Goal: Contribute content: Contribute content

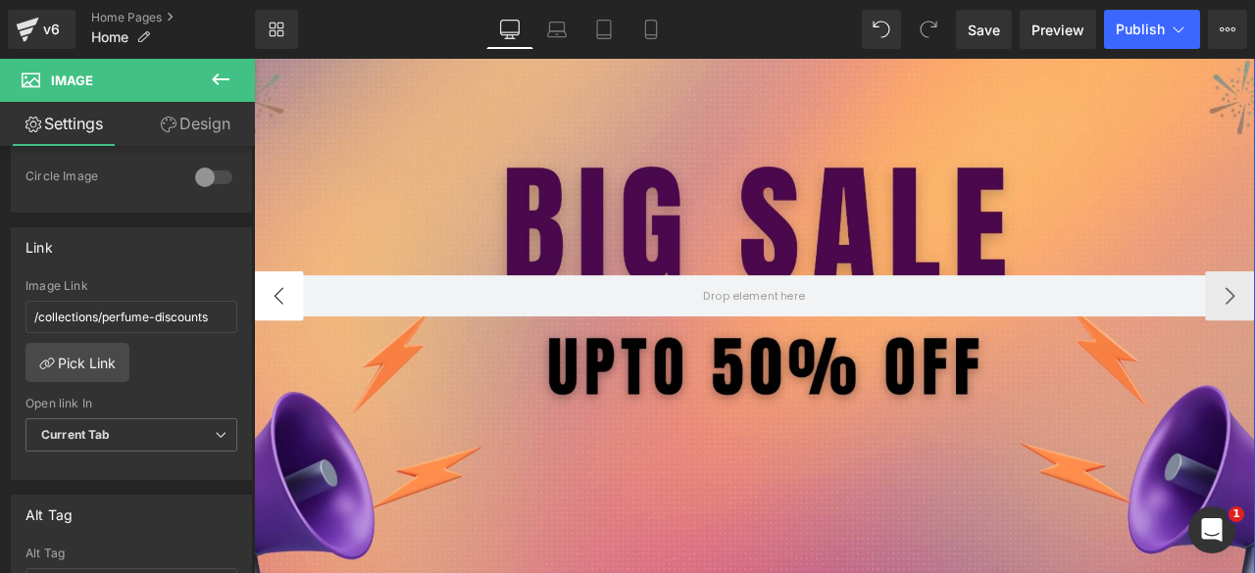
click at [267, 344] on button "‹" at bounding box center [283, 340] width 59 height 59
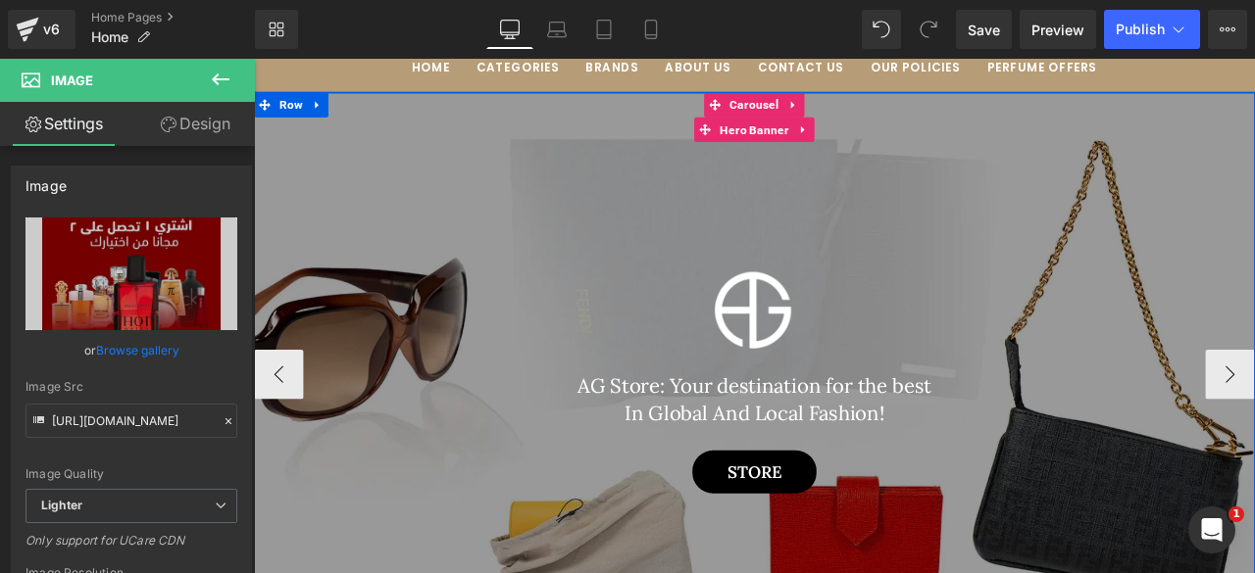
scroll to position [127, 0]
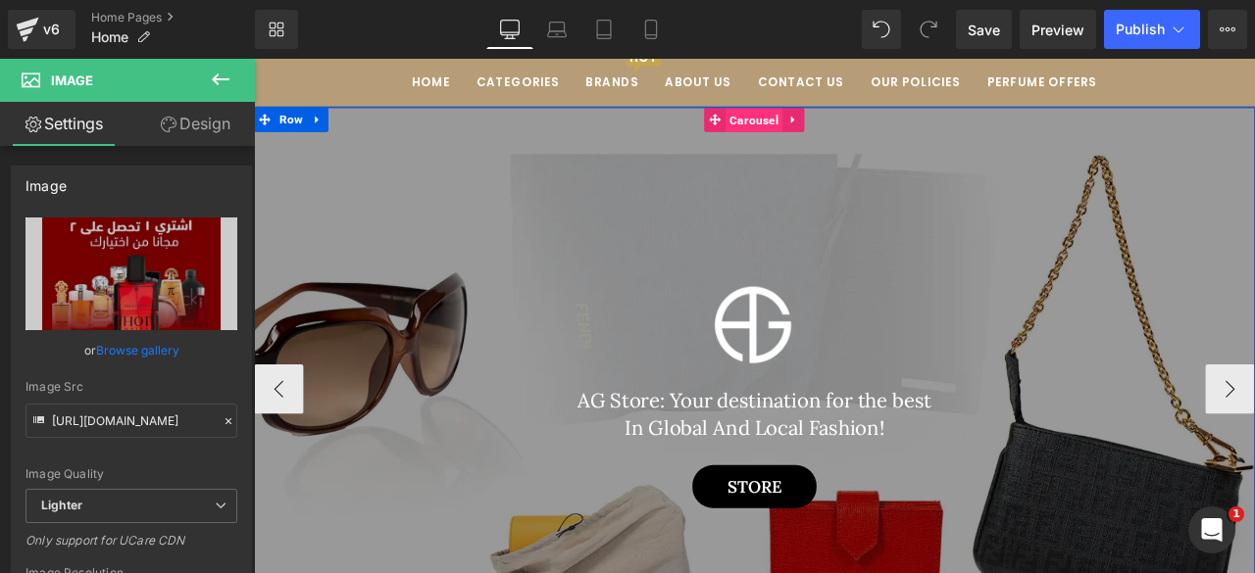
click at [846, 128] on span "Carousel" at bounding box center [847, 132] width 68 height 29
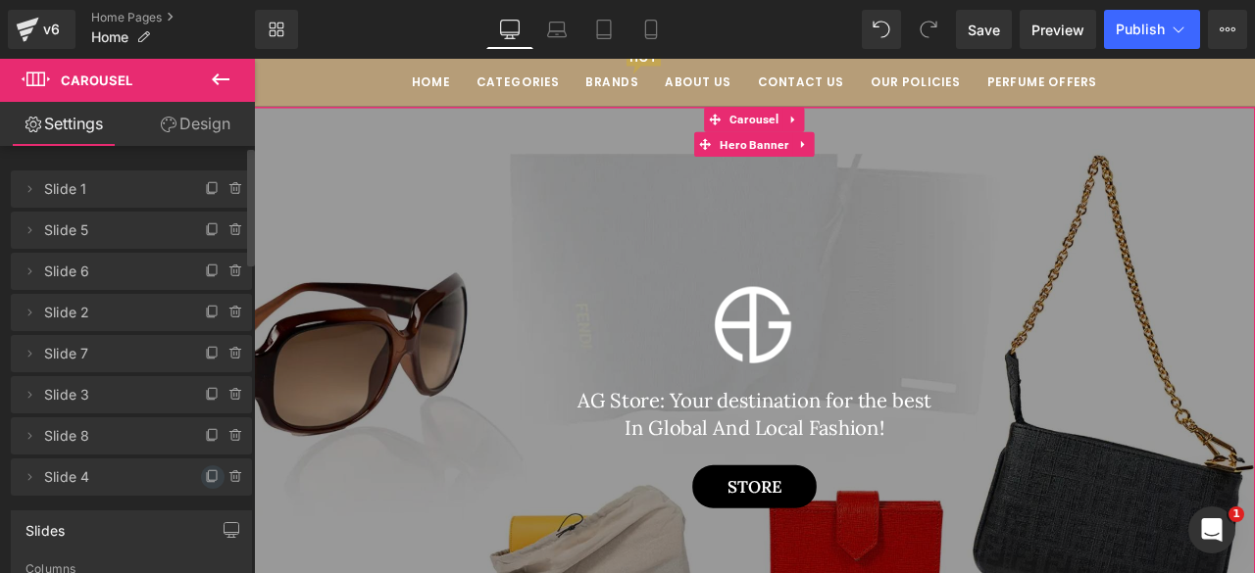
click at [207, 477] on icon at bounding box center [213, 478] width 16 height 16
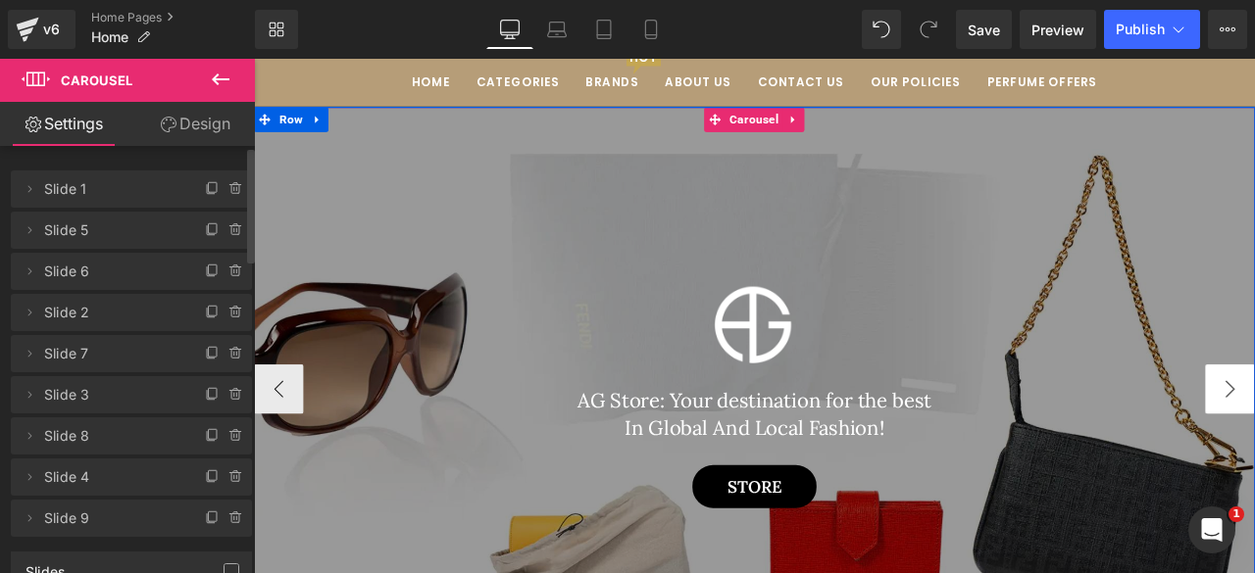
click at [837, 168] on span "Hero Banner" at bounding box center [846, 160] width 91 height 29
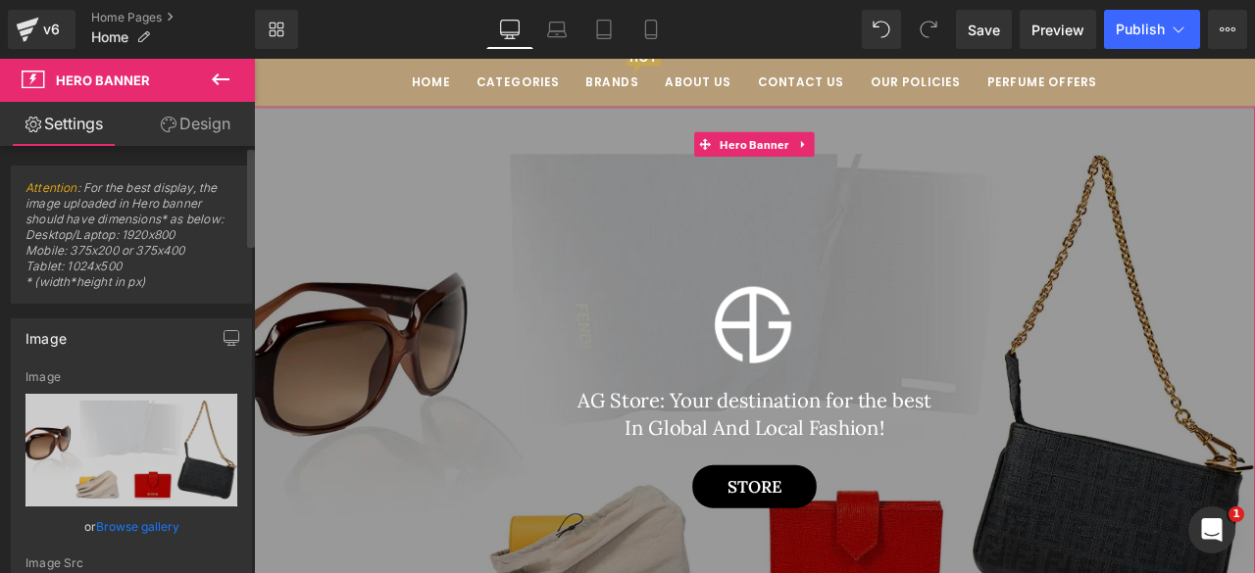
click at [122, 524] on link "Browse gallery" at bounding box center [137, 527] width 83 height 34
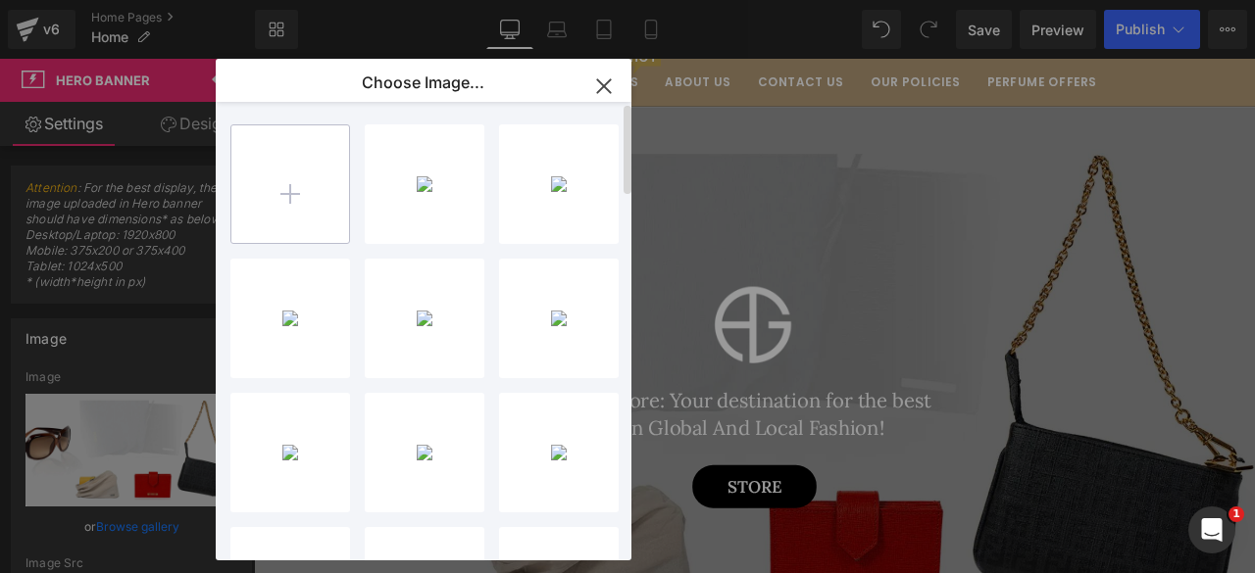
click at [294, 203] on input "file" at bounding box center [290, 184] width 118 height 118
type input "C:\fakepath\Black White and Yellow Modern Special Big Sale Banner.png"
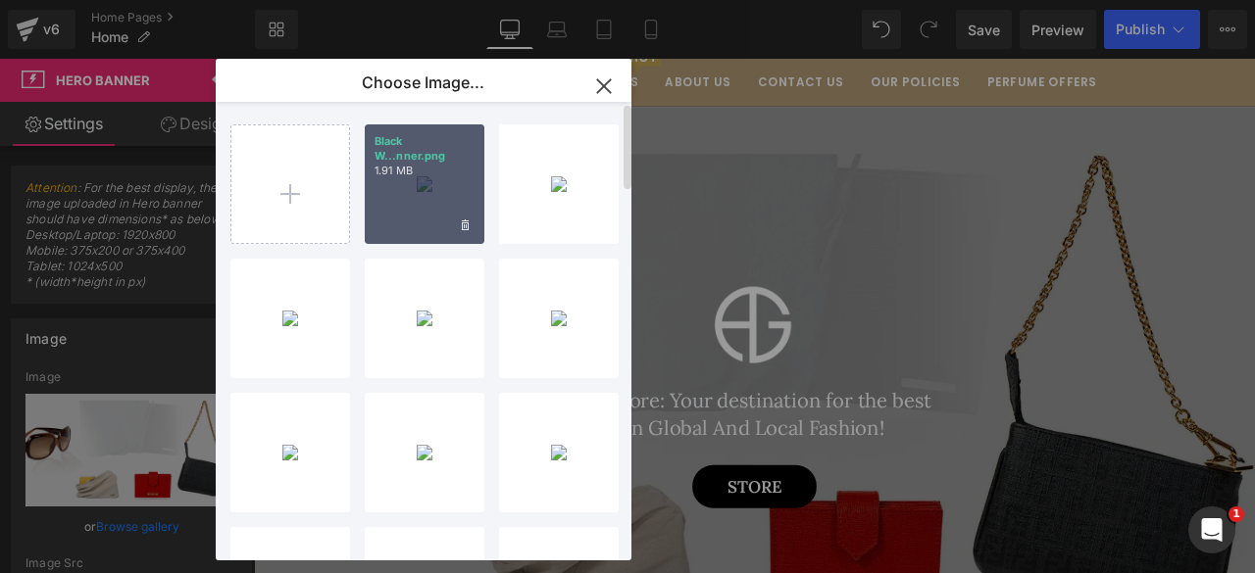
click at [414, 219] on div "Black W...nner.png 1.91 MB" at bounding box center [425, 185] width 120 height 120
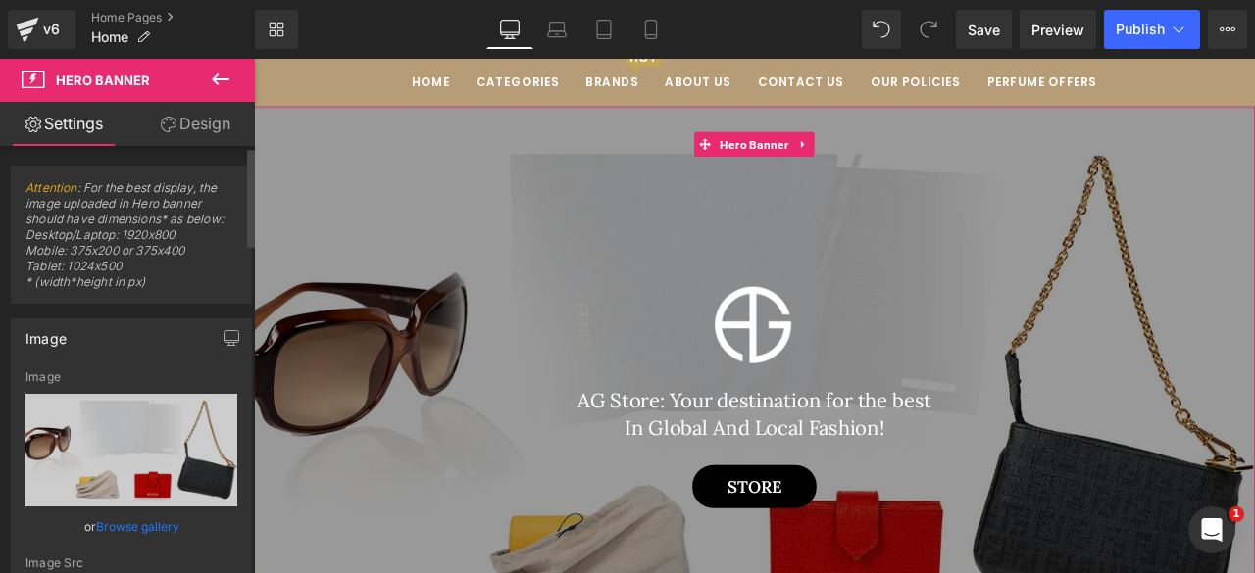
click at [112, 519] on link "Browse gallery" at bounding box center [137, 527] width 83 height 34
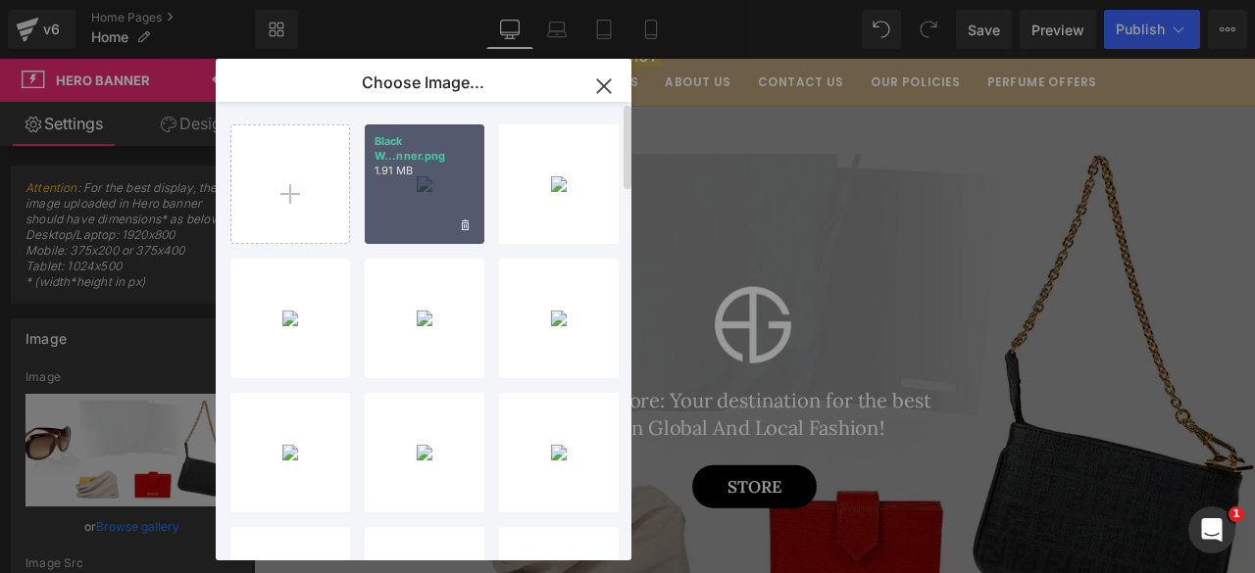
click at [416, 172] on p "1.91 MB" at bounding box center [424, 171] width 100 height 15
type input "[URL][DOMAIN_NAME]"
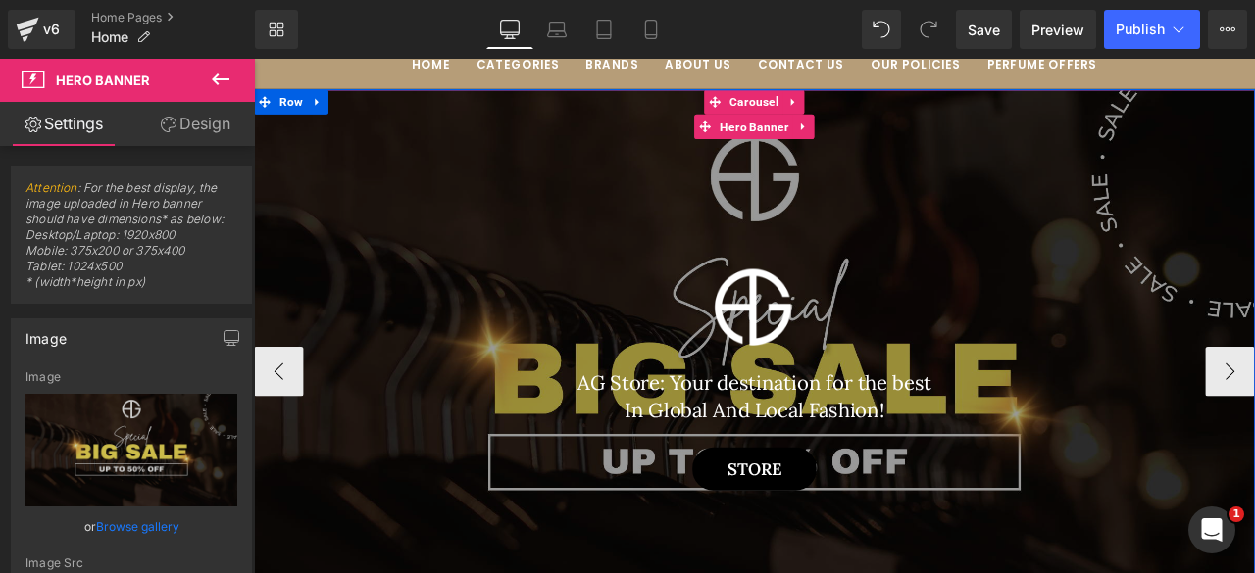
scroll to position [147, 0]
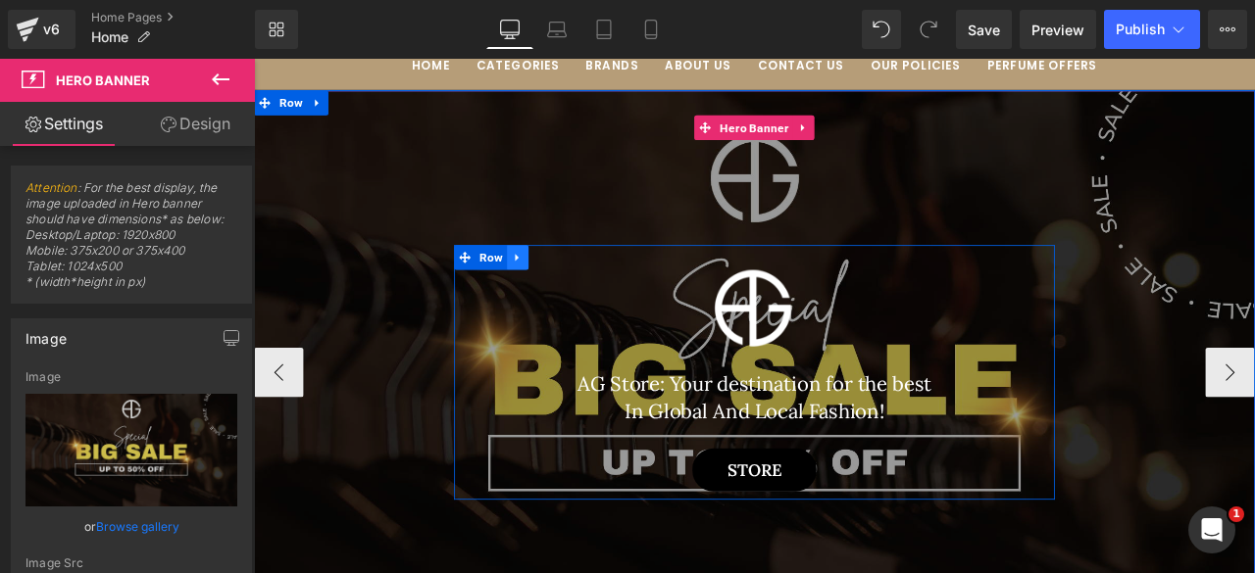
click at [560, 288] on icon at bounding box center [567, 294] width 14 height 15
click at [613, 292] on icon at bounding box center [618, 295] width 14 height 14
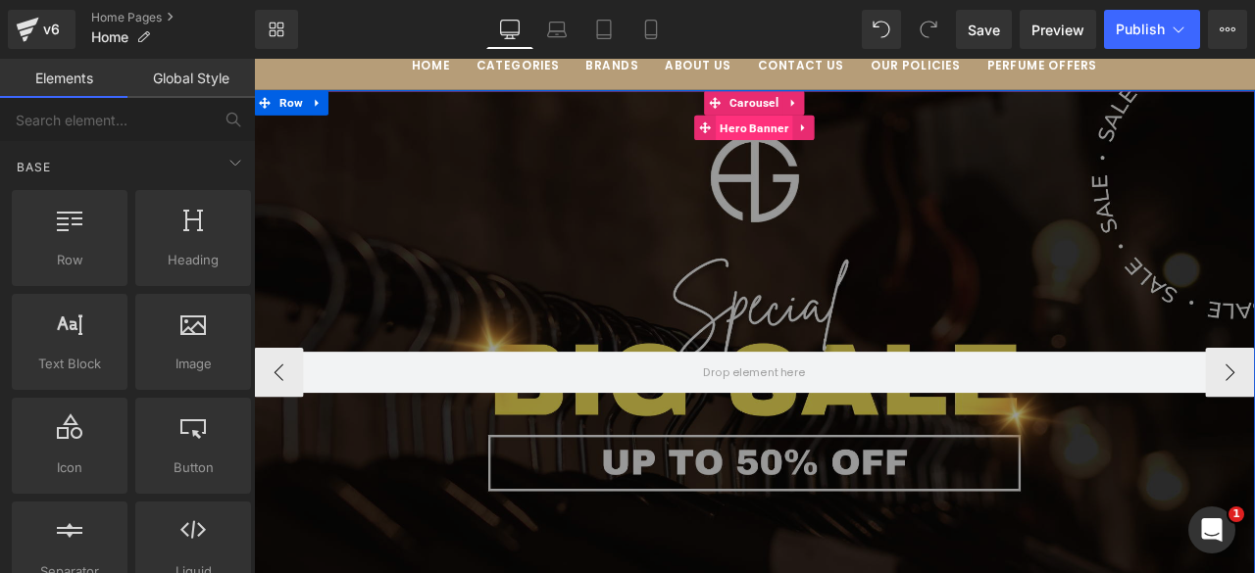
click at [835, 145] on span "Hero Banner" at bounding box center [846, 140] width 91 height 29
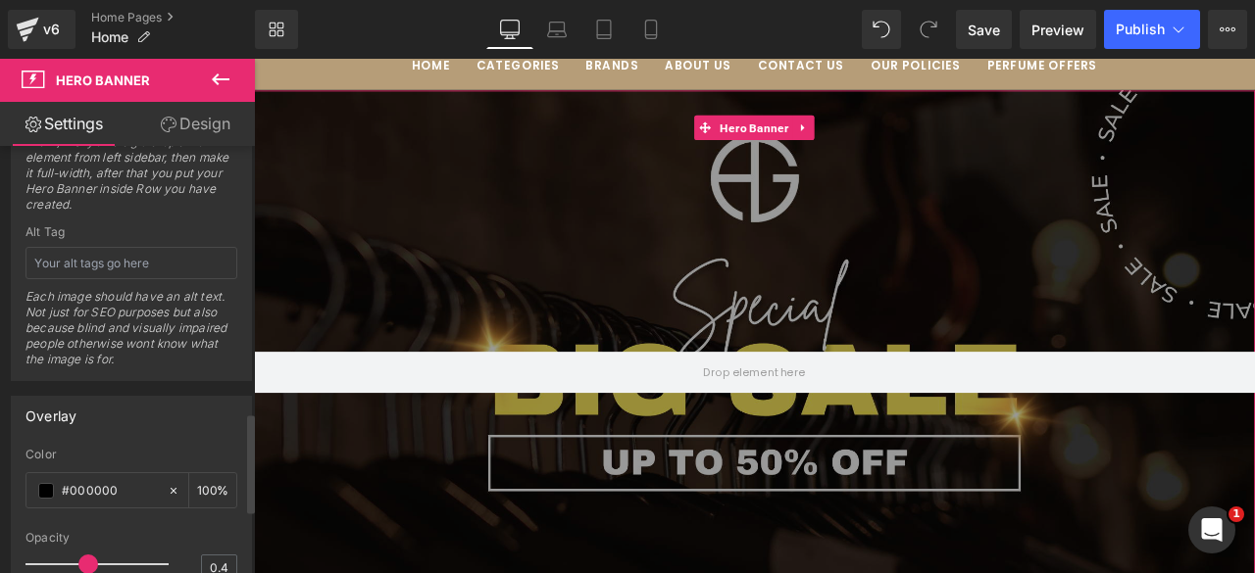
scroll to position [1139, 0]
type input "0"
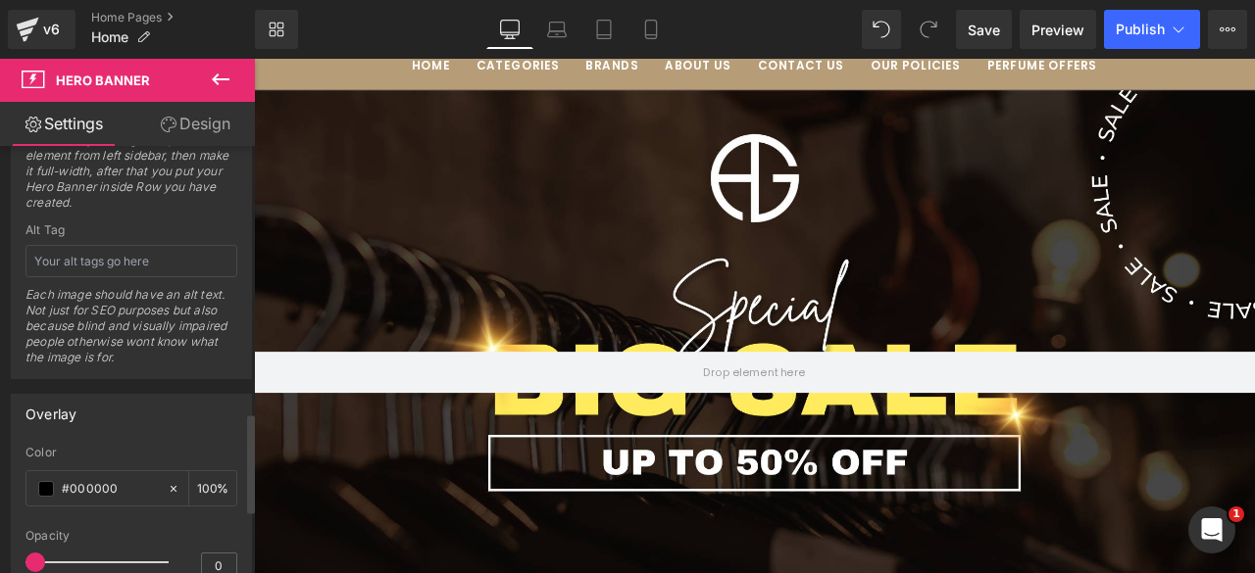
drag, startPoint x: 90, startPoint y: 552, endPoint x: 0, endPoint y: 554, distance: 90.2
click at [0, 554] on div "Overlay rgba(0, 0, 0, 1) Color #000000 100 % 0 Opacity 0" at bounding box center [132, 487] width 264 height 217
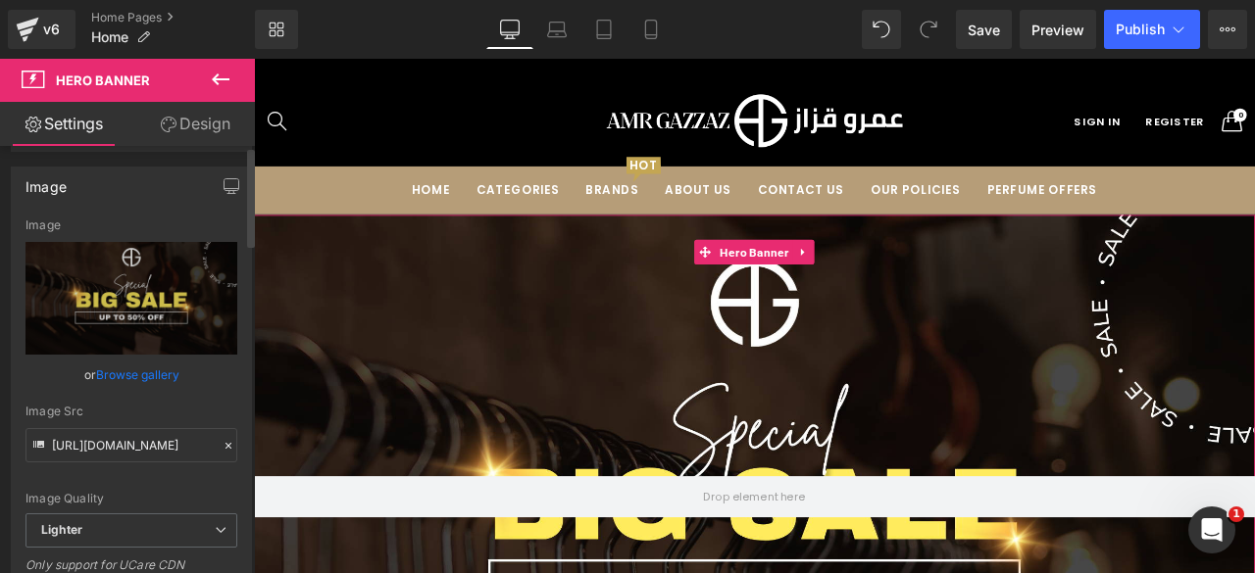
scroll to position [0, 0]
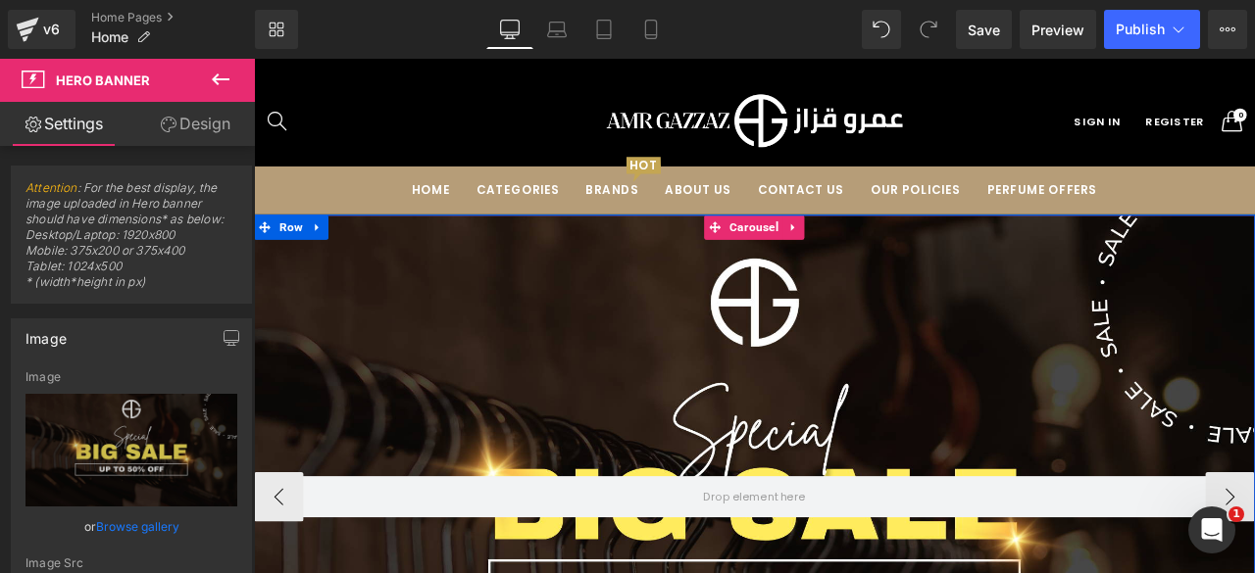
drag, startPoint x: 842, startPoint y: 263, endPoint x: 405, endPoint y: 352, distance: 446.2
click at [842, 263] on span "Carousel" at bounding box center [847, 258] width 68 height 29
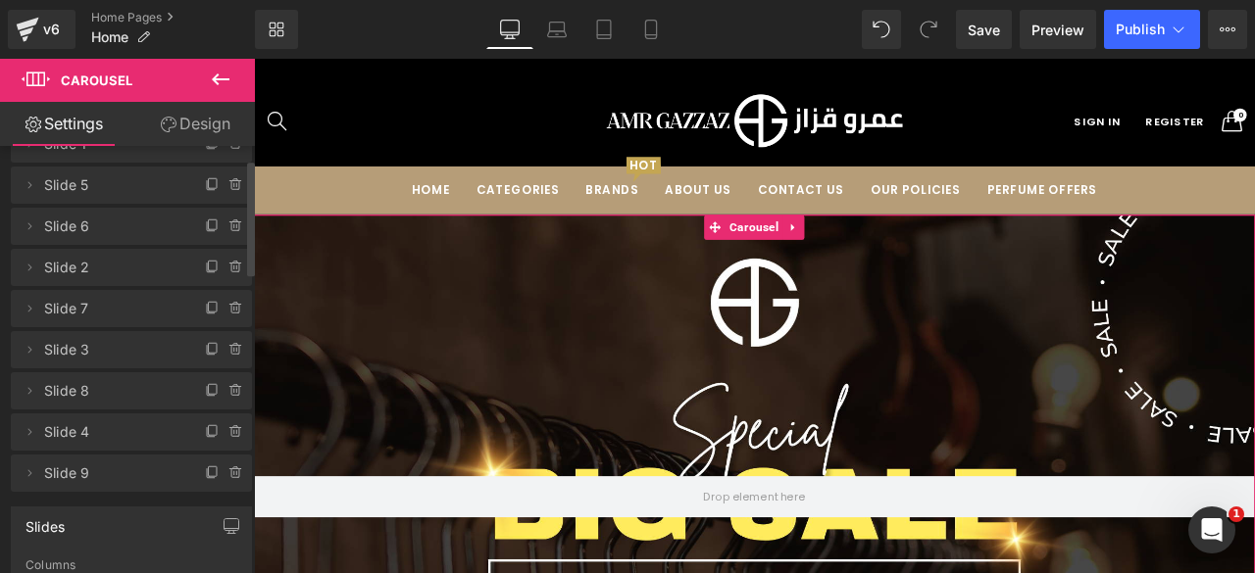
scroll to position [48, 0]
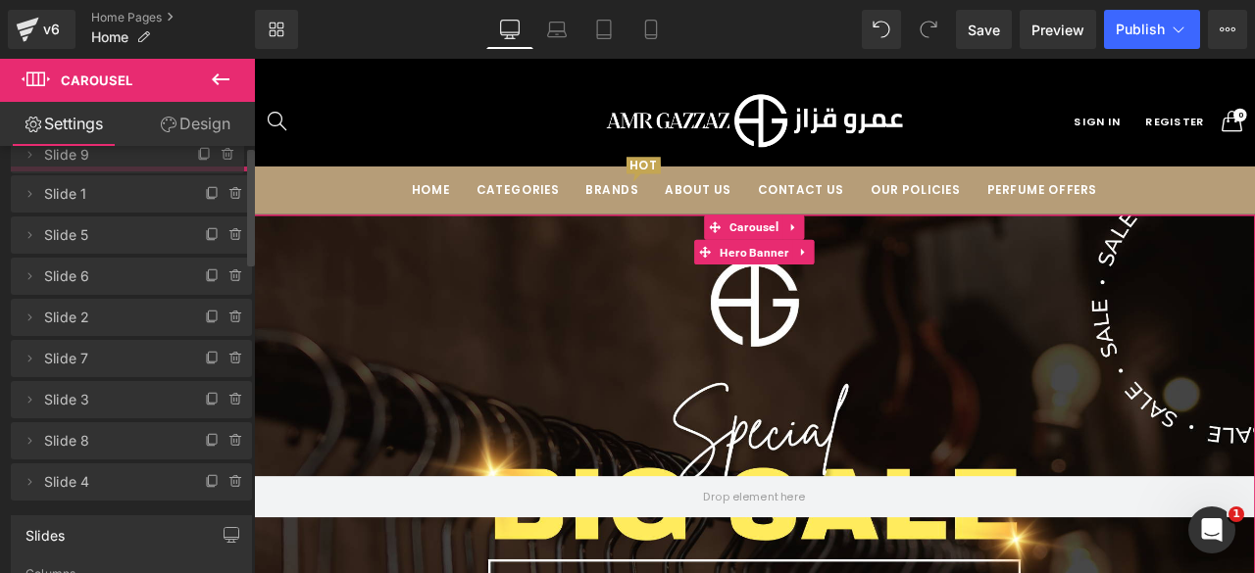
drag, startPoint x: 94, startPoint y: 472, endPoint x: 86, endPoint y: 156, distance: 315.8
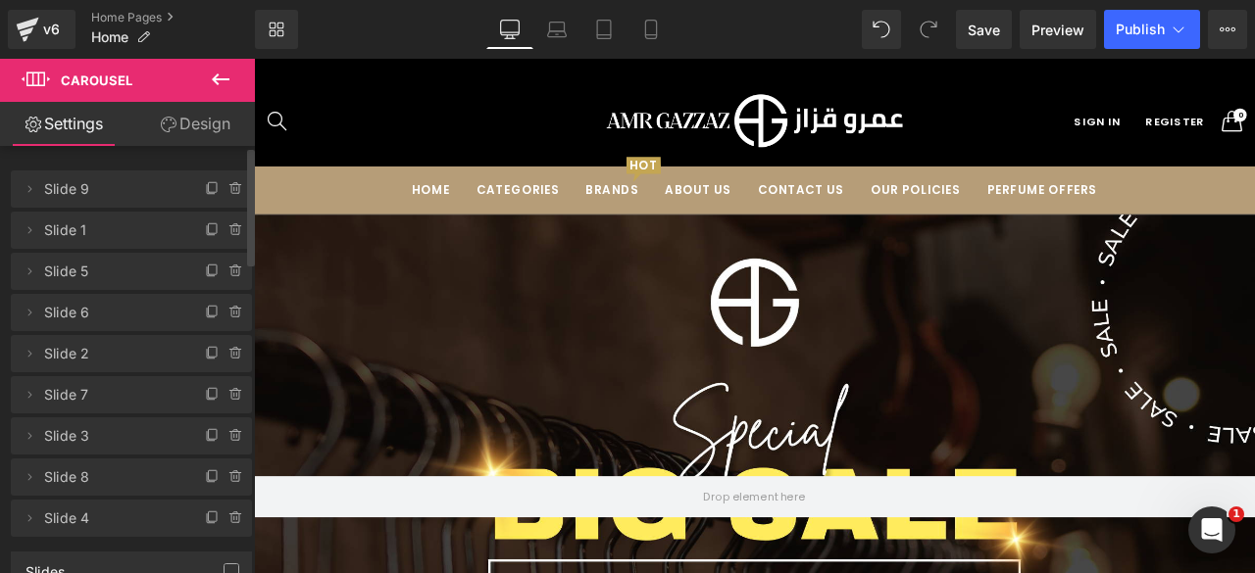
scroll to position [0, 0]
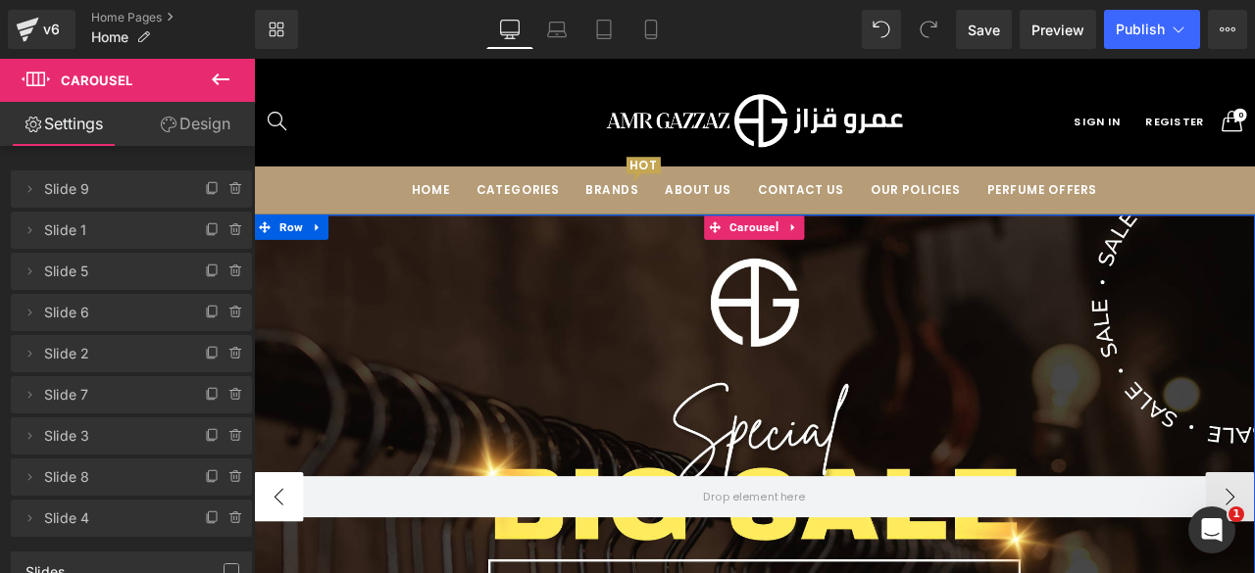
click at [279, 573] on button "‹" at bounding box center [283, 578] width 59 height 59
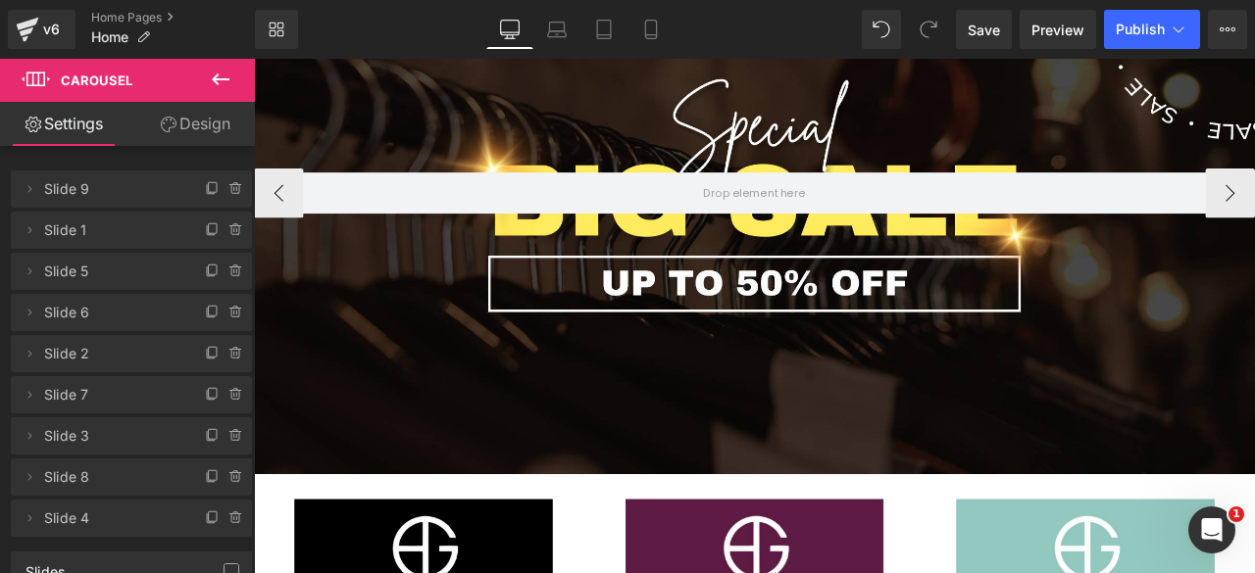
scroll to position [357, 0]
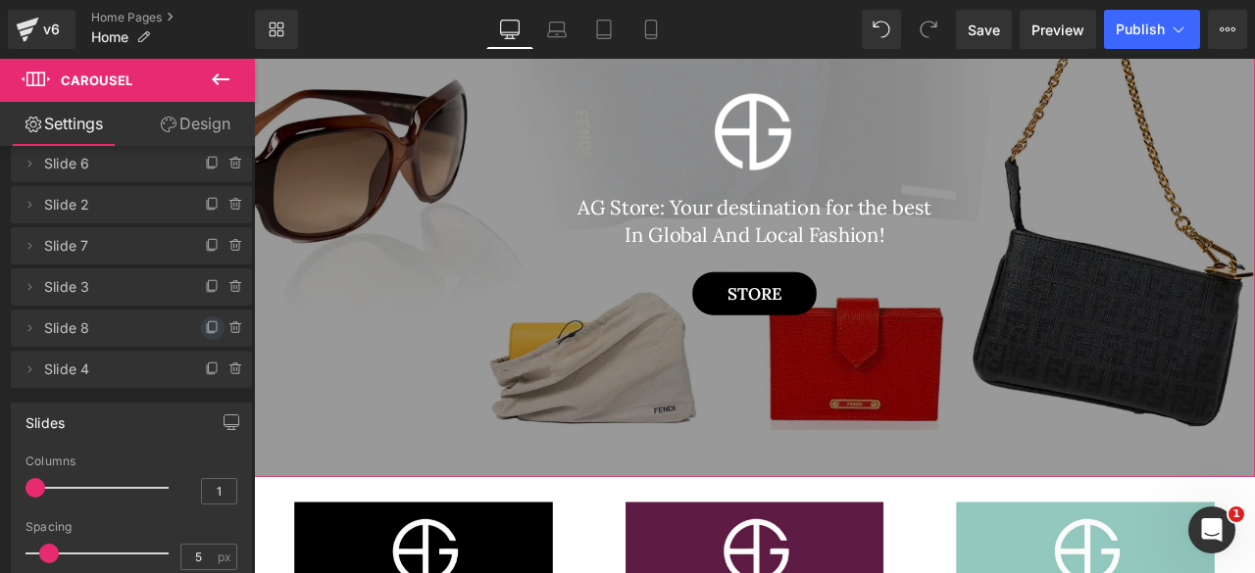
scroll to position [151, 0]
click at [224, 375] on span at bounding box center [236, 368] width 24 height 24
click at [77, 374] on div "Delete Cancel" at bounding box center [131, 367] width 241 height 37
click at [113, 370] on button "Cancel" at bounding box center [146, 368] width 66 height 25
click at [207, 372] on icon at bounding box center [211, 368] width 8 height 9
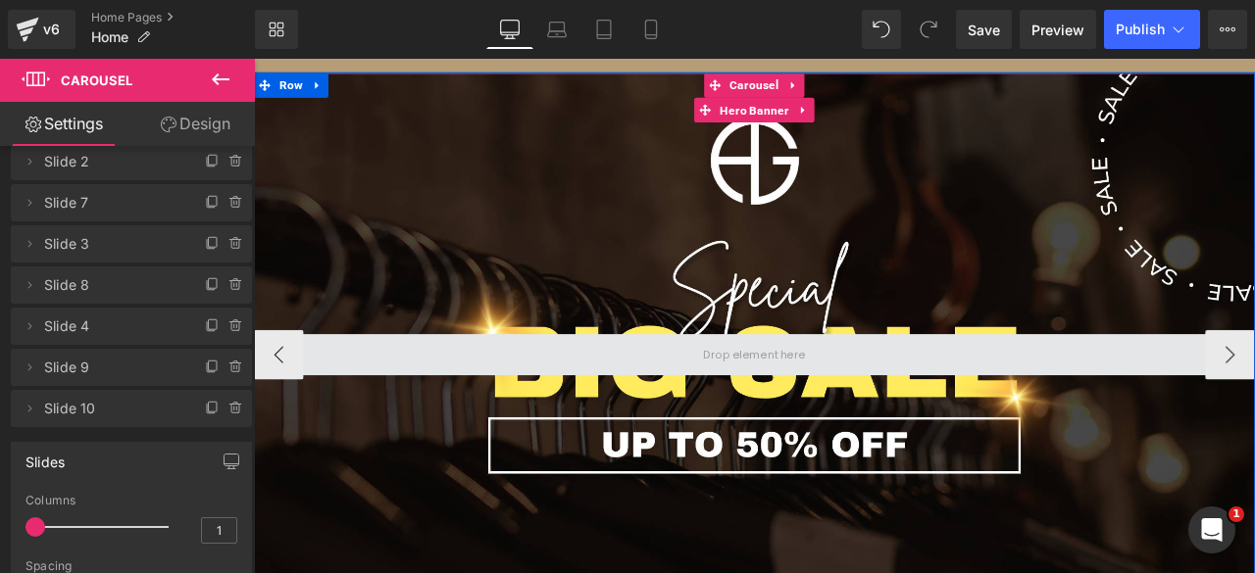
scroll to position [160, 0]
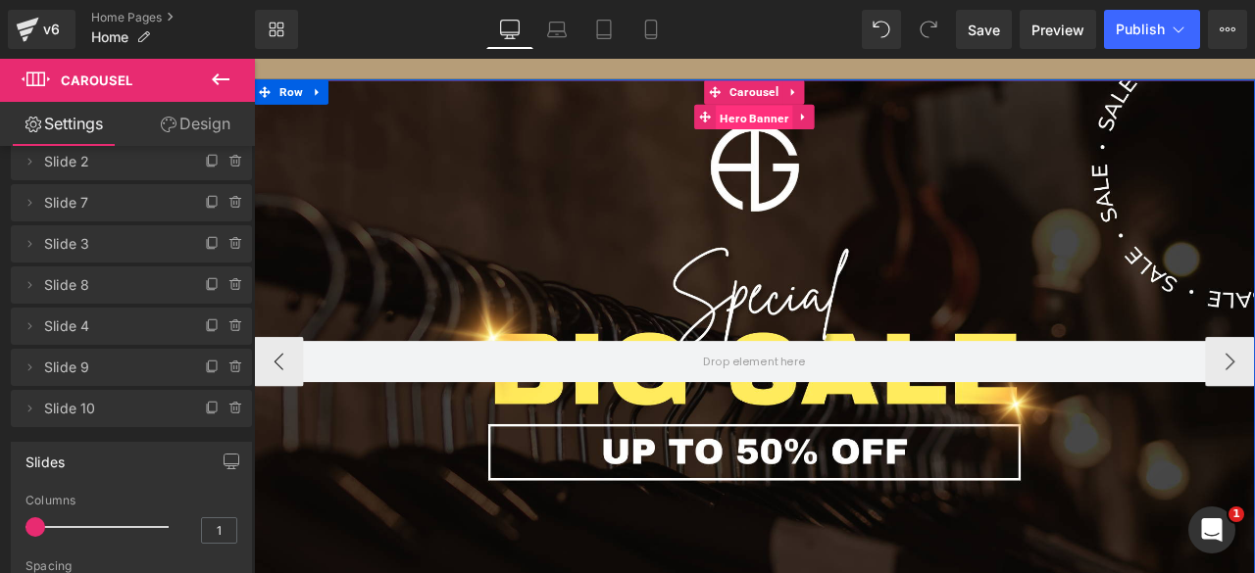
click at [830, 137] on span "Hero Banner" at bounding box center [846, 129] width 91 height 29
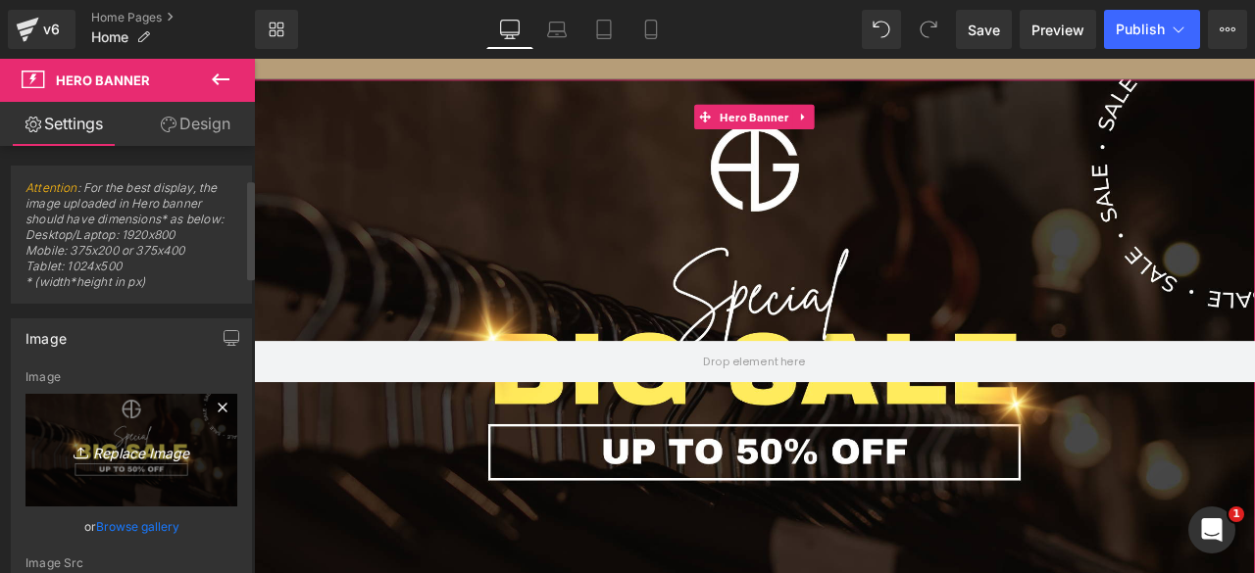
scroll to position [148, 0]
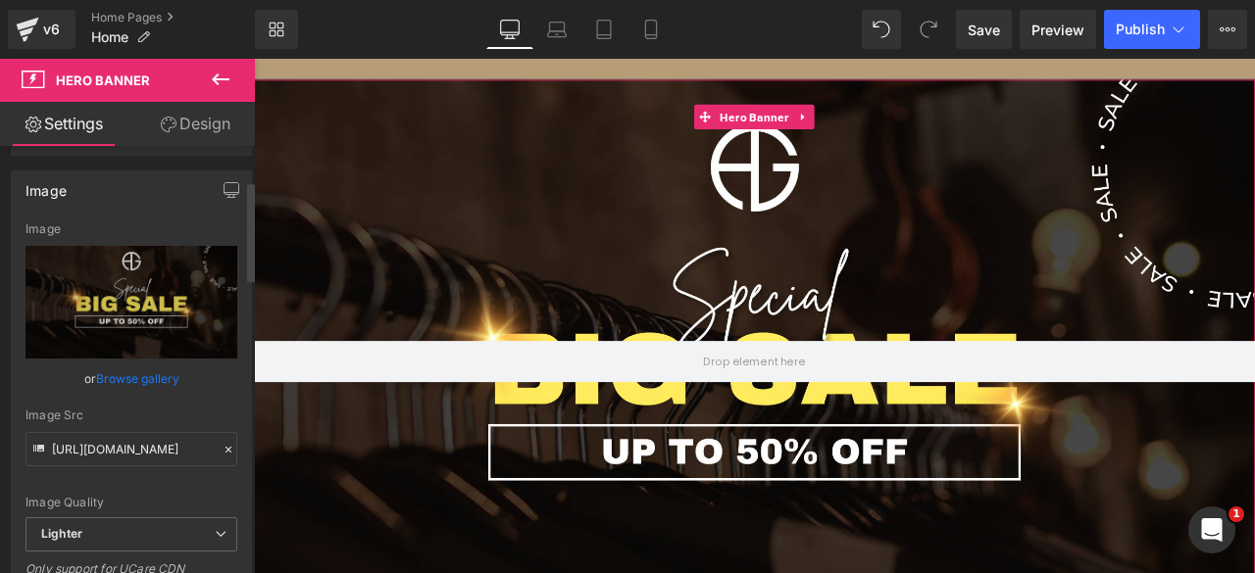
click at [119, 383] on link "Browse gallery" at bounding box center [137, 379] width 83 height 34
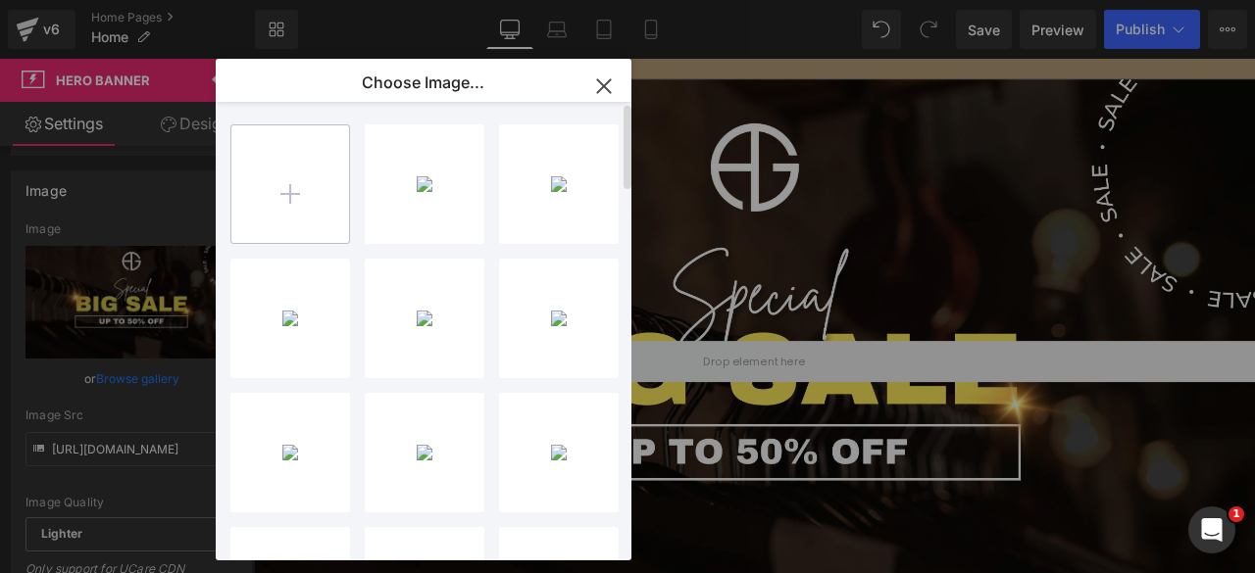
click at [300, 209] on input "file" at bounding box center [290, 184] width 118 height 118
type input "C:\fakepath\1.webp"
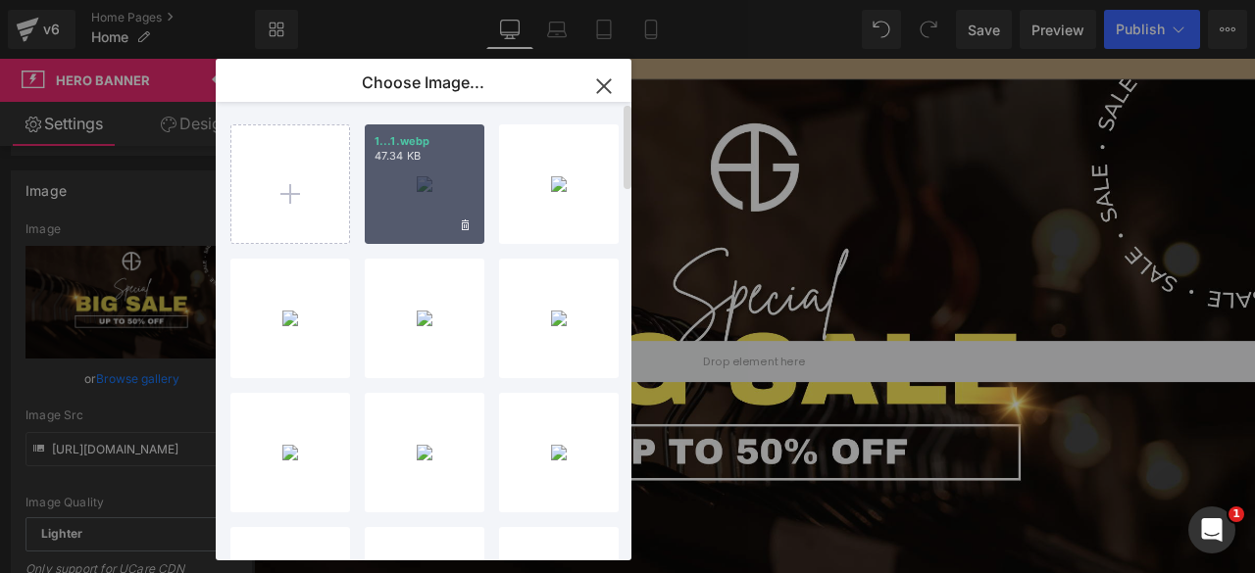
click at [406, 191] on div "1...1.webp 47.34 KB" at bounding box center [425, 185] width 120 height 120
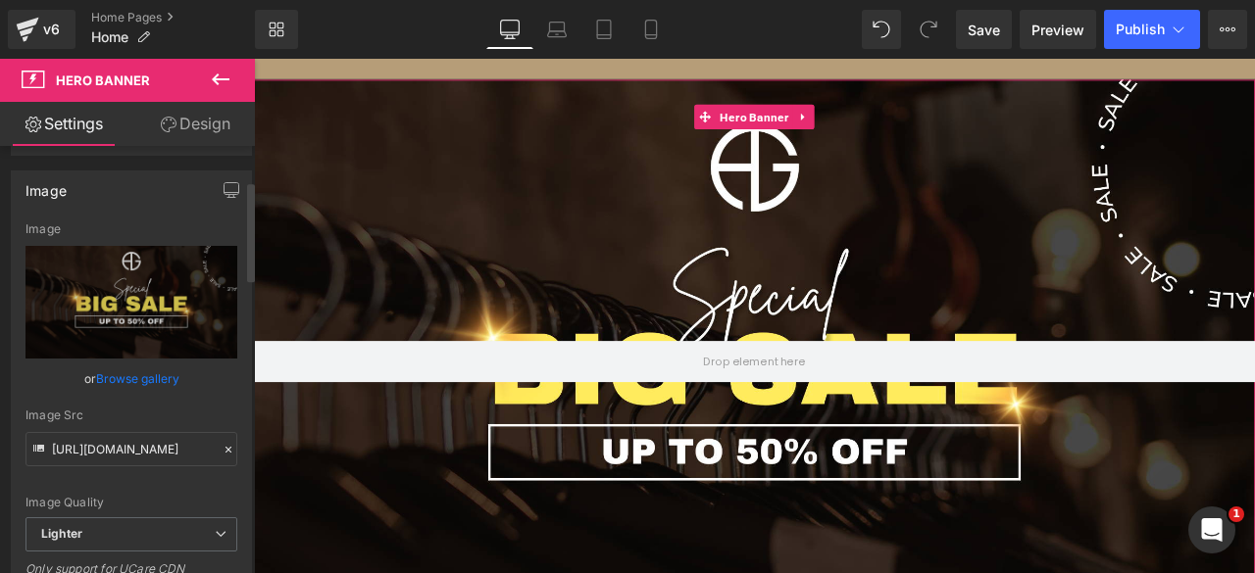
click at [133, 377] on link "Browse gallery" at bounding box center [137, 379] width 83 height 34
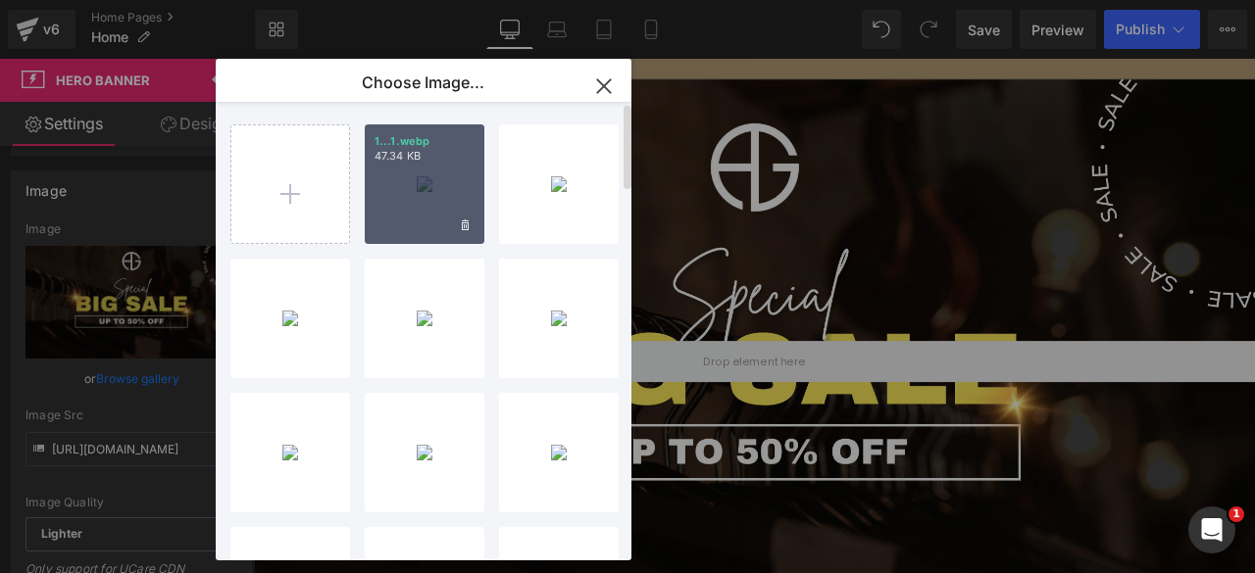
click at [407, 215] on div "1...1.webp 47.34 KB" at bounding box center [425, 185] width 120 height 120
type input "[URL][DOMAIN_NAME]"
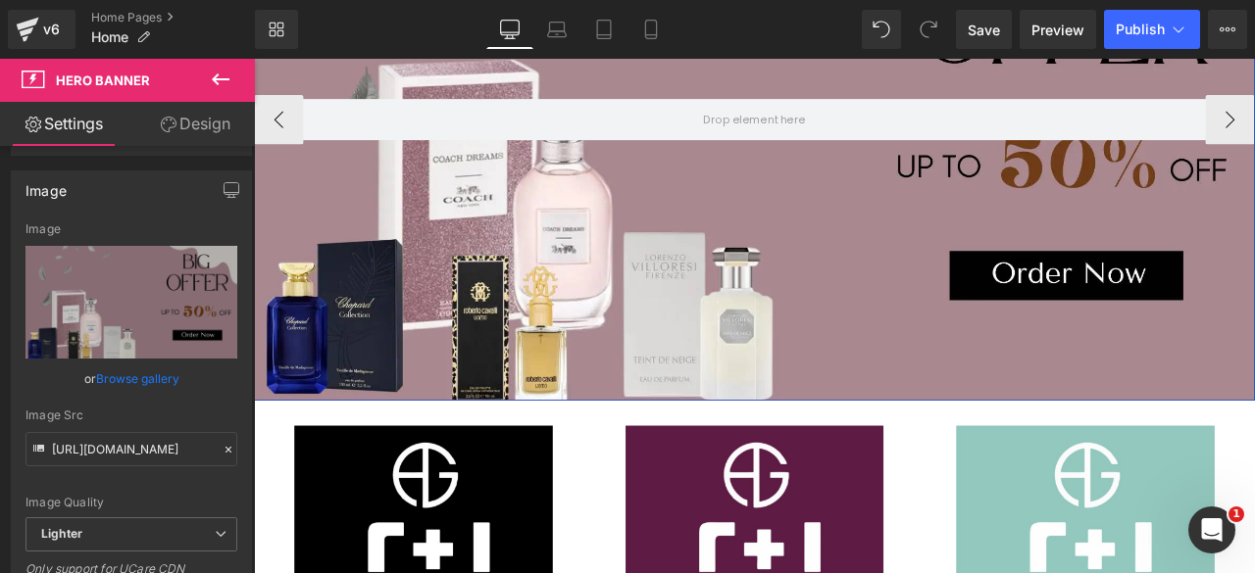
scroll to position [448, 0]
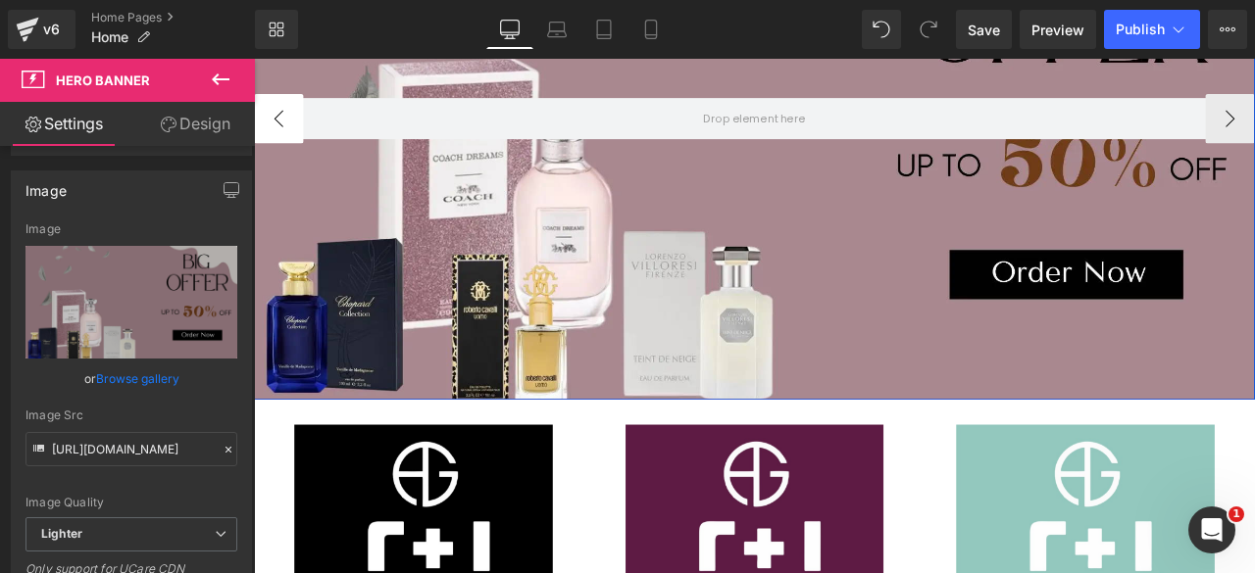
click at [279, 136] on button "‹" at bounding box center [283, 130] width 59 height 59
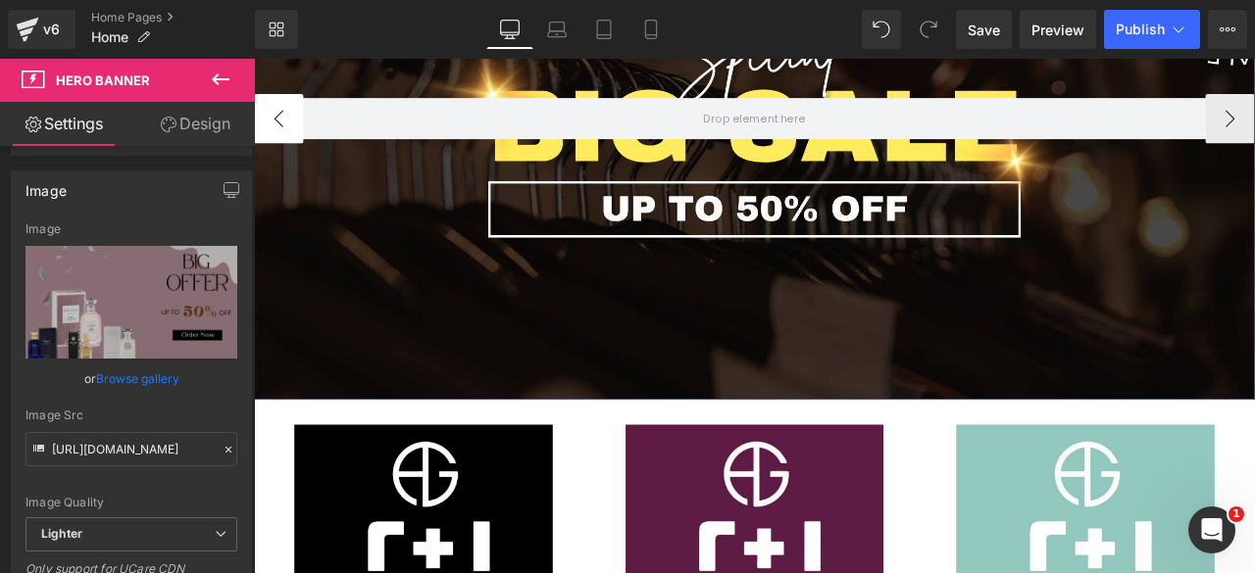
click at [279, 136] on button "‹" at bounding box center [283, 130] width 59 height 59
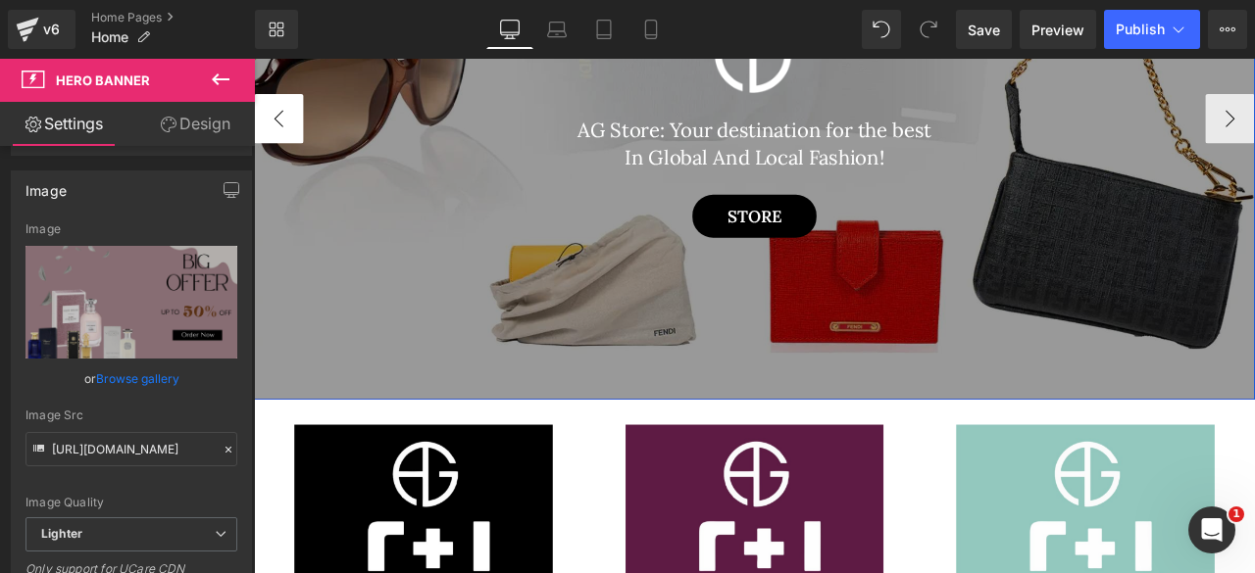
click at [279, 136] on button "‹" at bounding box center [283, 130] width 59 height 59
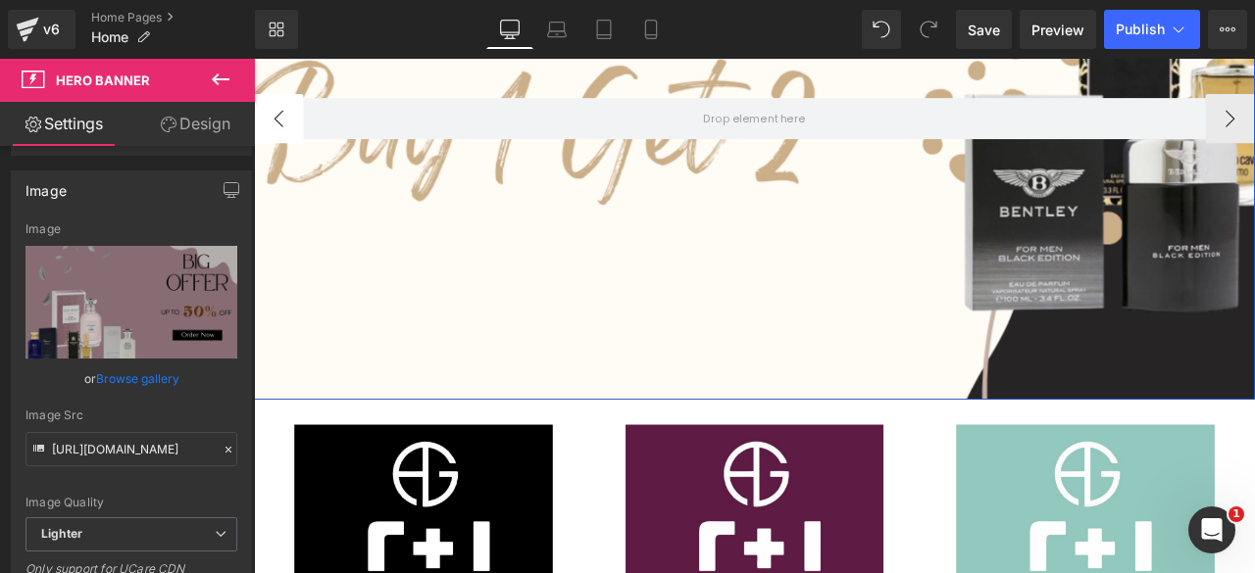
click at [279, 136] on button "‹" at bounding box center [283, 130] width 59 height 59
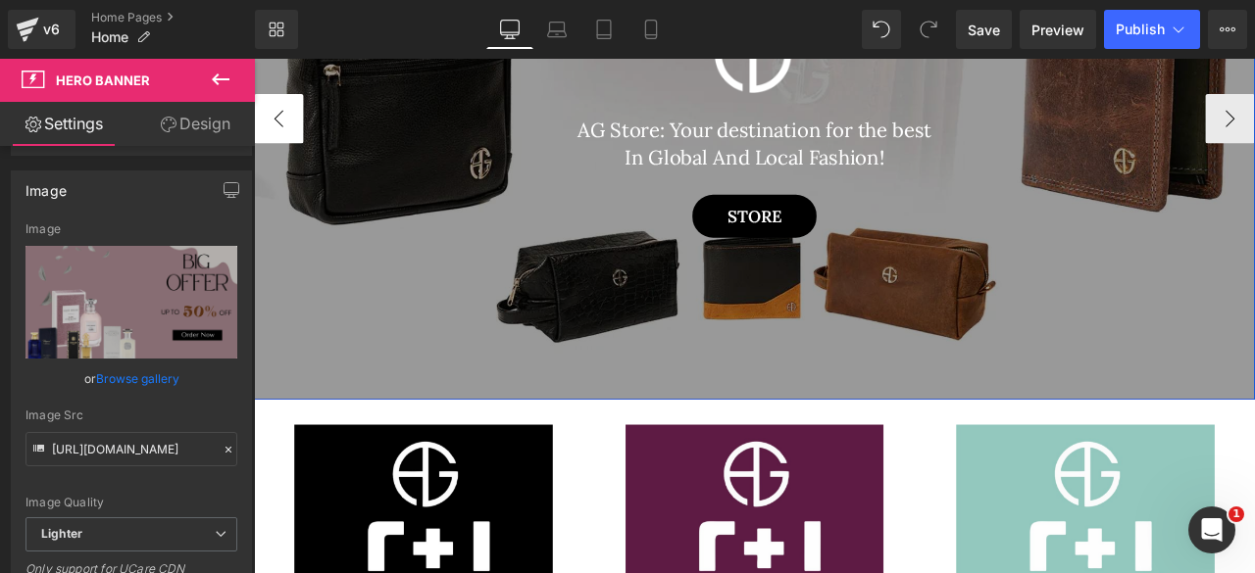
click at [279, 136] on button "‹" at bounding box center [283, 130] width 59 height 59
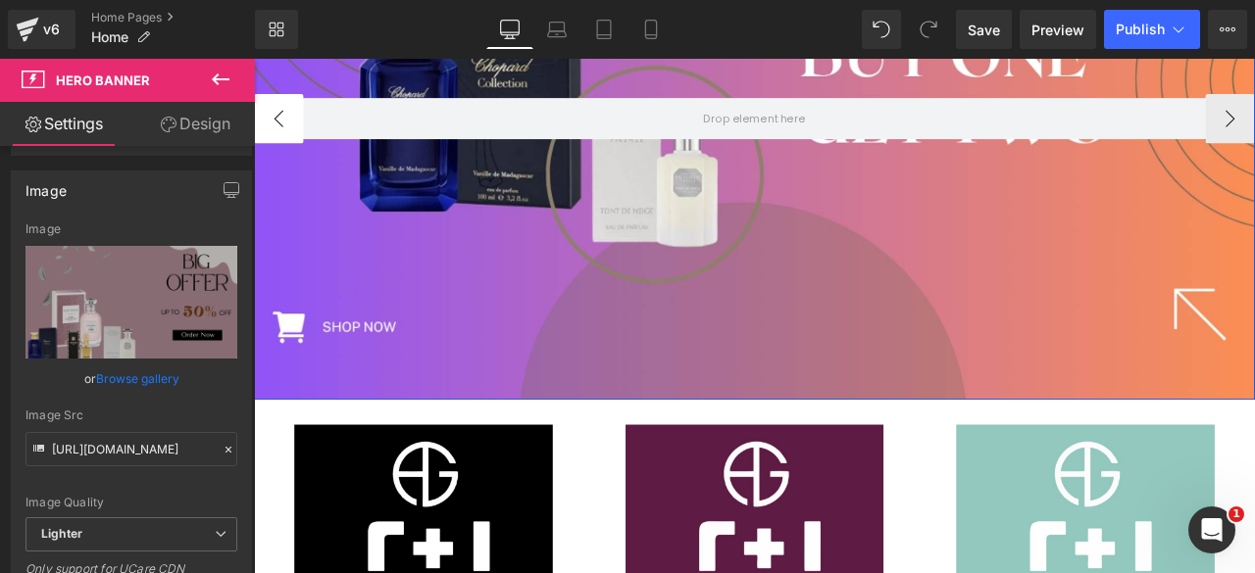
click at [279, 136] on button "‹" at bounding box center [283, 130] width 59 height 59
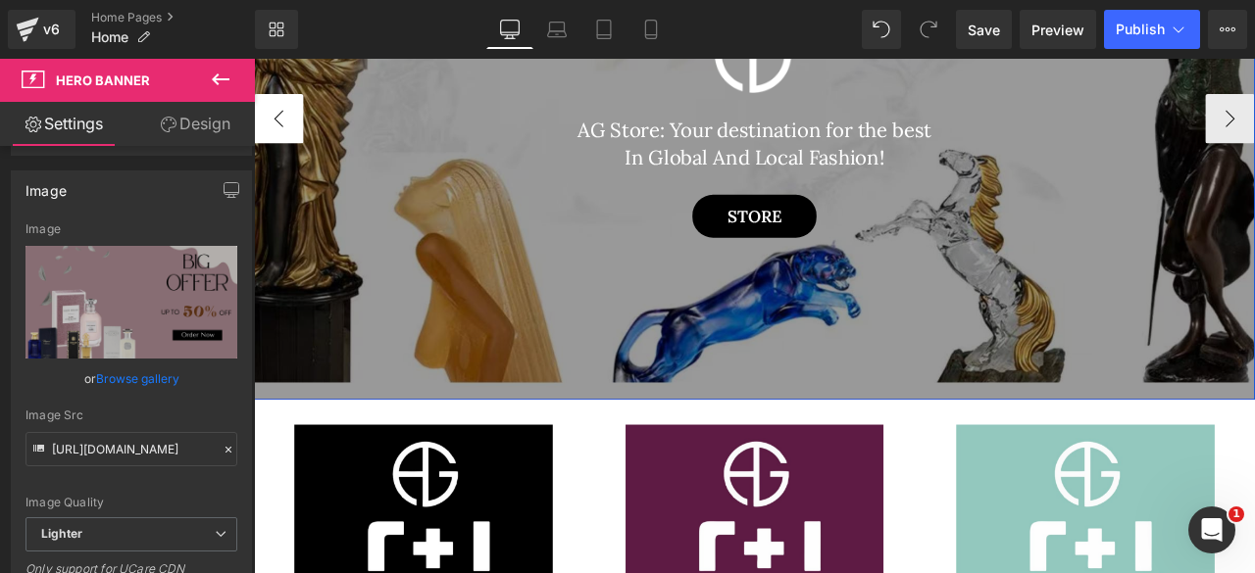
click at [279, 136] on button "‹" at bounding box center [283, 130] width 59 height 59
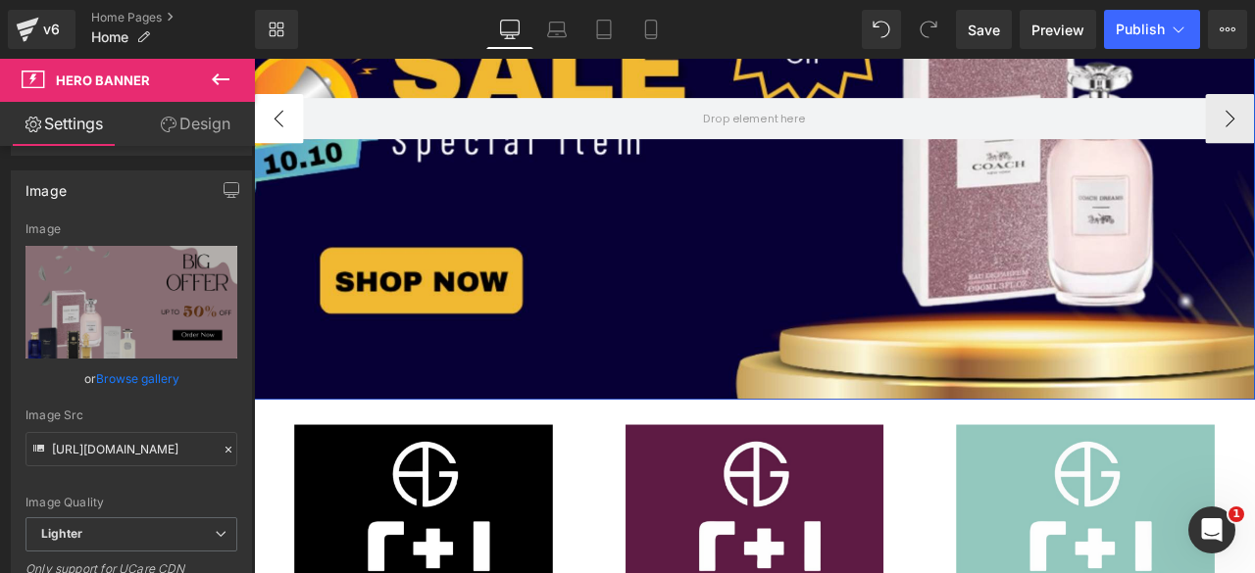
click at [279, 136] on button "‹" at bounding box center [283, 130] width 59 height 59
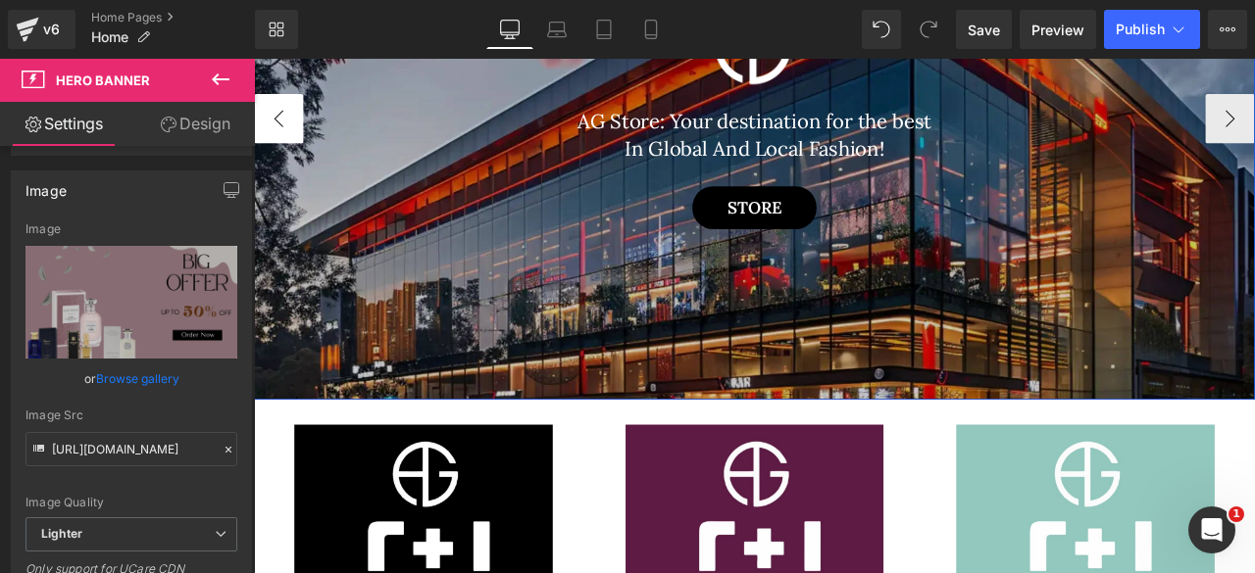
click at [279, 136] on button "‹" at bounding box center [283, 130] width 59 height 59
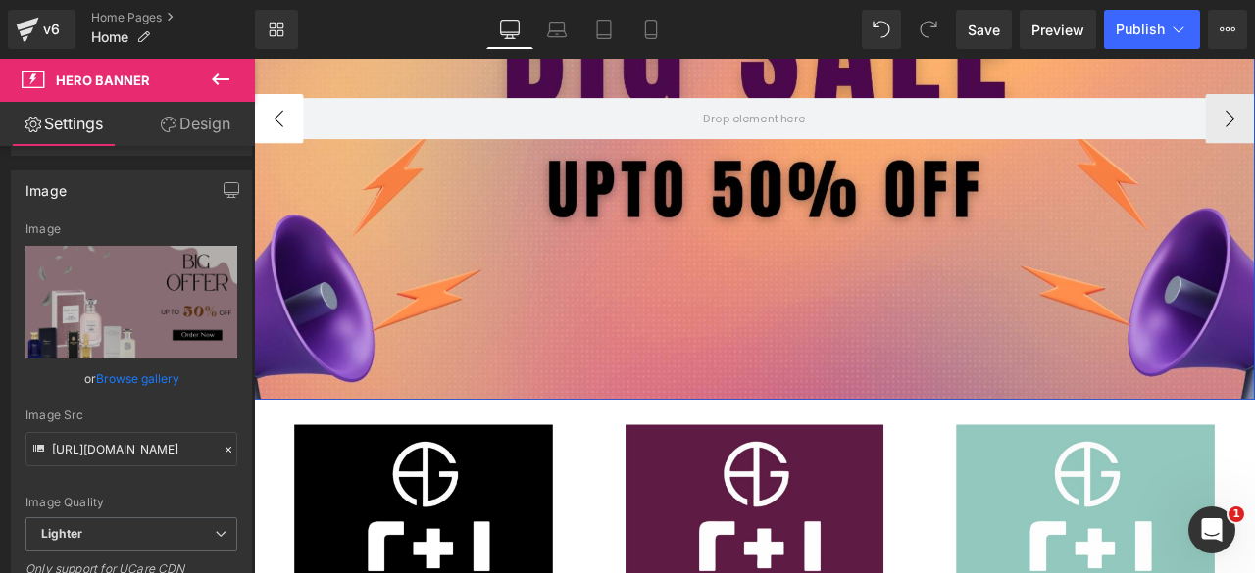
click at [279, 136] on button "‹" at bounding box center [283, 130] width 59 height 59
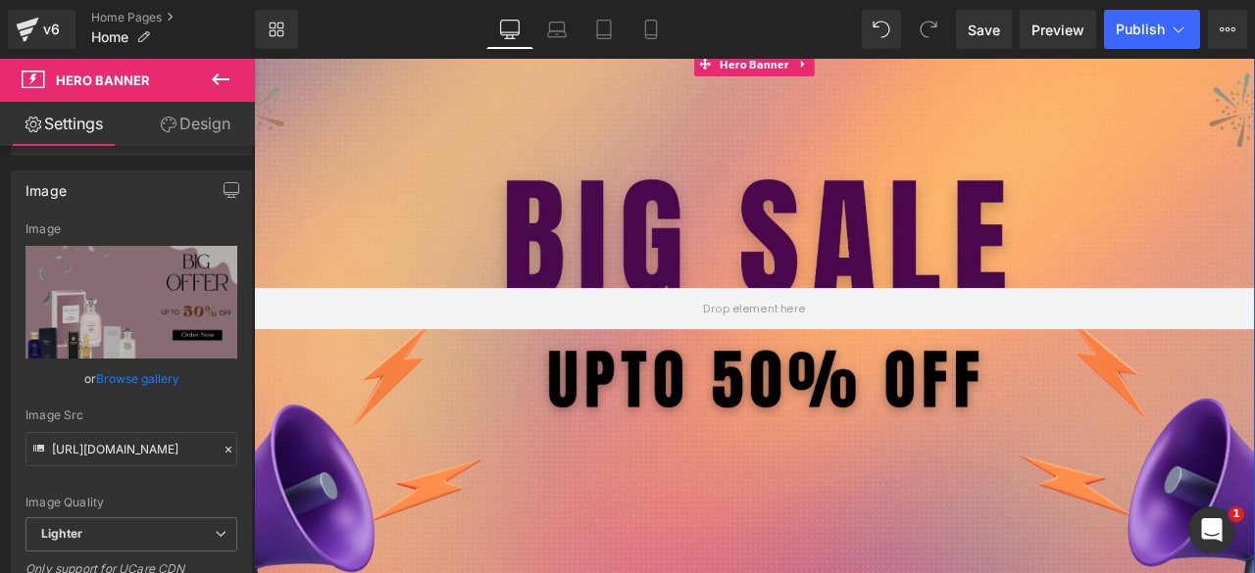
scroll to position [217, 0]
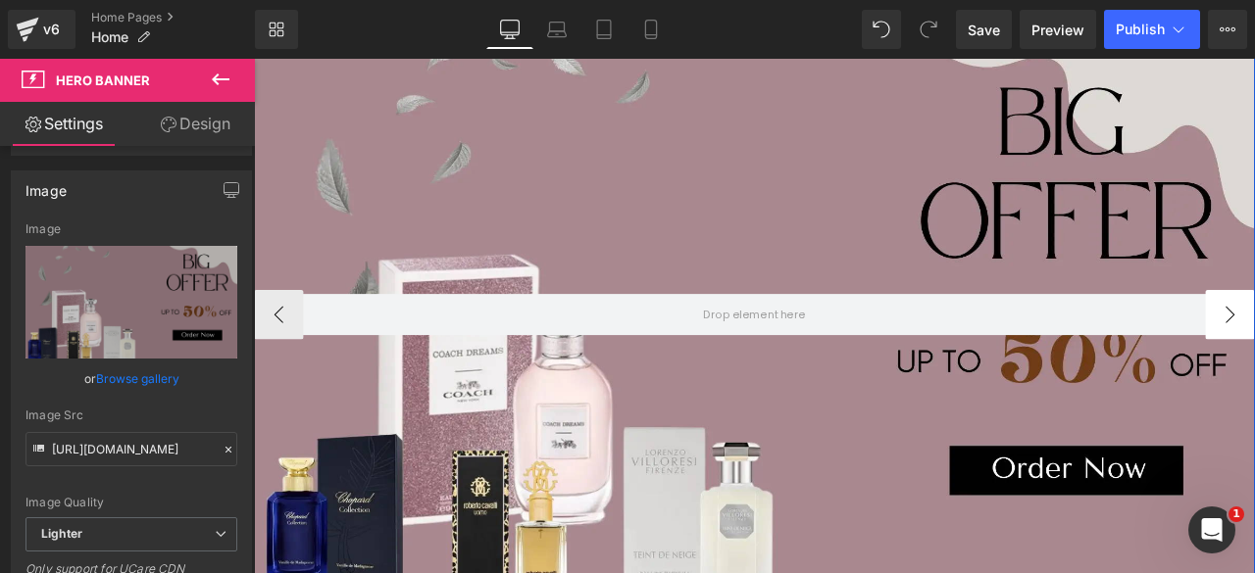
click at [277, 373] on button "‹" at bounding box center [283, 361] width 59 height 59
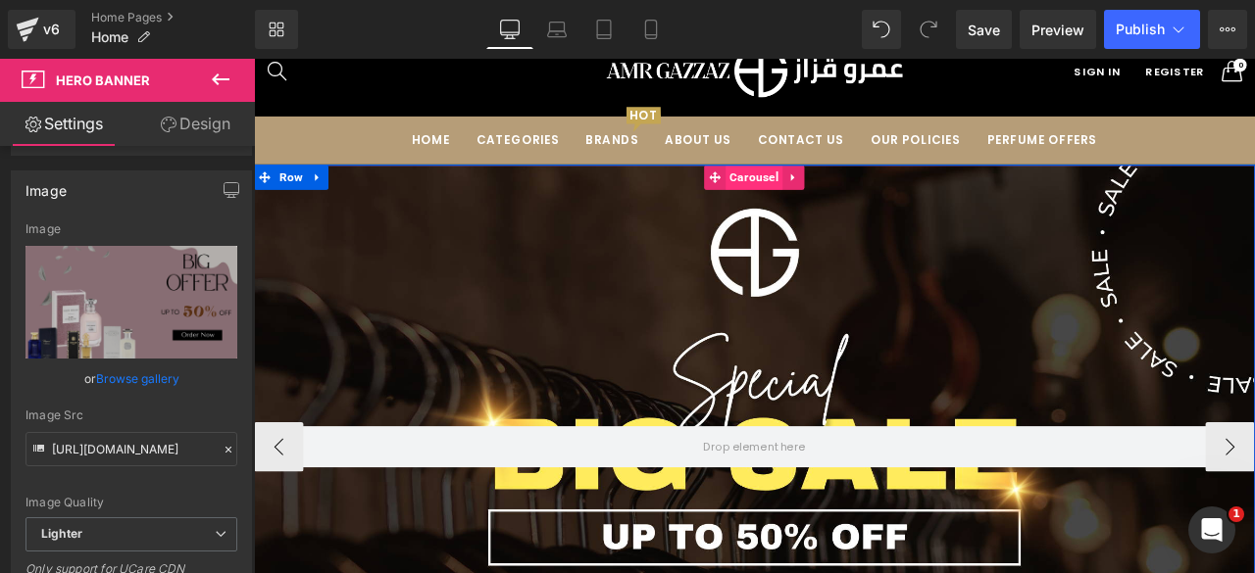
scroll to position [56, 0]
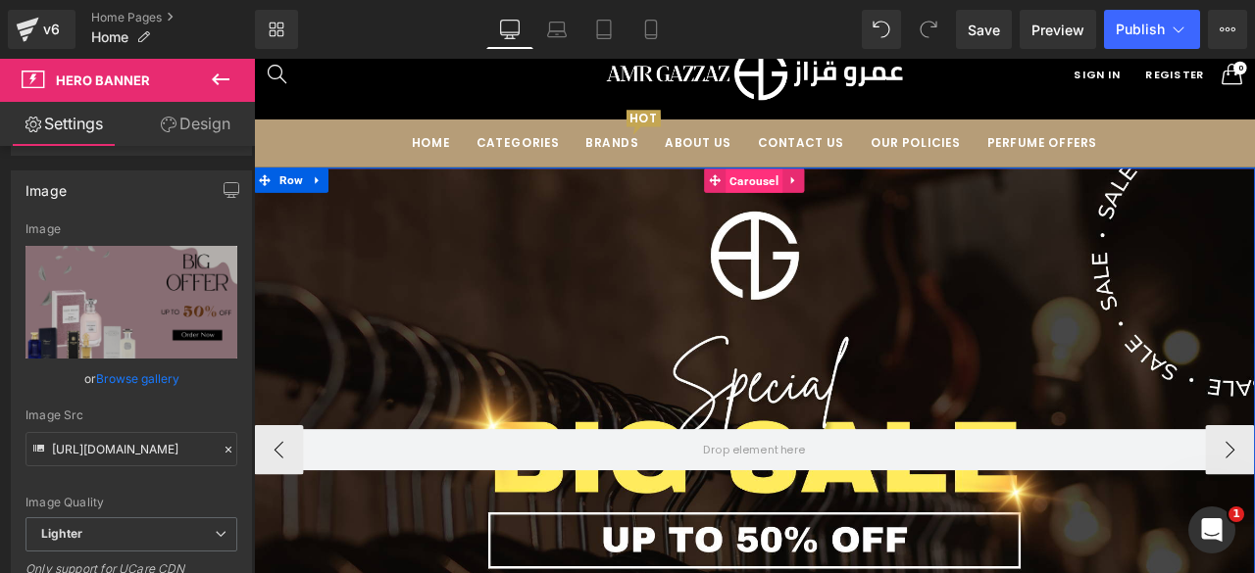
click at [834, 203] on span "Carousel" at bounding box center [847, 203] width 68 height 29
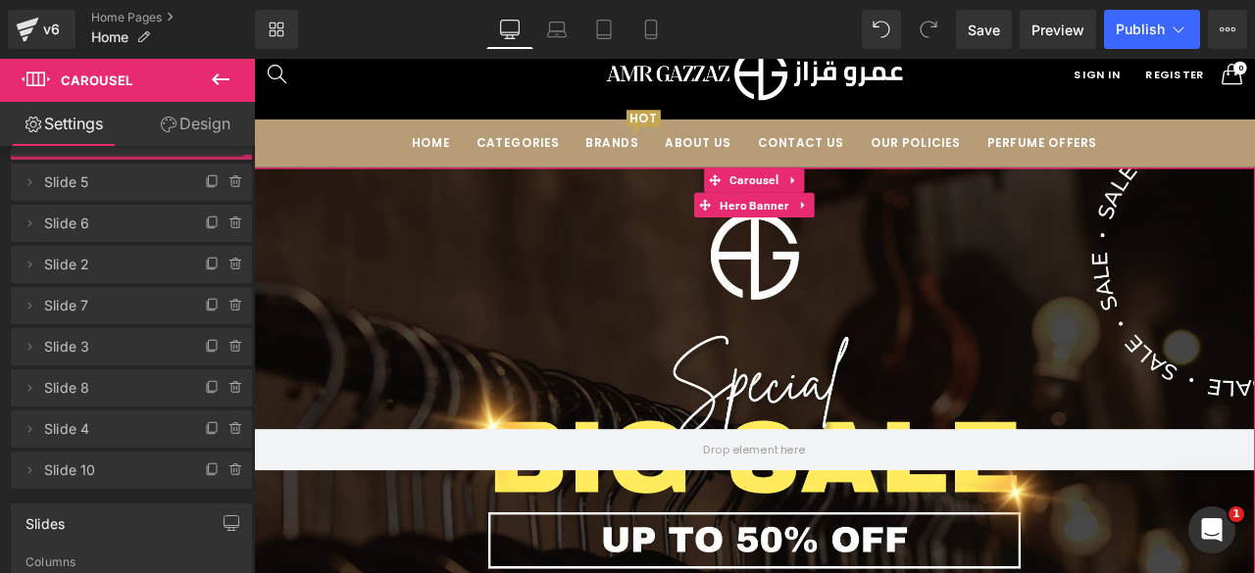
scroll to position [0, 0]
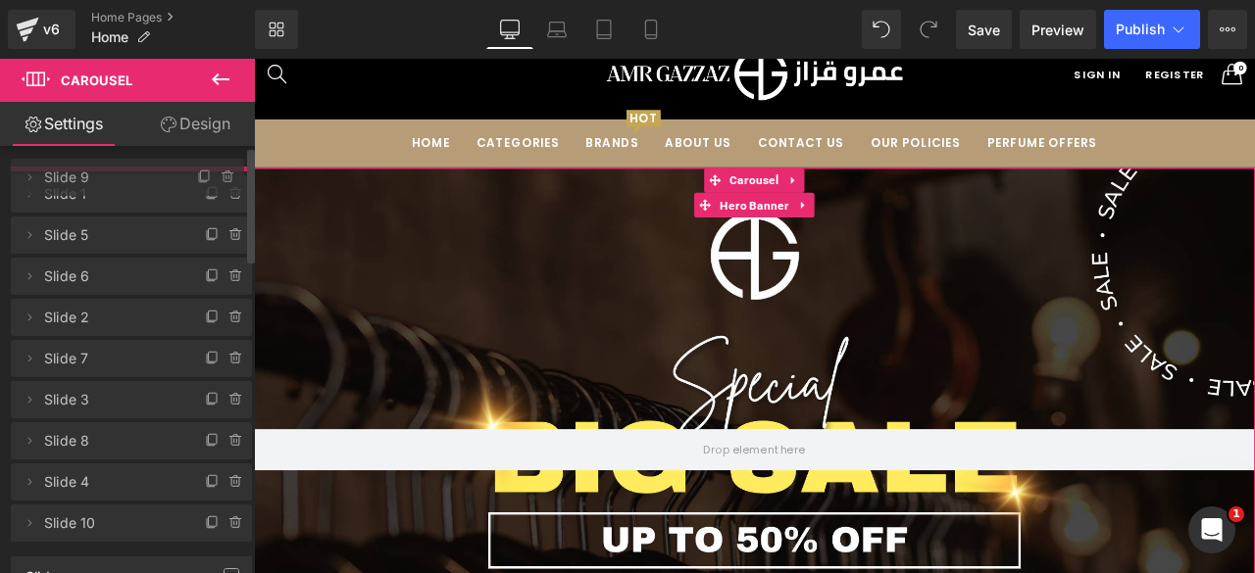
drag, startPoint x: 63, startPoint y: 470, endPoint x: 71, endPoint y: 181, distance: 288.3
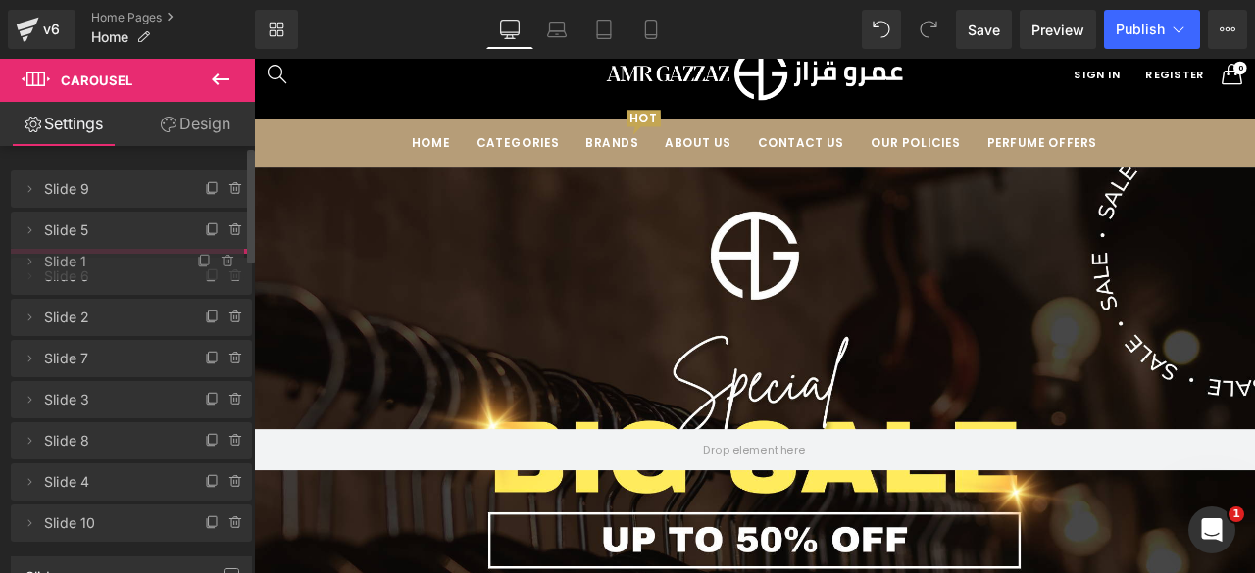
drag, startPoint x: 65, startPoint y: 234, endPoint x: 61, endPoint y: 266, distance: 31.6
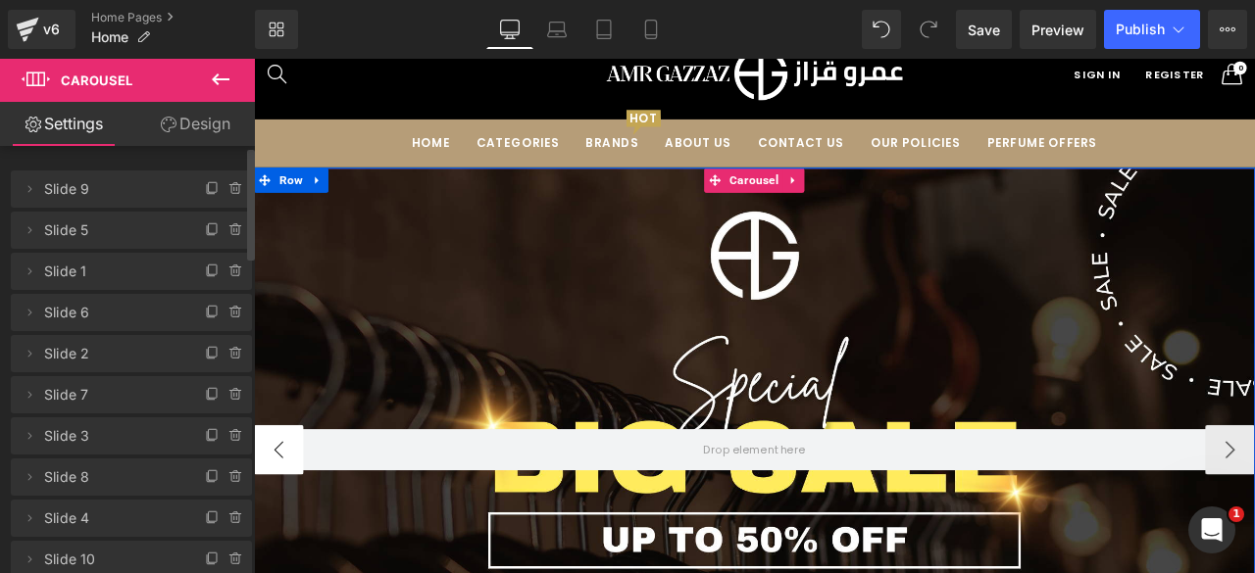
click at [280, 512] on button "‹" at bounding box center [283, 522] width 59 height 59
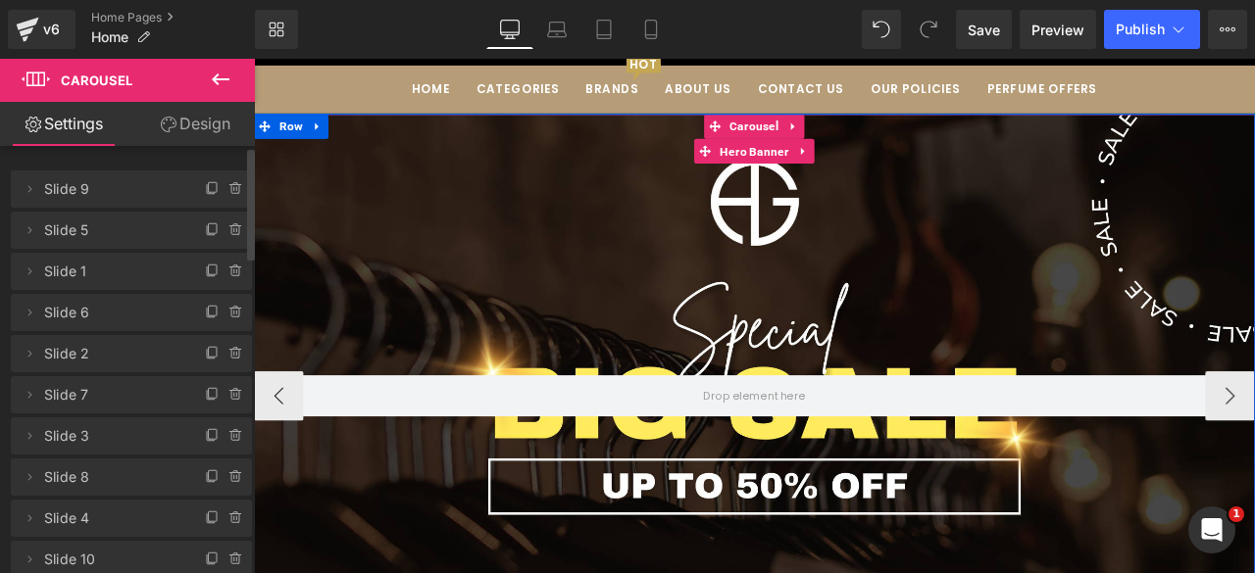
scroll to position [92, 0]
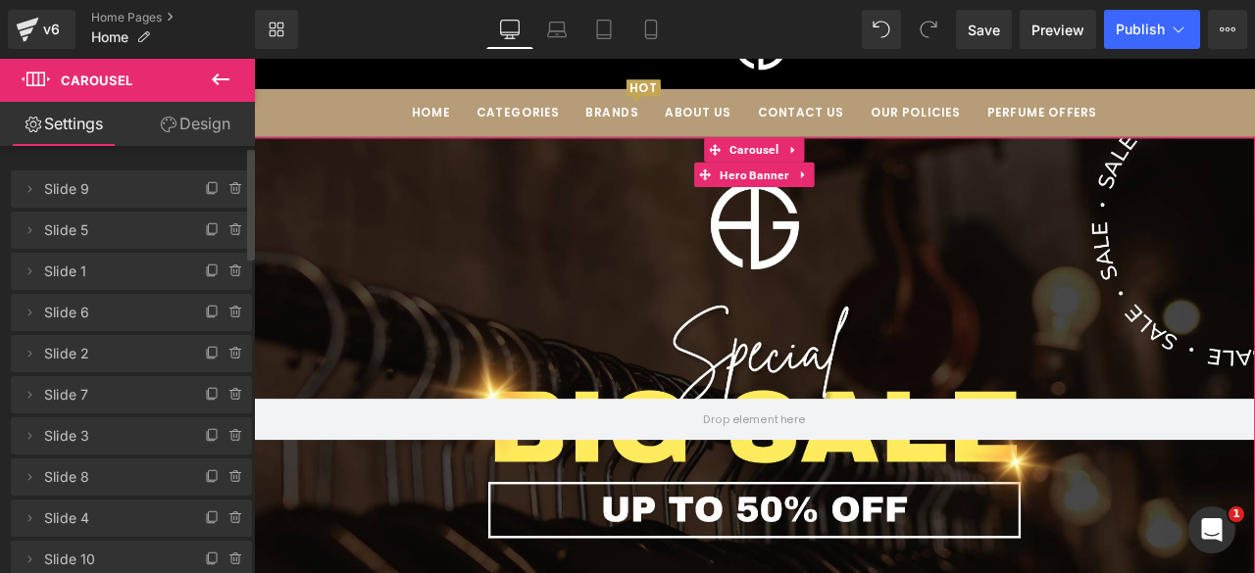
click at [116, 187] on span "Slide 9" at bounding box center [111, 189] width 135 height 37
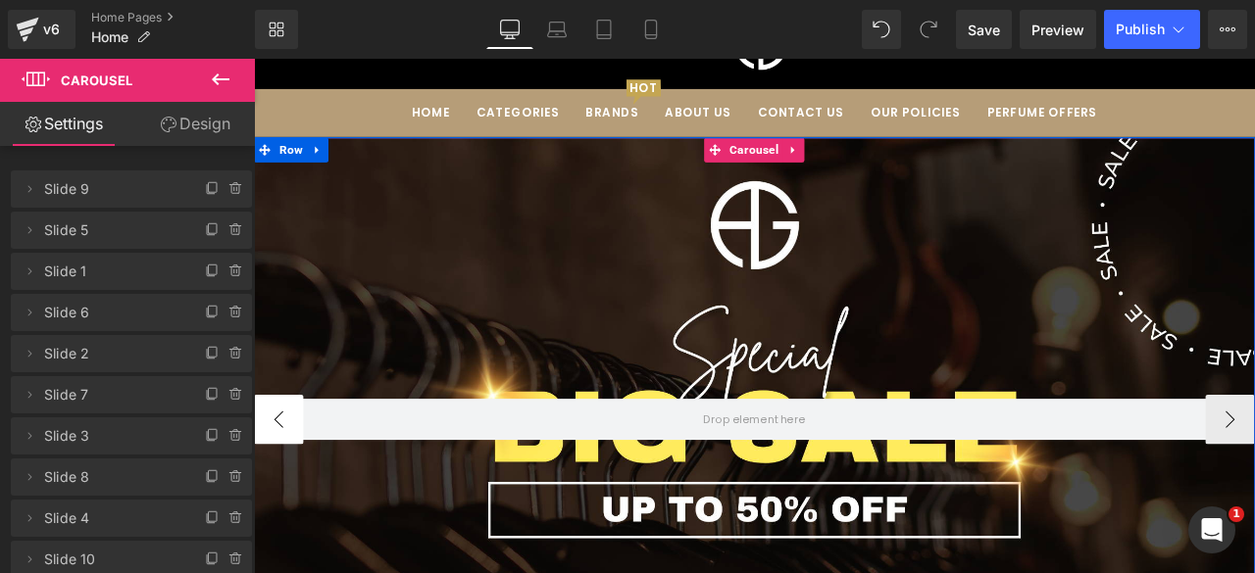
click at [287, 477] on button "‹" at bounding box center [283, 486] width 59 height 59
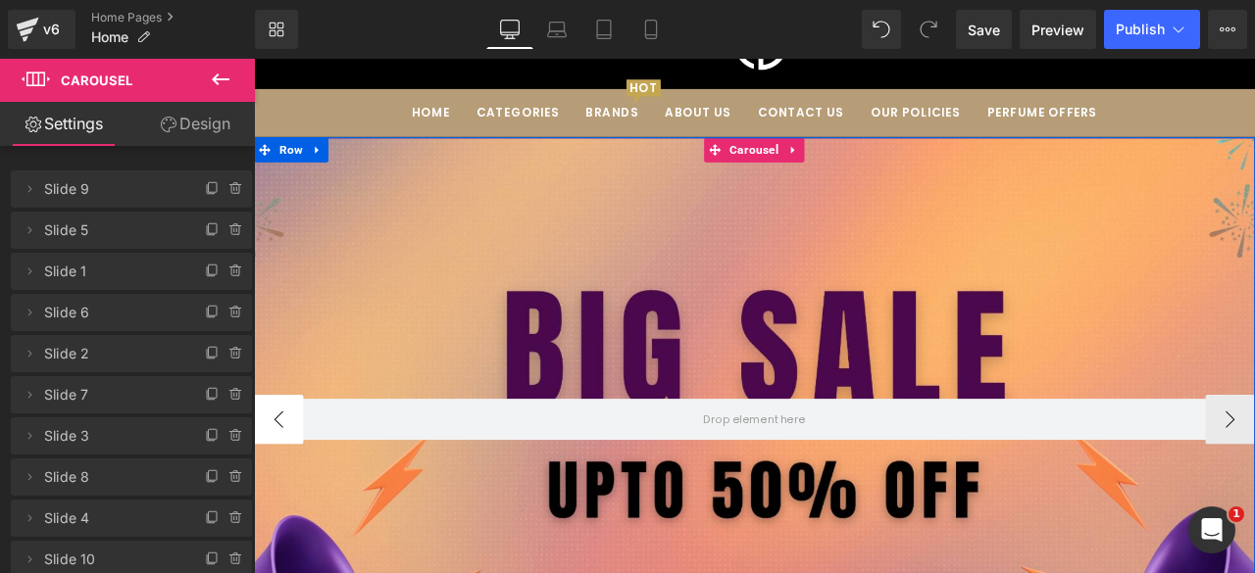
click at [270, 490] on button "‹" at bounding box center [283, 486] width 59 height 59
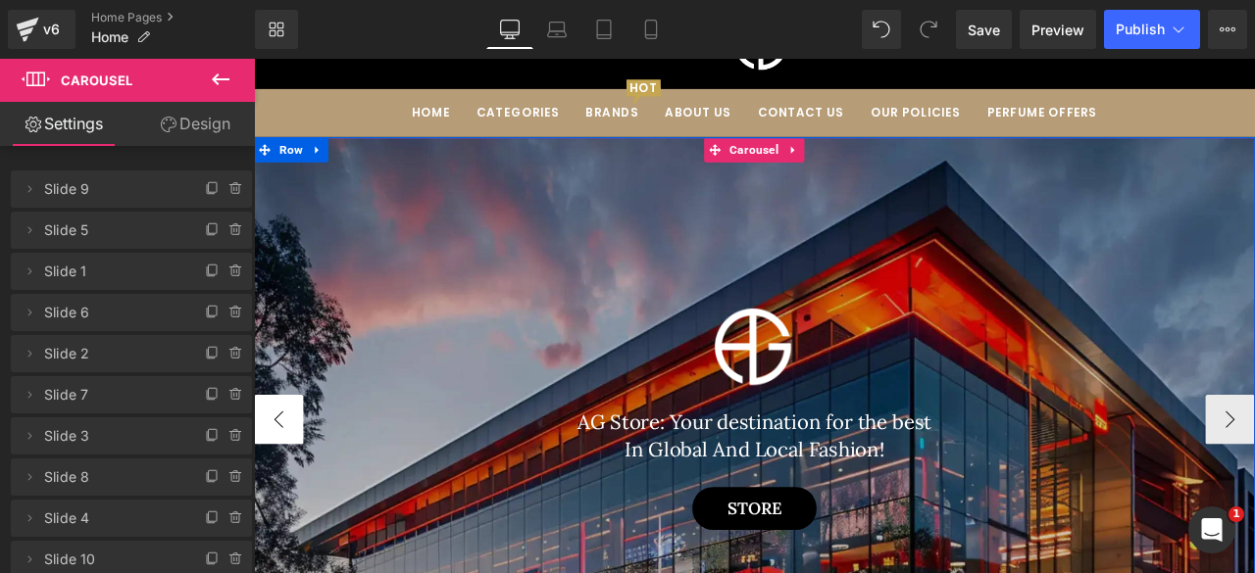
click at [270, 490] on button "‹" at bounding box center [283, 486] width 59 height 59
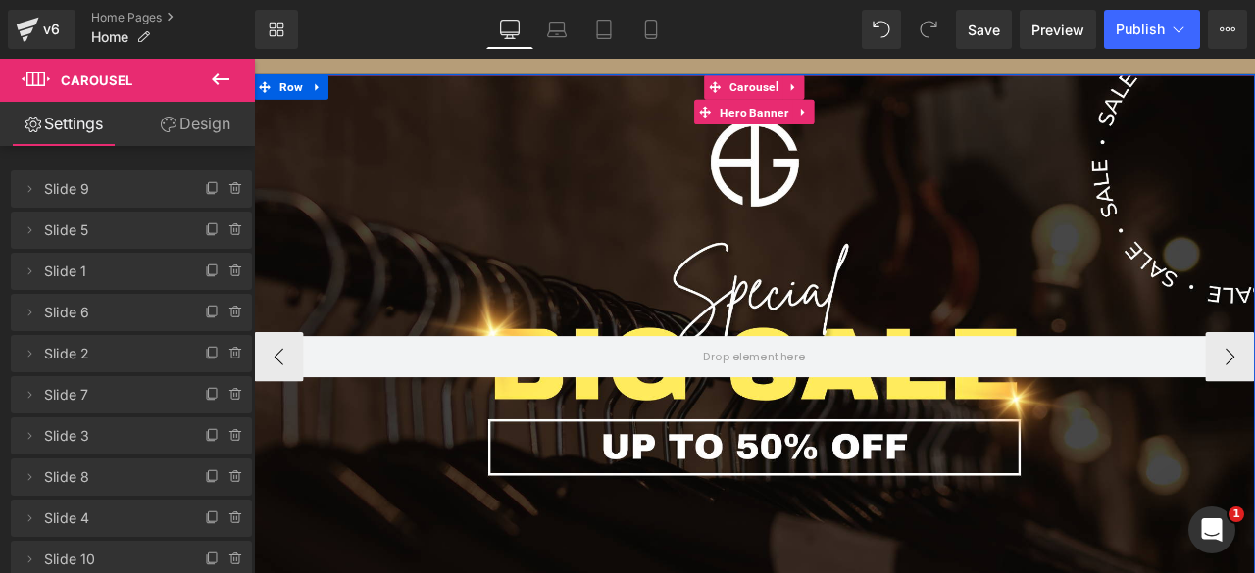
scroll to position [157, 0]
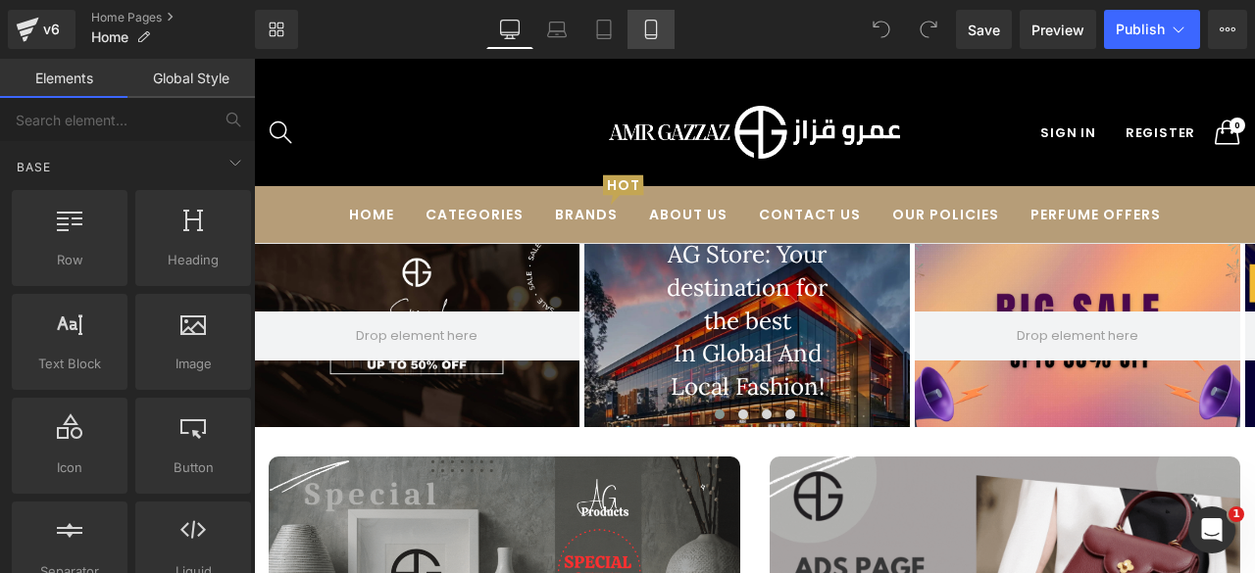
click at [656, 32] on icon at bounding box center [651, 30] width 20 height 20
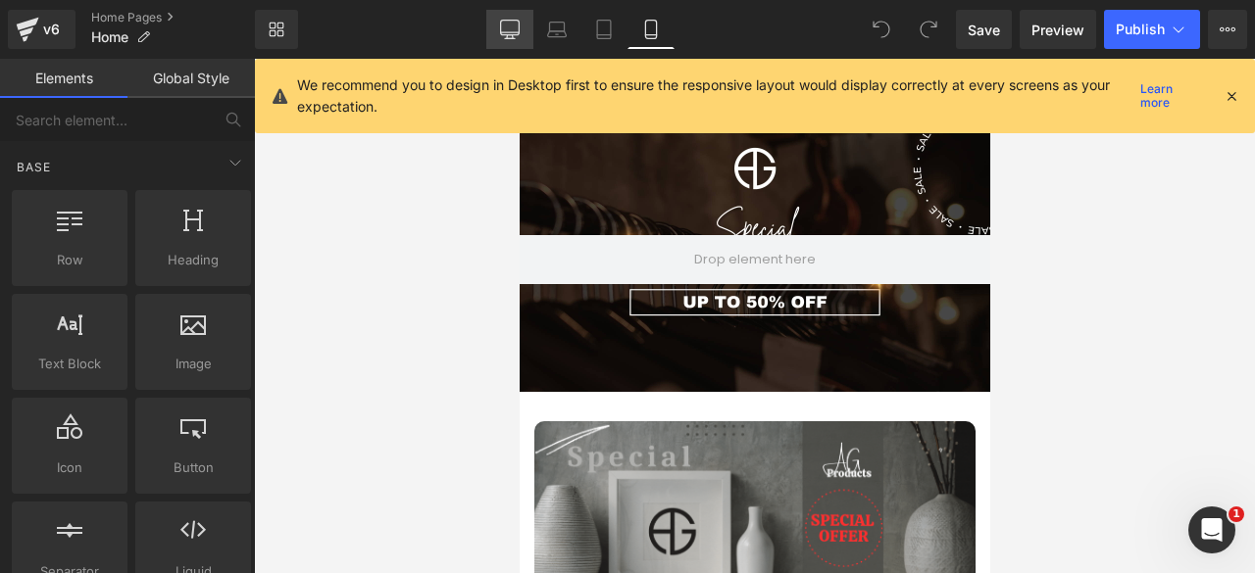
click at [514, 39] on link "Desktop" at bounding box center [509, 29] width 47 height 39
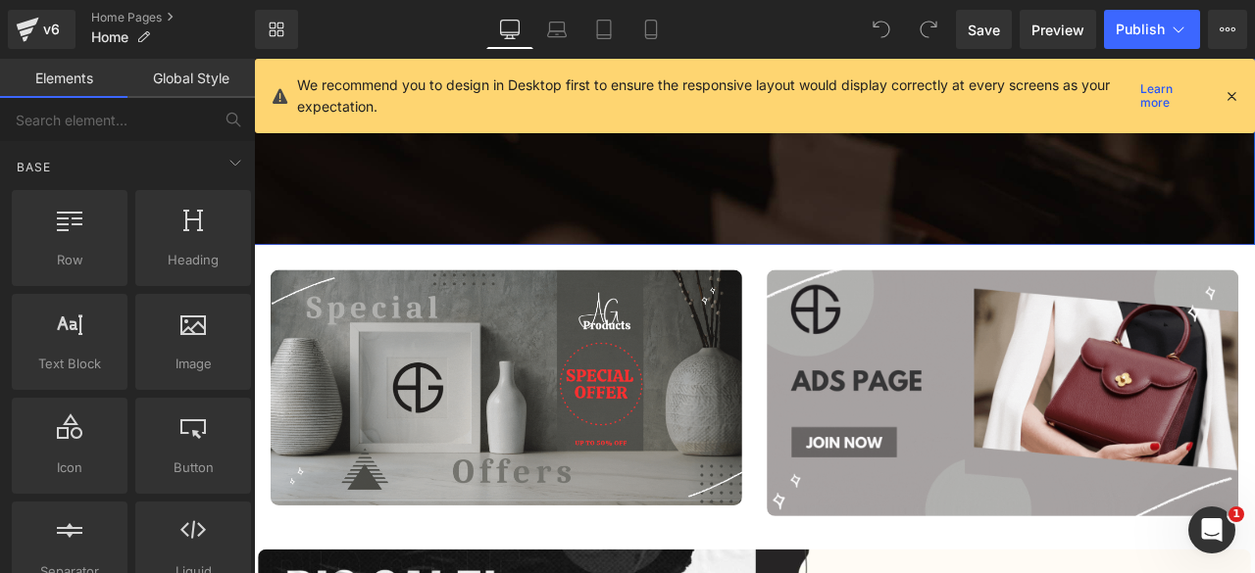
scroll to position [656, 0]
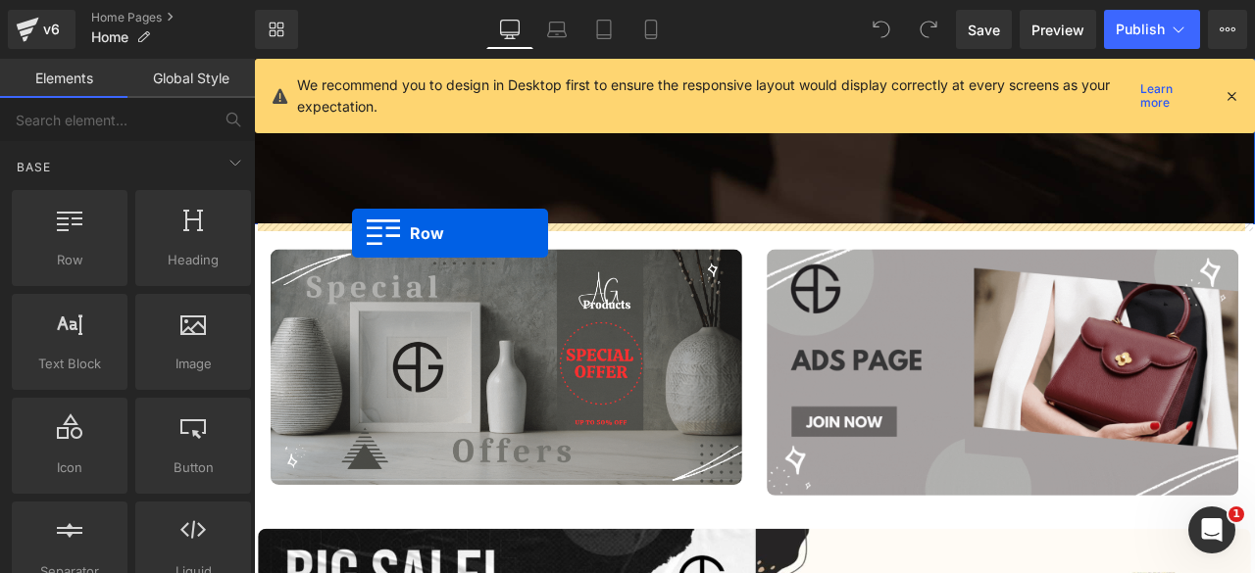
drag, startPoint x: 325, startPoint y: 290, endPoint x: 371, endPoint y: 266, distance: 51.3
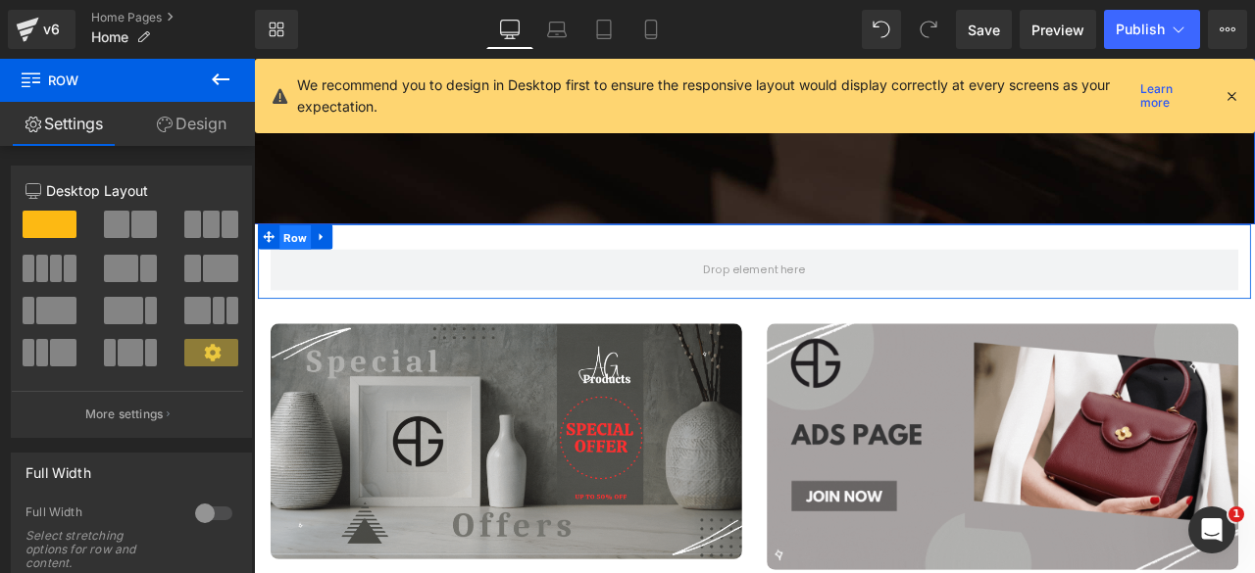
click at [307, 274] on span "Row" at bounding box center [302, 271] width 37 height 29
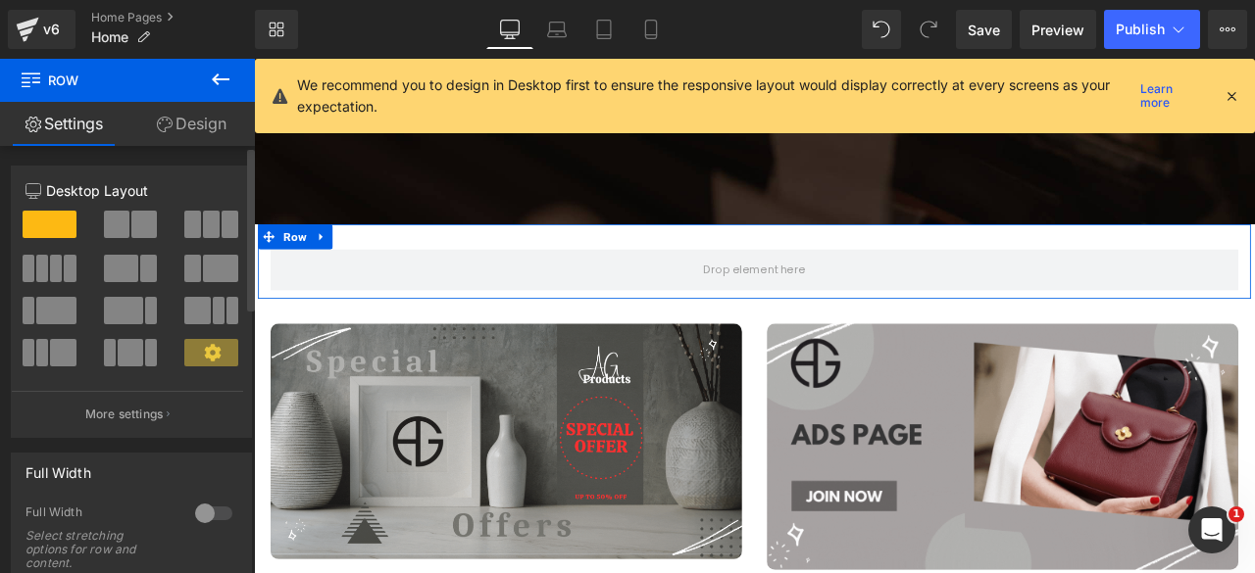
click at [187, 225] on span at bounding box center [192, 224] width 17 height 27
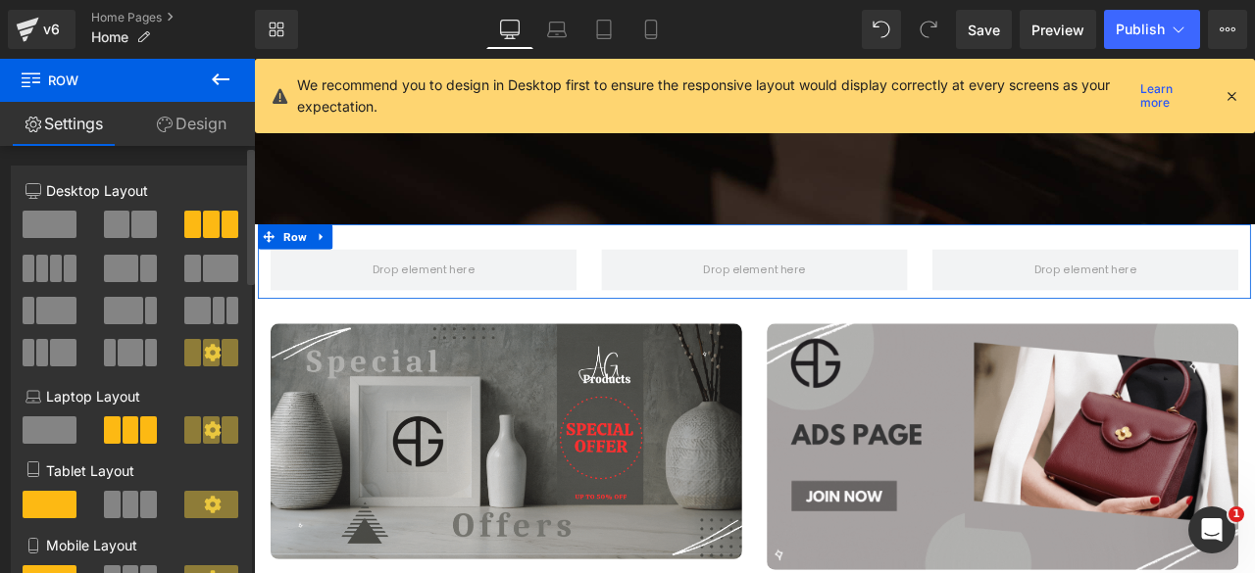
click at [38, 225] on span at bounding box center [50, 224] width 54 height 27
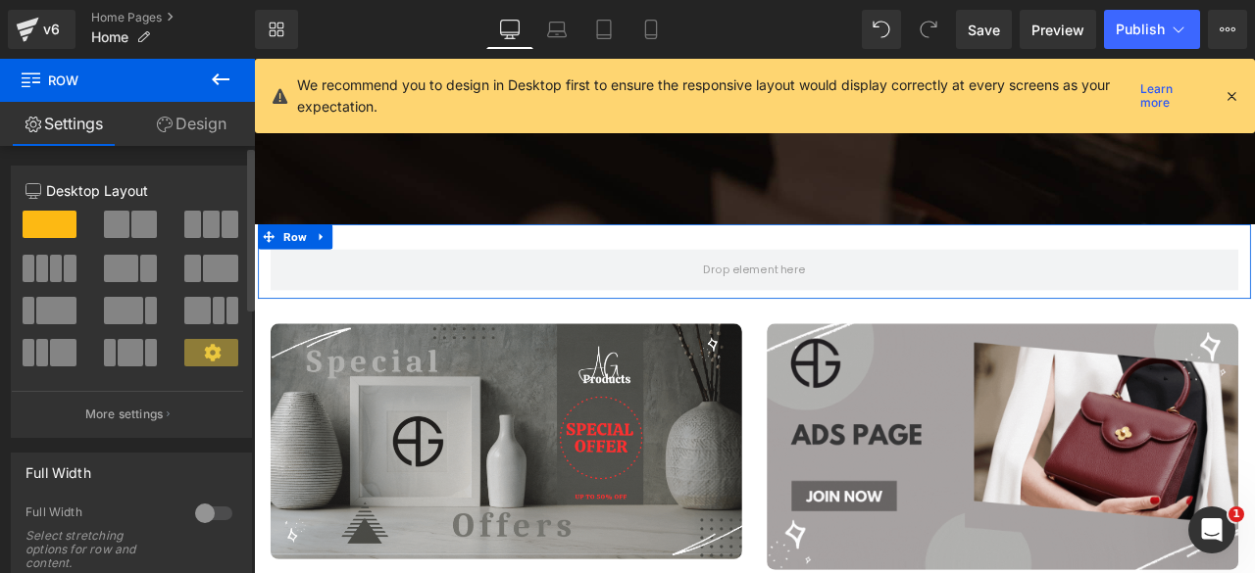
click at [125, 228] on button at bounding box center [132, 224] width 56 height 27
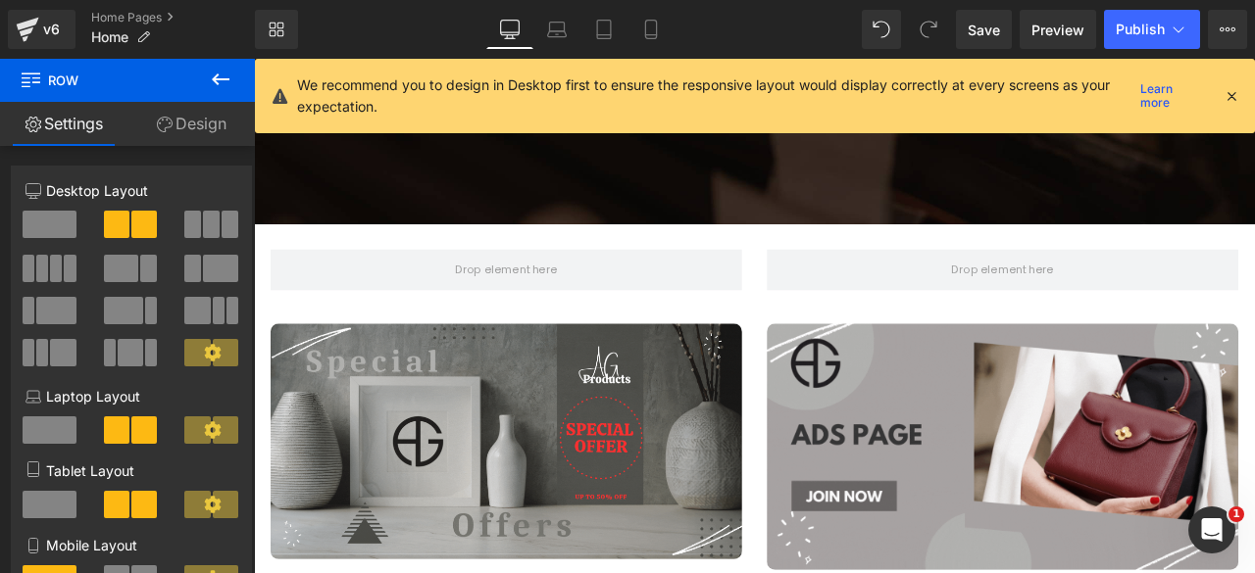
click at [217, 79] on icon at bounding box center [221, 80] width 18 height 12
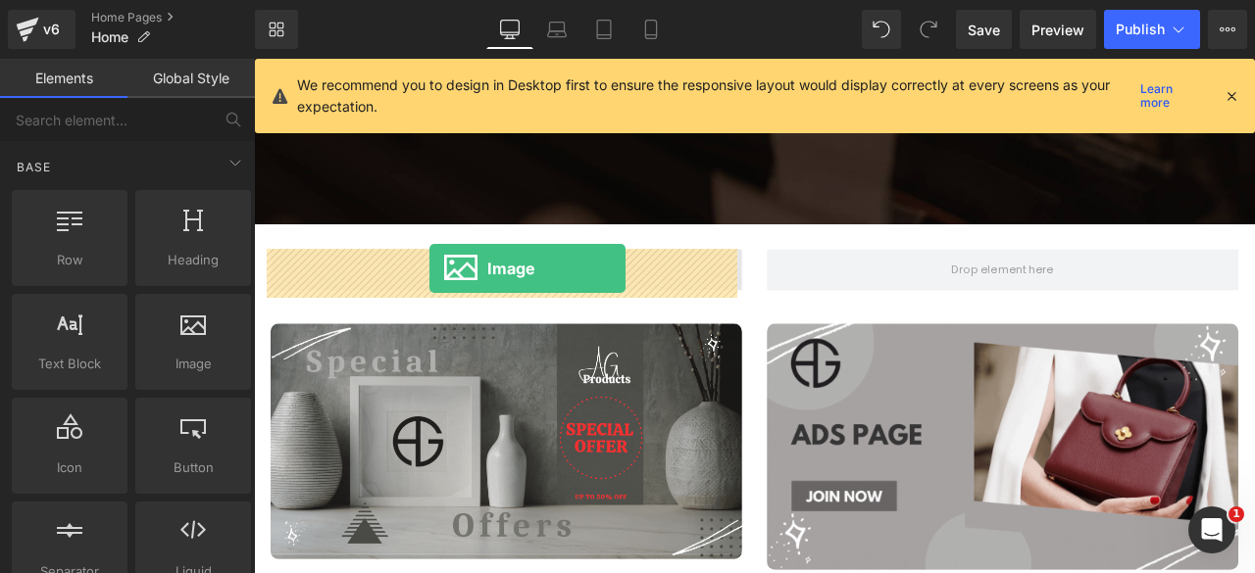
drag, startPoint x: 456, startPoint y: 405, endPoint x: 462, endPoint y: 308, distance: 97.2
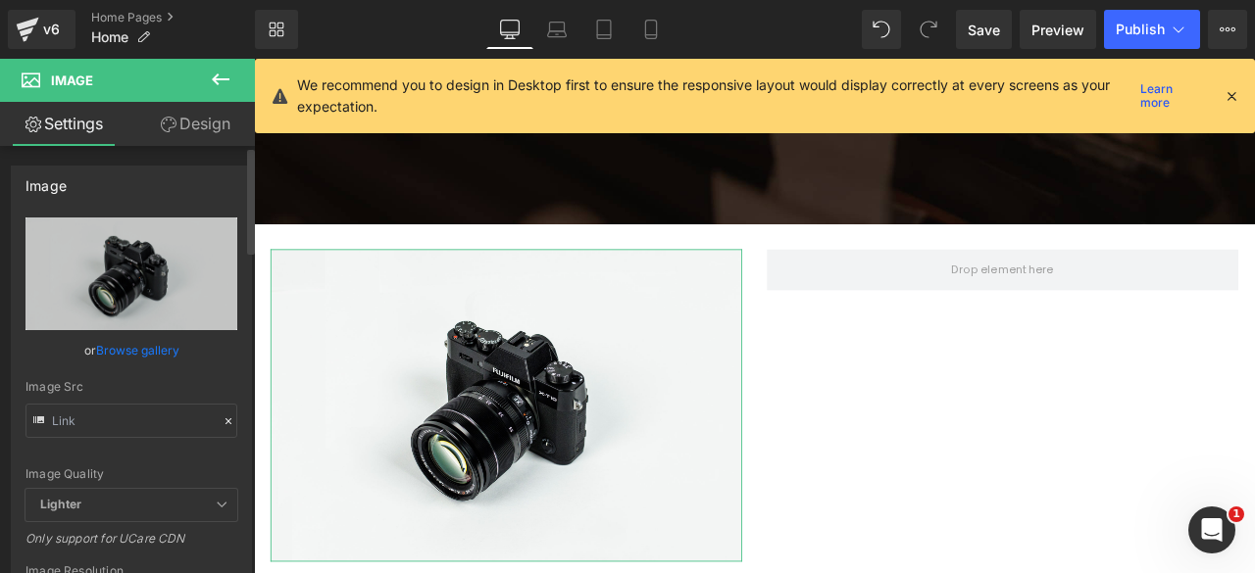
click at [155, 352] on link "Browse gallery" at bounding box center [137, 350] width 83 height 34
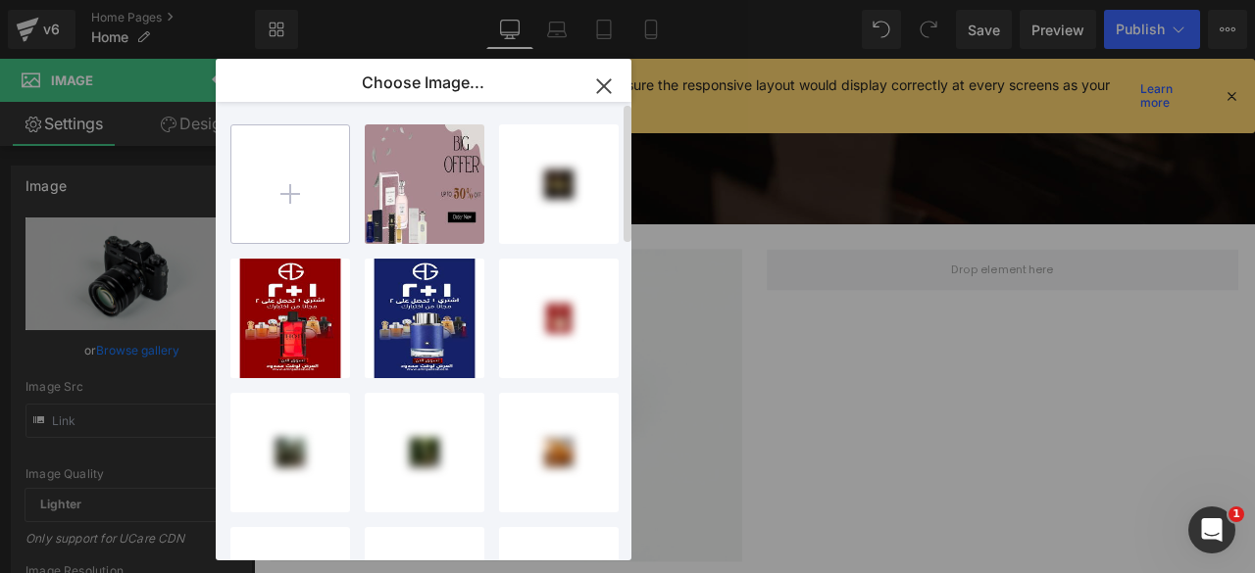
click at [283, 174] on input "file" at bounding box center [290, 184] width 118 height 118
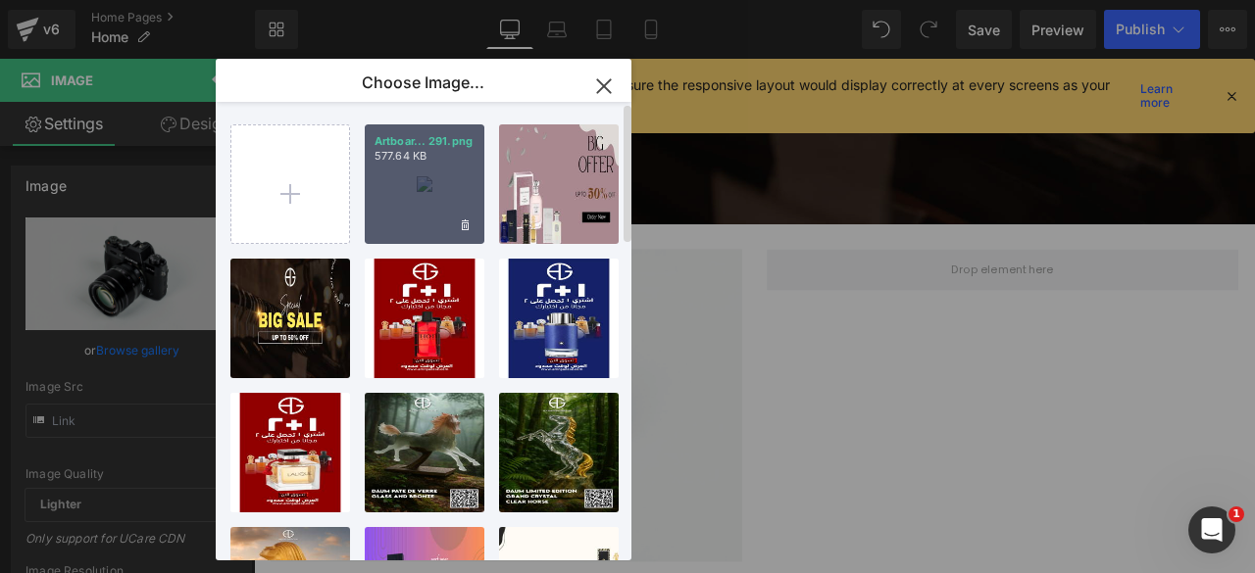
click at [406, 206] on div "Artboar... 291.png 577.64 KB" at bounding box center [425, 185] width 120 height 120
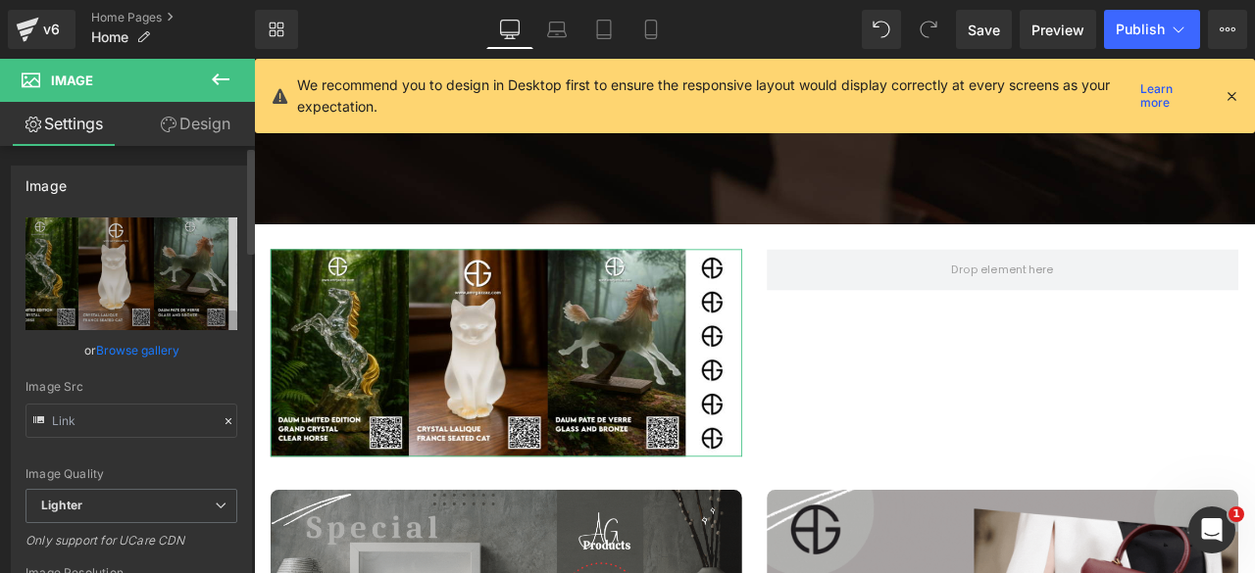
click at [139, 352] on link "Browse gallery" at bounding box center [137, 350] width 83 height 34
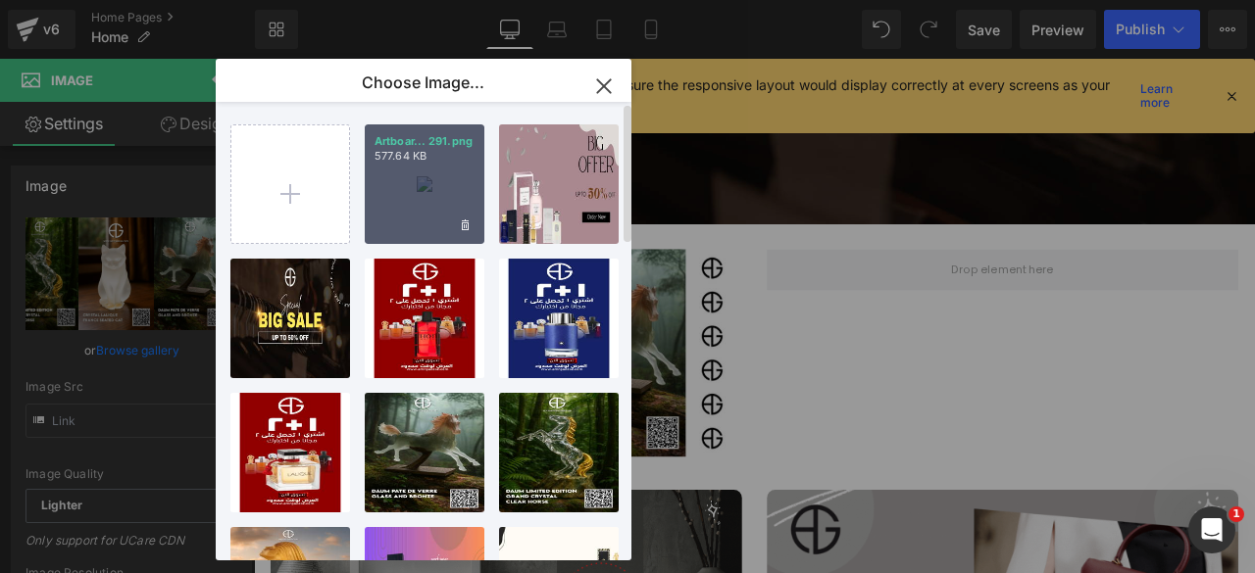
click at [390, 182] on div "Artboar... 291.png 577.64 KB" at bounding box center [425, 185] width 120 height 120
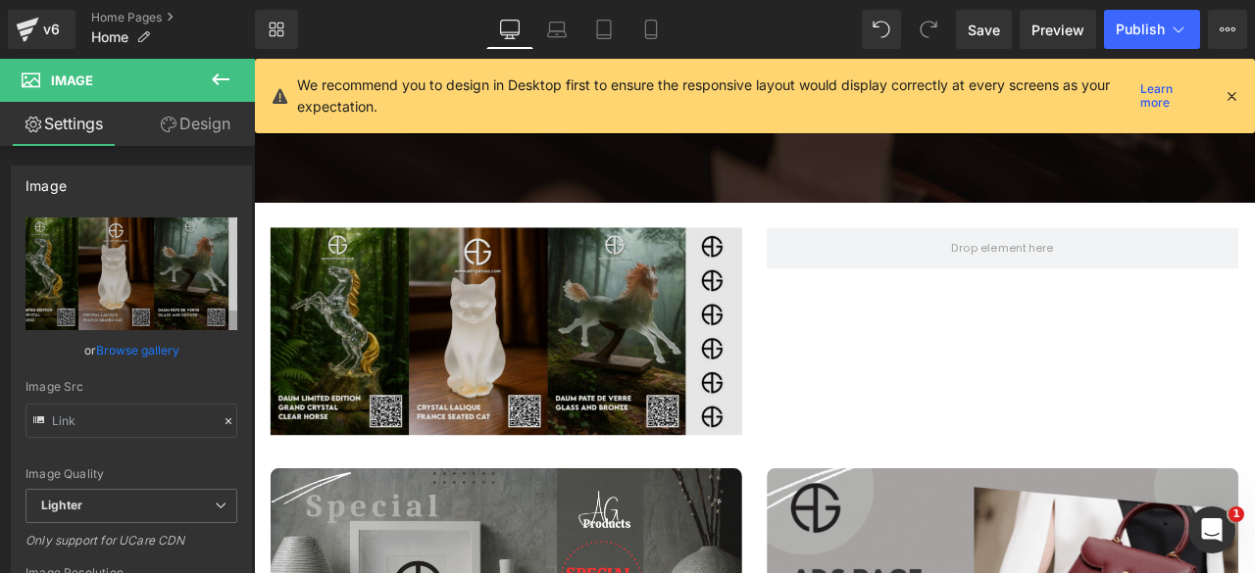
scroll to position [672, 0]
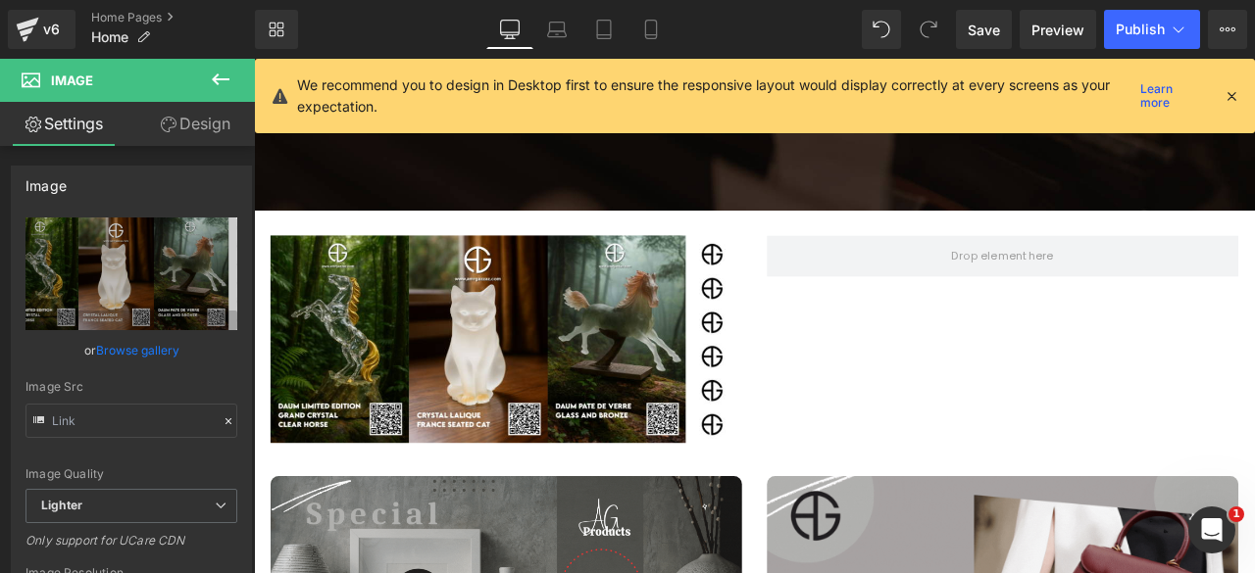
click at [209, 77] on icon at bounding box center [221, 80] width 24 height 24
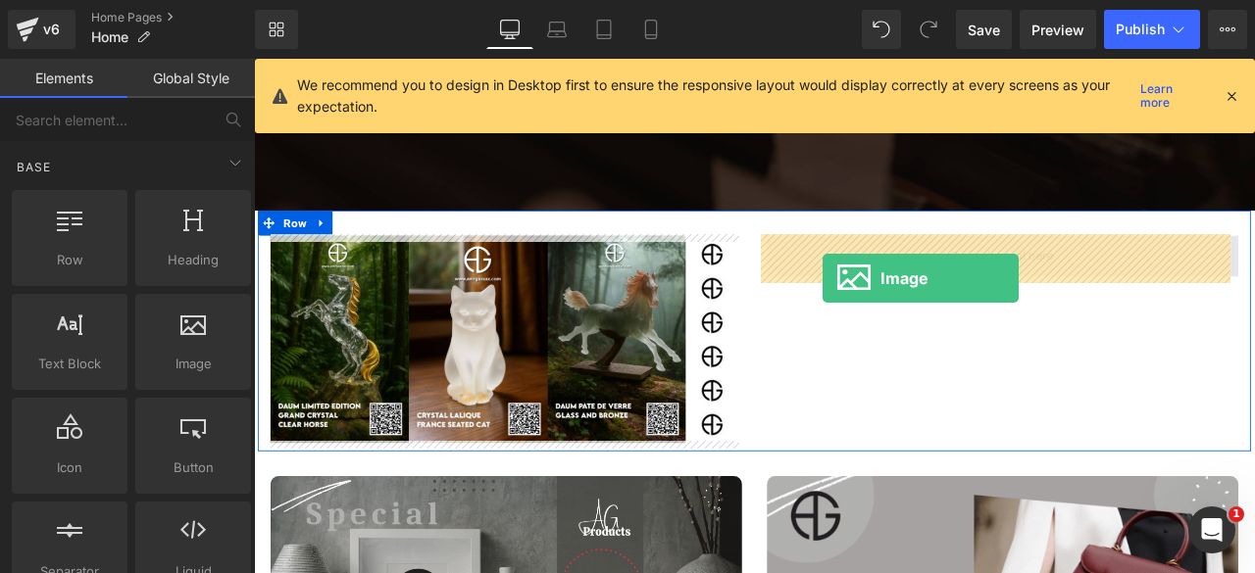
drag, startPoint x: 413, startPoint y: 381, endPoint x: 905, endPoint y: 304, distance: 498.2
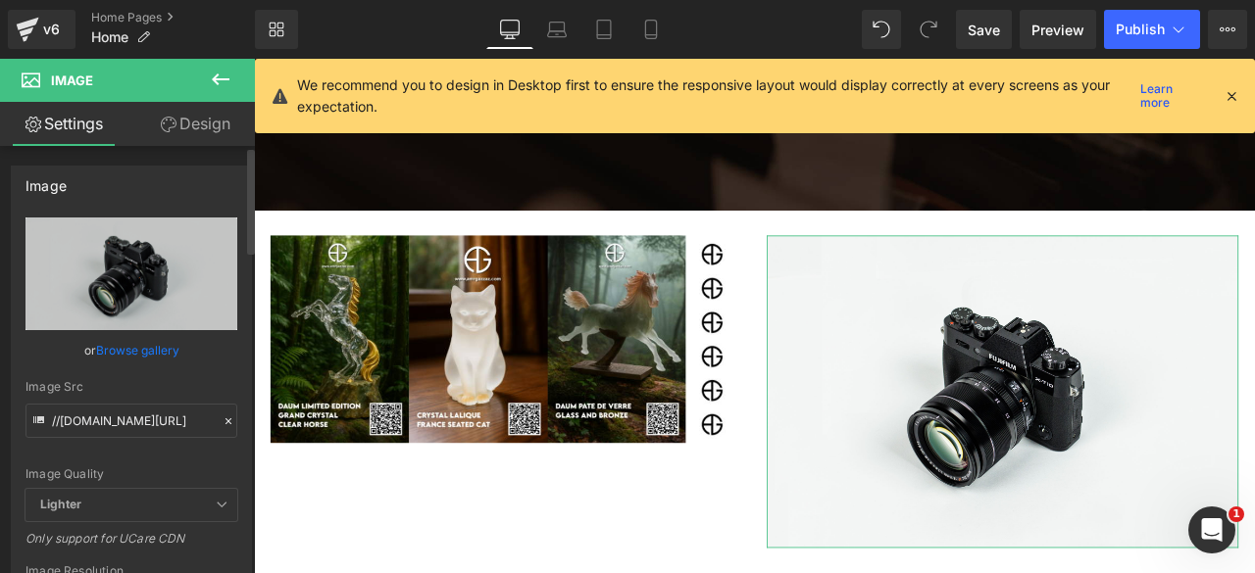
click at [122, 356] on link "Browse gallery" at bounding box center [137, 350] width 83 height 34
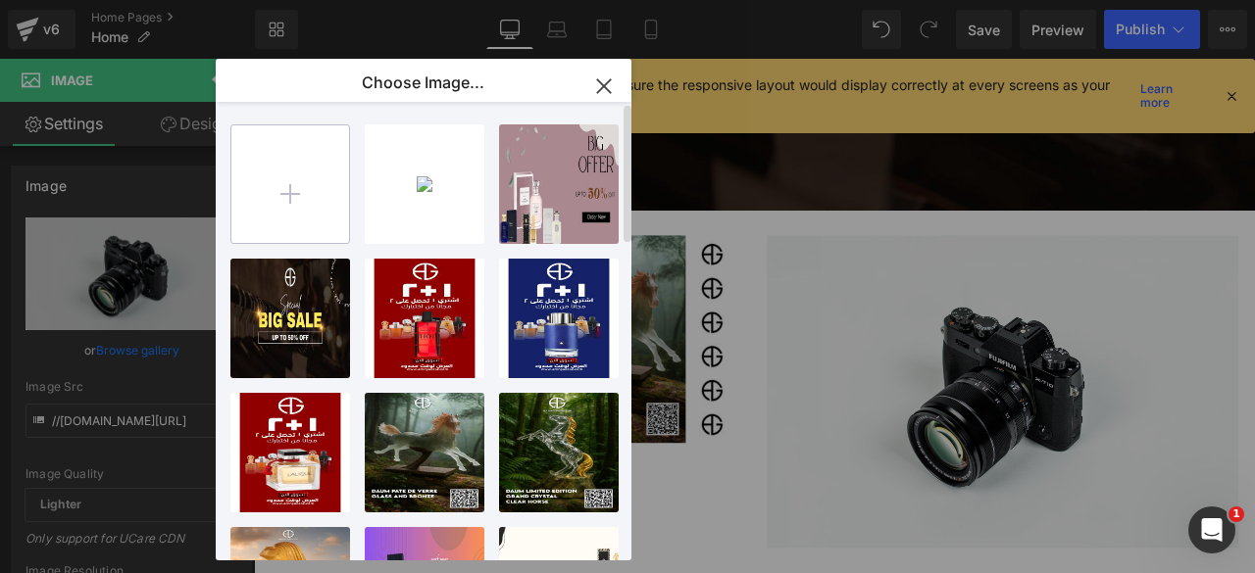
click at [279, 185] on input "file" at bounding box center [290, 184] width 118 height 118
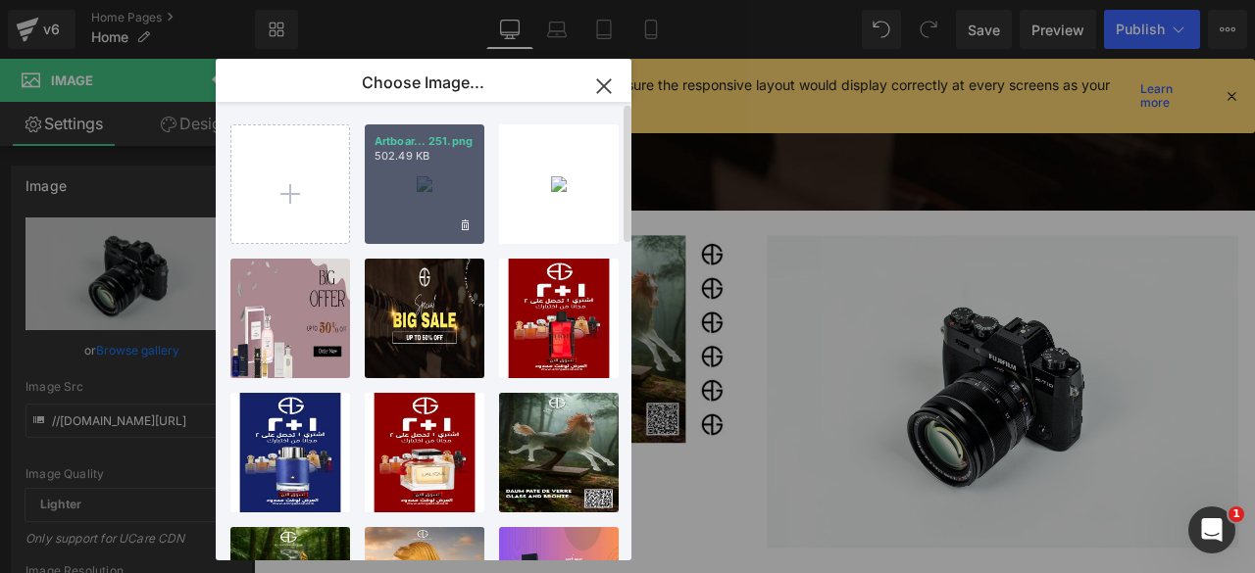
click at [440, 195] on div "Artboar... 251.png 502.49 KB" at bounding box center [425, 185] width 120 height 120
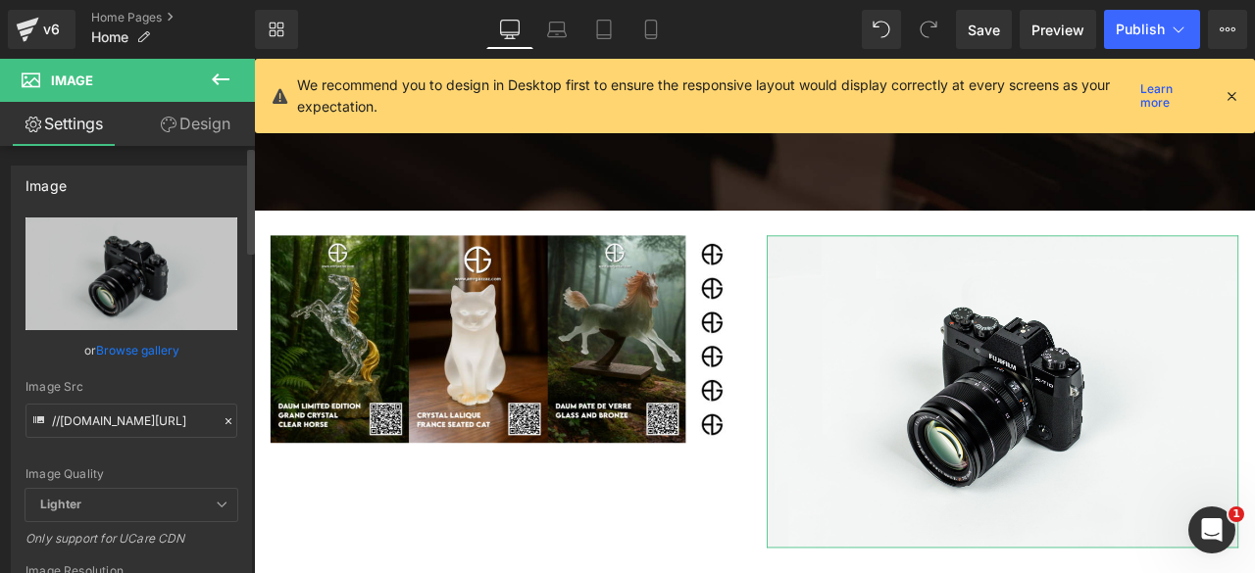
click at [121, 357] on link "Browse gallery" at bounding box center [137, 350] width 83 height 34
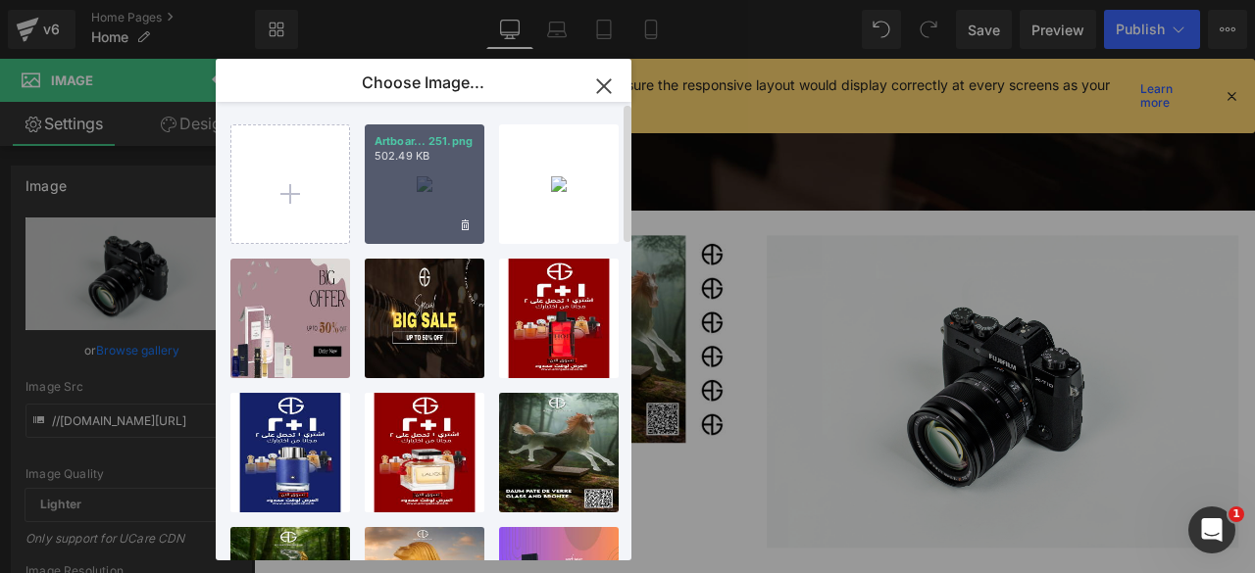
click at [404, 187] on div "Artboar... 251.png 502.49 KB" at bounding box center [425, 185] width 120 height 120
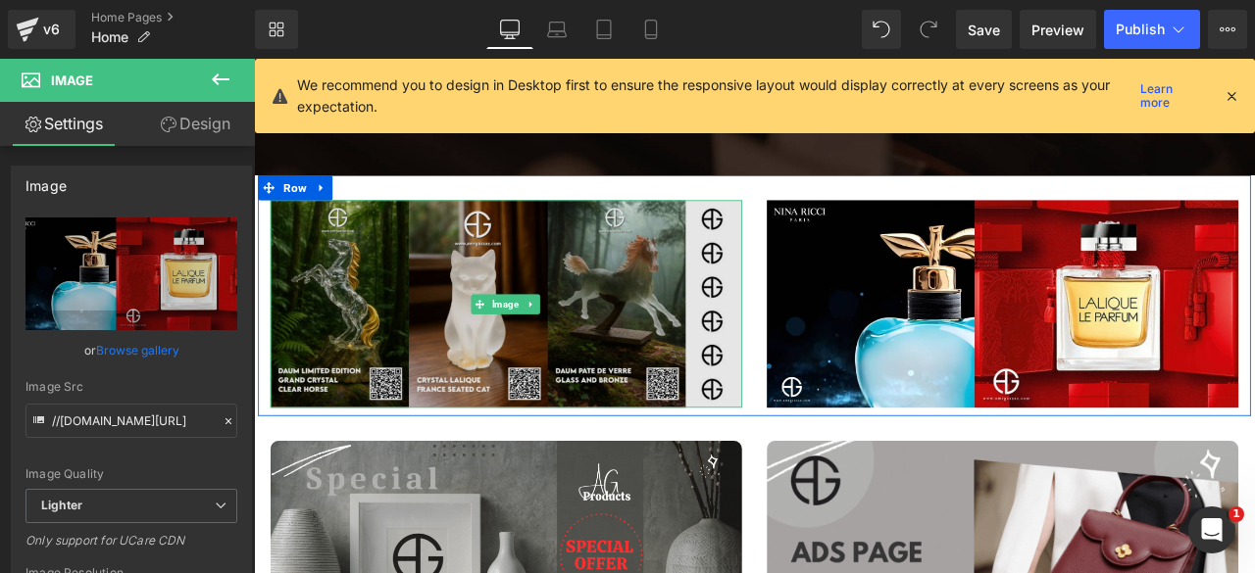
scroll to position [714, 0]
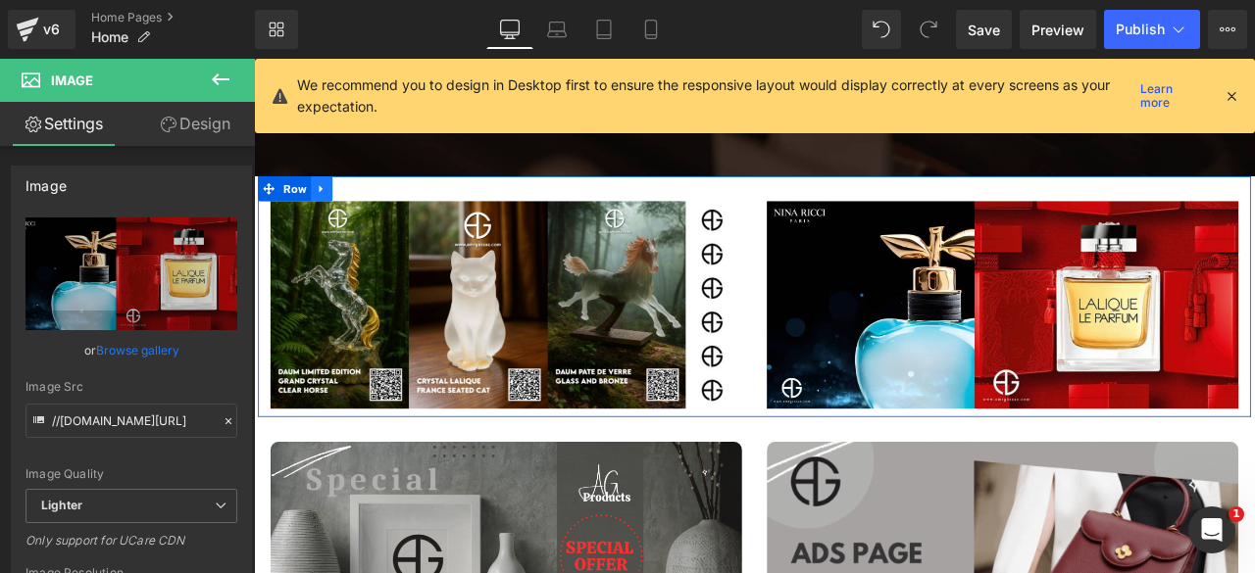
click at [332, 210] on icon at bounding box center [334, 213] width 14 height 15
click at [353, 212] on icon at bounding box center [360, 213] width 14 height 14
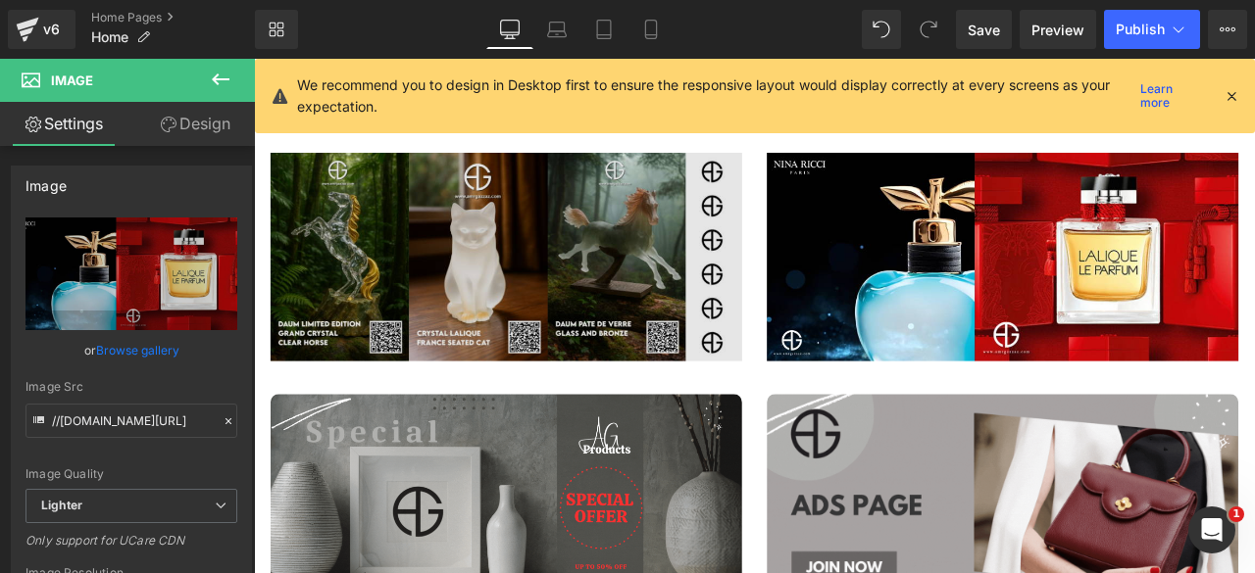
scroll to position [1059, 0]
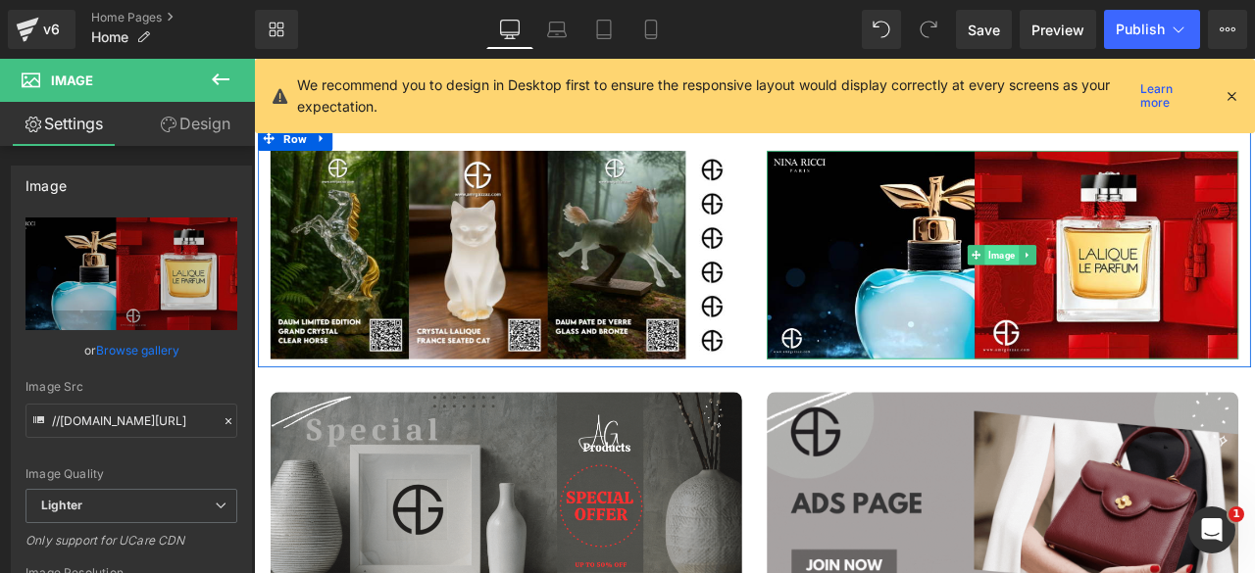
click at [1128, 280] on span "Image" at bounding box center [1140, 291] width 40 height 24
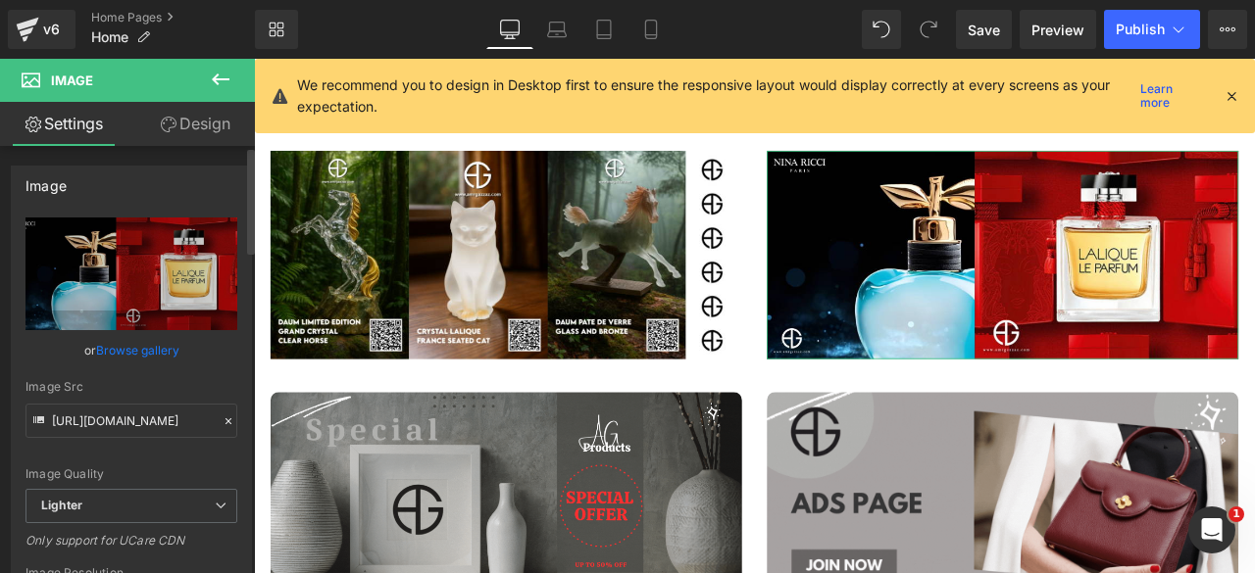
click at [149, 350] on link "Browse gallery" at bounding box center [137, 350] width 83 height 34
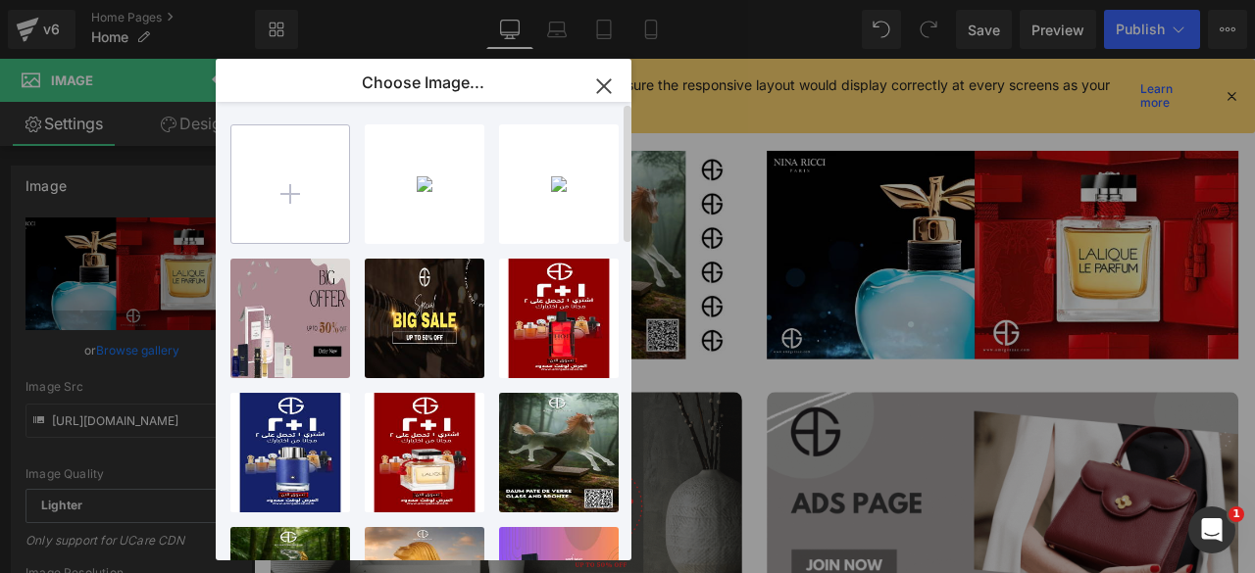
click at [277, 205] on input "file" at bounding box center [290, 184] width 118 height 118
click at [602, 88] on icon "button" at bounding box center [603, 85] width 13 height 13
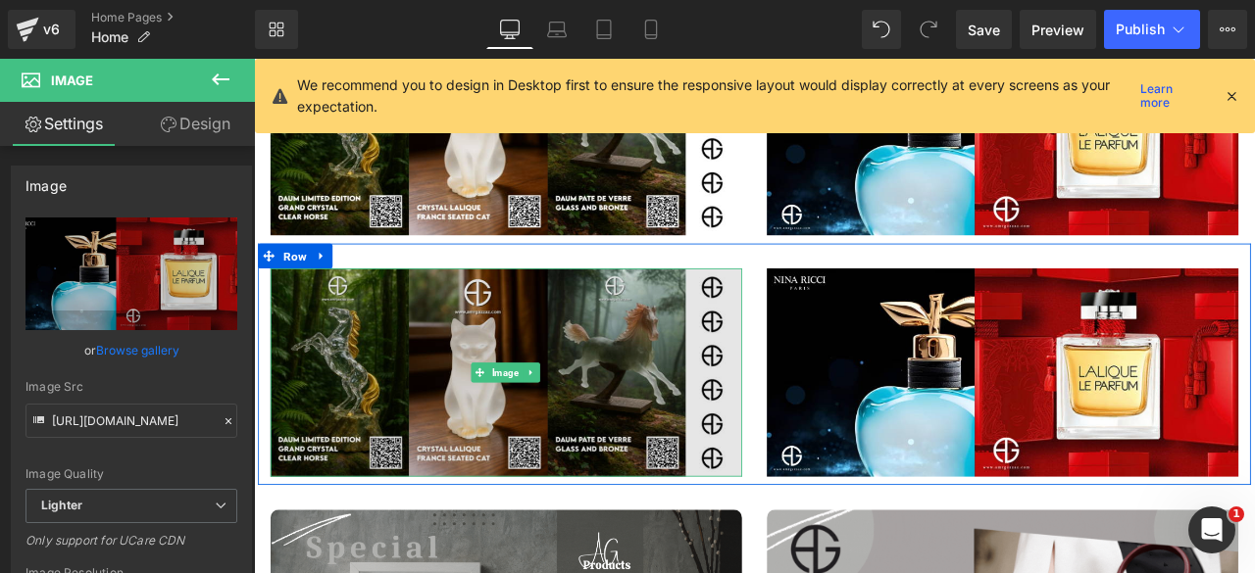
scroll to position [916, 0]
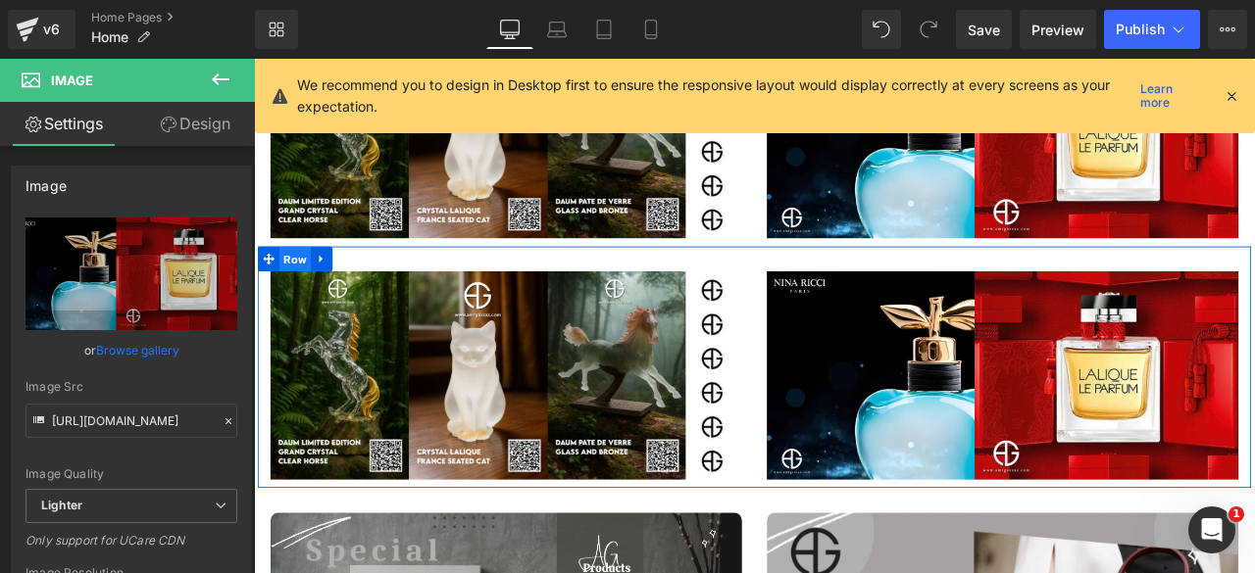
click at [302, 301] on span "Row" at bounding box center [302, 295] width 37 height 29
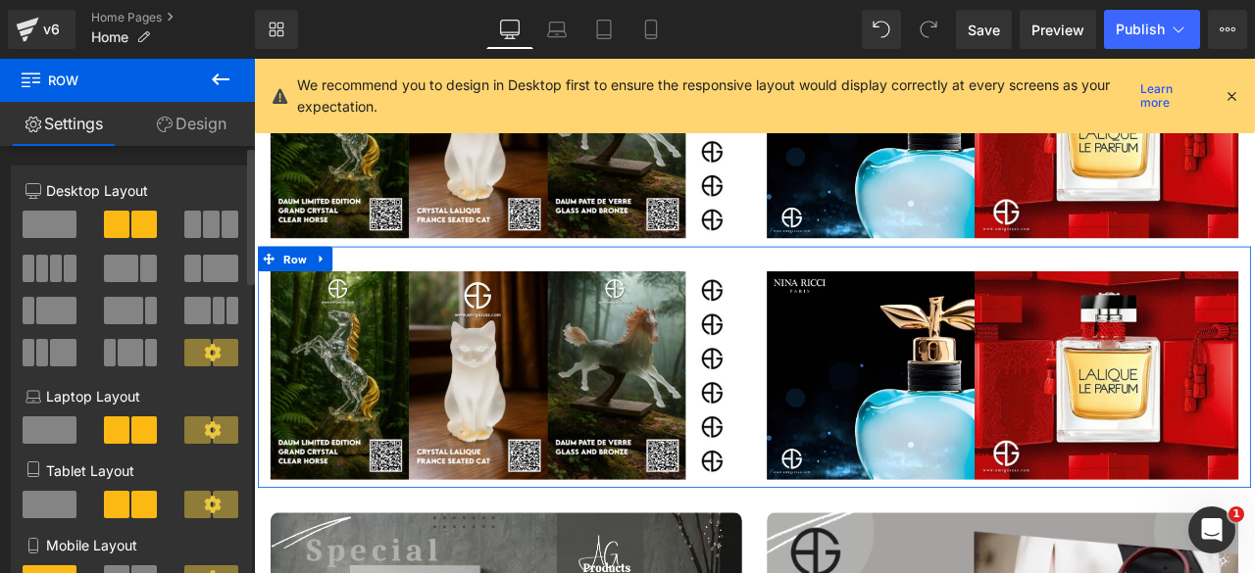
click at [211, 228] on span at bounding box center [211, 224] width 17 height 27
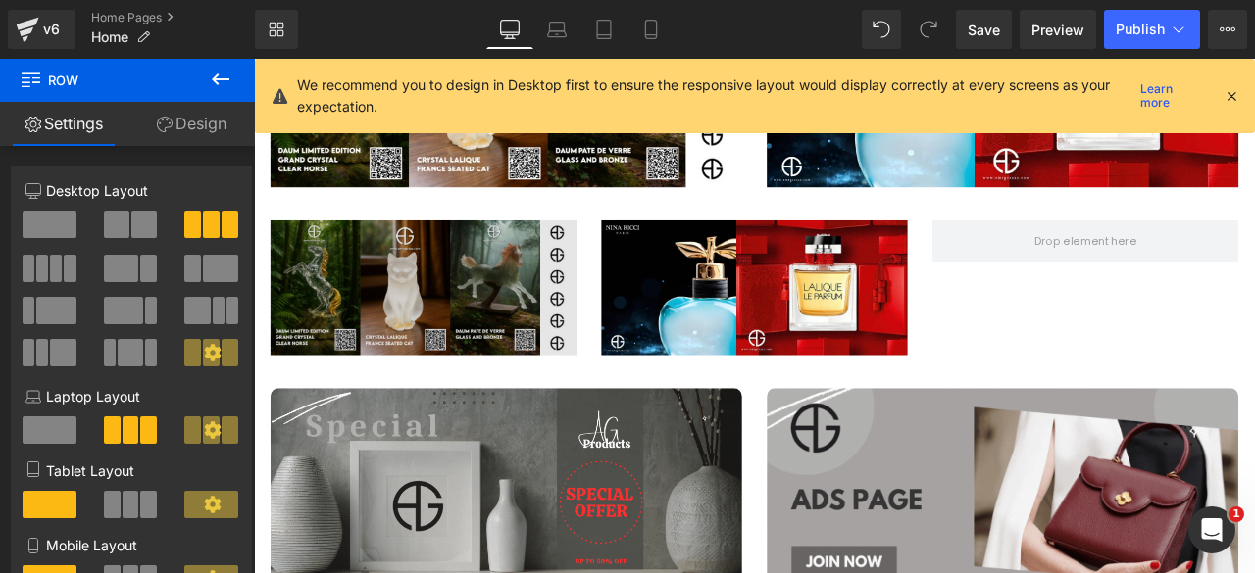
scroll to position [847, 0]
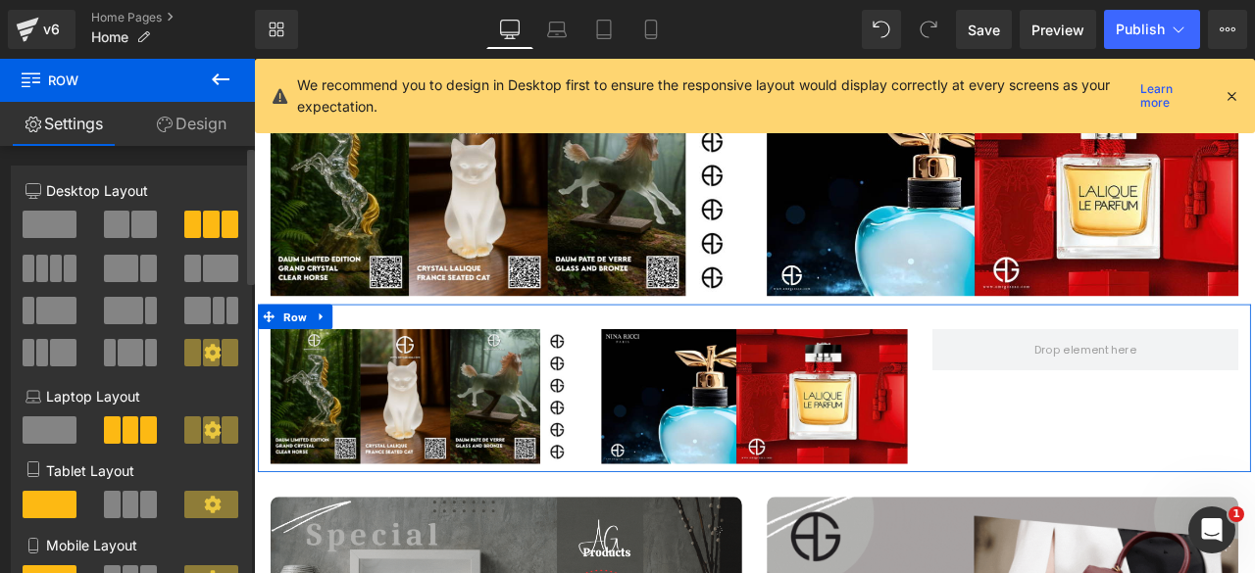
click at [127, 258] on span at bounding box center [121, 268] width 35 height 27
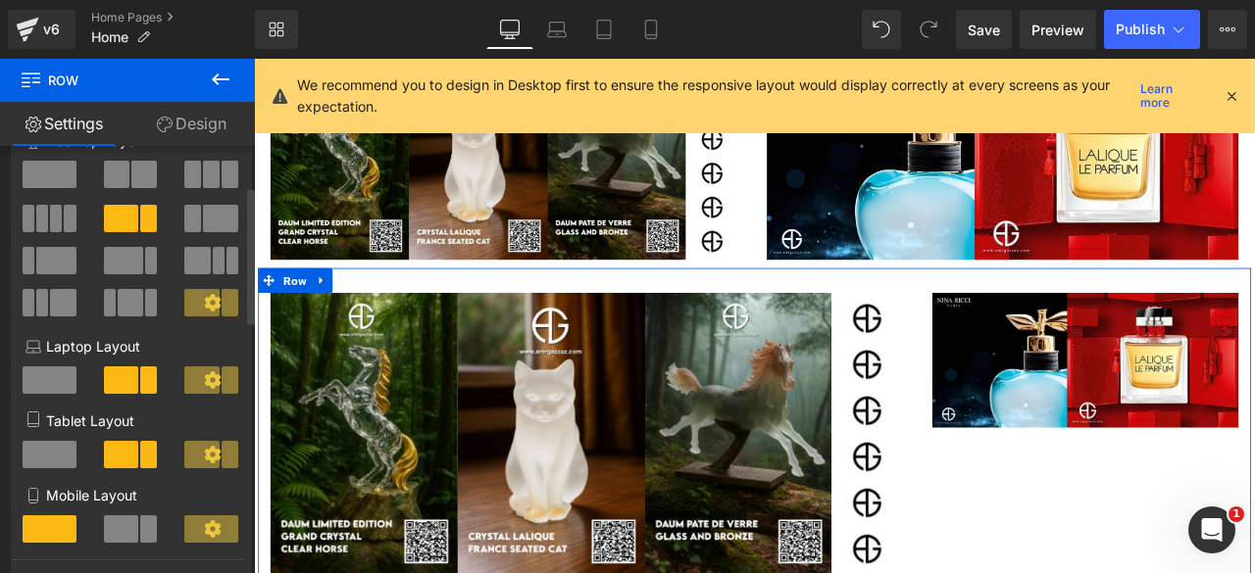
scroll to position [0, 0]
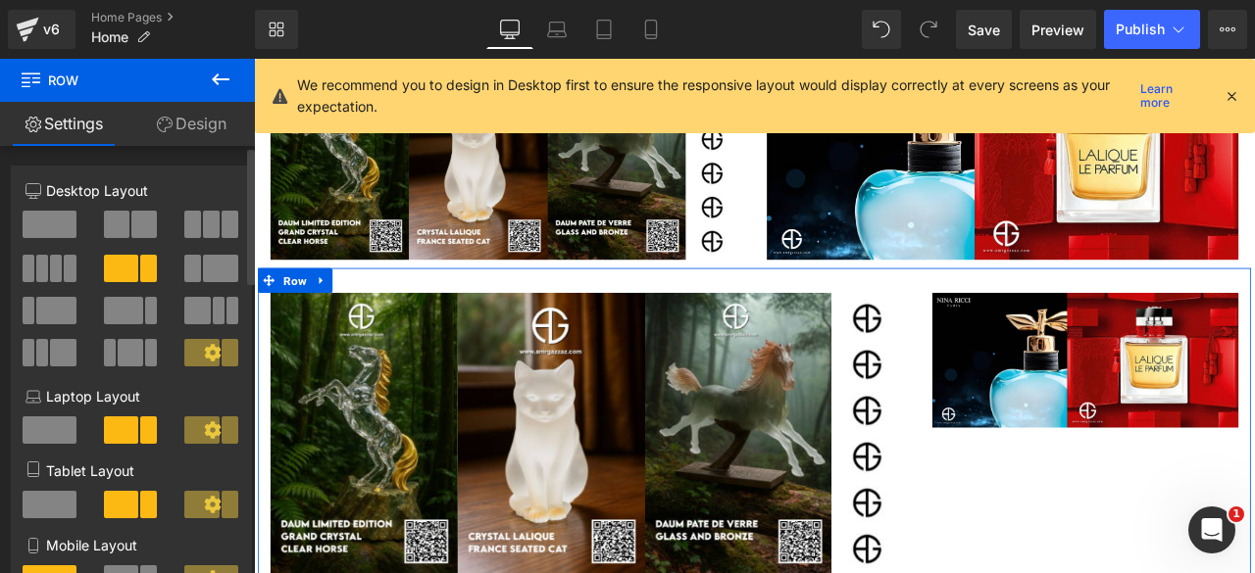
click at [46, 341] on span at bounding box center [42, 352] width 12 height 27
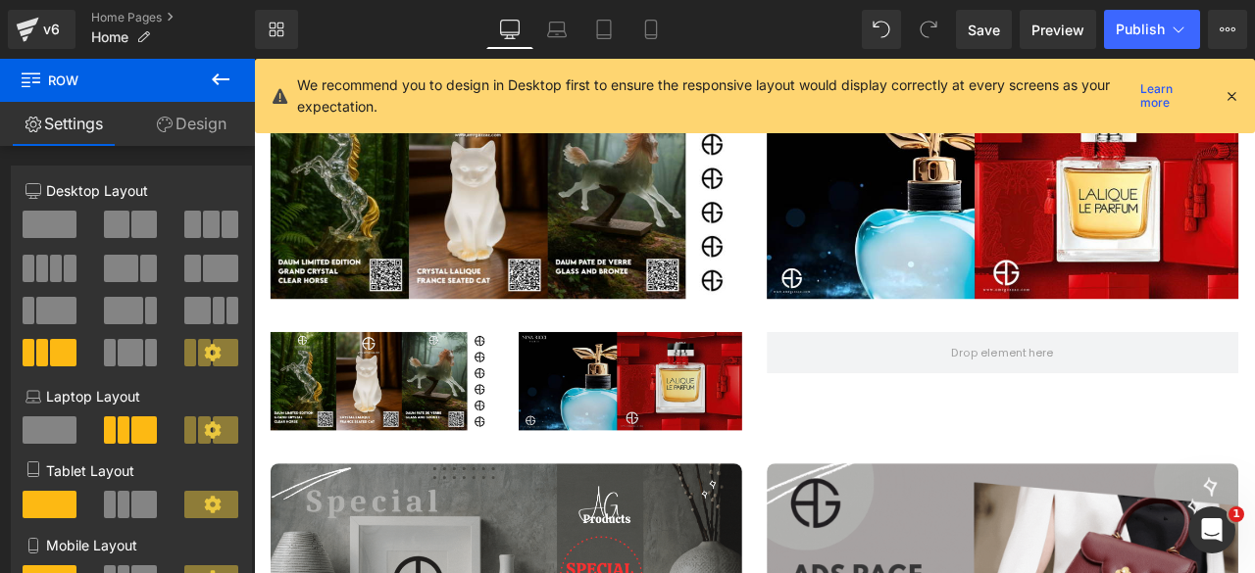
scroll to position [849, 0]
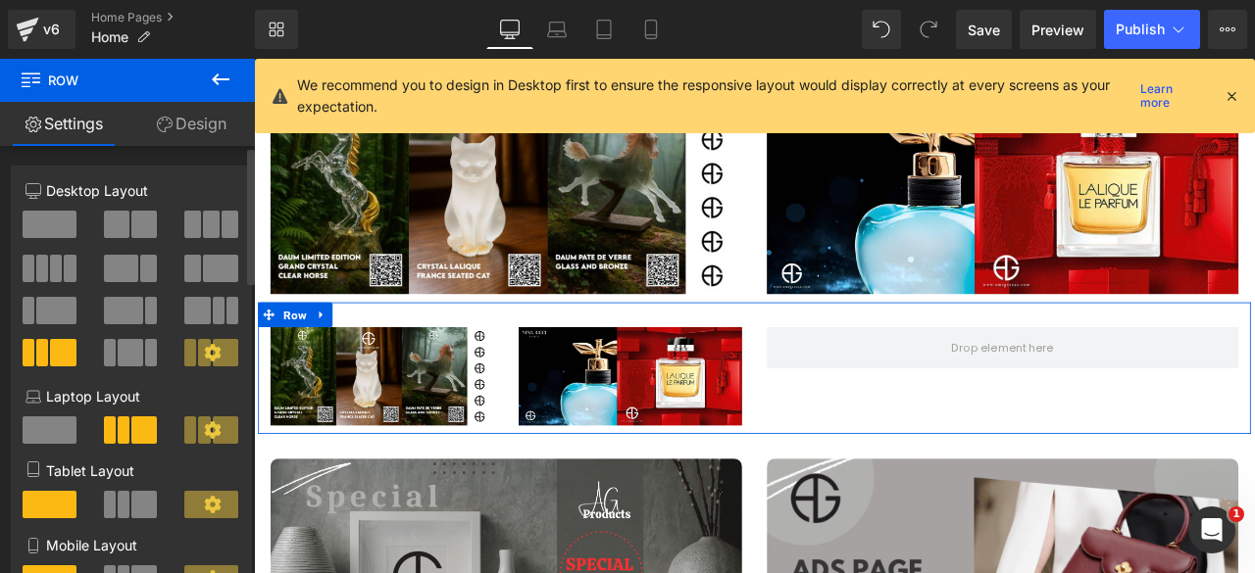
click at [124, 214] on span at bounding box center [116, 224] width 25 height 27
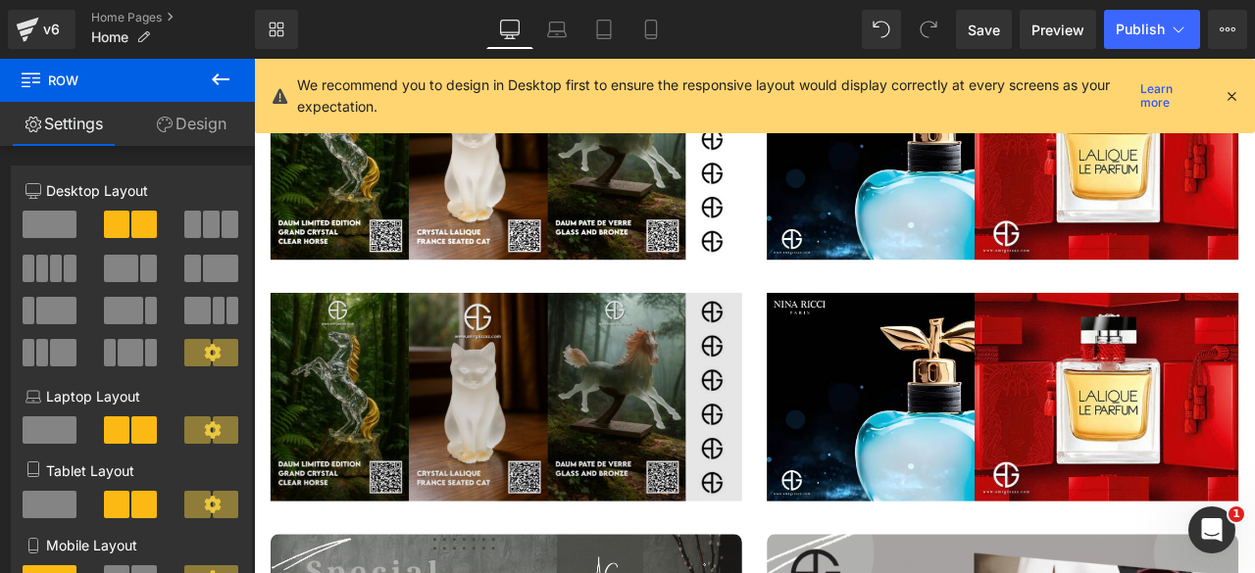
scroll to position [892, 0]
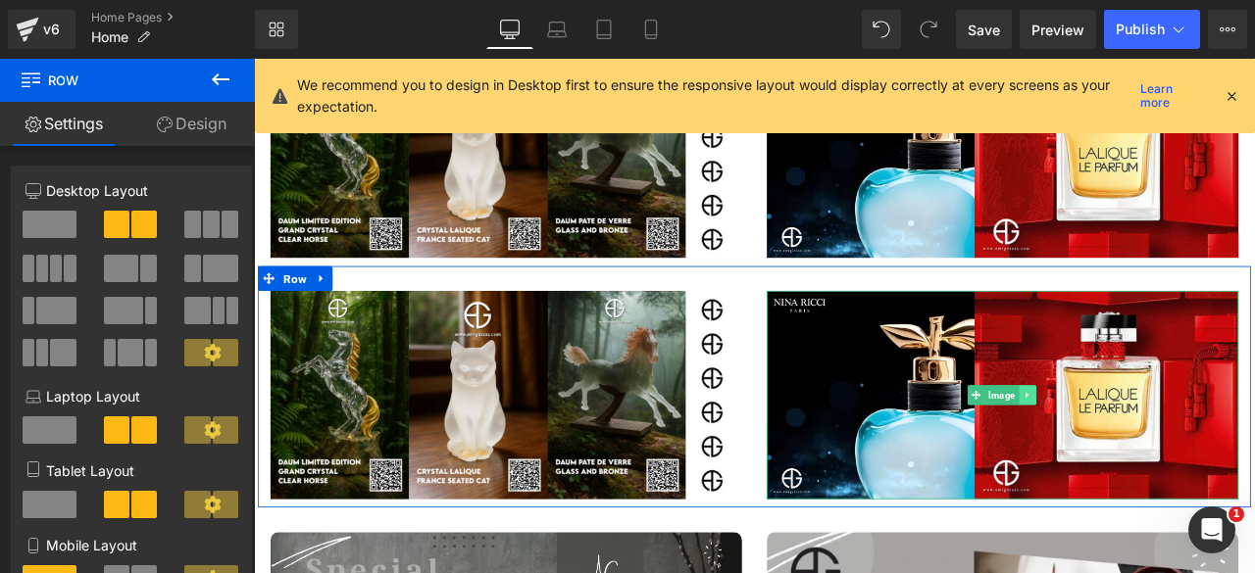
click at [1168, 449] on link at bounding box center [1170, 458] width 21 height 24
click at [1174, 452] on icon at bounding box center [1179, 457] width 11 height 11
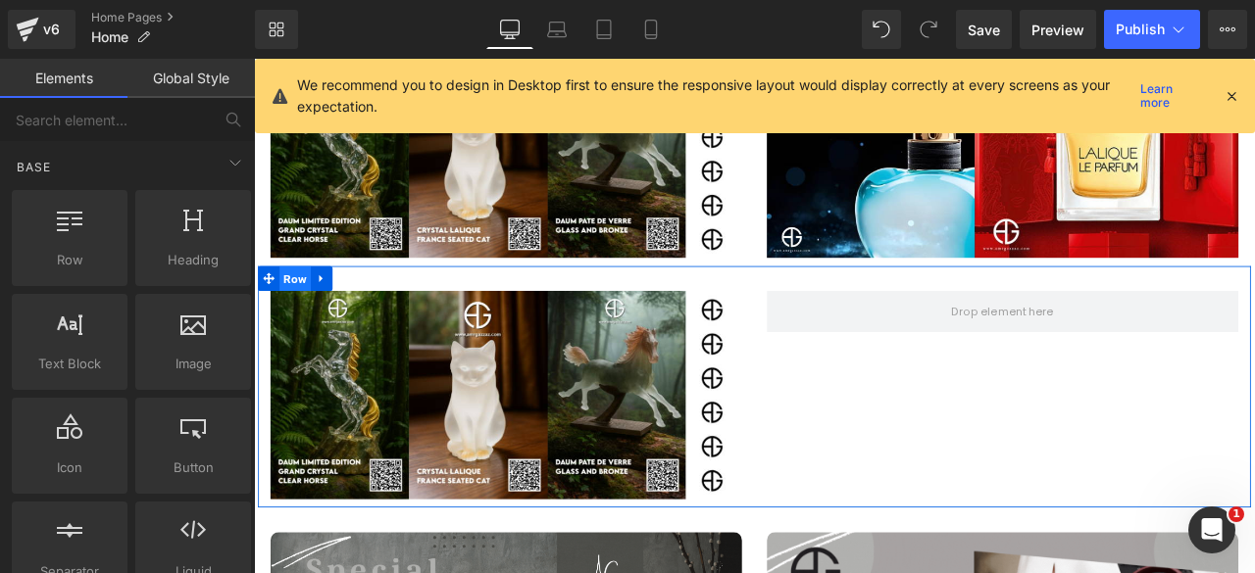
click at [300, 326] on span "Row" at bounding box center [302, 319] width 37 height 29
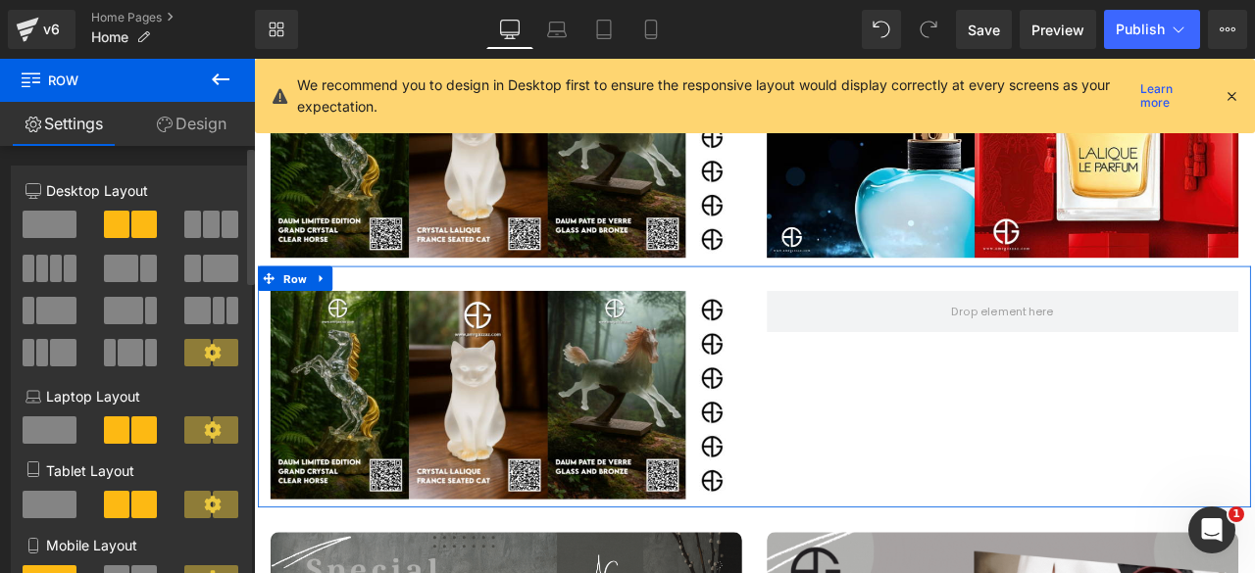
click at [69, 227] on span at bounding box center [50, 224] width 54 height 27
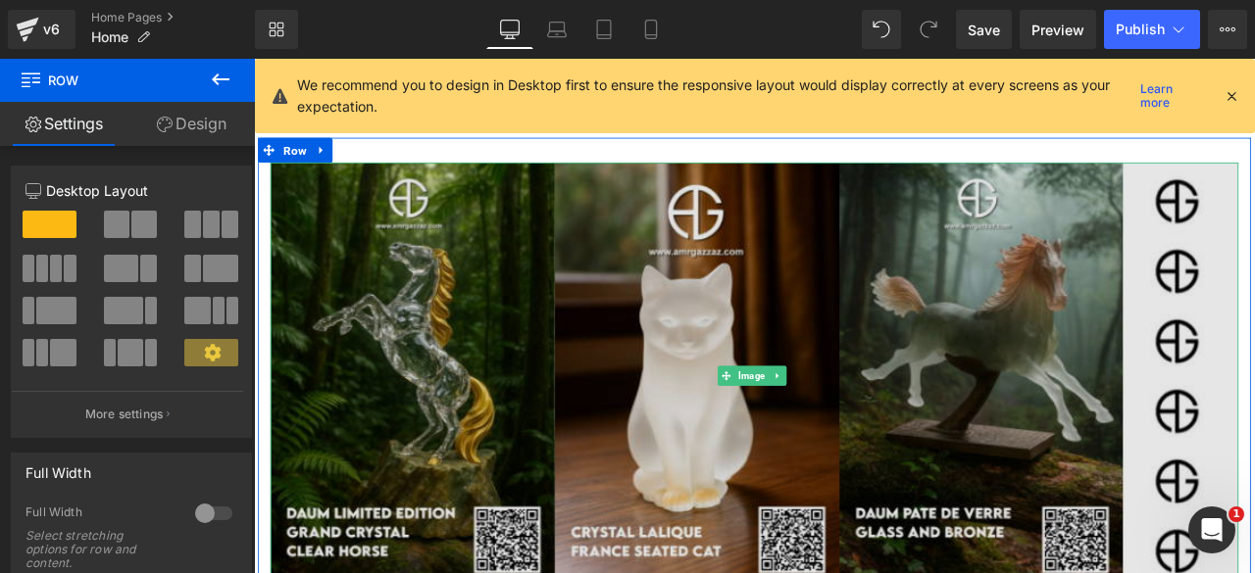
scroll to position [1039, 0]
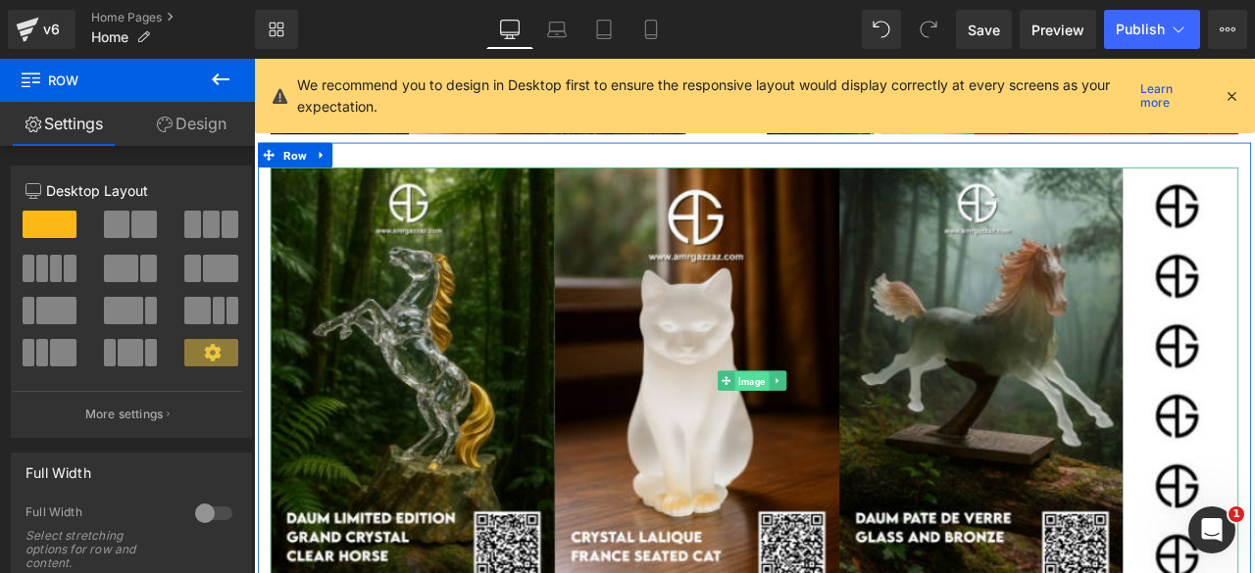
click at [841, 435] on span "Image" at bounding box center [844, 441] width 40 height 24
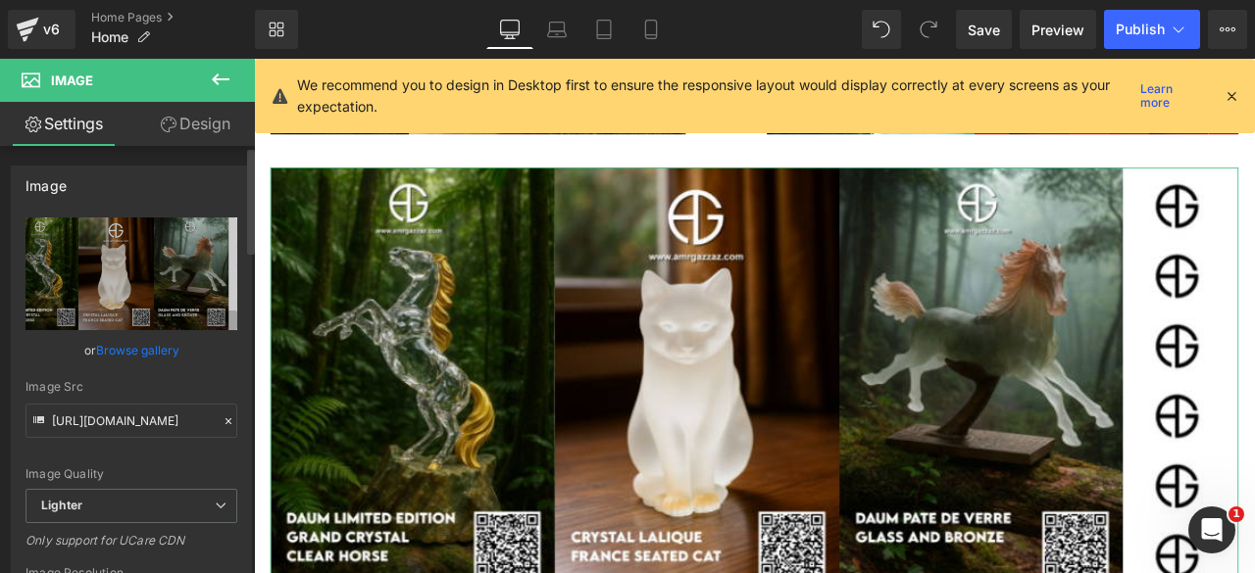
click at [124, 342] on link "Browse gallery" at bounding box center [137, 350] width 83 height 34
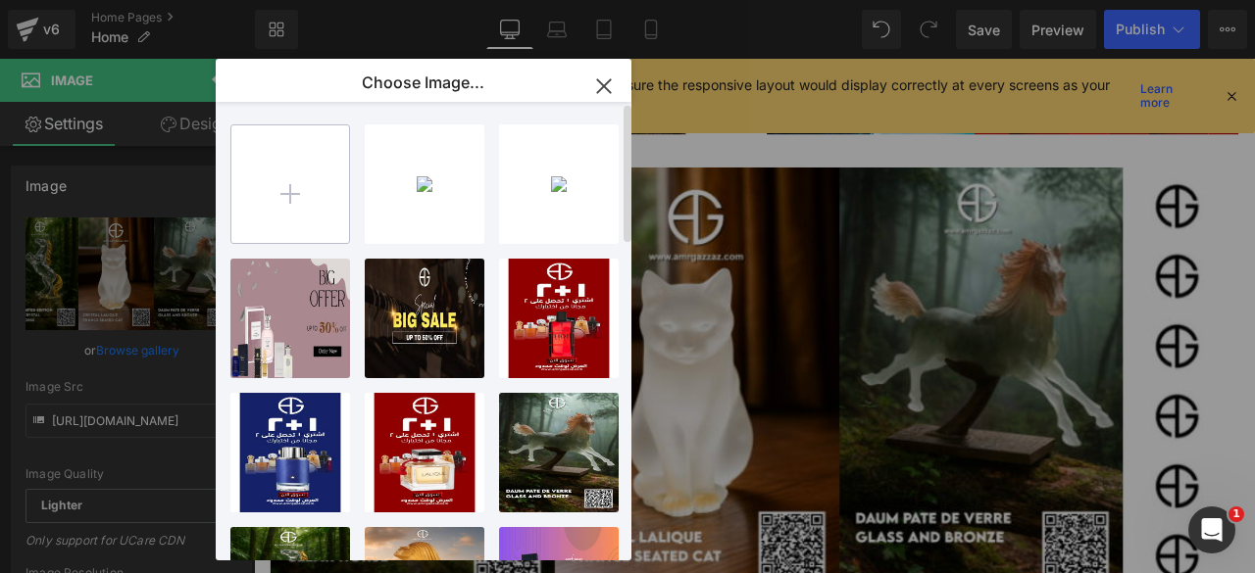
click at [284, 205] on input "file" at bounding box center [290, 184] width 118 height 118
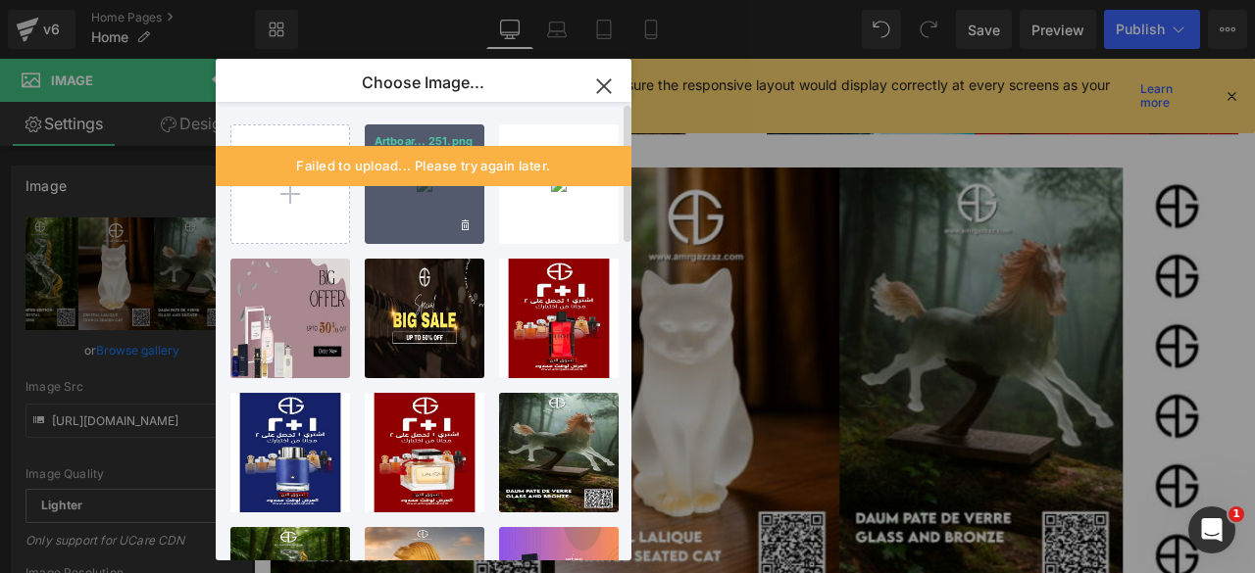
click at [417, 217] on div "Artboar... 251.png 502.49 KB" at bounding box center [425, 185] width 120 height 120
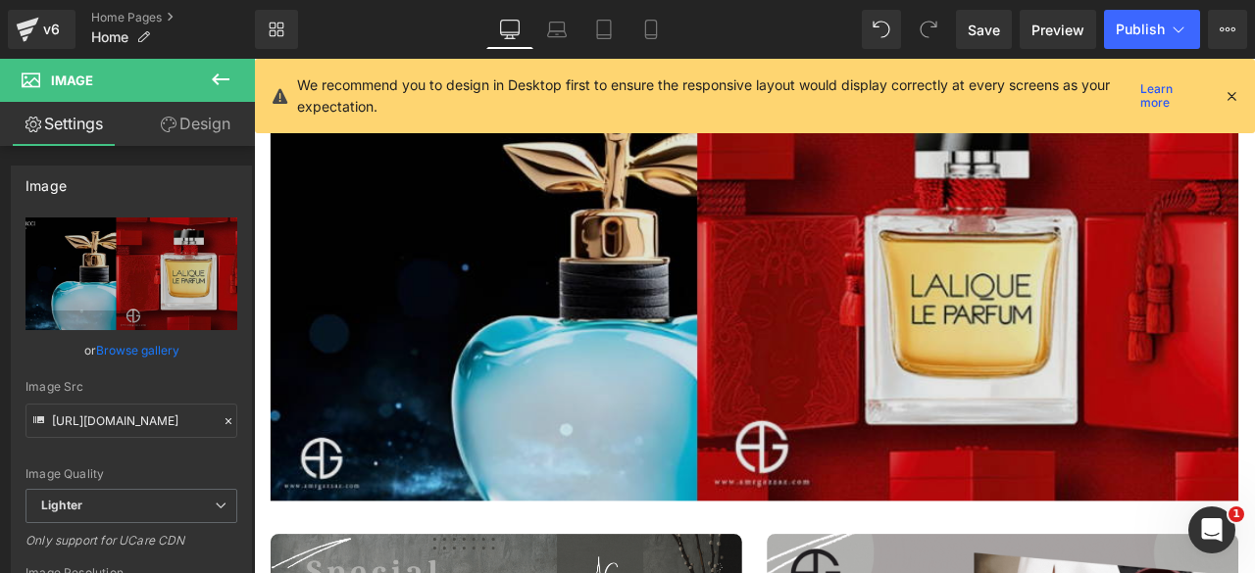
scroll to position [1141, 0]
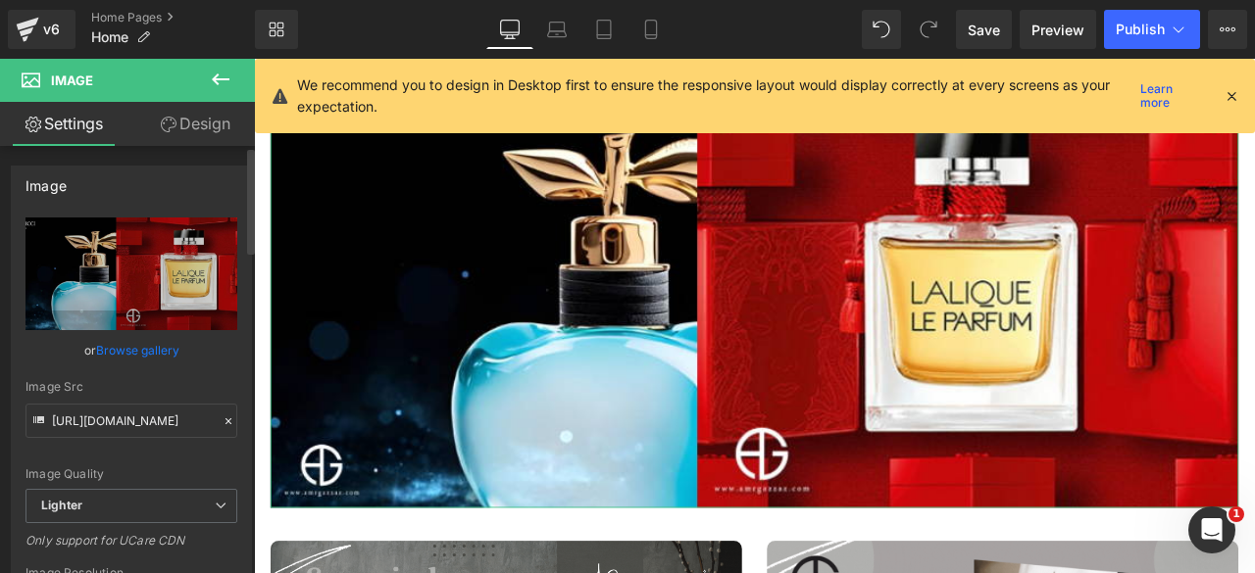
click at [132, 342] on link "Browse gallery" at bounding box center [137, 350] width 83 height 34
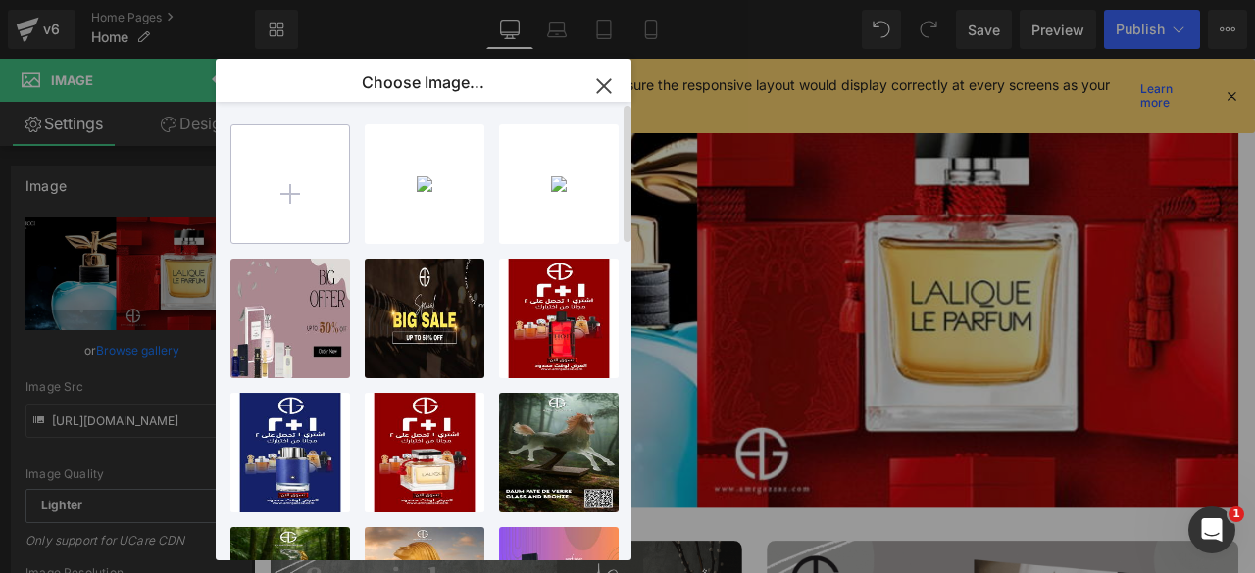
click at [312, 199] on input "file" at bounding box center [290, 184] width 118 height 118
click at [274, 194] on input "file" at bounding box center [290, 184] width 118 height 118
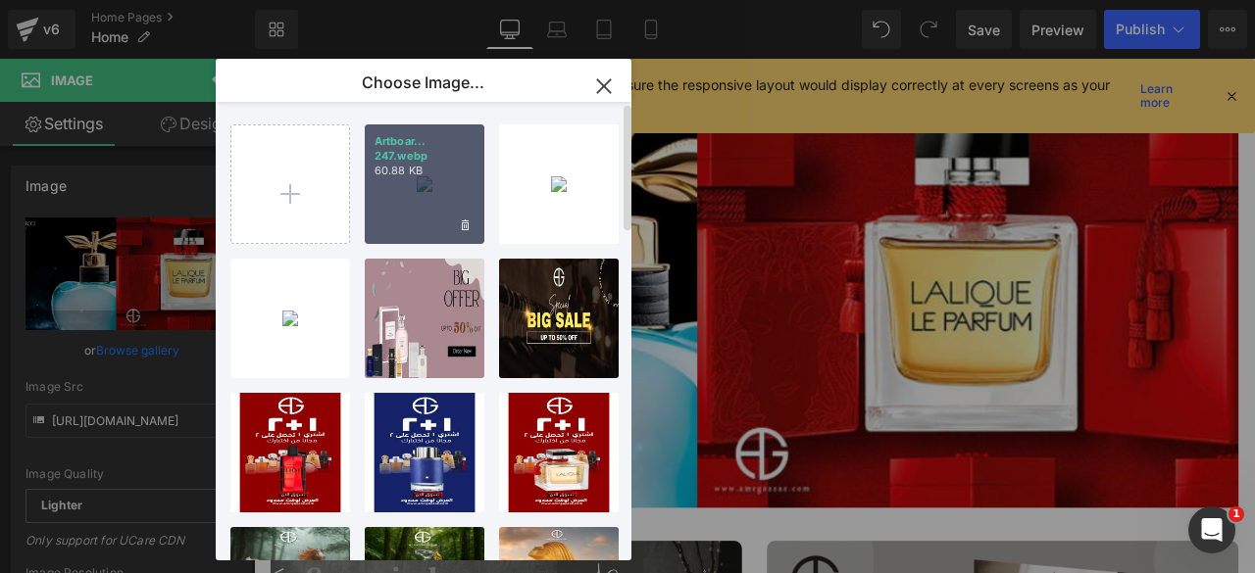
click at [413, 191] on div "Artboar... 247.webp 60.88 KB" at bounding box center [425, 185] width 120 height 120
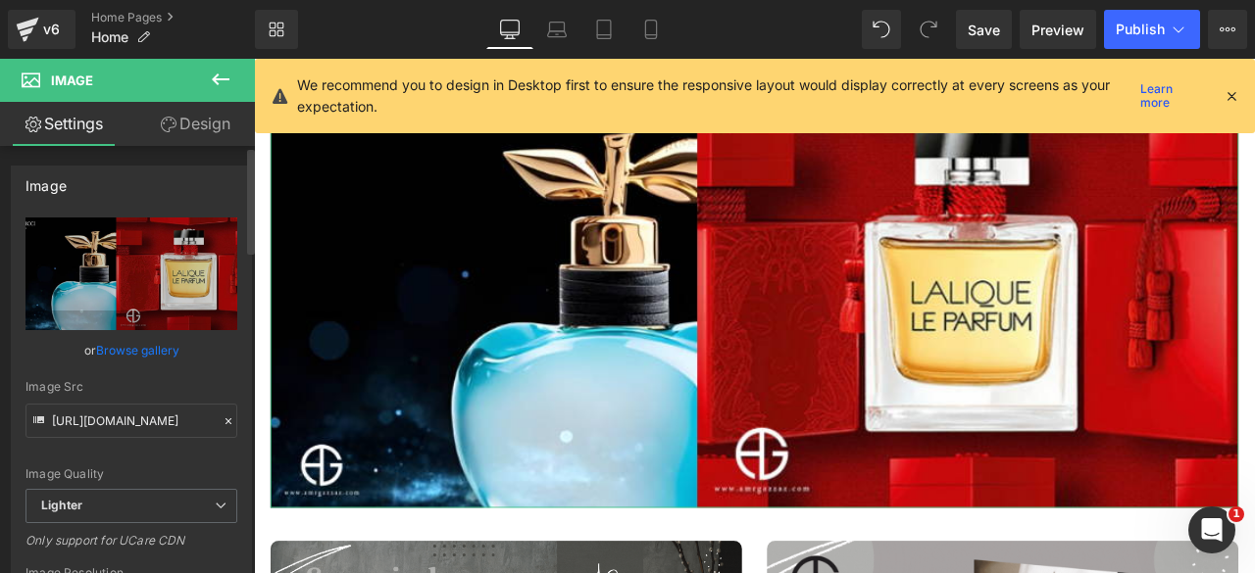
click at [131, 347] on link "Browse gallery" at bounding box center [137, 350] width 83 height 34
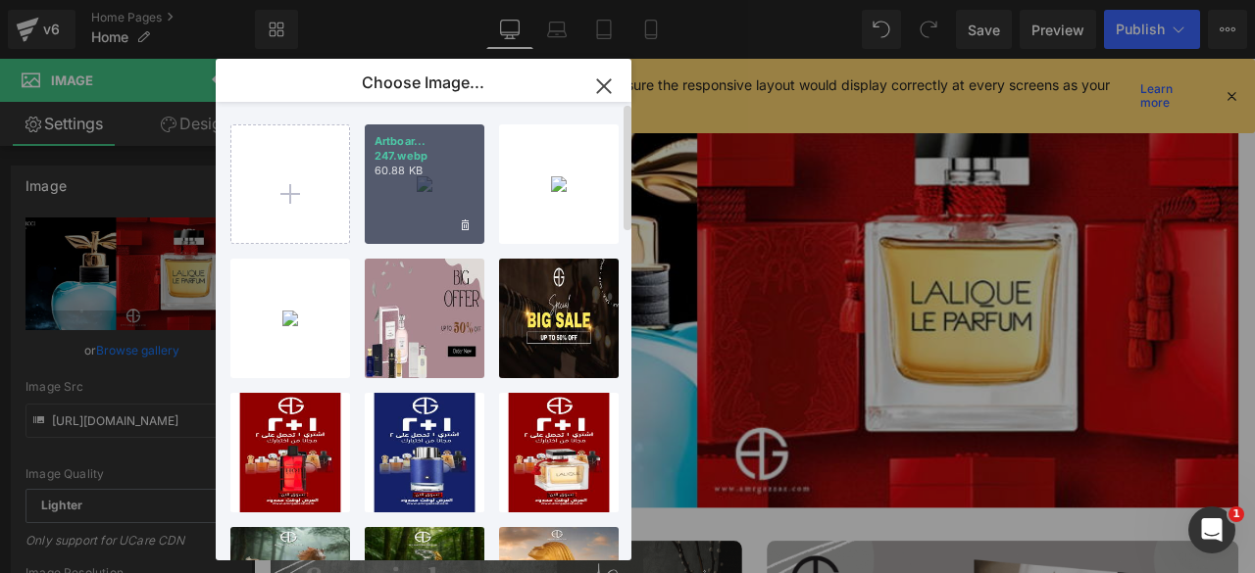
click at [406, 196] on div "Artboar... 247.webp 60.88 KB" at bounding box center [425, 185] width 120 height 120
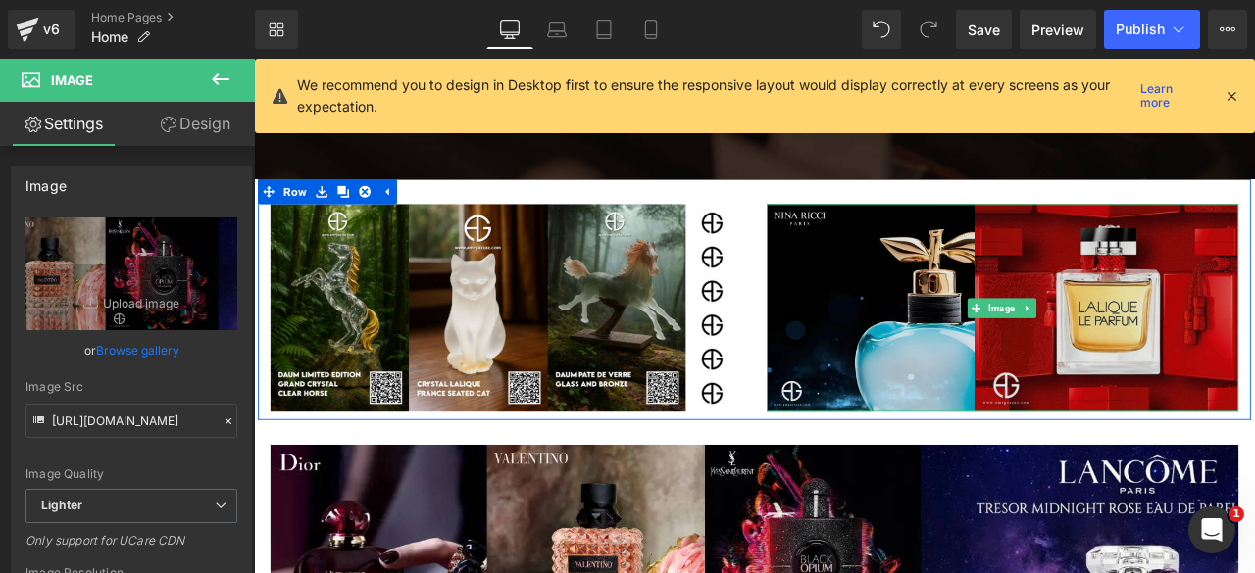
scroll to position [708, 0]
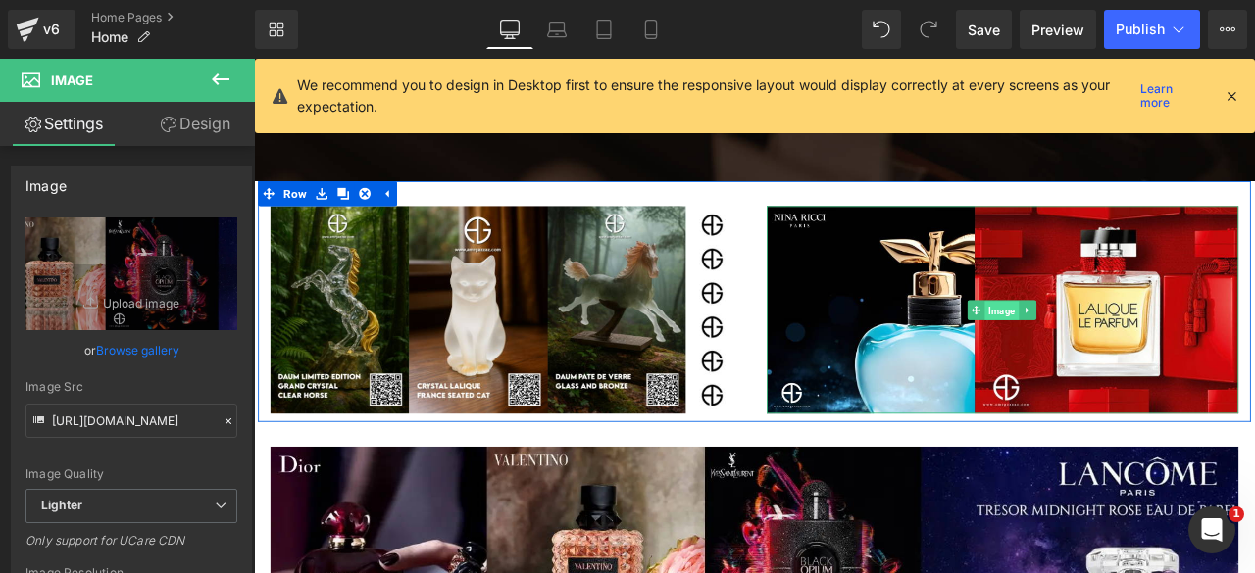
click at [1126, 355] on span "Image" at bounding box center [1140, 357] width 40 height 24
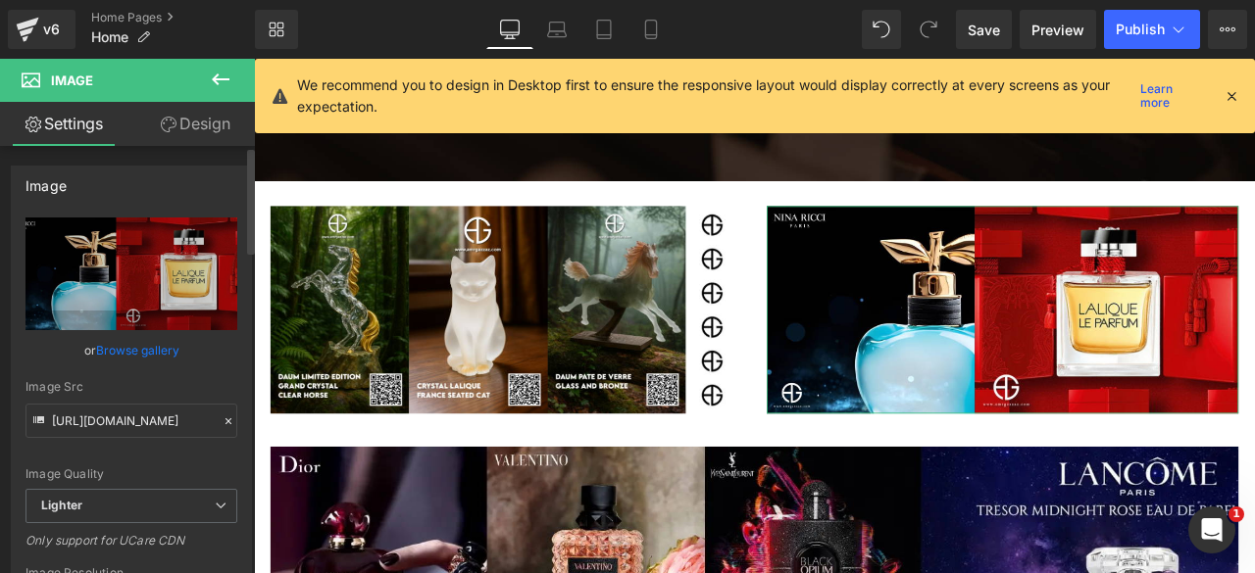
click at [134, 348] on link "Browse gallery" at bounding box center [137, 350] width 83 height 34
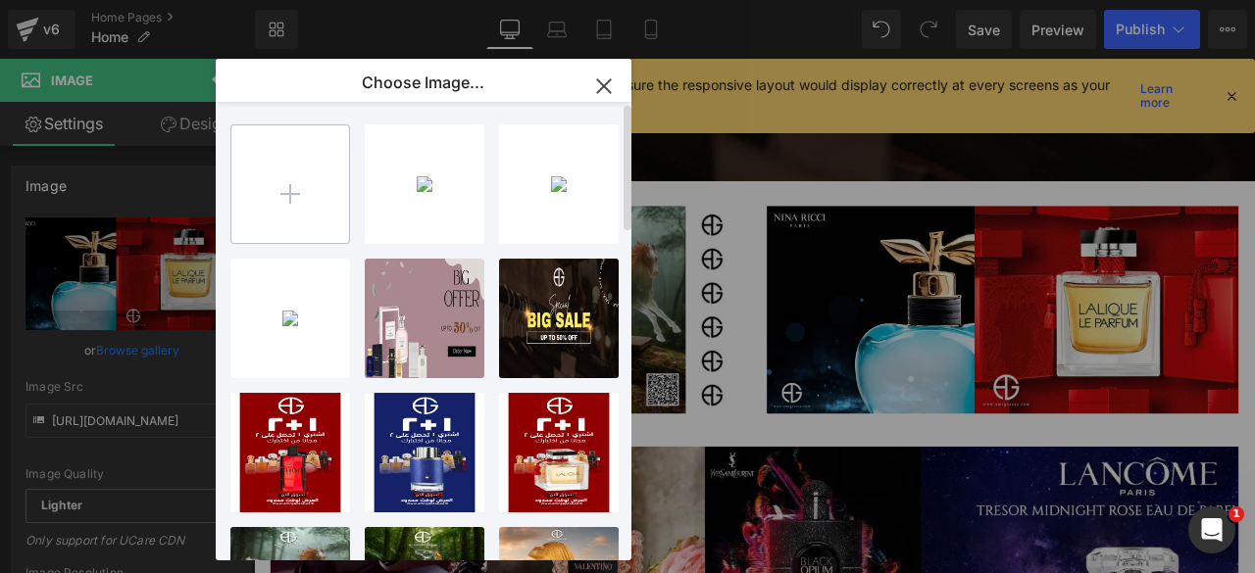
click at [292, 194] on input "file" at bounding box center [290, 184] width 118 height 118
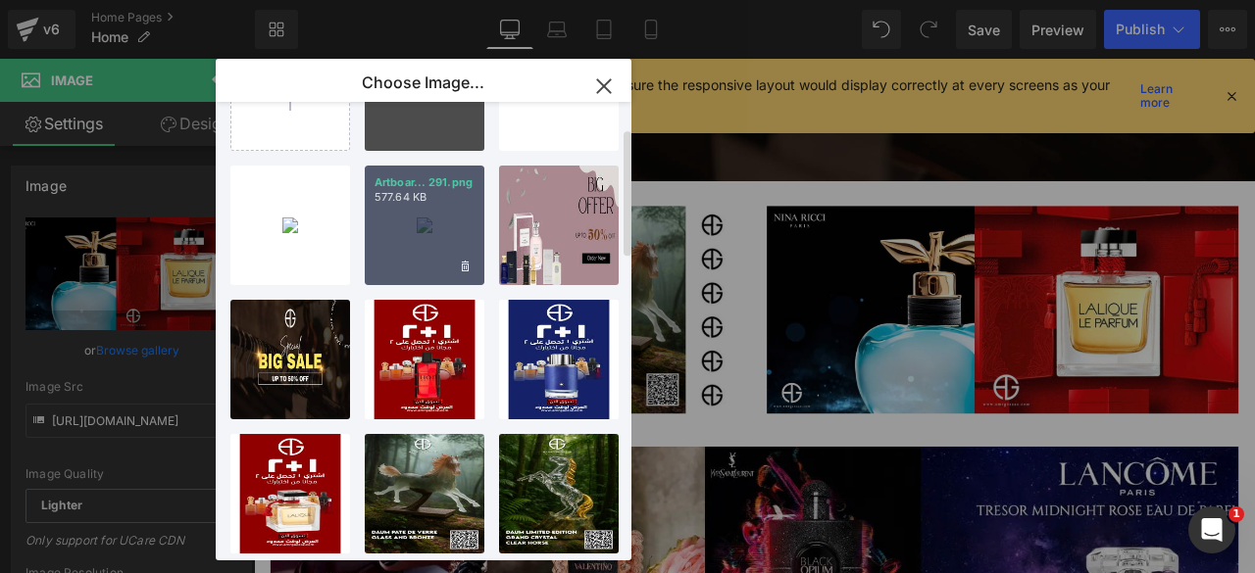
scroll to position [0, 0]
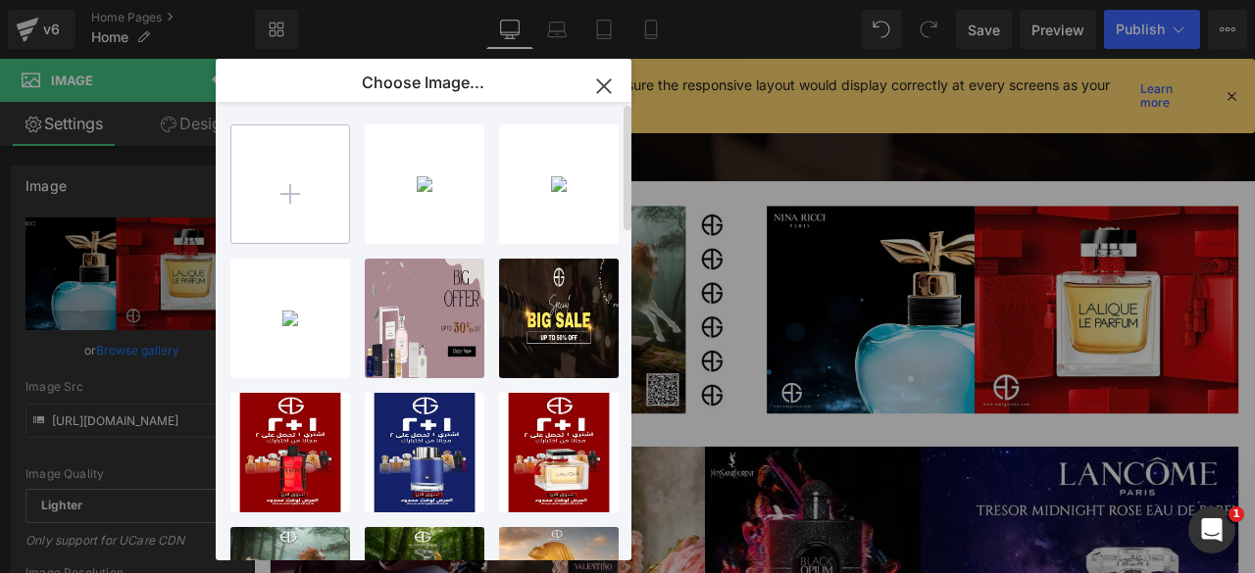
click at [290, 194] on input "file" at bounding box center [290, 184] width 118 height 118
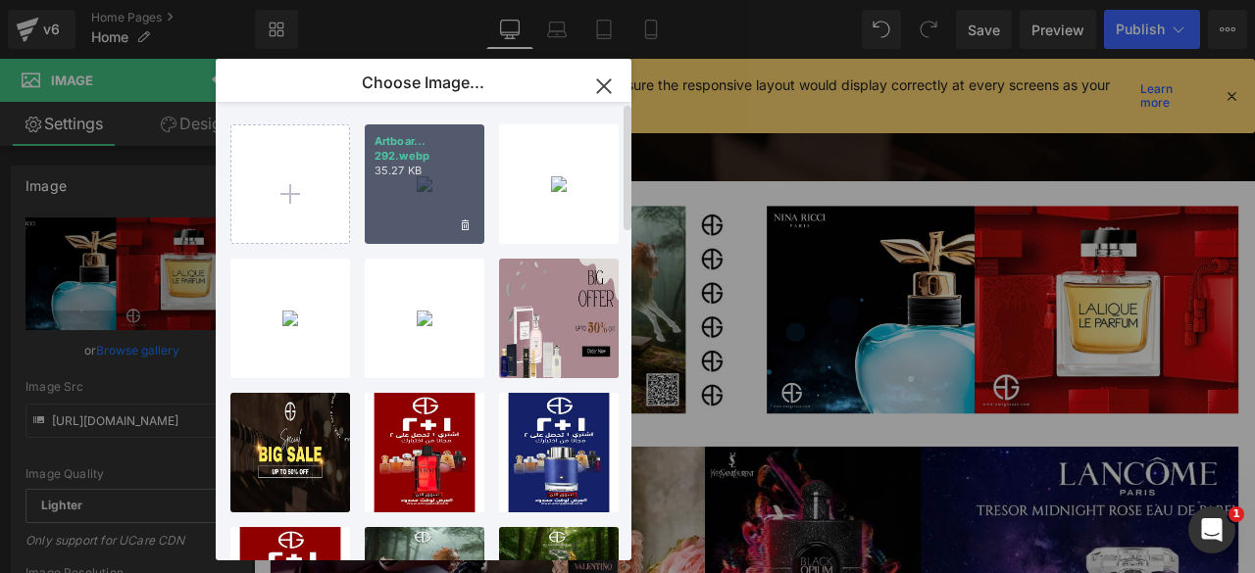
click at [399, 191] on div "Artboar... 292.webp 35.27 KB" at bounding box center [425, 185] width 120 height 120
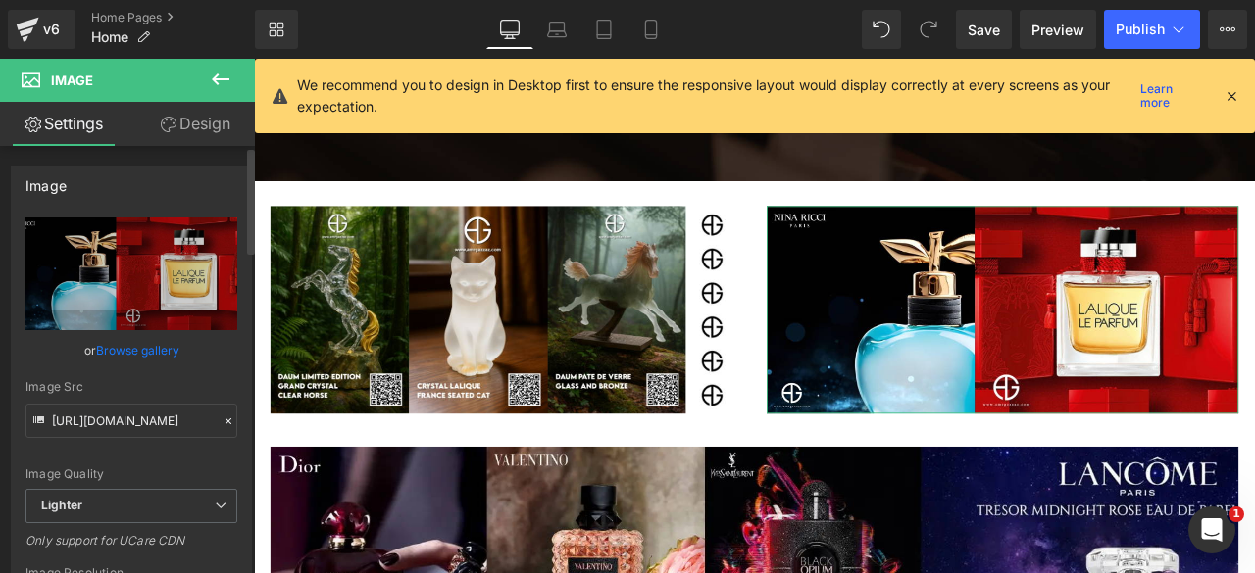
click at [141, 340] on link "Browse gallery" at bounding box center [137, 350] width 83 height 34
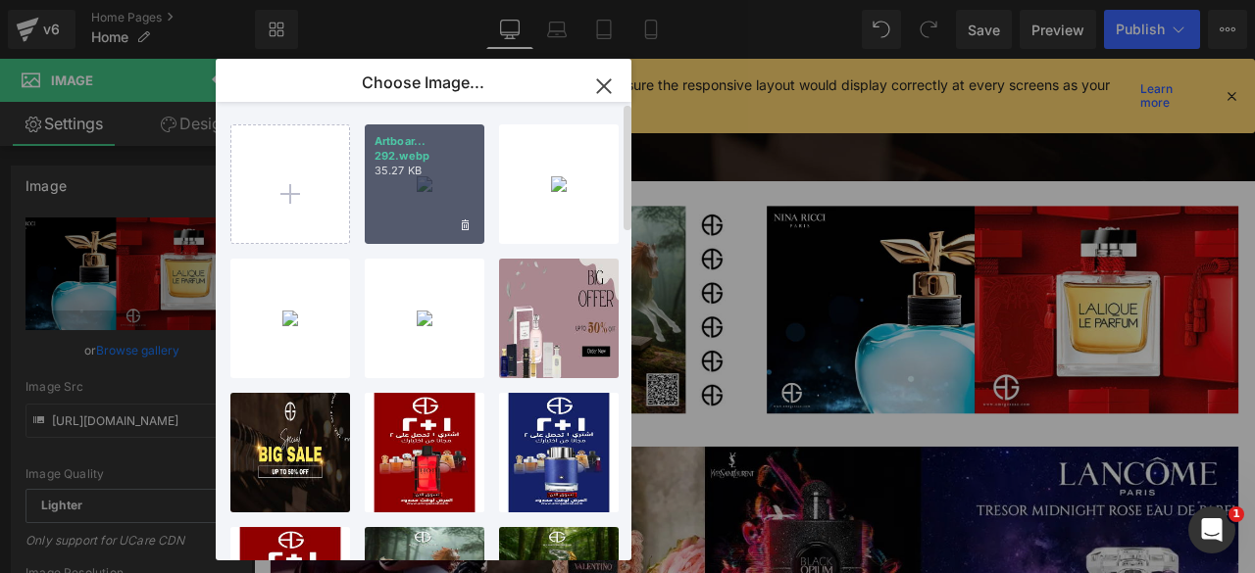
click at [412, 205] on div "Artboar... 292.webp 35.27 KB" at bounding box center [425, 185] width 120 height 120
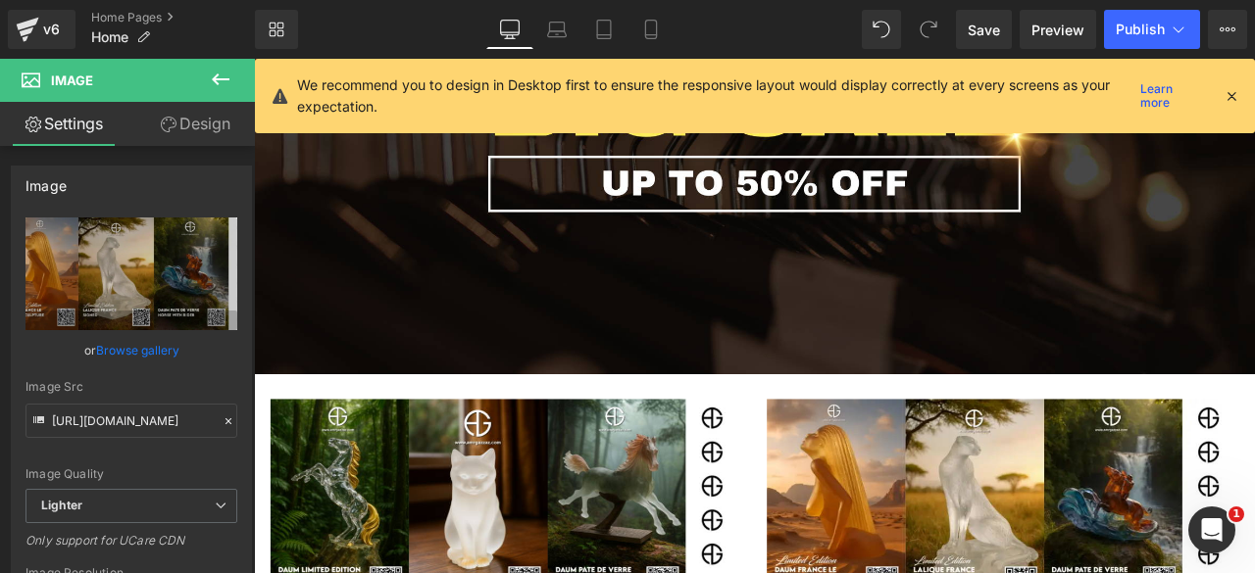
scroll to position [469, 0]
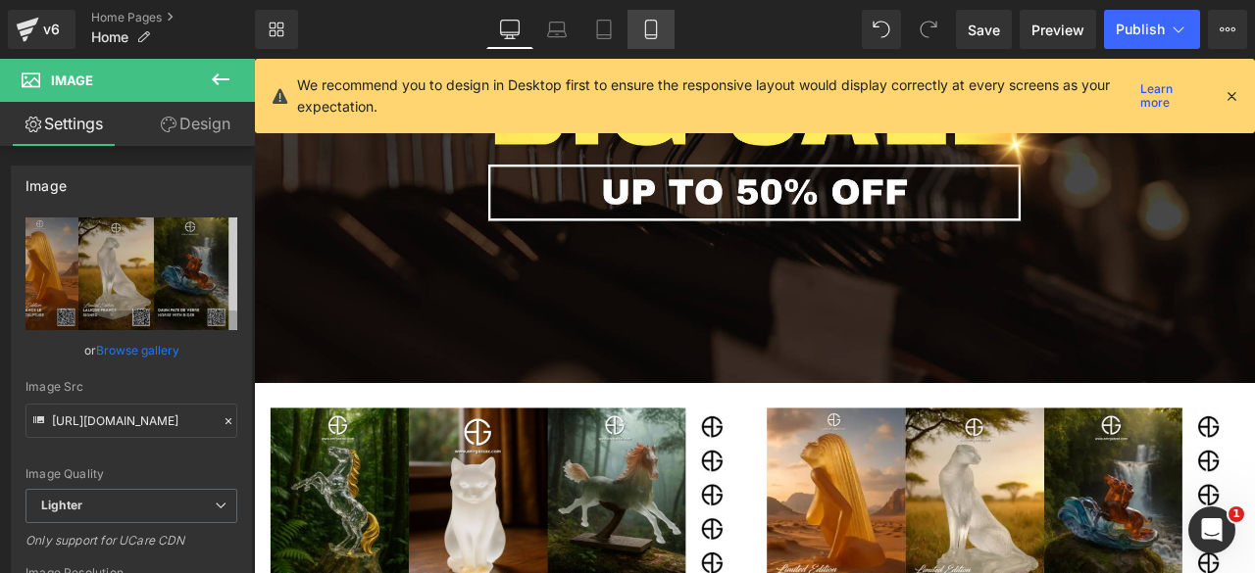
click at [651, 25] on icon at bounding box center [651, 30] width 20 height 20
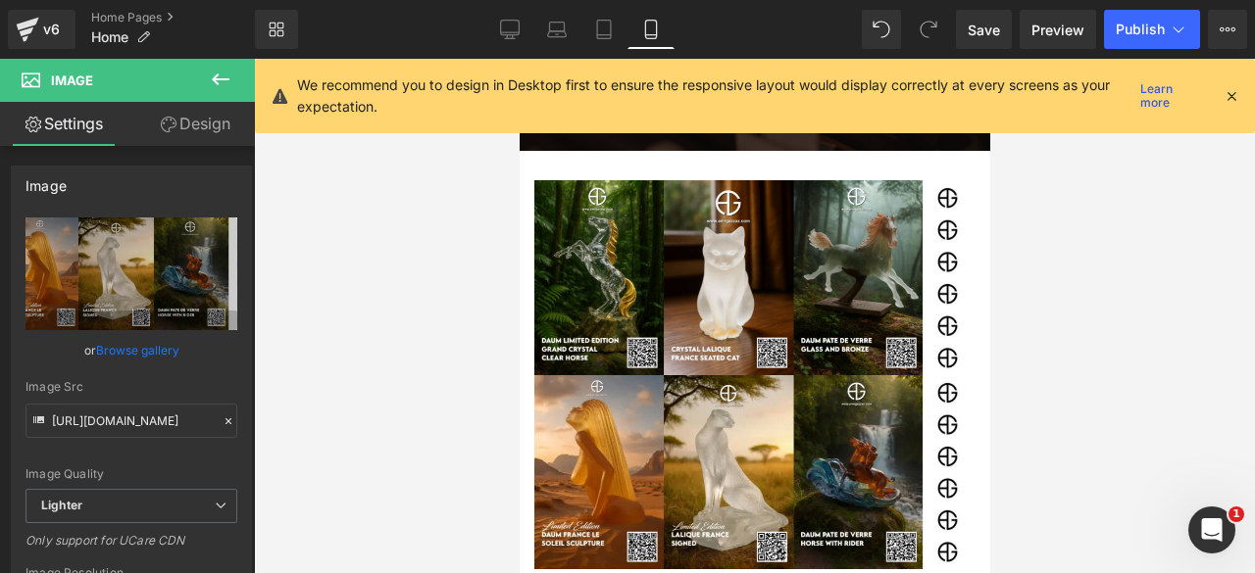
scroll to position [212, 0]
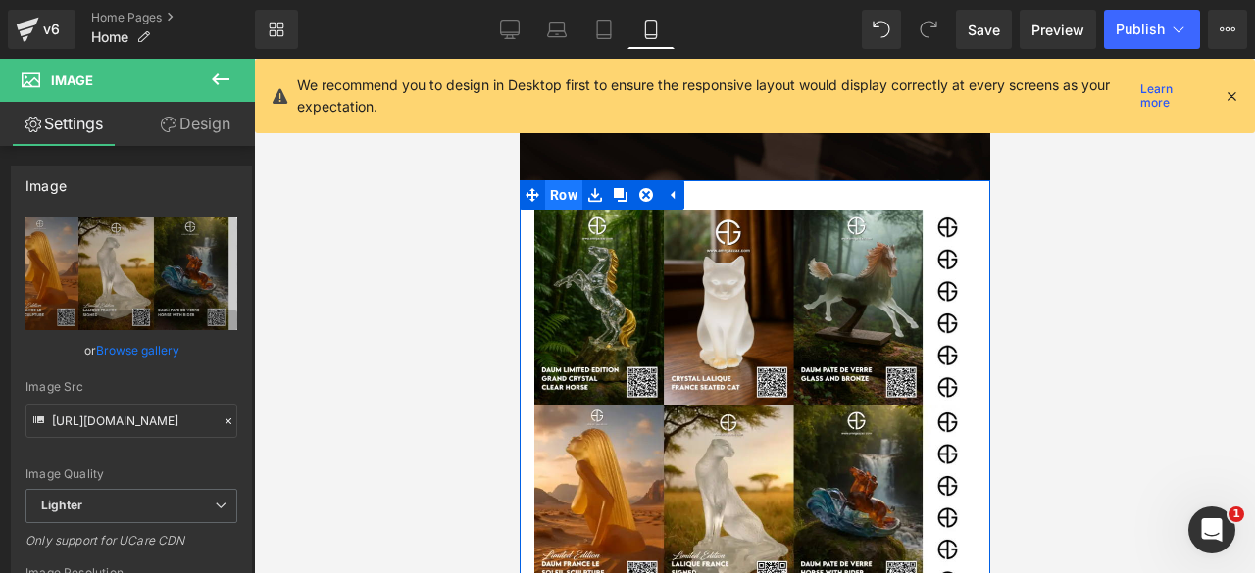
click at [561, 193] on span "Row" at bounding box center [562, 194] width 37 height 29
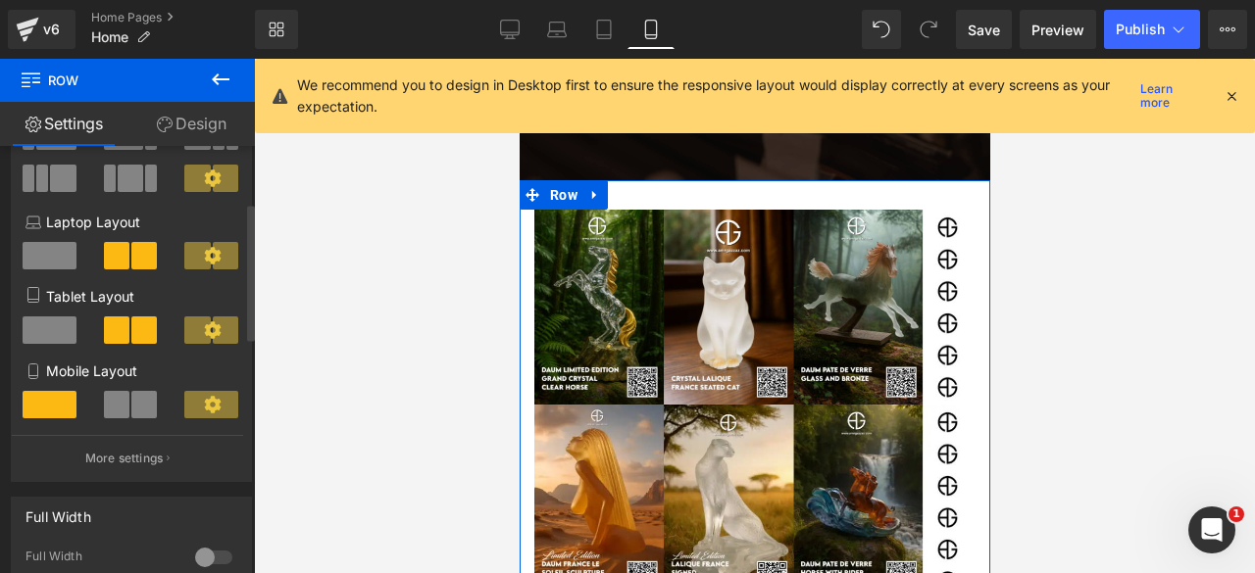
scroll to position [175, 0]
click at [131, 410] on span at bounding box center [143, 403] width 25 height 27
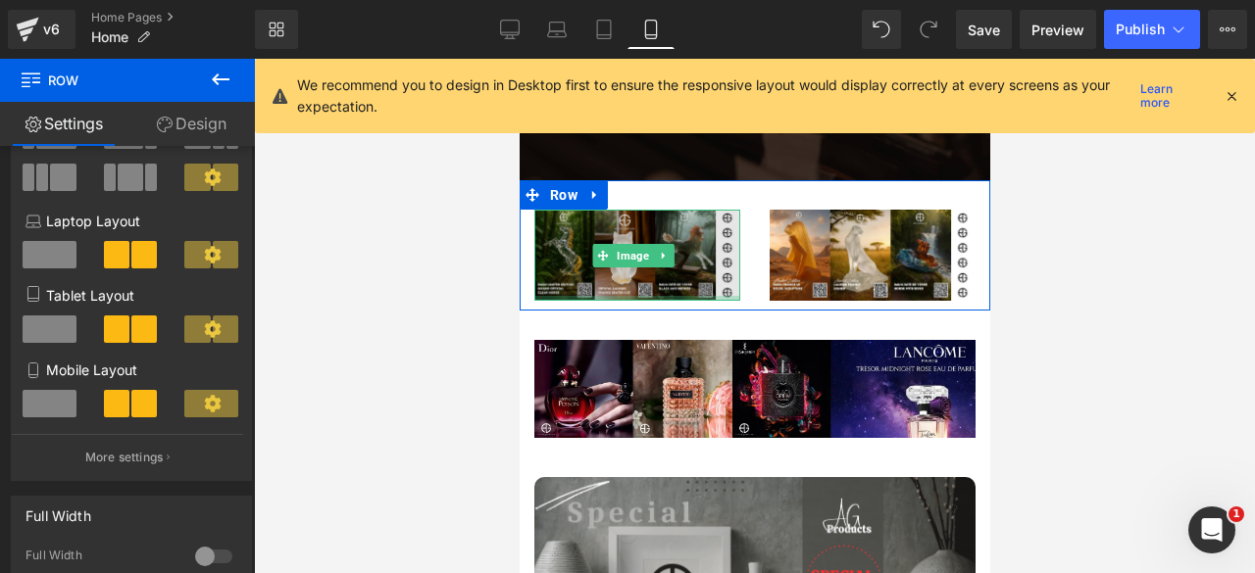
scroll to position [0, 0]
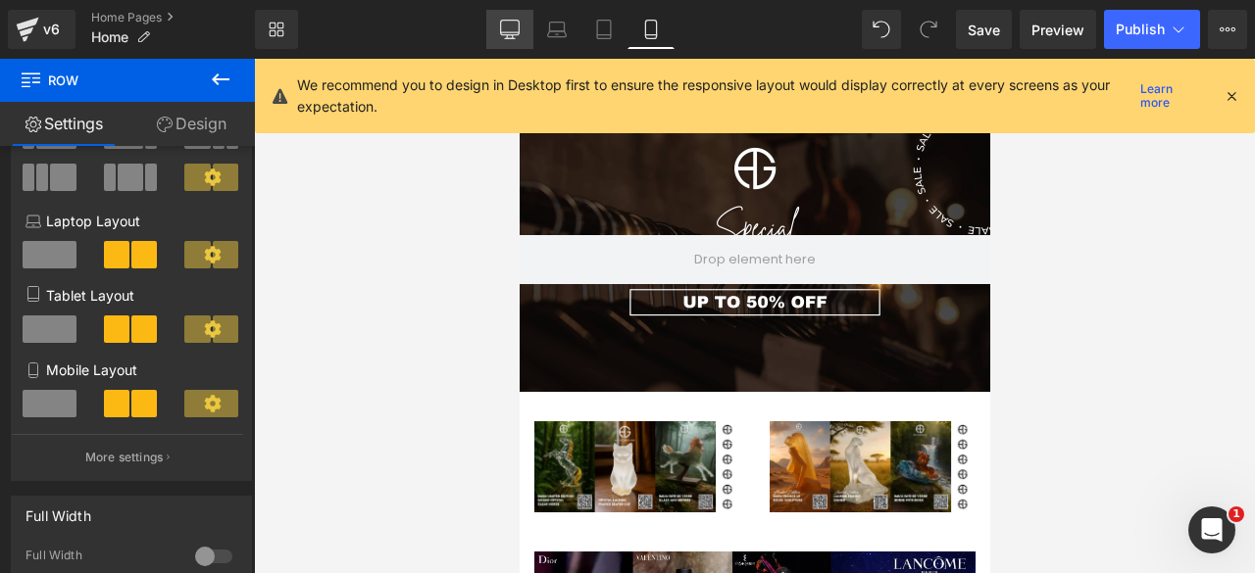
click at [517, 33] on icon at bounding box center [510, 30] width 20 height 20
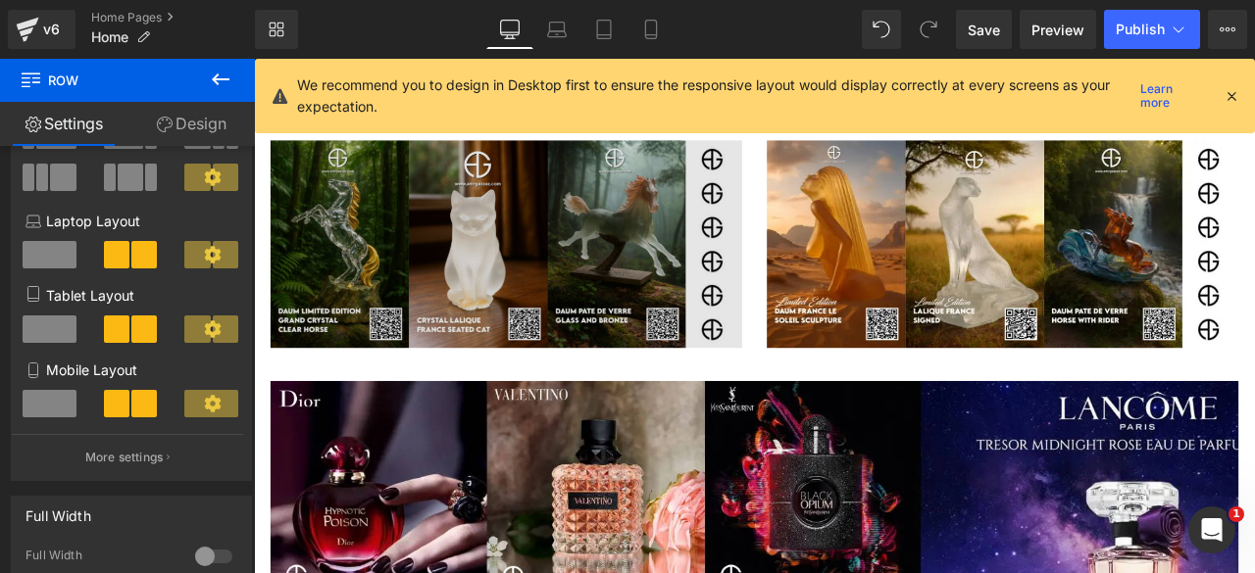
scroll to position [648, 0]
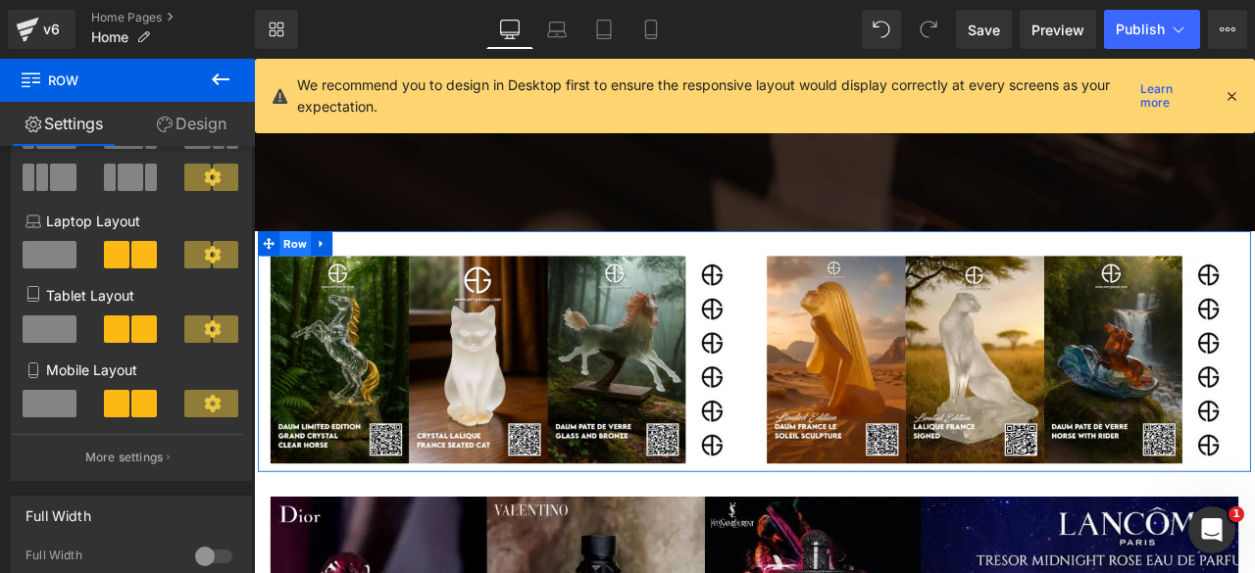
click at [298, 277] on span "Row" at bounding box center [302, 278] width 37 height 29
click at [332, 279] on icon at bounding box center [334, 279] width 14 height 15
click at [354, 279] on icon at bounding box center [360, 279] width 14 height 14
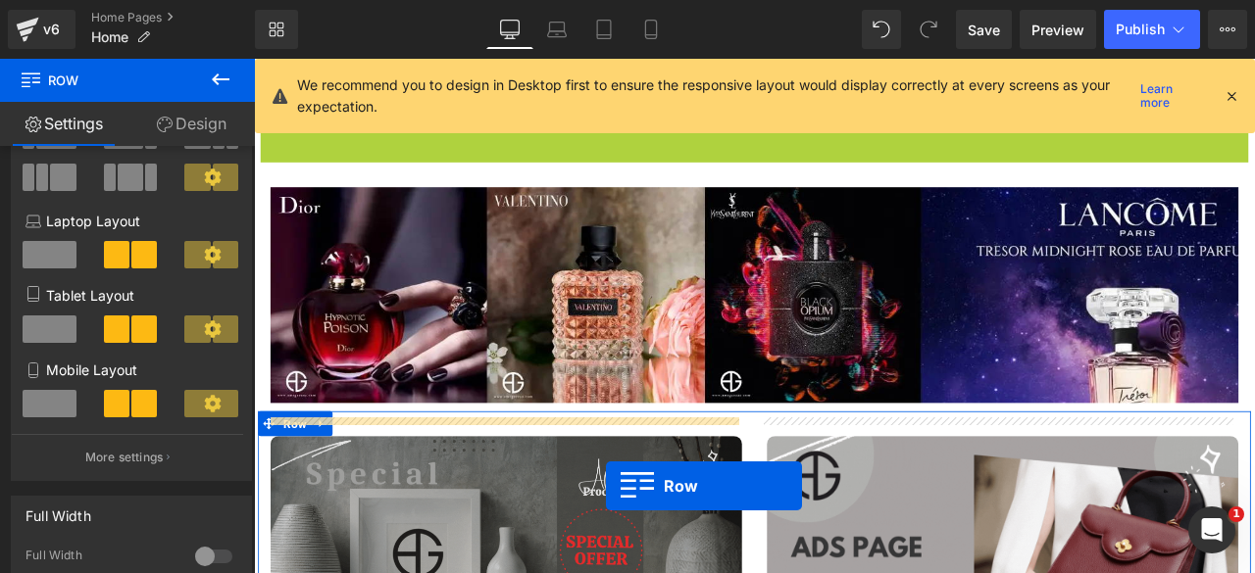
scroll to position [1083, 0]
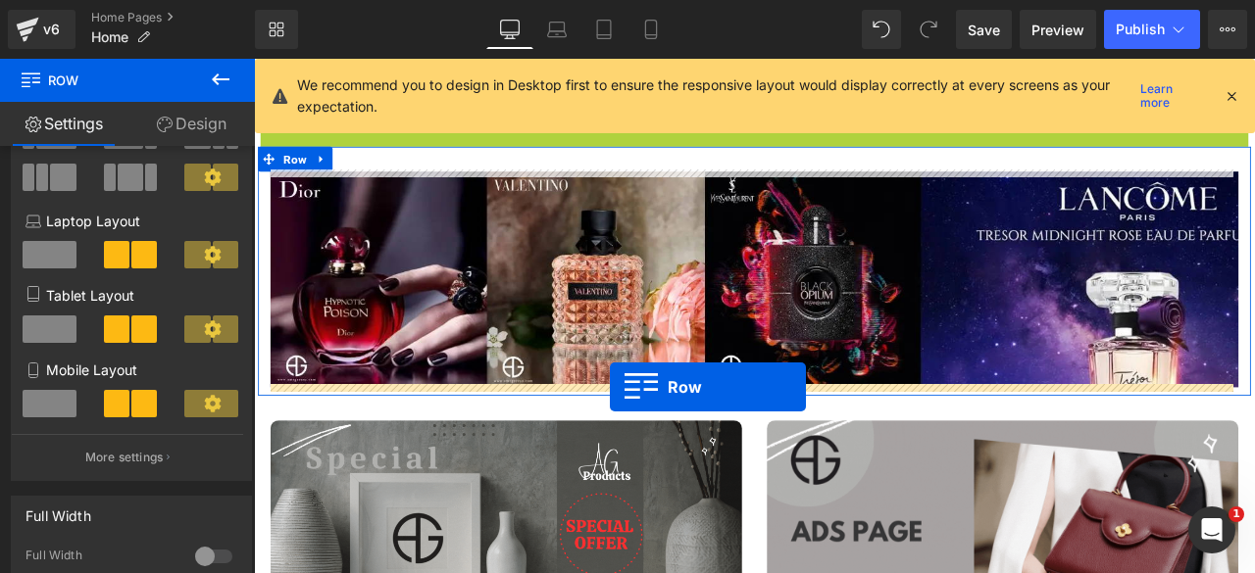
drag, startPoint x: 266, startPoint y: 261, endPoint x: 675, endPoint y: 448, distance: 450.5
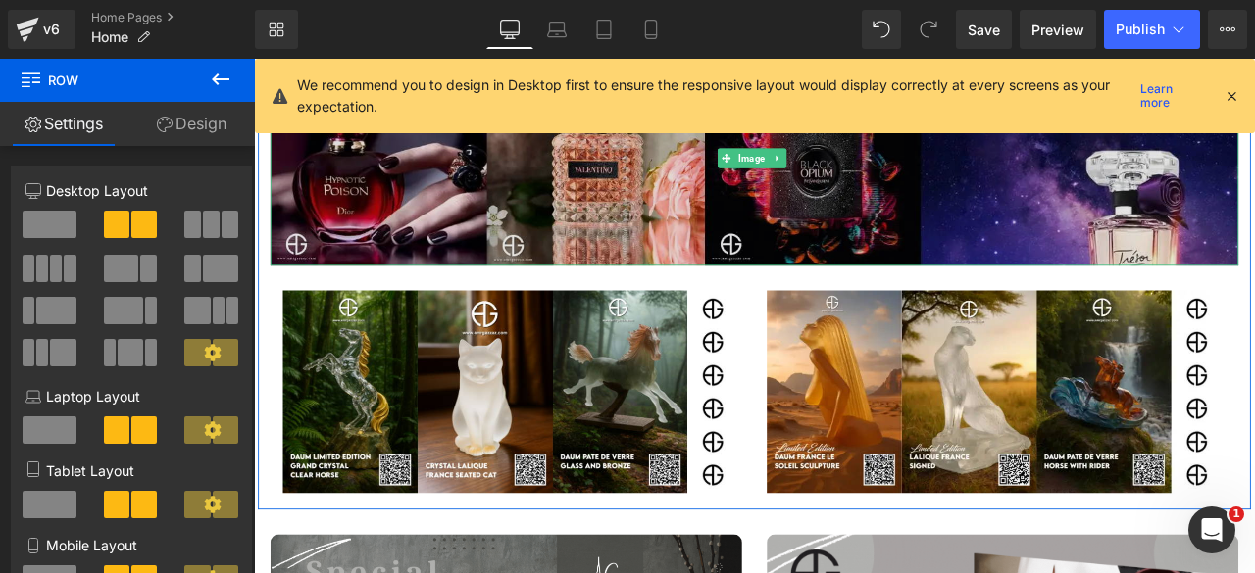
scroll to position [1179, 0]
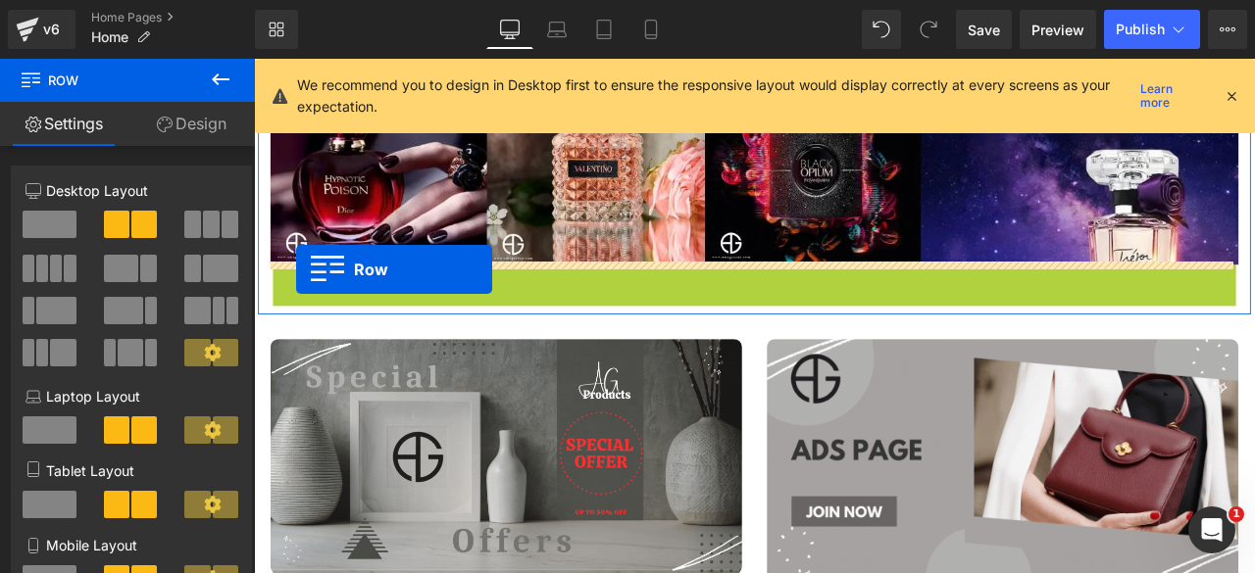
drag, startPoint x: 285, startPoint y: 314, endPoint x: 304, endPoint y: 309, distance: 19.3
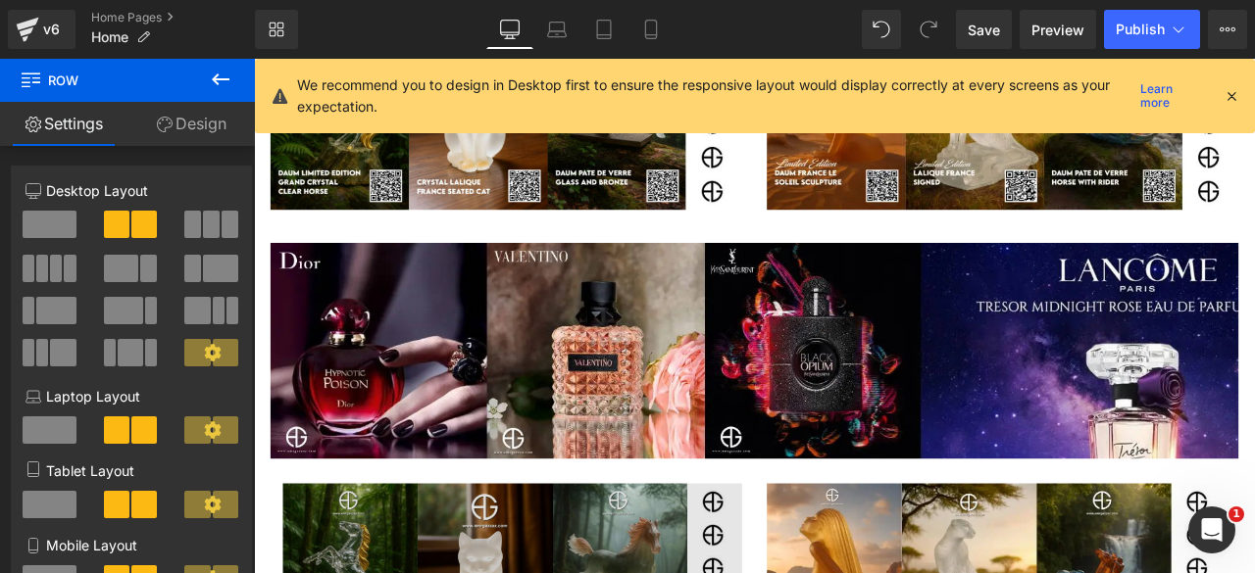
scroll to position [962, 0]
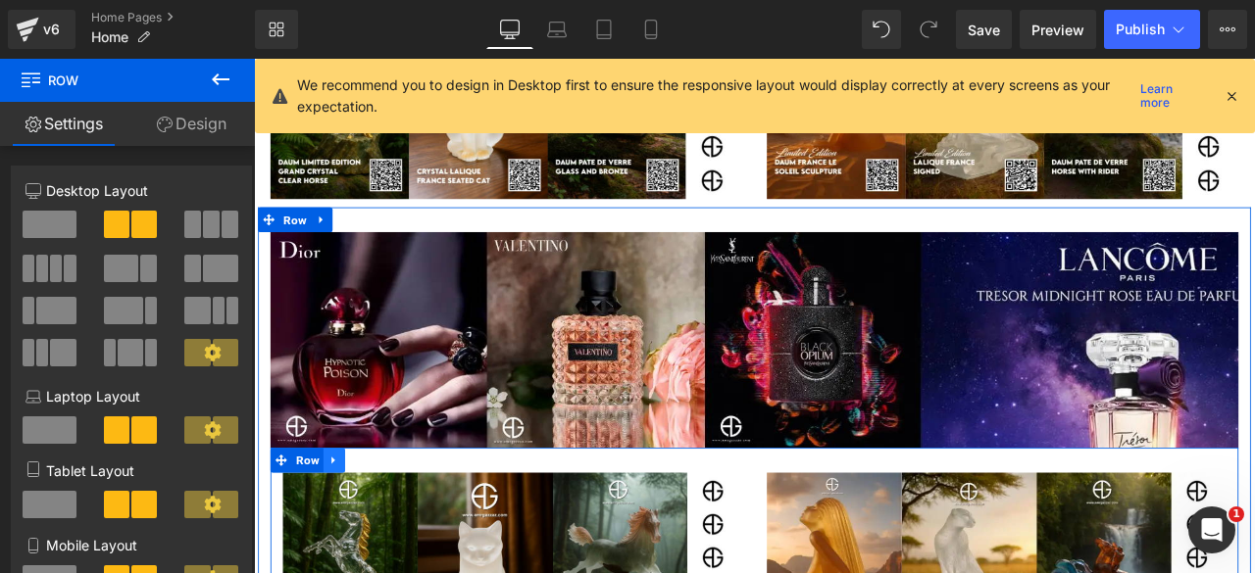
click at [346, 536] on icon at bounding box center [348, 535] width 4 height 9
click at [395, 532] on icon at bounding box center [400, 535] width 14 height 15
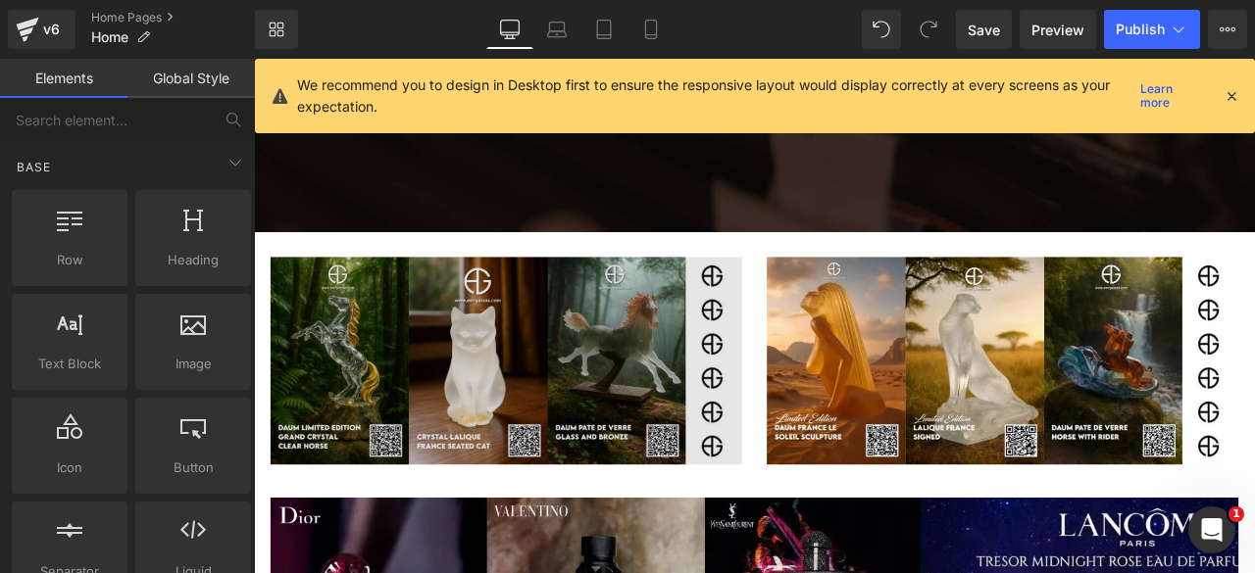
scroll to position [646, 0]
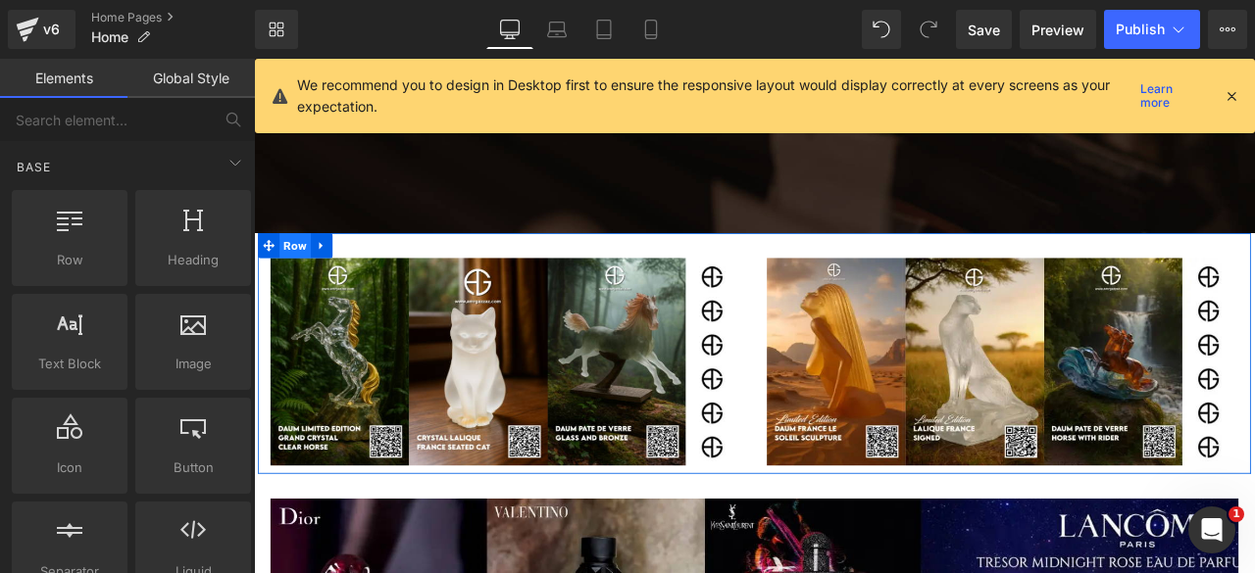
click at [291, 277] on span "Row" at bounding box center [302, 280] width 37 height 29
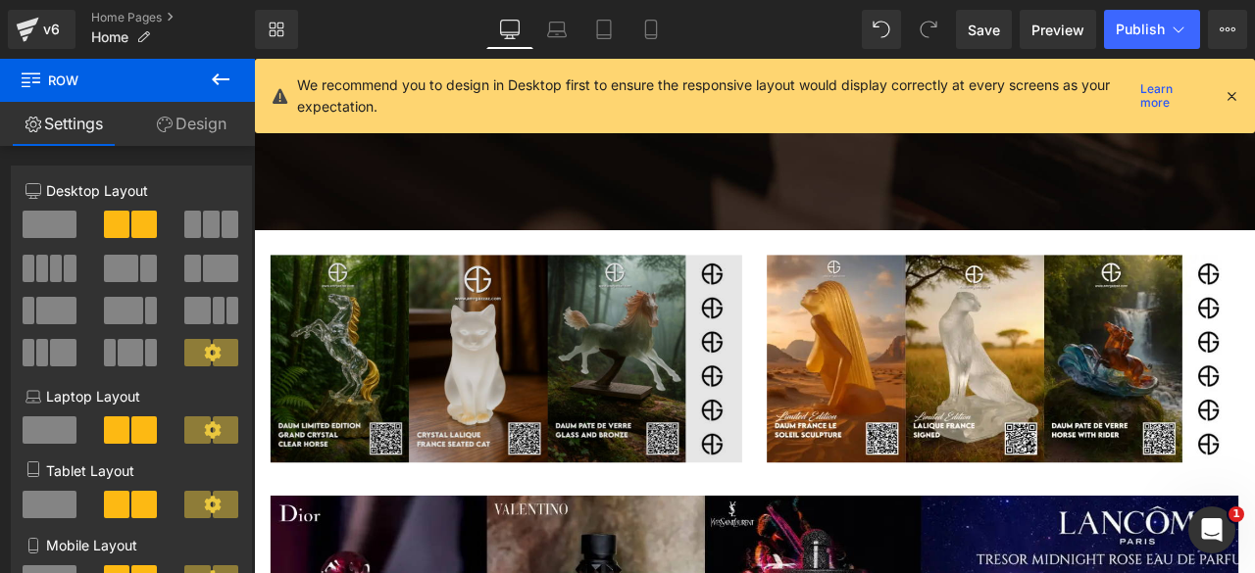
scroll to position [648, 0]
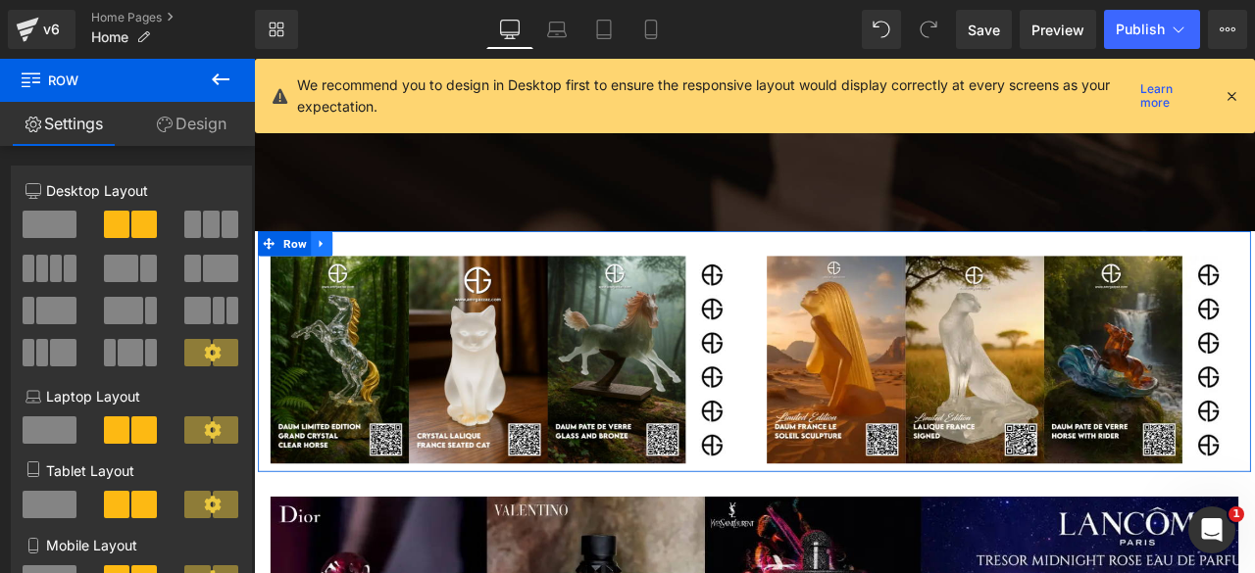
click at [327, 277] on icon at bounding box center [334, 279] width 14 height 15
click at [353, 281] on icon at bounding box center [360, 279] width 14 height 15
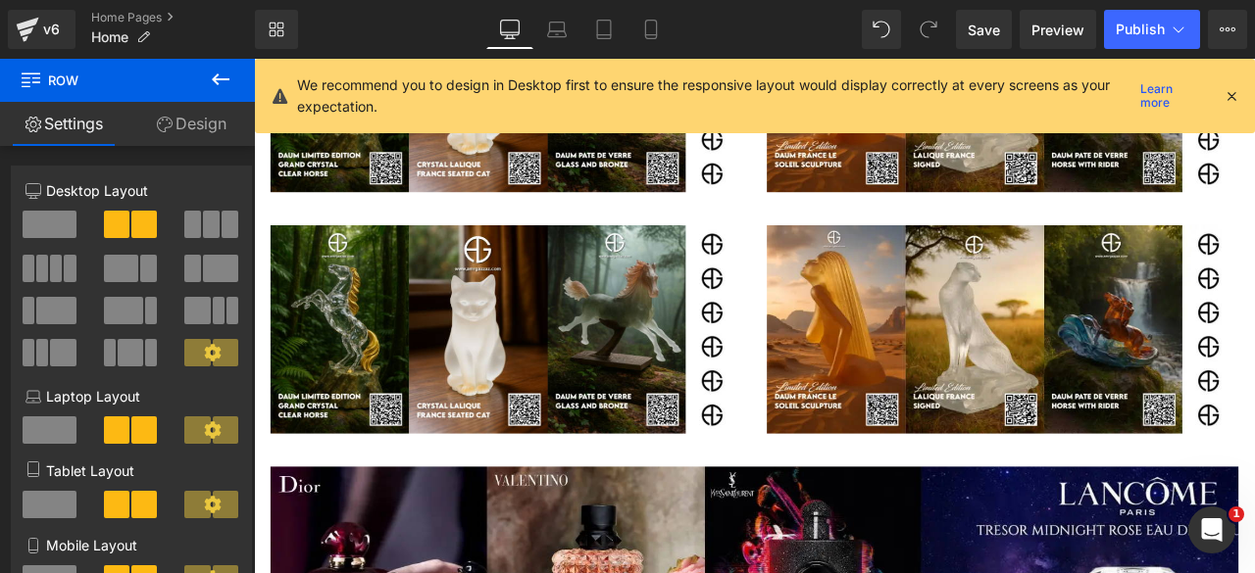
scroll to position [969, 0]
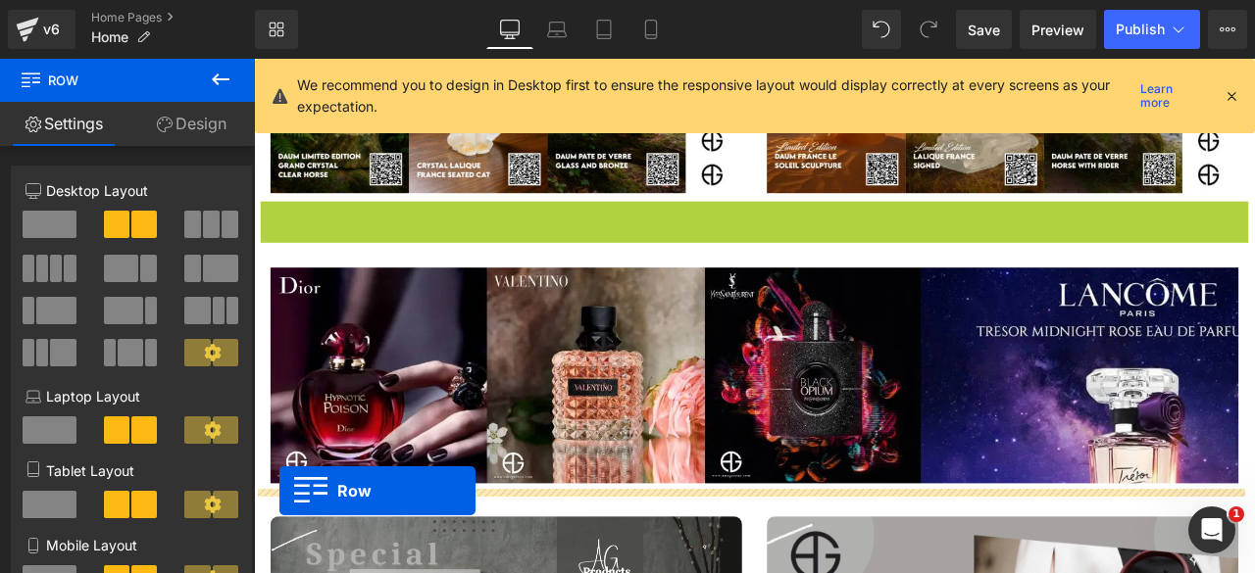
drag, startPoint x: 268, startPoint y: 237, endPoint x: 284, endPoint y: 571, distance: 333.7
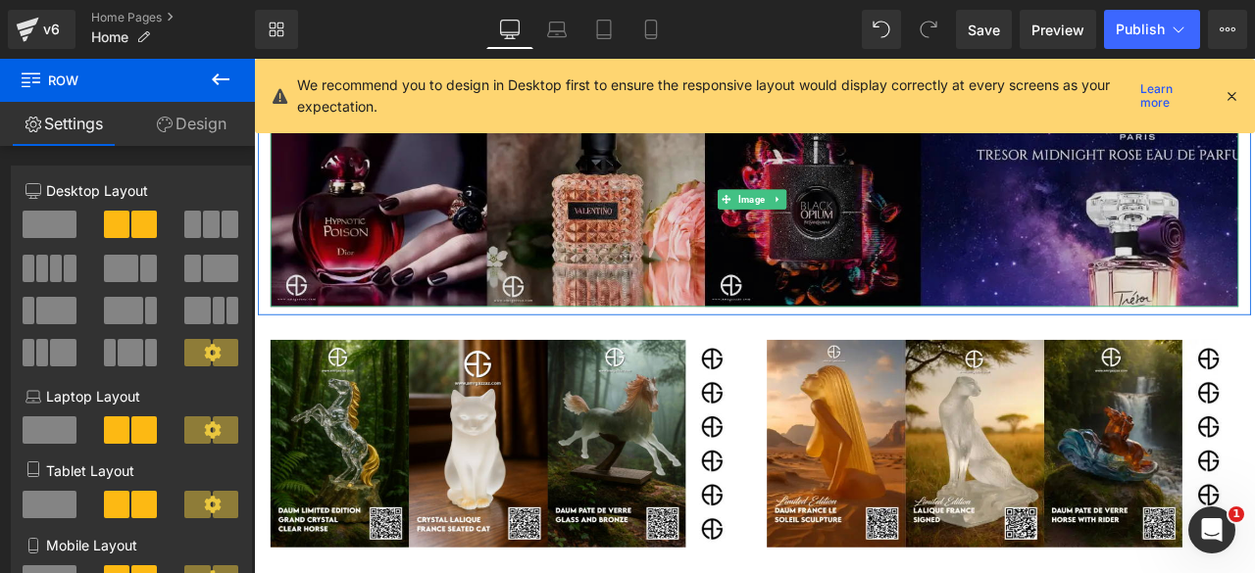
scroll to position [1129, 0]
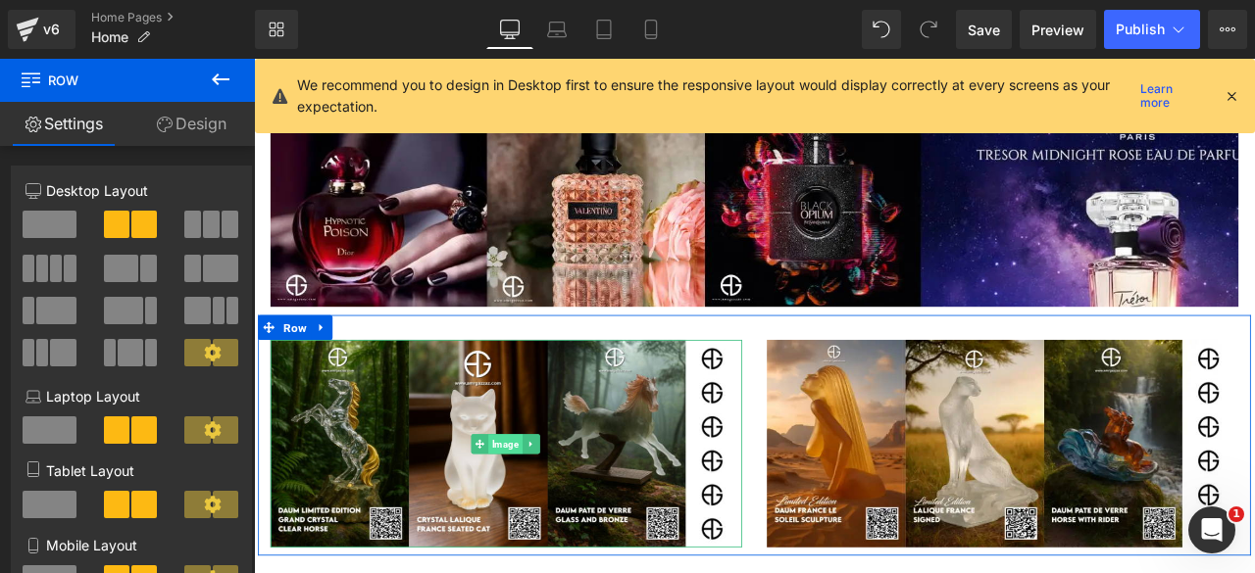
click at [545, 509] on span "Image" at bounding box center [551, 516] width 40 height 24
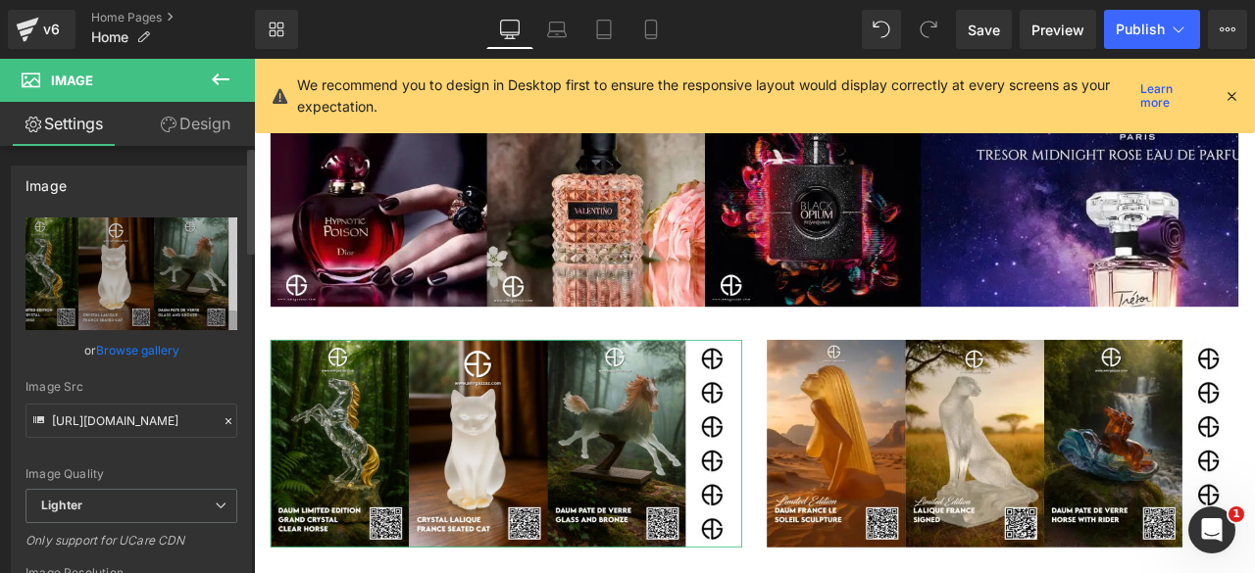
click at [124, 347] on link "Browse gallery" at bounding box center [137, 350] width 83 height 34
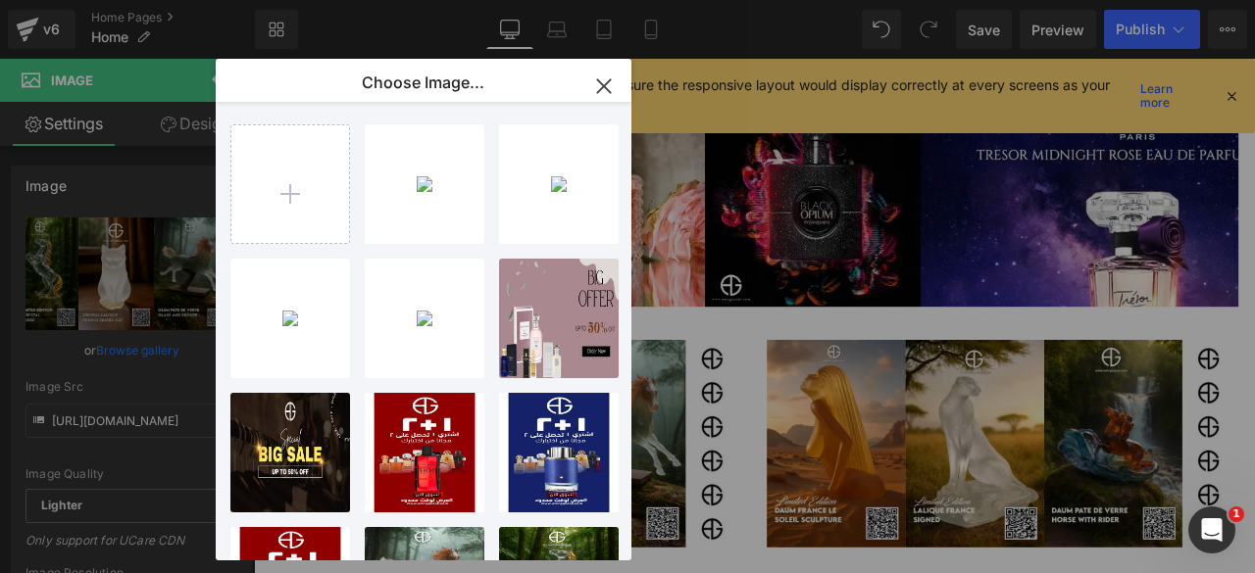
click at [606, 90] on icon "button" at bounding box center [603, 86] width 31 height 31
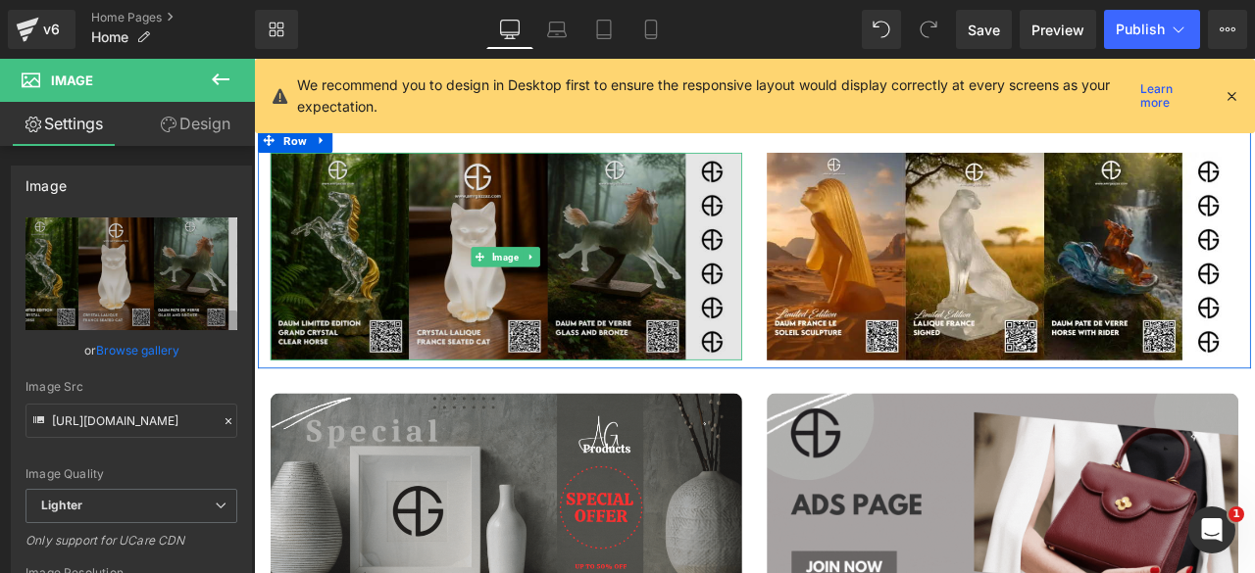
scroll to position [1351, 0]
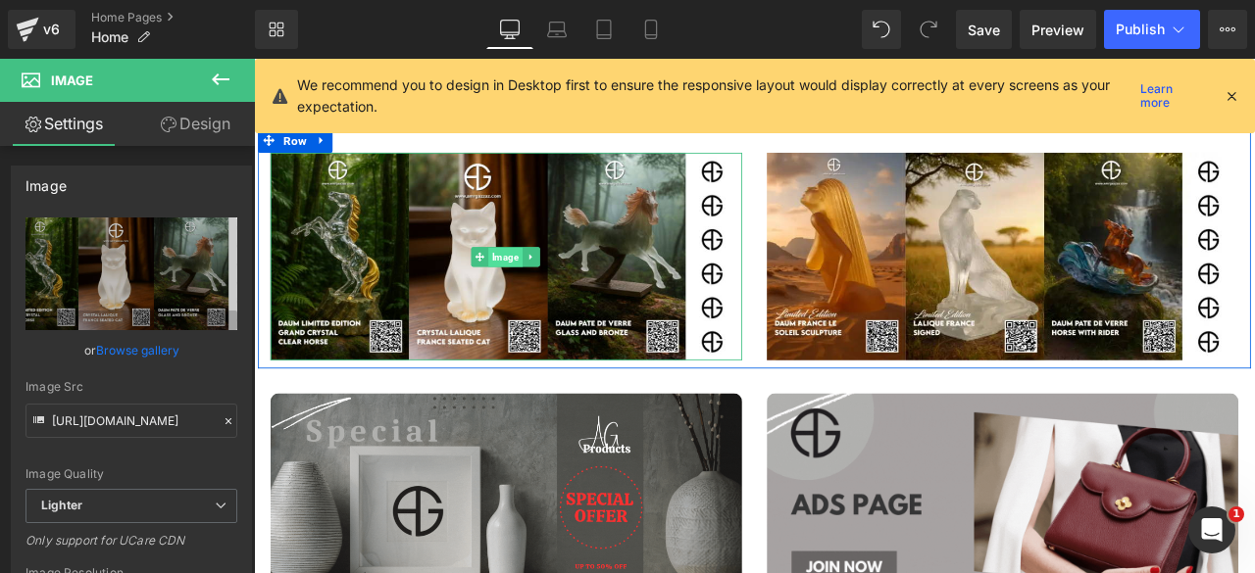
click at [554, 286] on span "Image" at bounding box center [551, 294] width 40 height 24
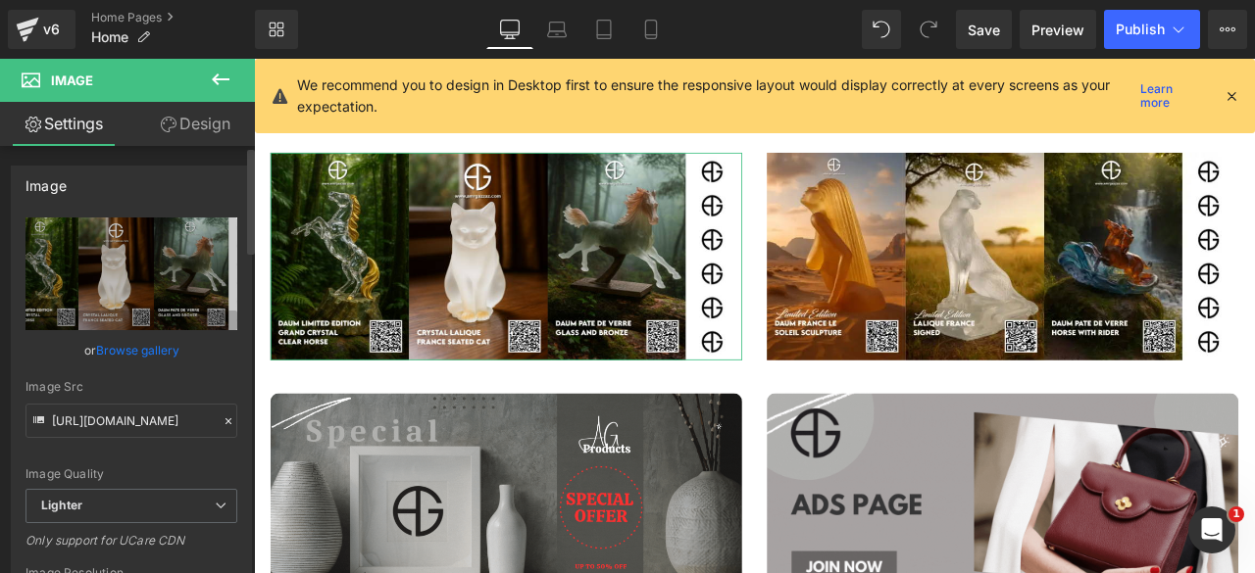
click at [125, 346] on link "Browse gallery" at bounding box center [137, 350] width 83 height 34
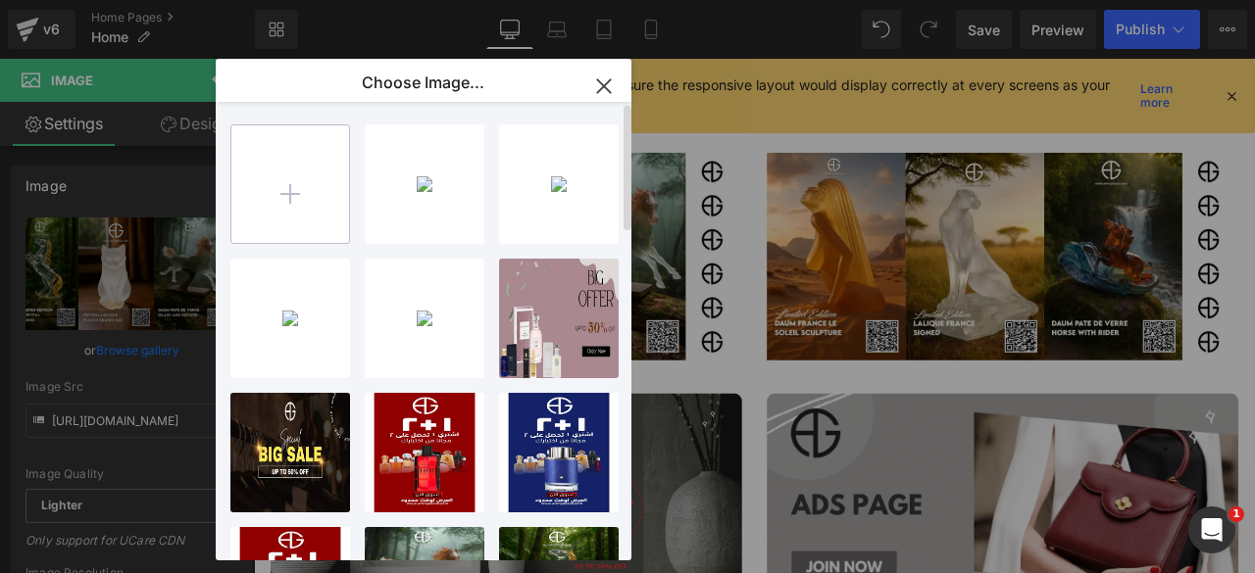
click at [296, 196] on input "file" at bounding box center [290, 184] width 118 height 118
type input "C:\fakepath\Artboard – 293.webp"
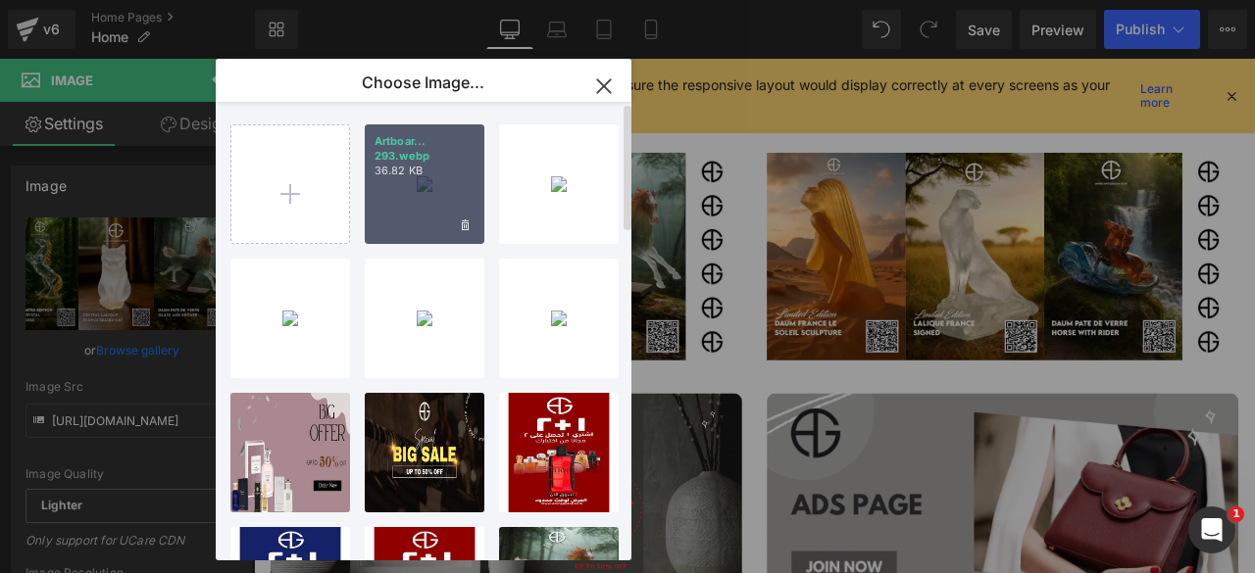
click at [414, 215] on div "Artboar... 293.webp 36.82 KB" at bounding box center [425, 185] width 120 height 120
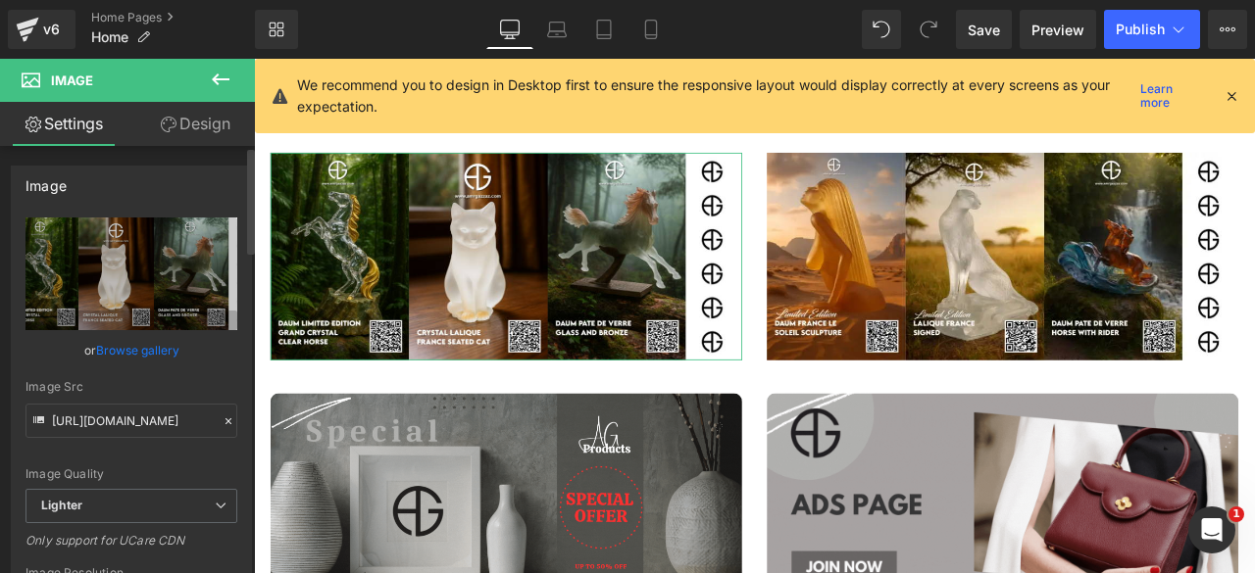
click at [153, 343] on link "Browse gallery" at bounding box center [137, 350] width 83 height 34
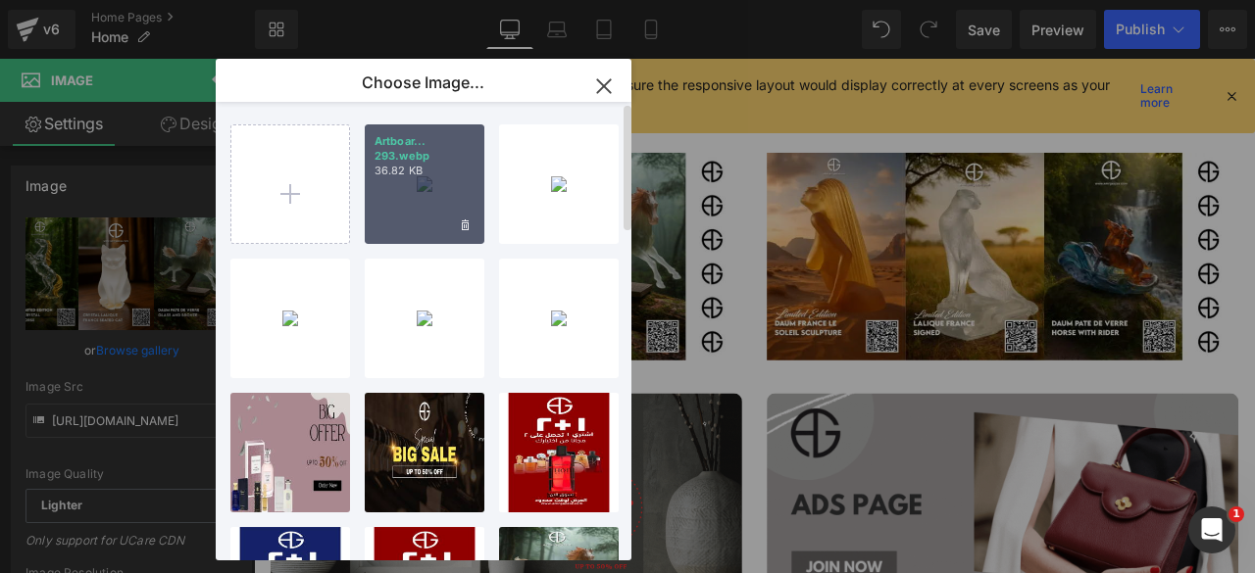
click at [413, 207] on div "Artboar... 293.webp 36.82 KB" at bounding box center [425, 185] width 120 height 120
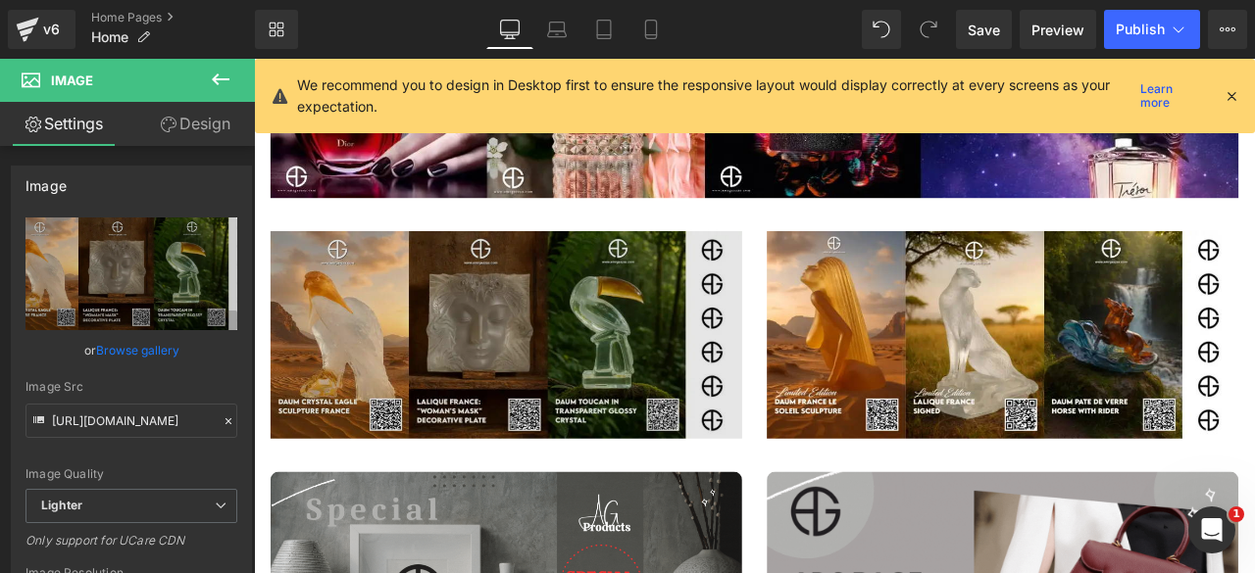
scroll to position [1261, 0]
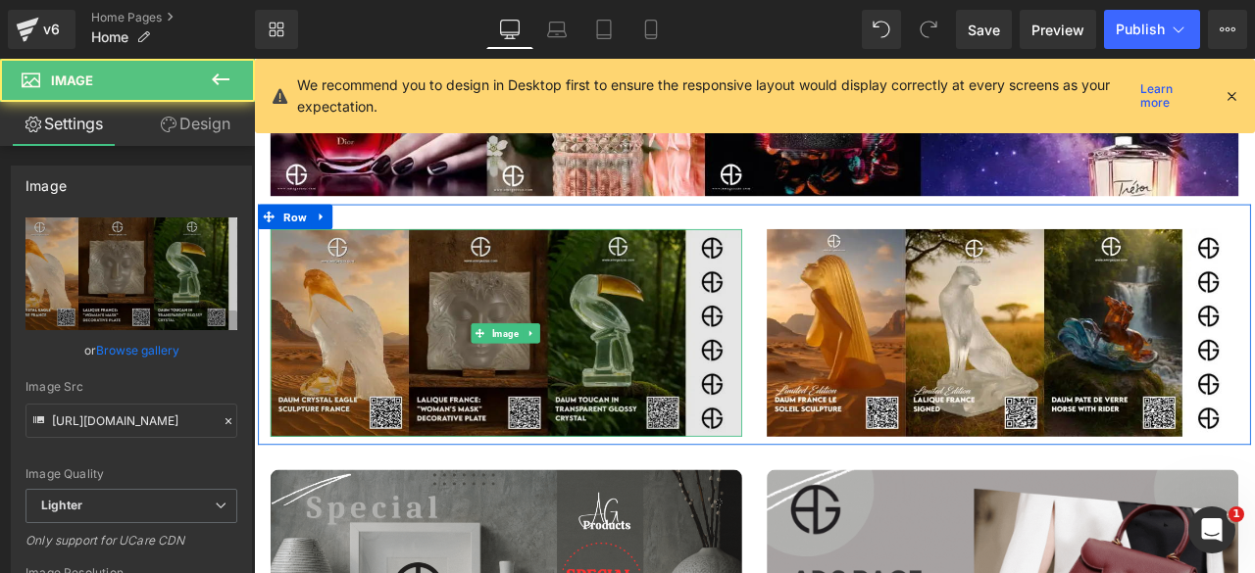
click at [480, 372] on img at bounding box center [553, 384] width 559 height 246
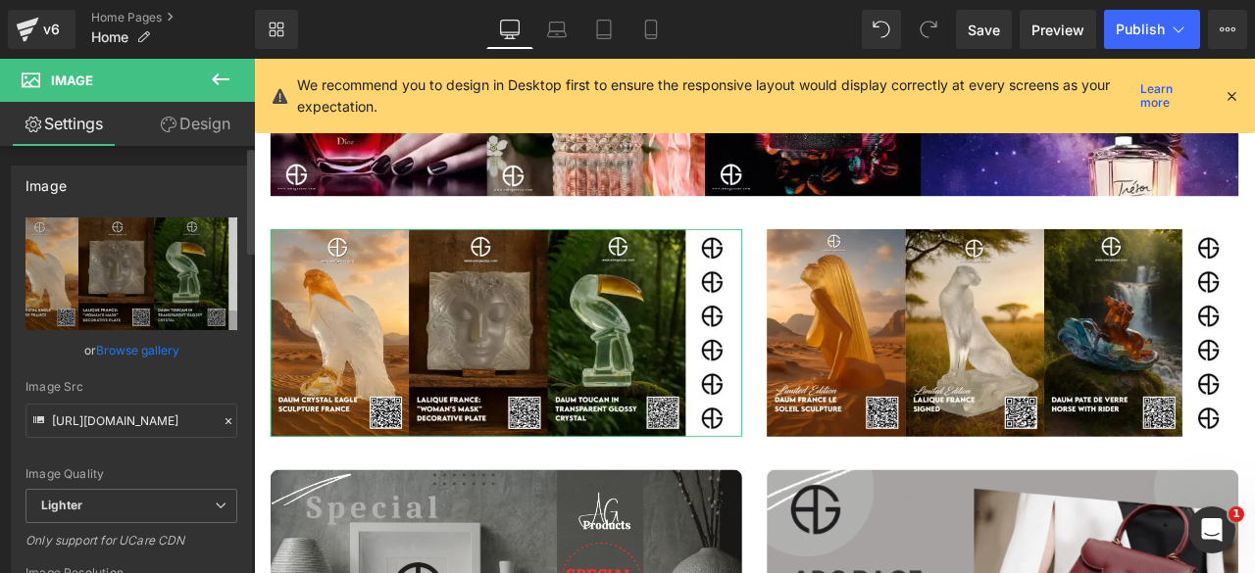
click at [156, 353] on link "Browse gallery" at bounding box center [137, 350] width 83 height 34
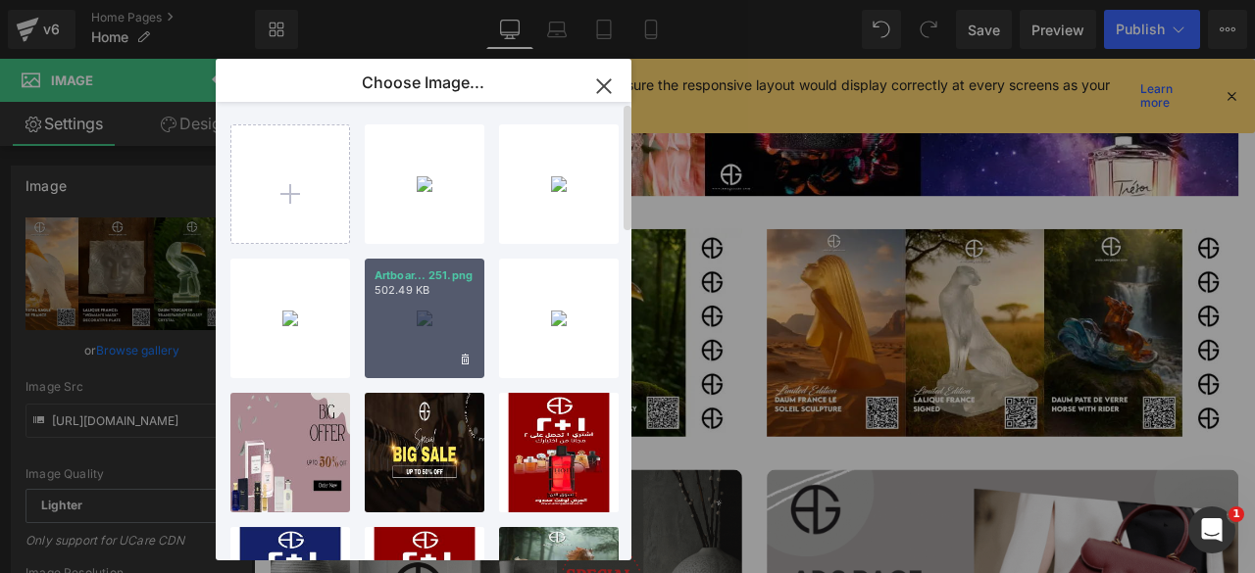
click at [406, 331] on div "Artboar... 251.png 502.49 KB" at bounding box center [425, 319] width 120 height 120
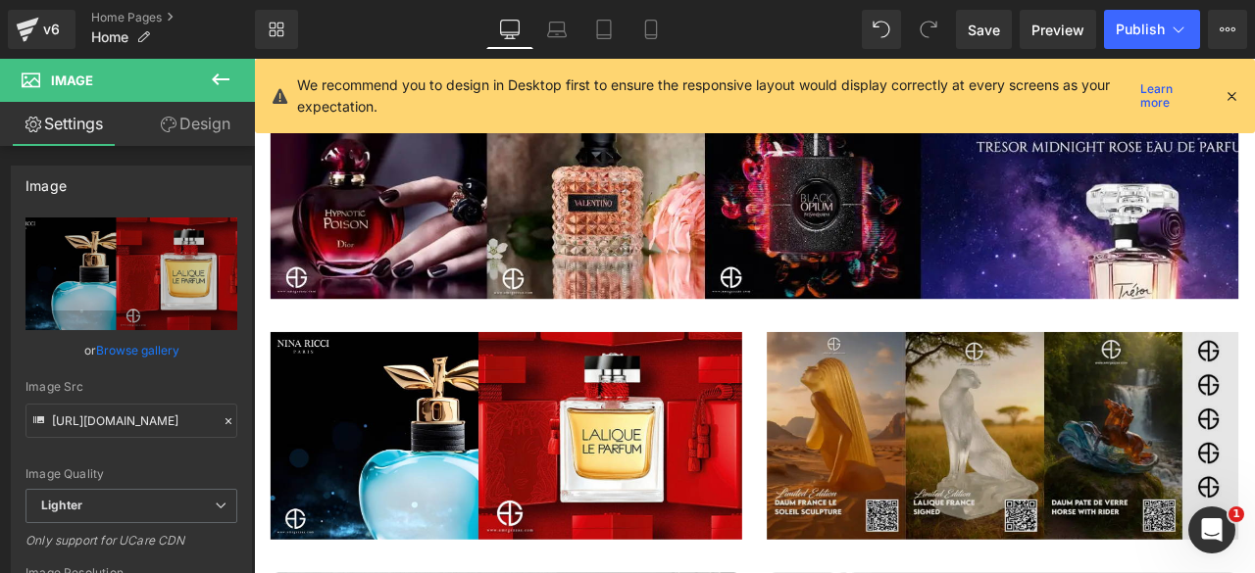
scroll to position [1145, 0]
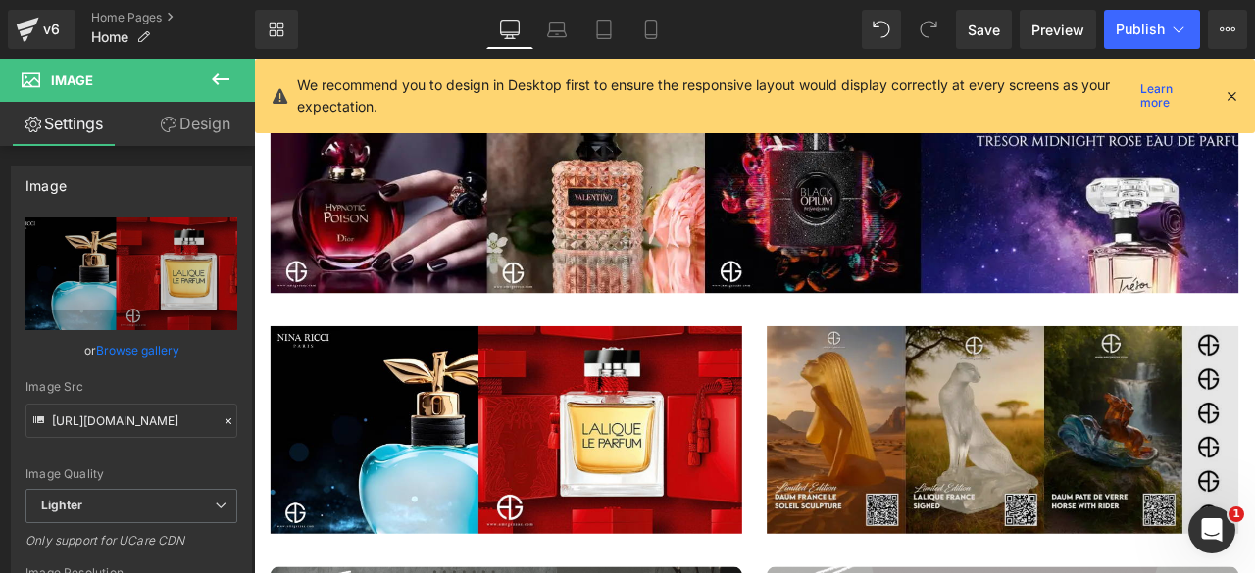
click at [1067, 457] on img at bounding box center [1141, 499] width 559 height 246
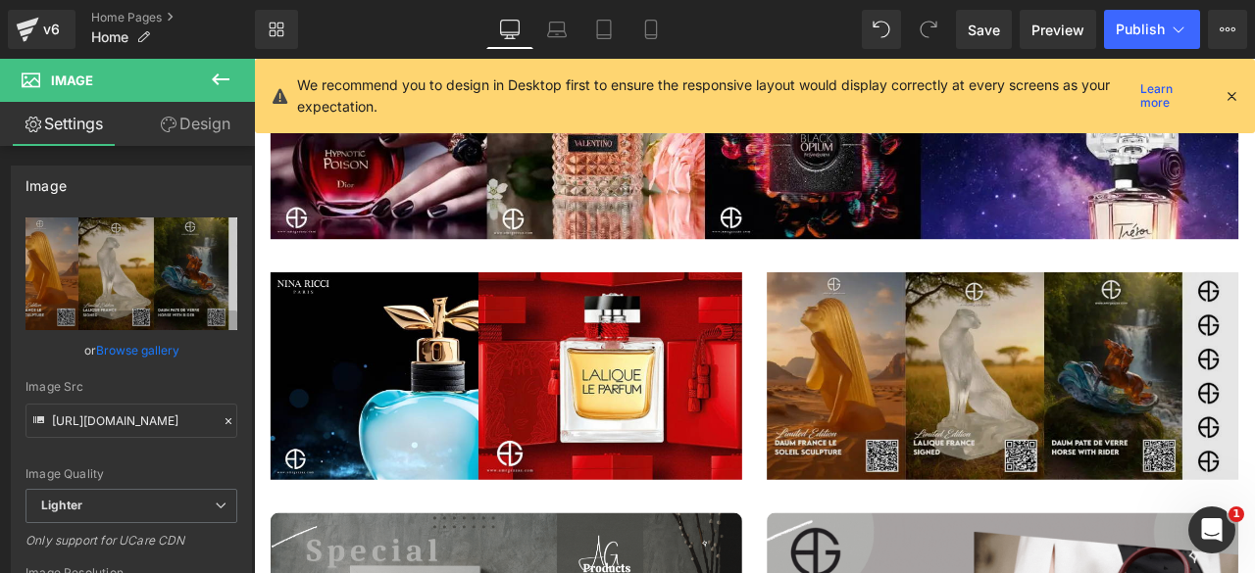
scroll to position [1210, 0]
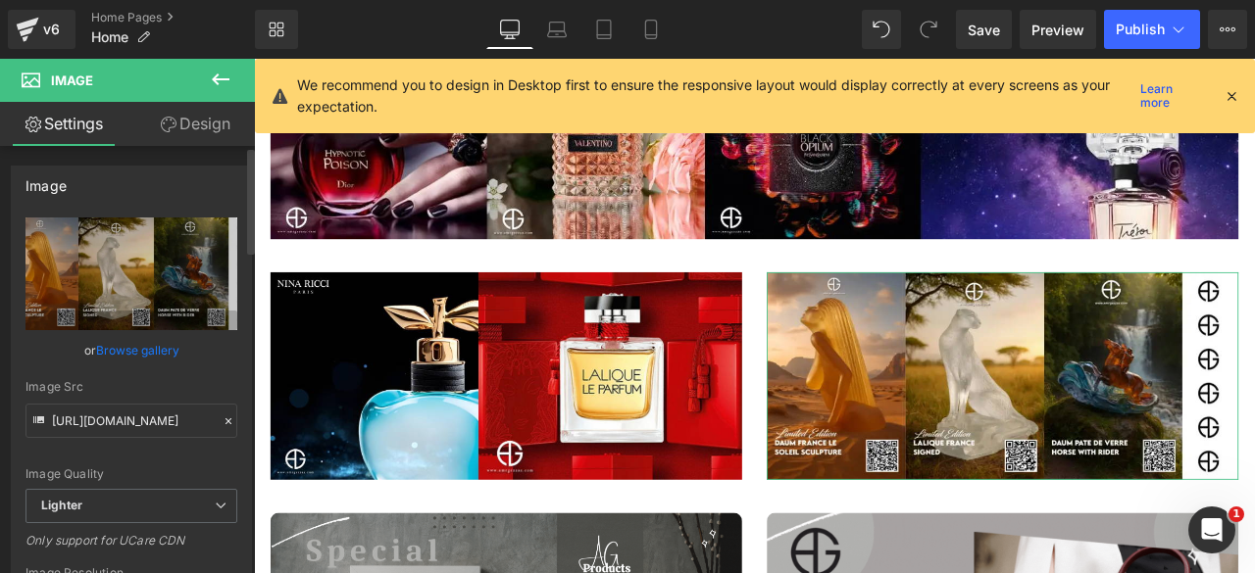
click at [141, 352] on link "Browse gallery" at bounding box center [137, 350] width 83 height 34
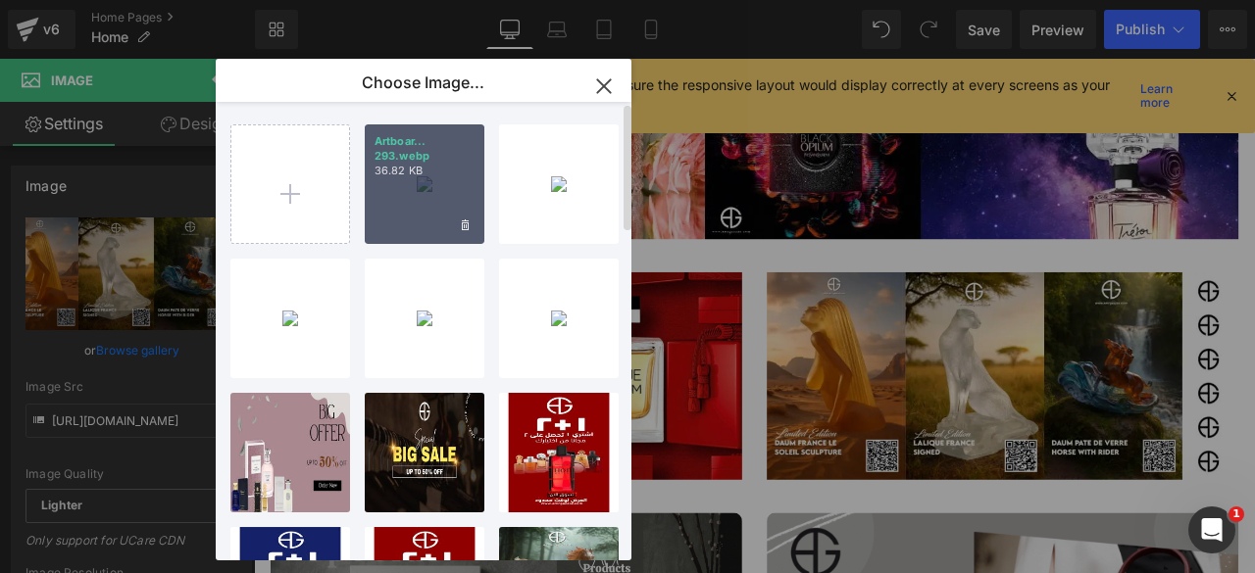
click at [393, 208] on div "Artboar... 293.webp 36.82 KB" at bounding box center [425, 185] width 120 height 120
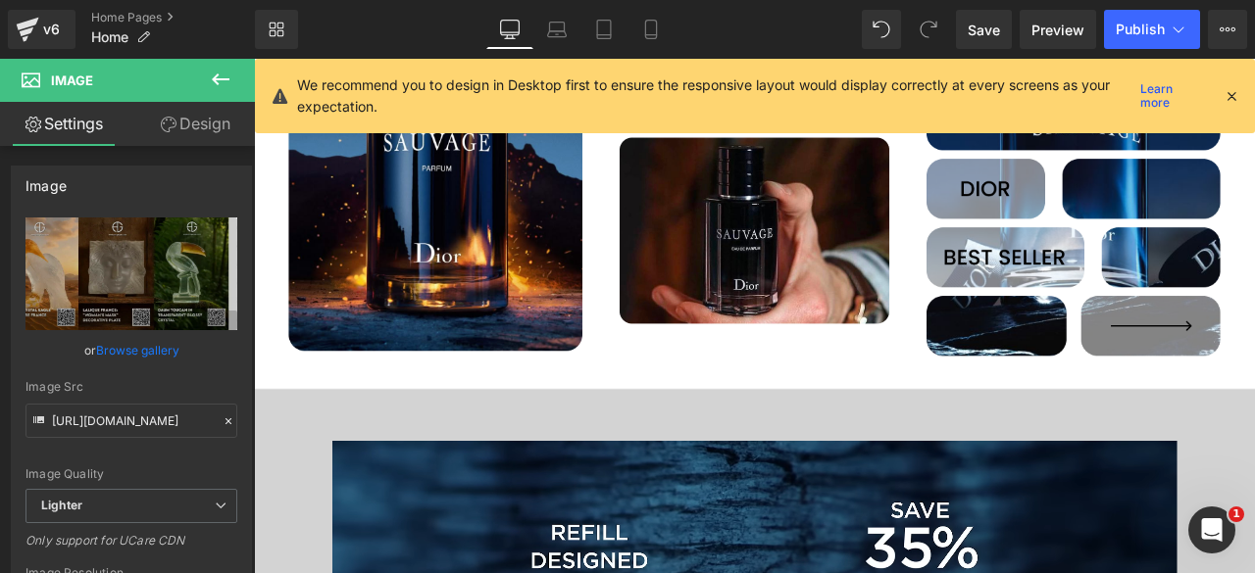
scroll to position [6701, 0]
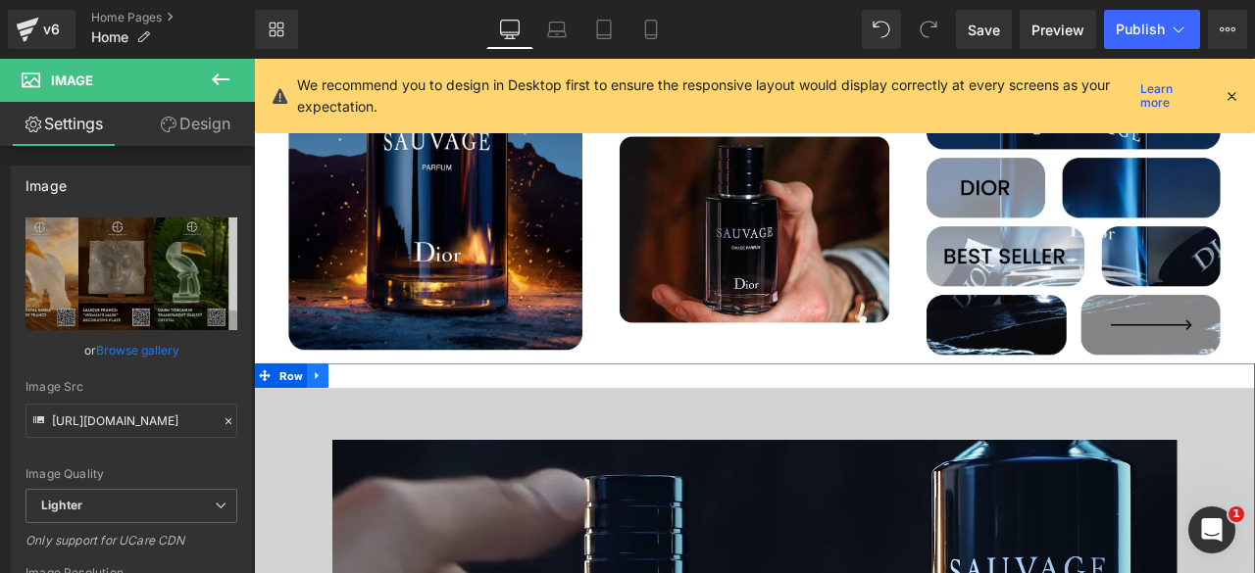
click at [322, 420] on link at bounding box center [329, 434] width 25 height 29
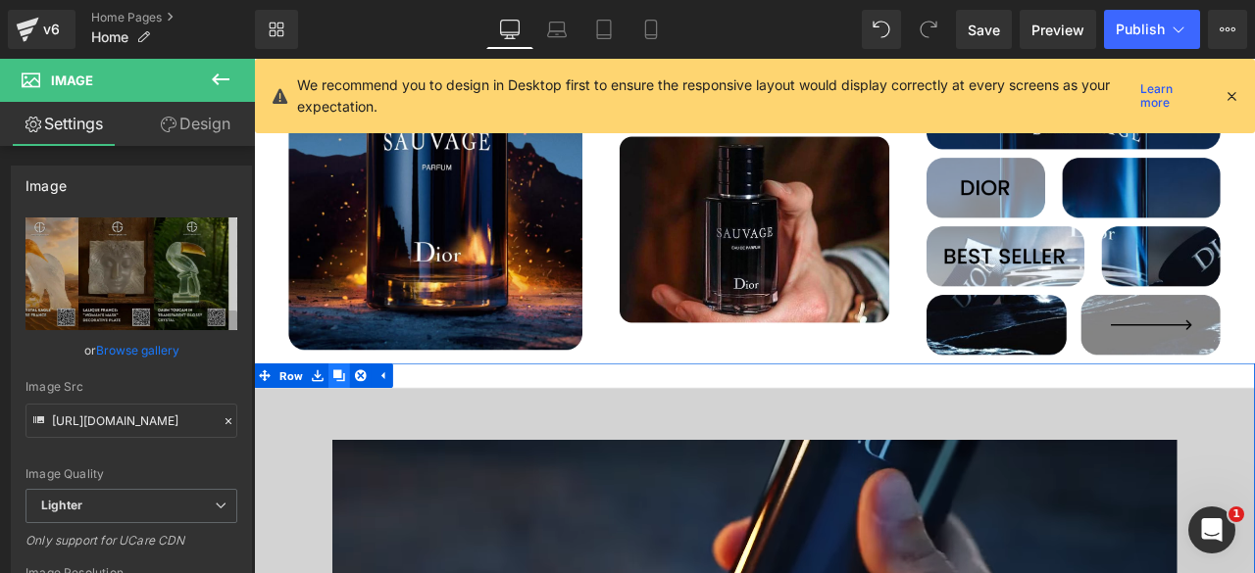
click at [348, 427] on icon at bounding box center [355, 434] width 14 height 14
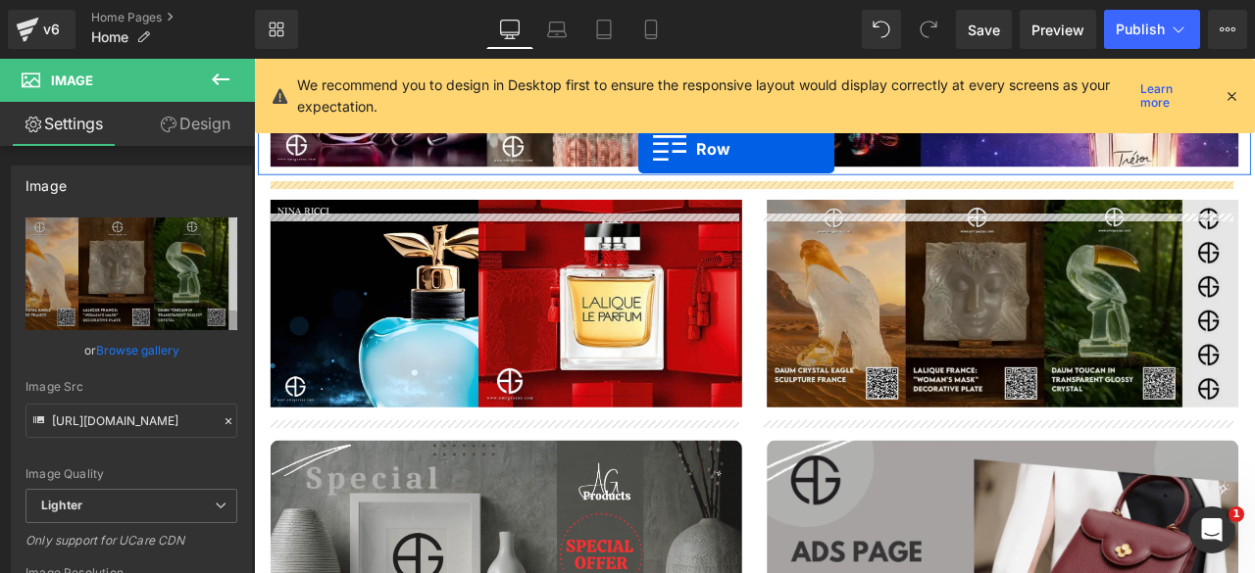
scroll to position [1275, 0]
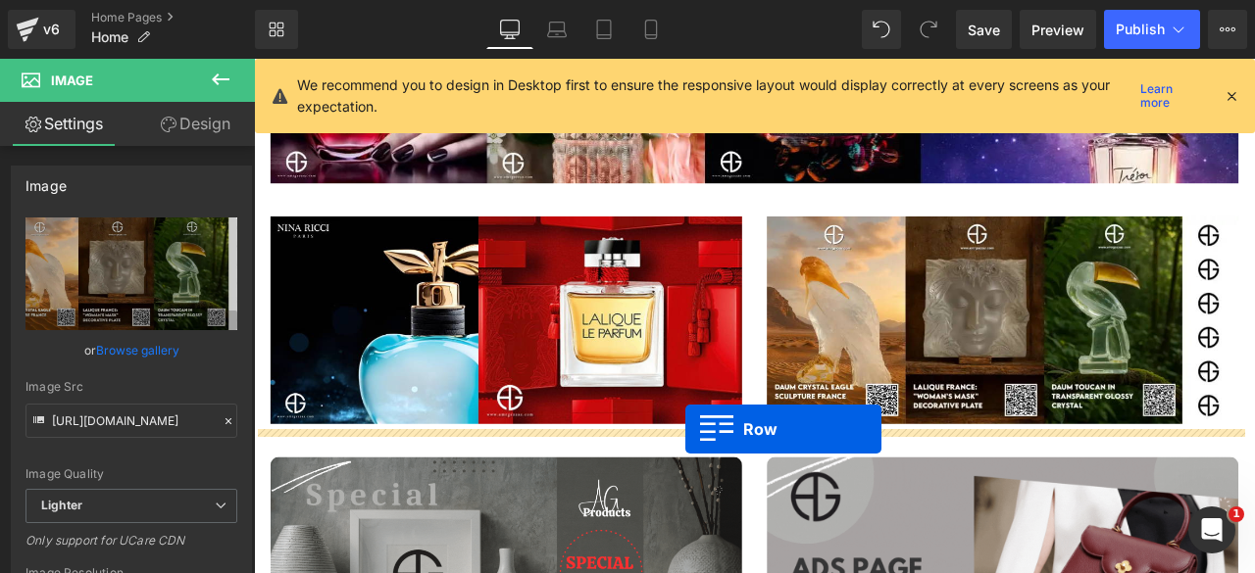
drag, startPoint x: 261, startPoint y: 386, endPoint x: 766, endPoint y: 498, distance: 517.1
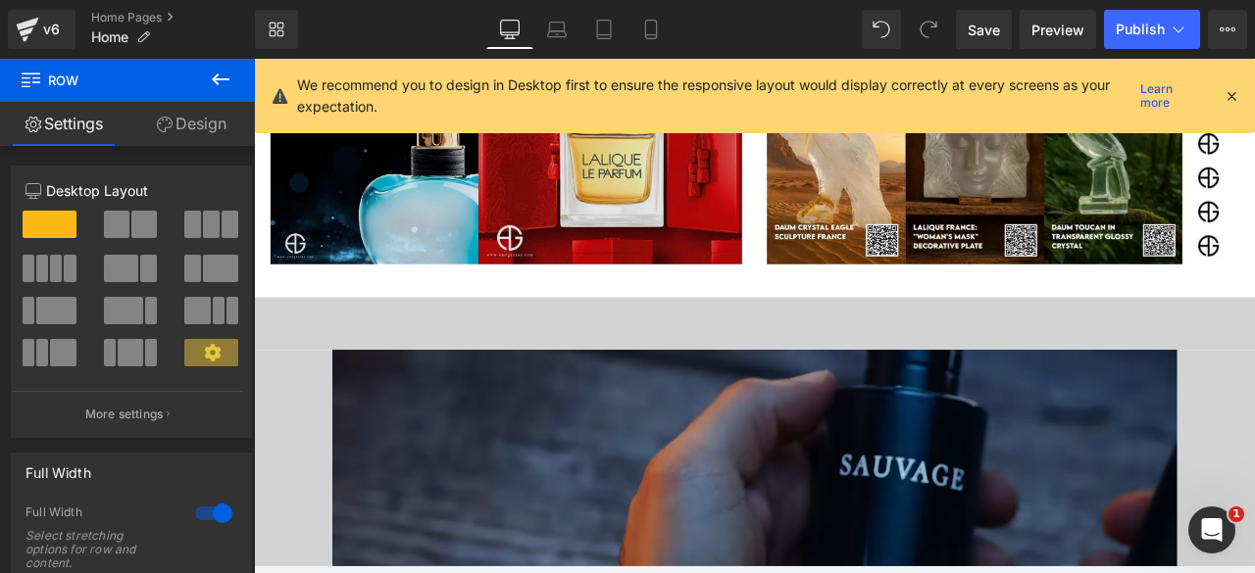
scroll to position [1467, 0]
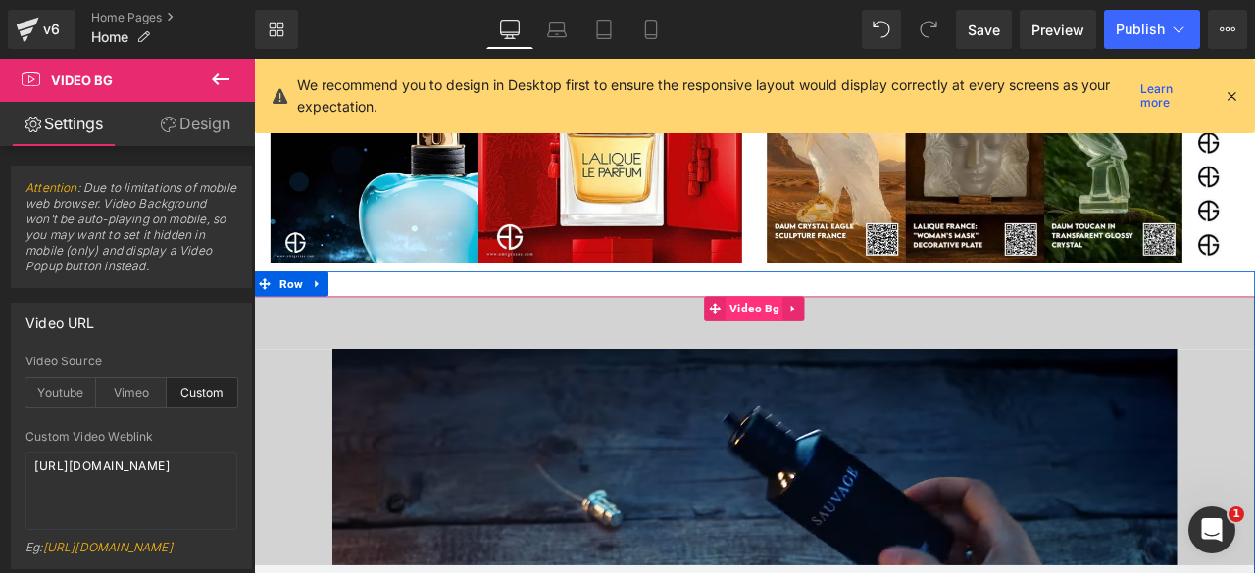
click at [829, 352] on span "Video Bg" at bounding box center [847, 354] width 68 height 29
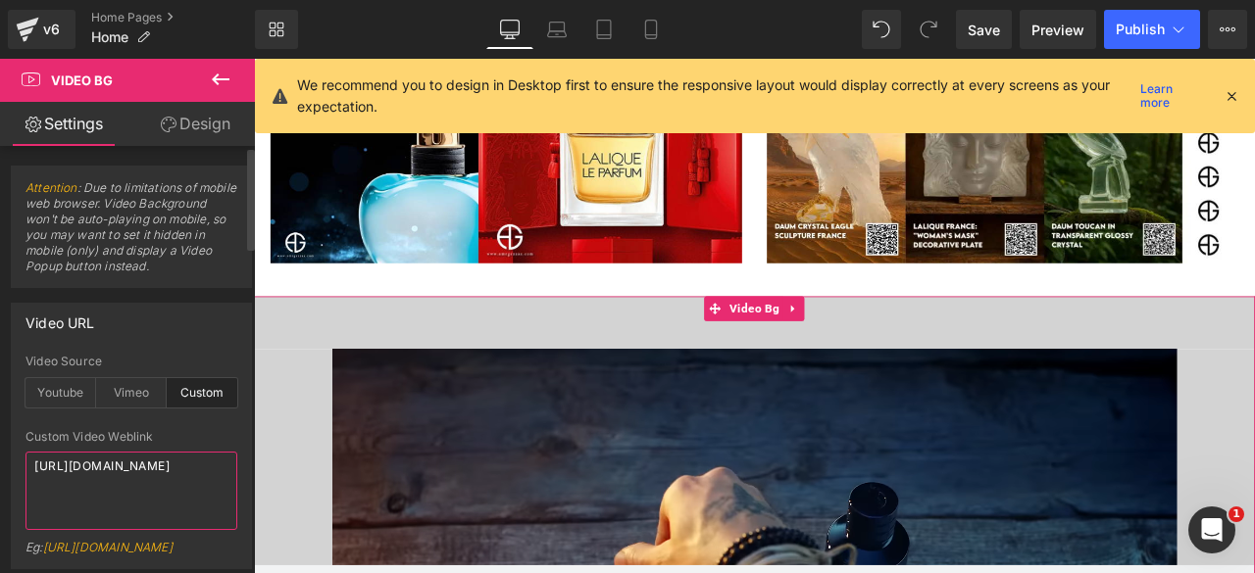
click at [92, 474] on textarea "https://cdn.shopify.com/videos/c/o/v/c20711ec89c24fe6924828d5430fea92.webm" at bounding box center [131, 491] width 212 height 78
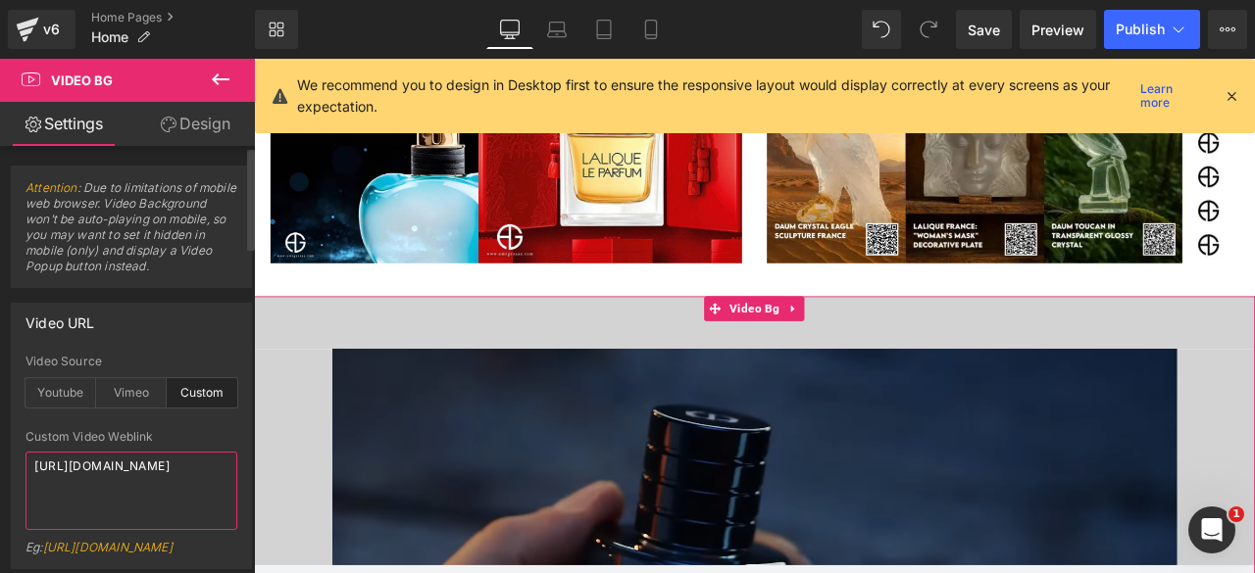
click at [92, 474] on textarea "https://cdn.shopify.com/videos/c/o/v/c20711ec89c24fe6924828d5430fea92.webm" at bounding box center [131, 491] width 212 height 78
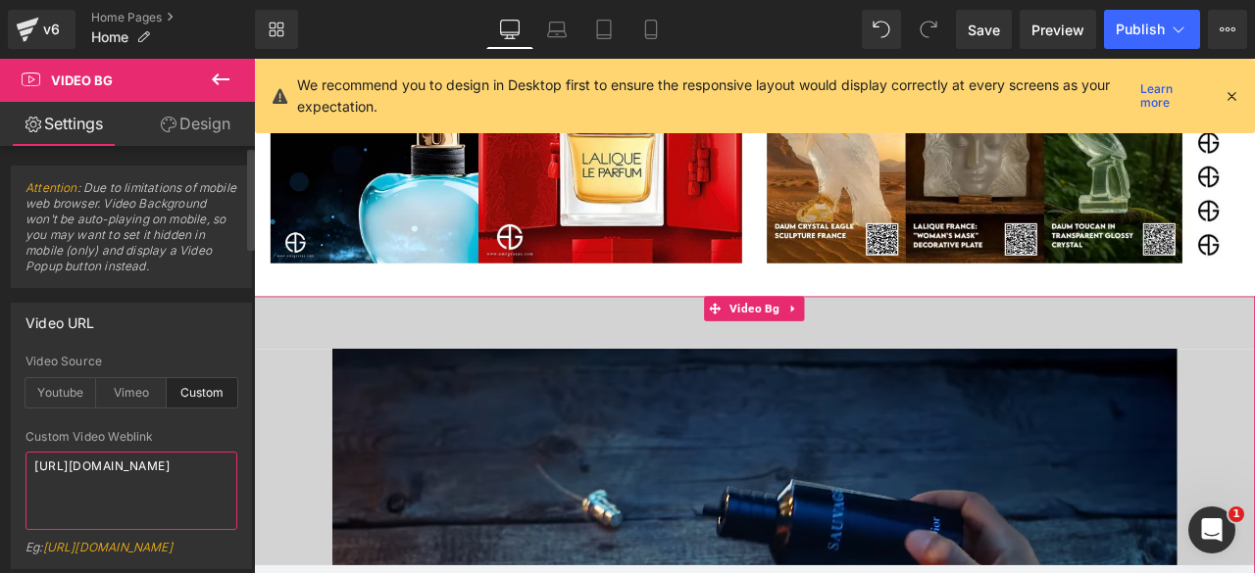
click at [92, 474] on textarea "https://cdn.shopify.com/videos/c/o/v/c20711ec89c24fe6924828d5430fea92.webm" at bounding box center [131, 491] width 212 height 78
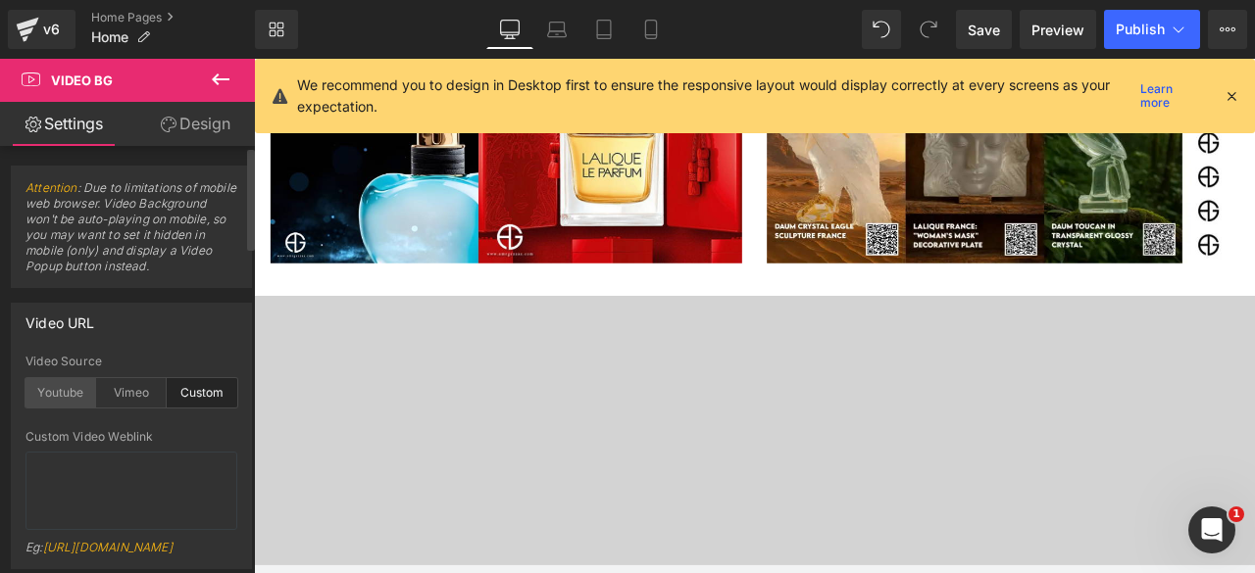
click at [70, 401] on div "Youtube" at bounding box center [60, 392] width 71 height 29
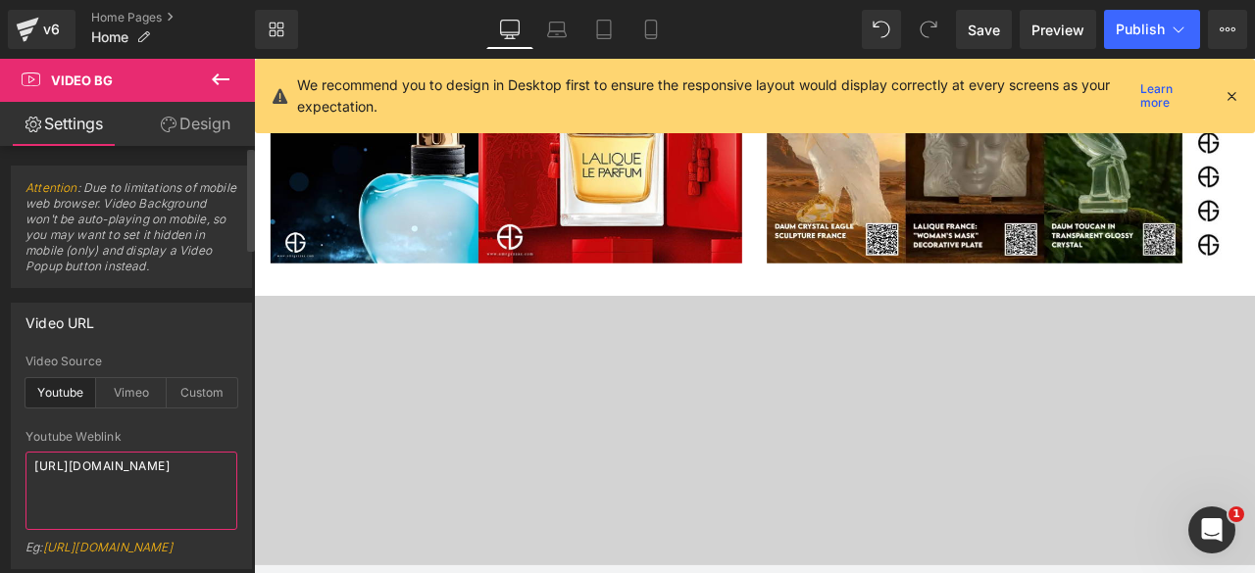
click at [75, 469] on textarea "https://cdn.shopify.com/videos/c/o/v/c20711ec89c24fe6924828d5430fea92.webm" at bounding box center [131, 491] width 212 height 78
paste textarea "www.youtube.com/watch?v=OTfr22VmX3E"
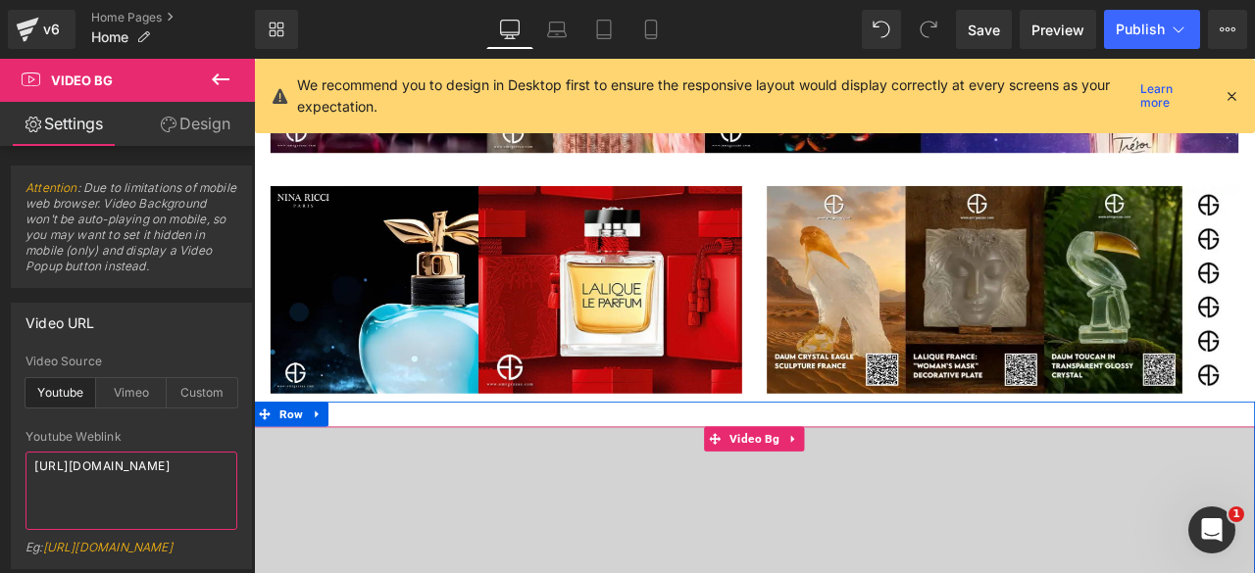
scroll to position [1311, 0]
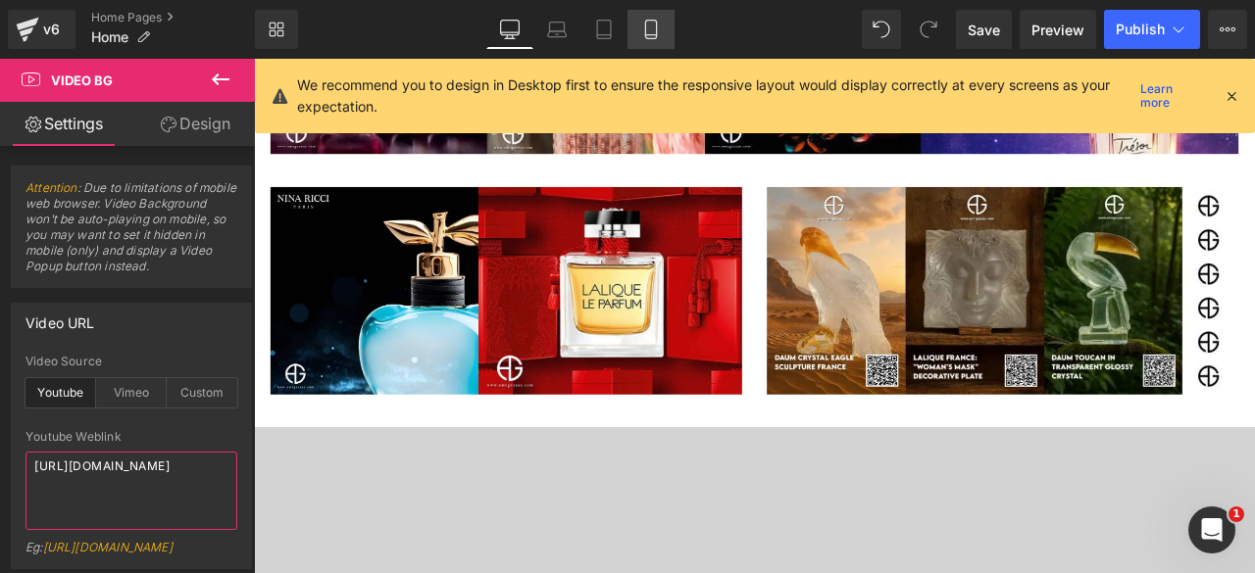
type textarea "https://www.youtube.com/watch?v=OTfr22VmX3E"
click at [651, 29] on icon at bounding box center [651, 30] width 20 height 20
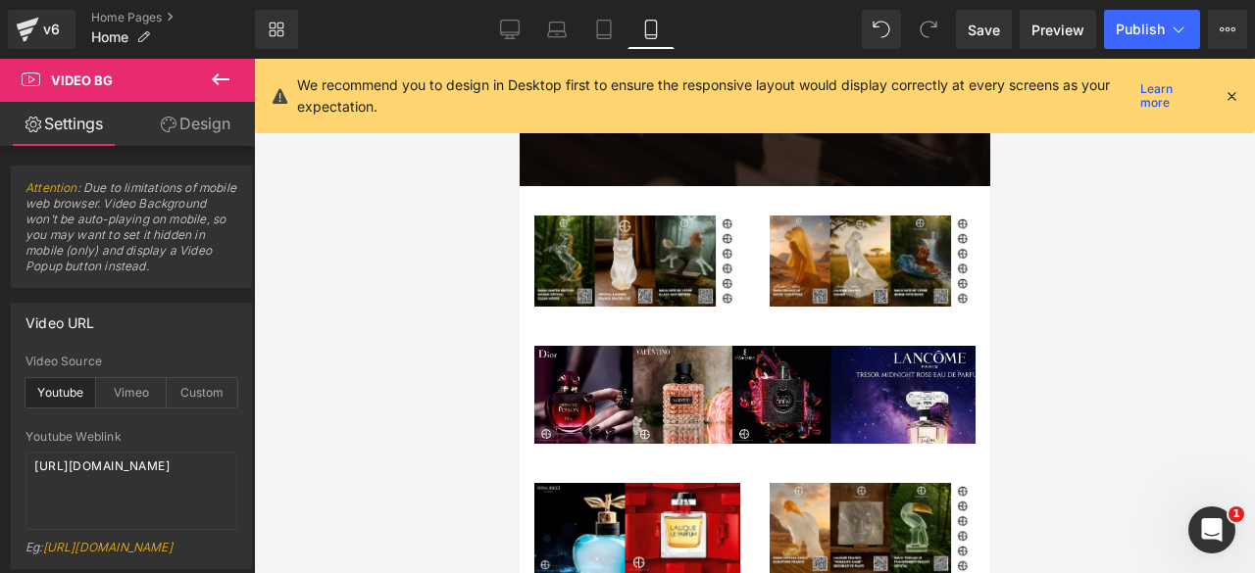
scroll to position [297, 0]
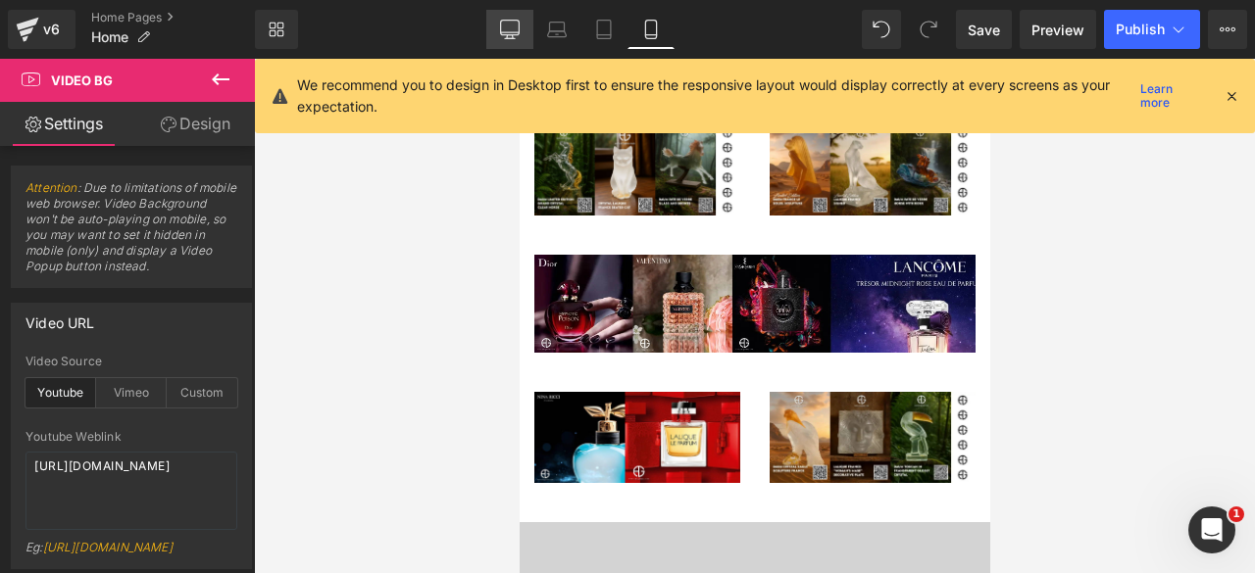
drag, startPoint x: 502, startPoint y: 31, endPoint x: 389, endPoint y: 114, distance: 139.6
click at [502, 31] on icon at bounding box center [510, 30] width 20 height 20
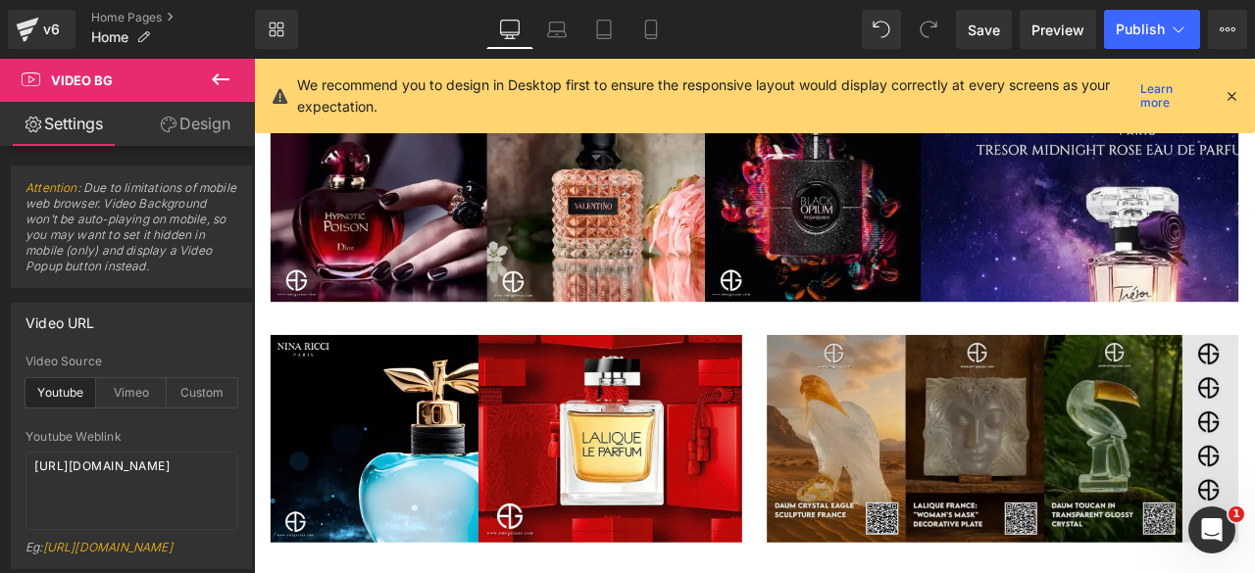
scroll to position [1135, 0]
click at [1069, 489] on img at bounding box center [1141, 509] width 559 height 246
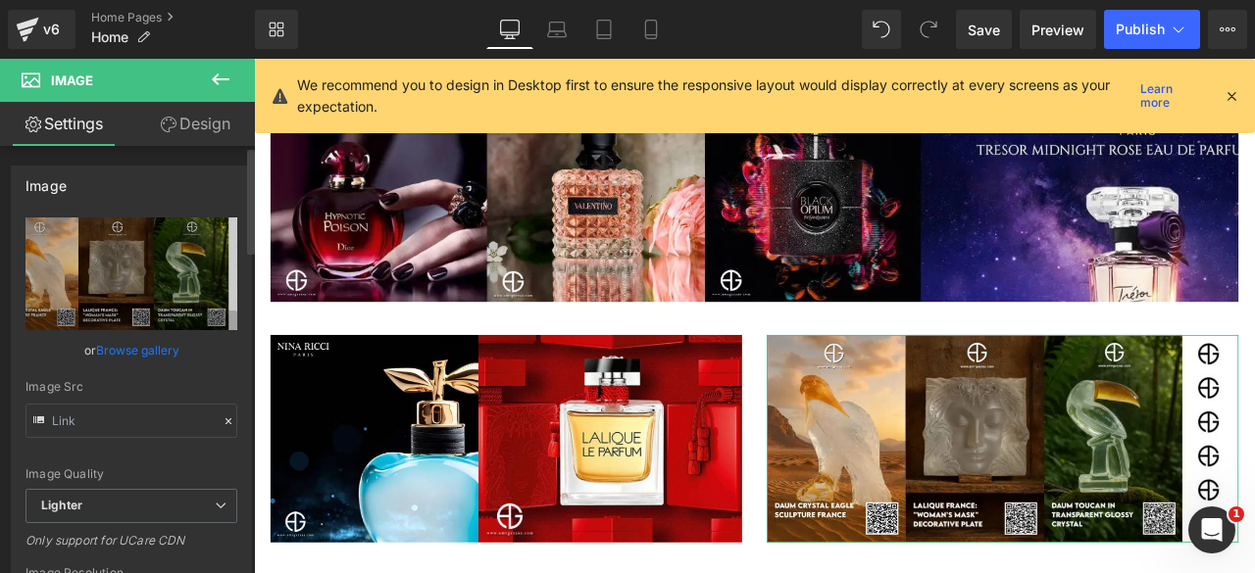
click at [135, 345] on link "Browse gallery" at bounding box center [137, 350] width 83 height 34
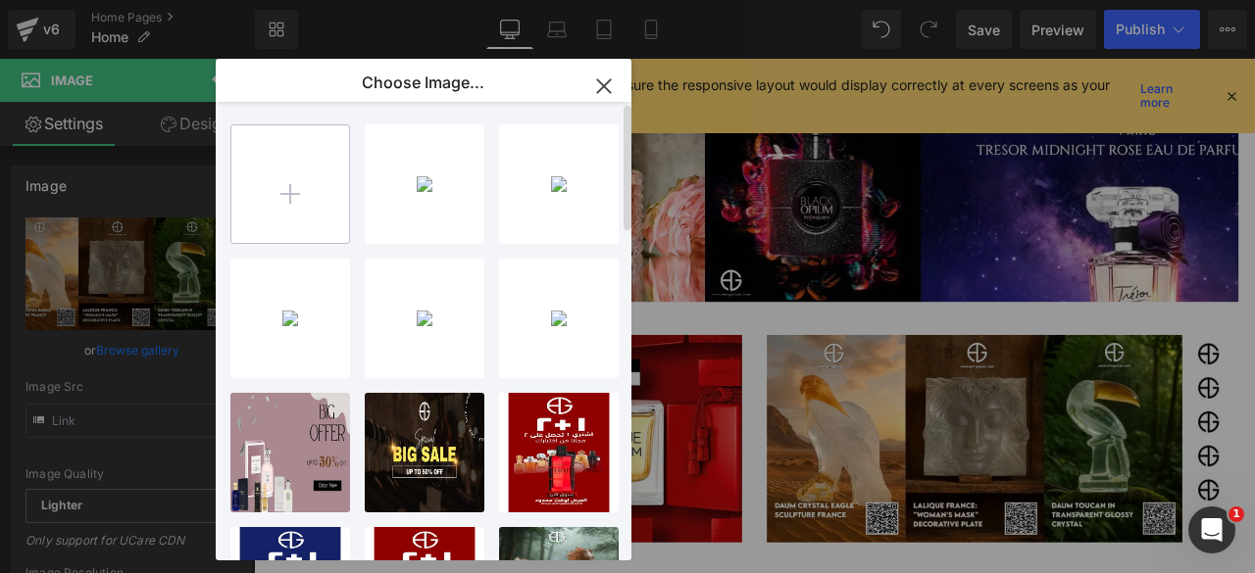
click at [269, 186] on input "file" at bounding box center [290, 184] width 118 height 118
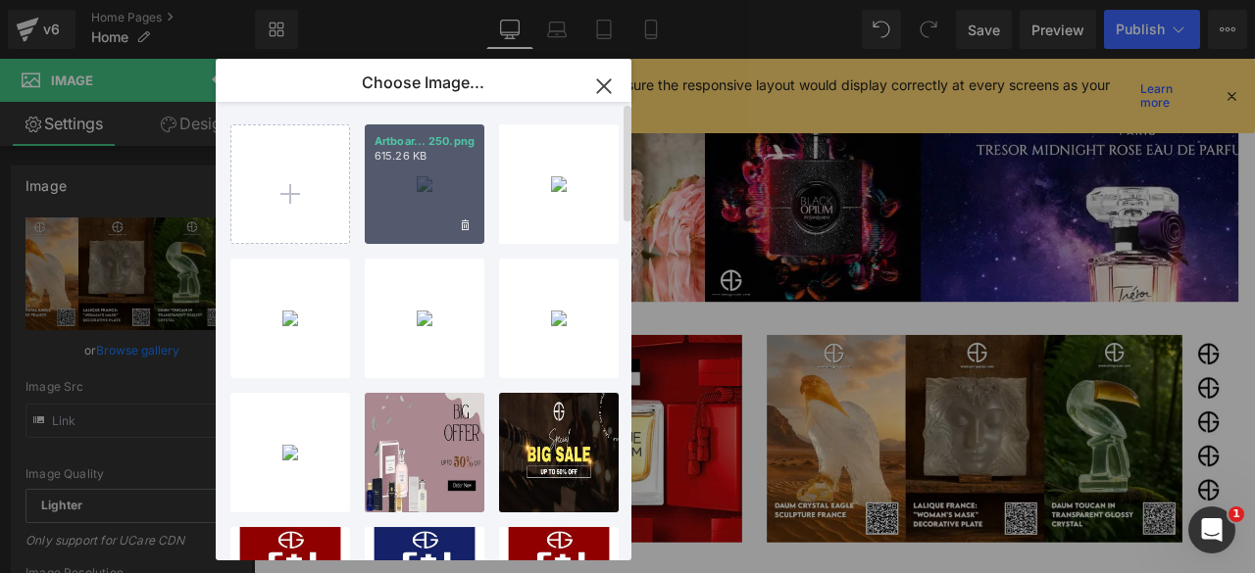
click at [404, 211] on div "Artboar... 250.png 615.26 KB" at bounding box center [425, 185] width 120 height 120
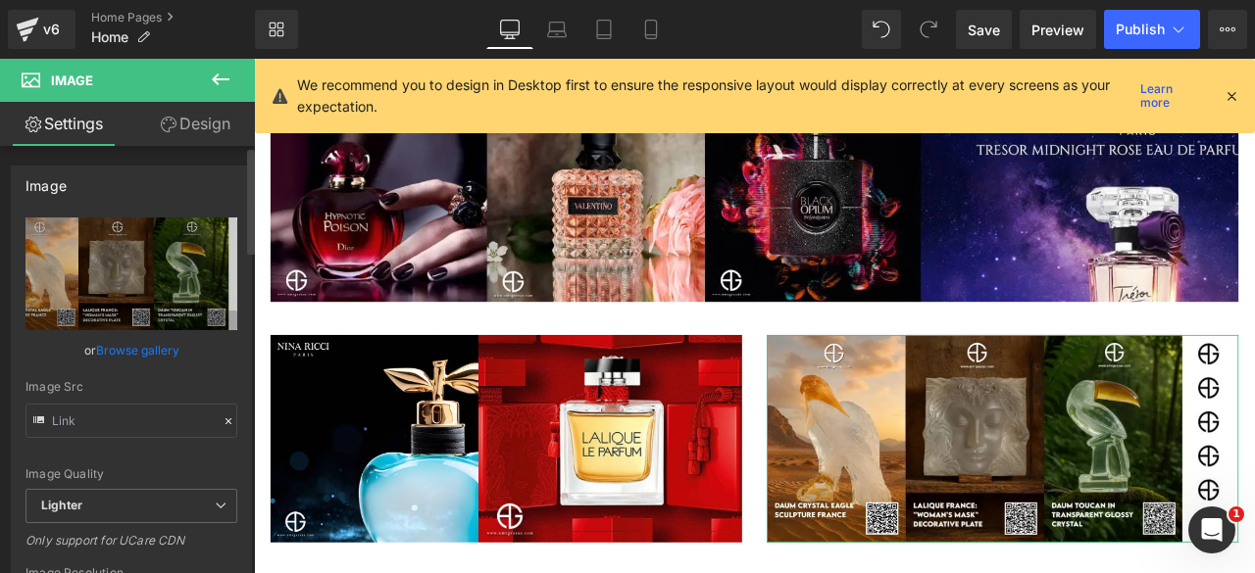
click at [134, 340] on link "Browse gallery" at bounding box center [137, 350] width 83 height 34
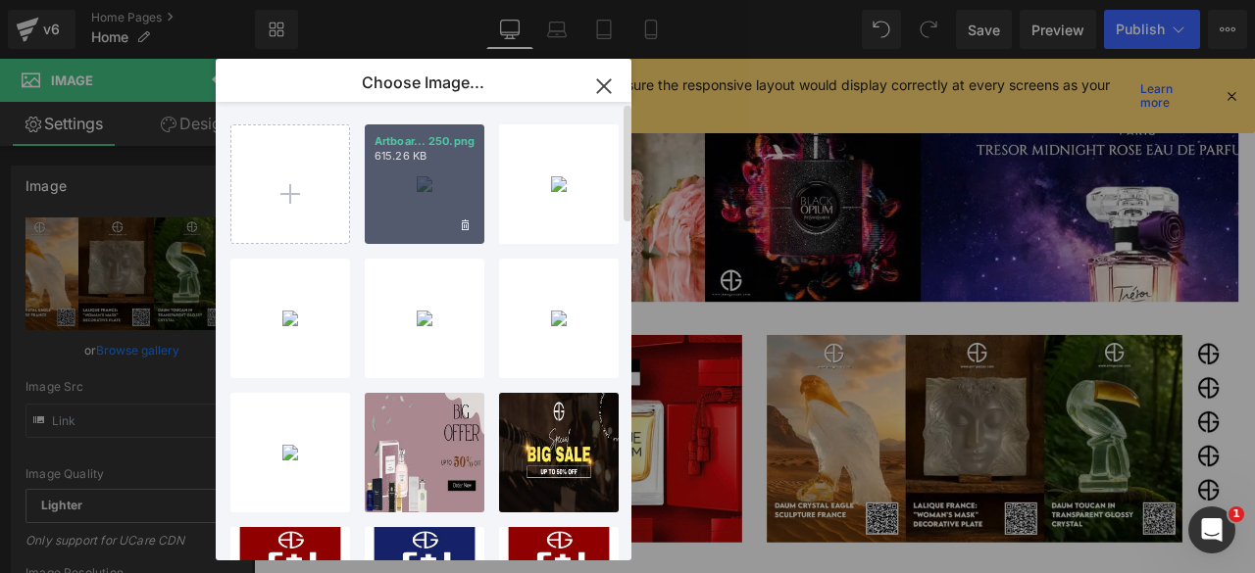
click at [410, 199] on div "Artboar... 250.png 615.26 KB" at bounding box center [425, 185] width 120 height 120
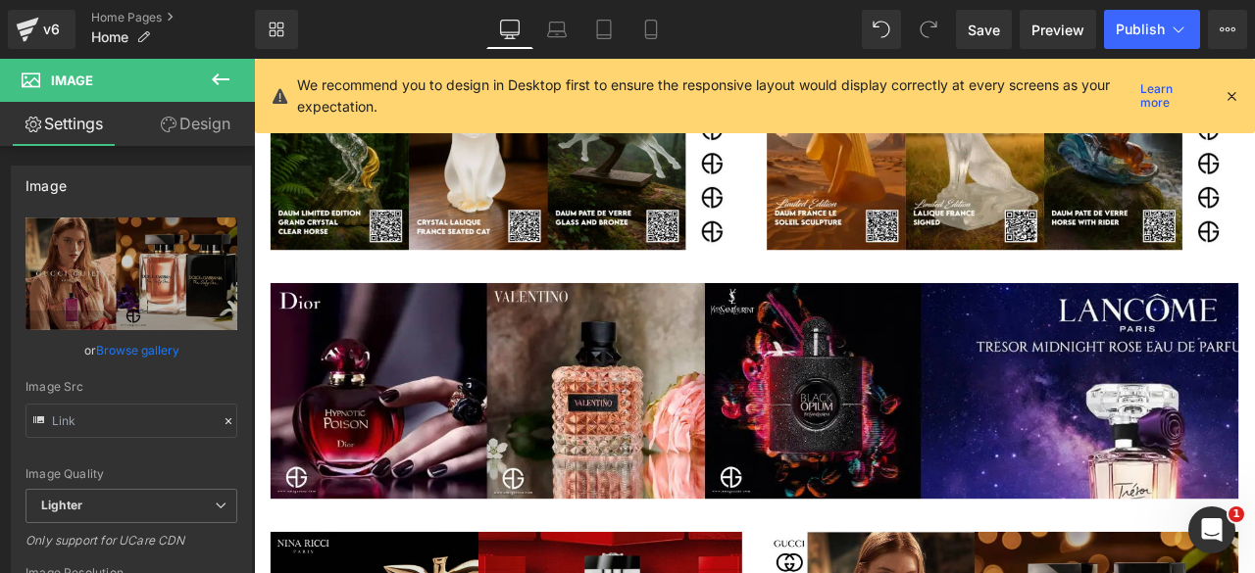
scroll to position [880, 0]
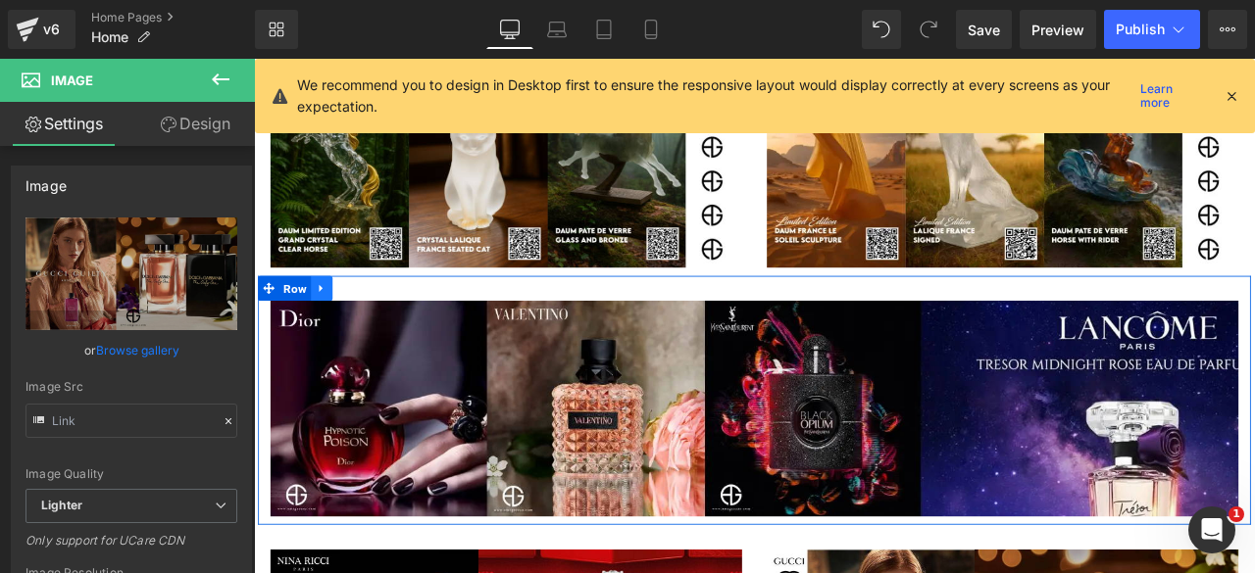
click at [331, 328] on icon at bounding box center [333, 331] width 4 height 9
click at [355, 329] on icon at bounding box center [360, 331] width 14 height 14
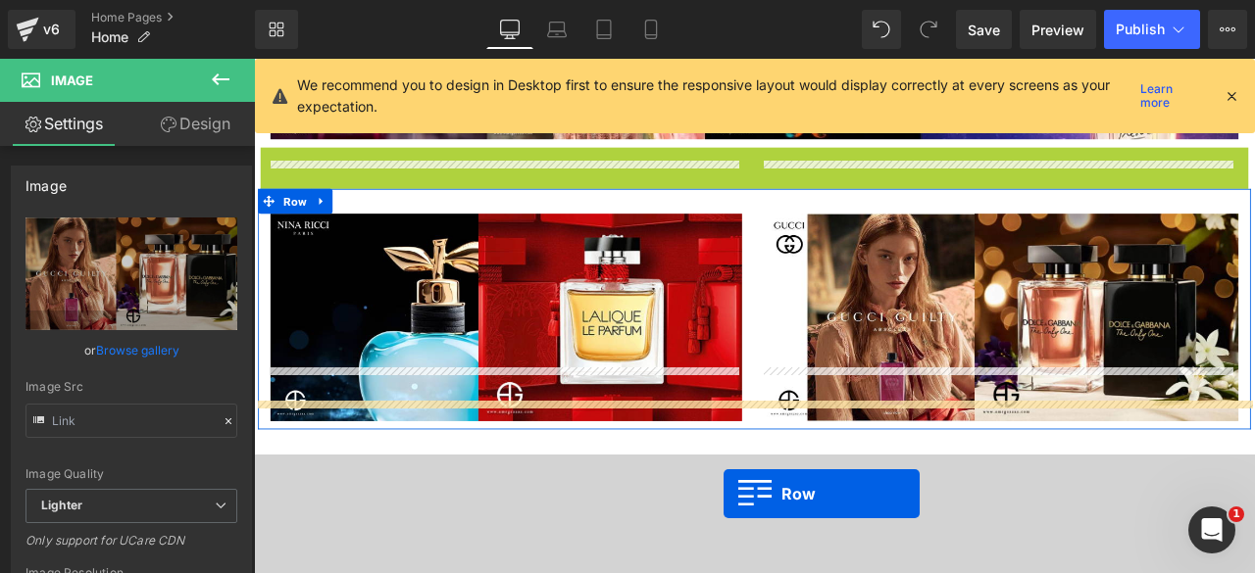
scroll to position [1407, 0]
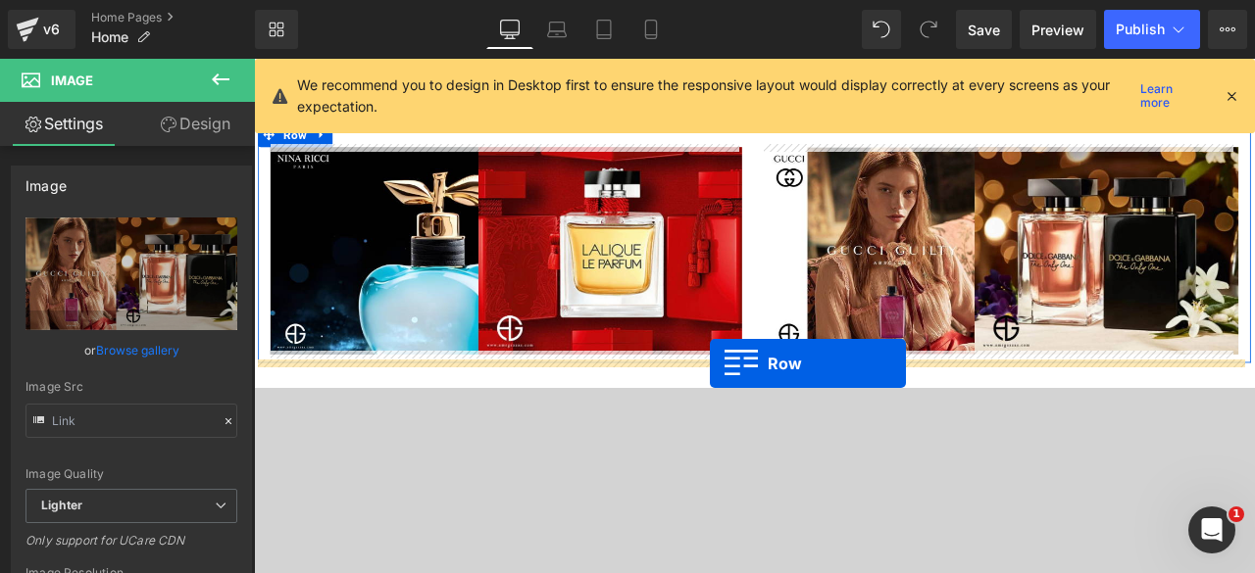
drag, startPoint x: 265, startPoint y: 291, endPoint x: 794, endPoint y: 421, distance: 545.0
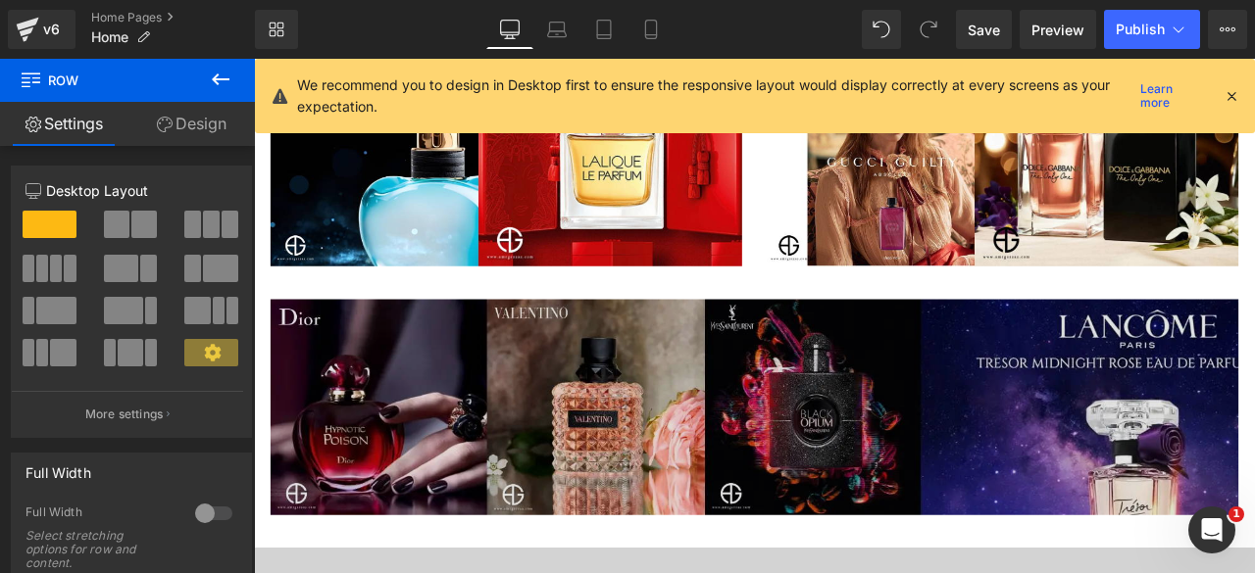
scroll to position [1467, 0]
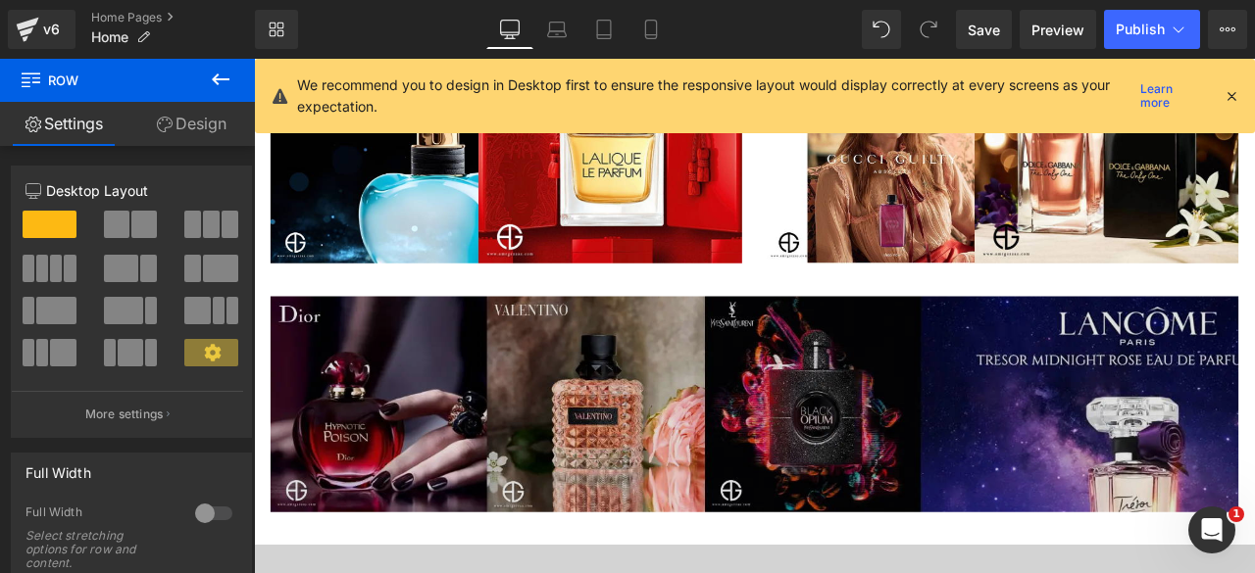
click at [796, 467] on img at bounding box center [847, 468] width 1147 height 256
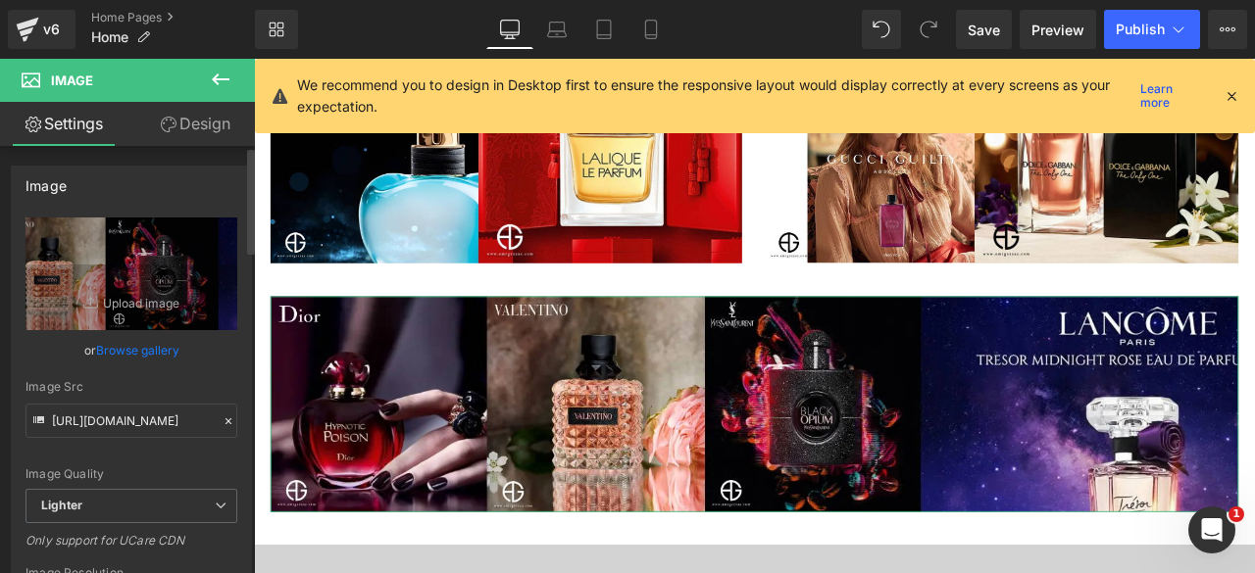
click at [133, 347] on link "Browse gallery" at bounding box center [137, 350] width 83 height 34
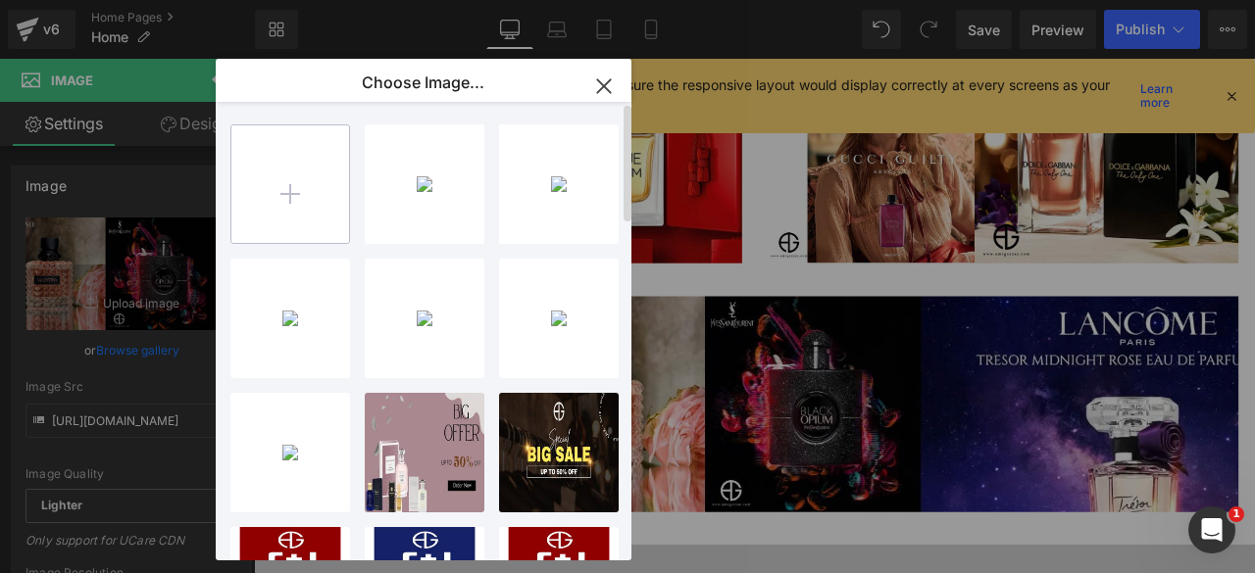
click at [306, 182] on input "file" at bounding box center [290, 184] width 118 height 118
type input "C:\fakepath\Artboard – 411.png"
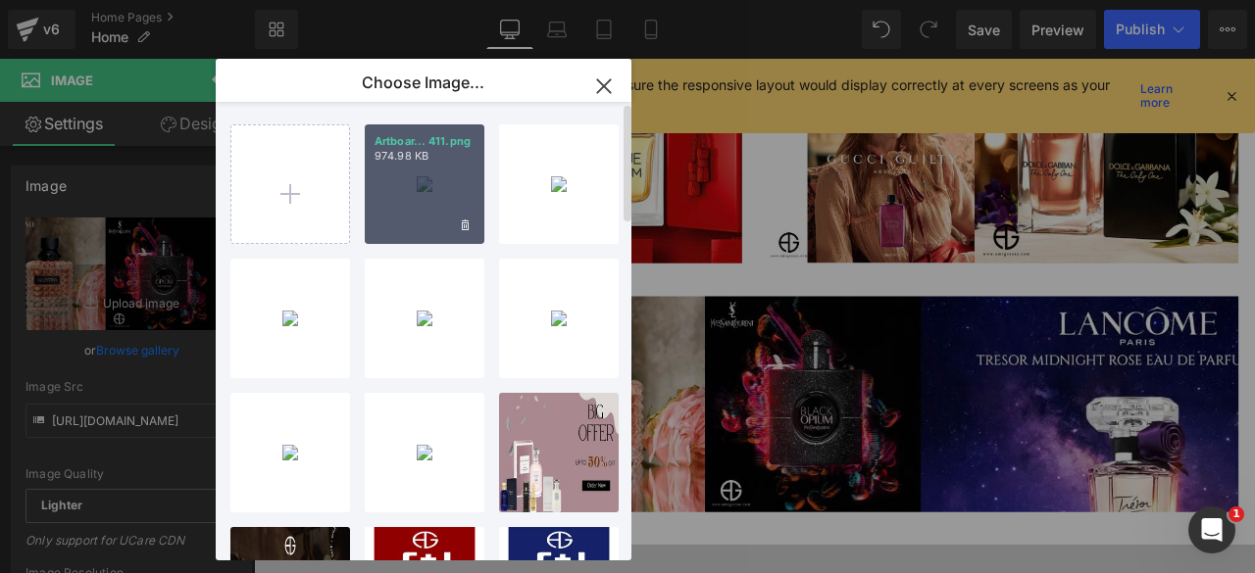
click at [422, 185] on div "Artboar... 411.png 974.98 KB" at bounding box center [425, 185] width 120 height 120
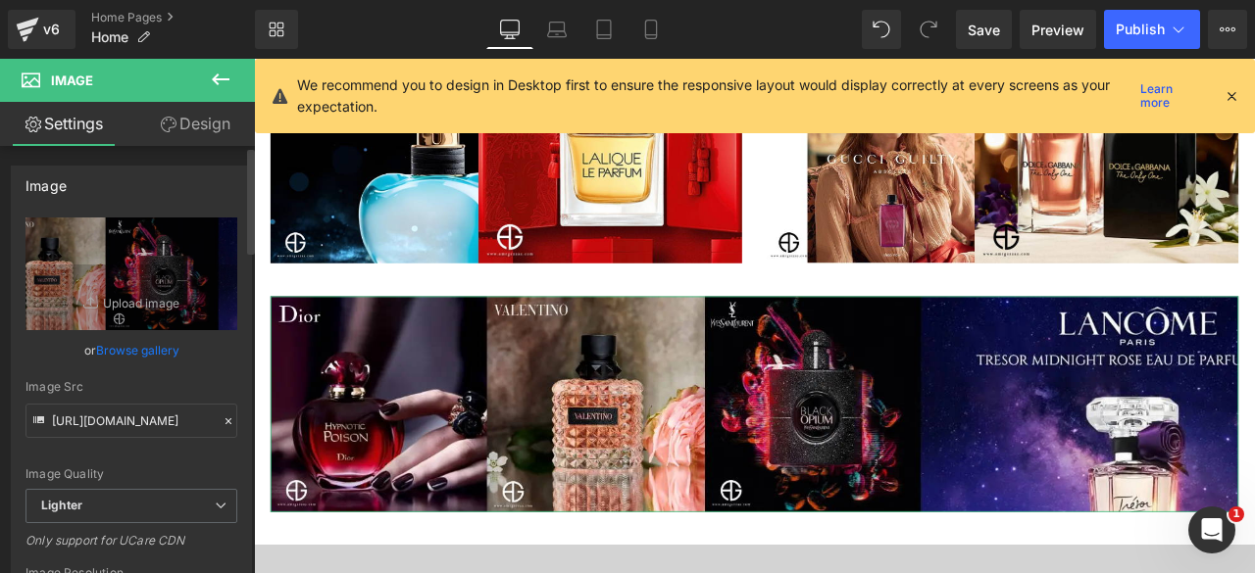
click at [139, 359] on link "Browse gallery" at bounding box center [137, 350] width 83 height 34
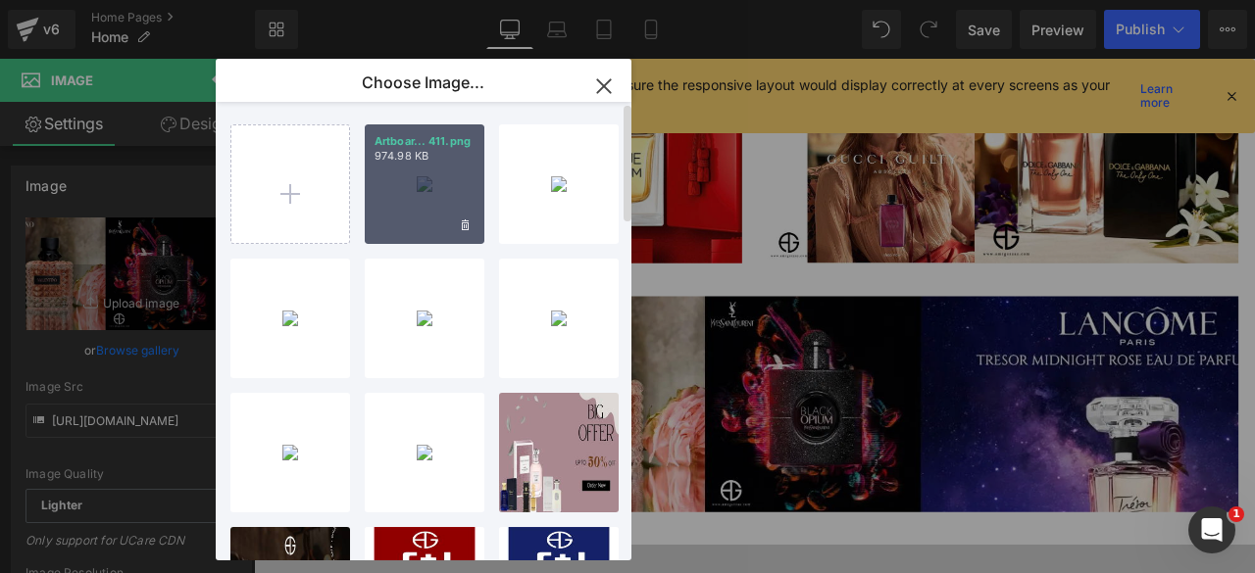
click at [400, 180] on div "Artboar... 411.png 974.98 KB" at bounding box center [425, 185] width 120 height 120
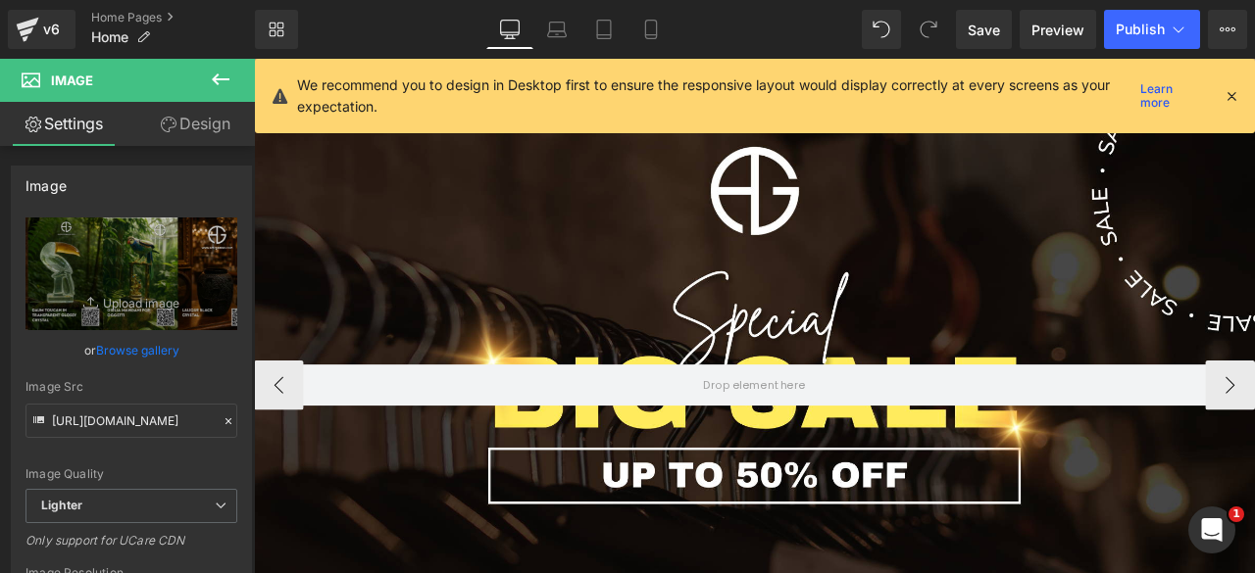
scroll to position [57, 0]
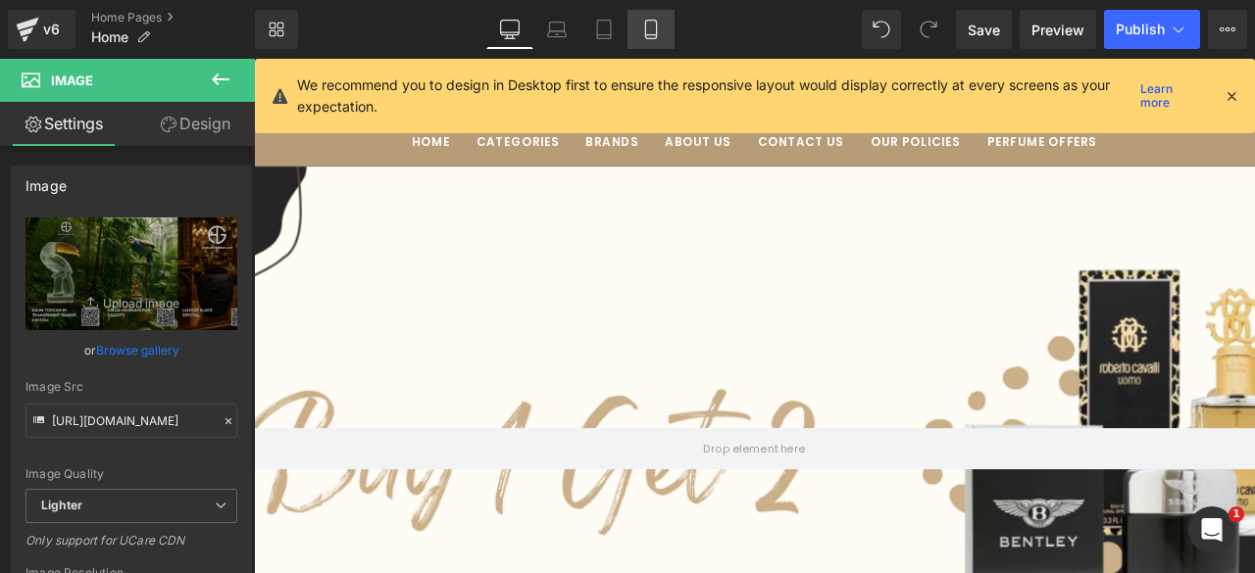
click at [647, 28] on icon at bounding box center [651, 30] width 20 height 20
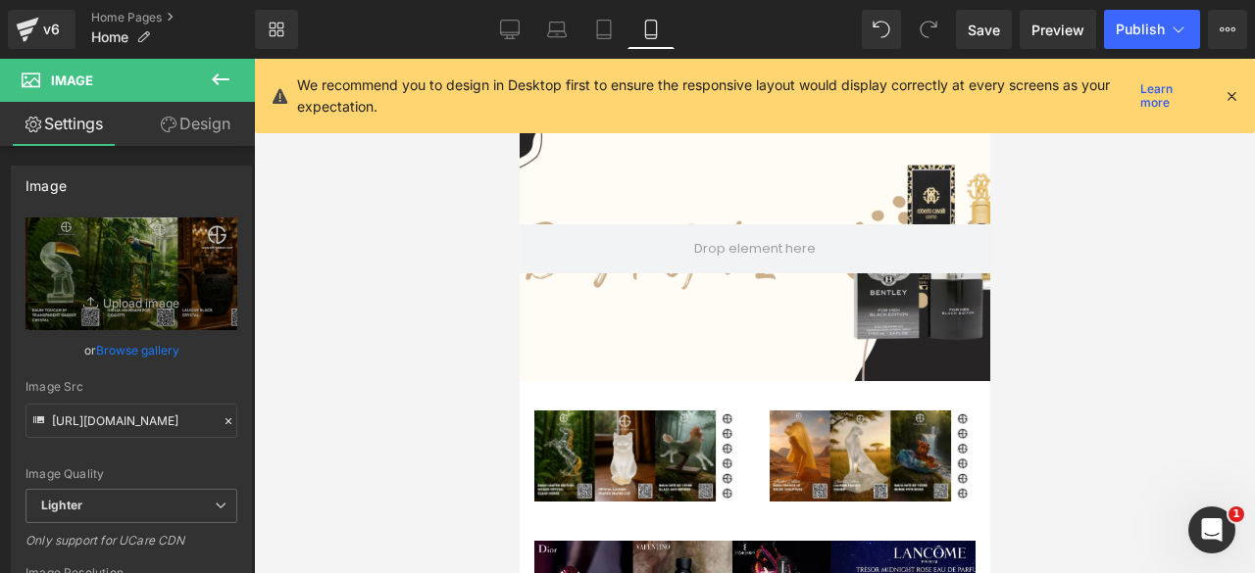
scroll to position [0, 0]
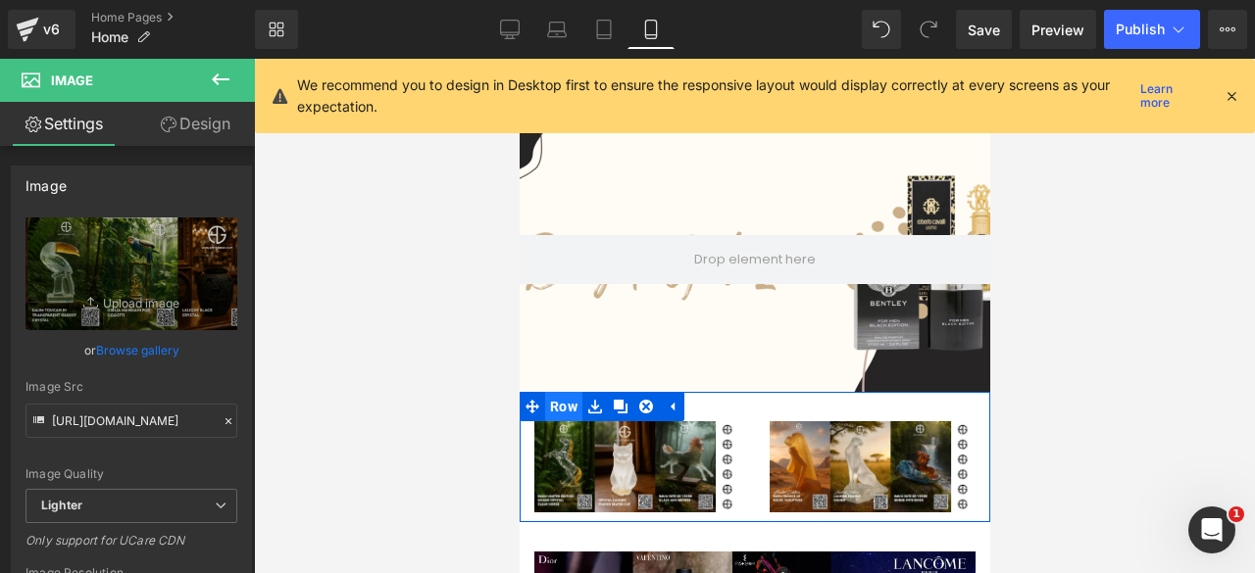
click at [559, 401] on span "Row" at bounding box center [562, 406] width 37 height 29
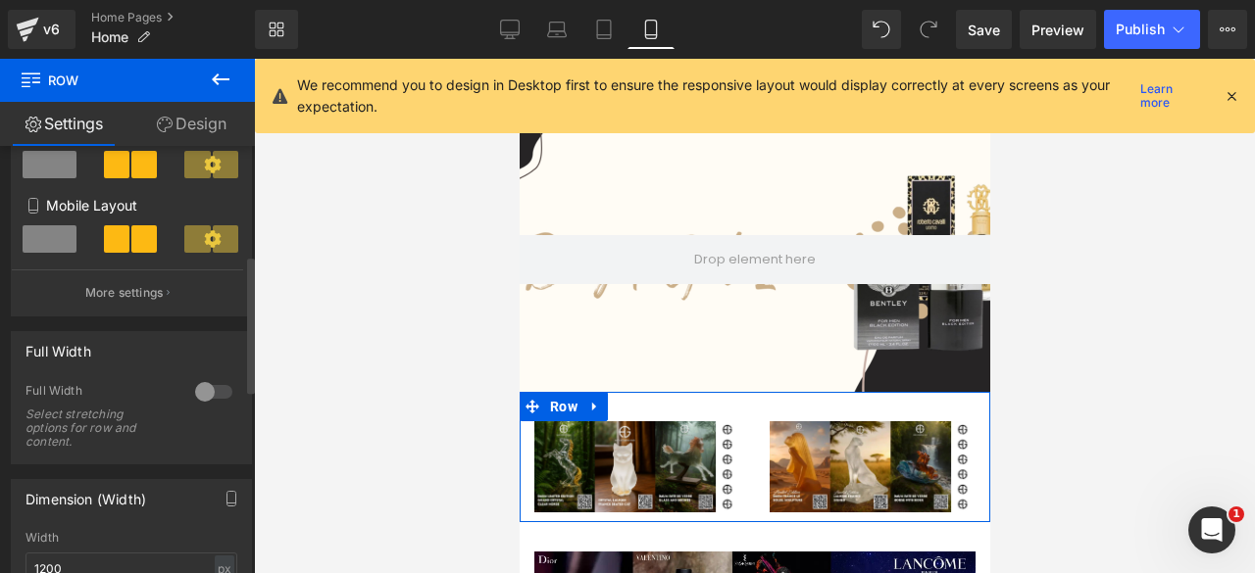
scroll to position [343, 0]
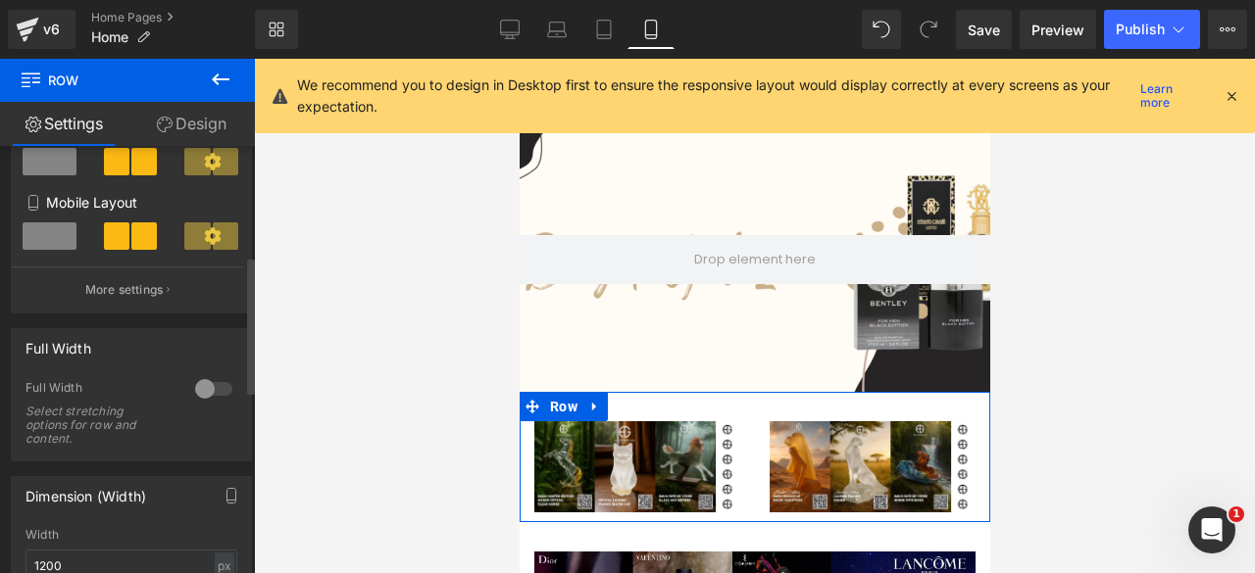
click at [208, 393] on div at bounding box center [213, 389] width 47 height 31
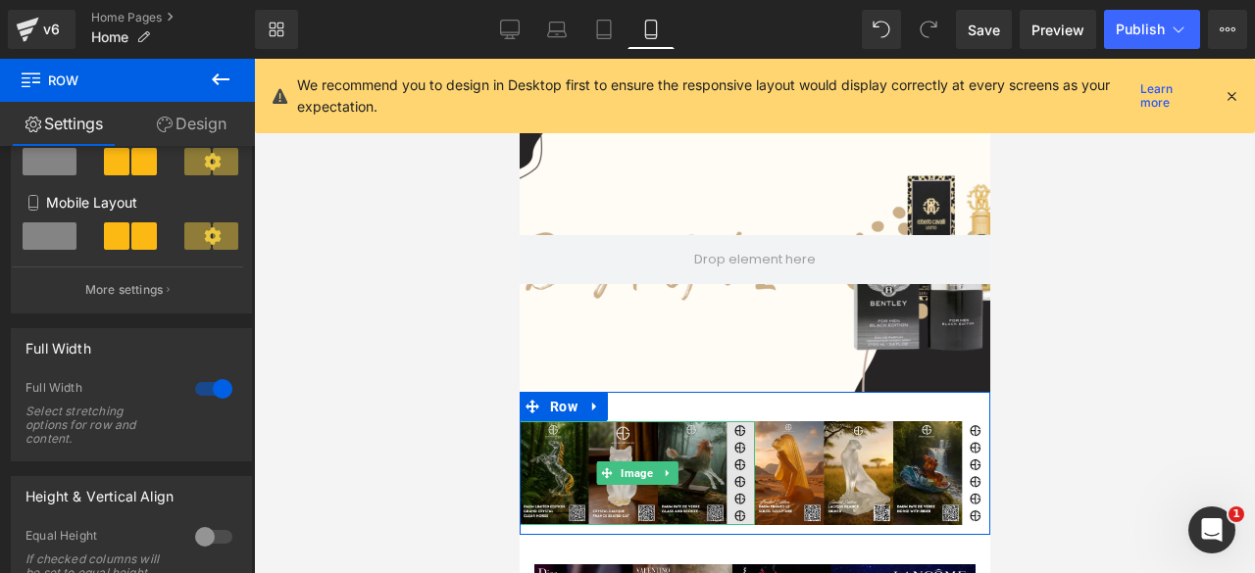
scroll to position [150, 0]
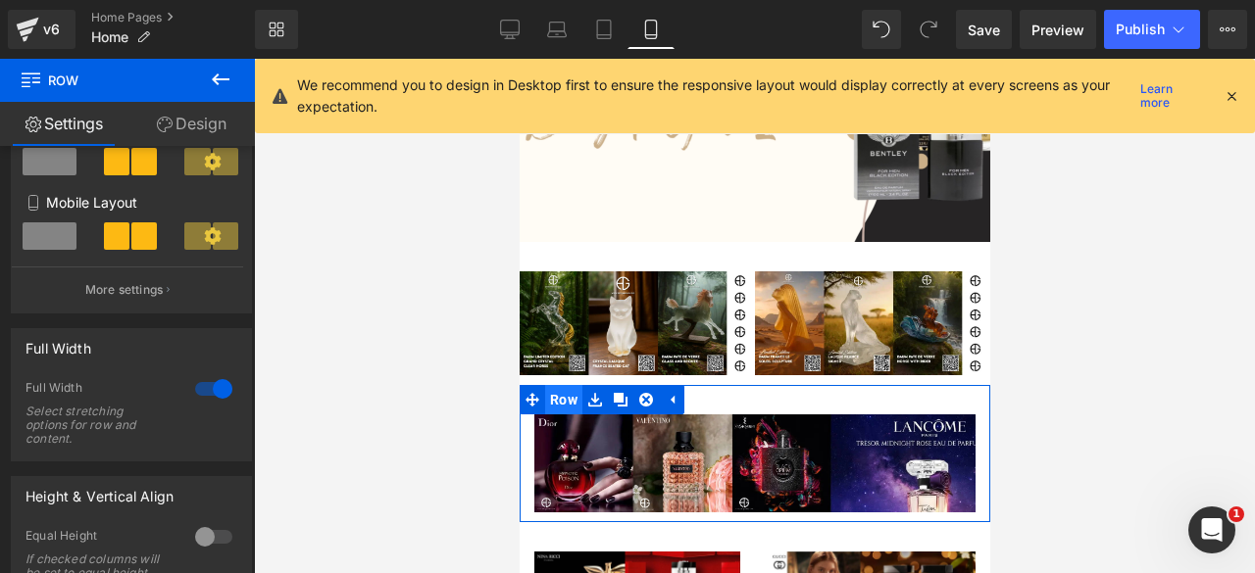
click at [565, 397] on span "Row" at bounding box center [562, 399] width 37 height 29
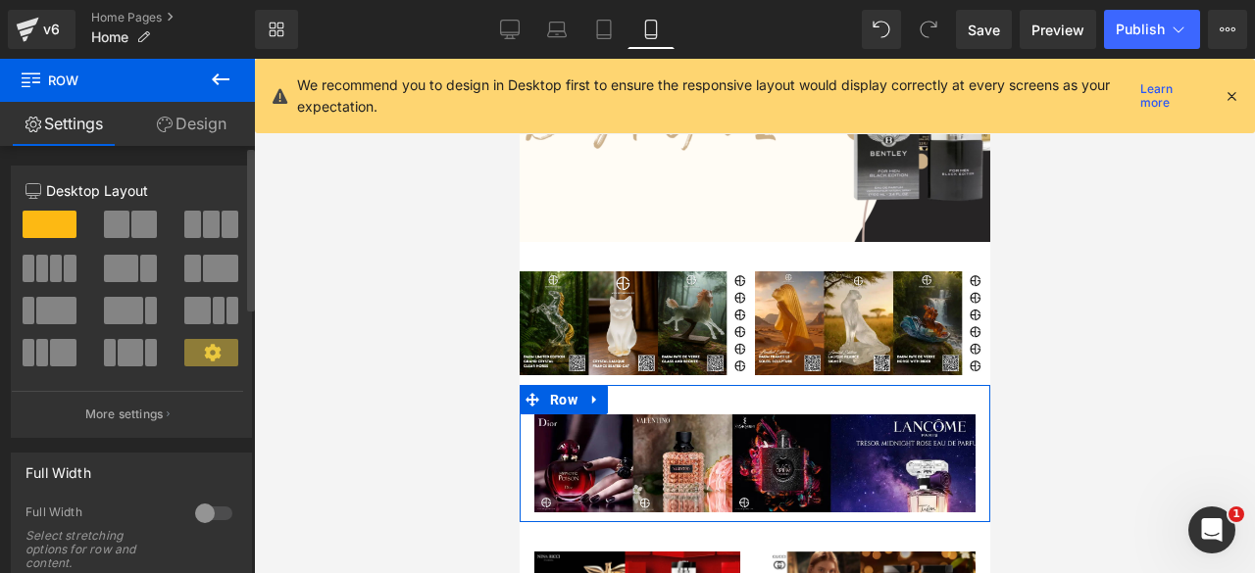
click at [212, 509] on div at bounding box center [213, 513] width 47 height 31
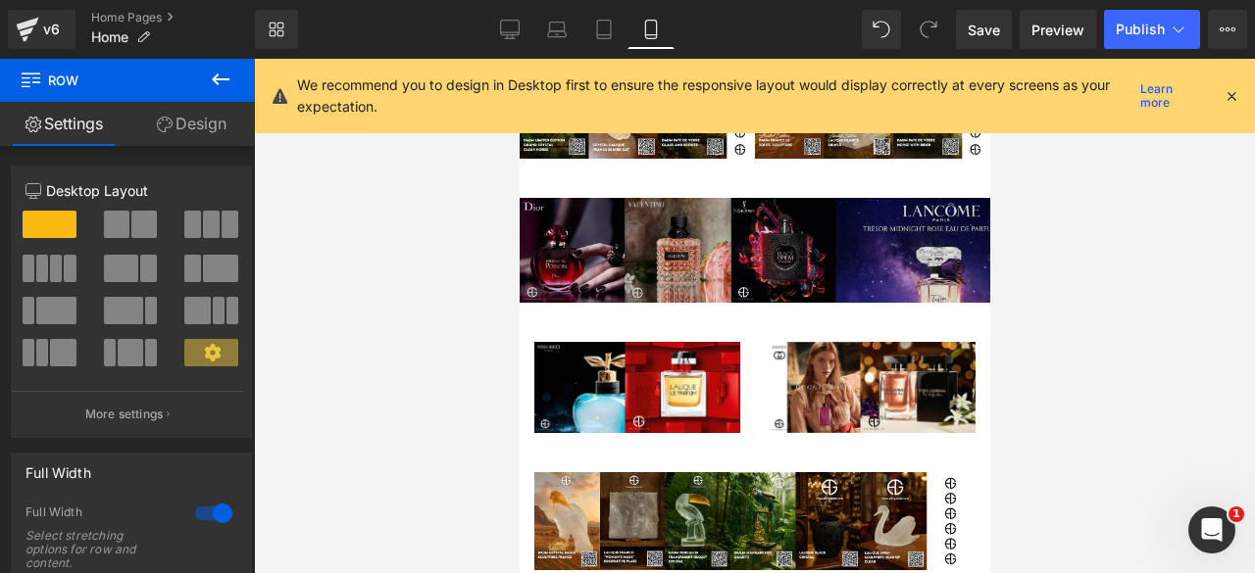
scroll to position [384, 0]
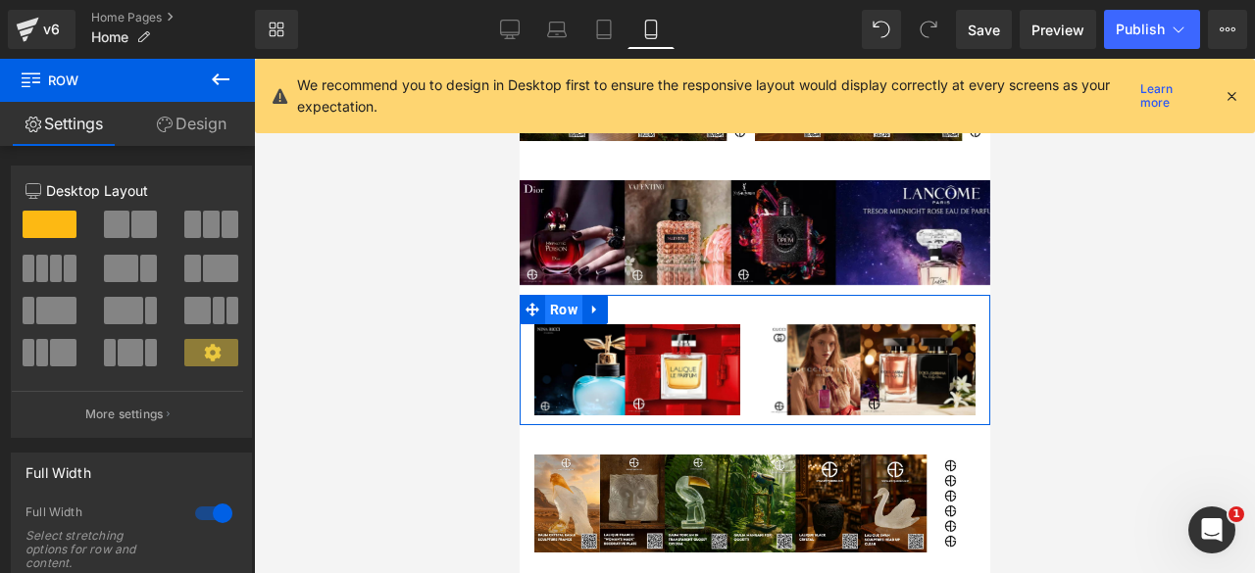
click at [555, 313] on span "Row" at bounding box center [562, 309] width 37 height 29
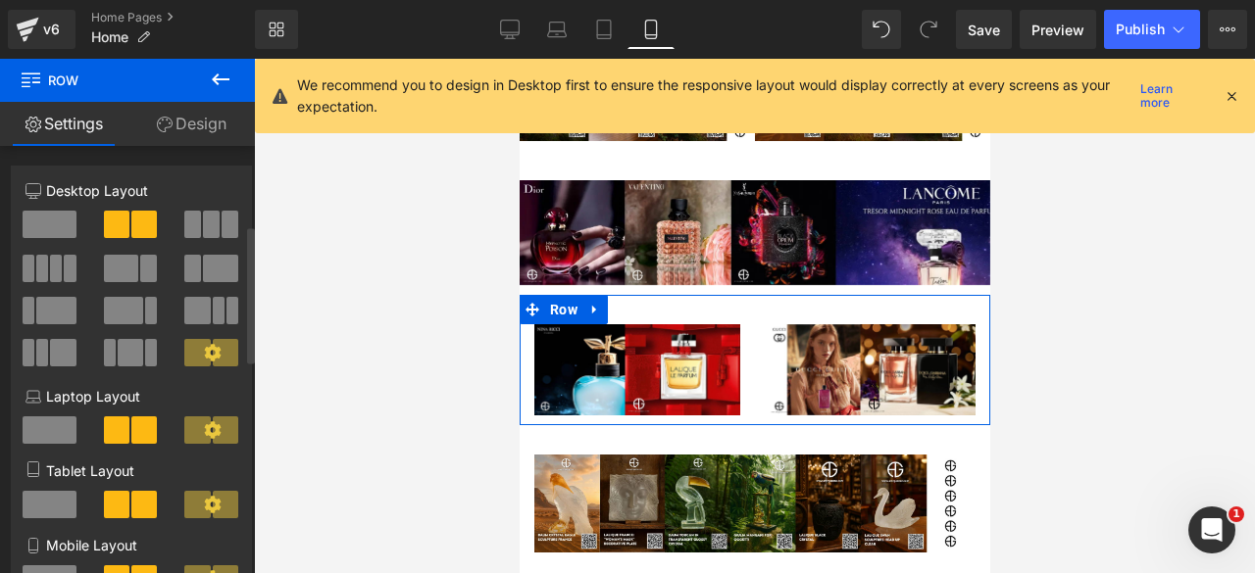
scroll to position [357, 0]
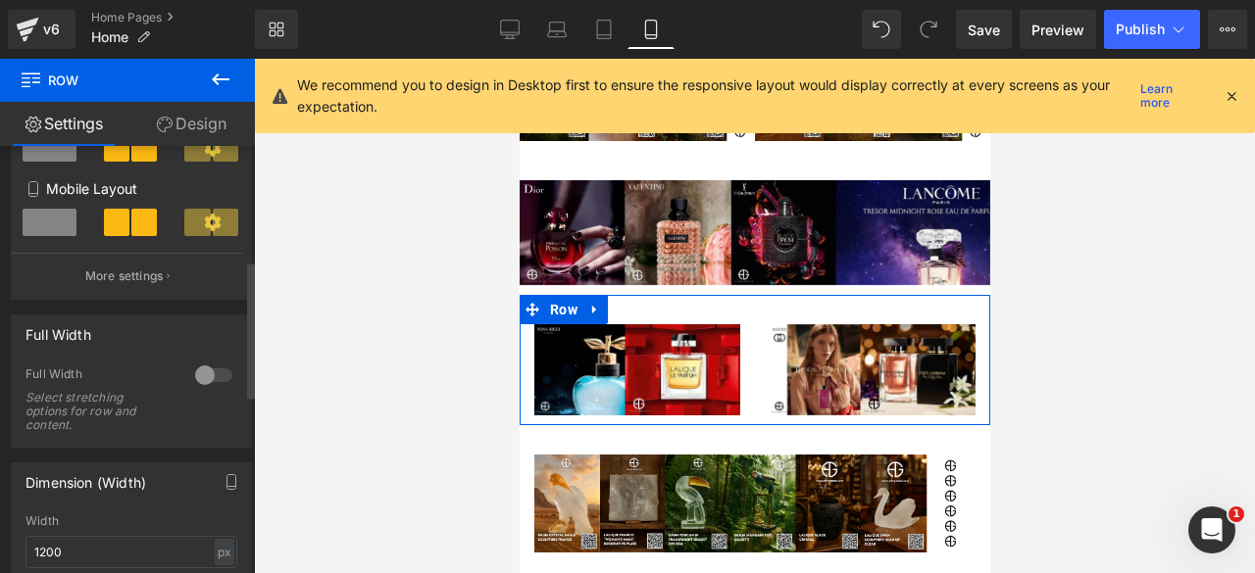
click at [210, 378] on div at bounding box center [213, 375] width 47 height 31
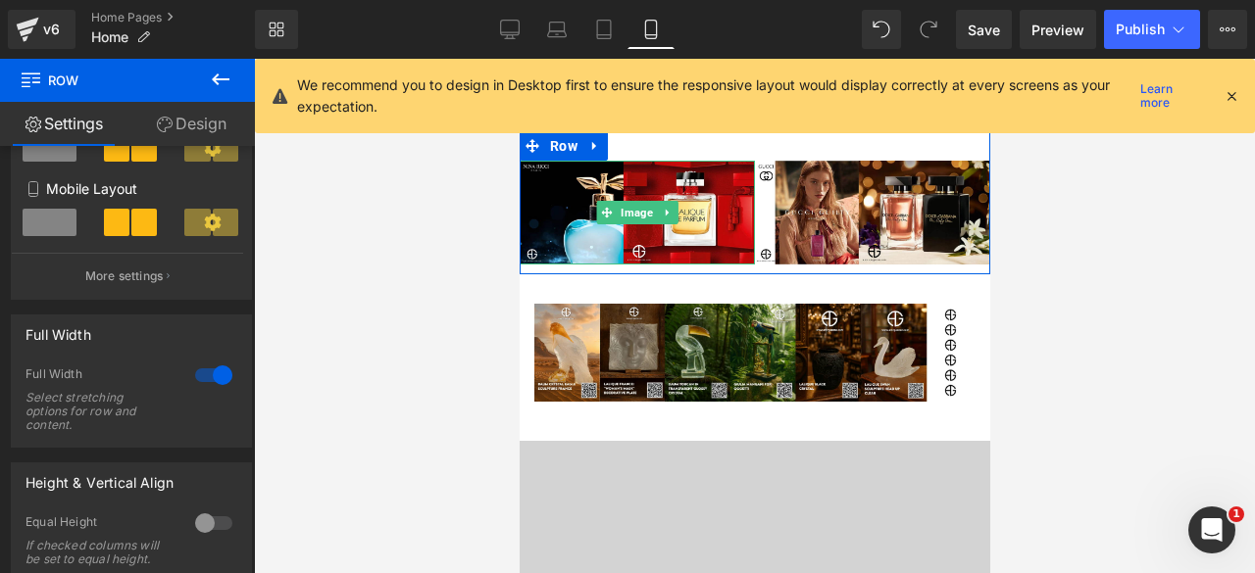
scroll to position [553, 0]
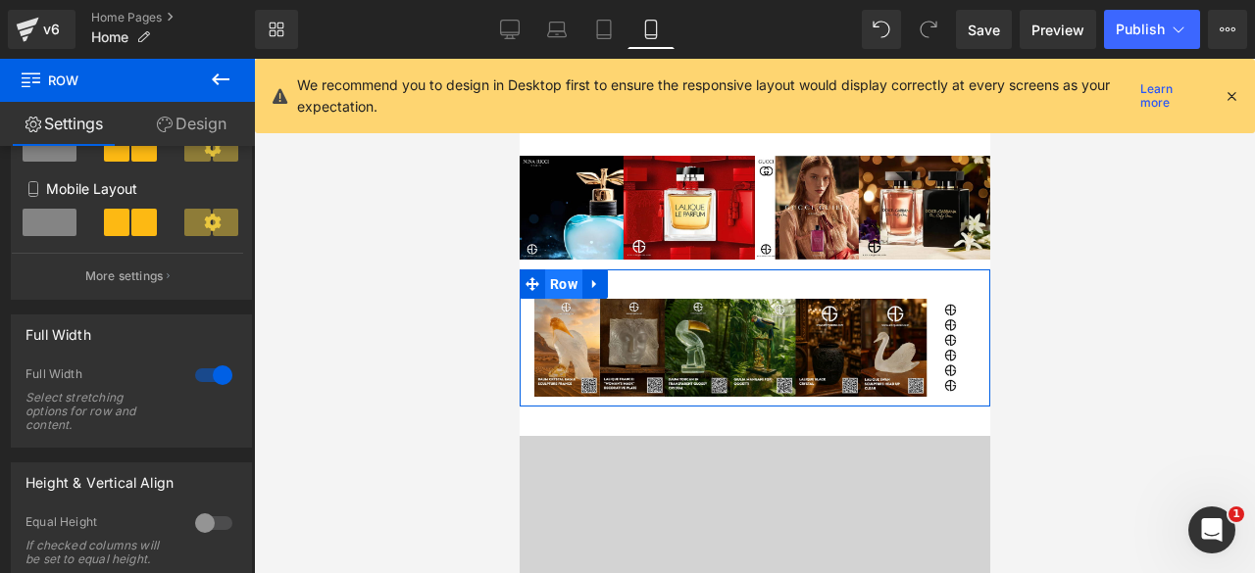
click at [556, 283] on span "Row" at bounding box center [562, 284] width 37 height 29
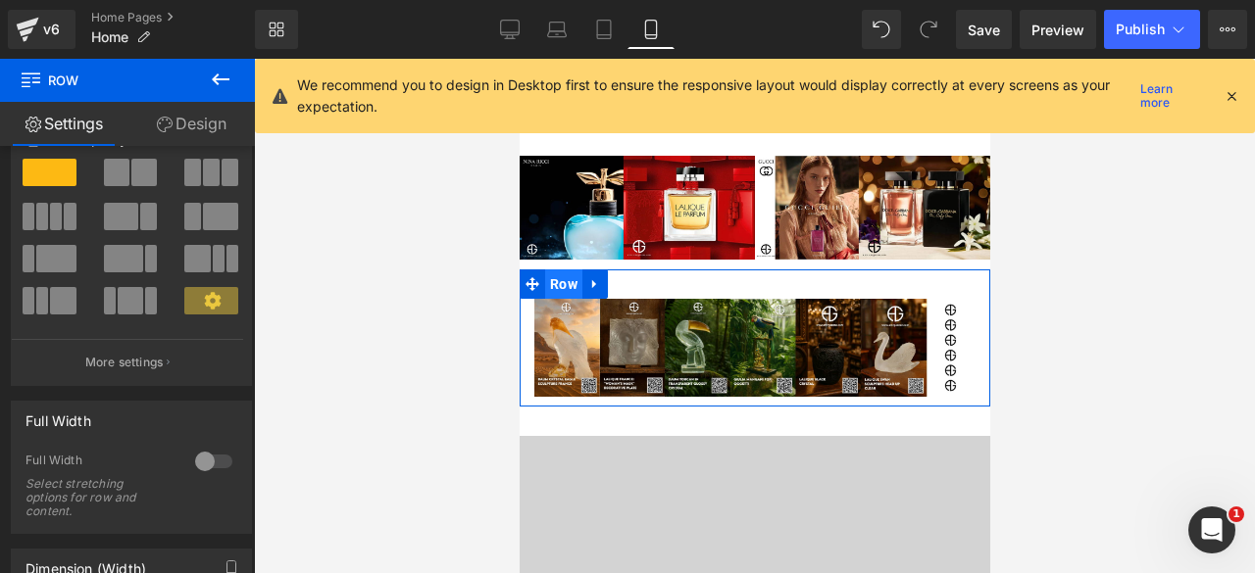
scroll to position [56, 0]
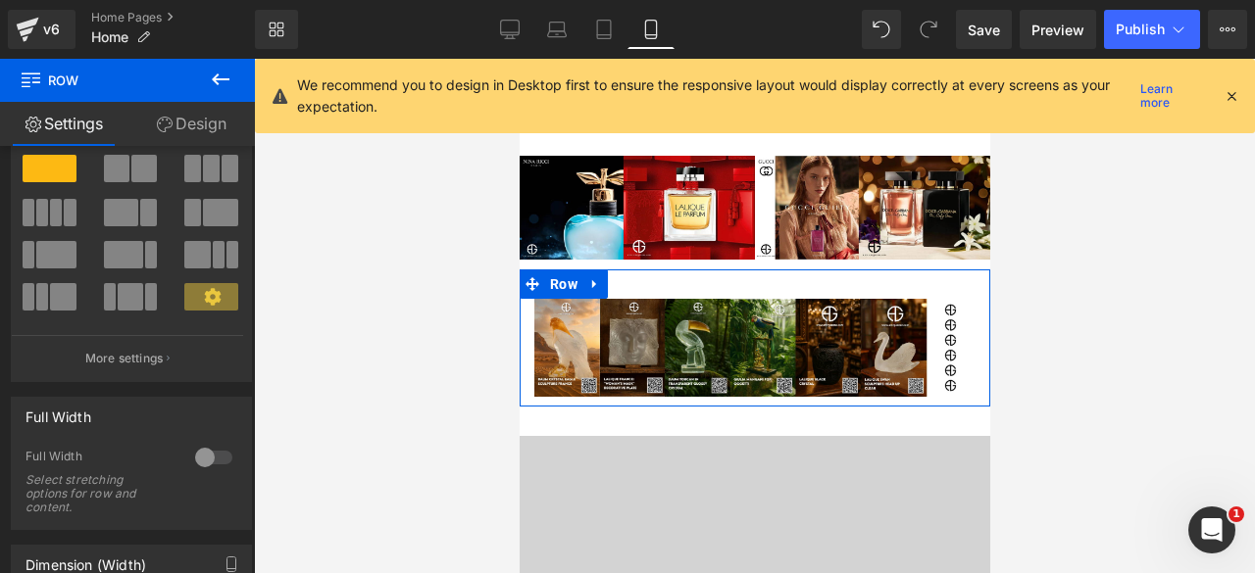
click at [210, 458] on div at bounding box center [213, 457] width 47 height 31
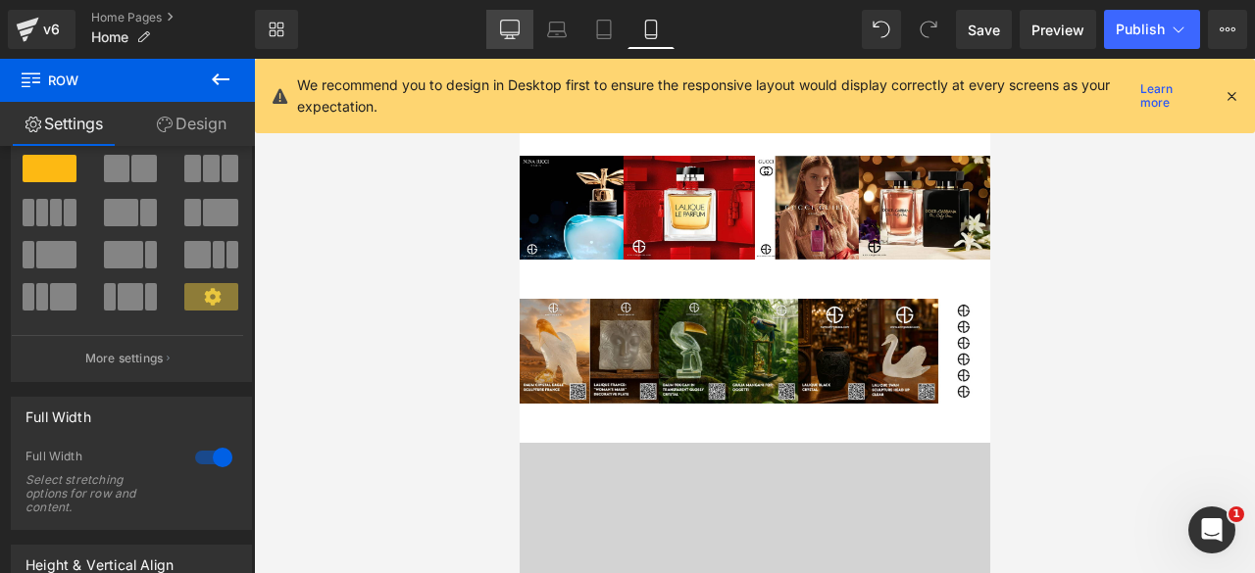
click at [518, 32] on icon at bounding box center [509, 32] width 19 height 0
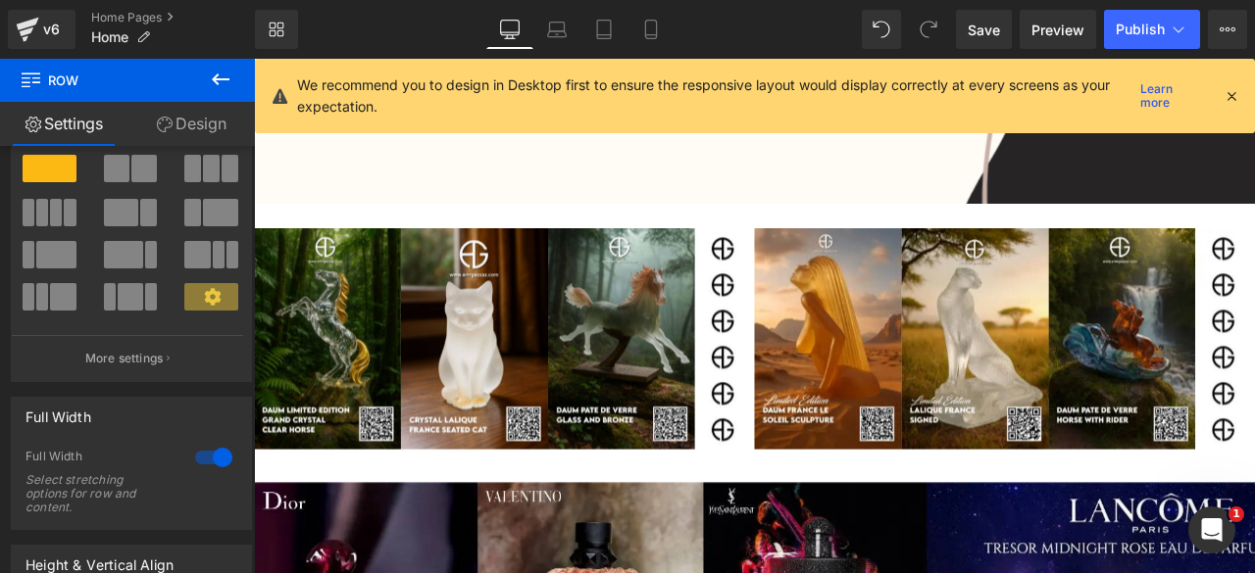
scroll to position [684, 0]
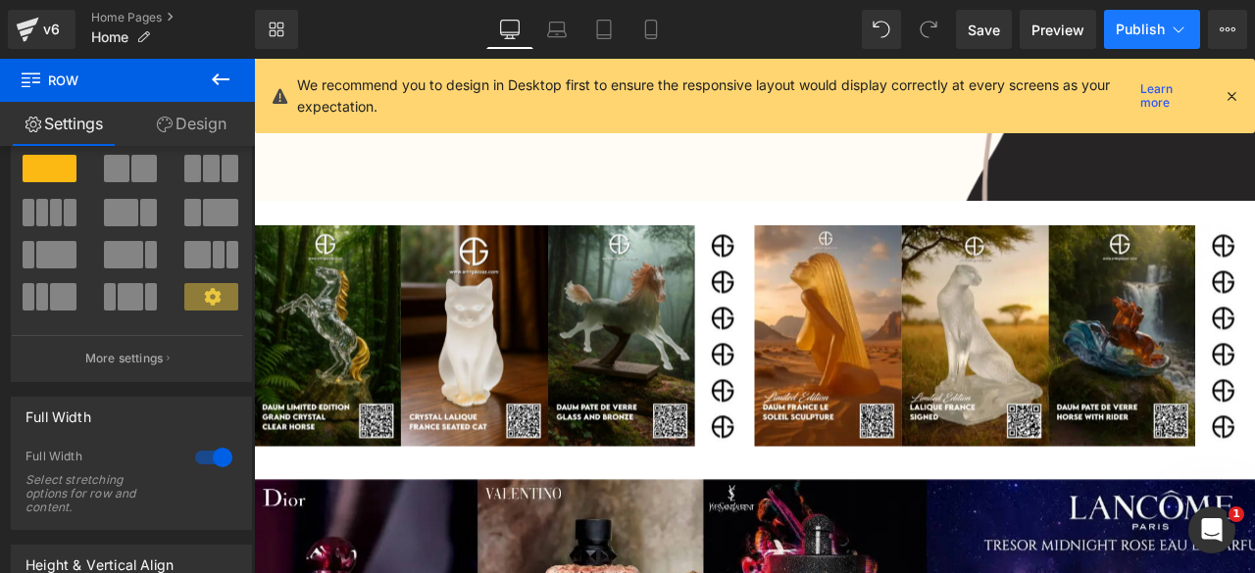
click at [1124, 34] on span "Publish" at bounding box center [1140, 30] width 49 height 16
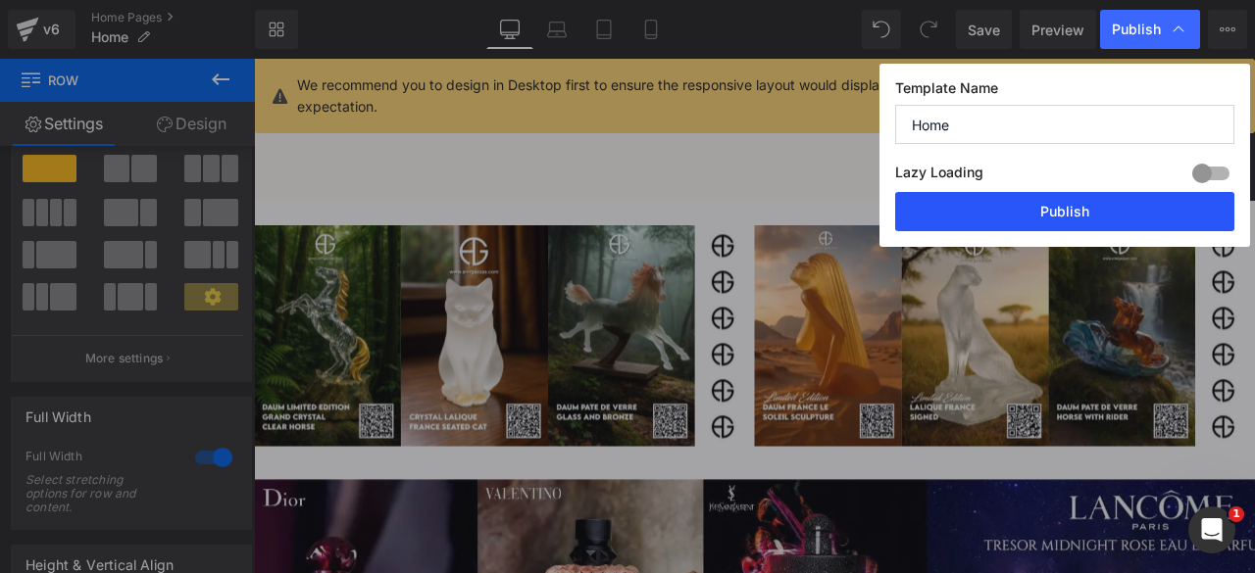
click at [1033, 202] on button "Publish" at bounding box center [1064, 211] width 339 height 39
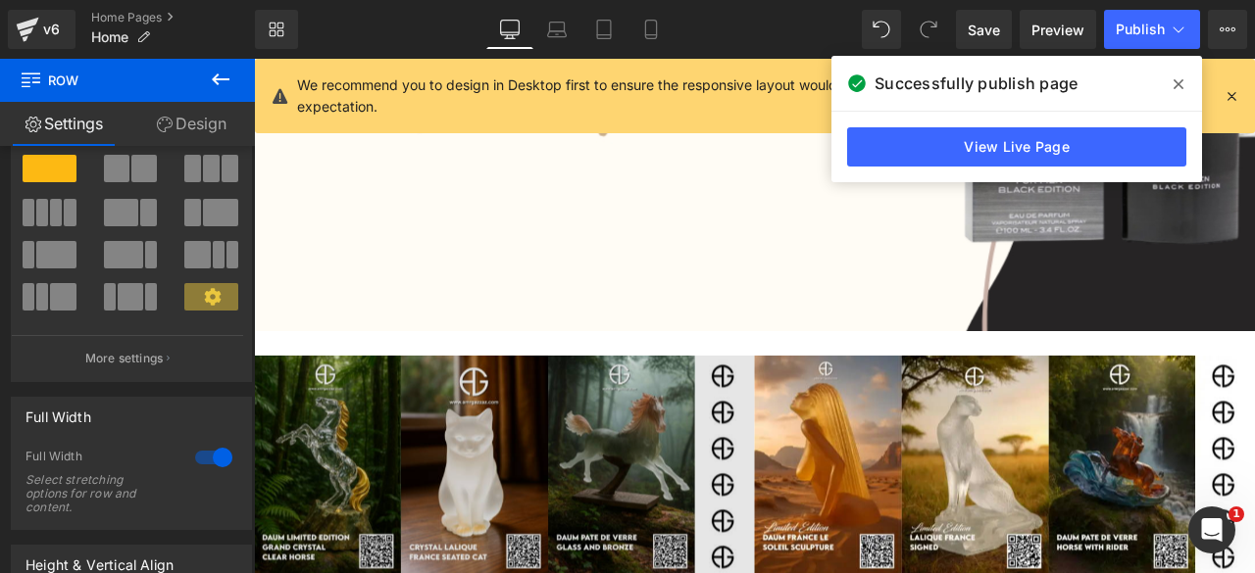
scroll to position [529, 0]
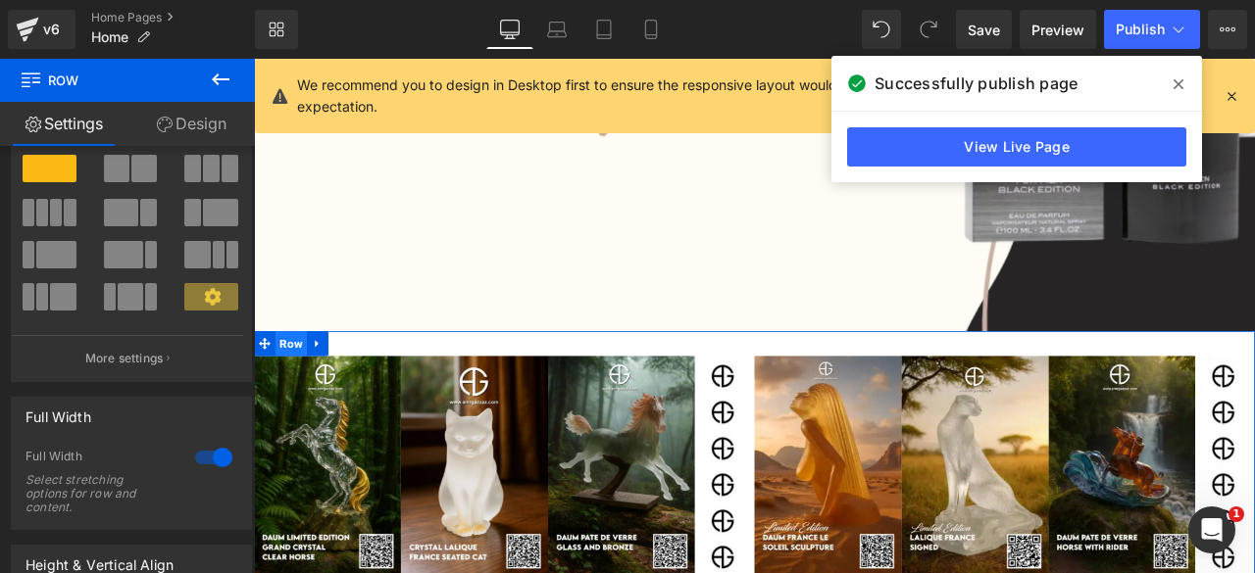
click at [289, 398] on span "Row" at bounding box center [297, 396] width 37 height 29
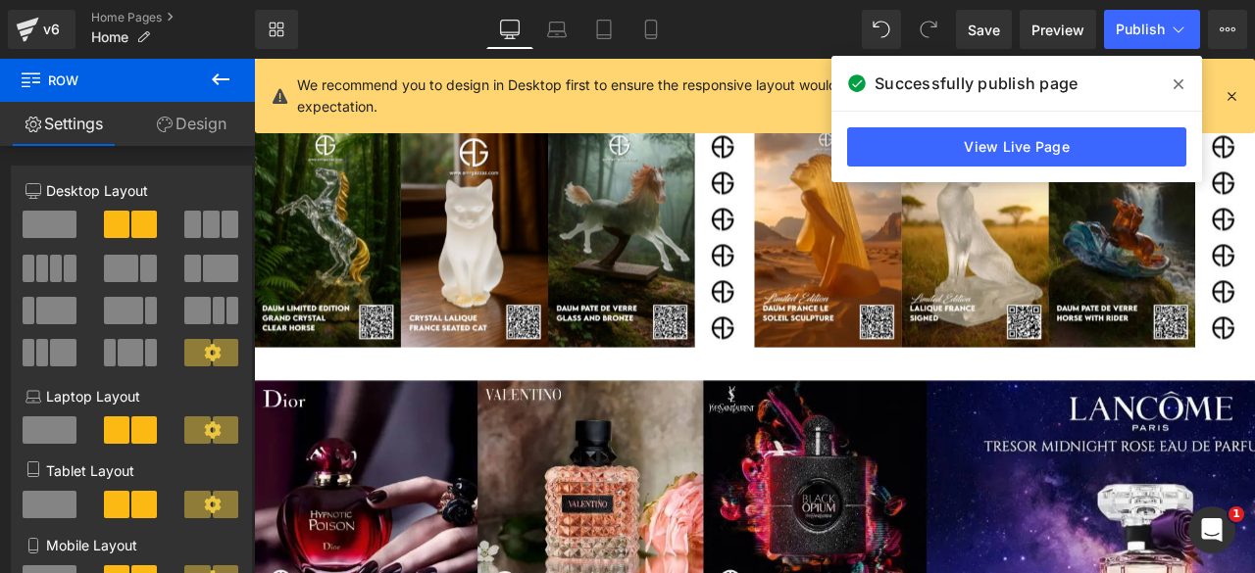
scroll to position [802, 0]
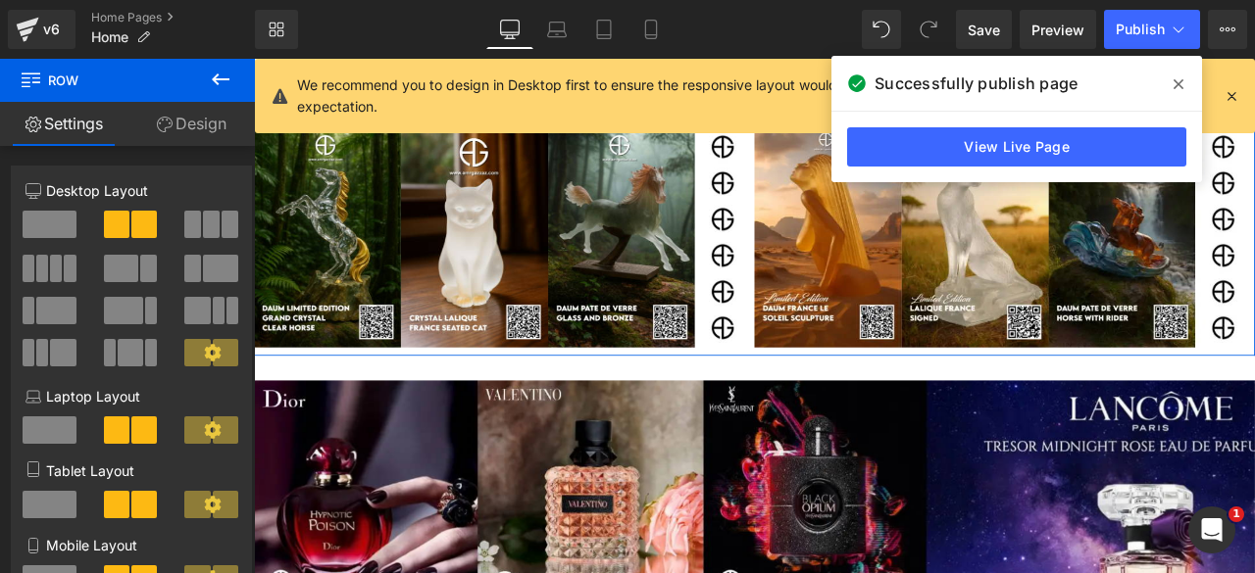
click at [200, 123] on link "Design" at bounding box center [190, 124] width 127 height 44
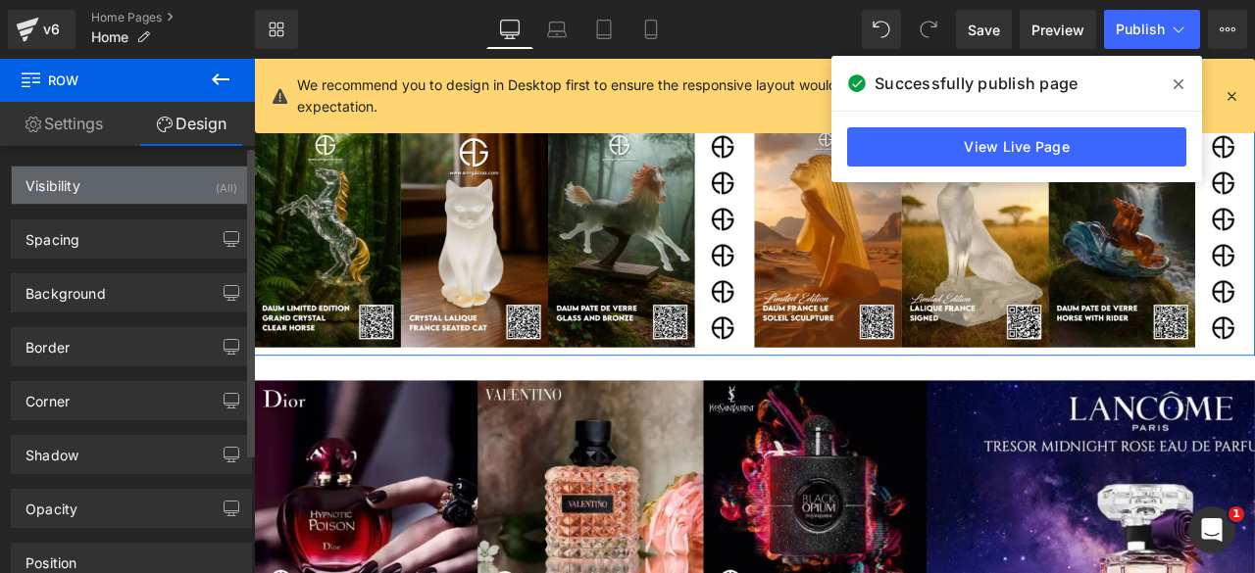
click at [135, 199] on div "Visibility (All)" at bounding box center [131, 185] width 239 height 37
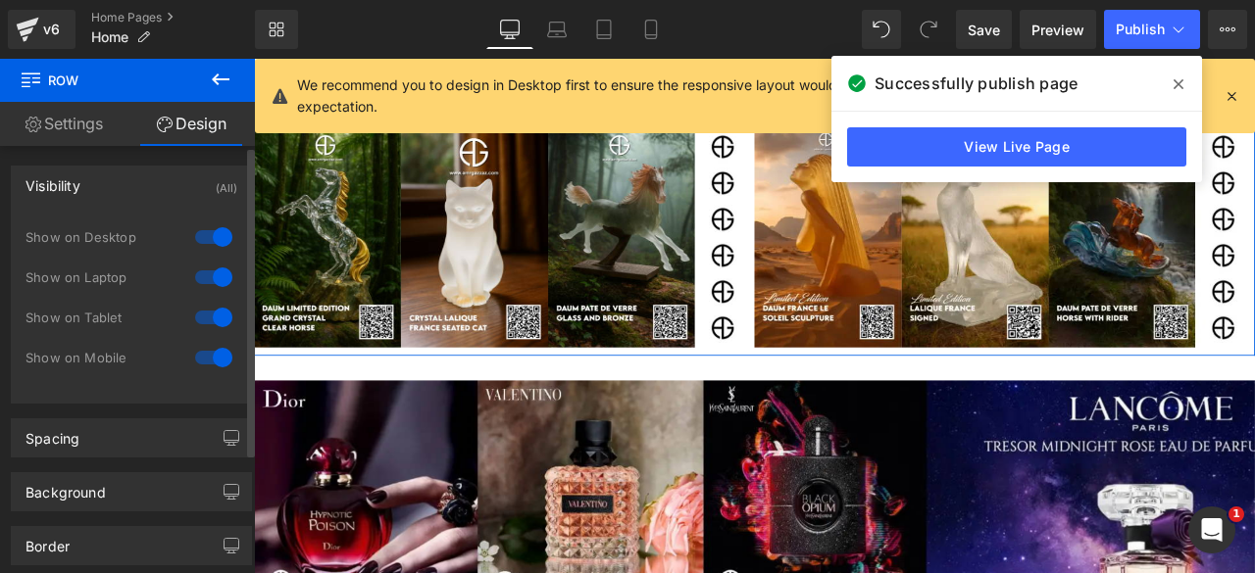
click at [200, 242] on div at bounding box center [213, 237] width 47 height 31
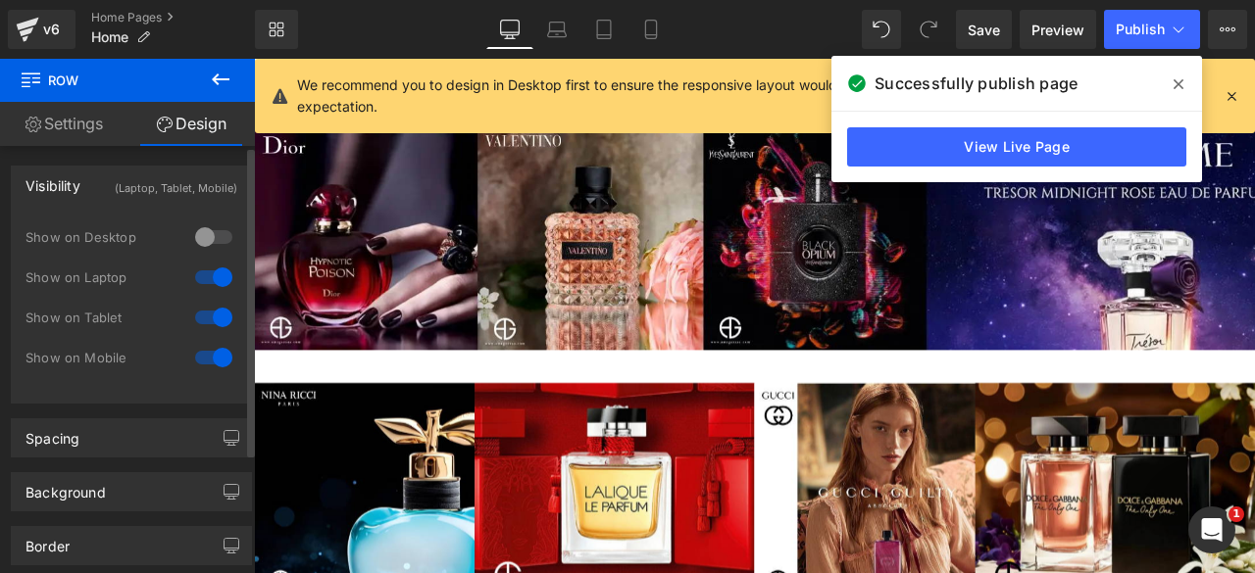
click at [210, 273] on div at bounding box center [213, 277] width 47 height 31
click at [205, 356] on div at bounding box center [213, 357] width 47 height 31
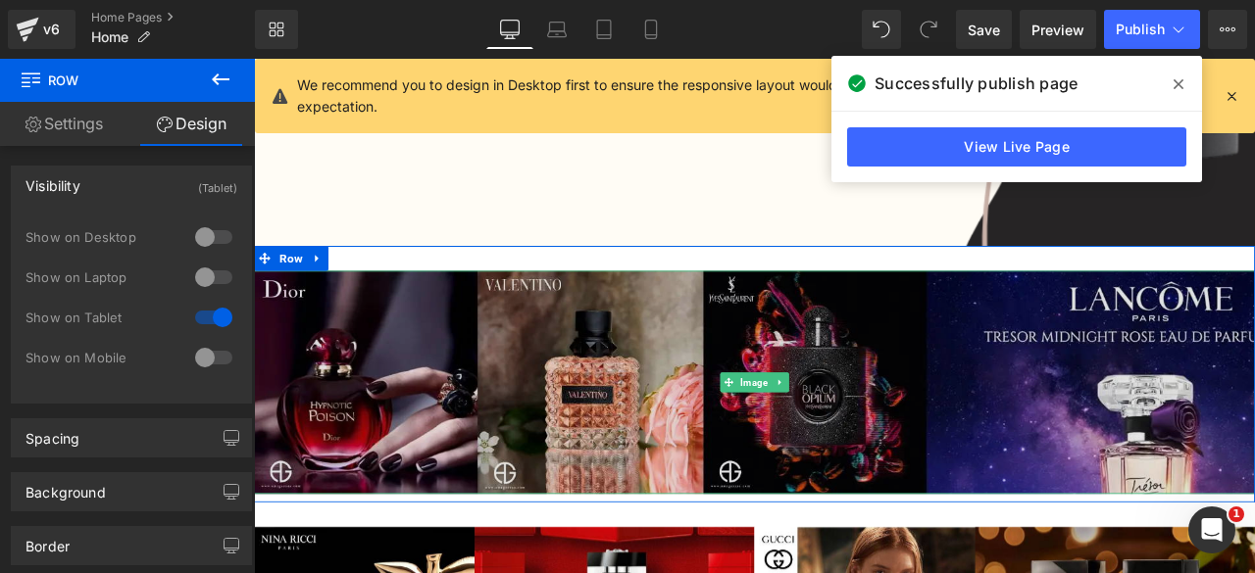
scroll to position [594, 0]
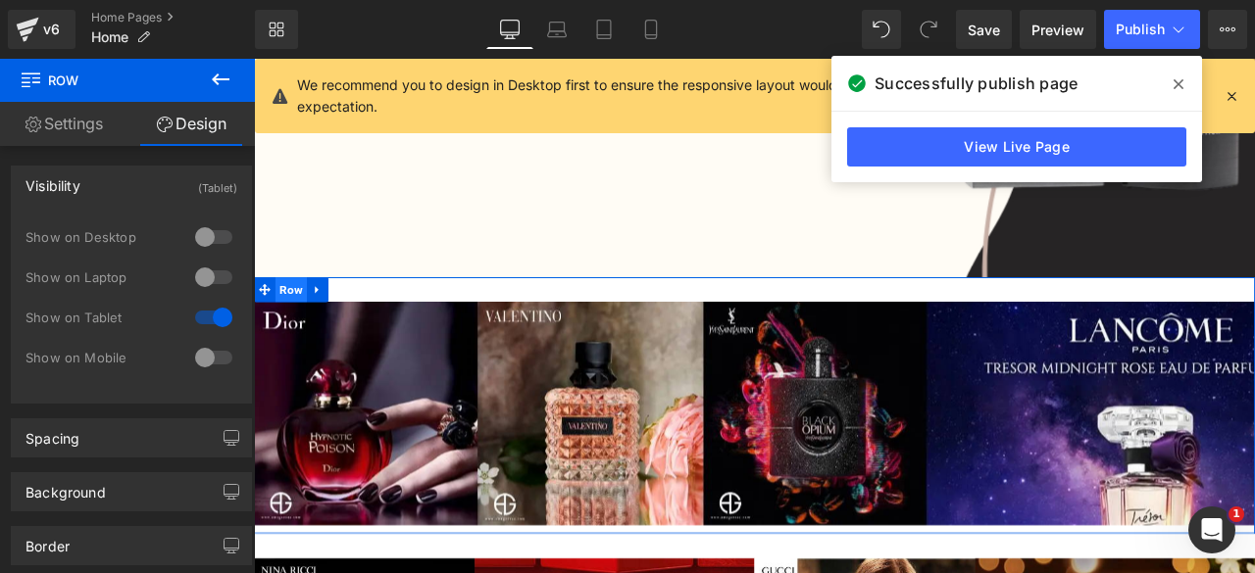
click at [295, 327] on span "Row" at bounding box center [297, 332] width 37 height 29
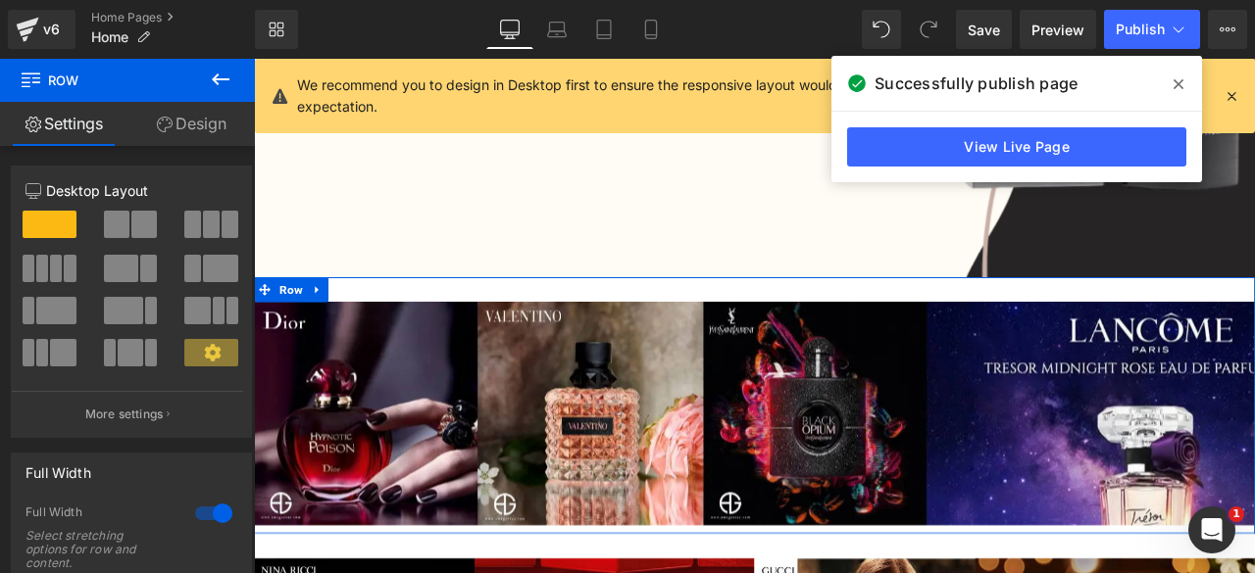
click at [196, 130] on link "Design" at bounding box center [190, 124] width 127 height 44
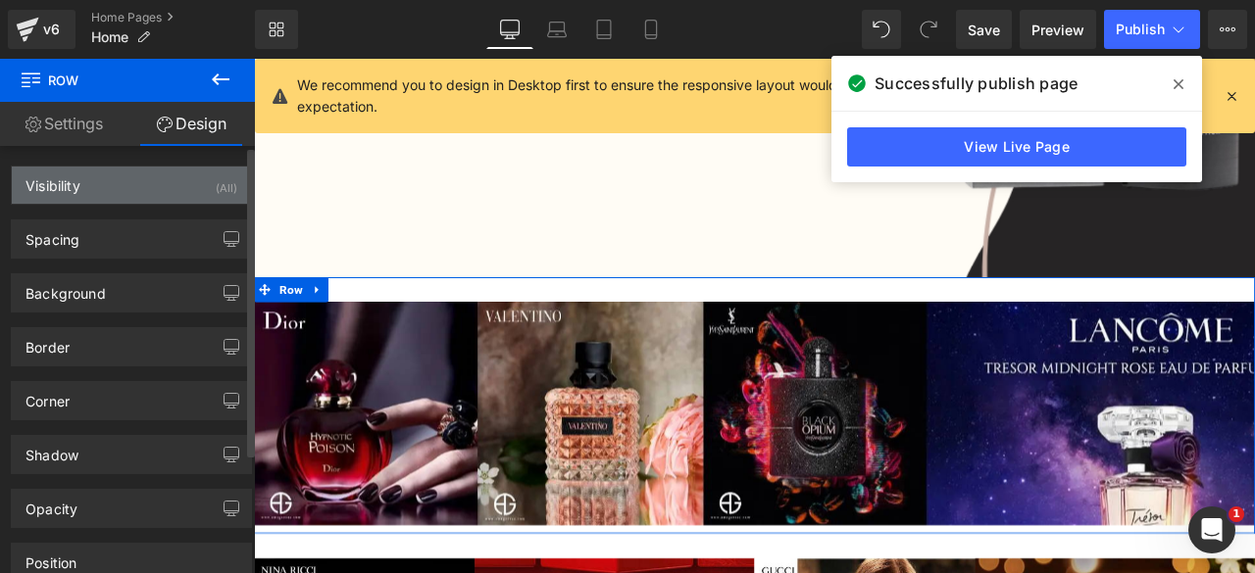
click at [154, 185] on div "Visibility (All)" at bounding box center [131, 185] width 239 height 37
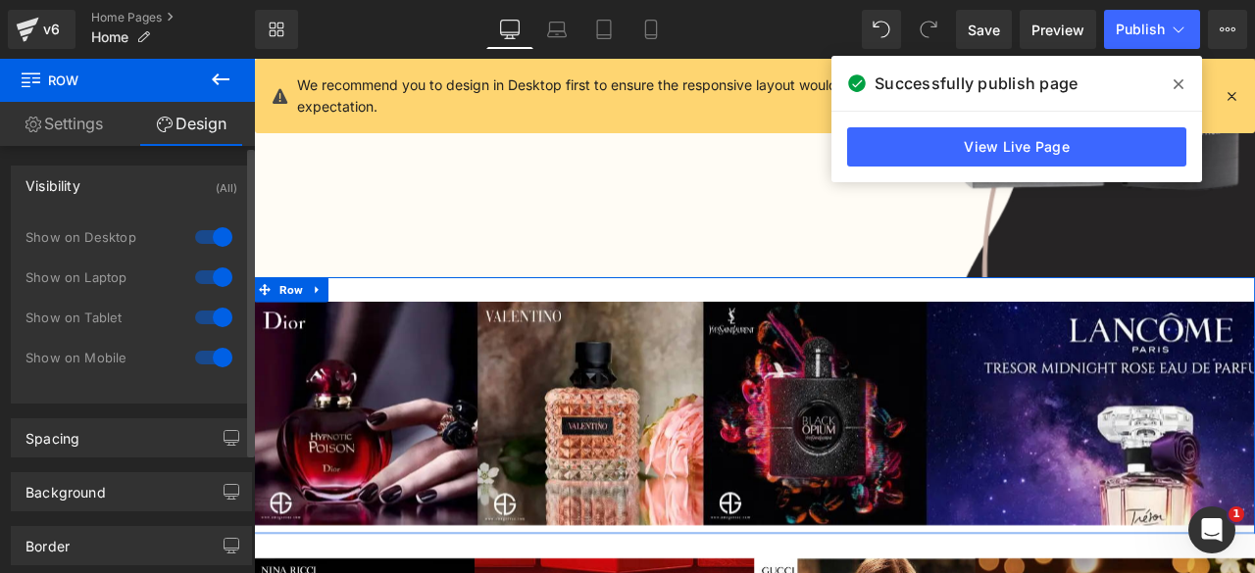
click at [193, 234] on div at bounding box center [213, 237] width 47 height 31
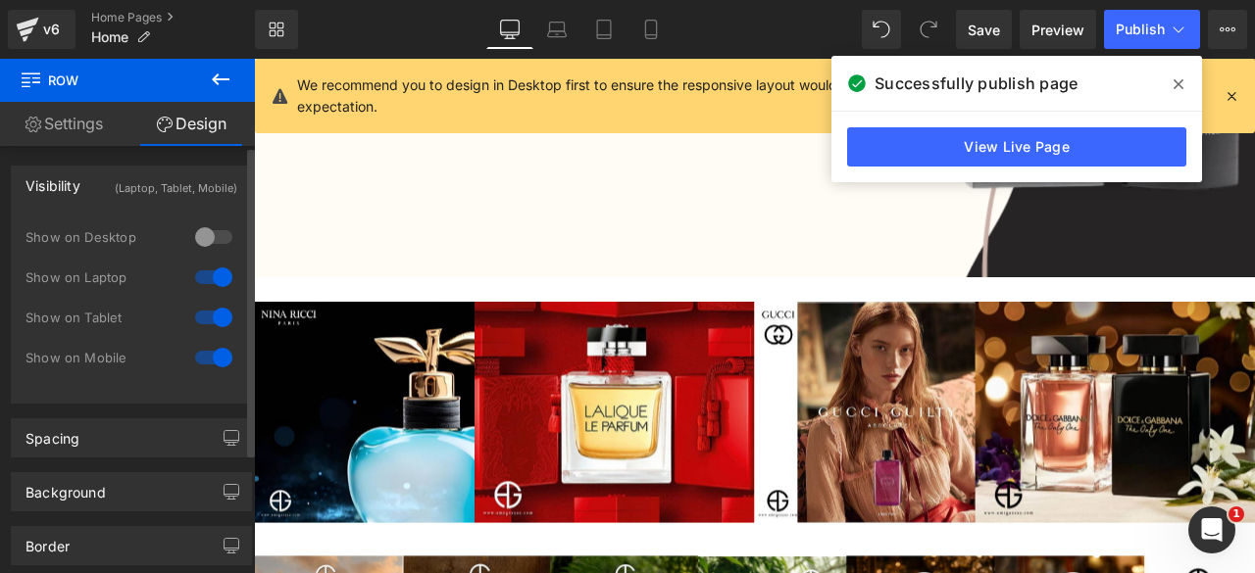
click at [201, 275] on div at bounding box center [213, 277] width 47 height 31
click at [205, 356] on div at bounding box center [213, 357] width 47 height 31
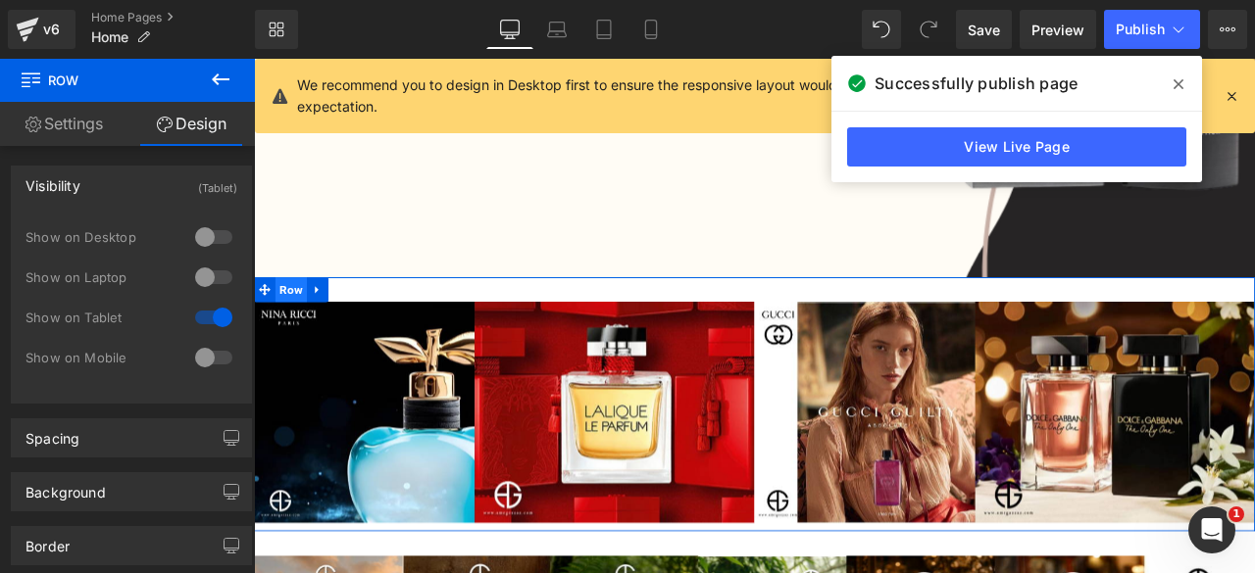
click at [290, 337] on span "Row" at bounding box center [297, 332] width 37 height 29
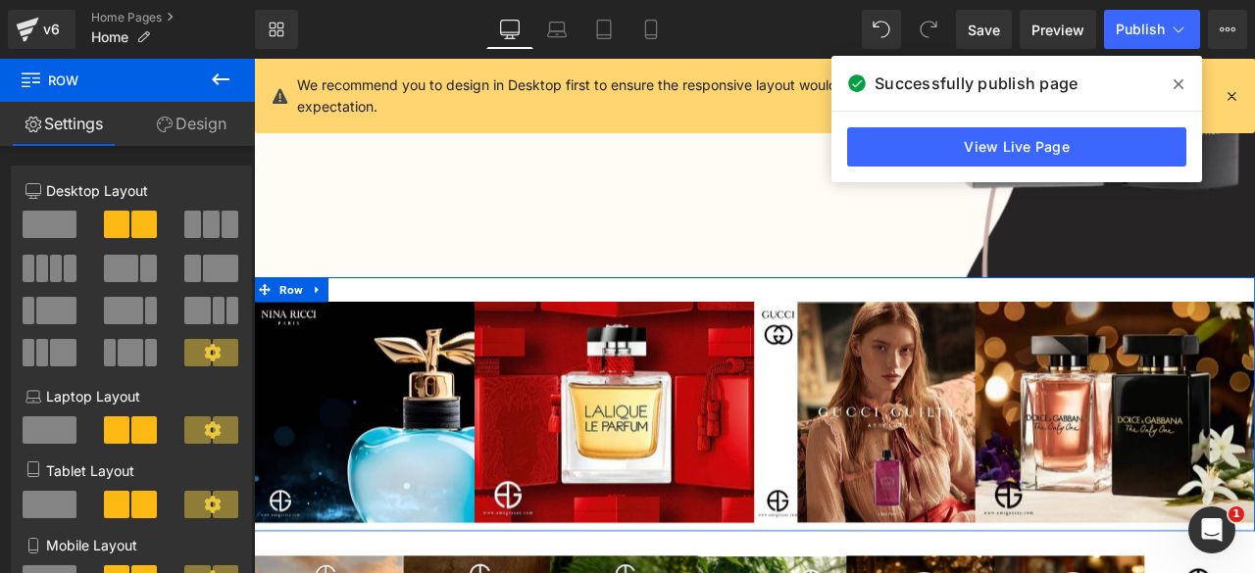
click at [201, 125] on link "Design" at bounding box center [190, 124] width 127 height 44
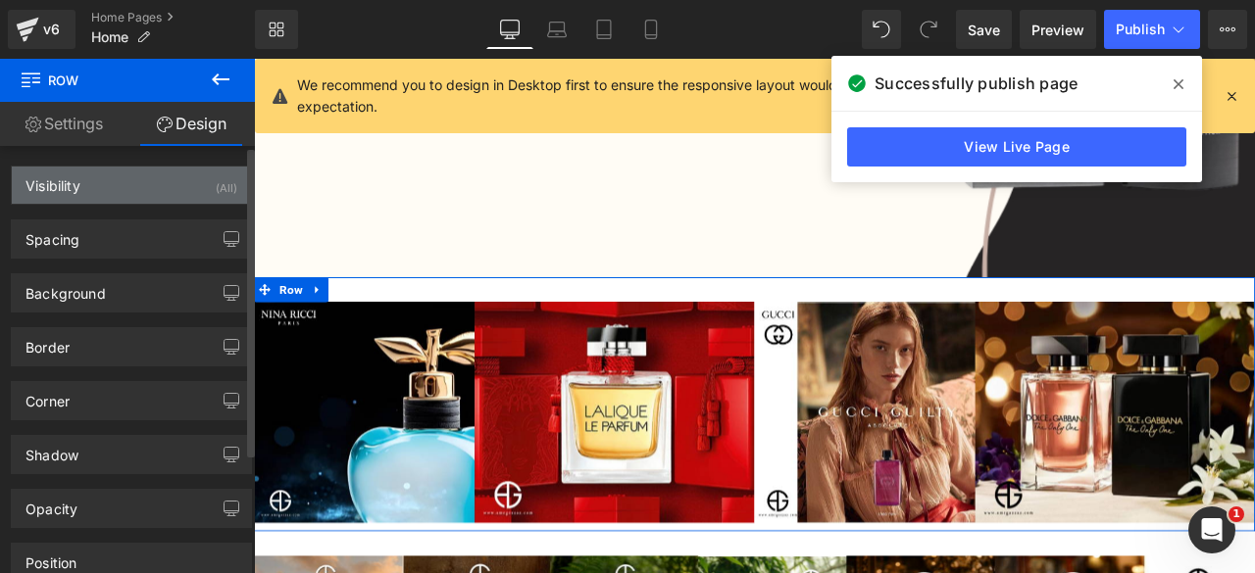
click at [140, 185] on div "Visibility (All)" at bounding box center [131, 185] width 239 height 37
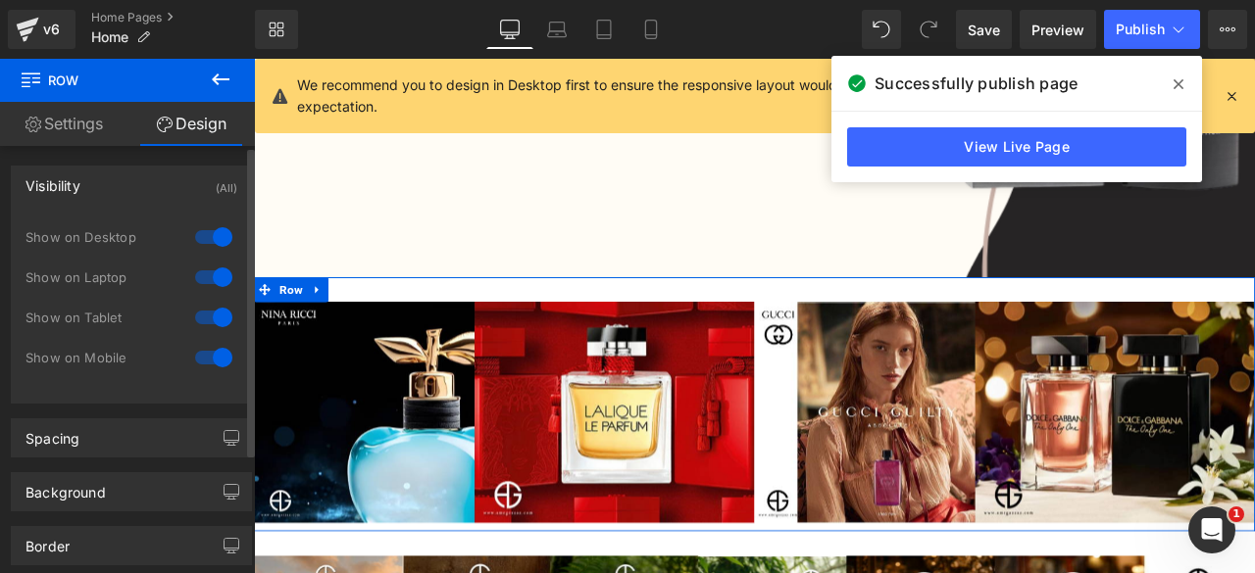
click at [195, 235] on div at bounding box center [213, 237] width 47 height 31
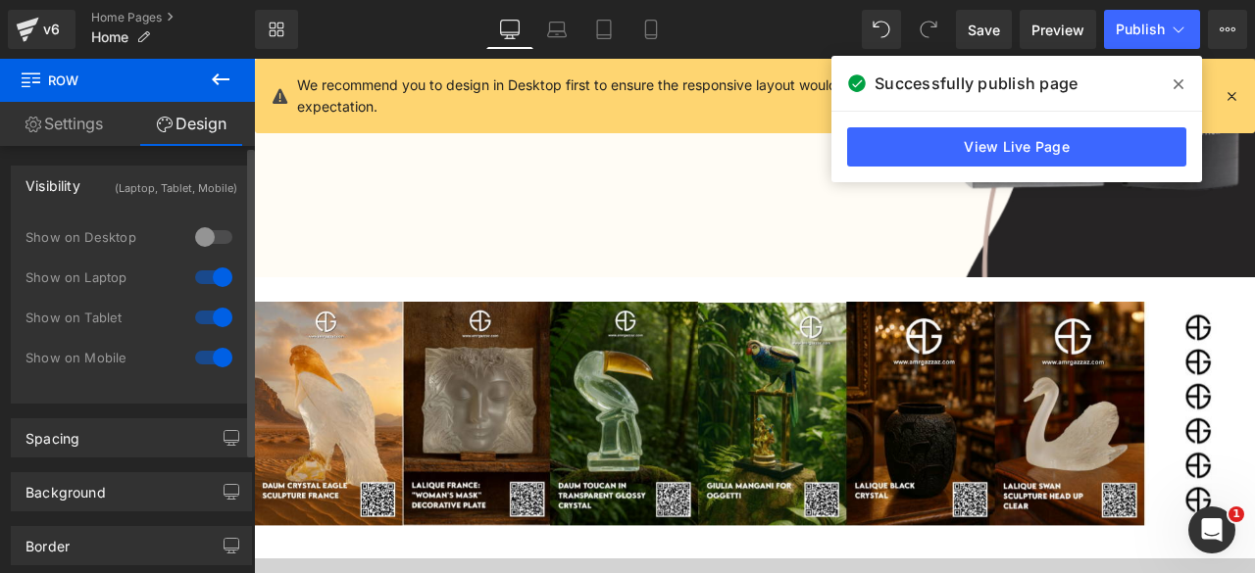
click at [208, 278] on div at bounding box center [213, 277] width 47 height 31
click at [206, 348] on div at bounding box center [213, 357] width 47 height 31
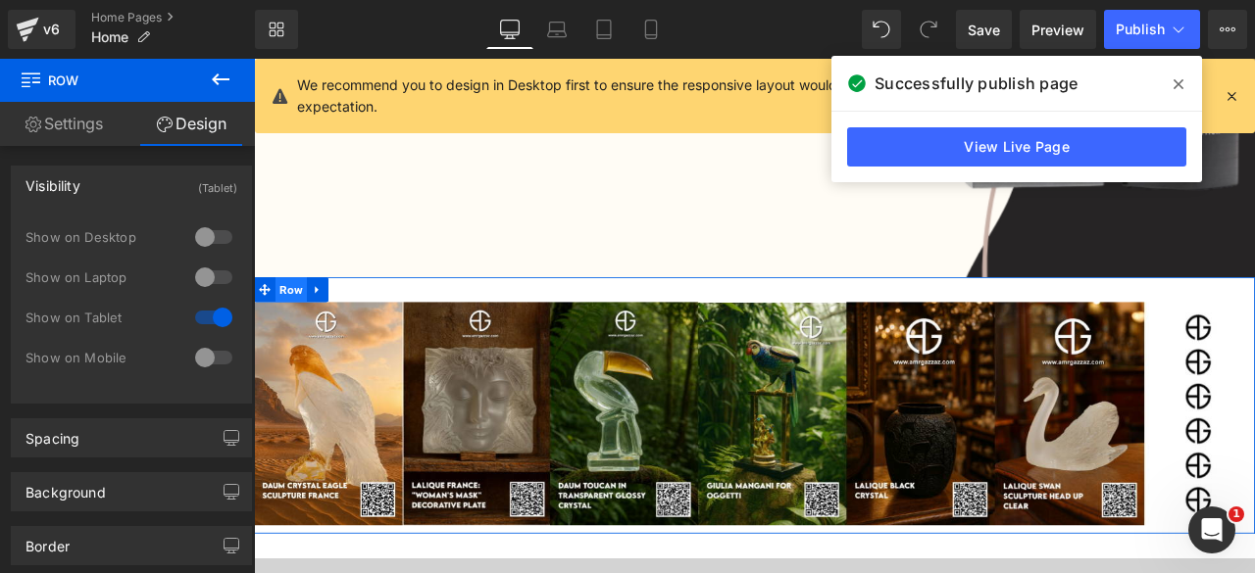
click at [292, 333] on span "Row" at bounding box center [297, 332] width 37 height 29
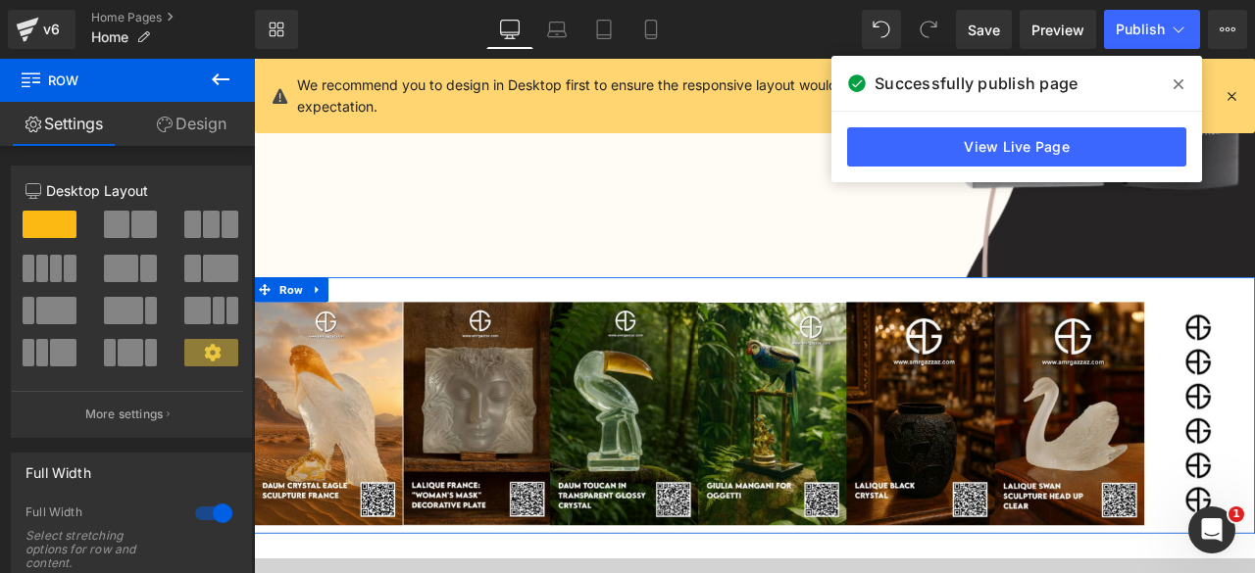
click at [200, 132] on link "Design" at bounding box center [190, 124] width 127 height 44
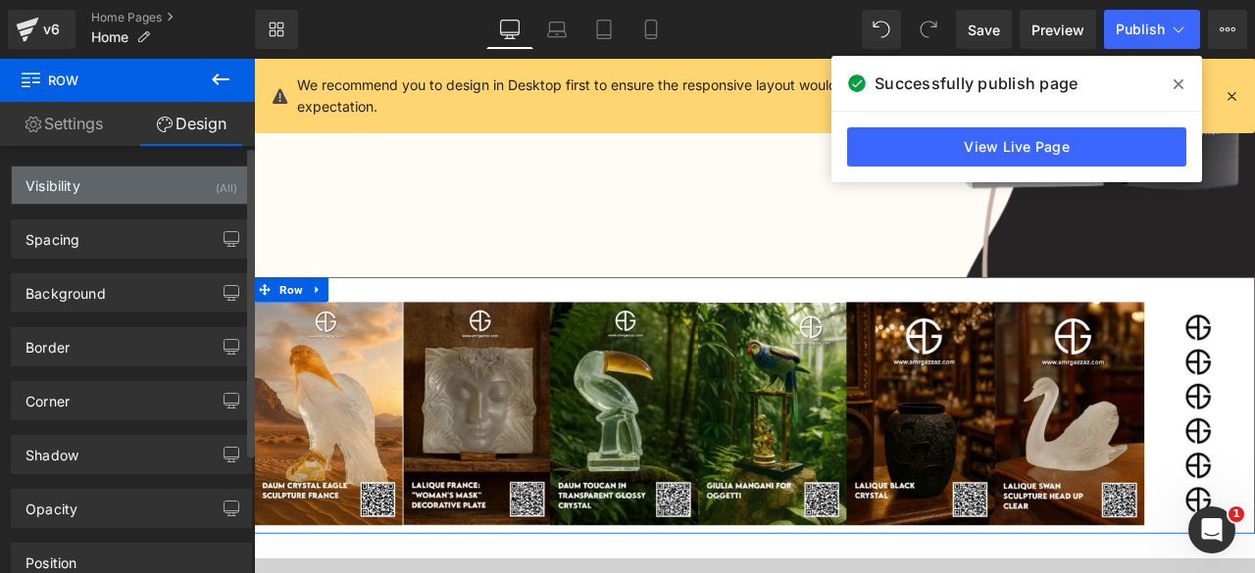
click at [153, 189] on div "Visibility (All)" at bounding box center [131, 185] width 239 height 37
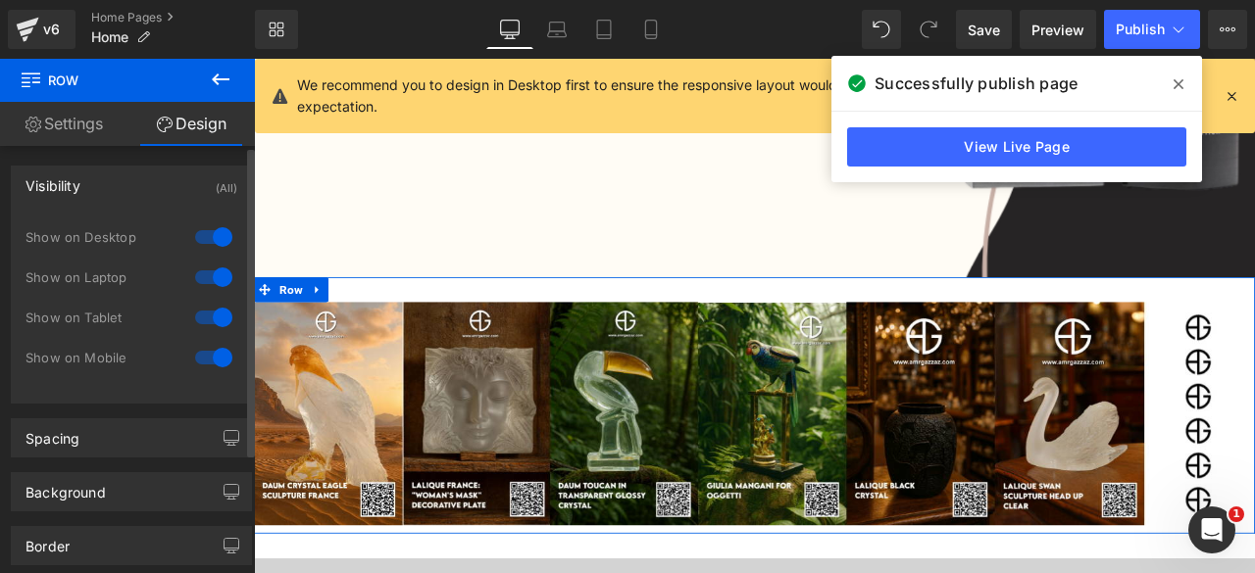
click at [201, 238] on div at bounding box center [213, 237] width 47 height 31
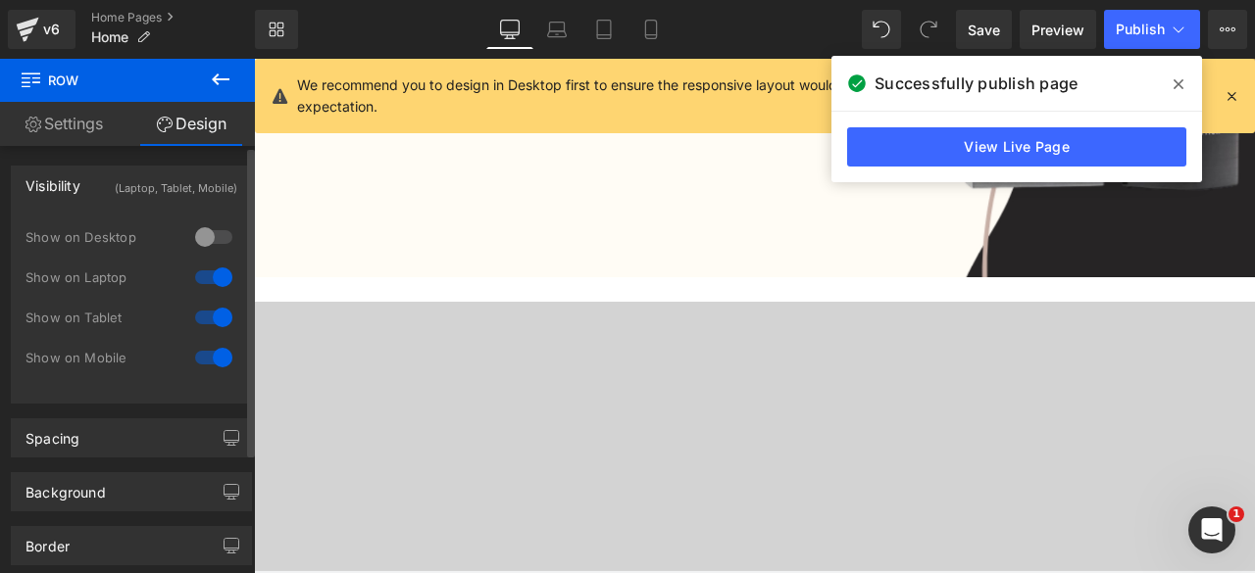
click at [202, 281] on div at bounding box center [213, 277] width 47 height 31
click at [208, 356] on div at bounding box center [213, 357] width 47 height 31
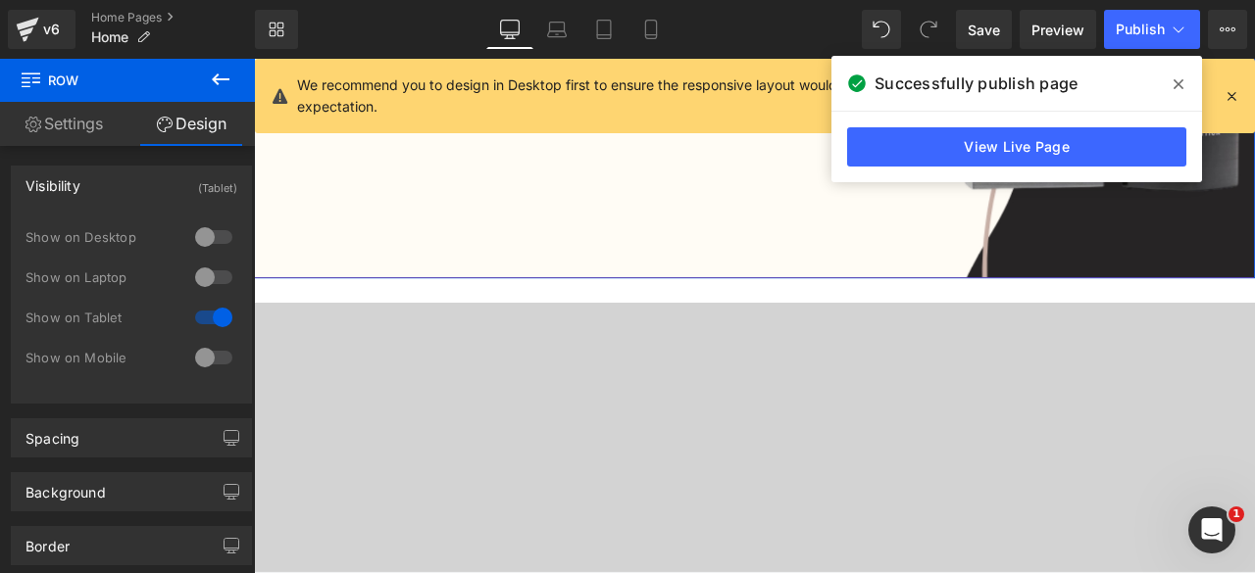
scroll to position [596, 0]
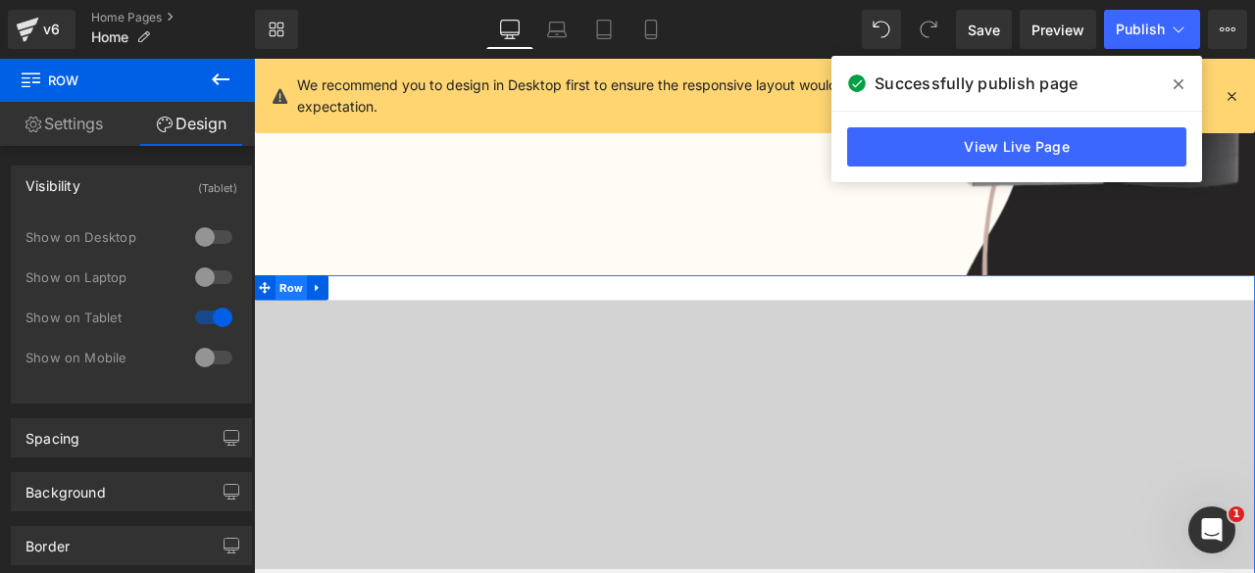
click at [292, 333] on span "Row" at bounding box center [297, 330] width 37 height 29
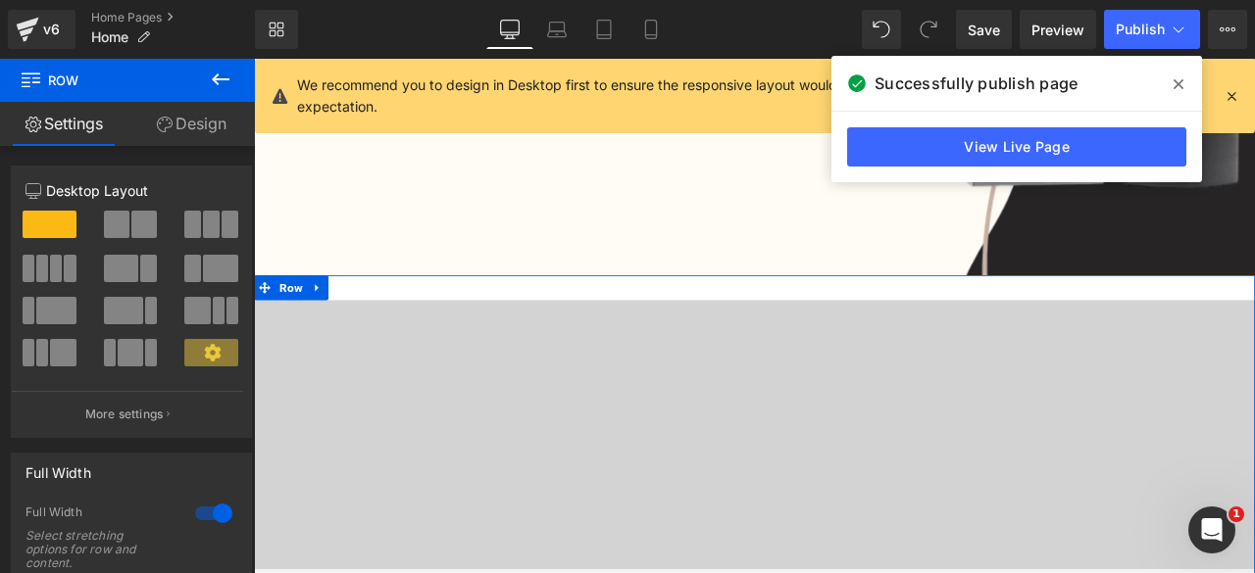
click at [198, 122] on link "Design" at bounding box center [190, 124] width 127 height 44
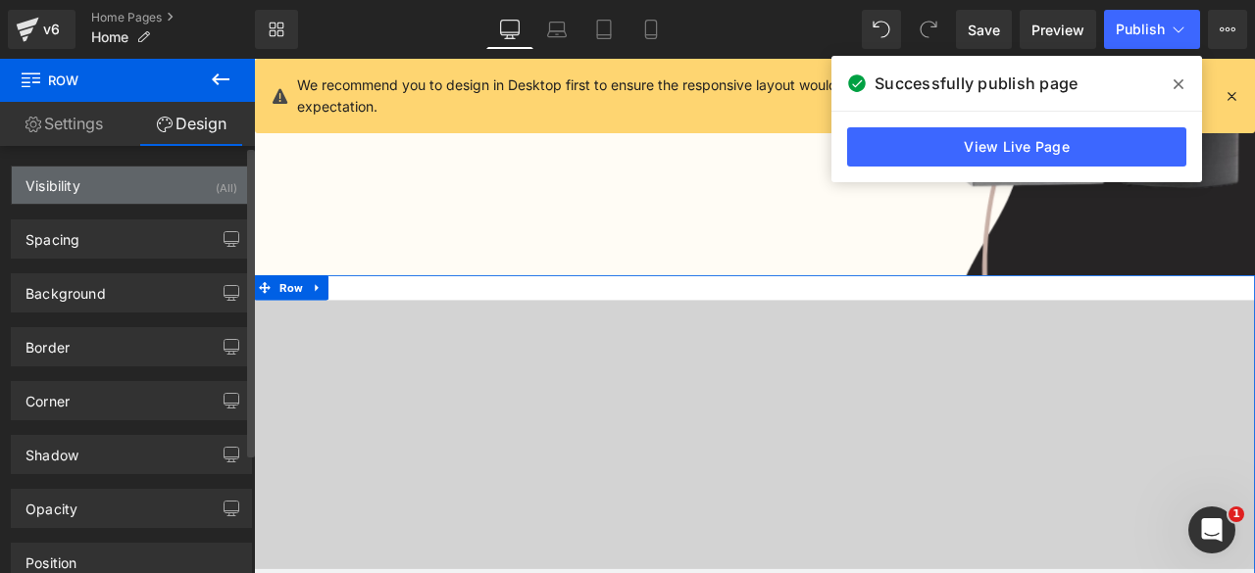
click at [174, 190] on div "Visibility (All)" at bounding box center [131, 185] width 239 height 37
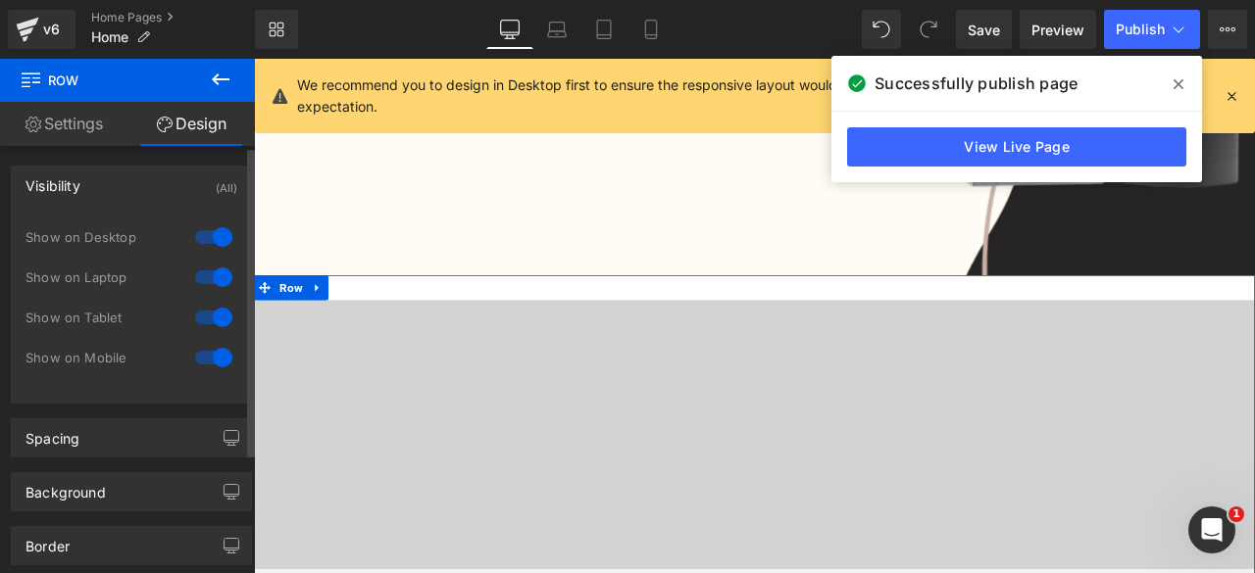
click at [196, 234] on div at bounding box center [213, 237] width 47 height 31
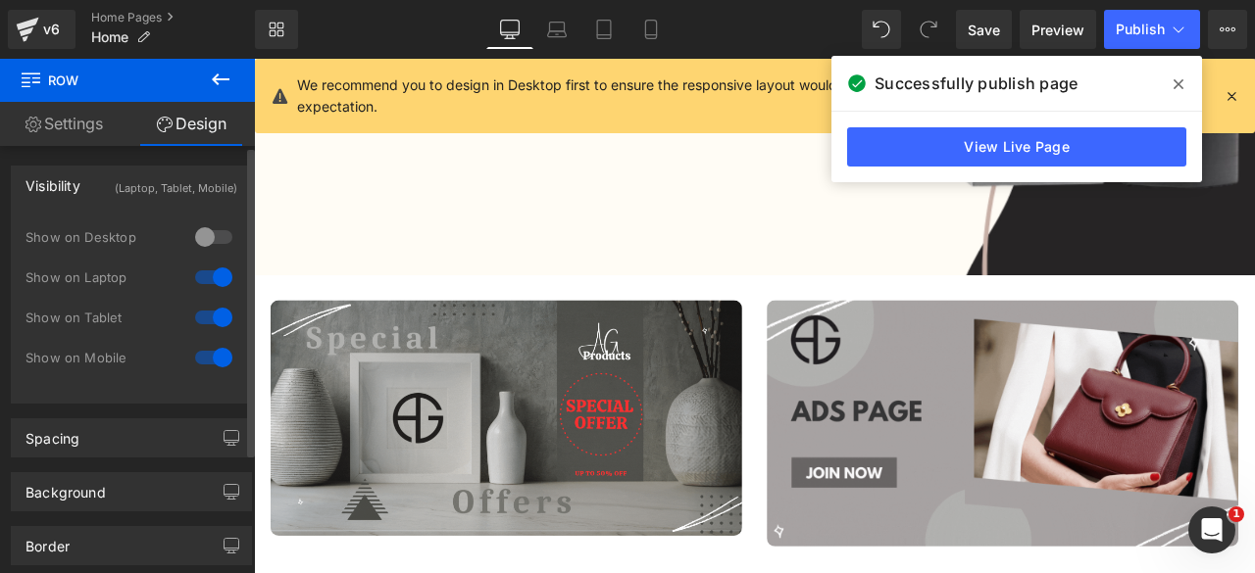
click at [204, 270] on div at bounding box center [213, 277] width 47 height 31
click at [207, 349] on div at bounding box center [213, 357] width 47 height 31
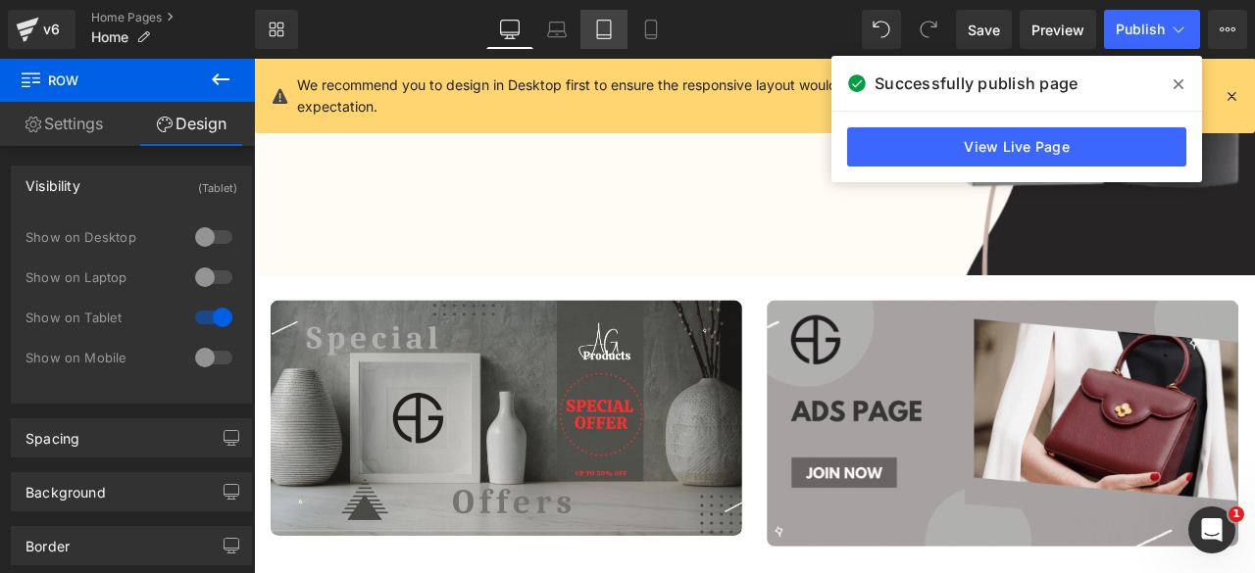
click at [594, 25] on icon at bounding box center [604, 30] width 20 height 20
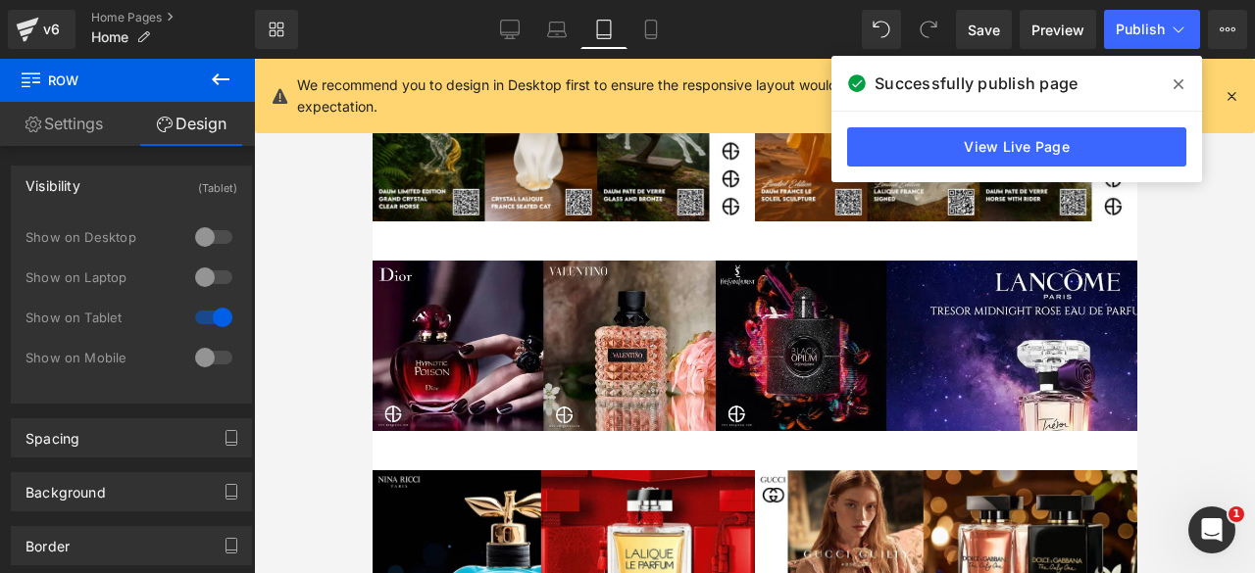
scroll to position [0, 0]
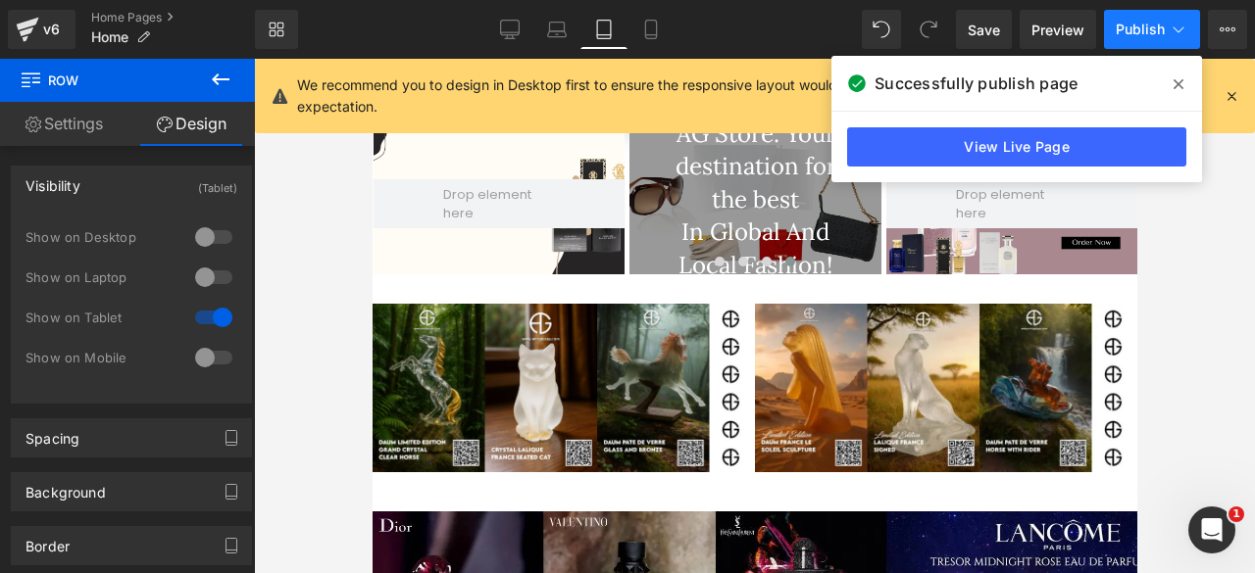
click at [1133, 34] on span "Publish" at bounding box center [1140, 30] width 49 height 16
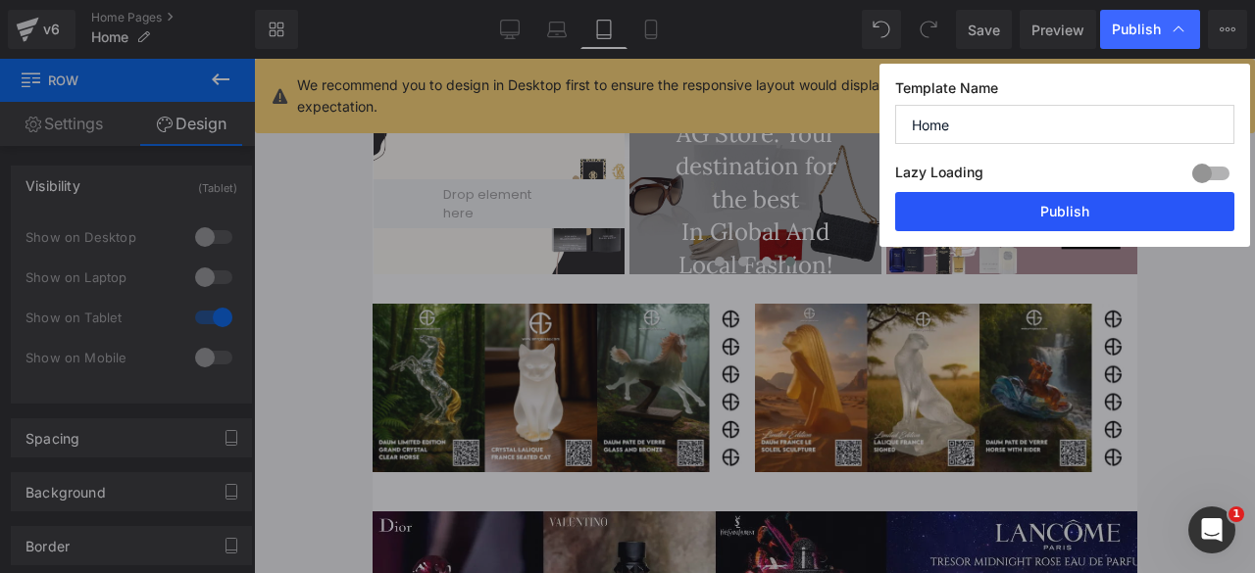
click at [1052, 200] on button "Publish" at bounding box center [1064, 211] width 339 height 39
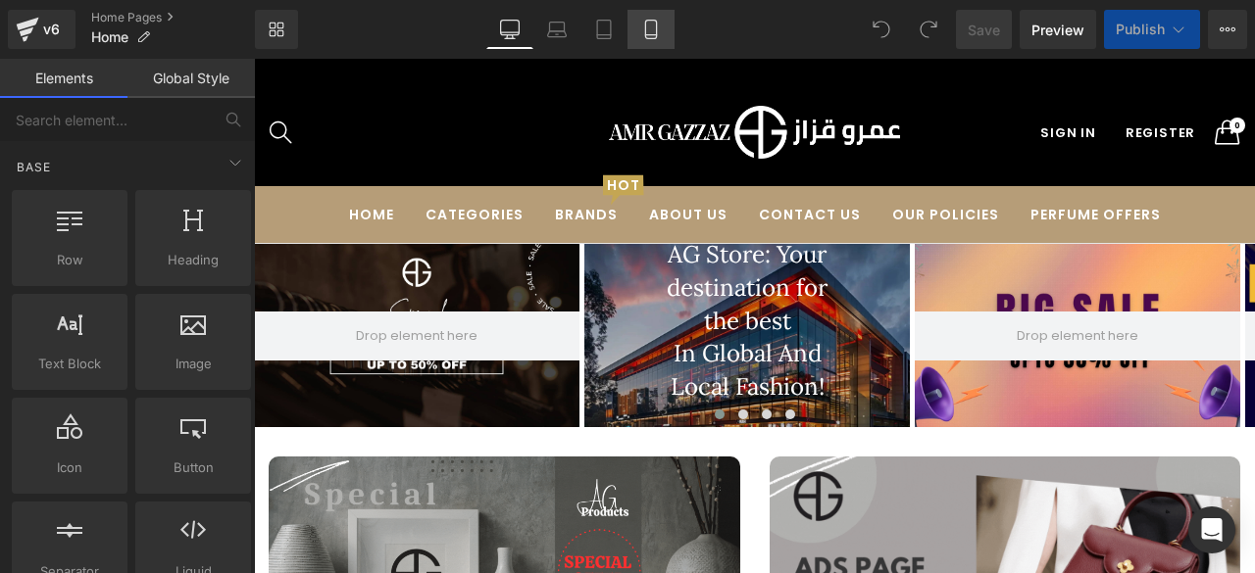
click at [646, 29] on icon at bounding box center [650, 30] width 11 height 19
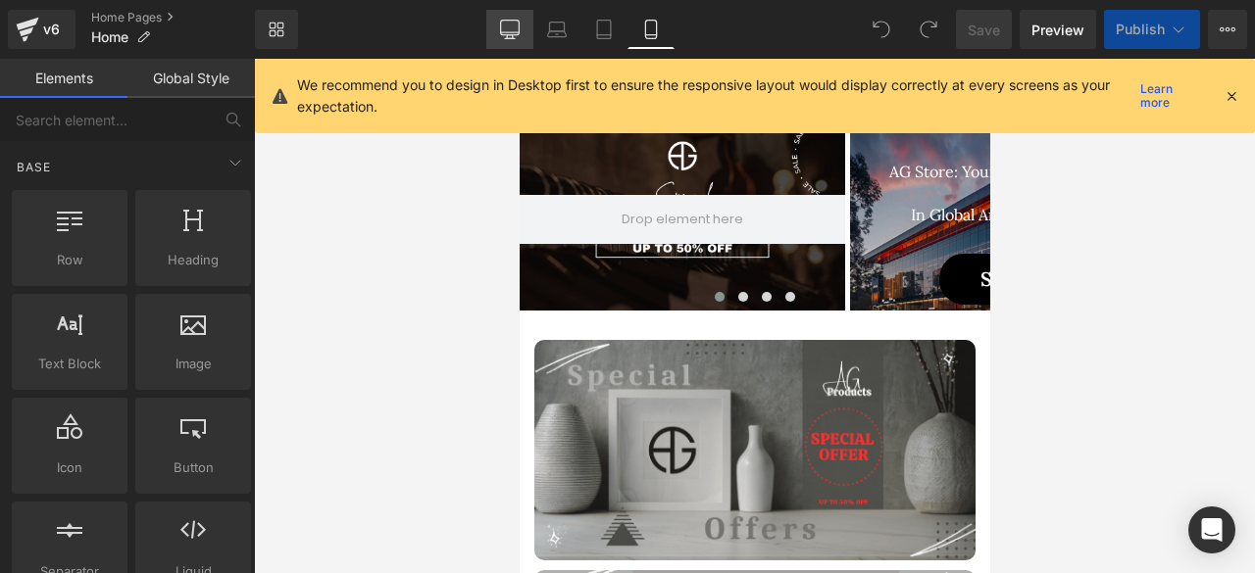
click at [513, 26] on icon at bounding box center [510, 30] width 20 height 20
click at [1228, 98] on icon at bounding box center [1231, 96] width 18 height 18
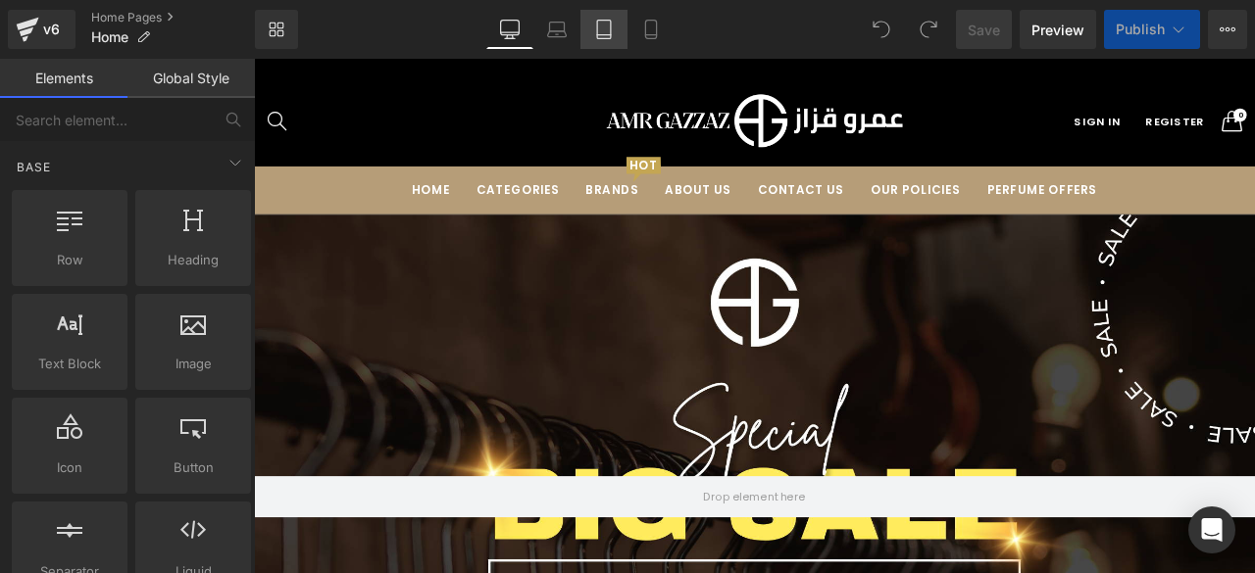
click at [612, 36] on icon at bounding box center [604, 30] width 20 height 20
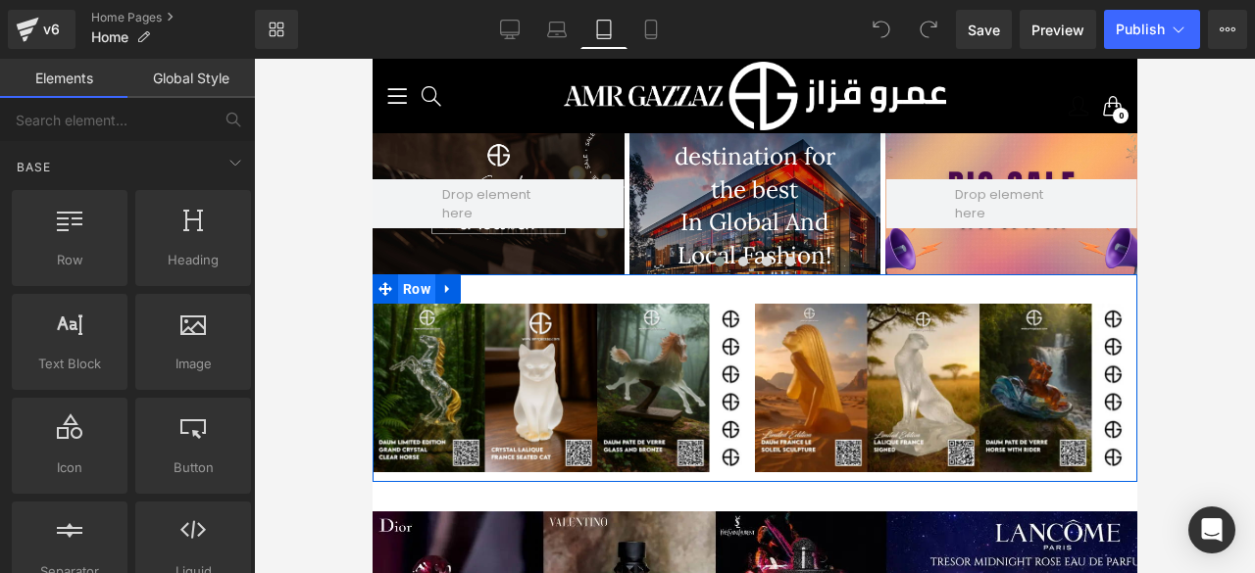
click at [409, 295] on span "Row" at bounding box center [415, 288] width 37 height 29
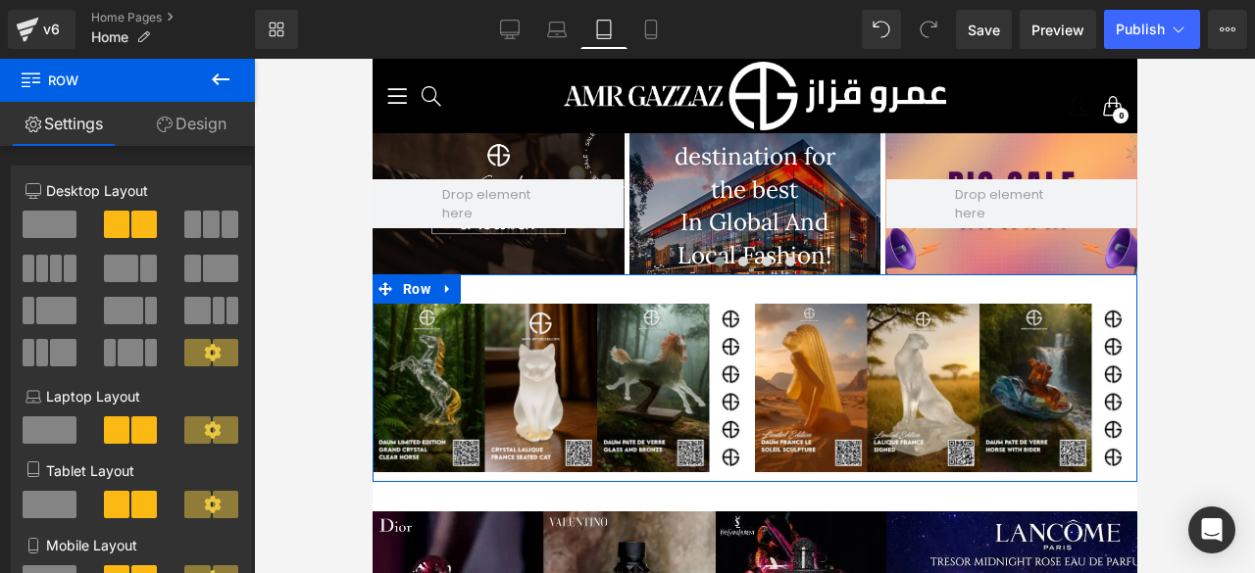
click at [199, 132] on link "Design" at bounding box center [190, 124] width 127 height 44
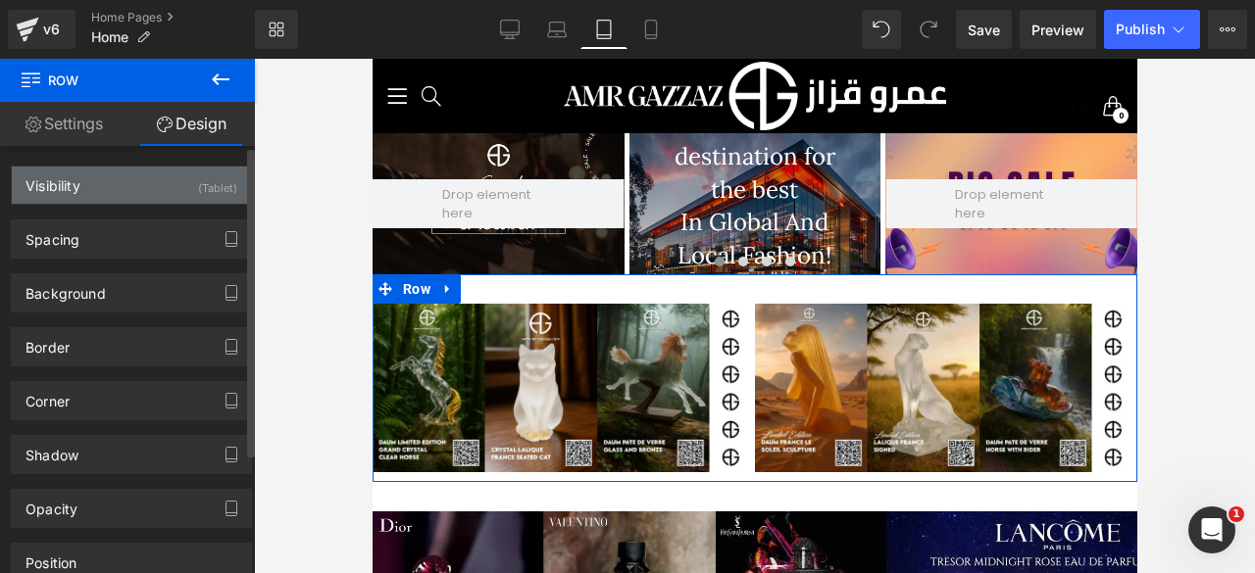
click at [174, 191] on div "Visibility (Tablet)" at bounding box center [131, 185] width 239 height 37
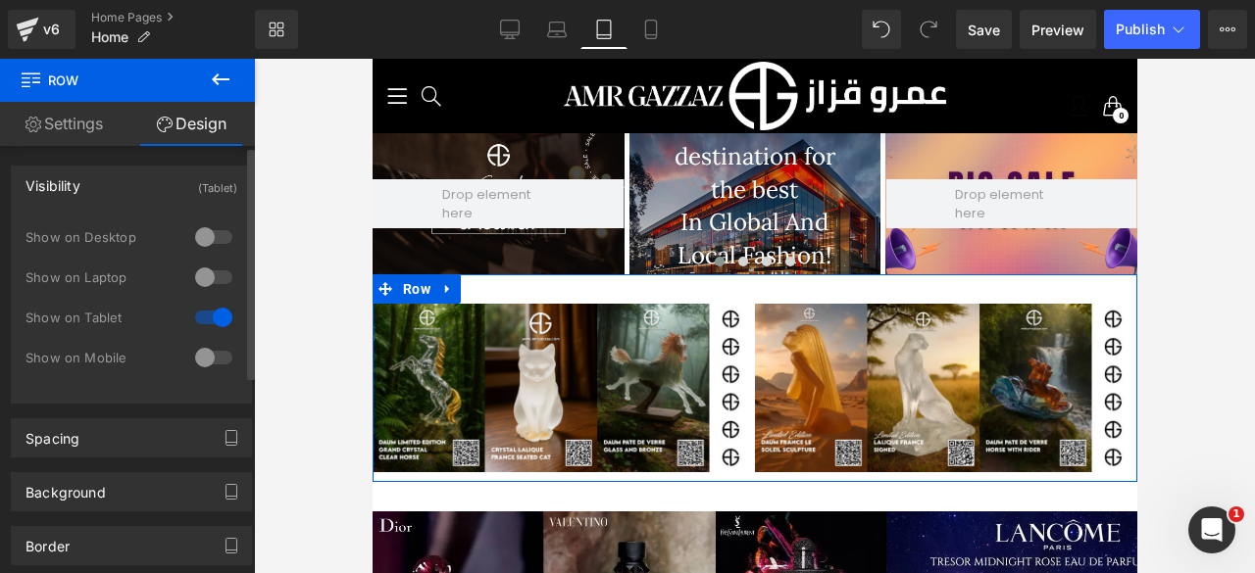
click at [206, 232] on div at bounding box center [213, 237] width 47 height 31
click at [209, 274] on div at bounding box center [213, 277] width 47 height 31
click at [213, 354] on div at bounding box center [213, 357] width 47 height 31
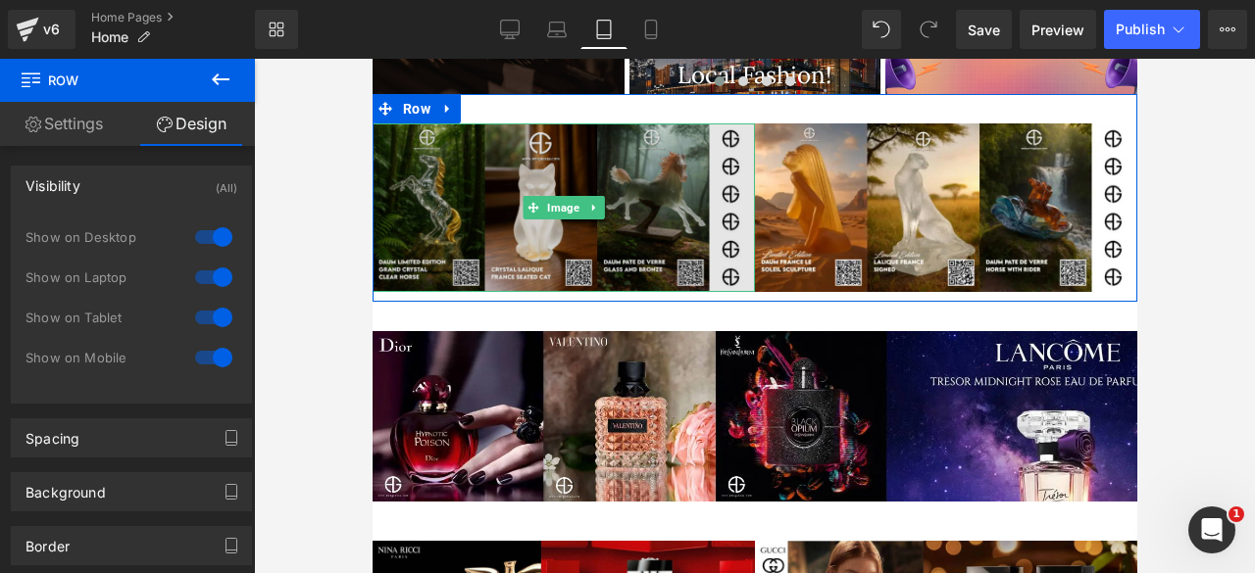
scroll to position [182, 0]
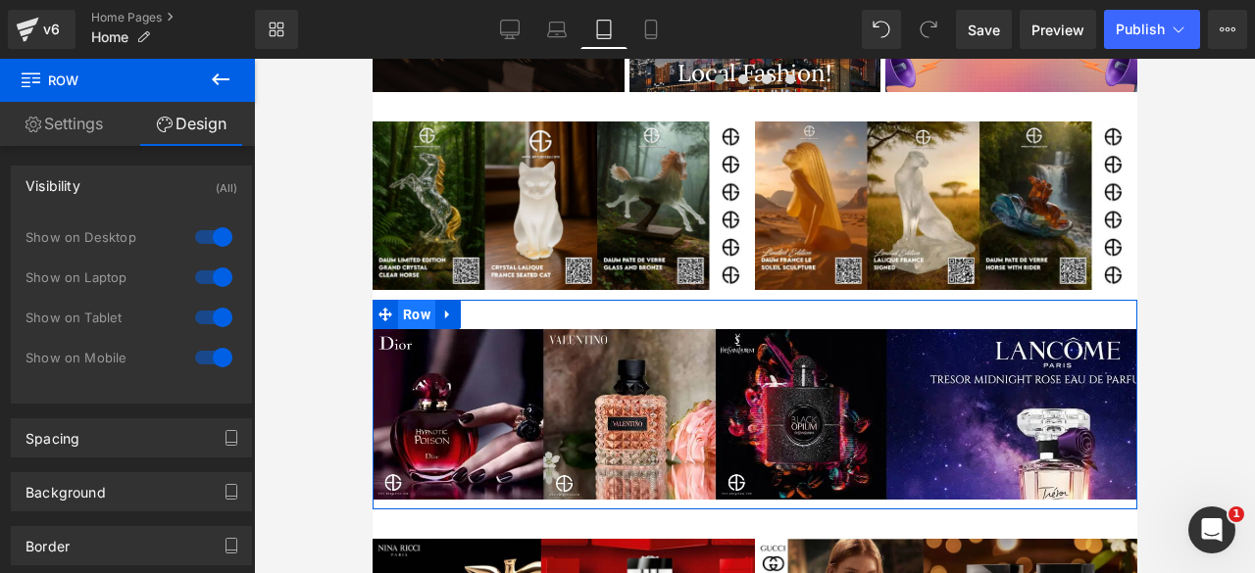
click at [409, 316] on span "Row" at bounding box center [415, 314] width 37 height 29
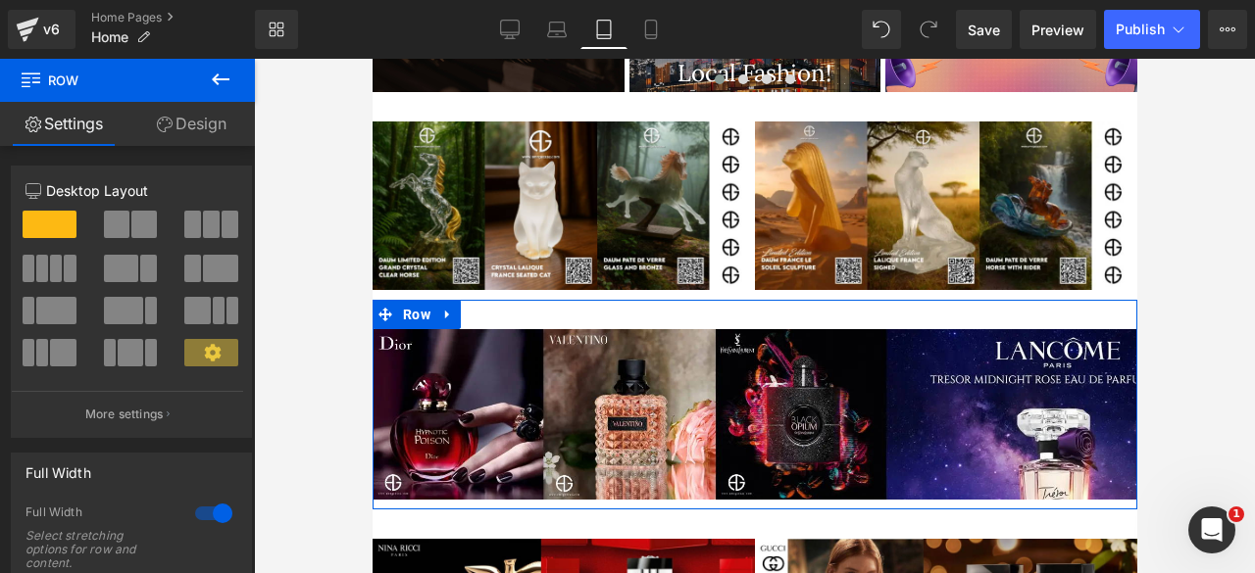
click at [195, 125] on link "Design" at bounding box center [190, 124] width 127 height 44
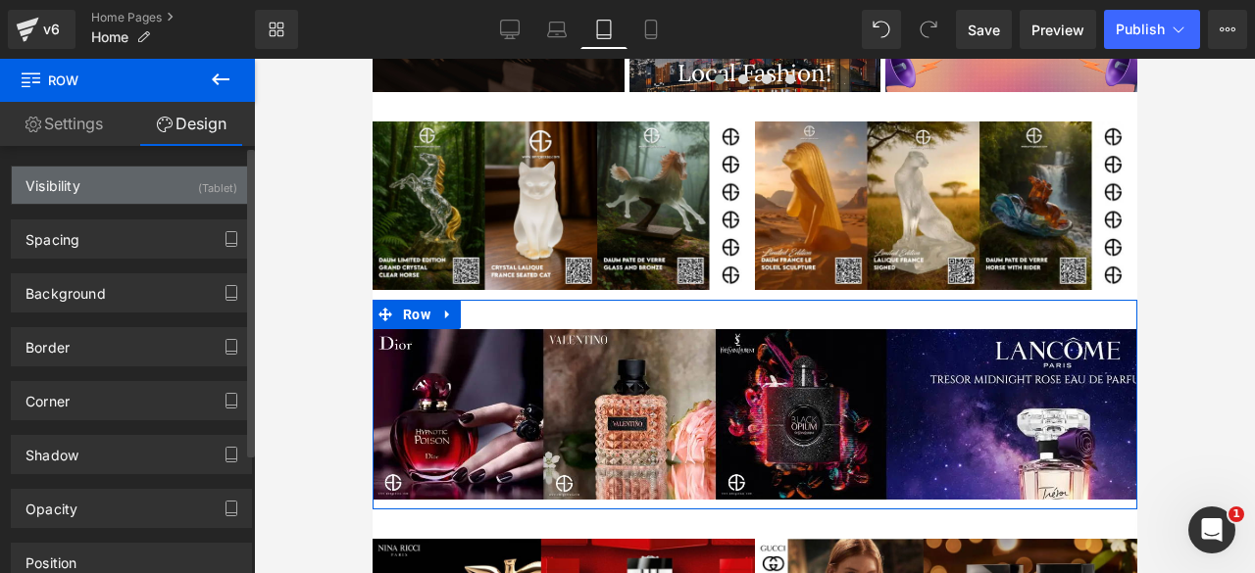
click at [89, 193] on div "Visibility (Tablet)" at bounding box center [131, 185] width 239 height 37
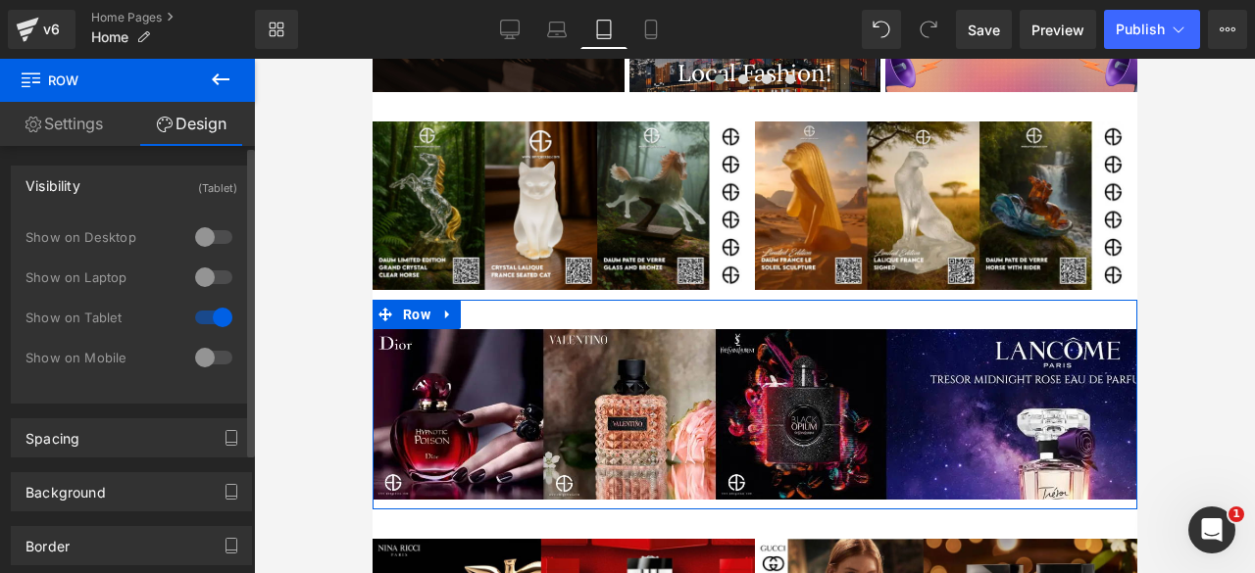
click at [206, 231] on div at bounding box center [213, 237] width 47 height 31
click at [197, 279] on div at bounding box center [213, 277] width 47 height 31
click at [206, 356] on div at bounding box center [213, 357] width 47 height 31
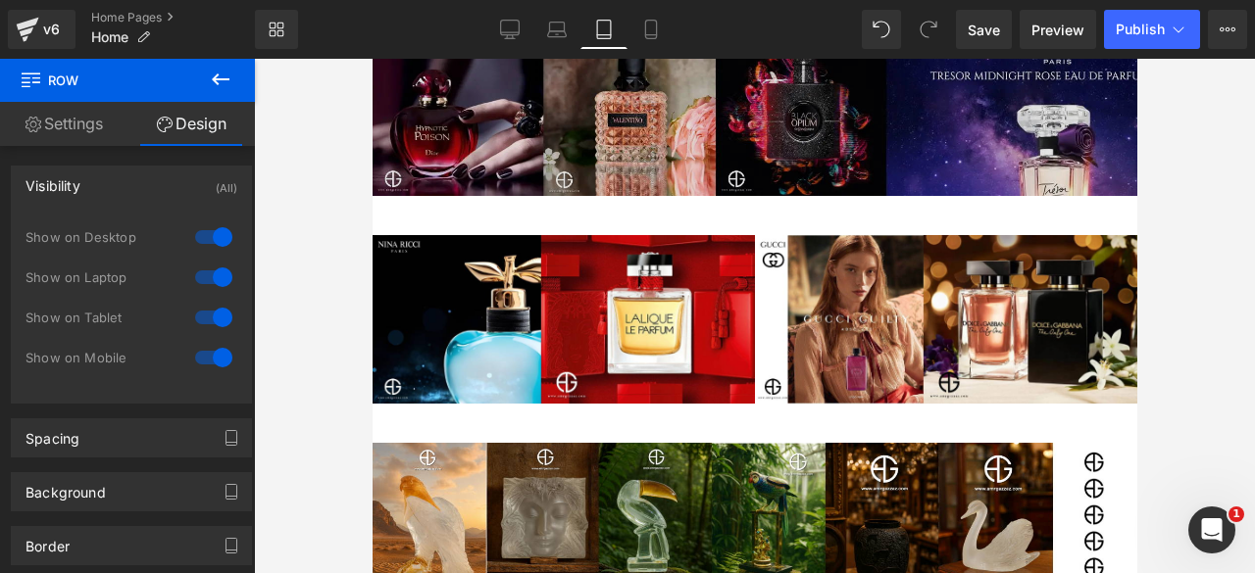
scroll to position [503, 0]
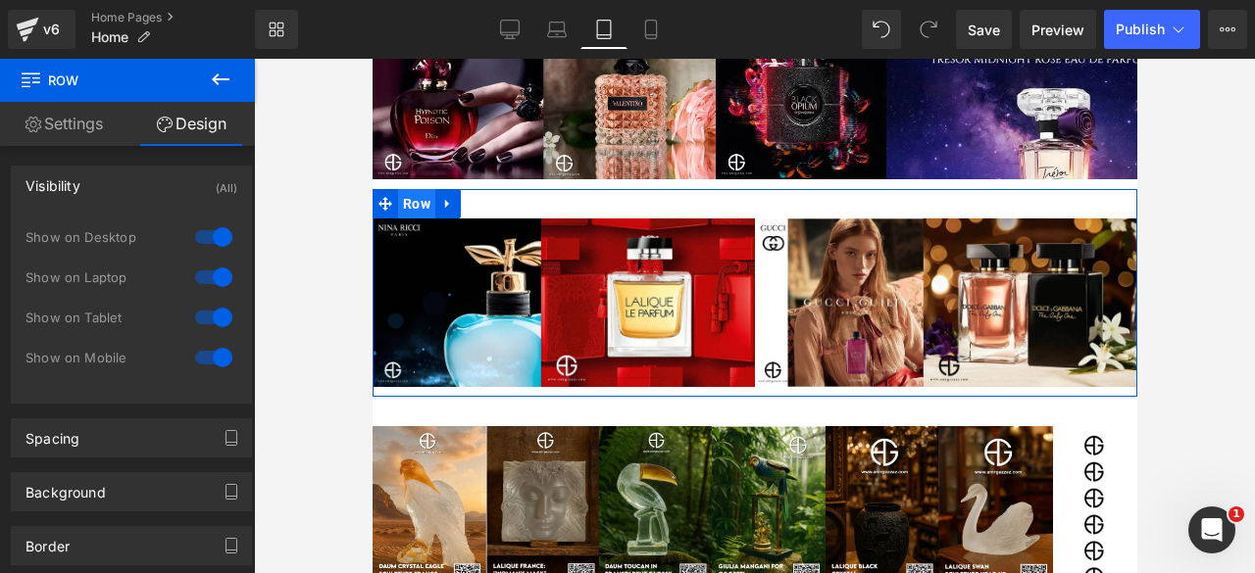
click at [404, 200] on span "Row" at bounding box center [415, 203] width 37 height 29
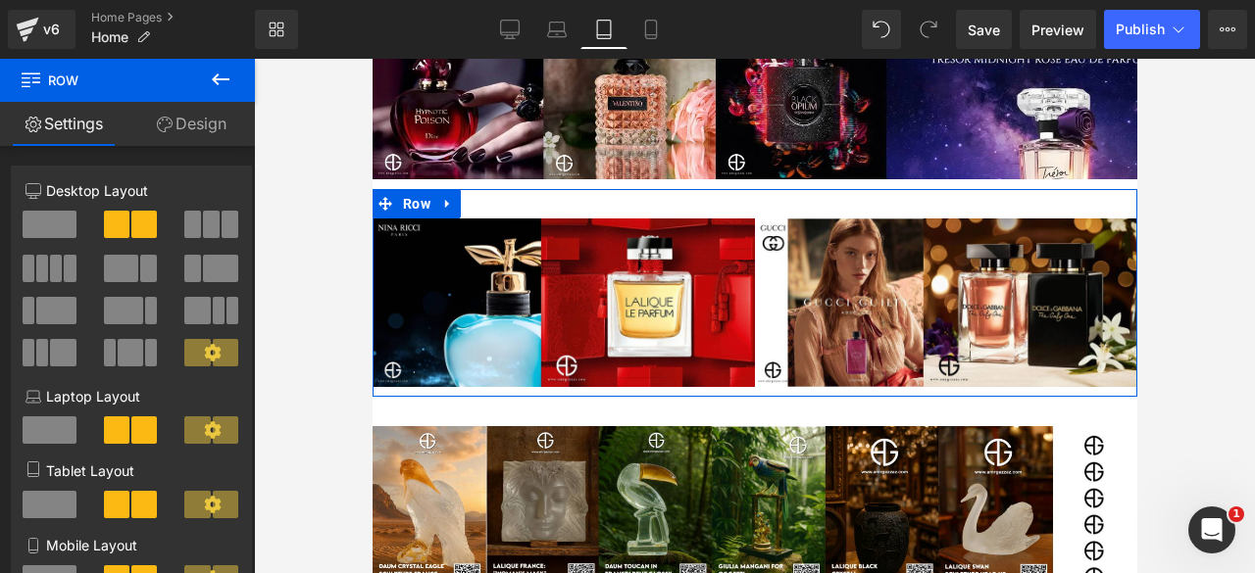
click at [186, 136] on link "Design" at bounding box center [190, 124] width 127 height 44
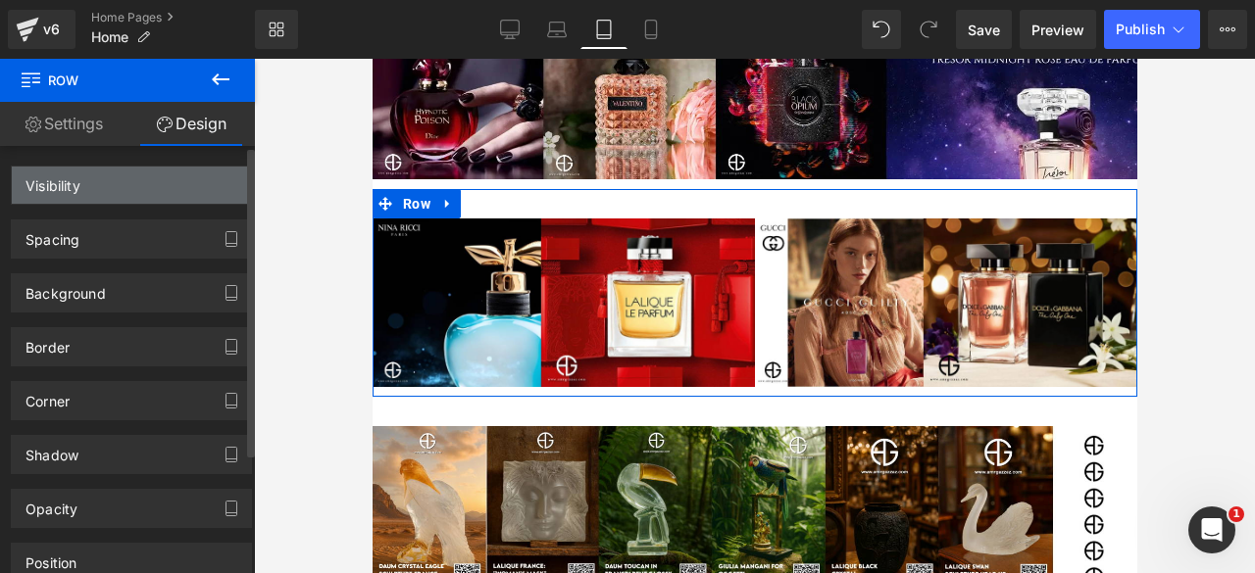
click at [116, 180] on div "Visibility" at bounding box center [131, 185] width 239 height 37
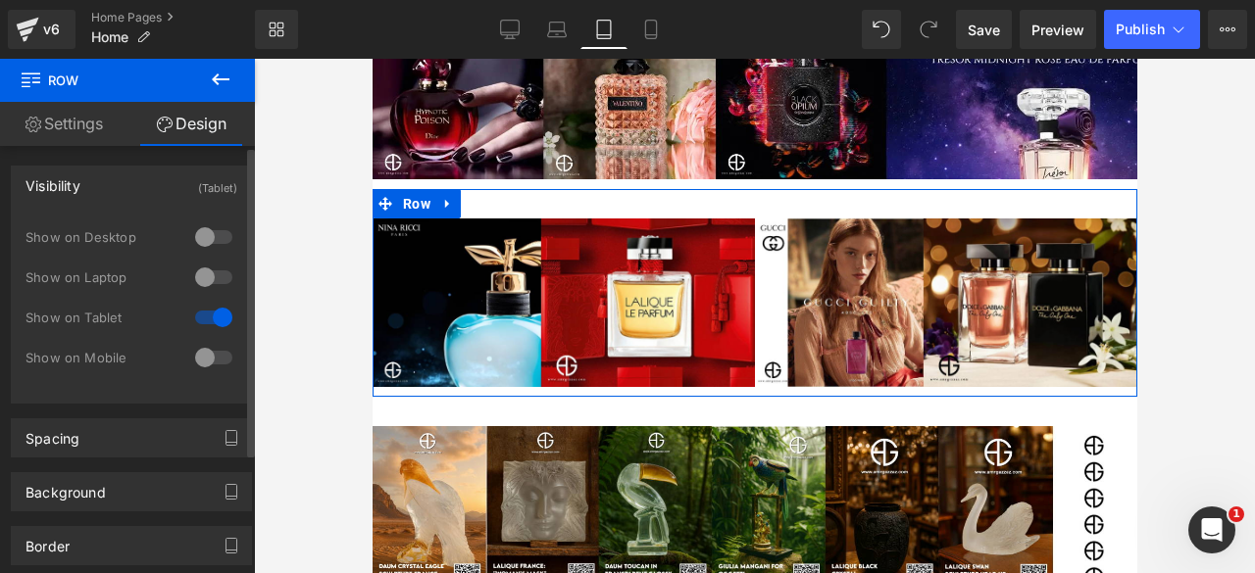
click at [207, 234] on div at bounding box center [213, 237] width 47 height 31
click at [212, 275] on div at bounding box center [213, 277] width 47 height 31
click at [210, 350] on div at bounding box center [213, 357] width 47 height 31
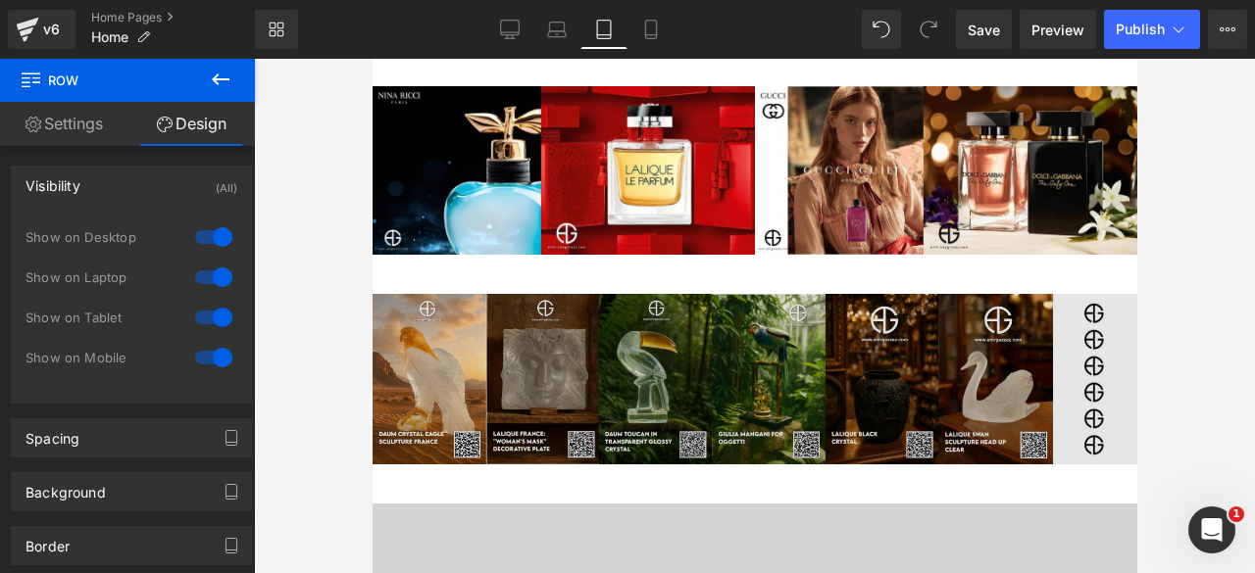
scroll to position [636, 0]
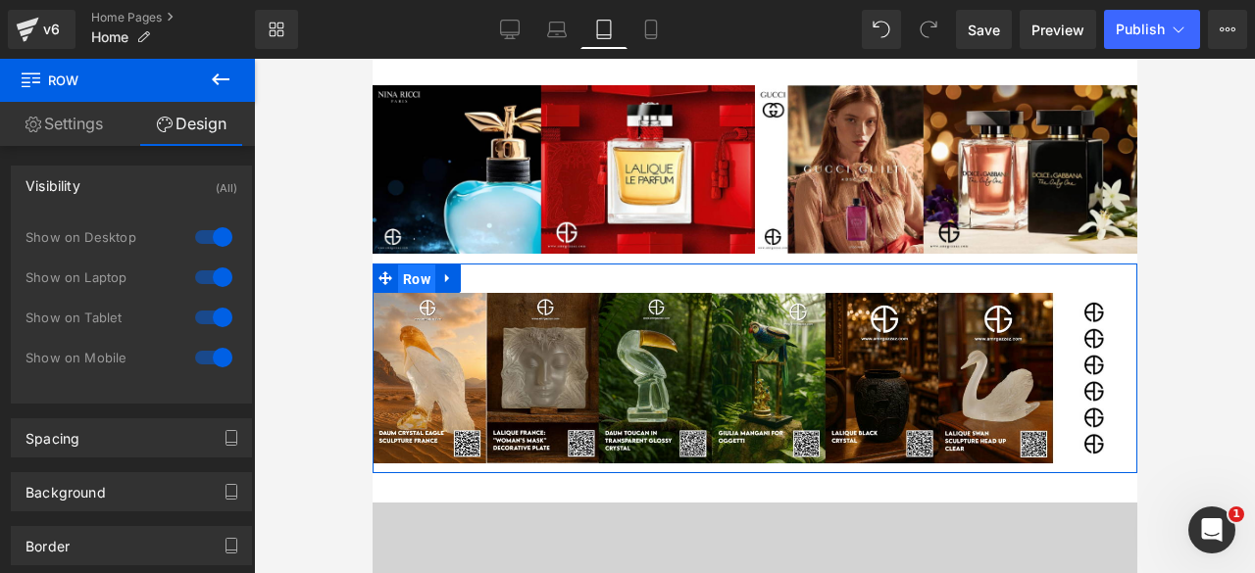
click at [406, 278] on span "Row" at bounding box center [415, 279] width 37 height 29
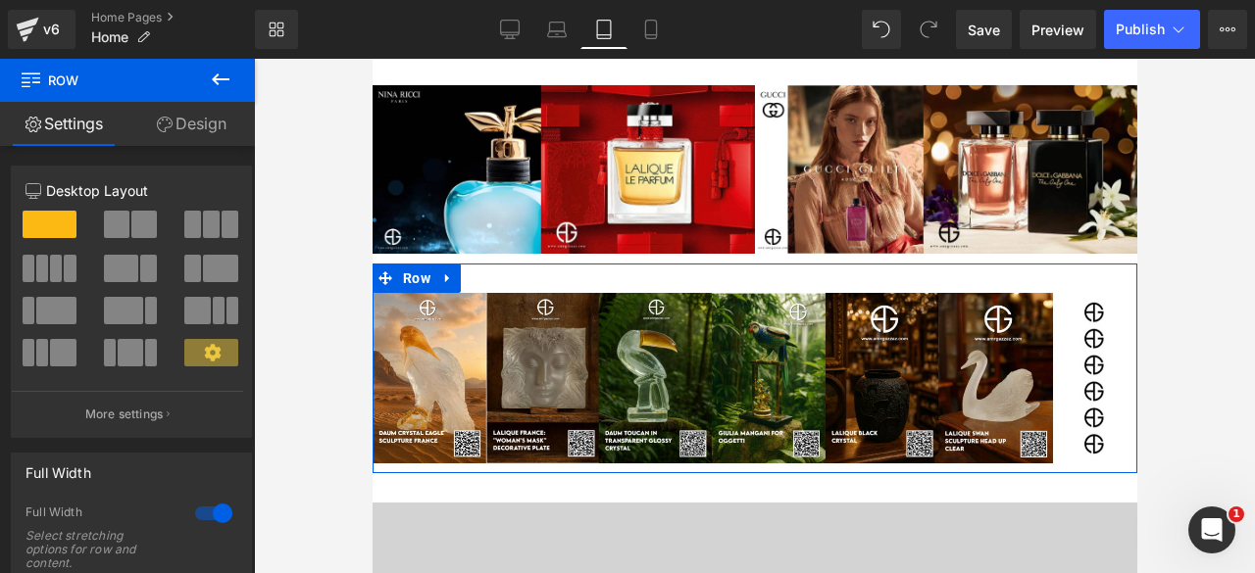
click at [182, 128] on link "Design" at bounding box center [190, 124] width 127 height 44
click at [0, 0] on div "Visibility" at bounding box center [0, 0] width 0 height 0
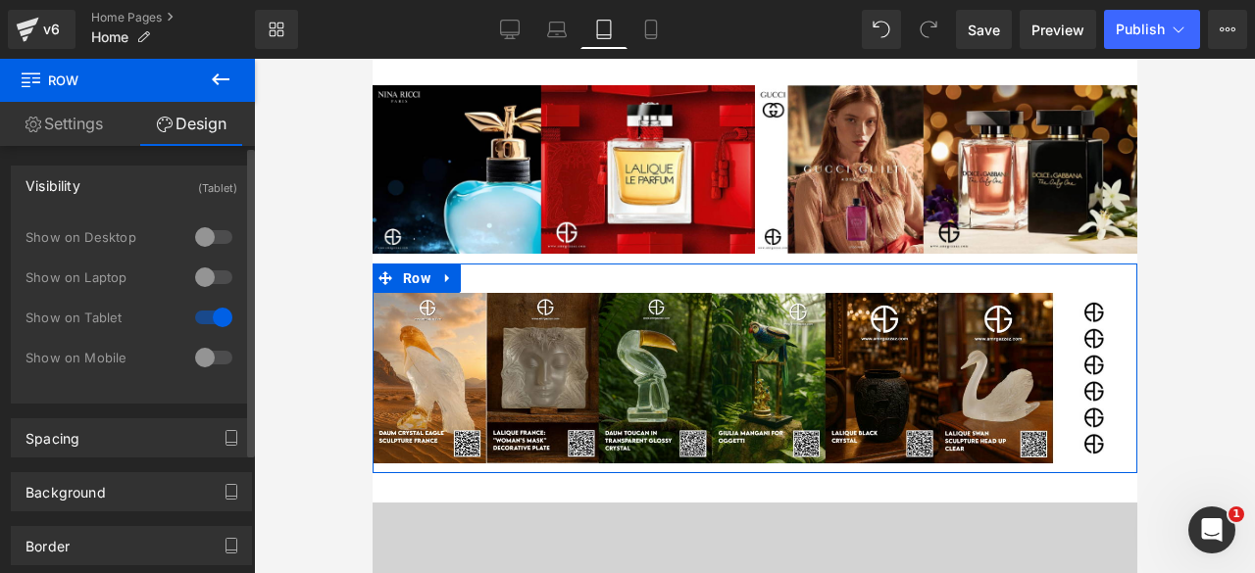
click at [208, 231] on div at bounding box center [213, 237] width 47 height 31
click at [204, 284] on div at bounding box center [213, 277] width 47 height 31
click at [209, 358] on div at bounding box center [213, 357] width 47 height 31
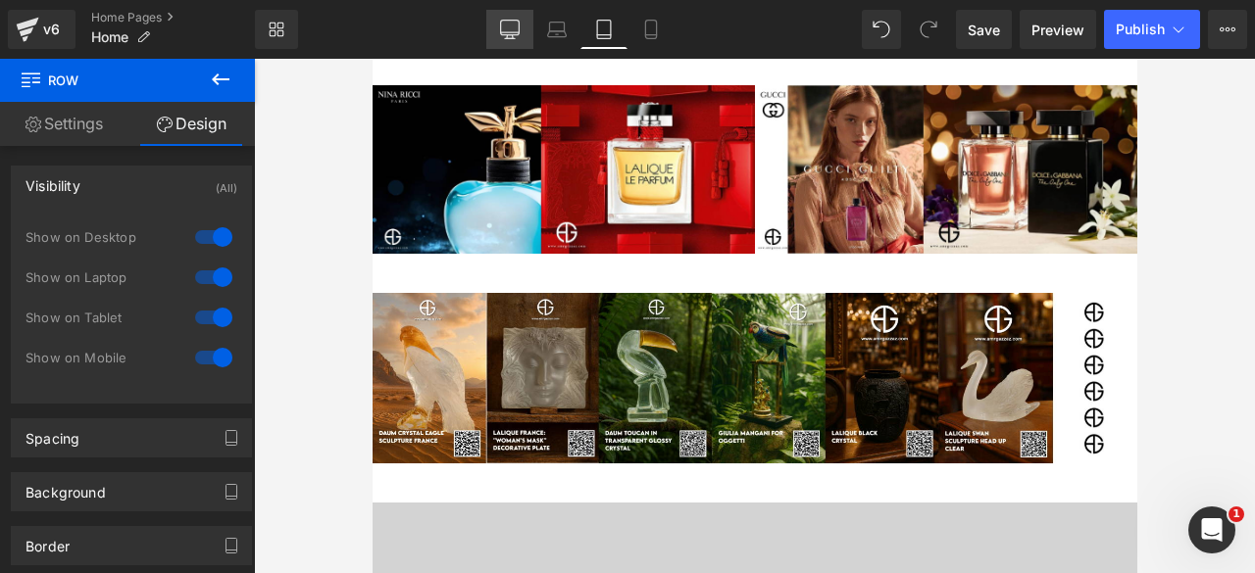
click at [507, 38] on icon at bounding box center [510, 38] width 10 height 0
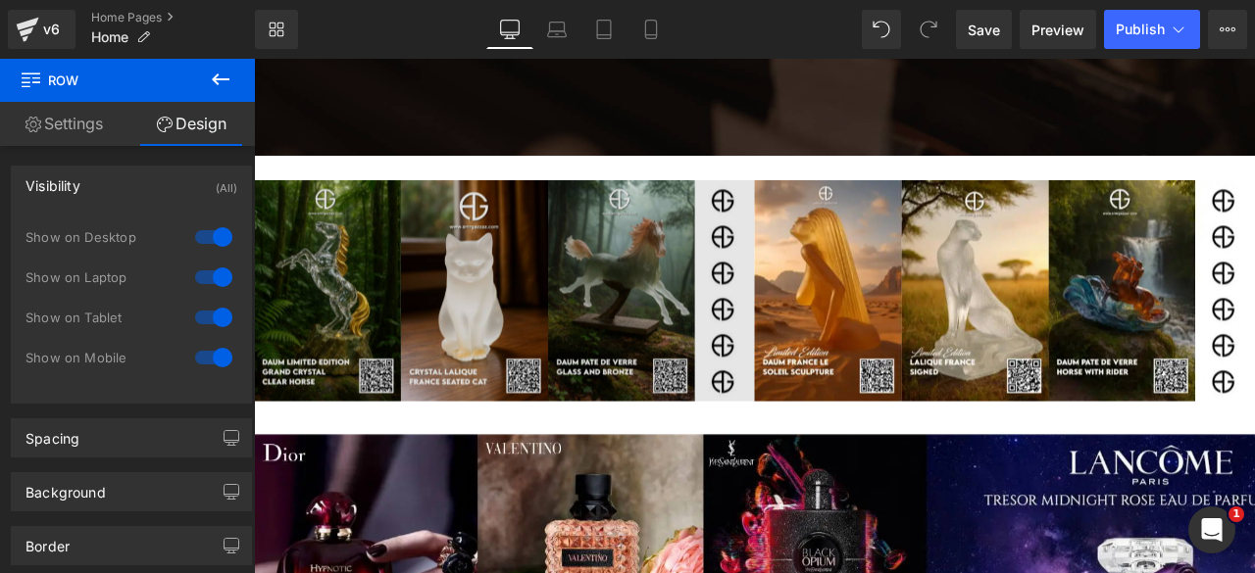
scroll to position [739, 0]
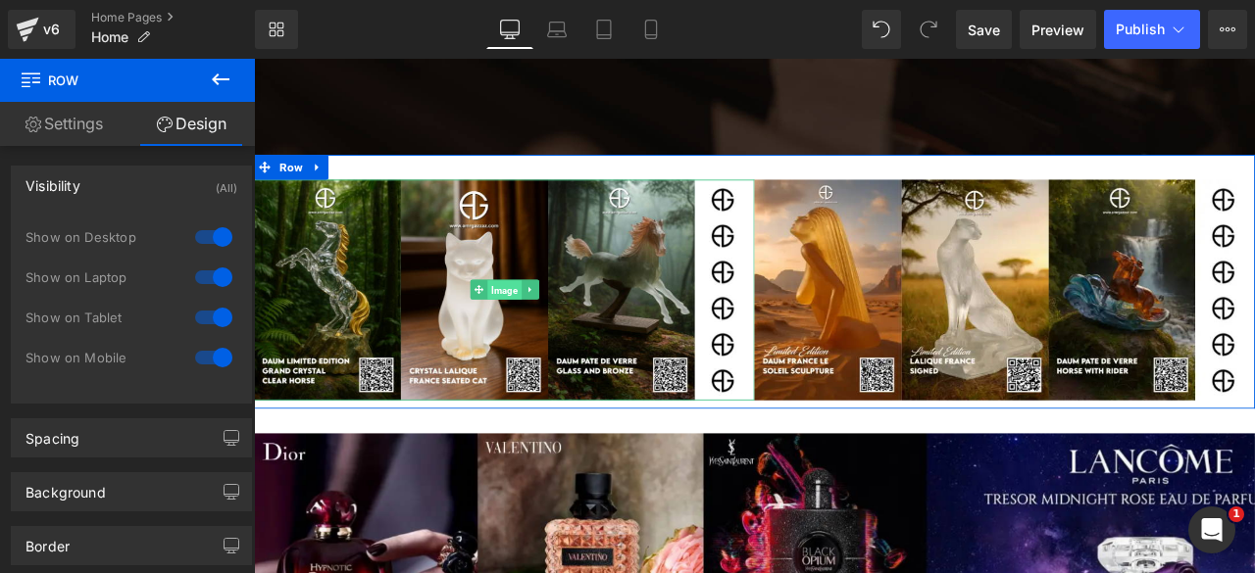
click at [543, 332] on span "Image" at bounding box center [550, 334] width 40 height 24
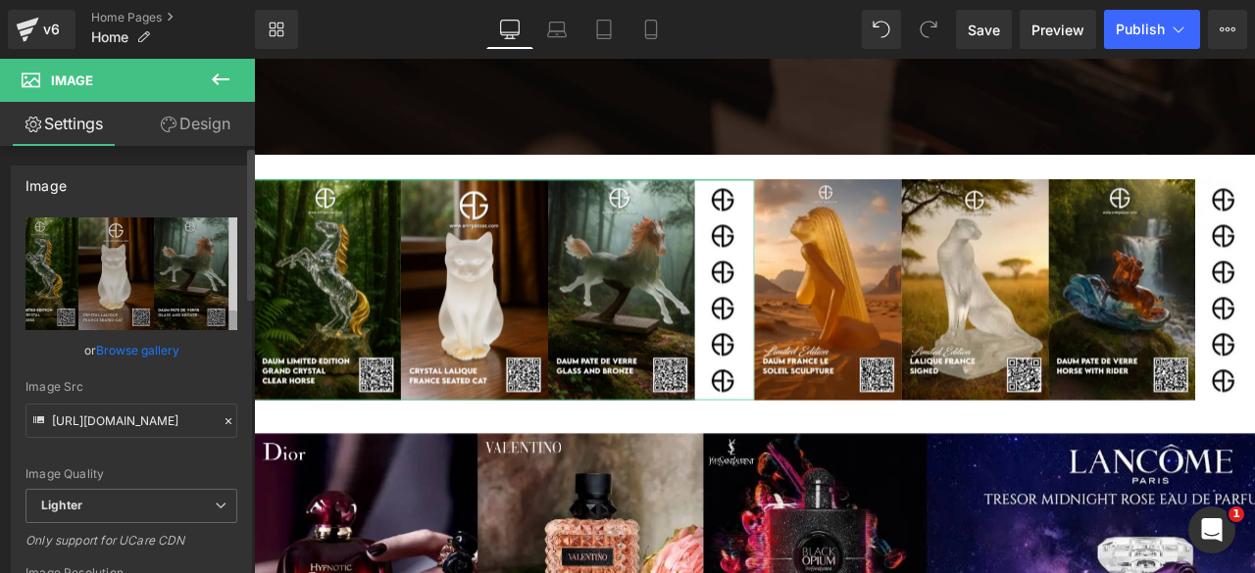
click at [103, 349] on link "Browse gallery" at bounding box center [137, 350] width 83 height 34
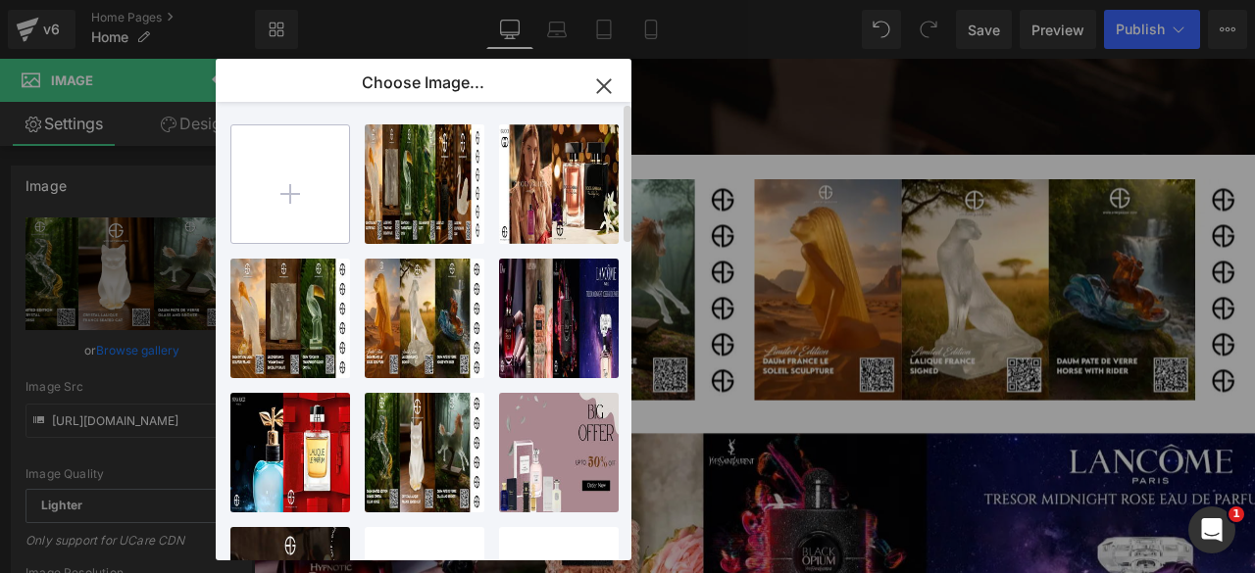
click at [314, 186] on input "file" at bounding box center [290, 184] width 118 height 118
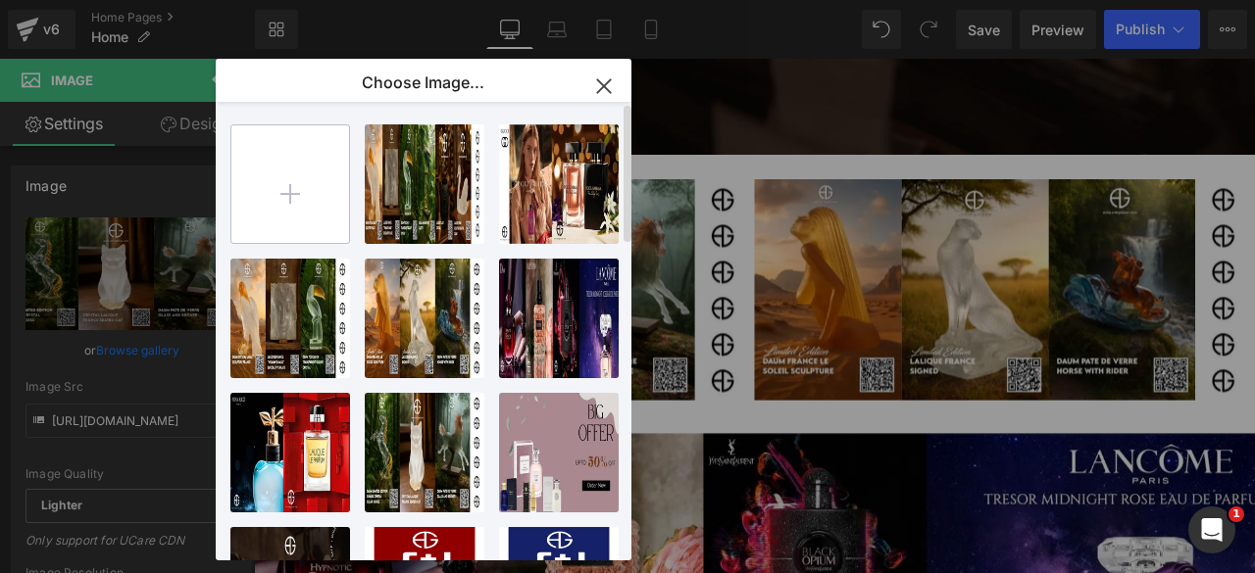
click at [298, 174] on input "file" at bounding box center [290, 184] width 118 height 118
click at [305, 168] on input "file" at bounding box center [290, 184] width 118 height 118
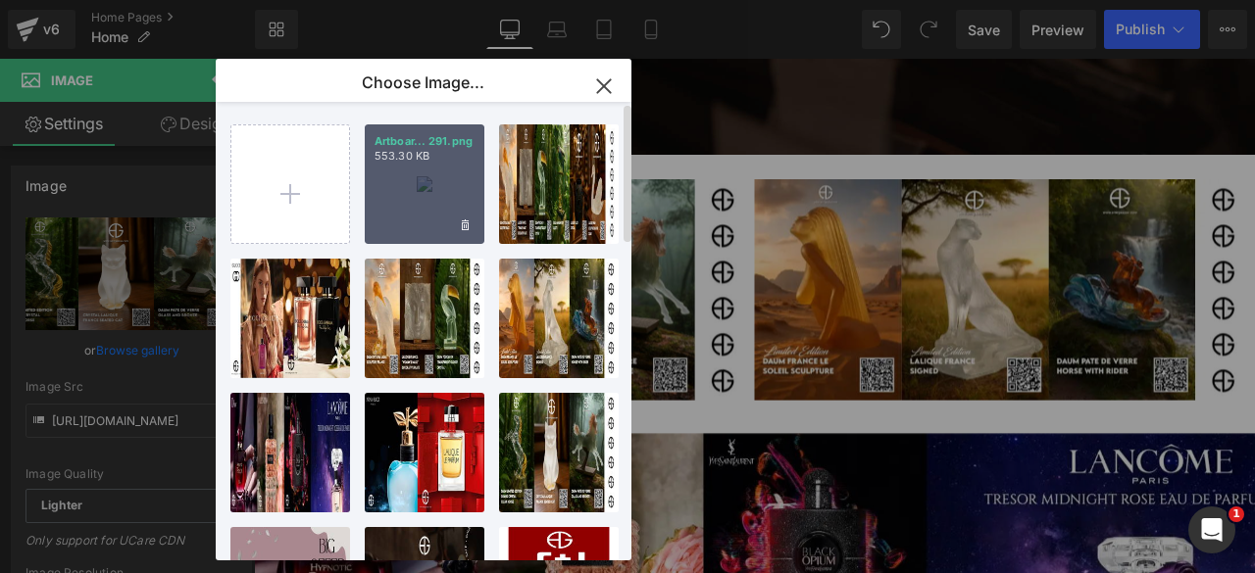
drag, startPoint x: 415, startPoint y: 181, endPoint x: 135, endPoint y: 172, distance: 279.6
click at [415, 181] on div "Artboar... 291.png 553.30 KB" at bounding box center [425, 185] width 120 height 120
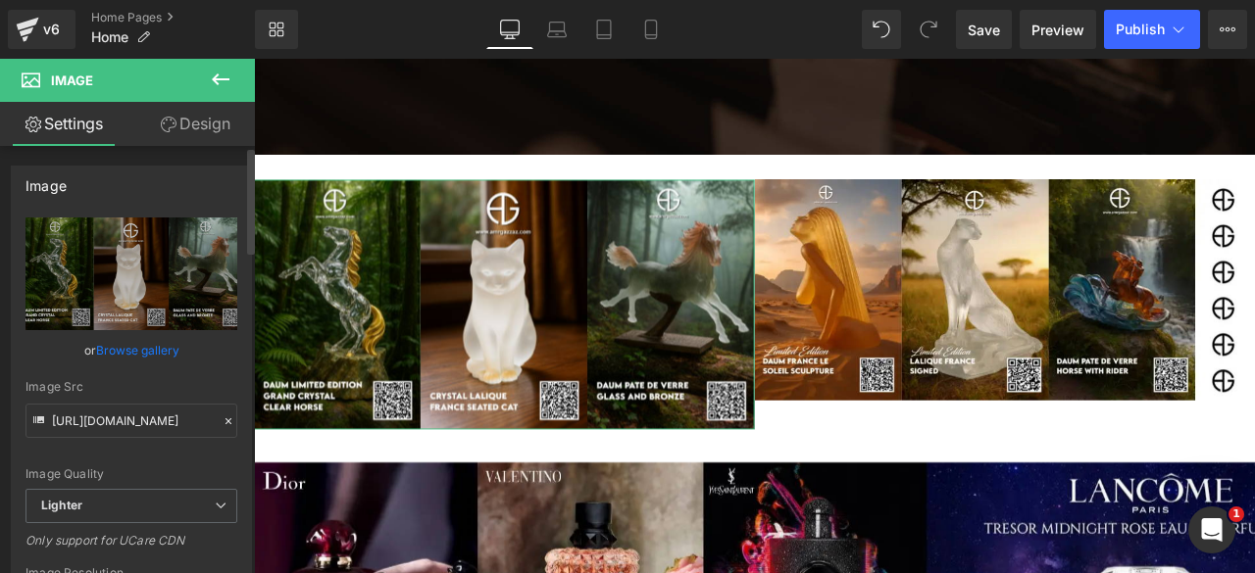
click at [145, 346] on link "Browse gallery" at bounding box center [137, 350] width 83 height 34
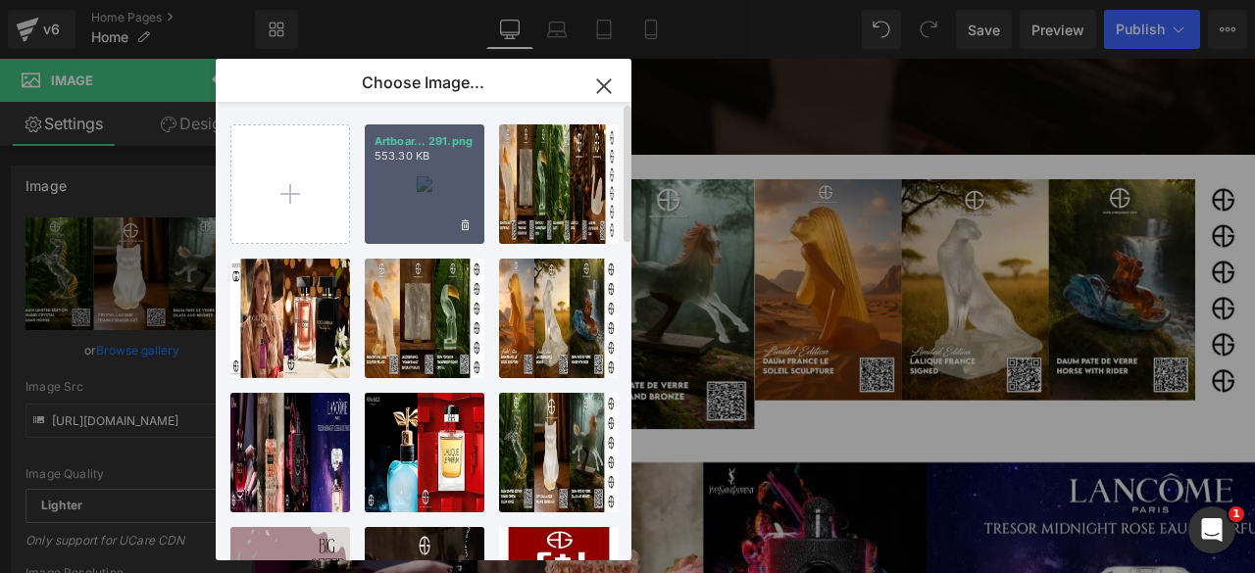
click at [421, 221] on div "Artboar... 291.png 553.30 KB" at bounding box center [425, 185] width 120 height 120
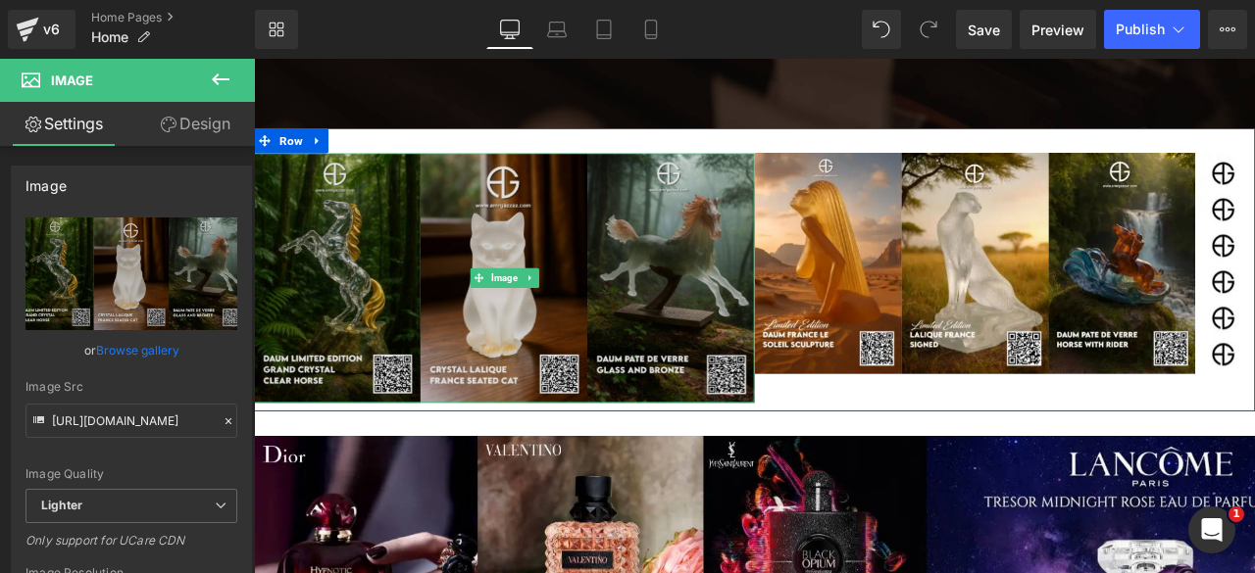
scroll to position [769, 0]
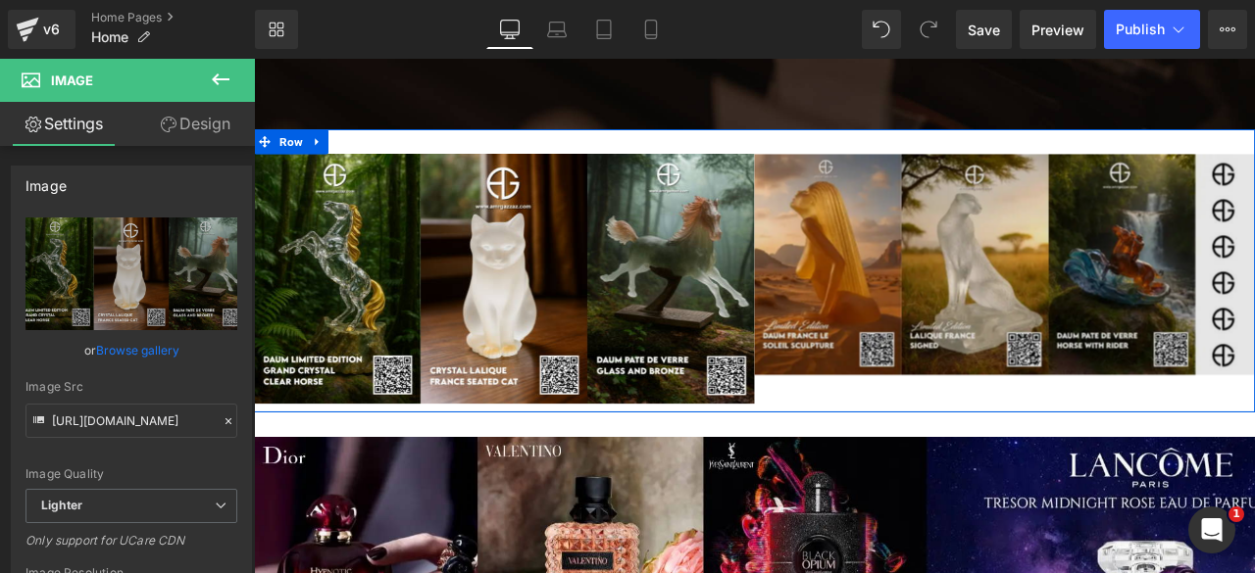
click at [1060, 307] on img at bounding box center [1143, 304] width 593 height 262
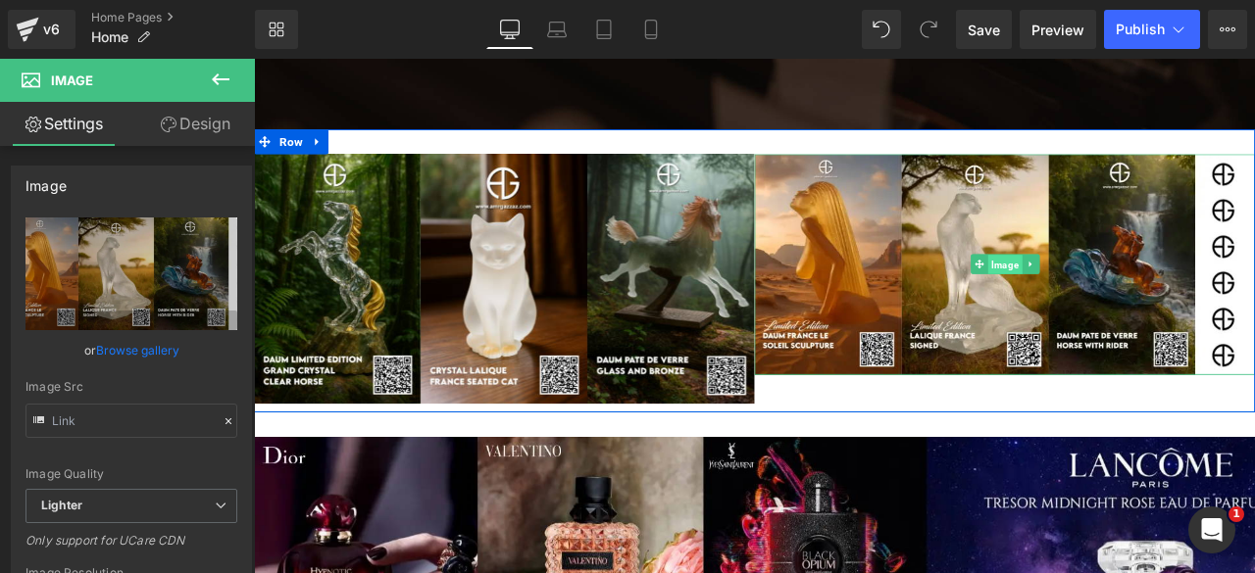
click at [1128, 311] on span "Image" at bounding box center [1143, 304] width 40 height 24
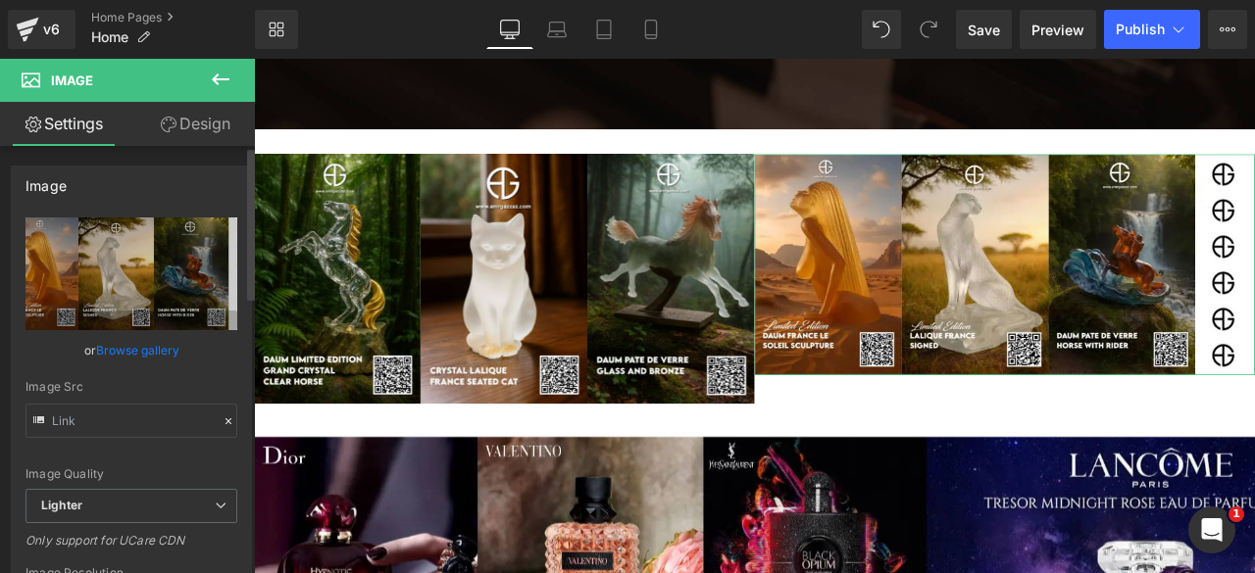
click at [143, 347] on link "Browse gallery" at bounding box center [137, 350] width 83 height 34
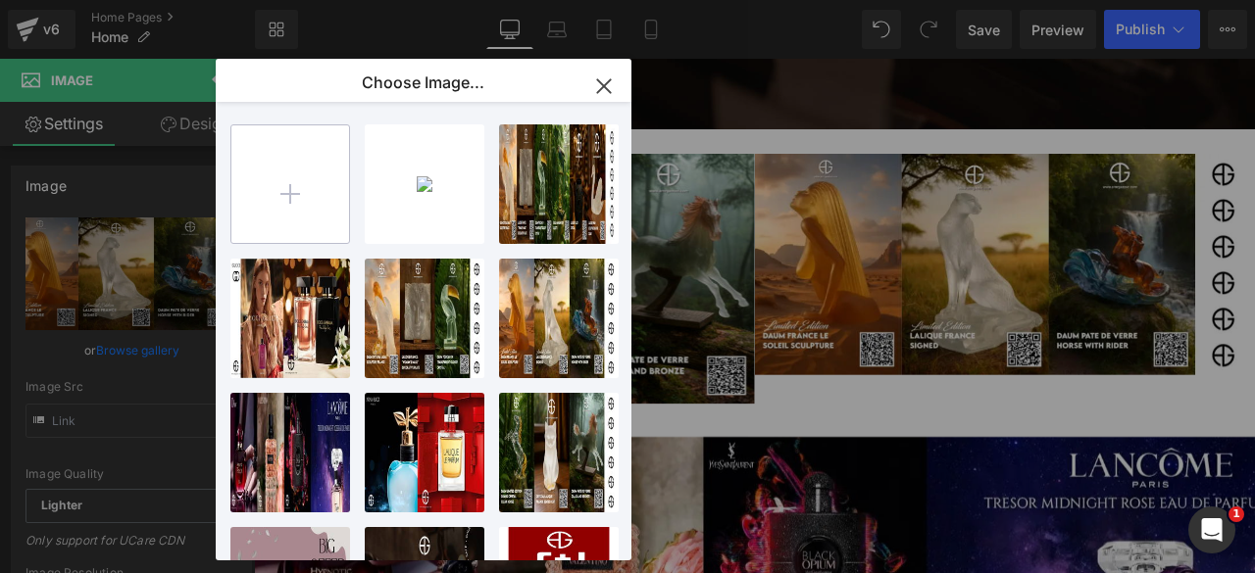
click at [274, 181] on input "file" at bounding box center [290, 184] width 118 height 118
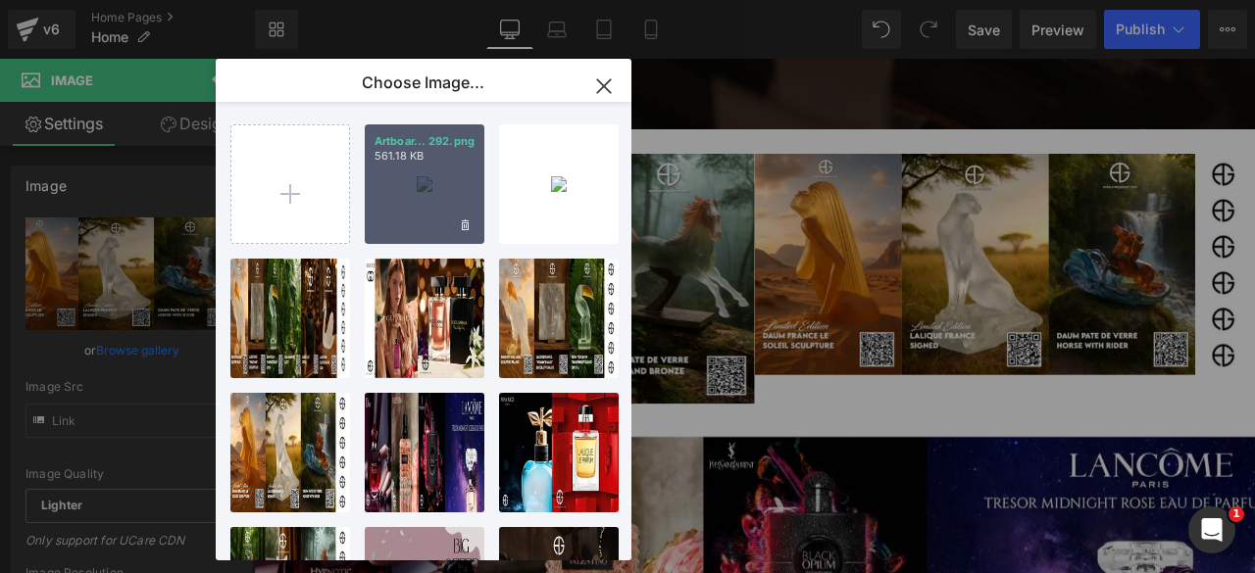
click at [406, 195] on div "Artboar... 292.png 561.18 KB" at bounding box center [425, 185] width 120 height 120
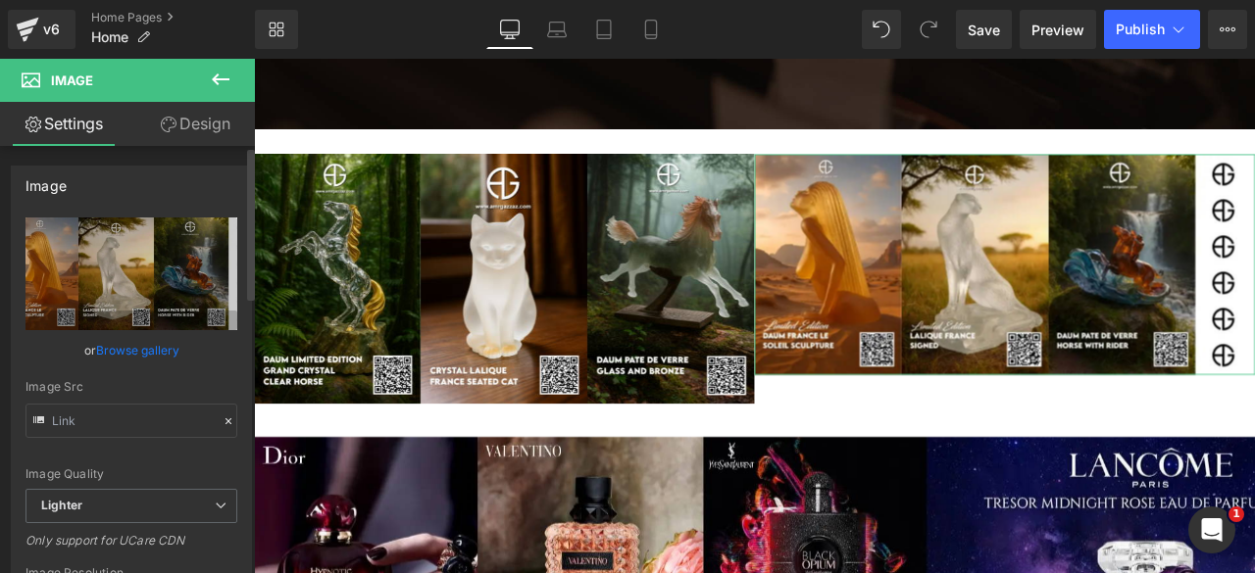
click at [146, 345] on link "Browse gallery" at bounding box center [137, 350] width 83 height 34
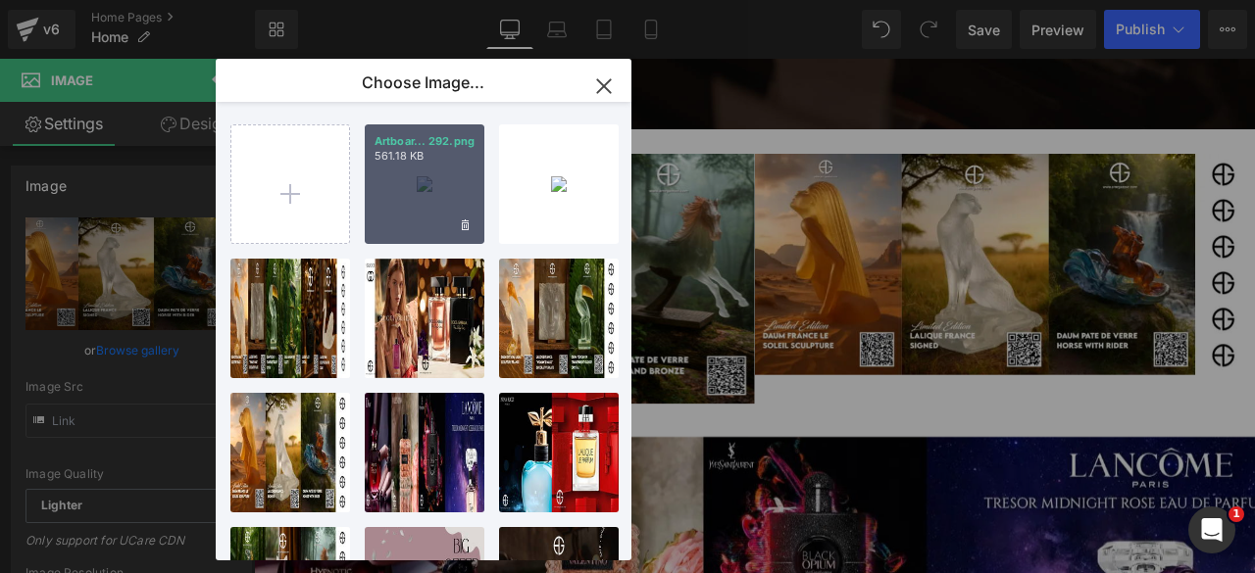
click at [401, 211] on div "Artboar... 292.png 561.18 KB" at bounding box center [425, 185] width 120 height 120
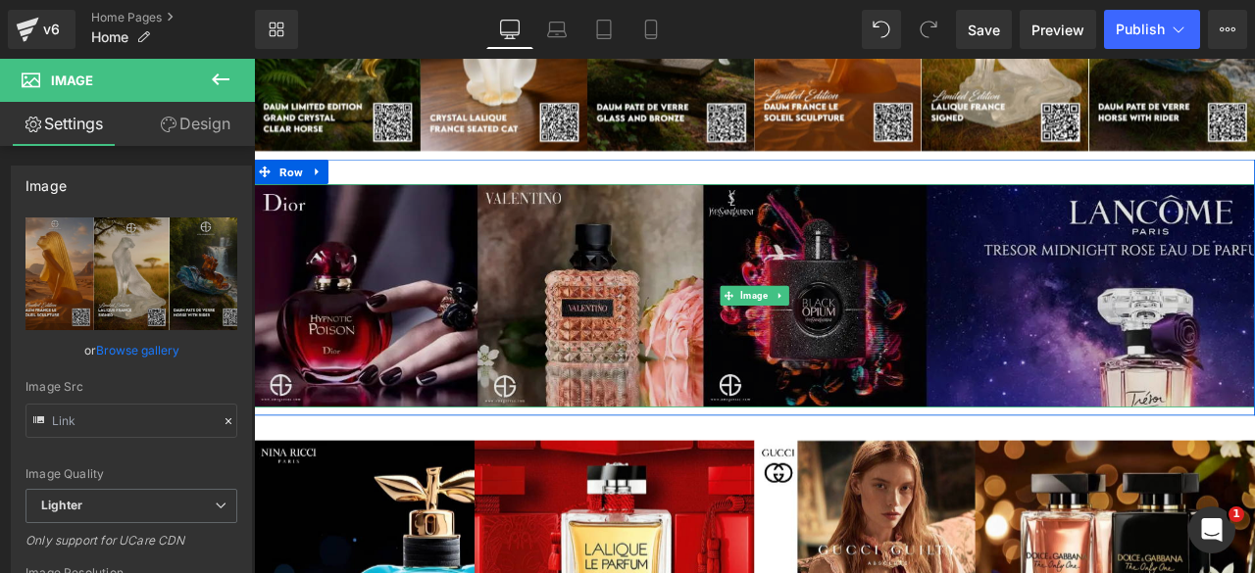
scroll to position [1012, 0]
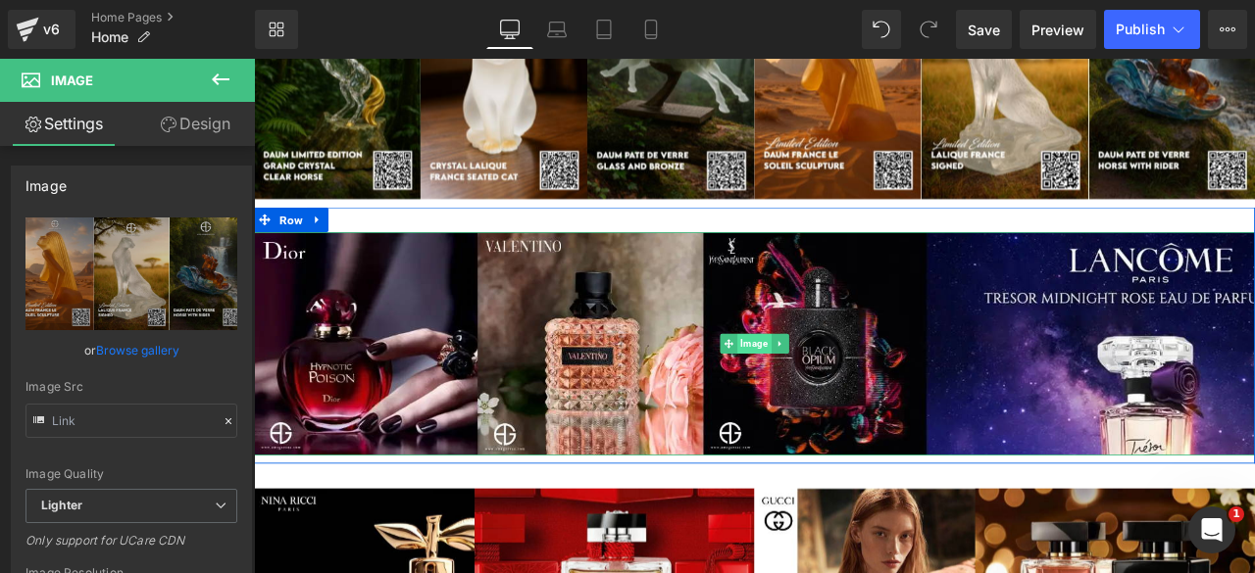
click at [831, 394] on span "Image" at bounding box center [846, 397] width 40 height 24
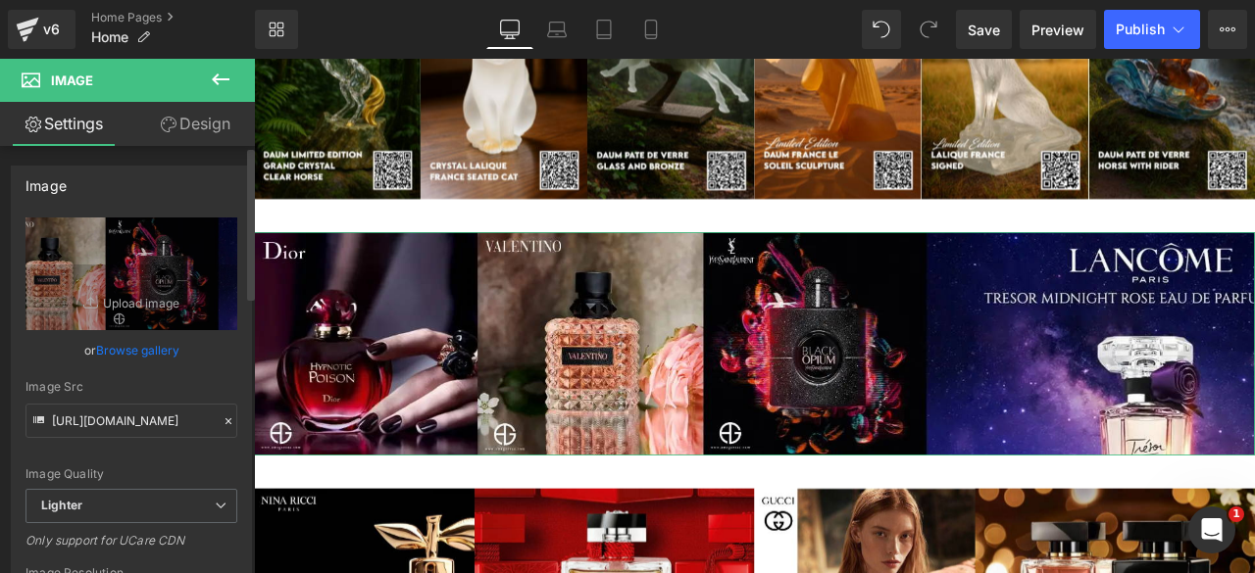
click at [125, 337] on link "Browse gallery" at bounding box center [137, 350] width 83 height 34
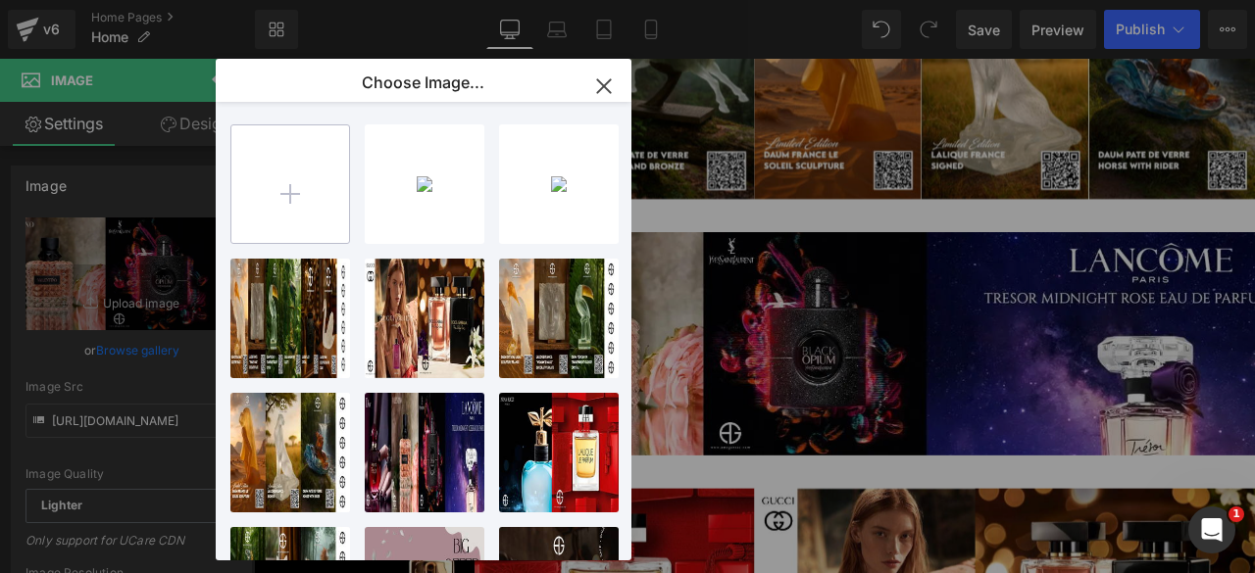
click at [271, 195] on input "file" at bounding box center [290, 184] width 118 height 118
type input "C:\fakepath\Artboard – 411.png"
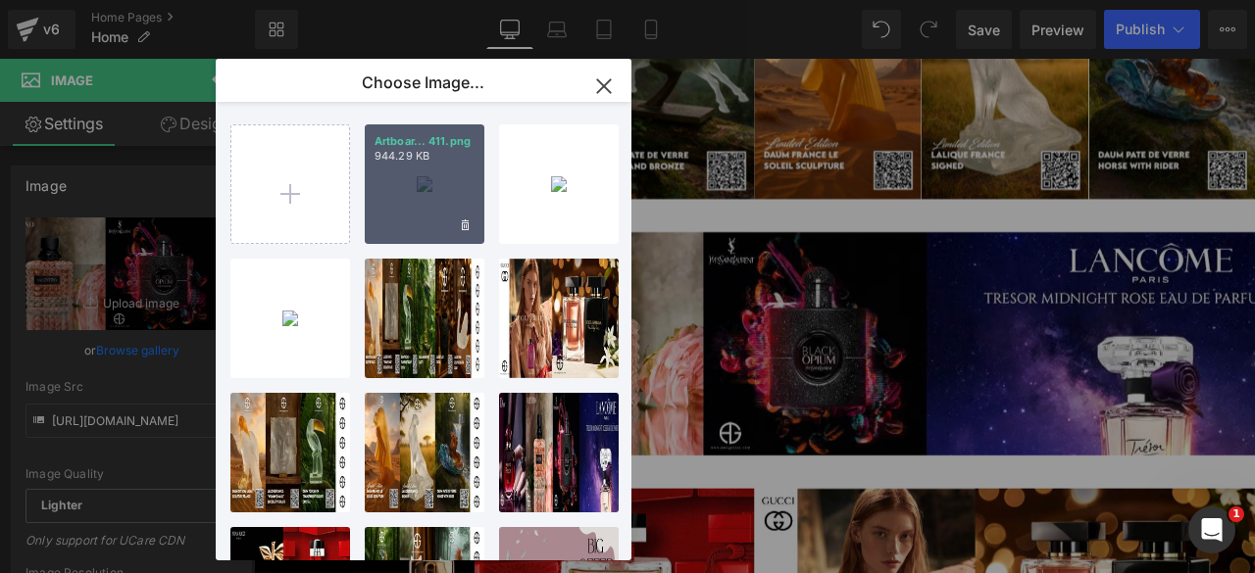
click at [404, 200] on div "Artboar... 411.png 944.29 KB" at bounding box center [425, 185] width 120 height 120
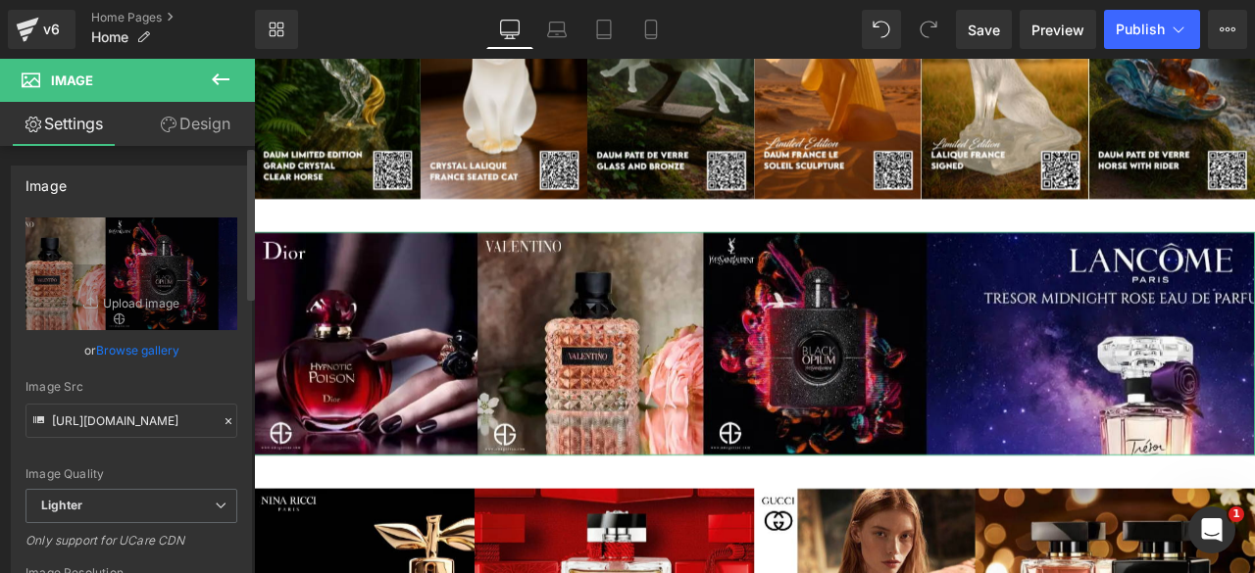
click at [146, 354] on link "Browse gallery" at bounding box center [137, 350] width 83 height 34
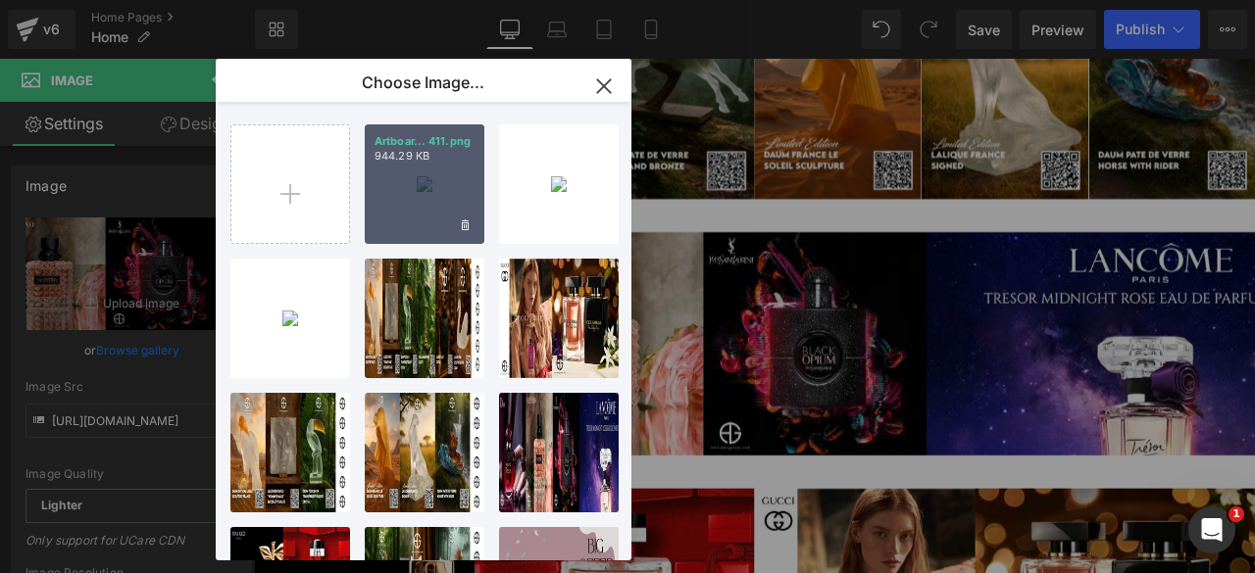
click at [396, 191] on div "Artboar... 411.png 944.29 KB" at bounding box center [425, 185] width 120 height 120
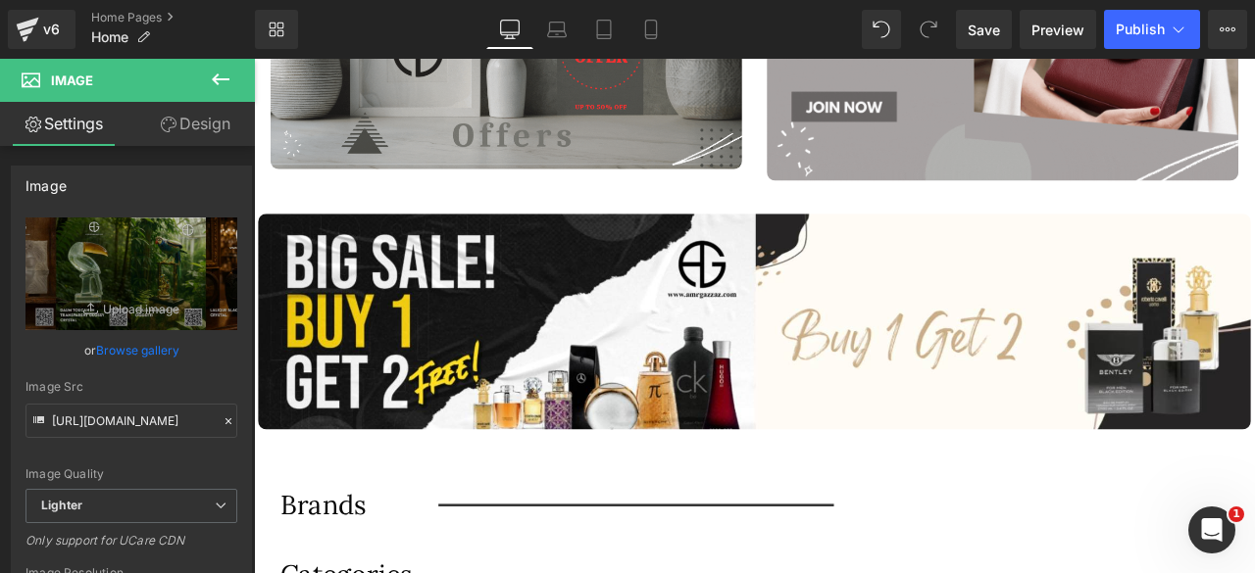
scroll to position [2337, 0]
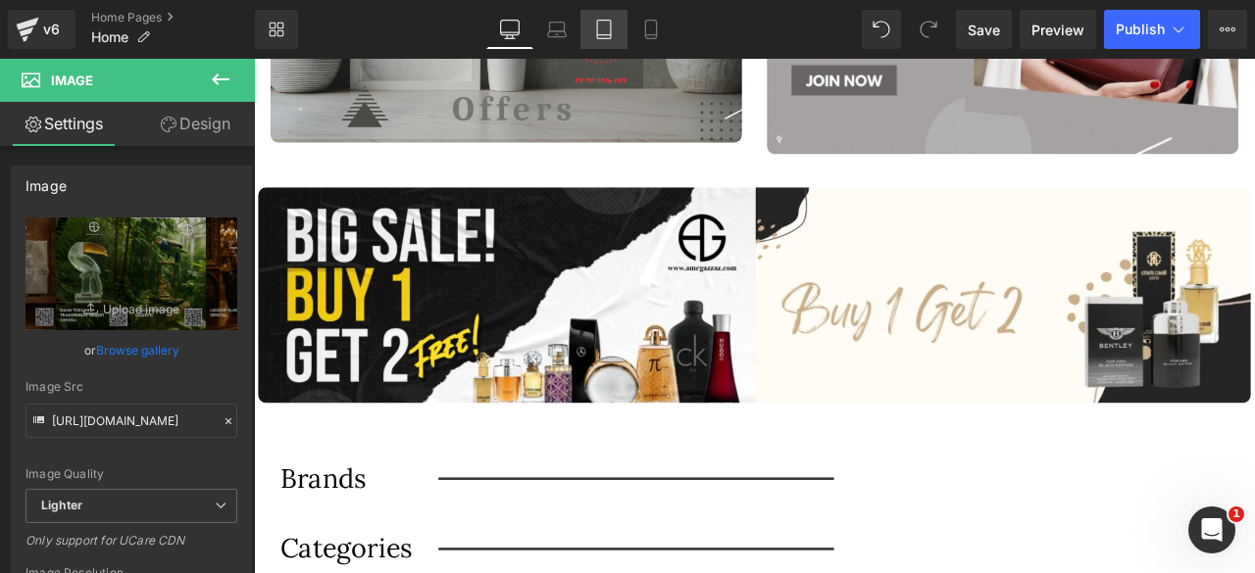
click at [602, 40] on link "Tablet" at bounding box center [603, 29] width 47 height 39
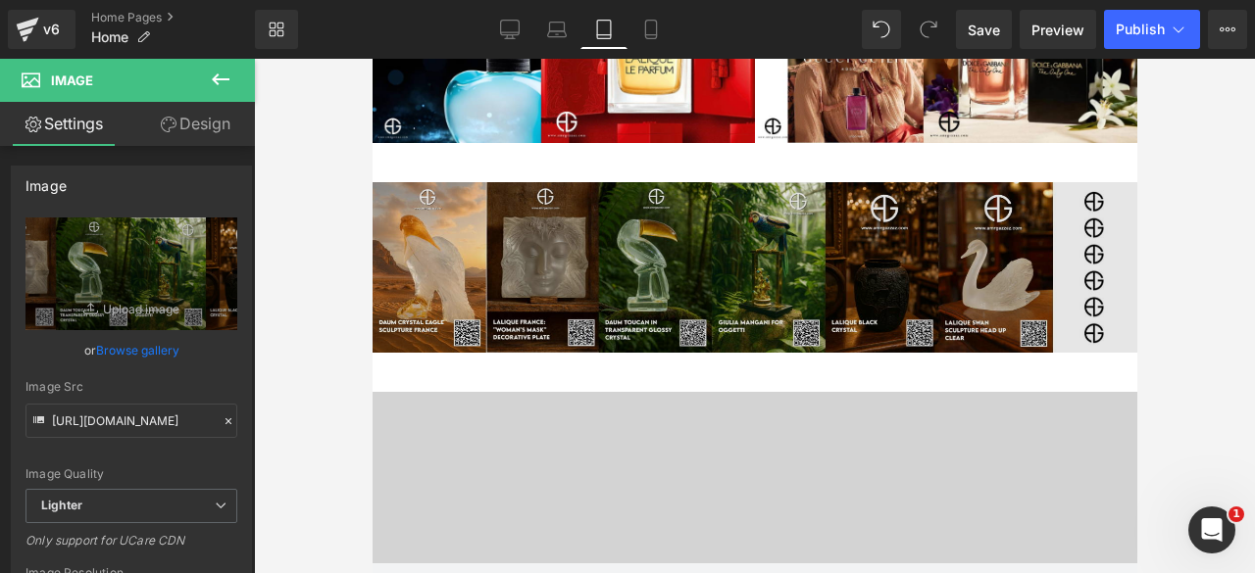
scroll to position [785, 0]
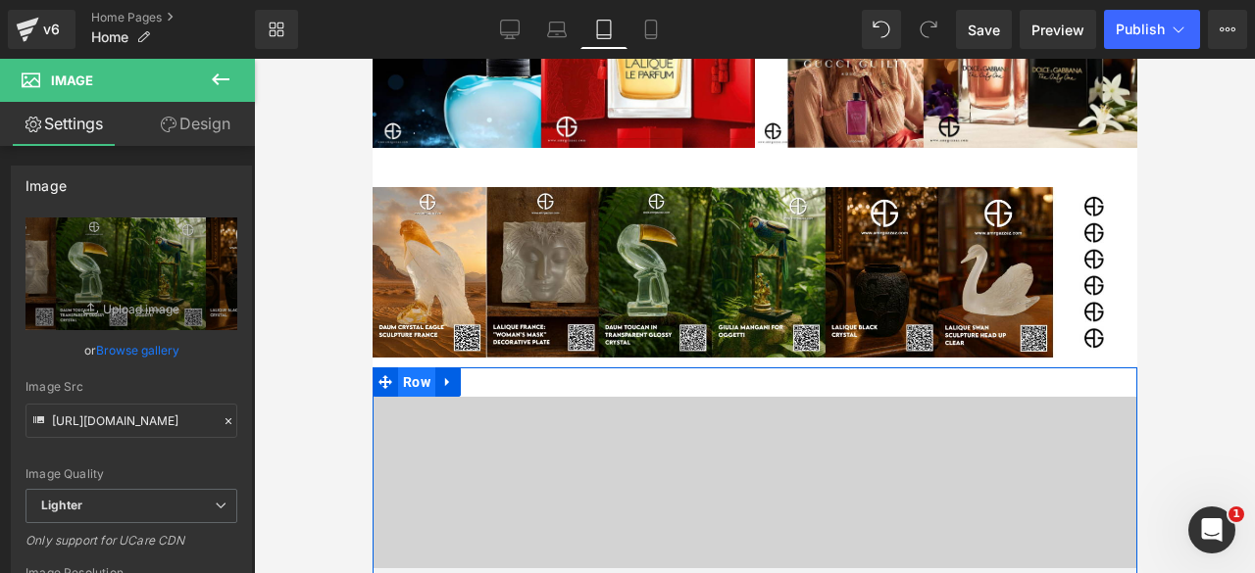
click at [405, 383] on span "Row" at bounding box center [415, 382] width 37 height 29
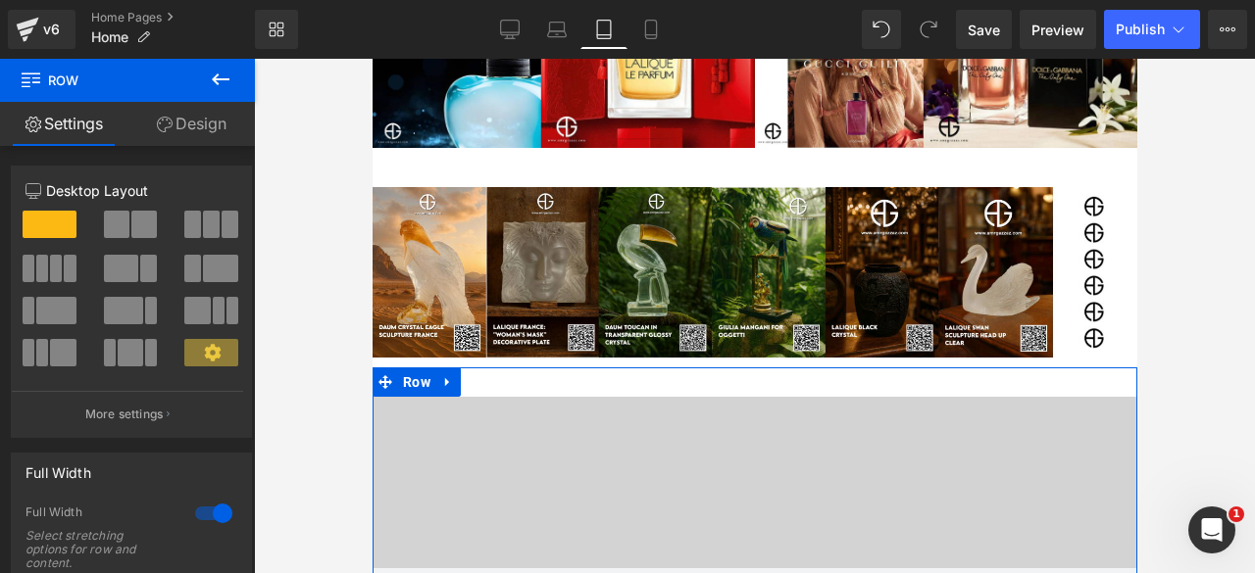
click at [176, 121] on link "Design" at bounding box center [190, 124] width 127 height 44
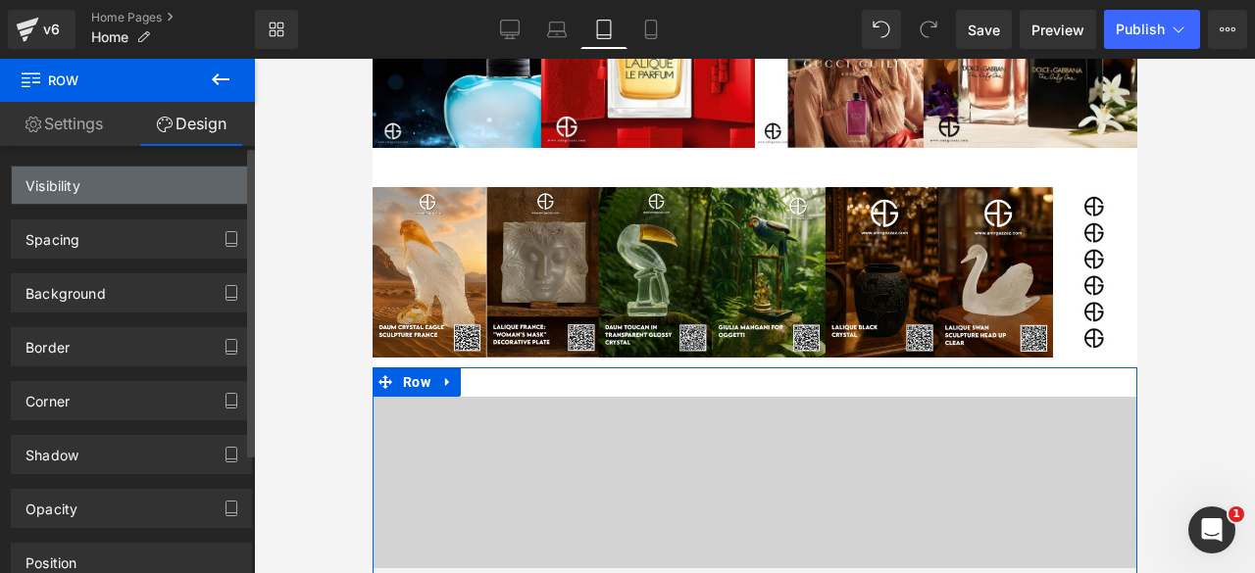
click at [80, 195] on div "Visibility" at bounding box center [131, 185] width 239 height 37
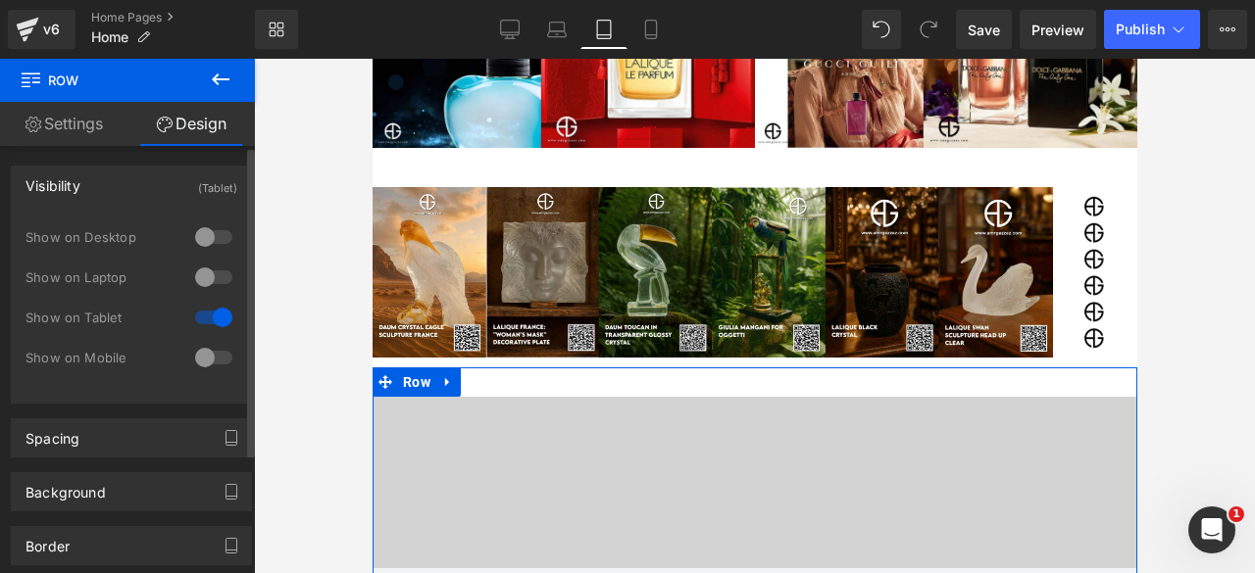
click at [206, 236] on div at bounding box center [213, 237] width 47 height 31
click at [208, 281] on div at bounding box center [213, 277] width 47 height 31
click at [208, 353] on div at bounding box center [213, 357] width 47 height 31
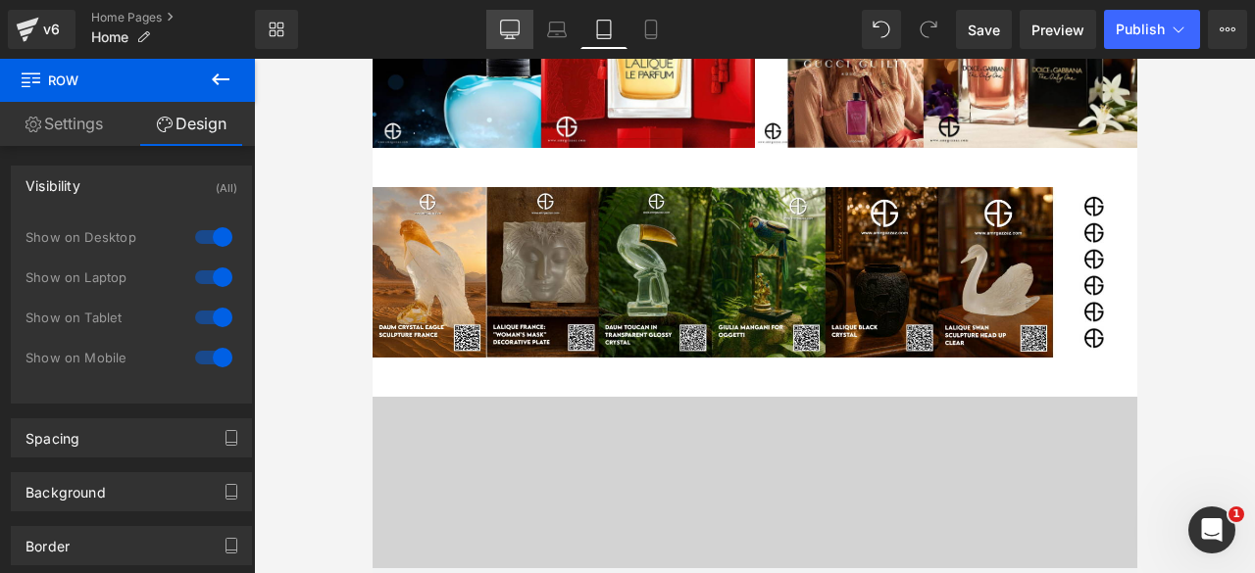
click at [504, 24] on icon at bounding box center [510, 30] width 20 height 20
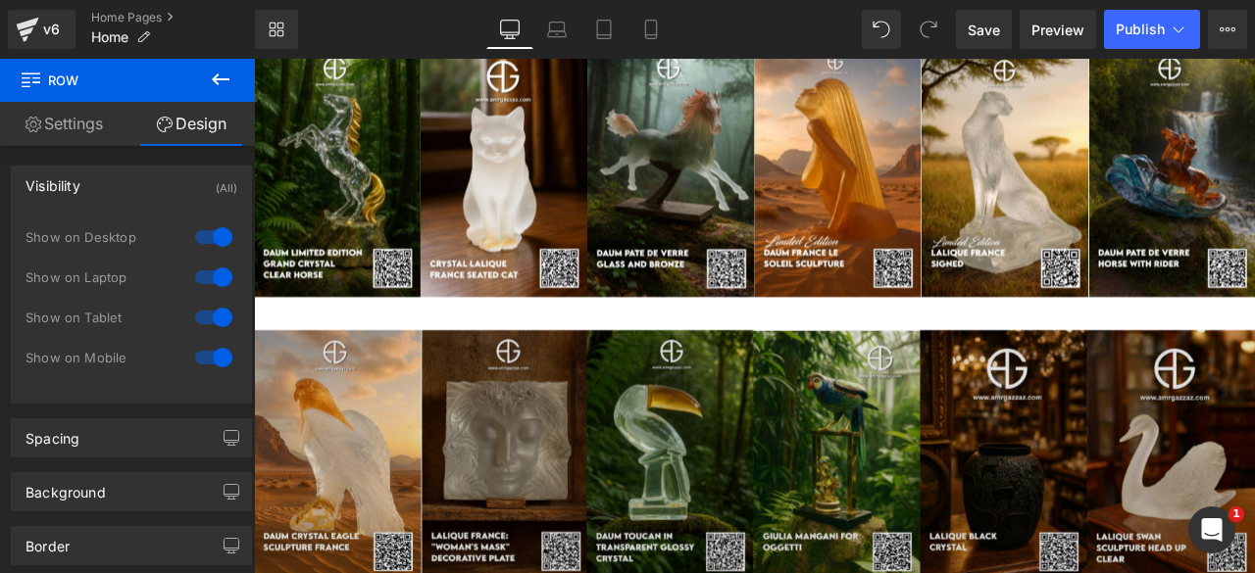
scroll to position [897, 0]
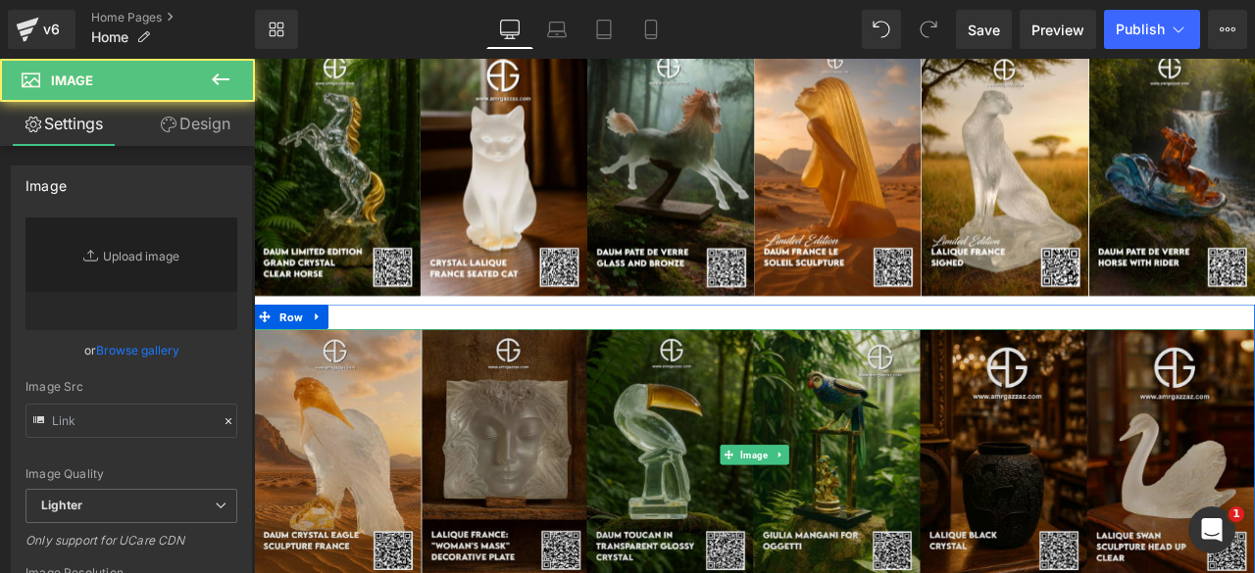
click at [822, 463] on img at bounding box center [847, 527] width 1186 height 297
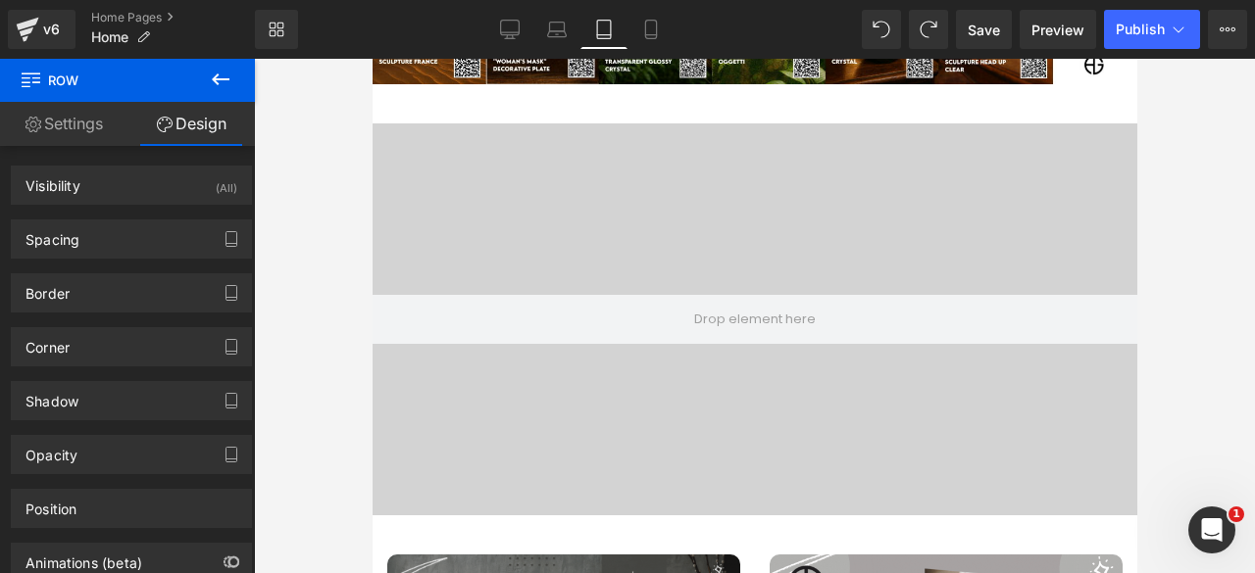
scroll to position [1059, 0]
click at [510, 26] on icon at bounding box center [510, 30] width 20 height 20
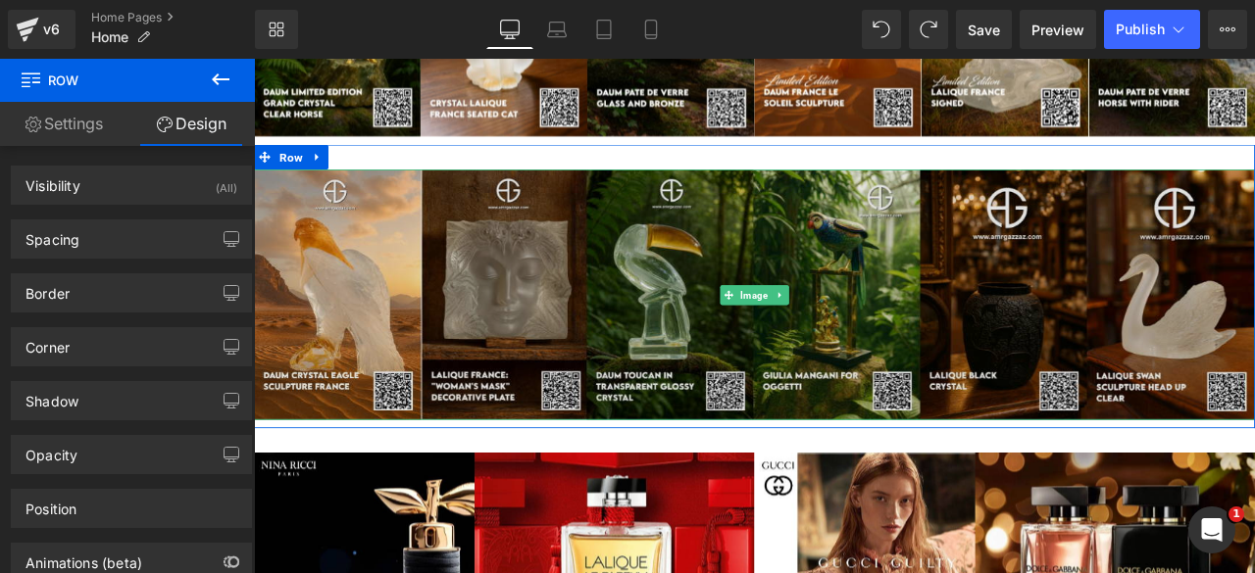
scroll to position [1092, 0]
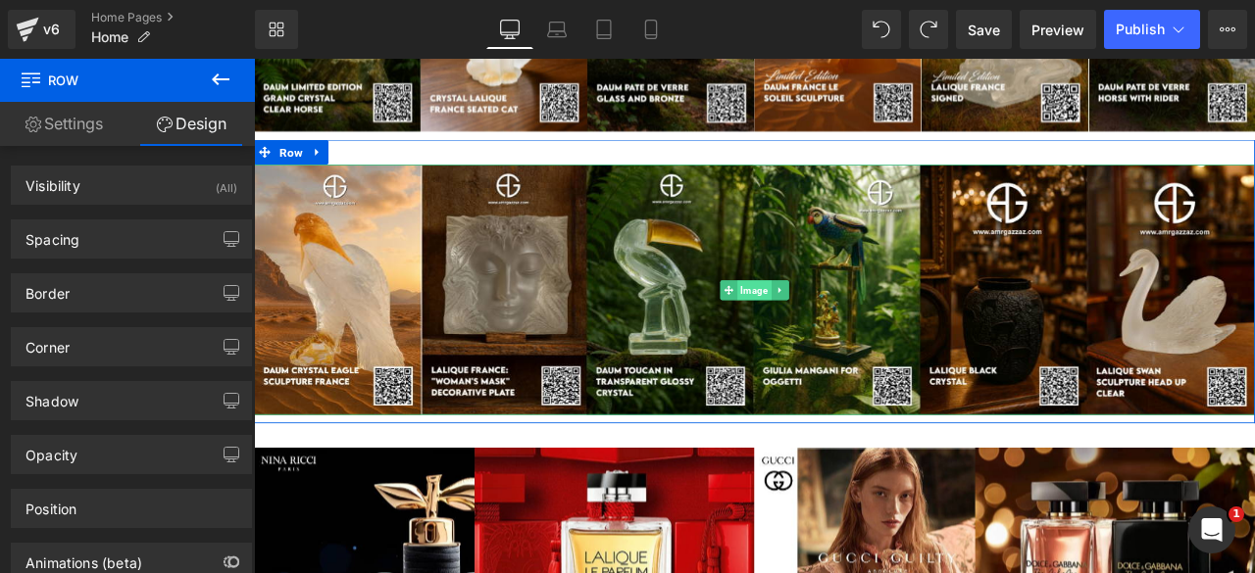
click at [832, 324] on span "Image" at bounding box center [846, 334] width 40 height 24
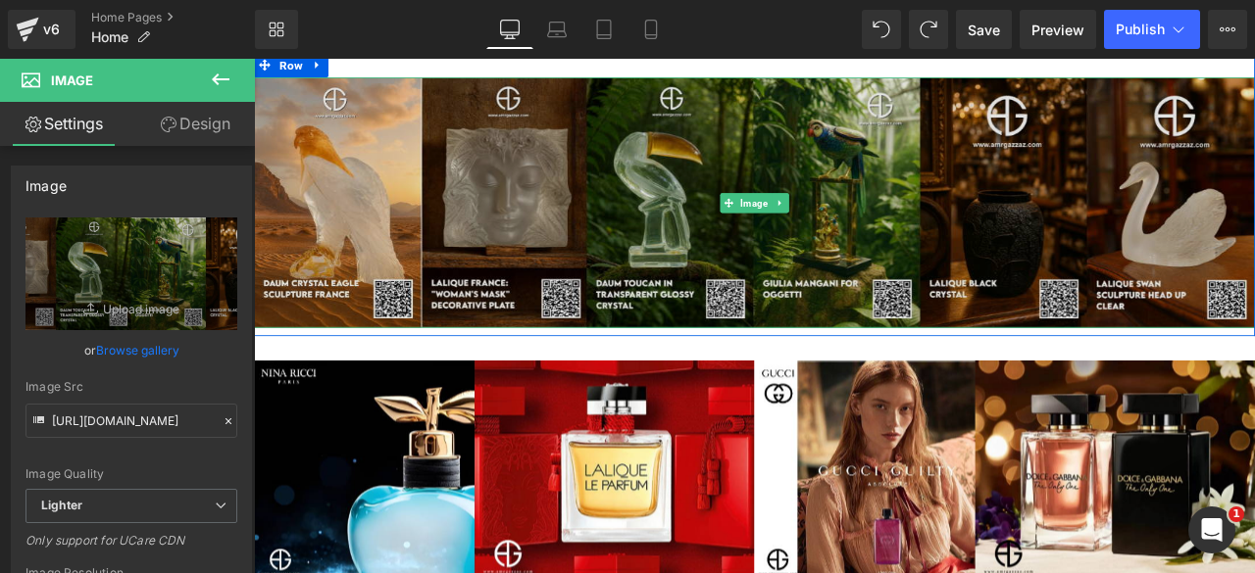
scroll to position [1196, 0]
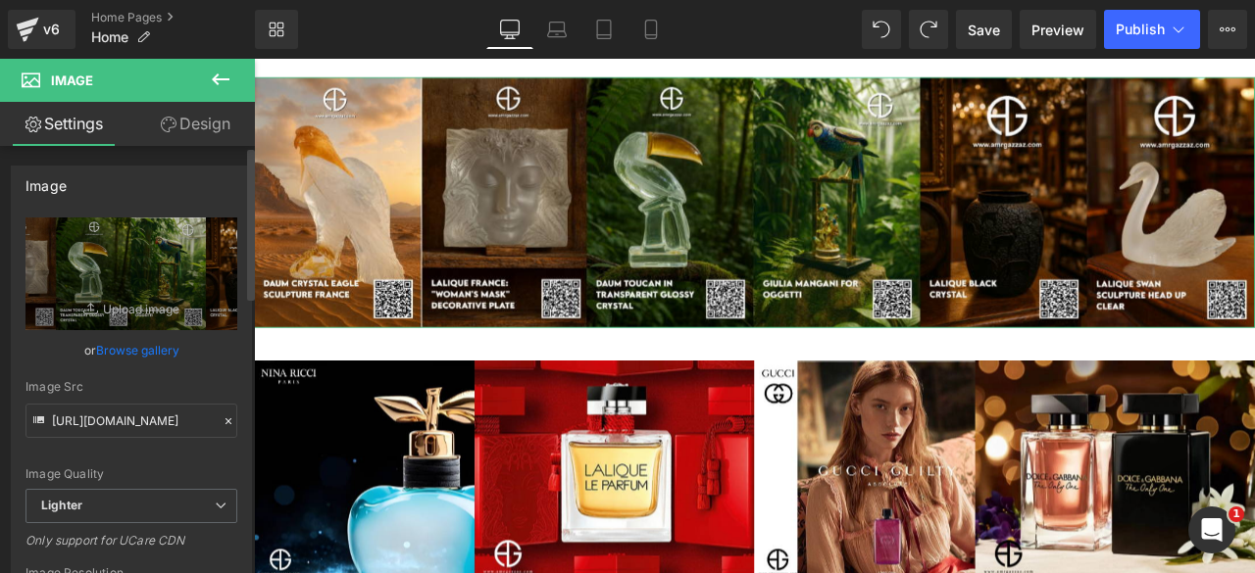
click at [139, 346] on link "Browse gallery" at bounding box center [137, 350] width 83 height 34
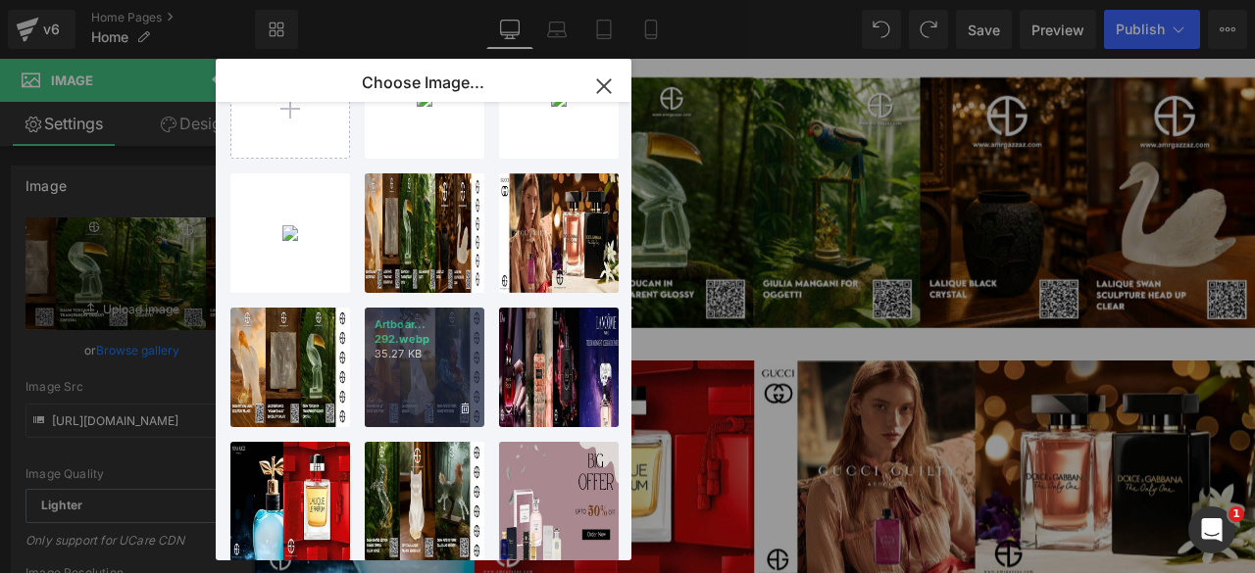
scroll to position [86, 0]
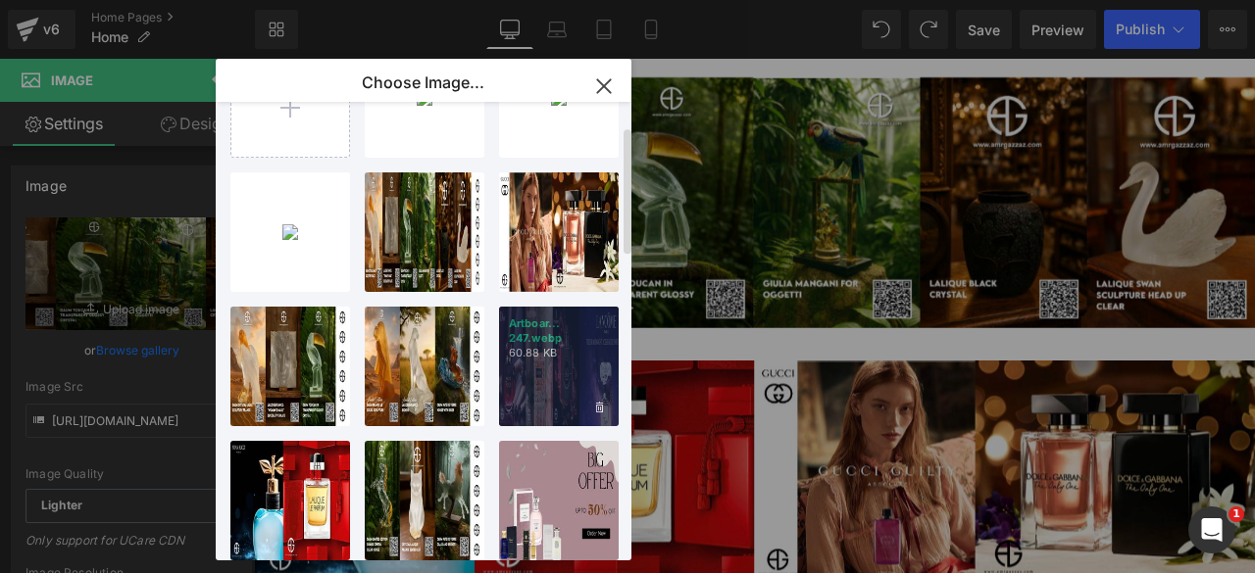
click at [533, 385] on div "Artboar... 247.webp 60.88 KB" at bounding box center [559, 367] width 120 height 120
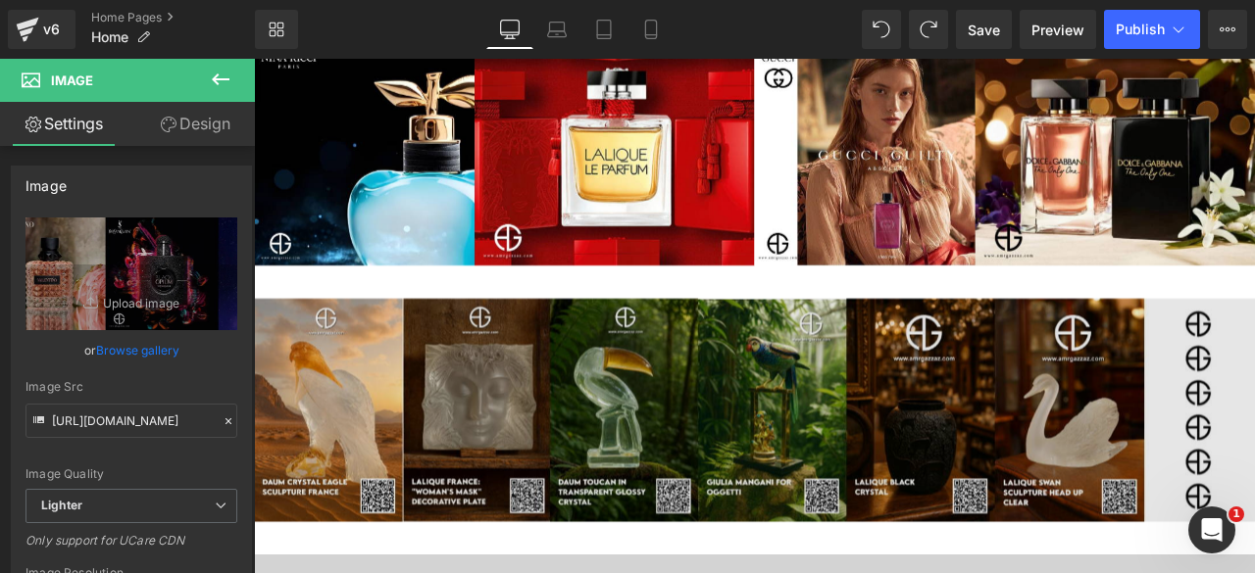
scroll to position [1548, 0]
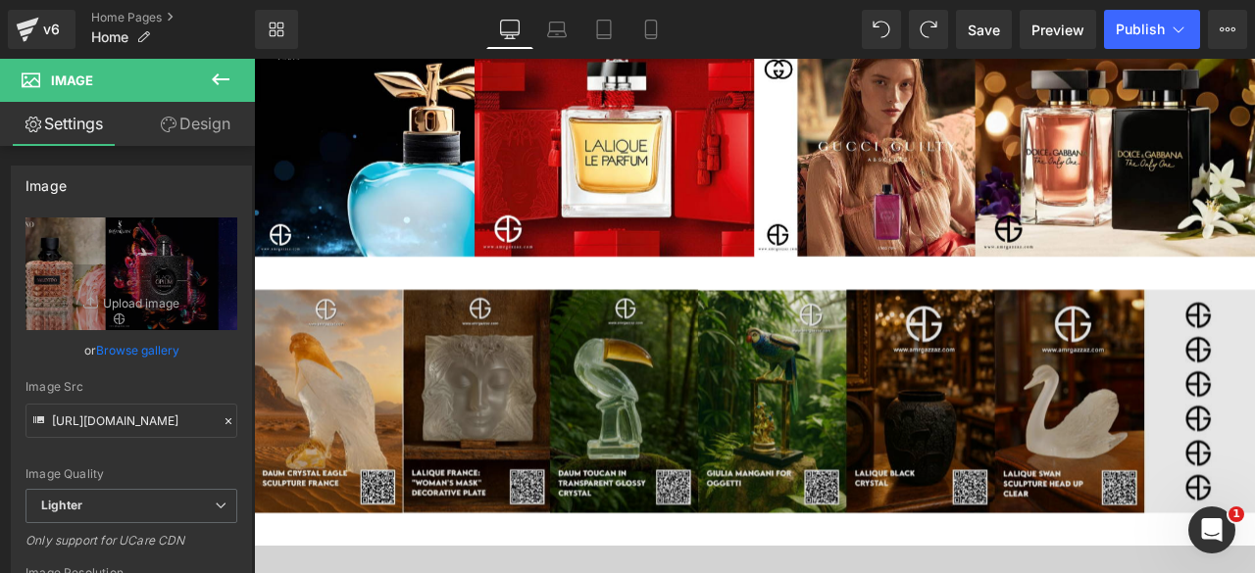
click at [790, 424] on img at bounding box center [847, 464] width 1186 height 265
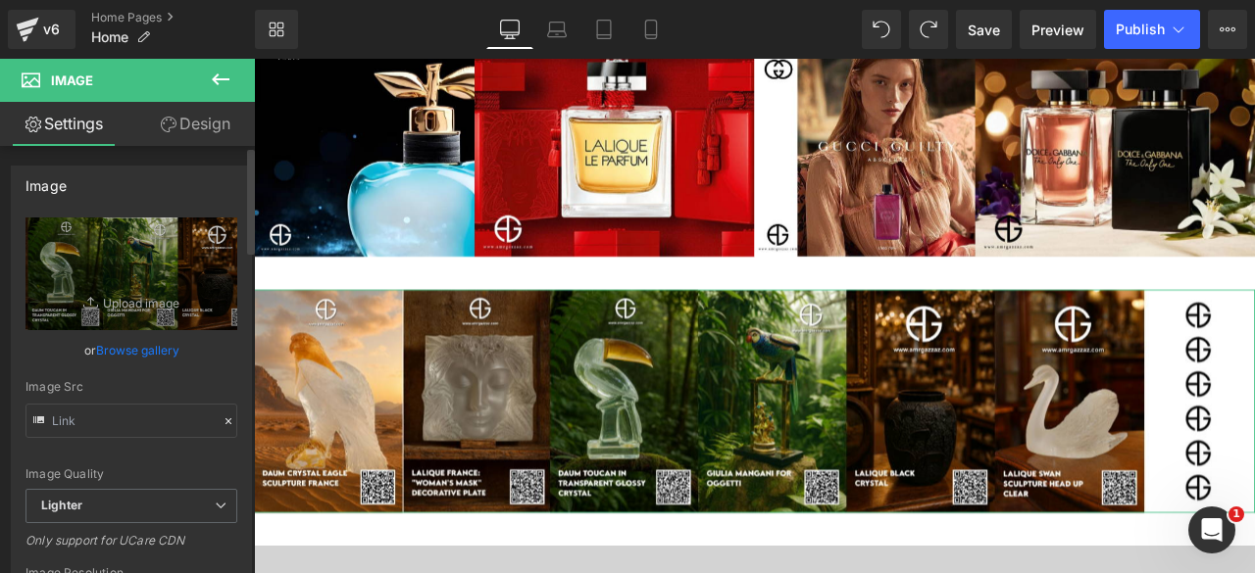
click at [118, 346] on link "Browse gallery" at bounding box center [137, 350] width 83 height 34
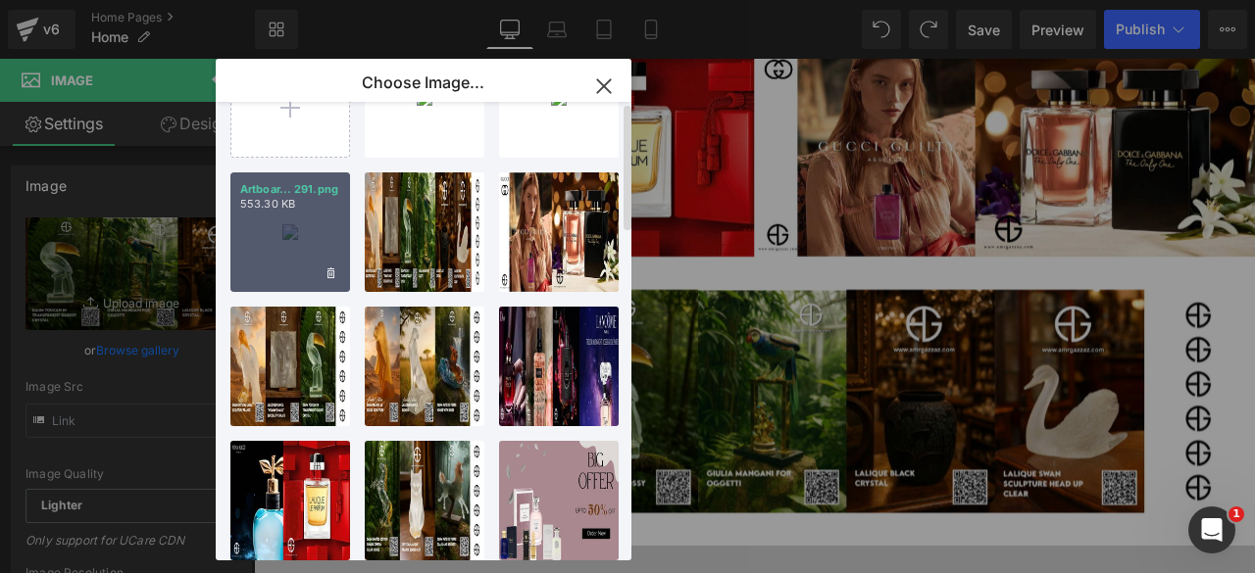
scroll to position [0, 0]
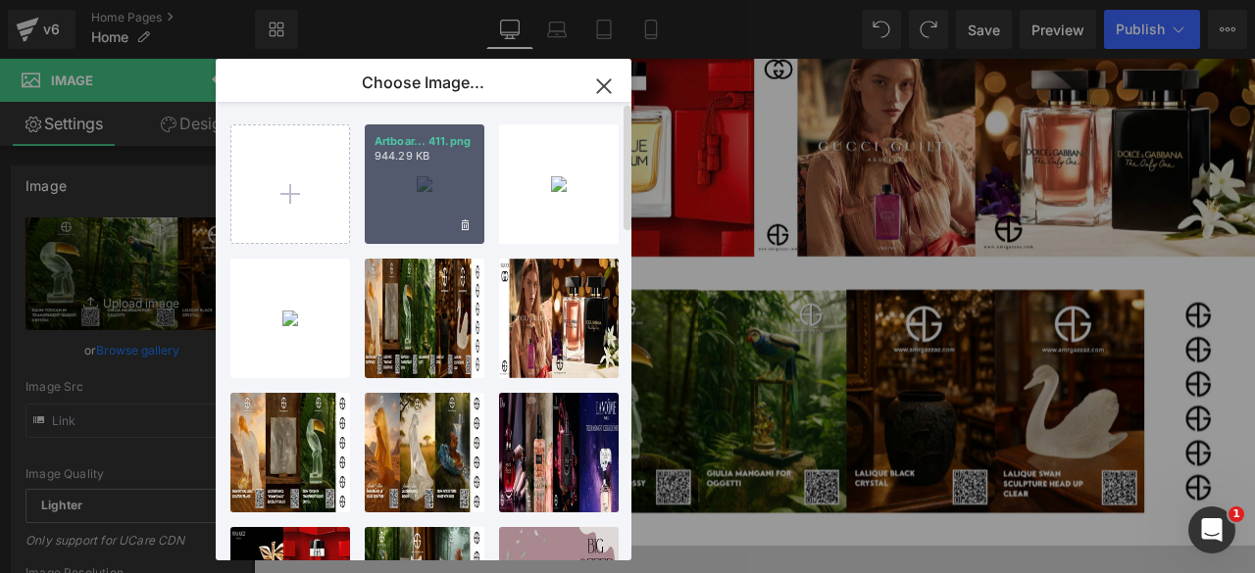
click at [405, 190] on div "Artboar... 411.png 944.29 KB" at bounding box center [425, 185] width 120 height 120
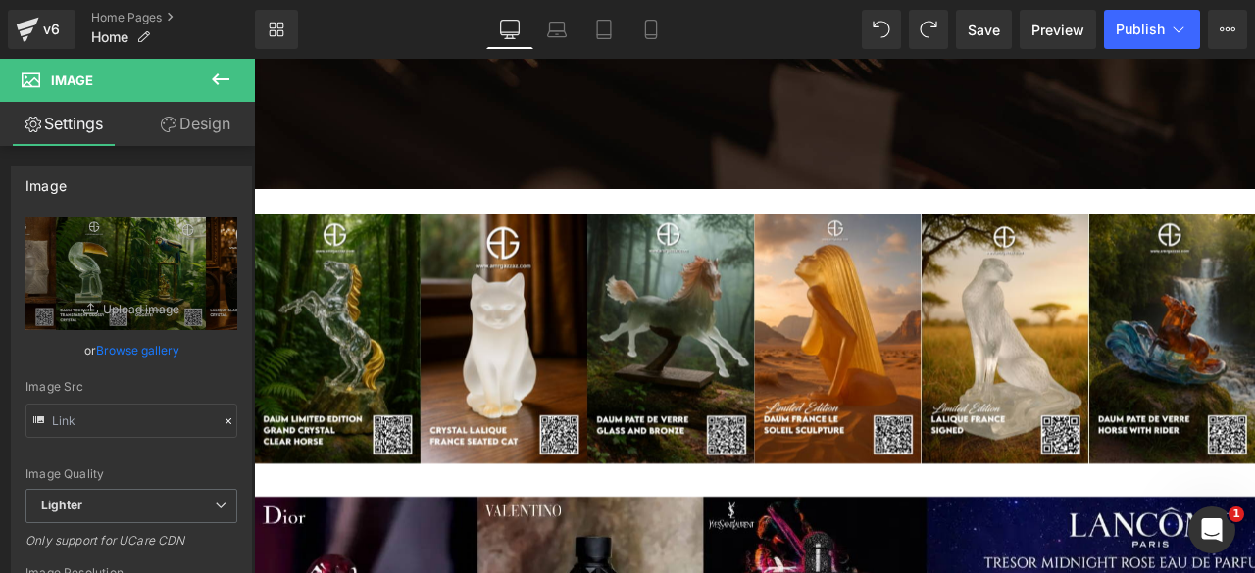
scroll to position [695, 0]
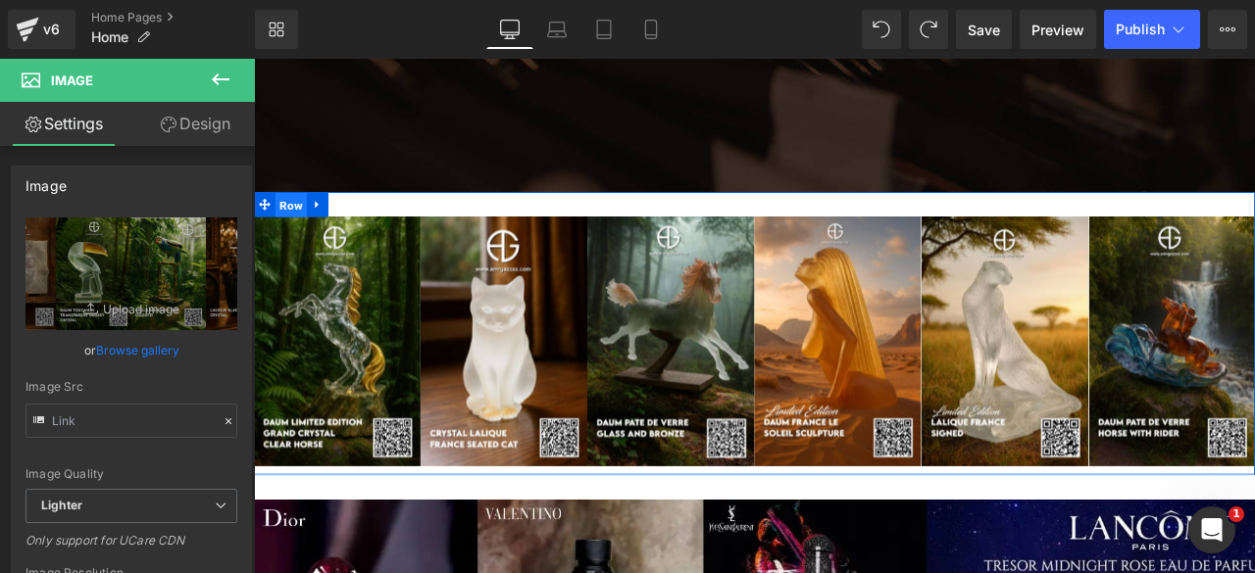
click at [284, 236] on span "Row" at bounding box center [297, 232] width 37 height 29
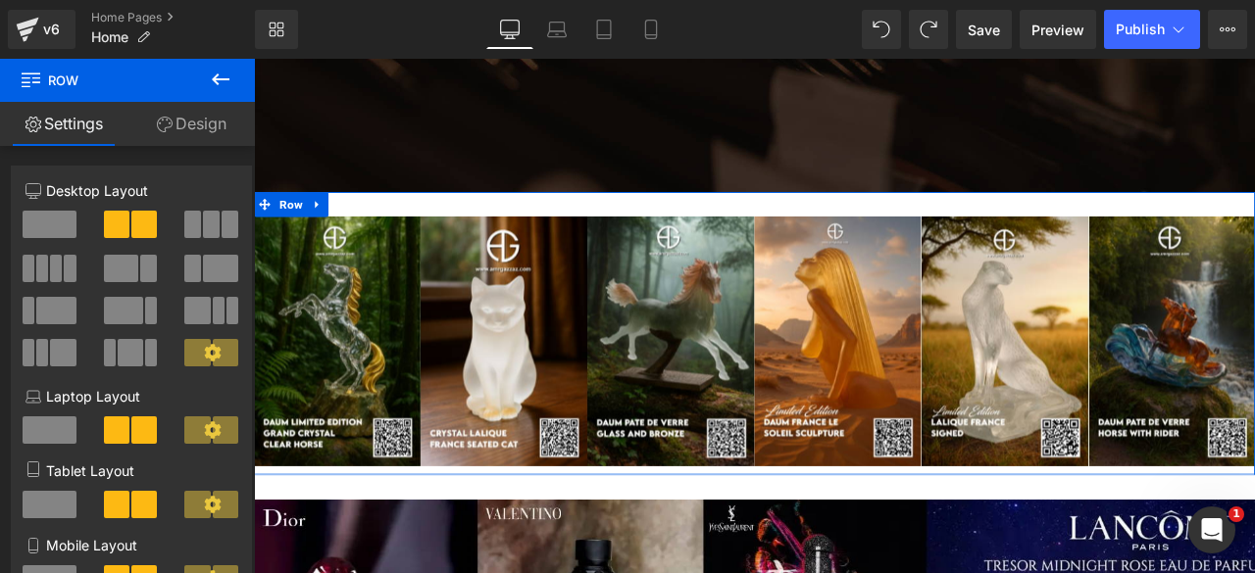
click at [179, 124] on link "Design" at bounding box center [190, 124] width 127 height 44
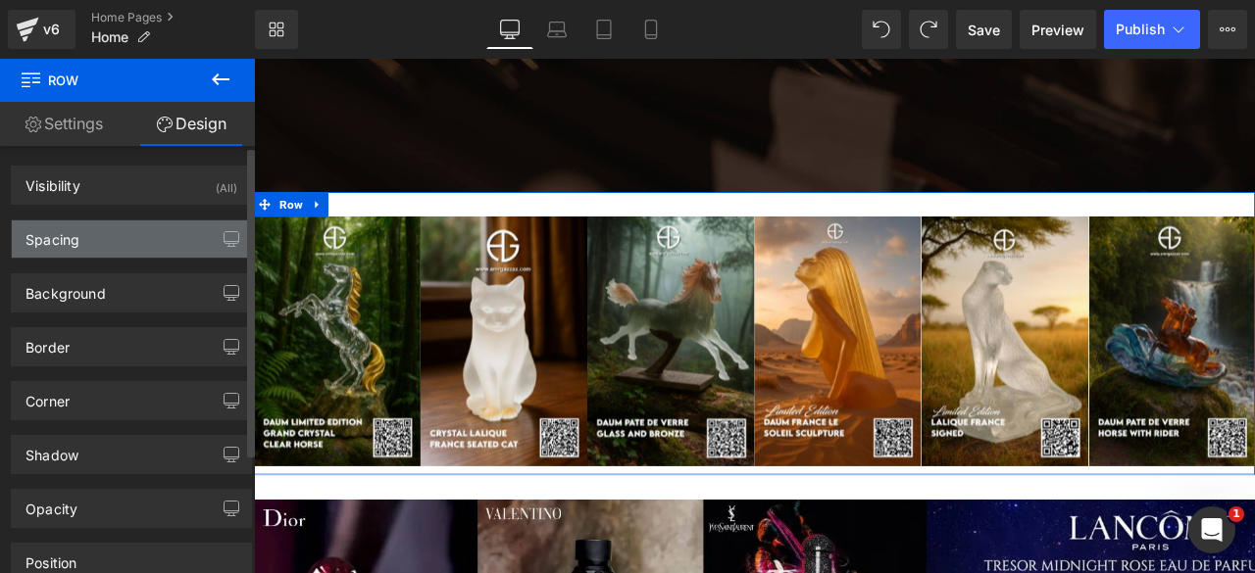
click at [124, 234] on div "Spacing" at bounding box center [131, 239] width 239 height 37
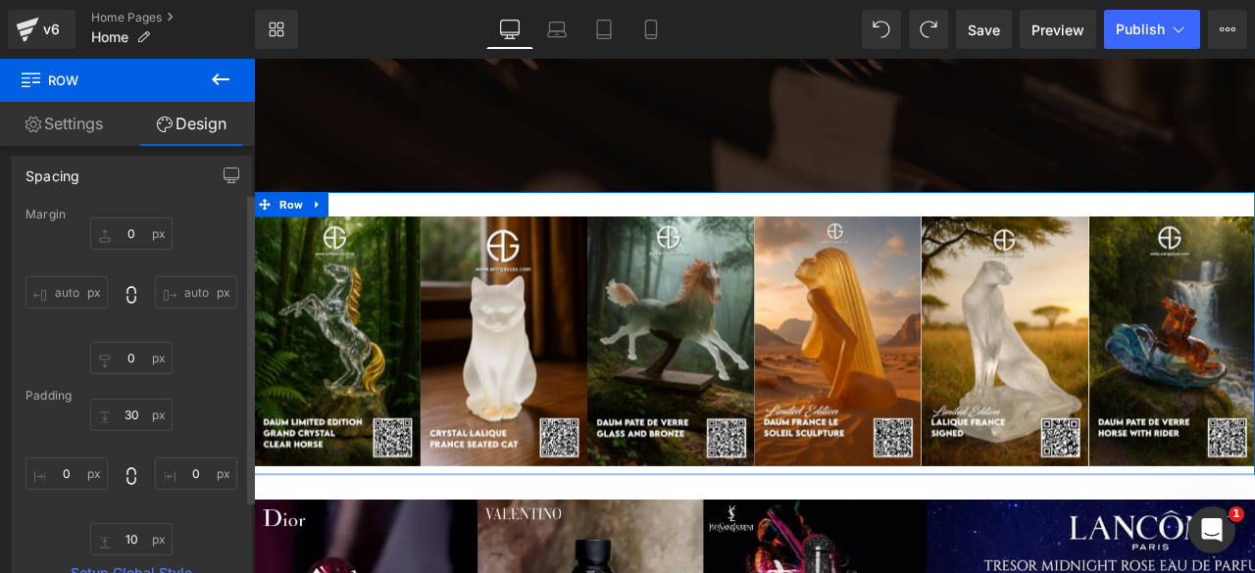
scroll to position [65, 0]
click at [66, 473] on input "text" at bounding box center [66, 473] width 82 height 32
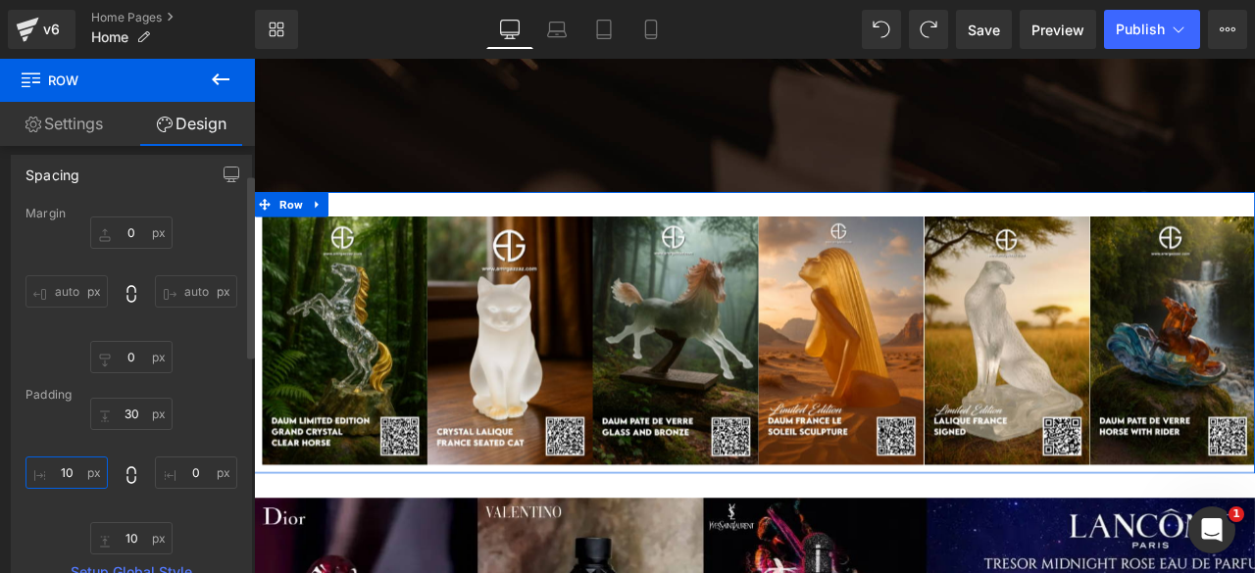
type input "1"
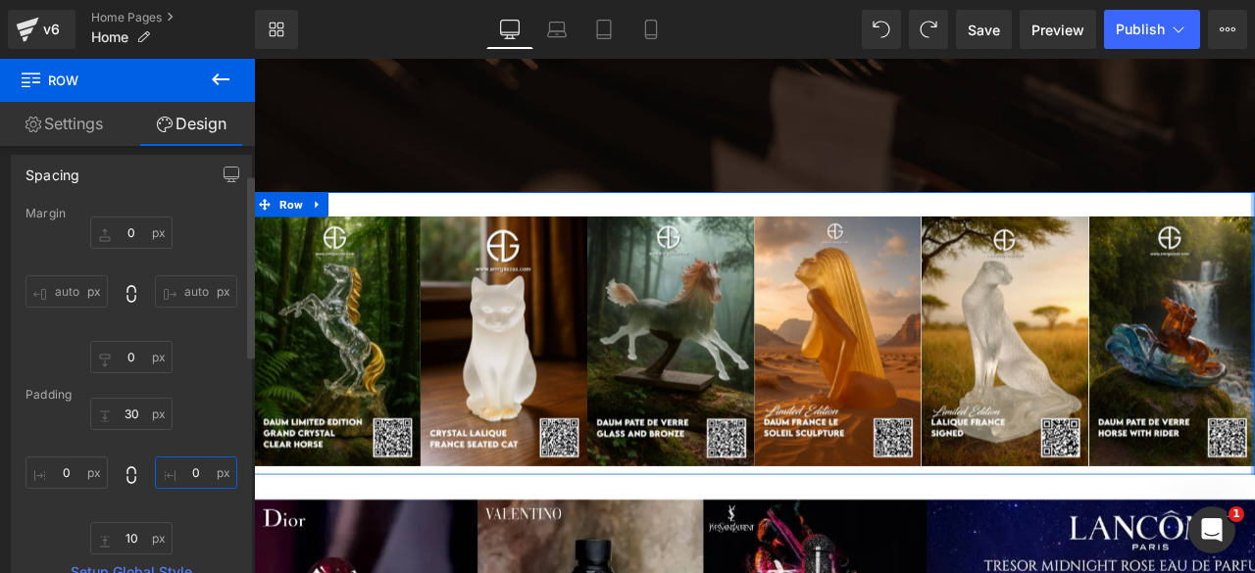
click at [182, 472] on input "text" at bounding box center [196, 473] width 82 height 32
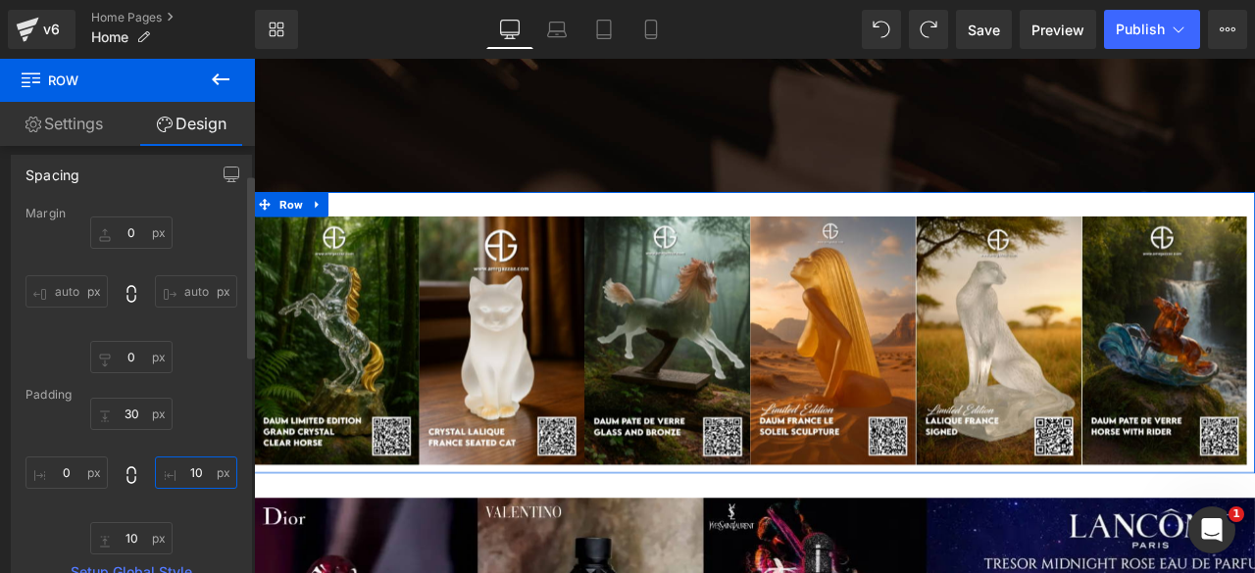
type input "1"
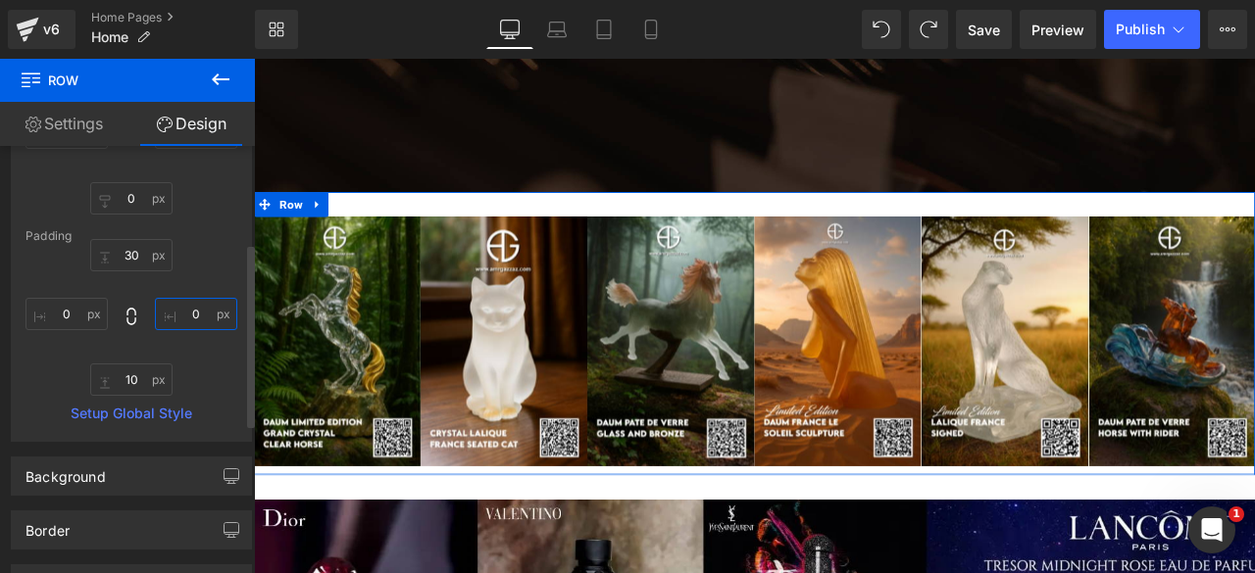
scroll to position [225, 0]
click at [294, 222] on span "Row" at bounding box center [297, 231] width 37 height 29
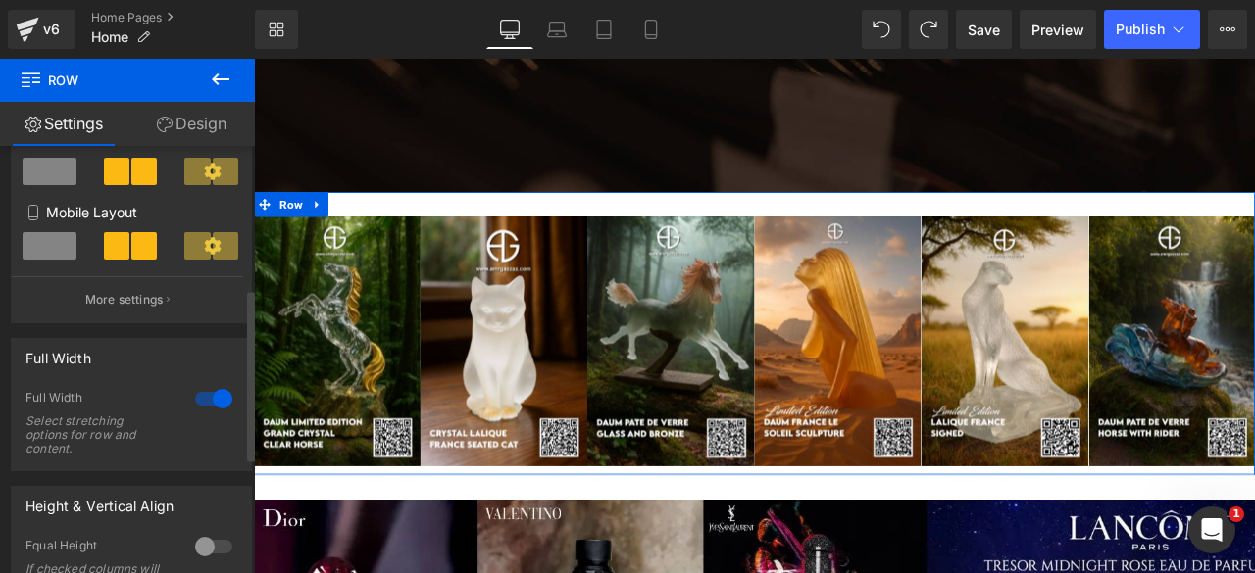
scroll to position [366, 0]
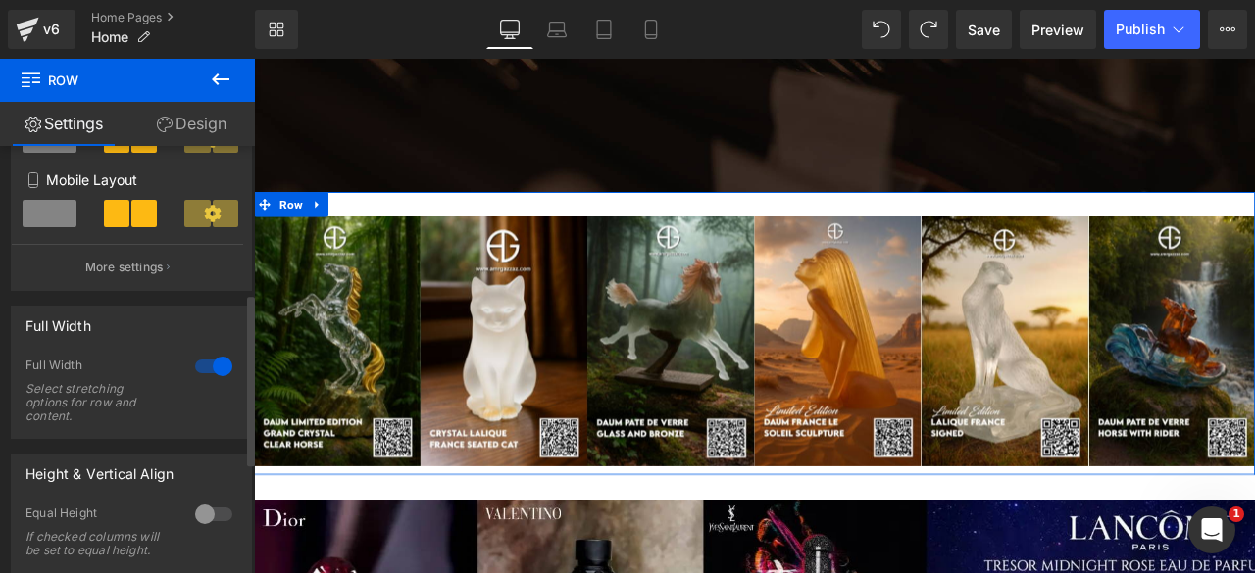
click at [195, 372] on div at bounding box center [213, 366] width 47 height 31
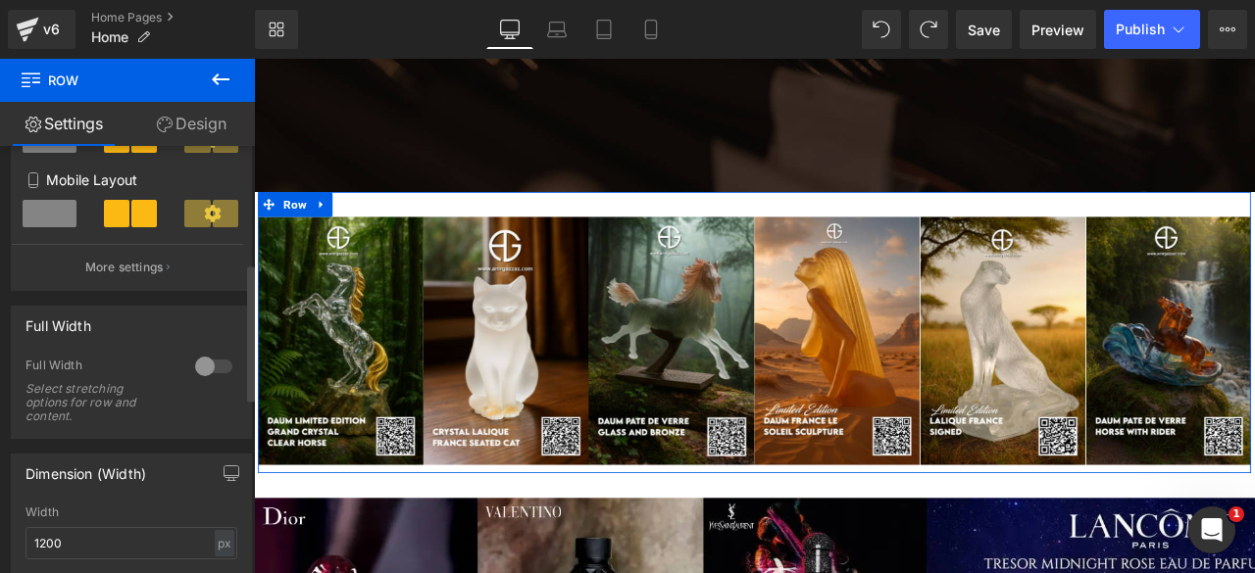
click at [215, 370] on div at bounding box center [213, 366] width 47 height 31
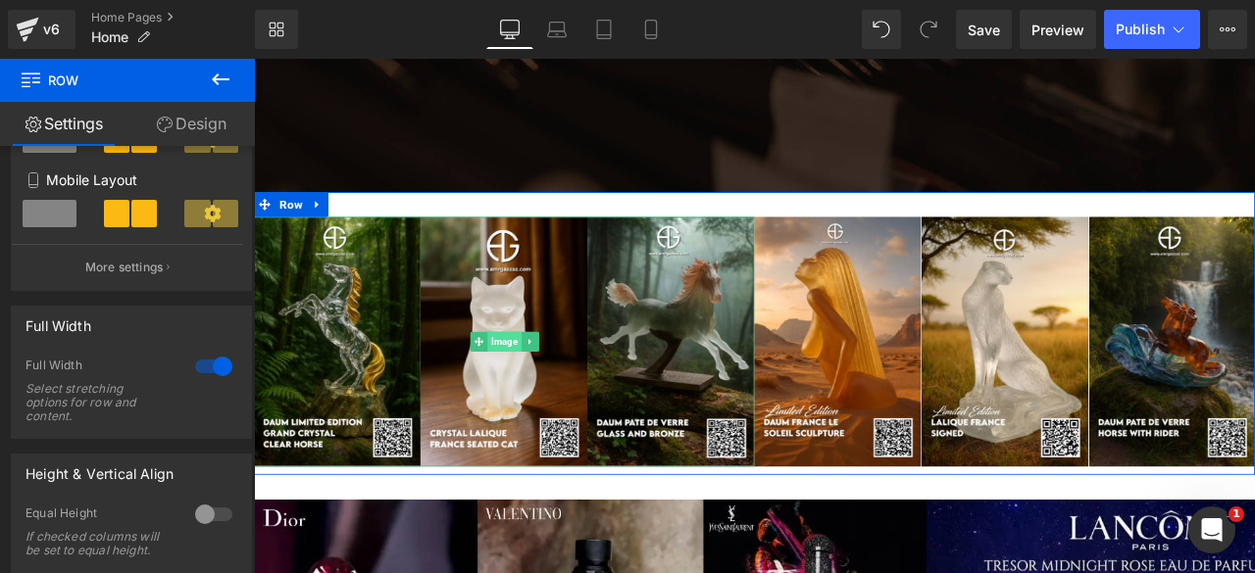
click at [550, 382] on span "Image" at bounding box center [550, 394] width 40 height 24
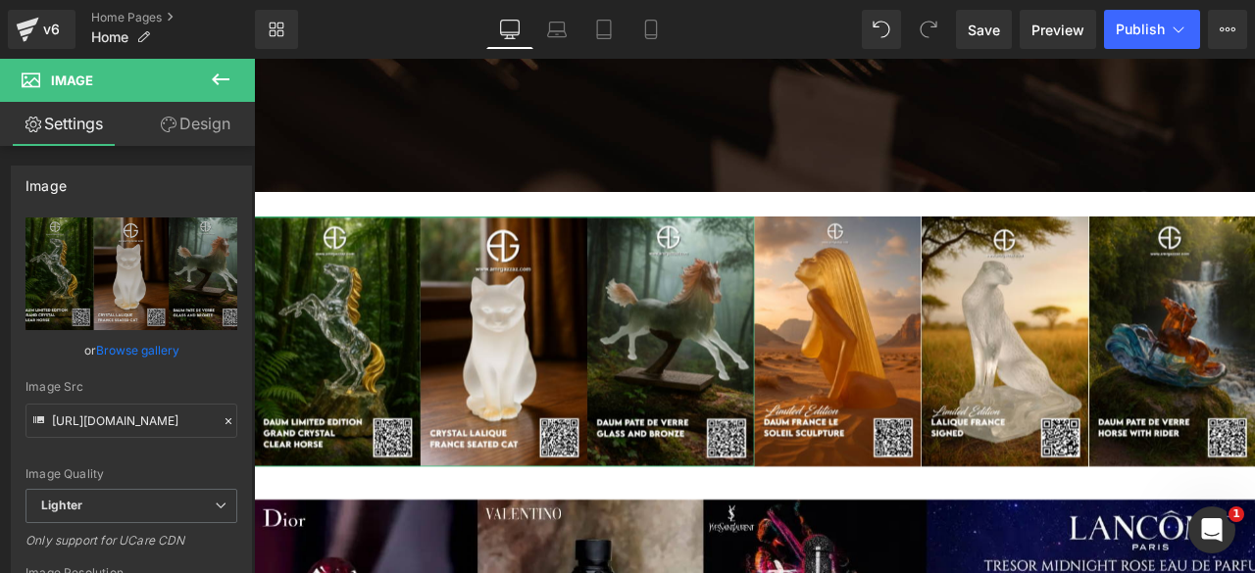
click at [193, 123] on link "Design" at bounding box center [194, 124] width 127 height 44
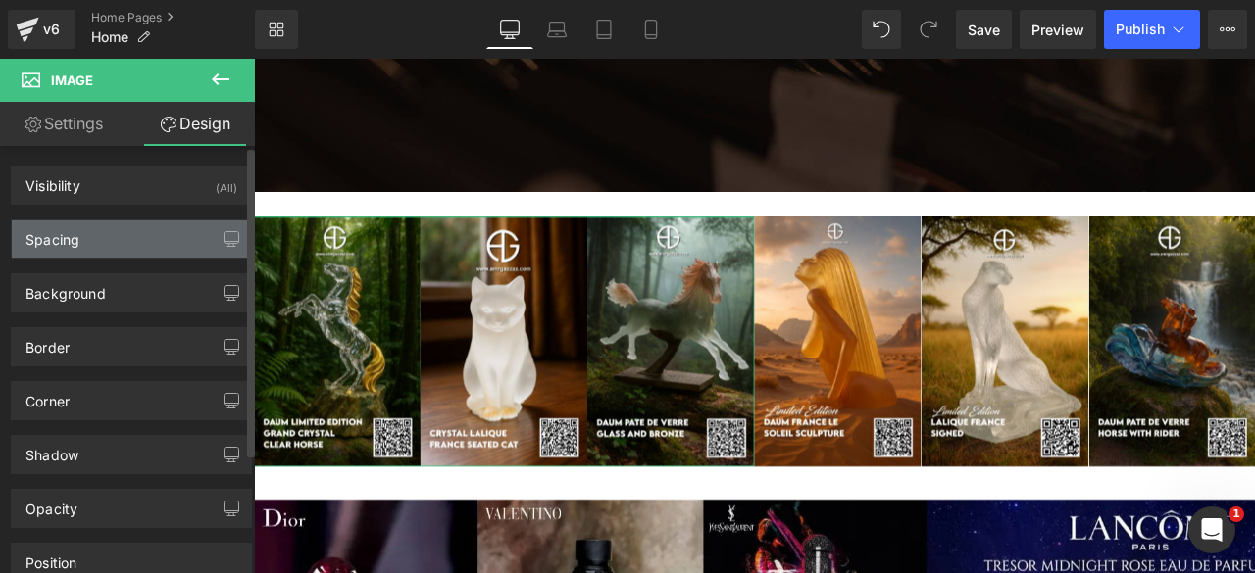
click at [125, 230] on div "Spacing" at bounding box center [131, 239] width 239 height 37
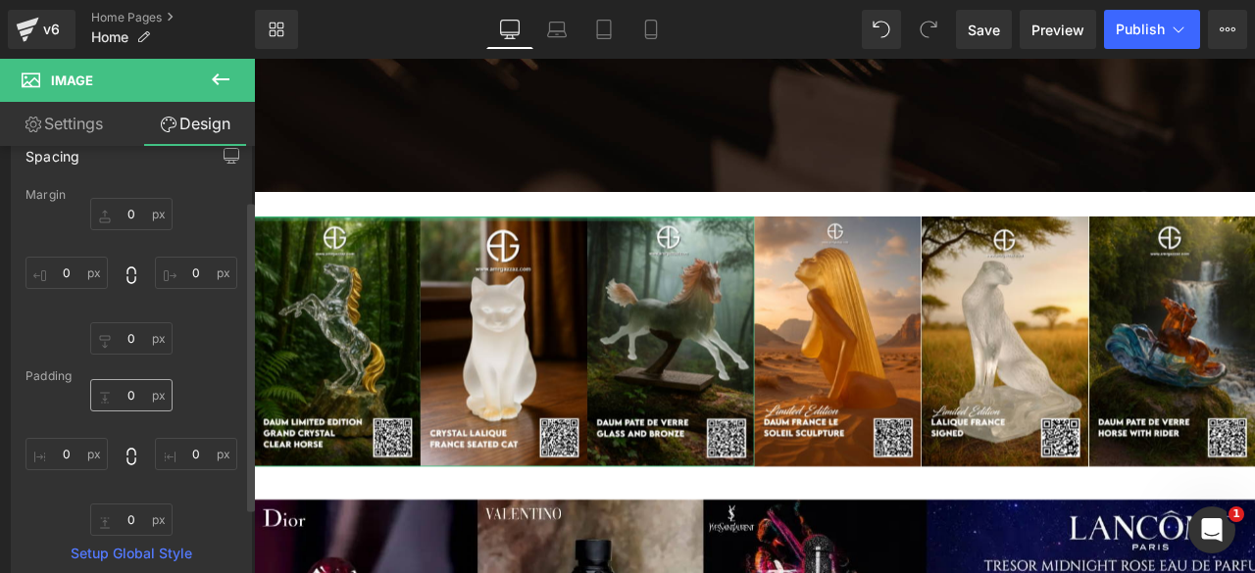
scroll to position [91, 0]
click at [63, 452] on input "text" at bounding box center [66, 446] width 82 height 32
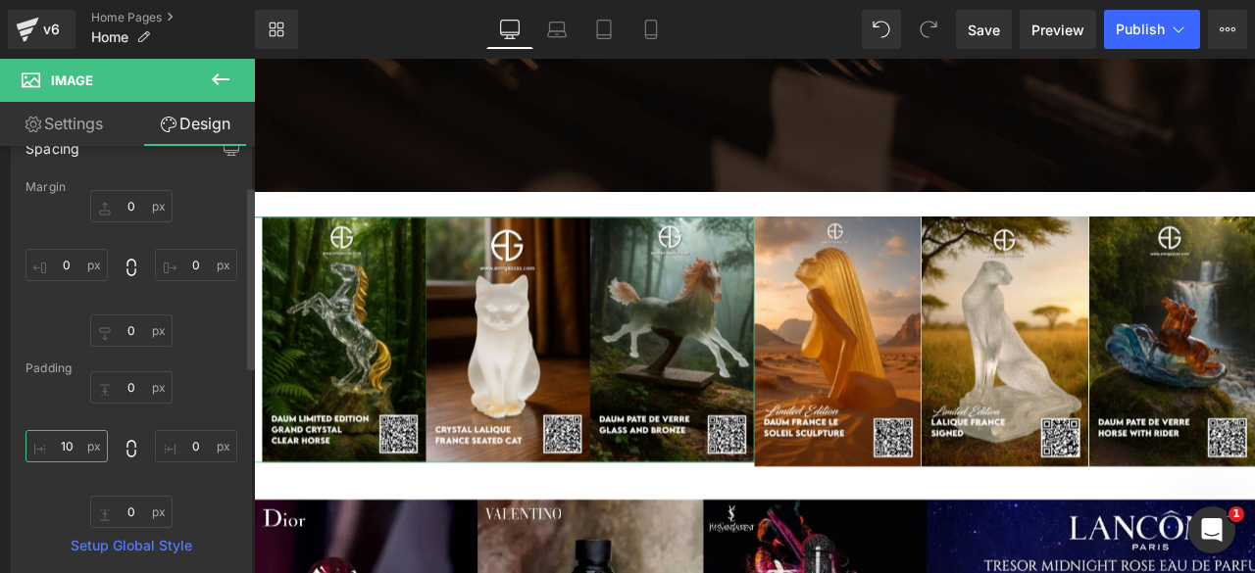
type input "1"
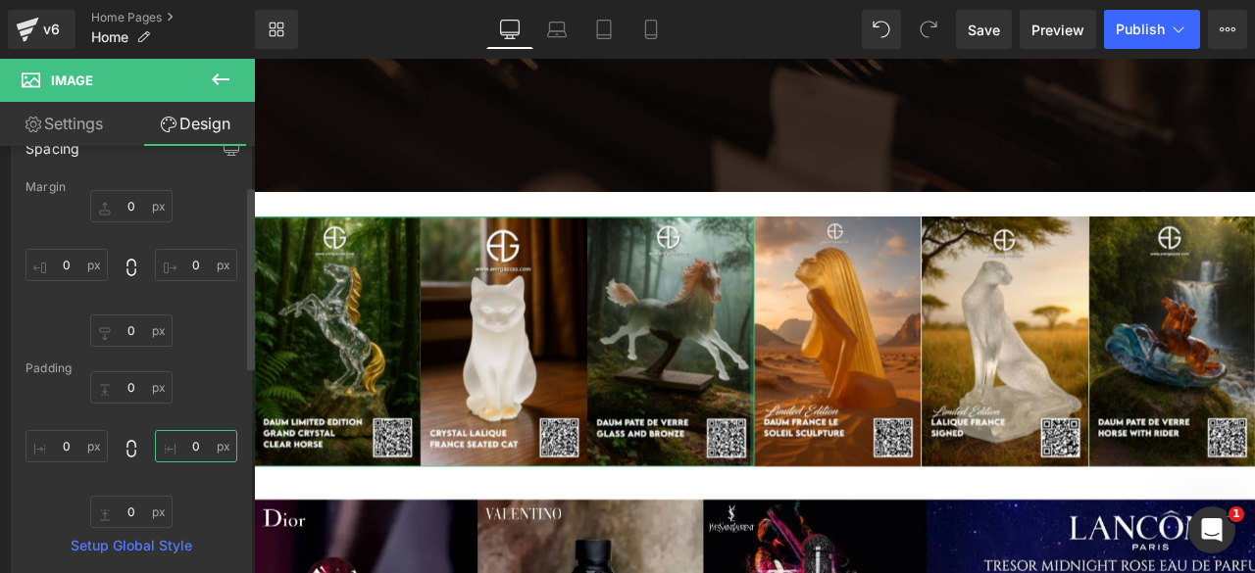
click at [183, 451] on input "text" at bounding box center [196, 446] width 82 height 32
type input "10"
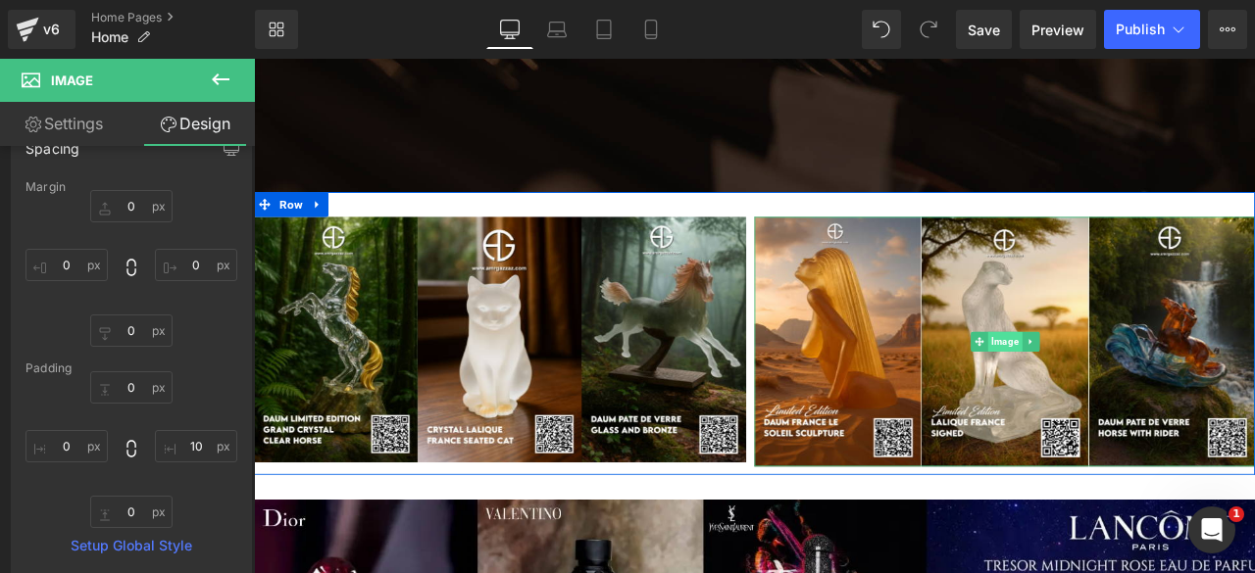
click at [1131, 388] on span "Image" at bounding box center [1143, 394] width 40 height 24
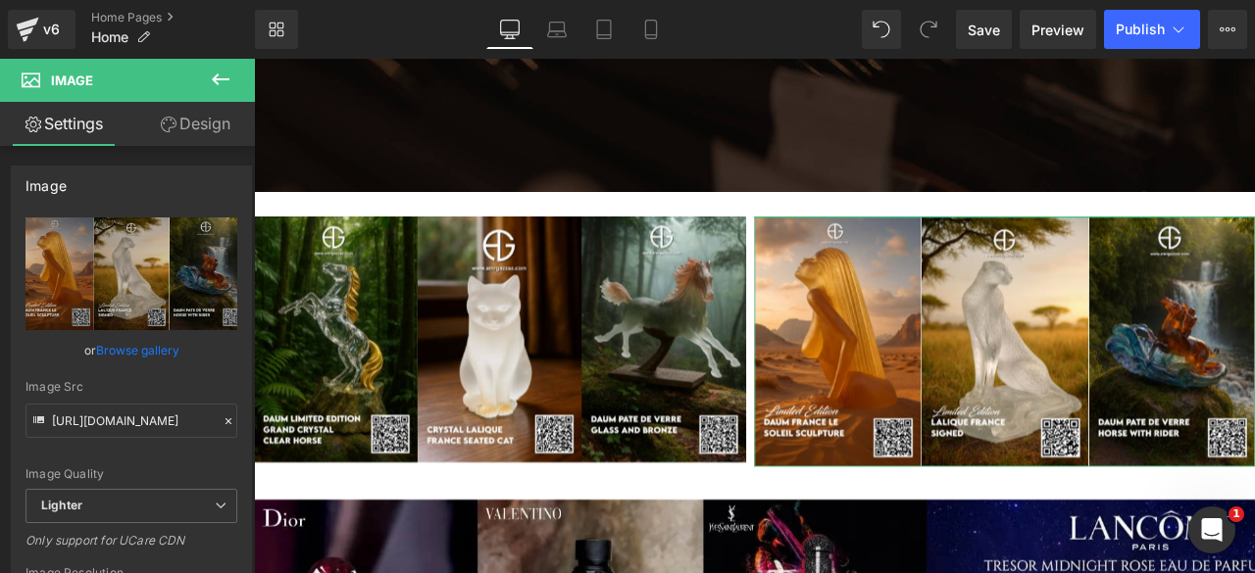
click at [170, 135] on link "Design" at bounding box center [194, 124] width 127 height 44
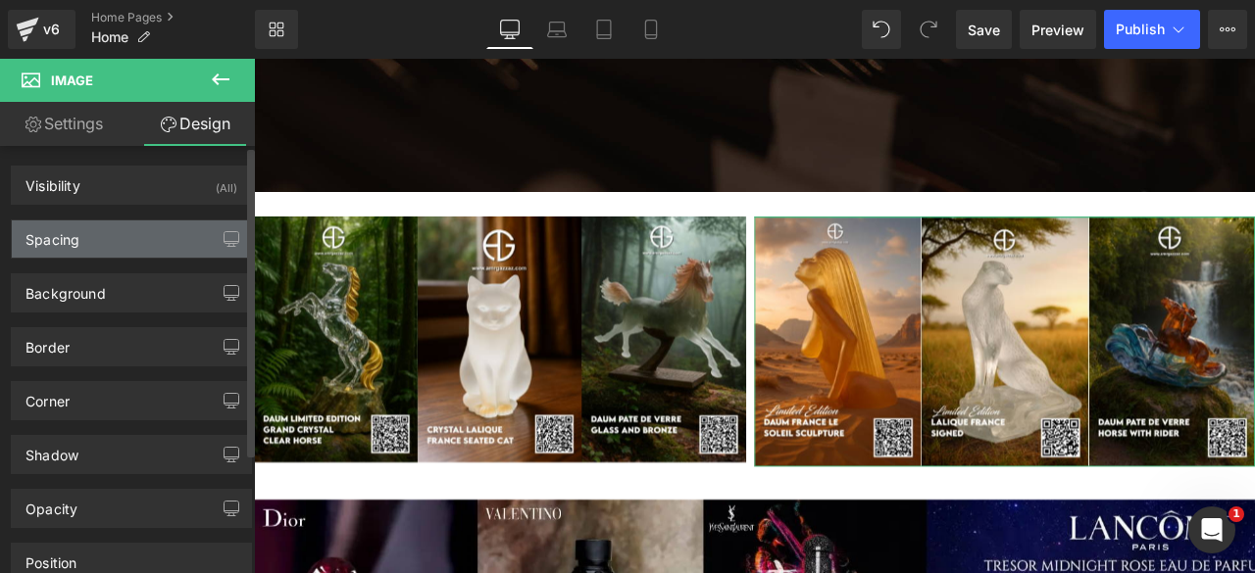
click at [84, 238] on div "Spacing" at bounding box center [131, 239] width 239 height 37
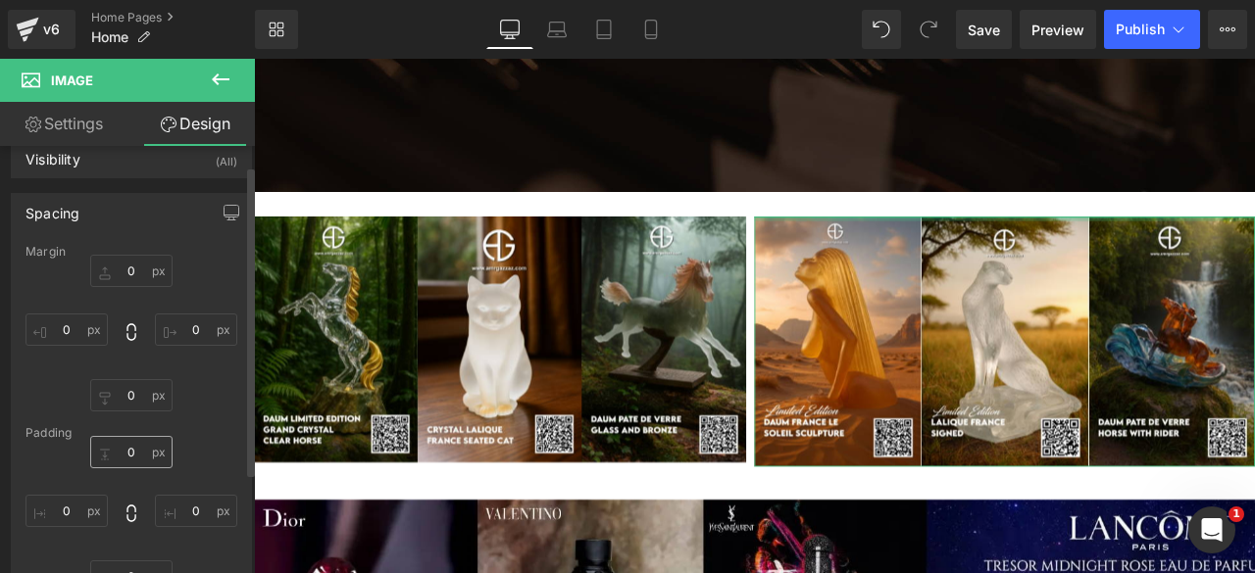
scroll to position [27, 0]
click at [183, 507] on input "text" at bounding box center [196, 510] width 82 height 32
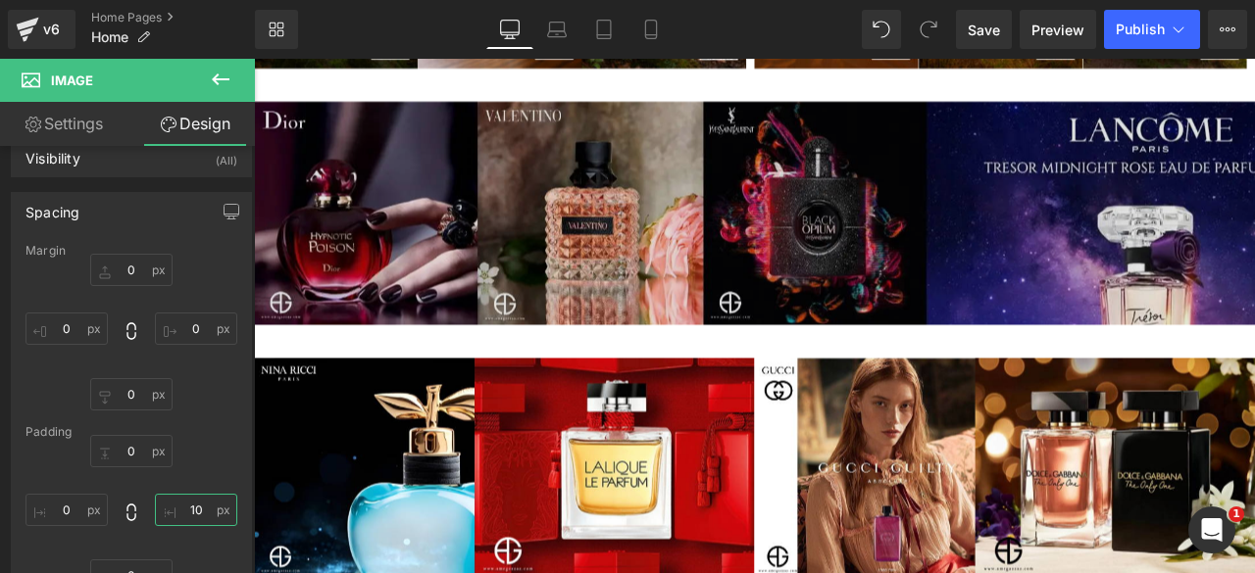
scroll to position [1164, 0]
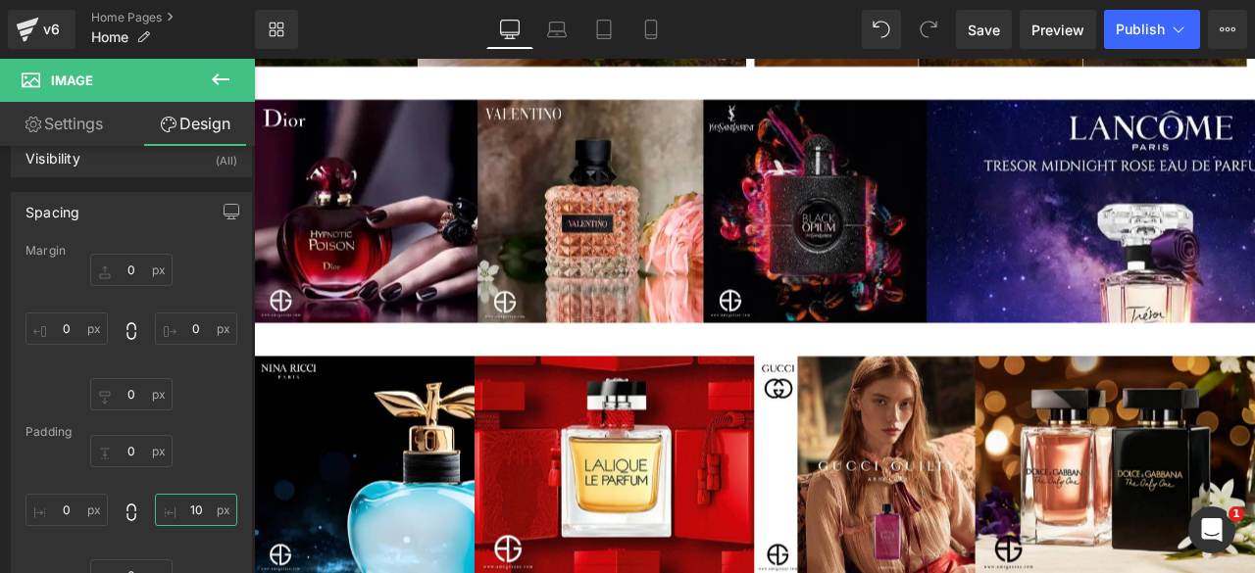
type input "10"
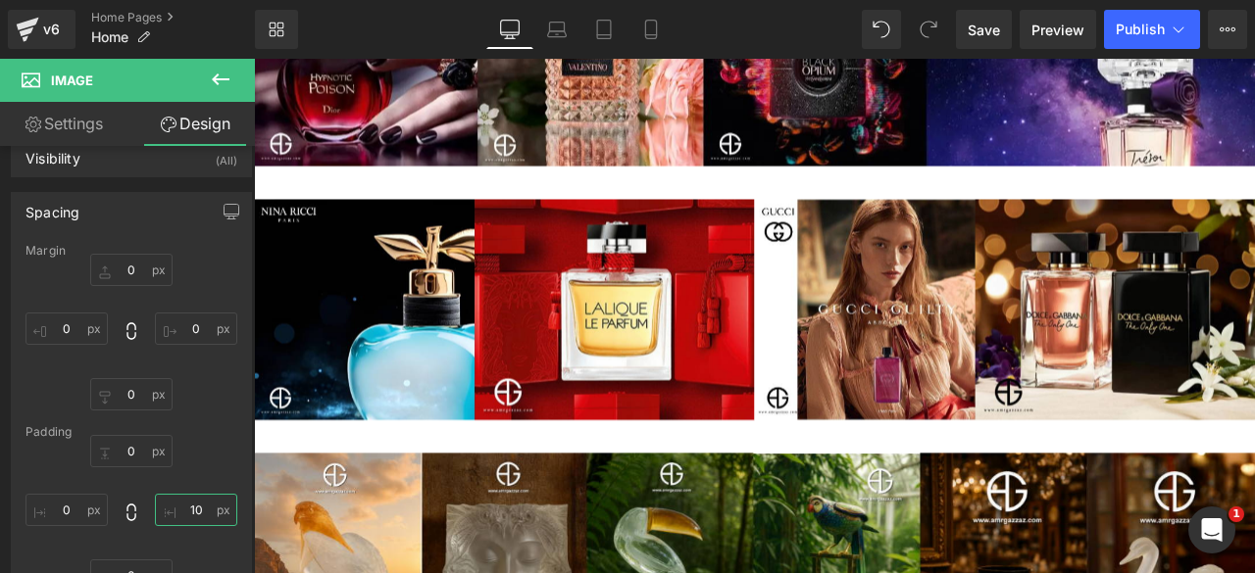
scroll to position [1351, 0]
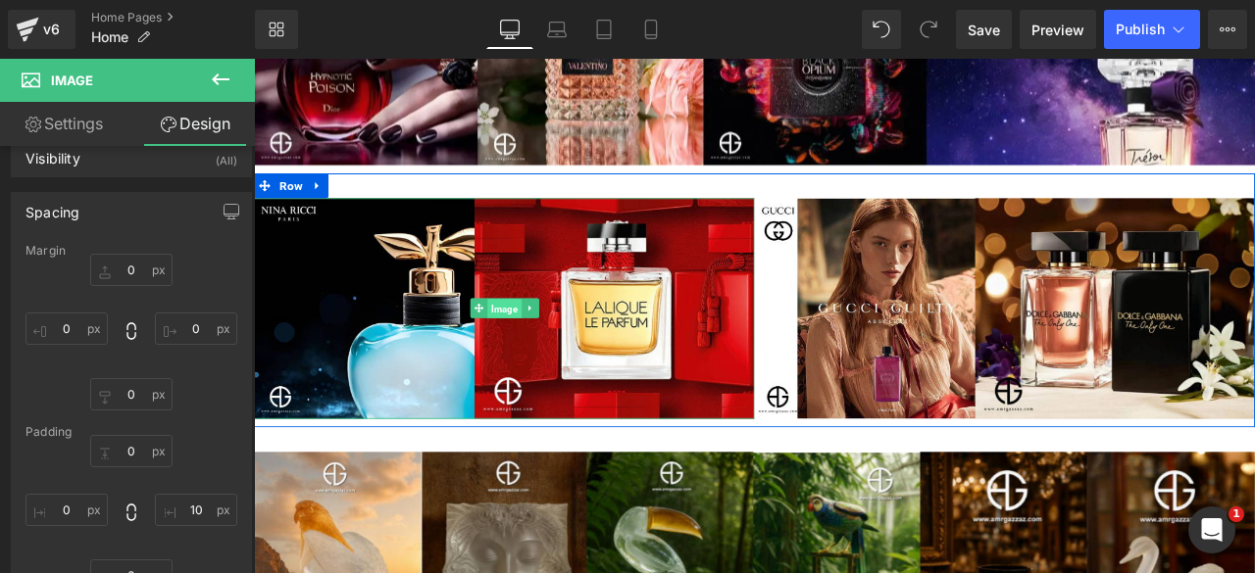
click at [539, 355] on span "Image" at bounding box center [550, 356] width 40 height 24
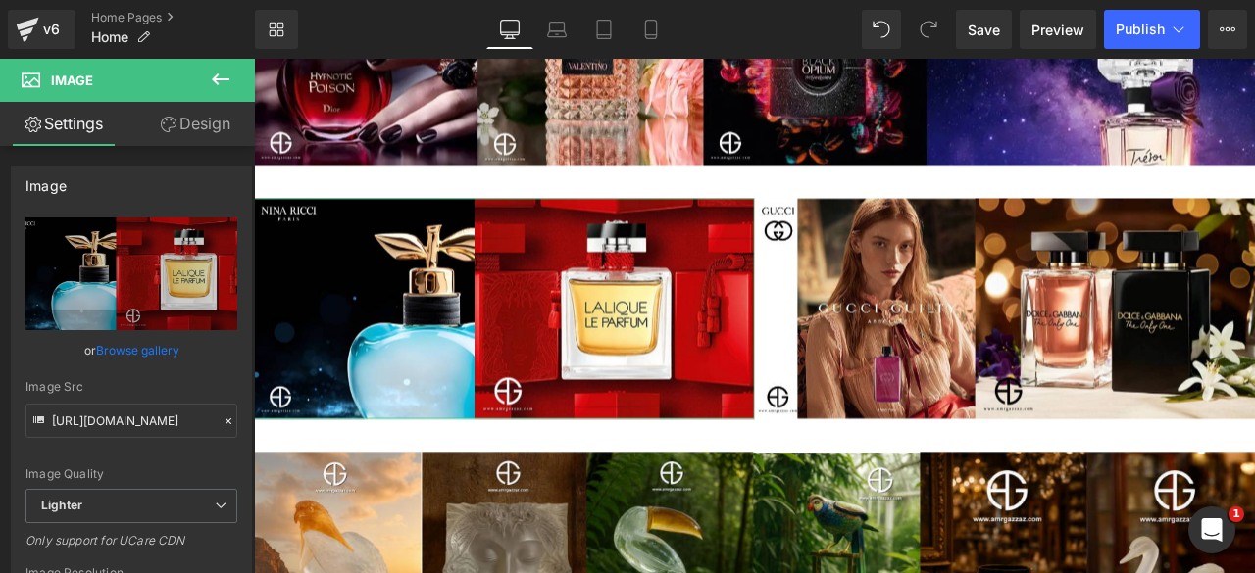
click at [184, 116] on link "Design" at bounding box center [194, 124] width 127 height 44
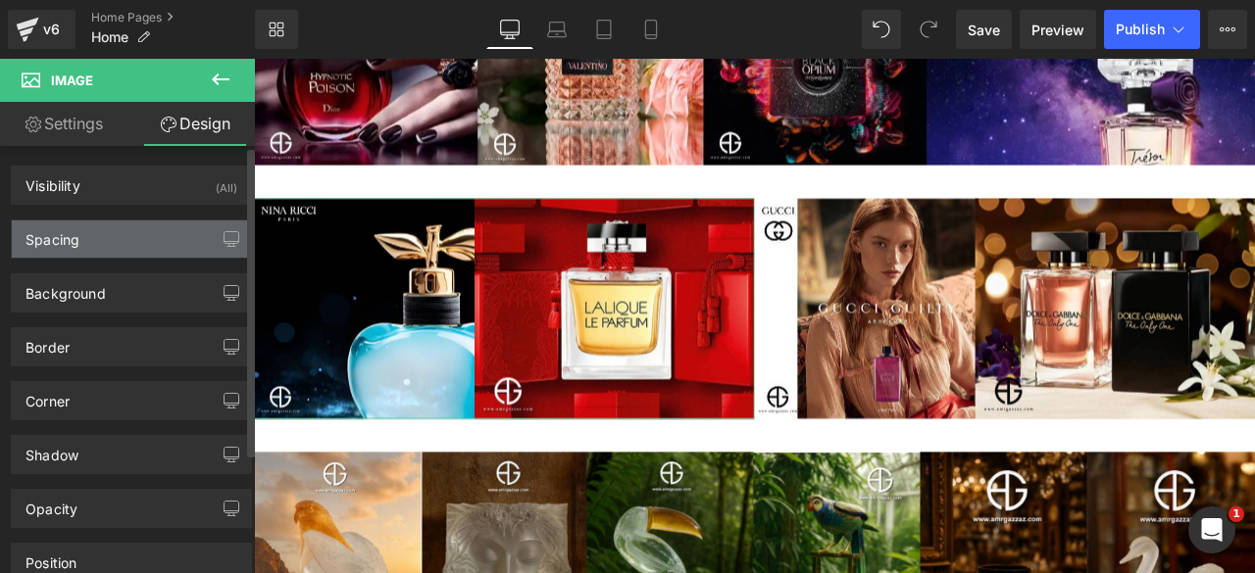
click at [141, 233] on div "Spacing" at bounding box center [131, 239] width 239 height 37
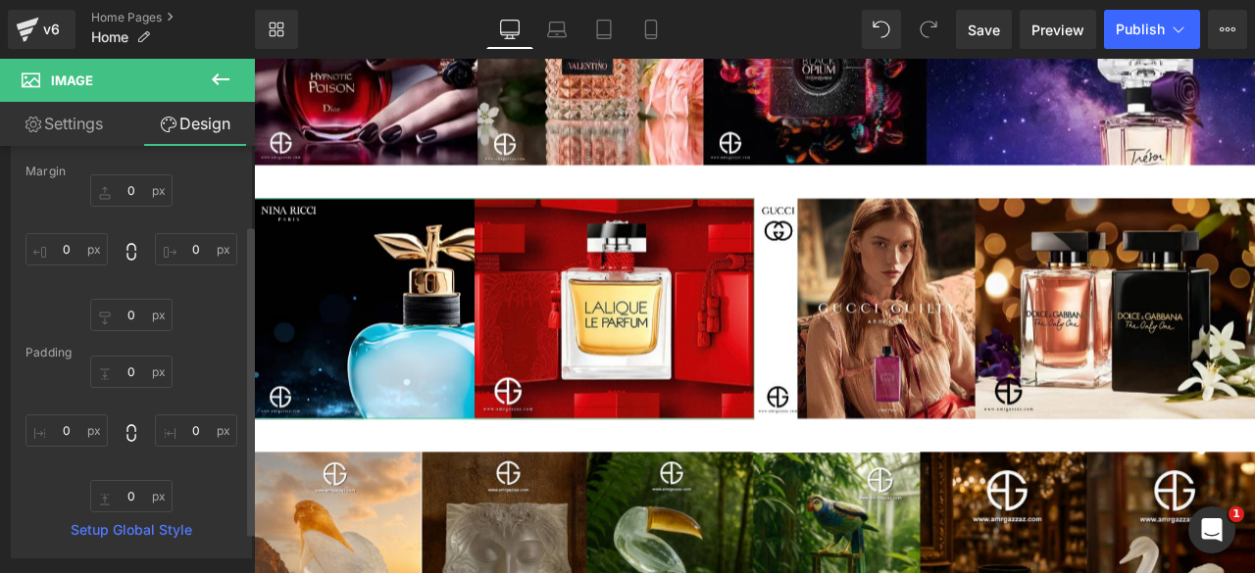
scroll to position [108, 0]
click at [62, 434] on input "text" at bounding box center [66, 430] width 82 height 32
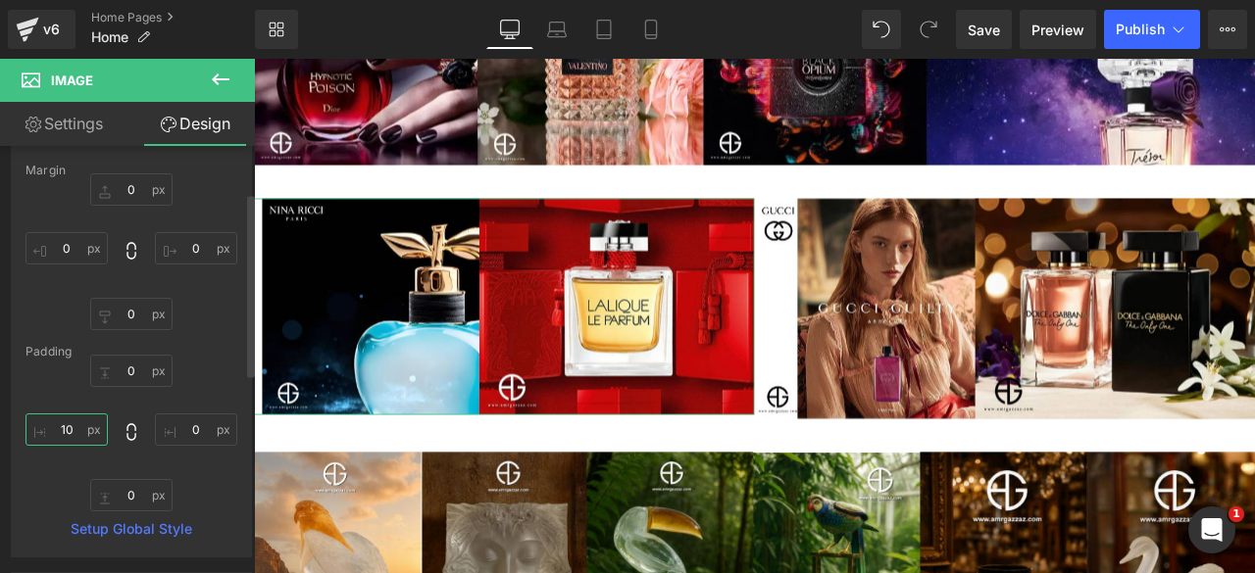
type input "1"
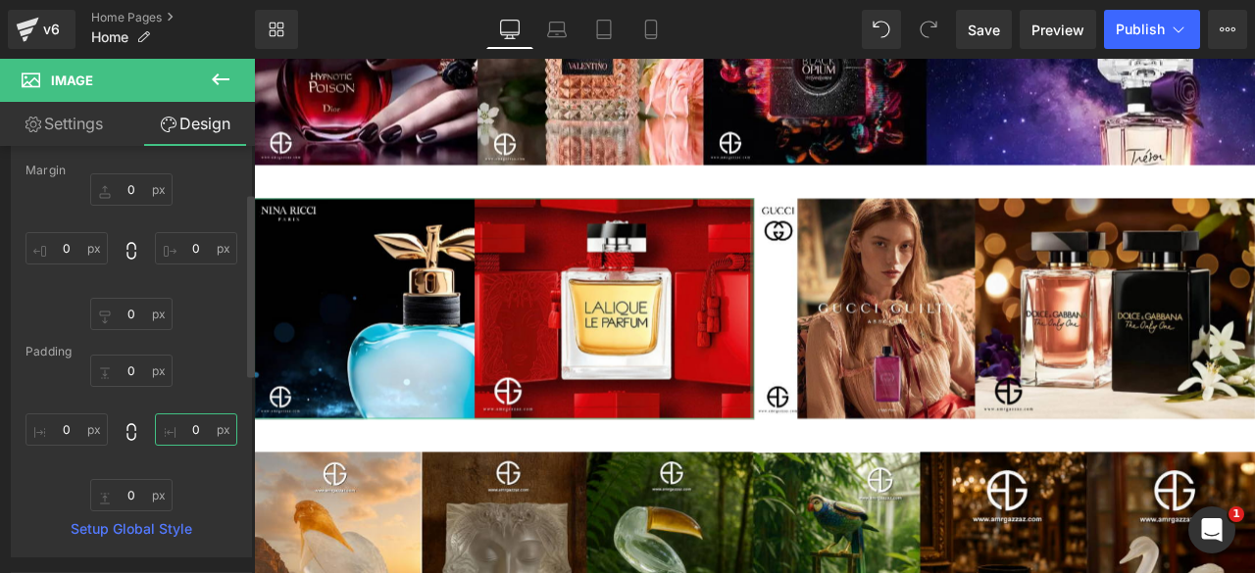
click at [176, 423] on input "text" at bounding box center [196, 430] width 82 height 32
type input "10"
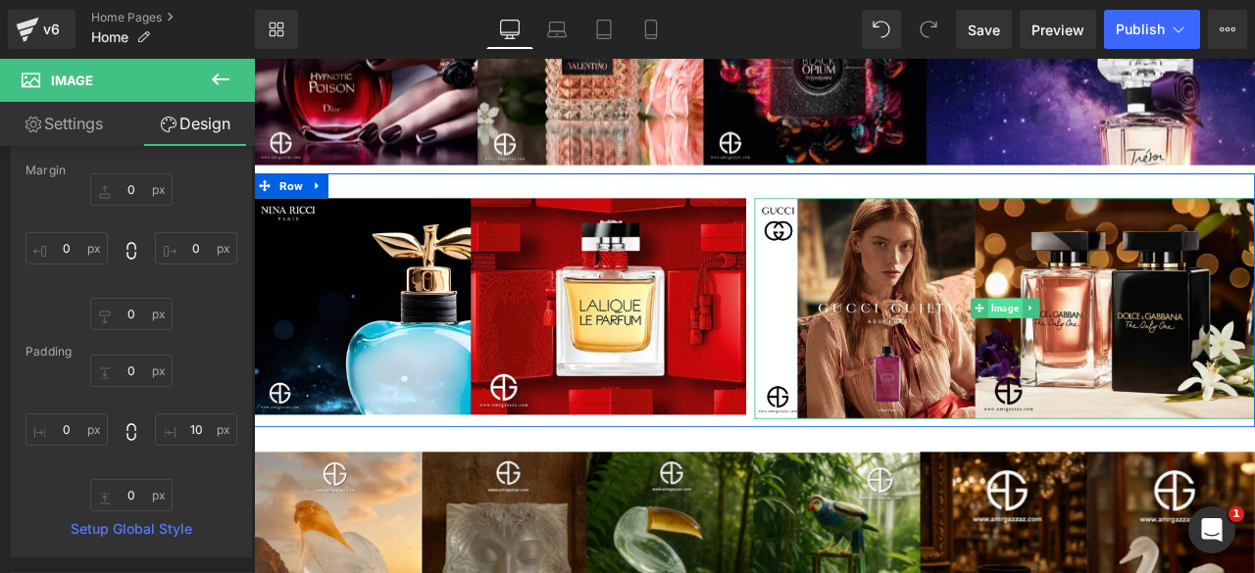
click at [1130, 352] on span "Image" at bounding box center [1143, 355] width 40 height 24
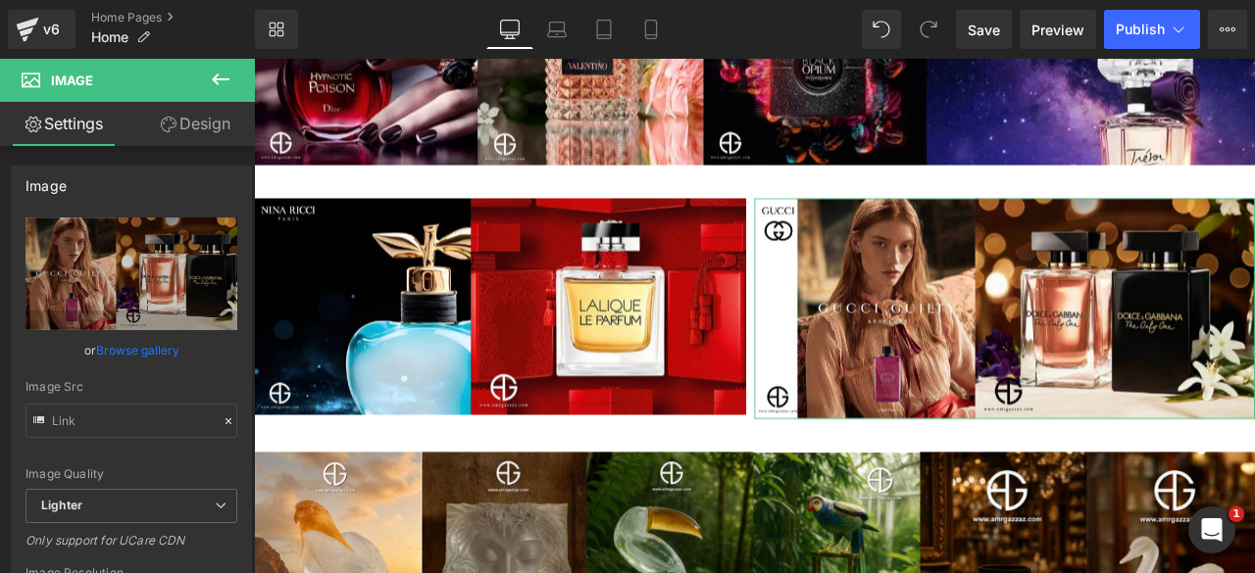
click at [186, 123] on link "Design" at bounding box center [194, 124] width 127 height 44
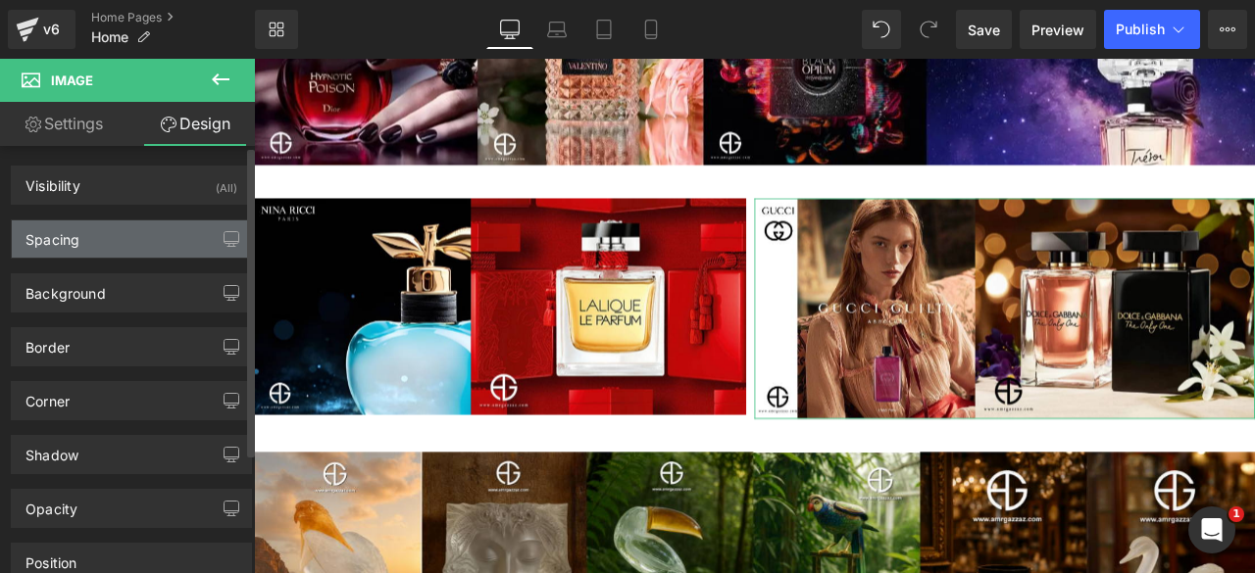
click at [92, 242] on div "Spacing" at bounding box center [131, 239] width 239 height 37
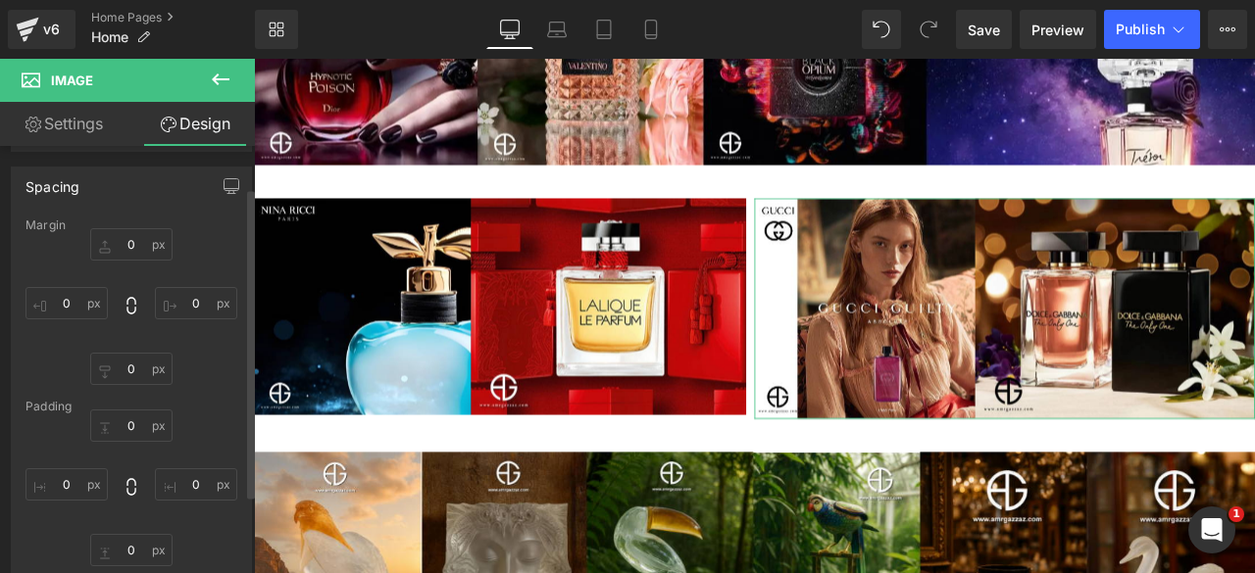
scroll to position [57, 0]
click at [185, 483] on input "0" at bounding box center [196, 481] width 82 height 32
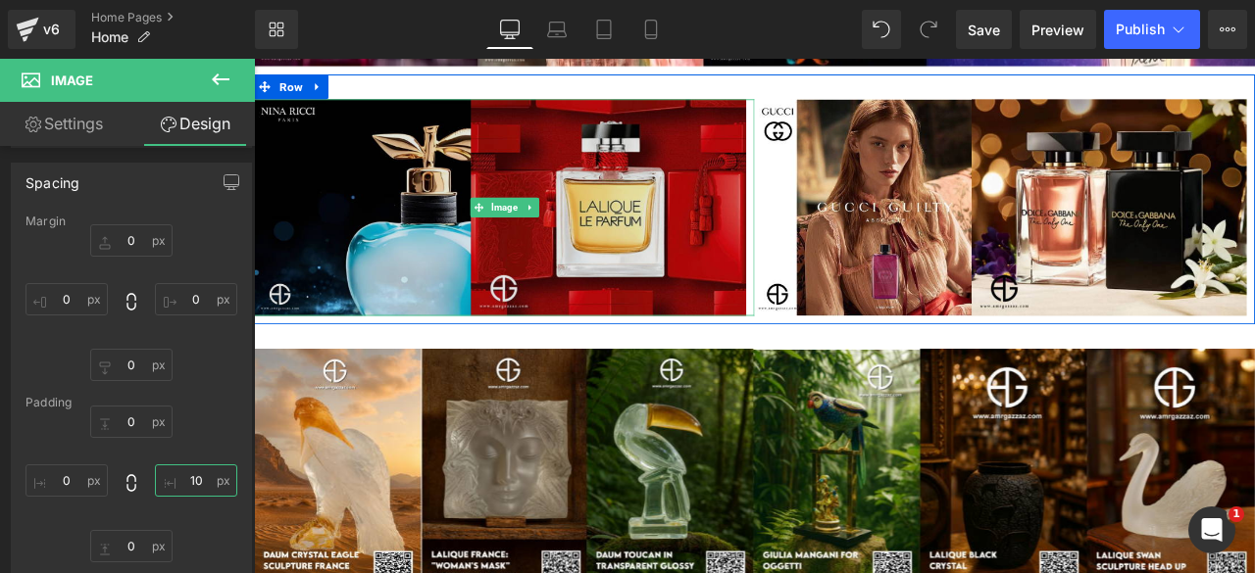
scroll to position [1471, 0]
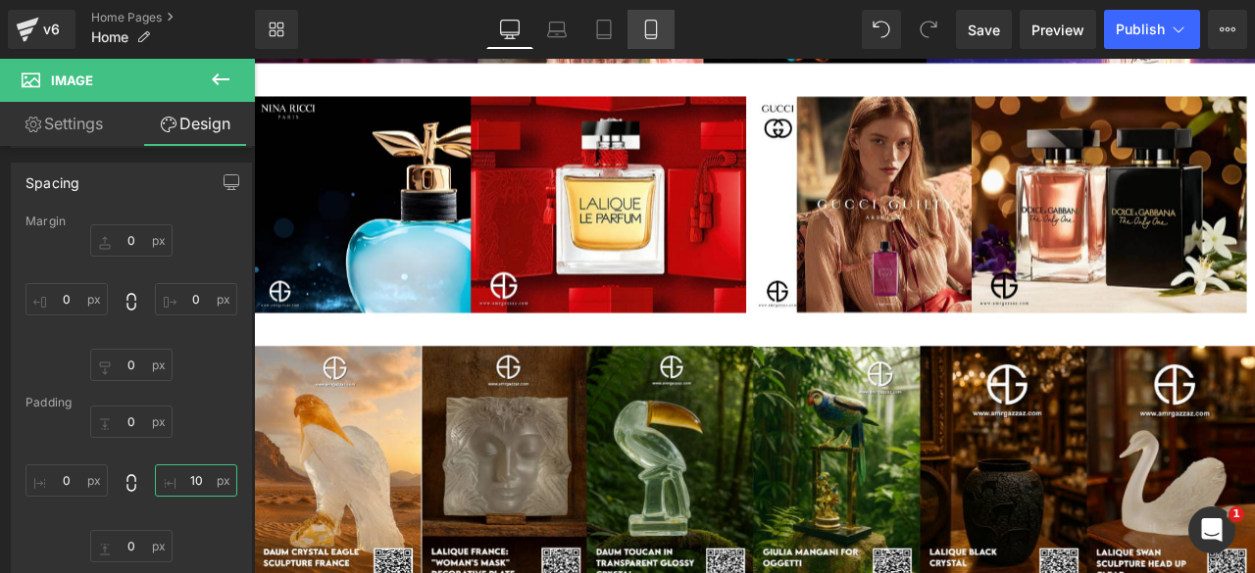
type input "10"
click at [649, 32] on icon at bounding box center [651, 30] width 20 height 20
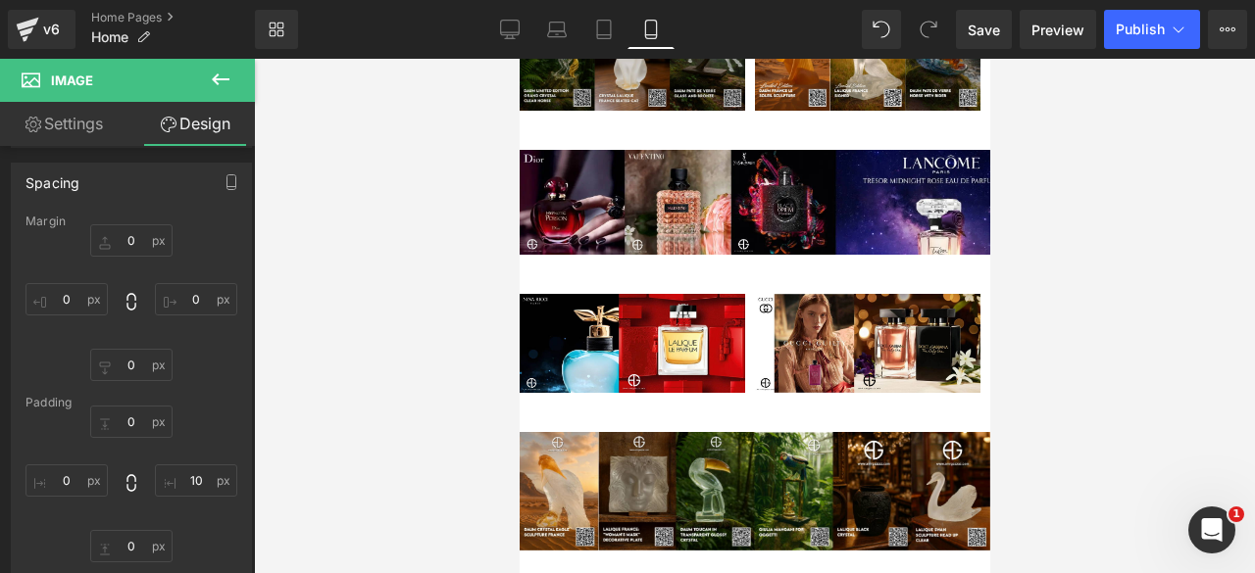
scroll to position [421, 0]
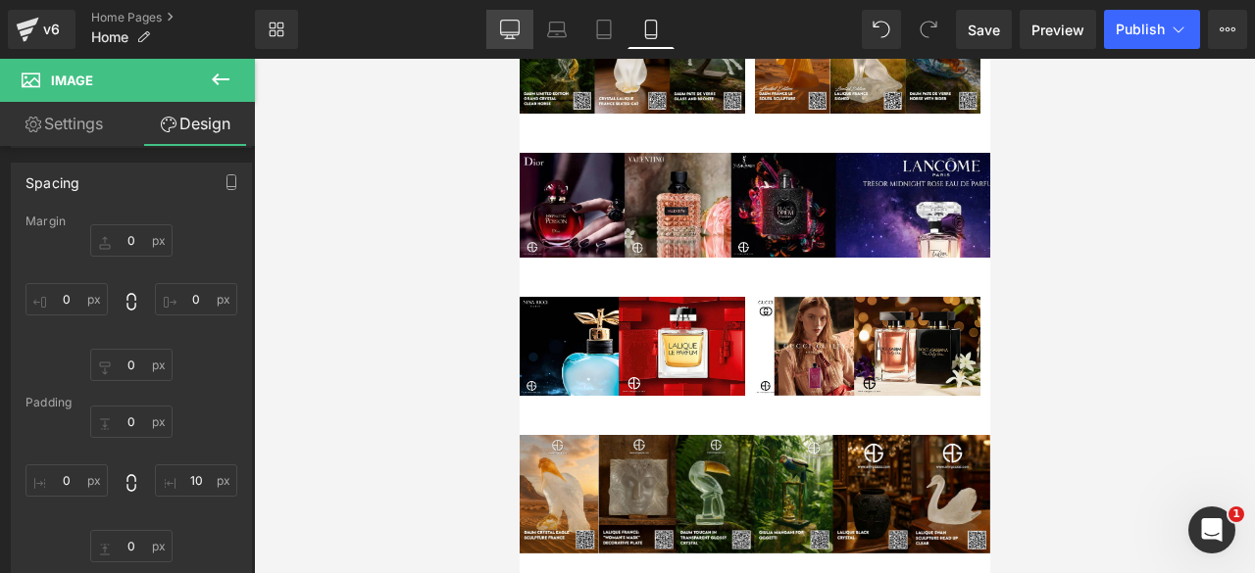
click at [508, 33] on icon at bounding box center [510, 30] width 20 height 20
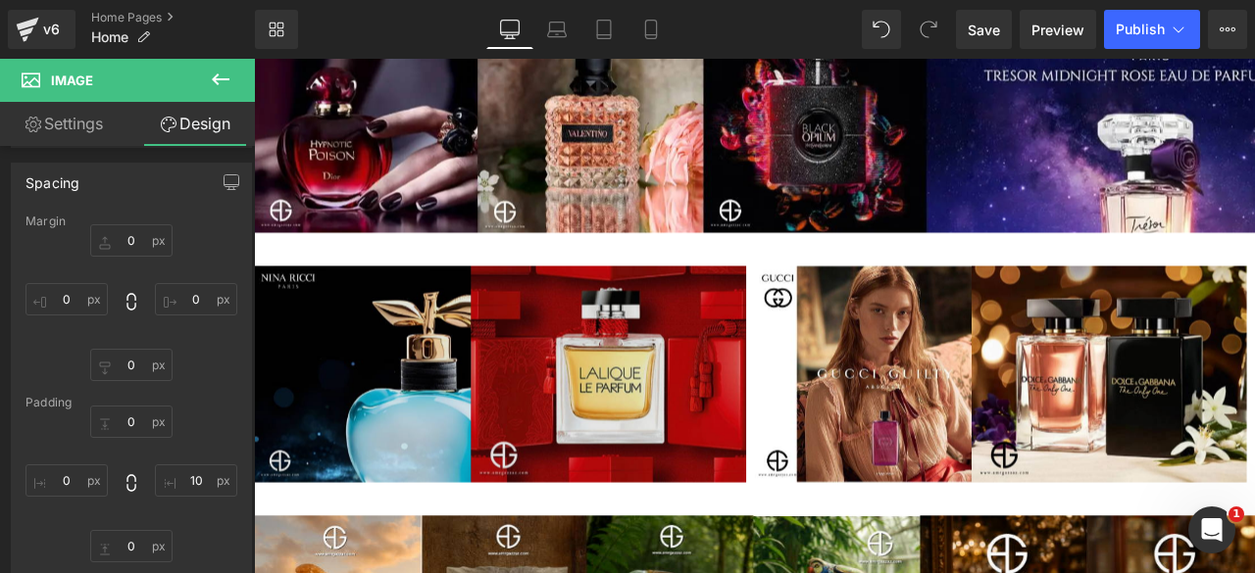
scroll to position [1267, 0]
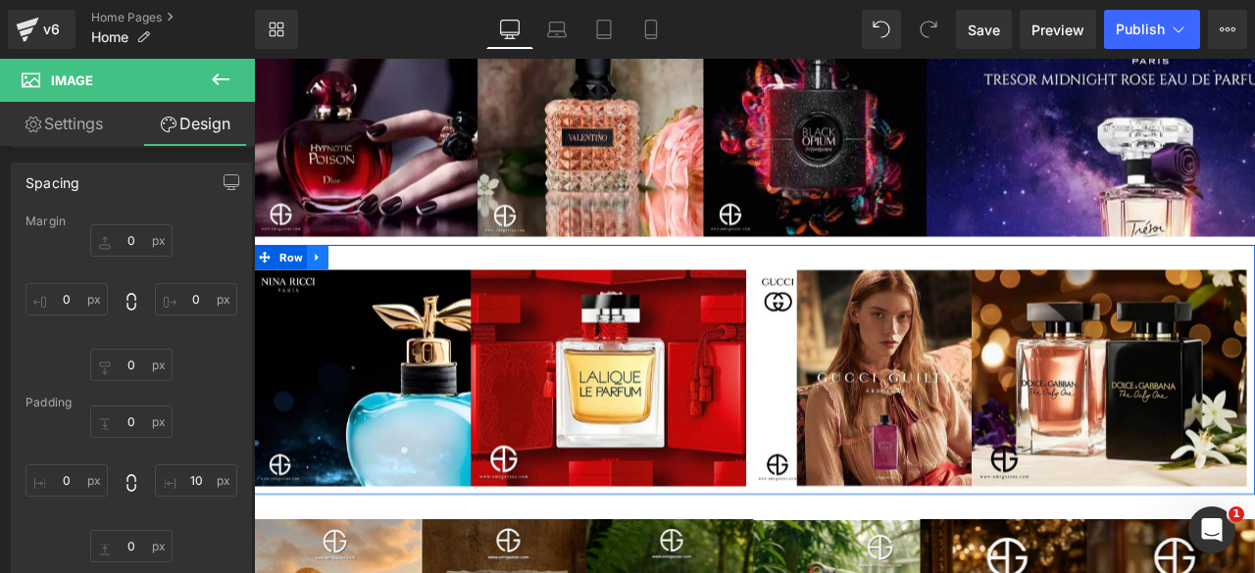
click at [323, 296] on icon at bounding box center [330, 293] width 14 height 15
click at [349, 294] on icon at bounding box center [355, 294] width 14 height 14
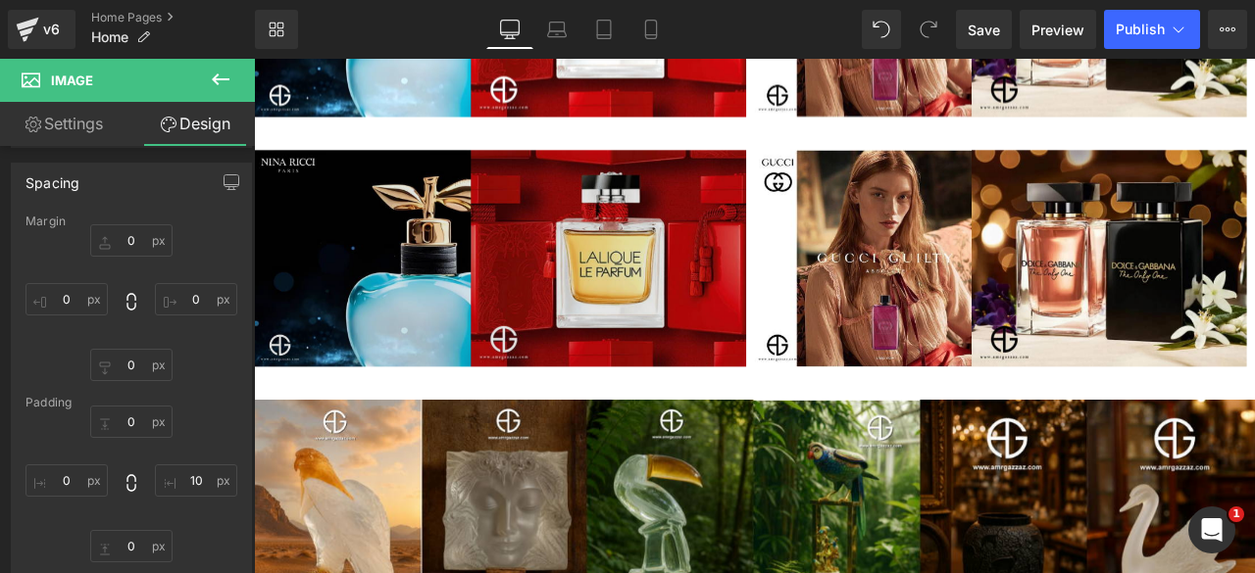
scroll to position [1704, 0]
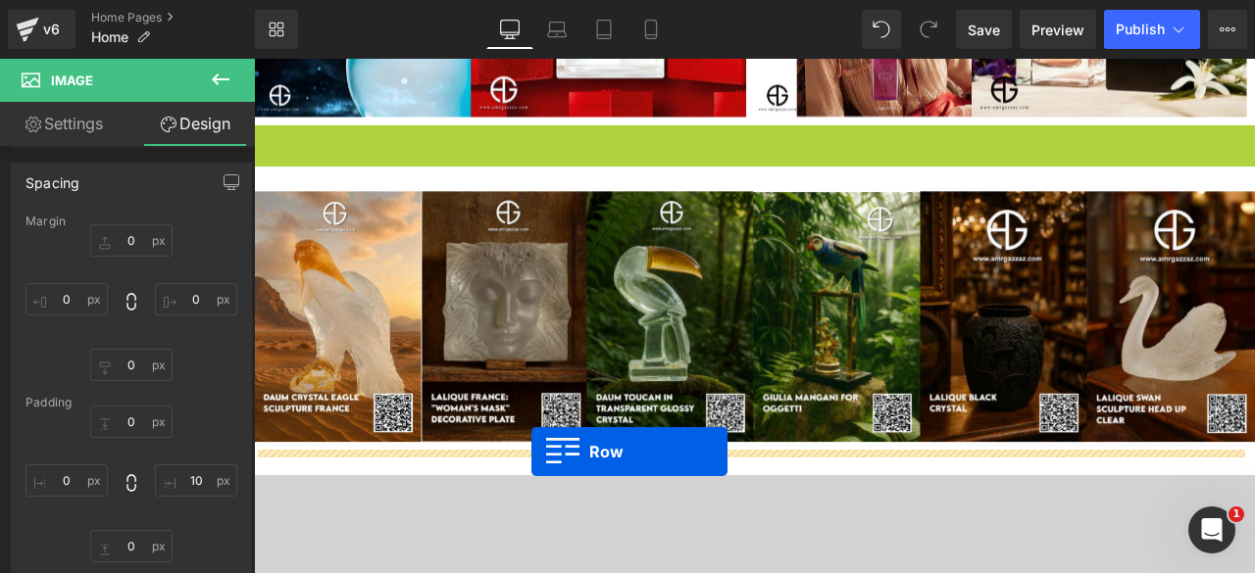
drag, startPoint x: 267, startPoint y: 149, endPoint x: 582, endPoint y: 525, distance: 491.3
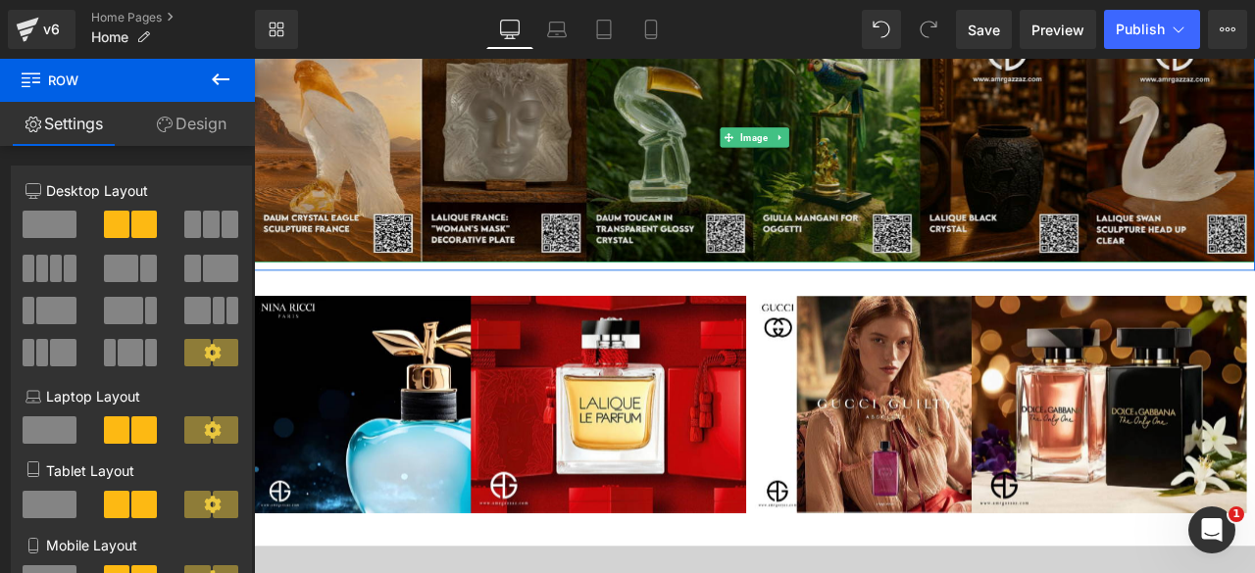
scroll to position [1874, 0]
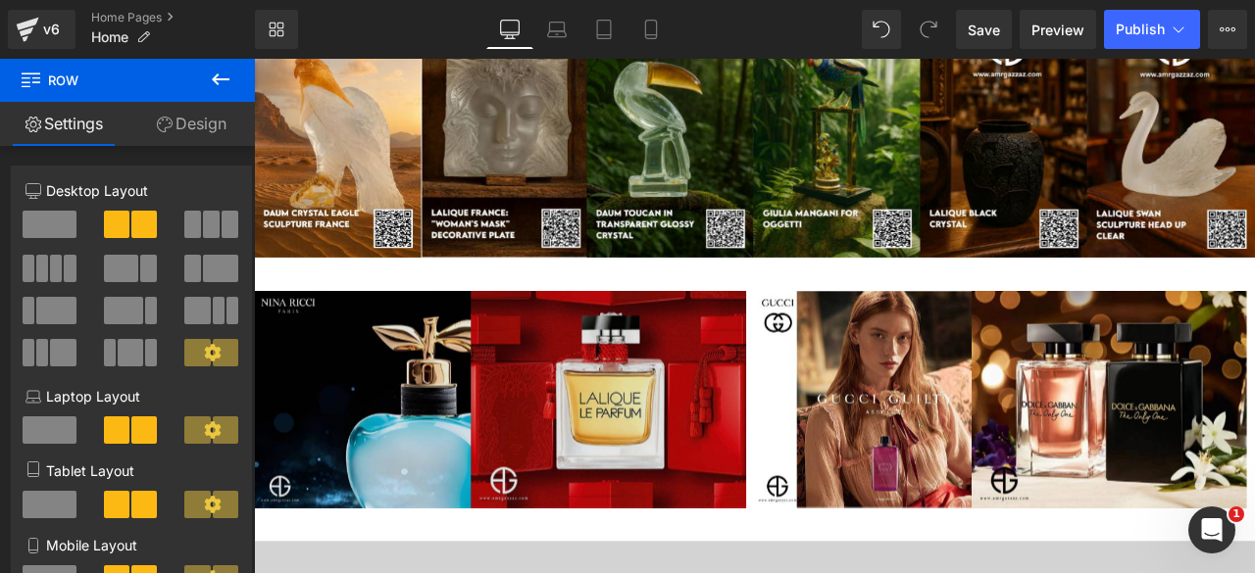
click at [508, 435] on img at bounding box center [550, 461] width 593 height 257
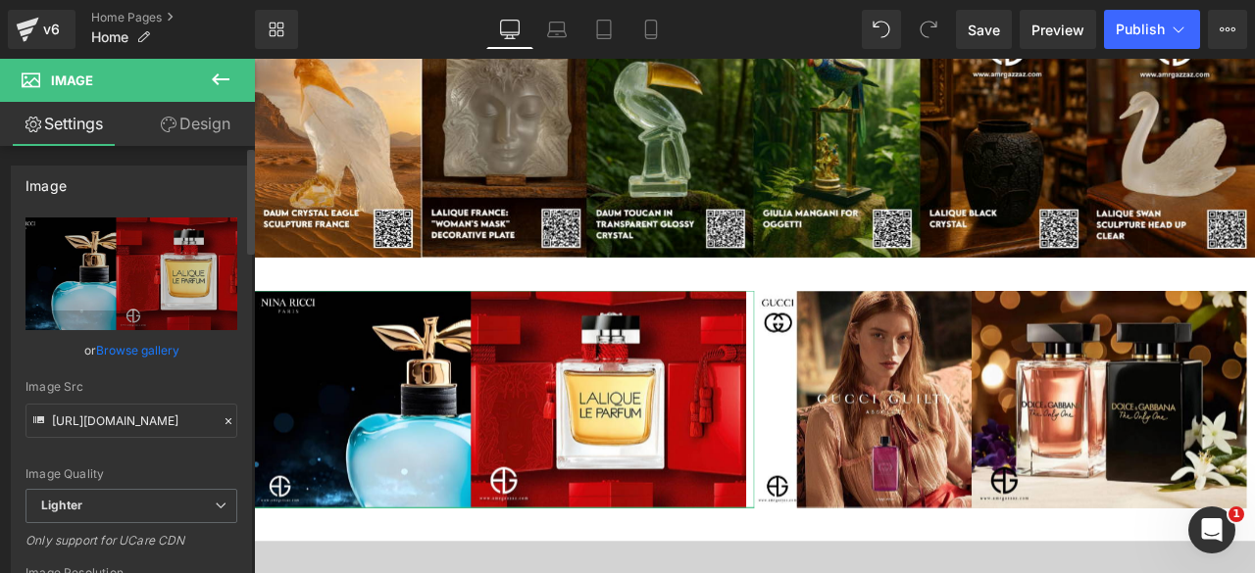
click at [157, 350] on link "Browse gallery" at bounding box center [137, 350] width 83 height 34
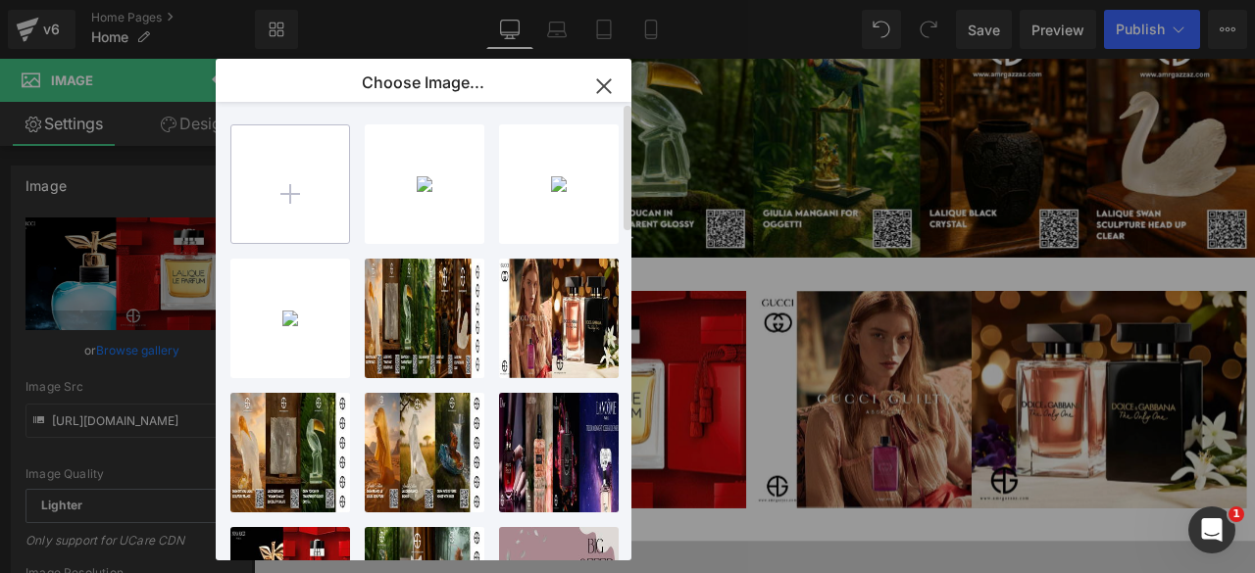
click at [293, 184] on input "file" at bounding box center [290, 184] width 118 height 118
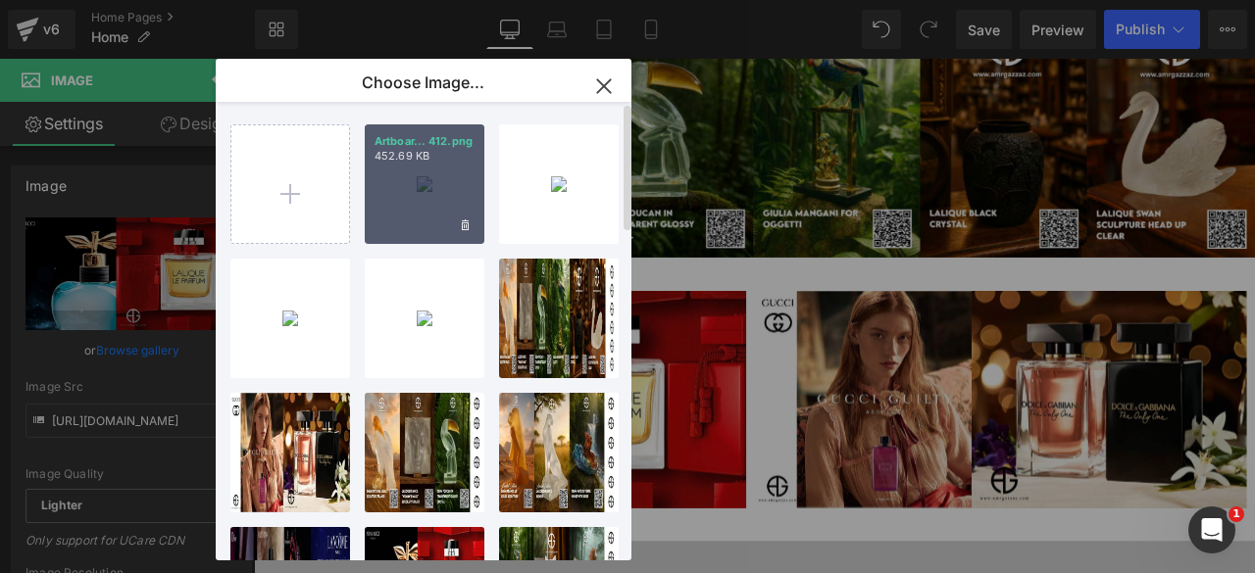
click at [414, 195] on div "Artboar... 412.png 452.69 KB" at bounding box center [425, 185] width 120 height 120
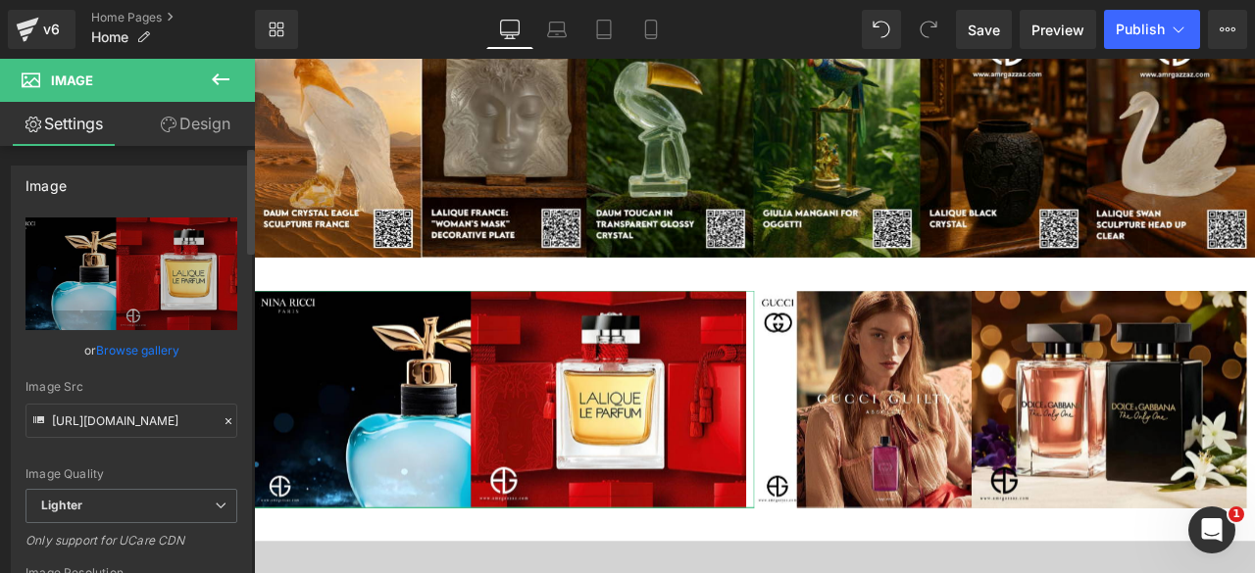
click at [144, 350] on link "Browse gallery" at bounding box center [137, 350] width 83 height 34
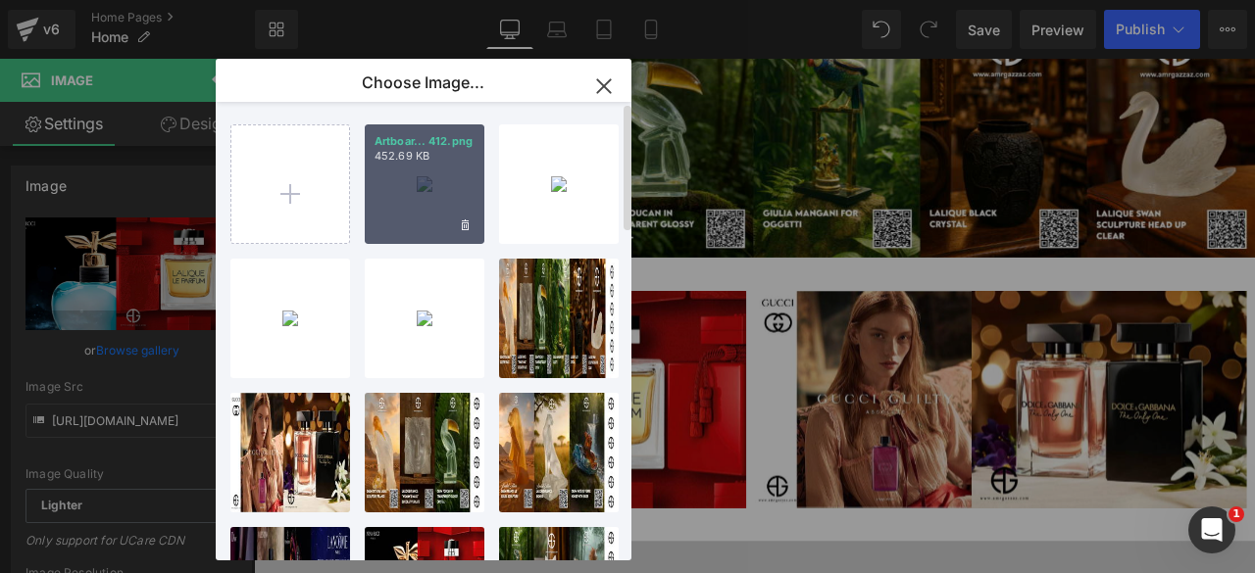
click at [398, 201] on div "Artboar... 412.png 452.69 KB" at bounding box center [425, 185] width 120 height 120
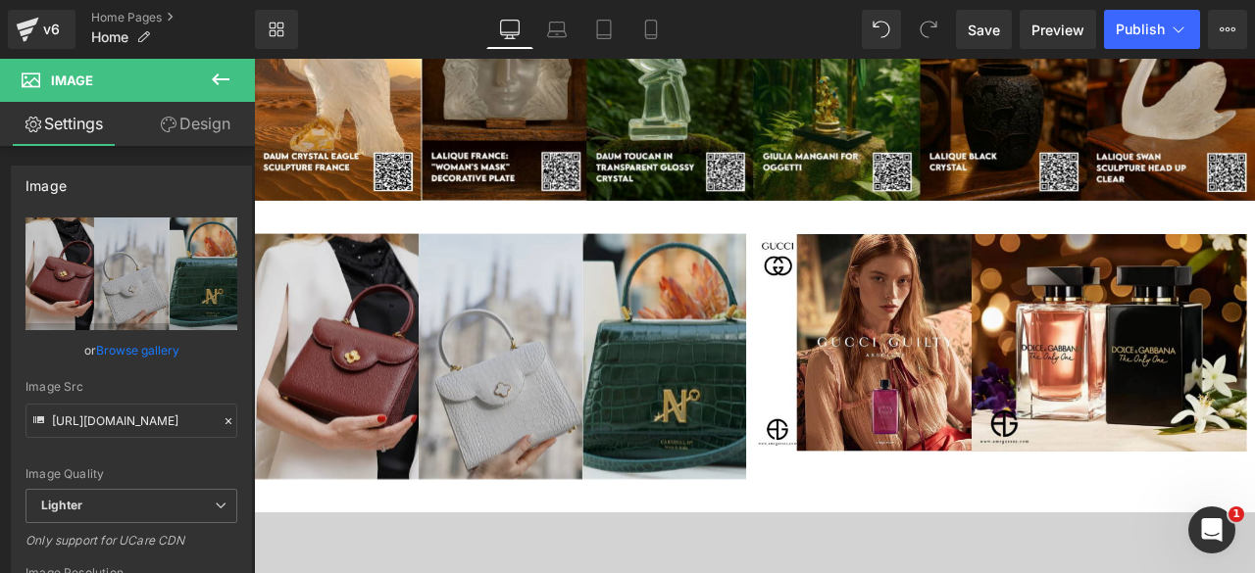
scroll to position [1941, 0]
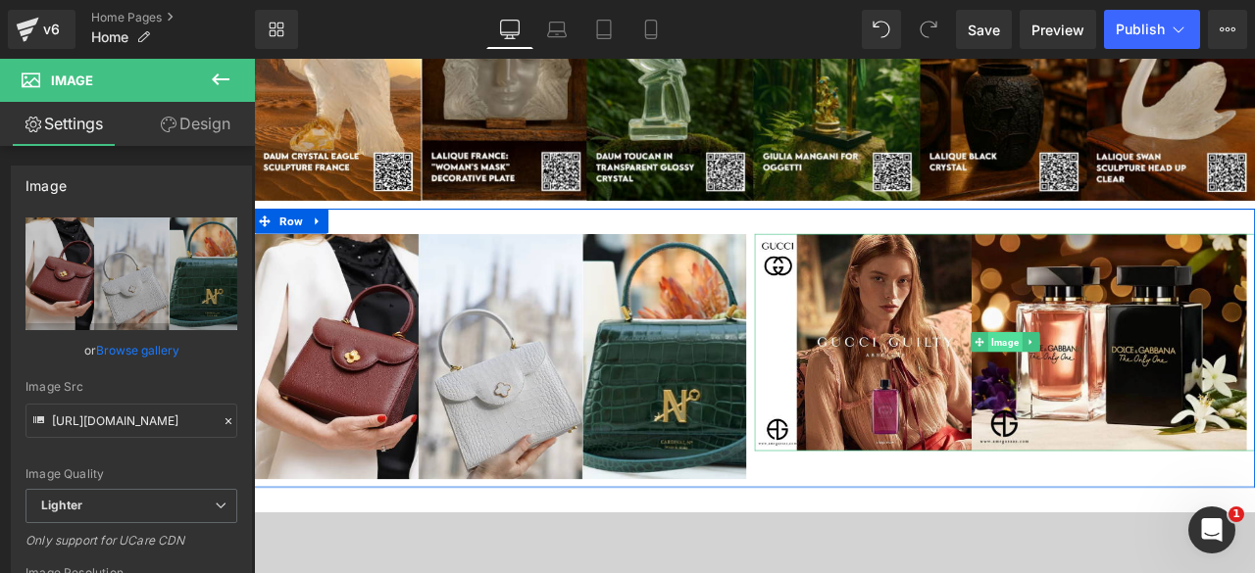
click at [1139, 388] on span "Image" at bounding box center [1143, 395] width 40 height 24
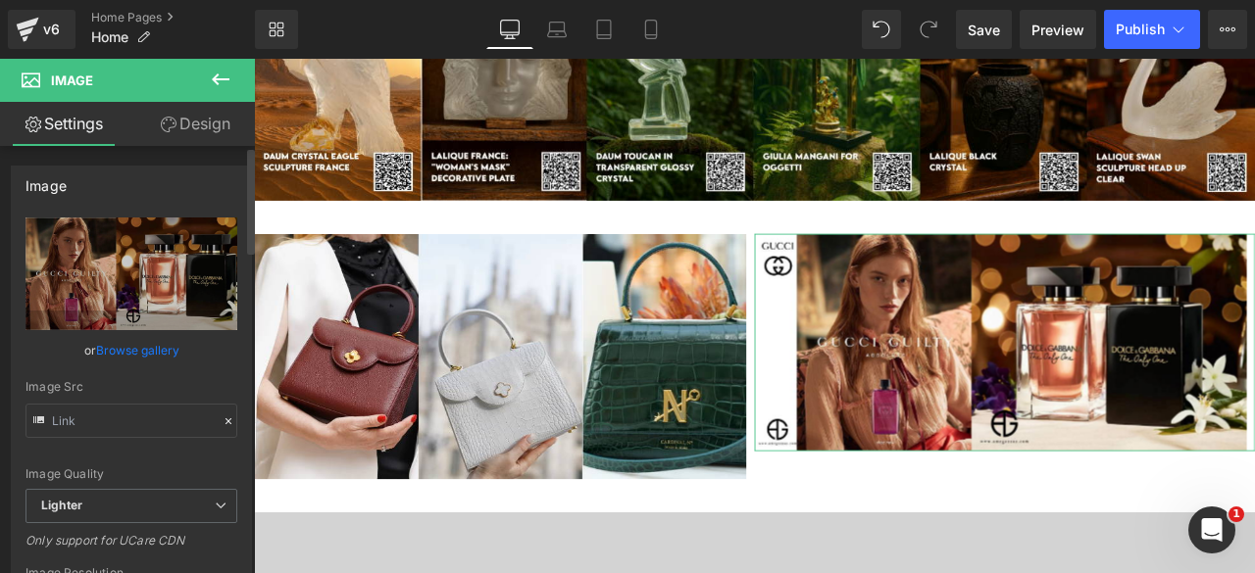
click at [151, 351] on link "Browse gallery" at bounding box center [137, 350] width 83 height 34
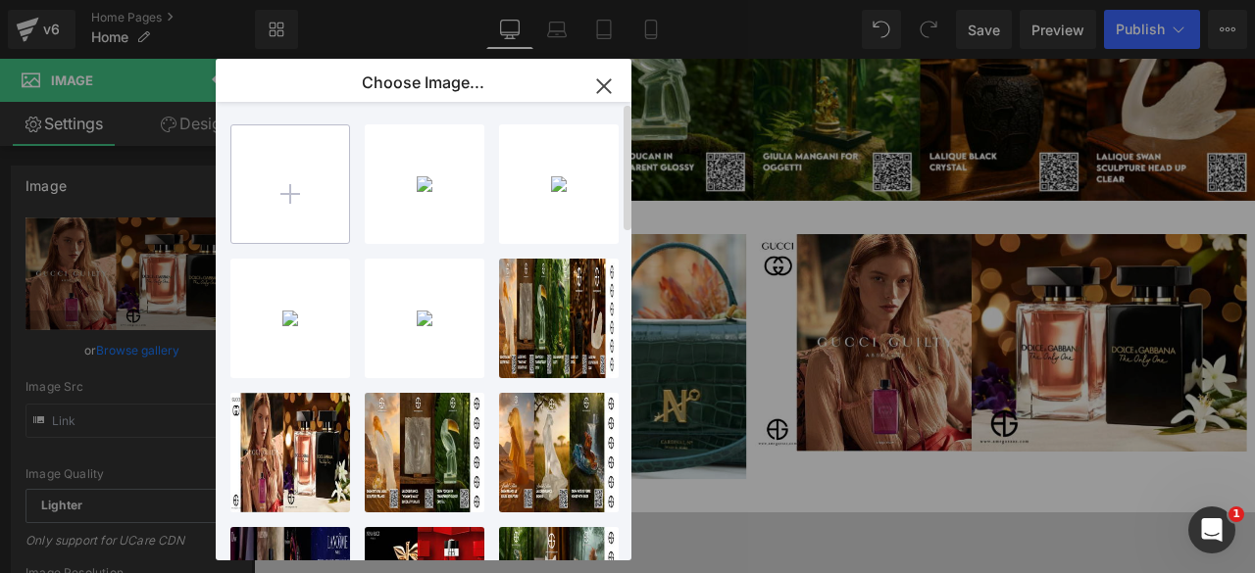
click at [282, 236] on input "file" at bounding box center [290, 184] width 118 height 118
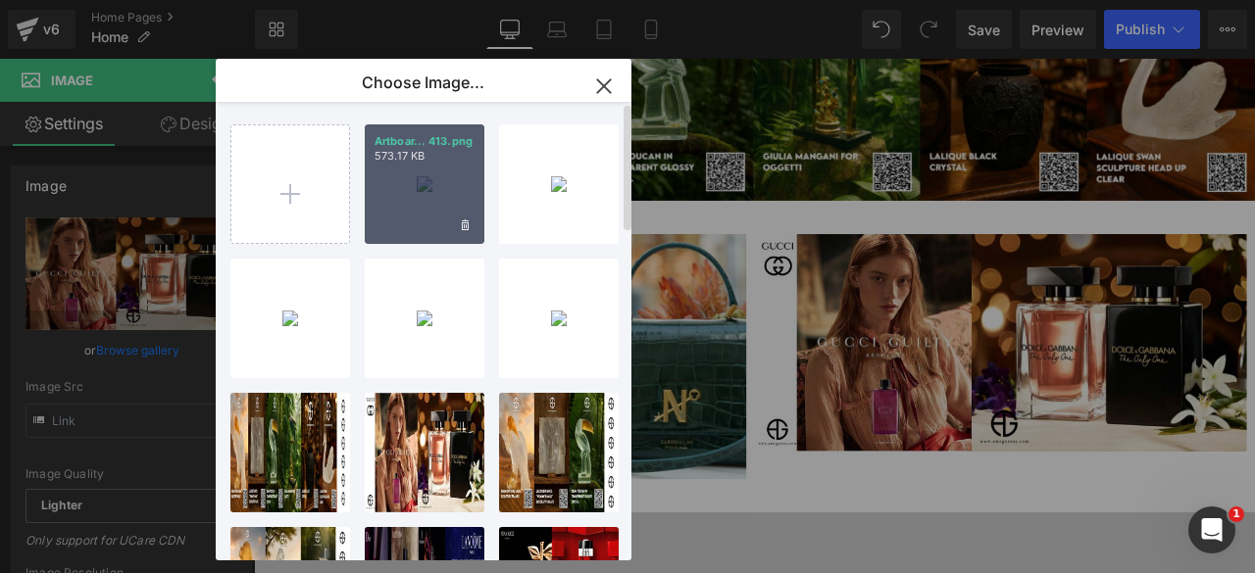
click at [430, 183] on div "Artboar... 413.png 573.17 KB" at bounding box center [425, 185] width 120 height 120
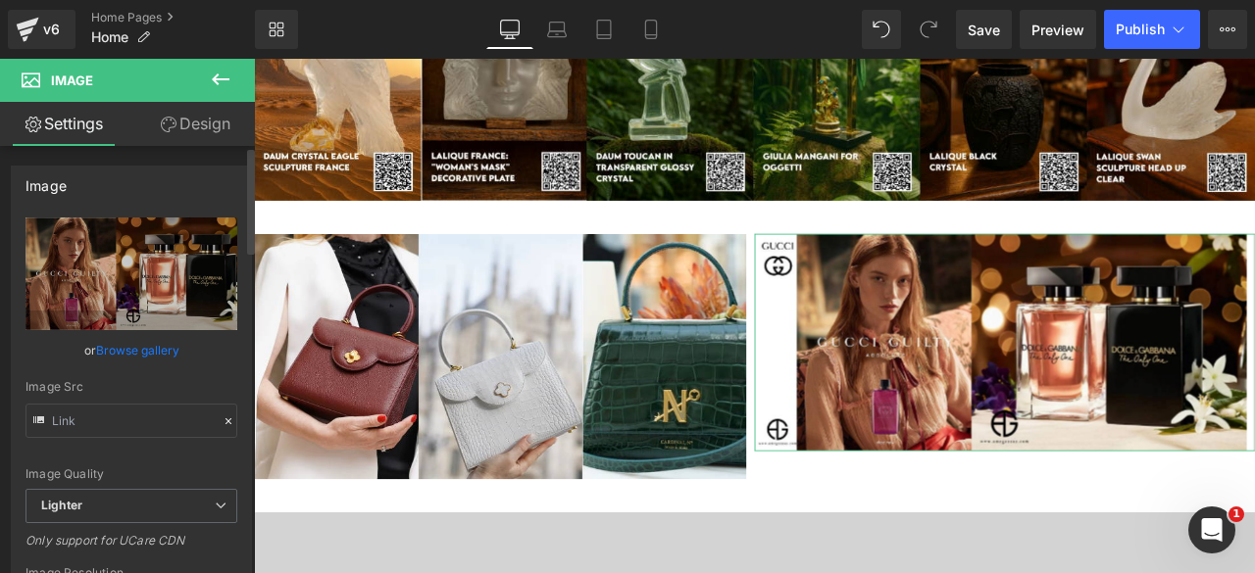
click at [129, 352] on link "Browse gallery" at bounding box center [137, 350] width 83 height 34
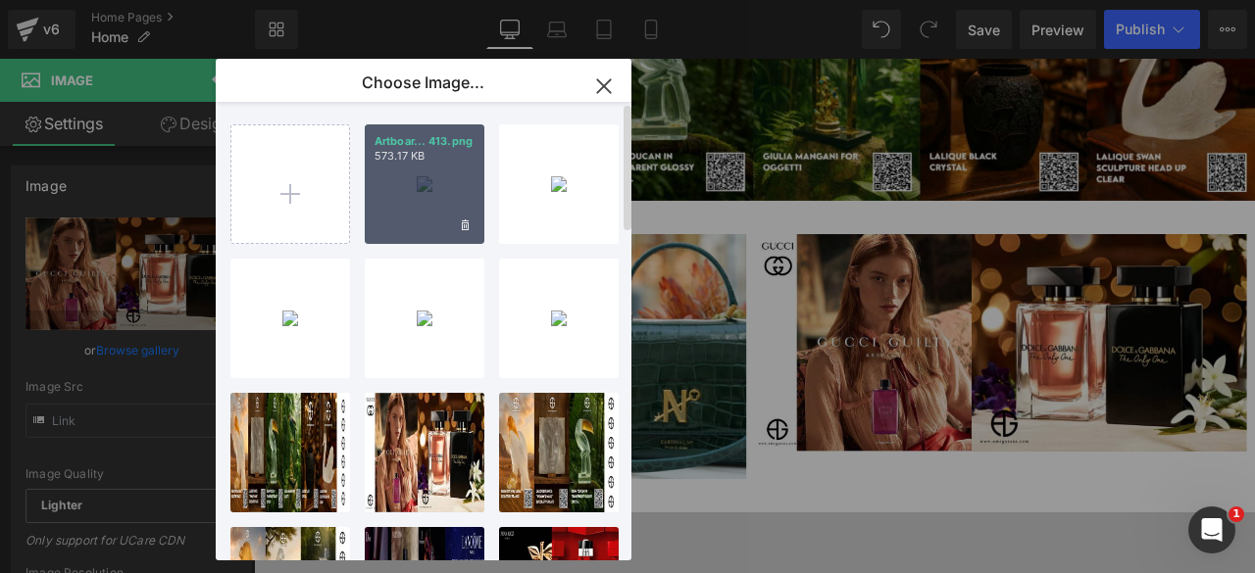
click at [417, 206] on div "Artboar... 413.png 573.17 KB" at bounding box center [425, 185] width 120 height 120
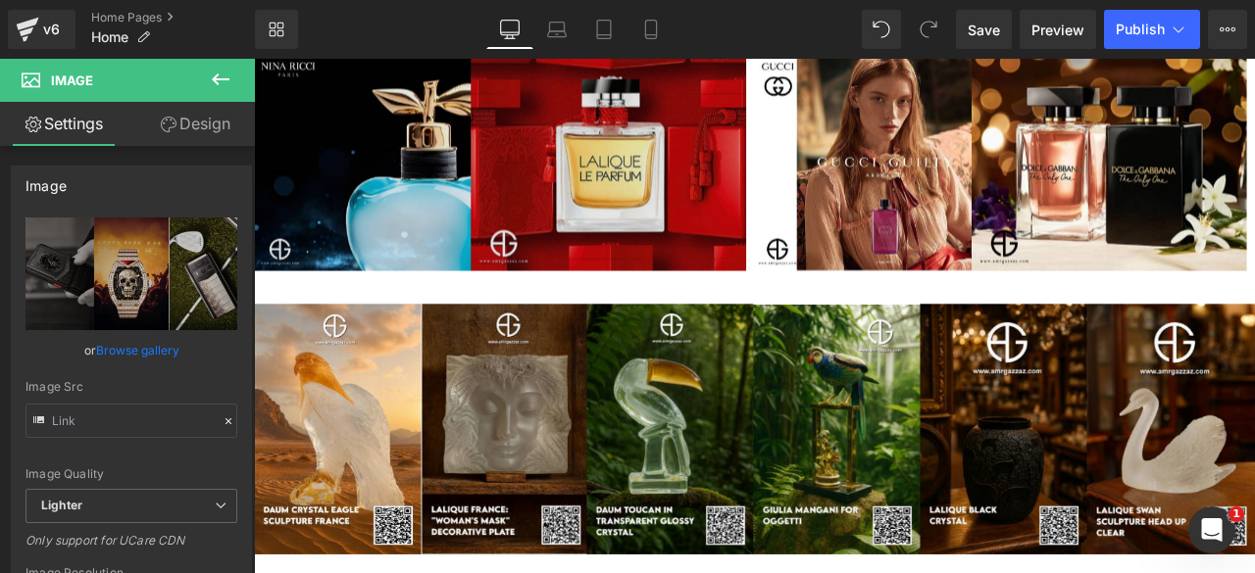
scroll to position [1521, 0]
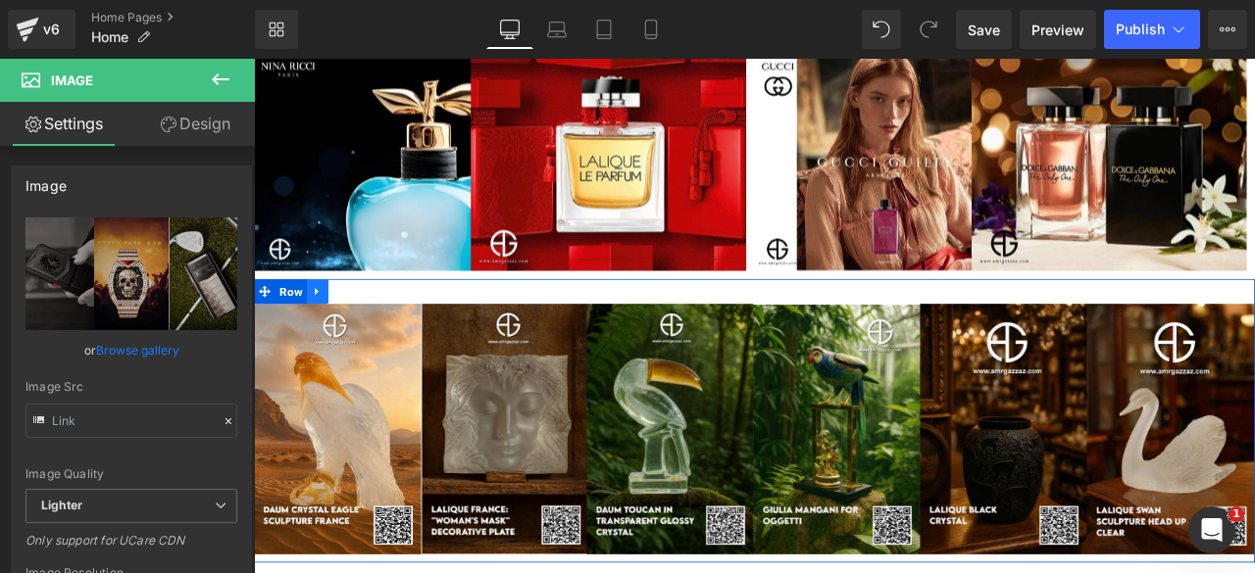
click at [324, 335] on icon at bounding box center [330, 335] width 14 height 15
click at [342, 338] on link at bounding box center [354, 335] width 25 height 29
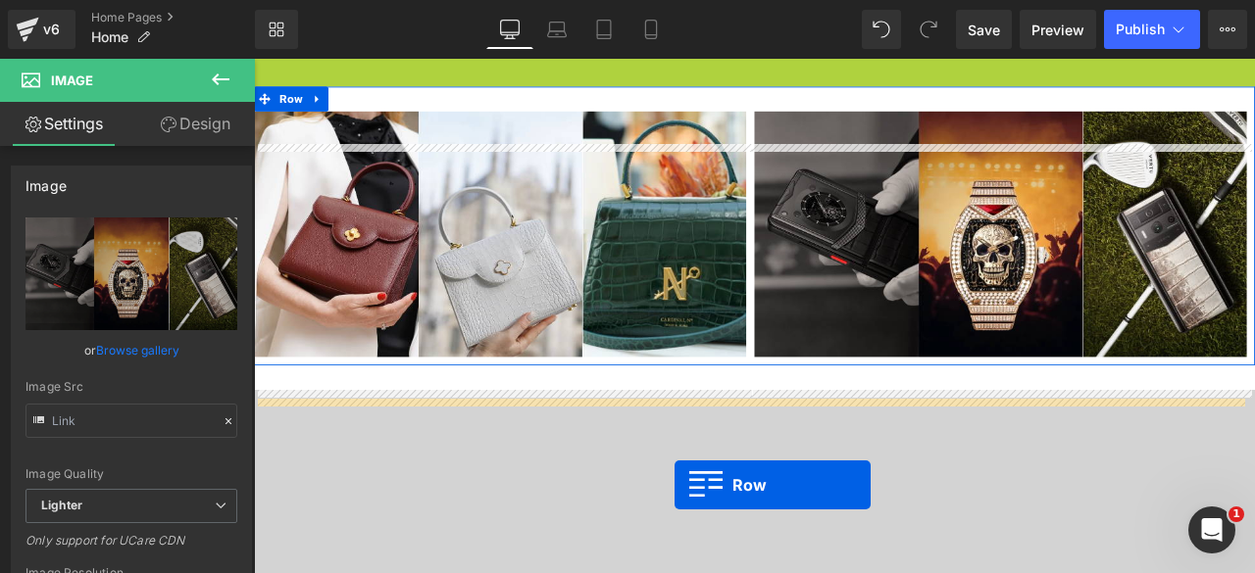
scroll to position [2194, 0]
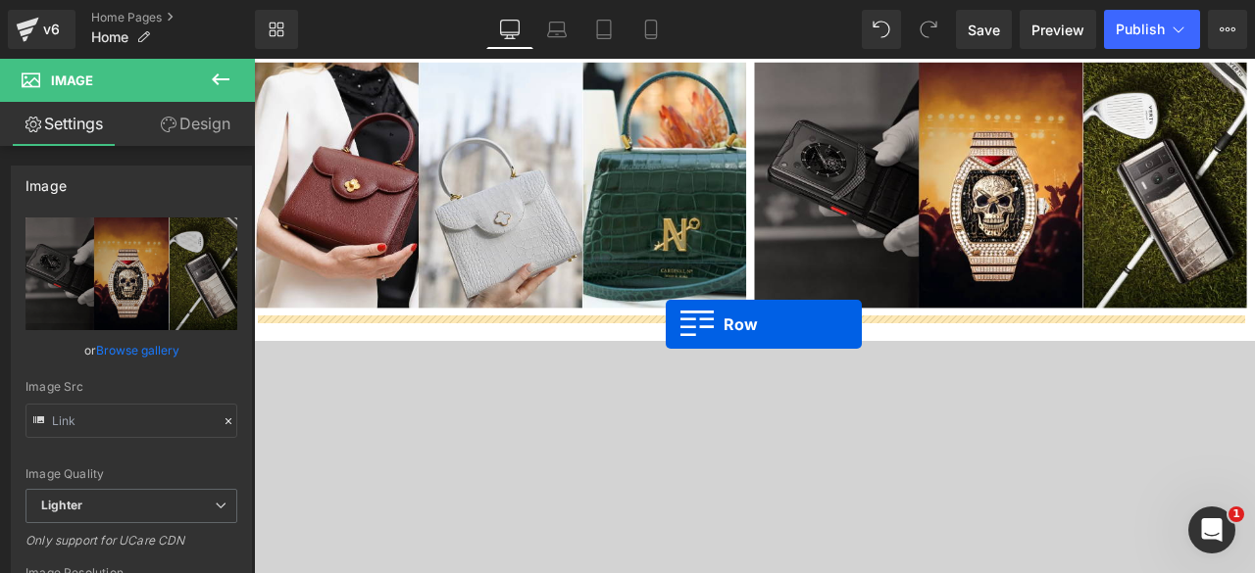
drag, startPoint x: 261, startPoint y: 252, endPoint x: 742, endPoint y: 374, distance: 496.4
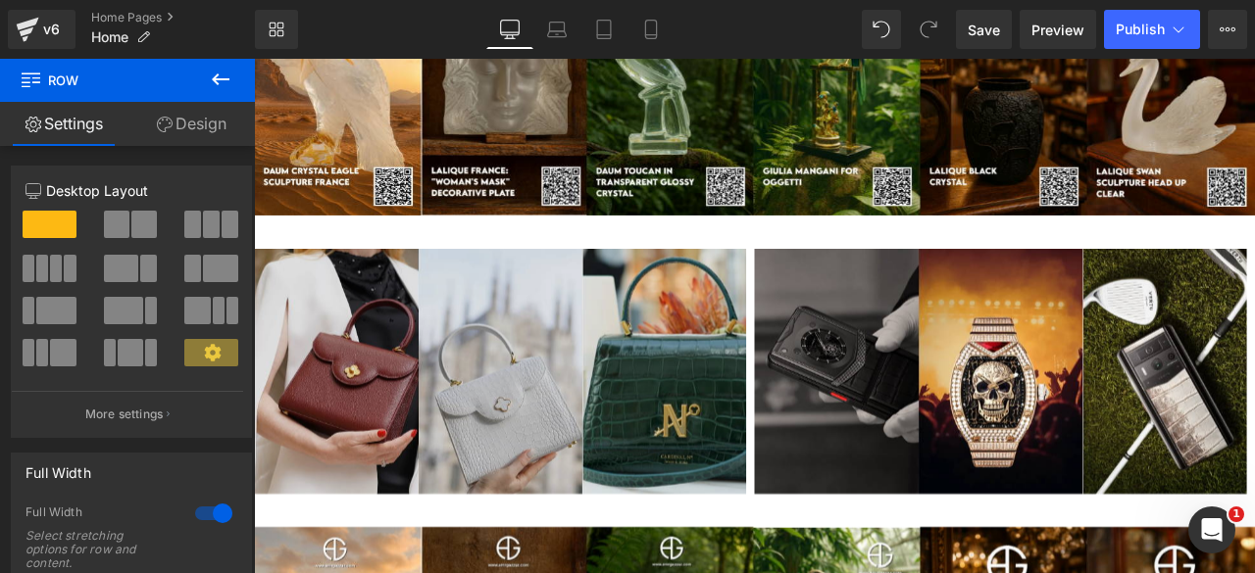
scroll to position [1921, 0]
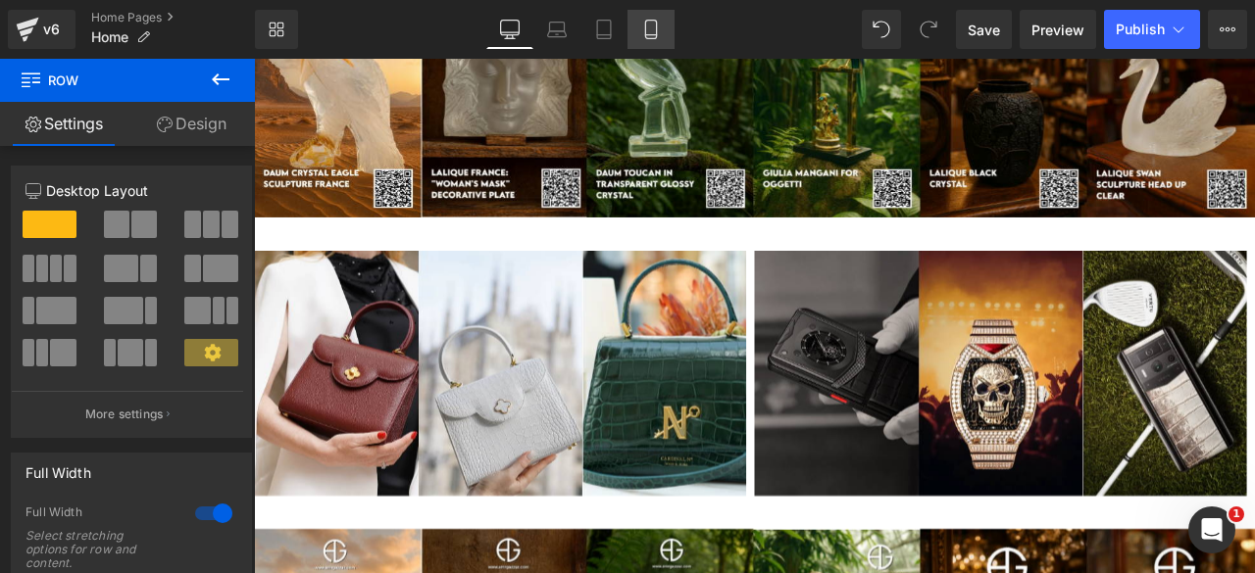
click at [646, 25] on icon at bounding box center [650, 30] width 11 height 19
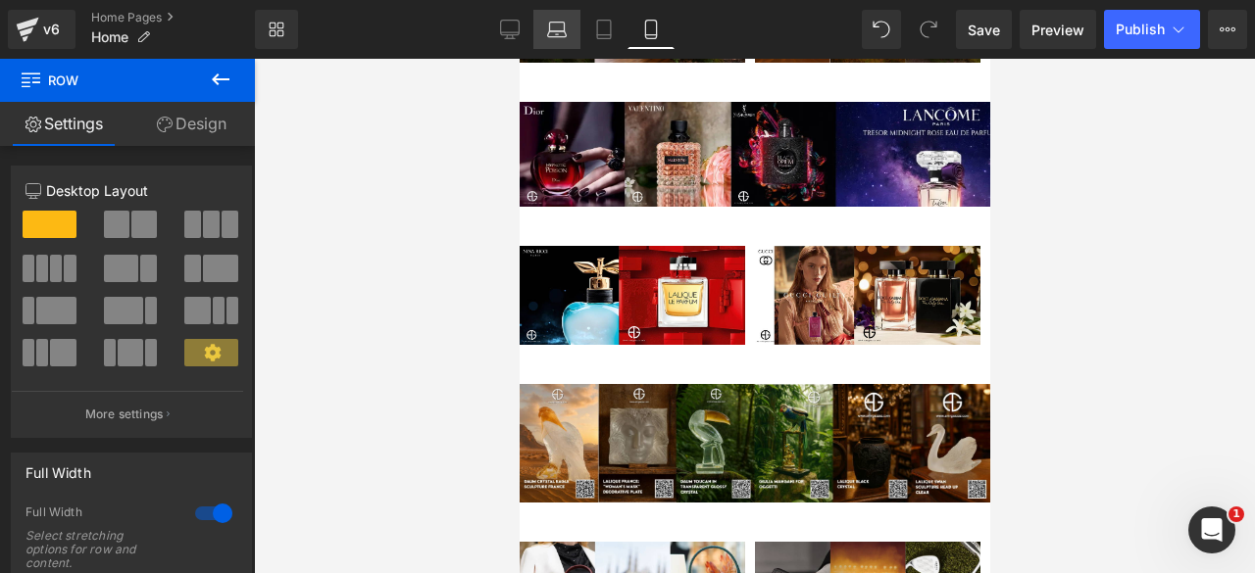
scroll to position [471, 0]
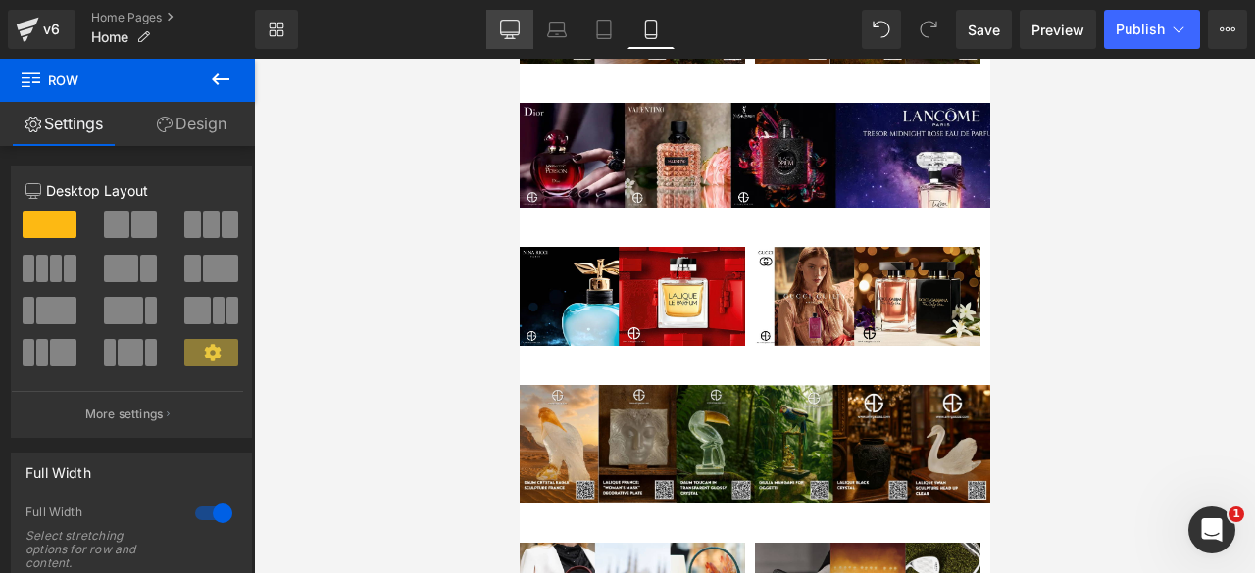
click at [504, 30] on icon at bounding box center [510, 30] width 20 height 20
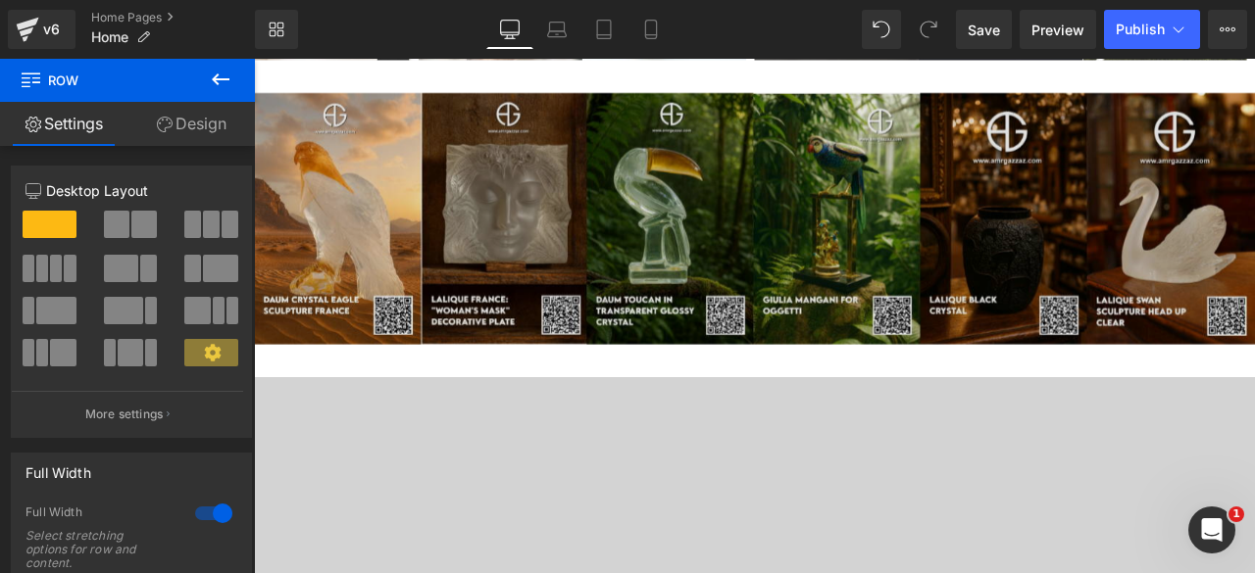
scroll to position [2436, 0]
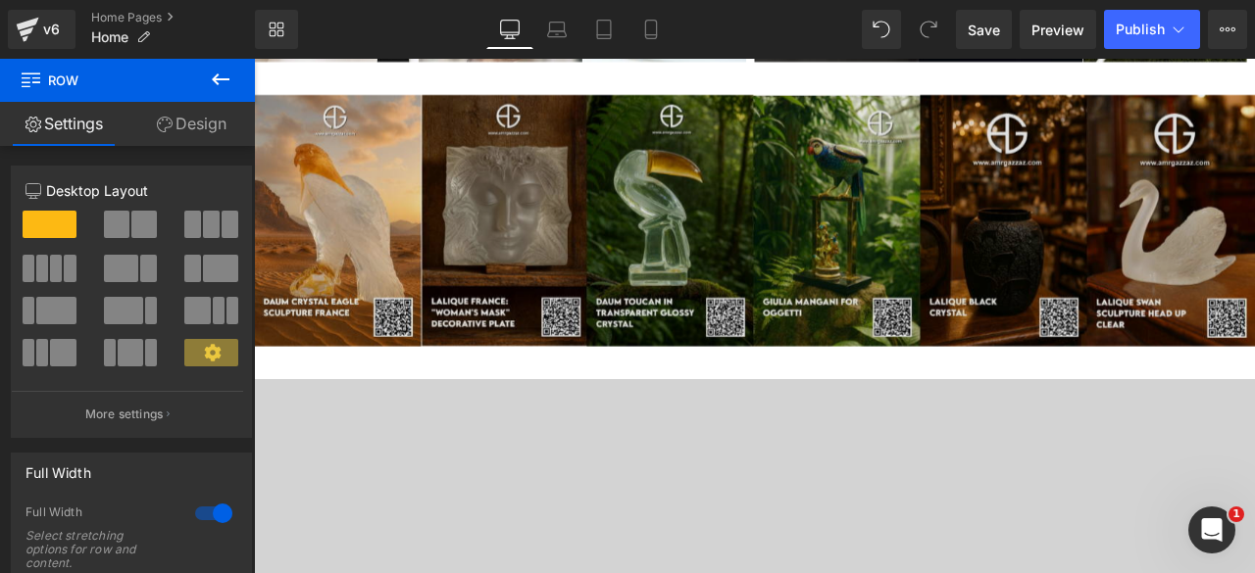
click at [806, 271] on img at bounding box center [847, 250] width 1186 height 297
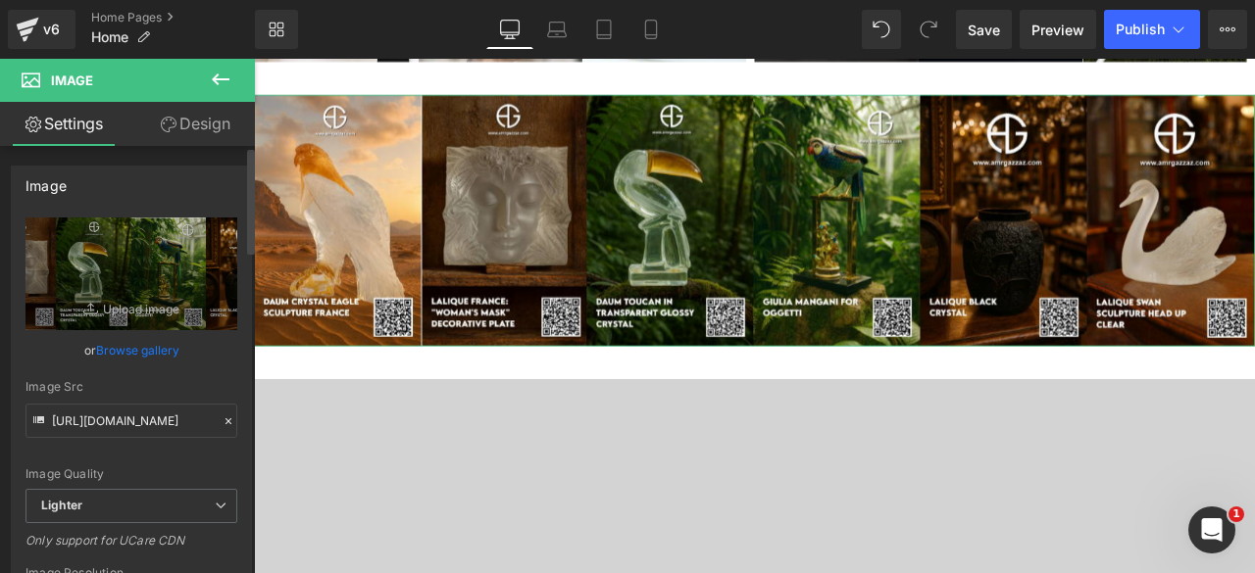
click at [118, 346] on link "Browse gallery" at bounding box center [137, 350] width 83 height 34
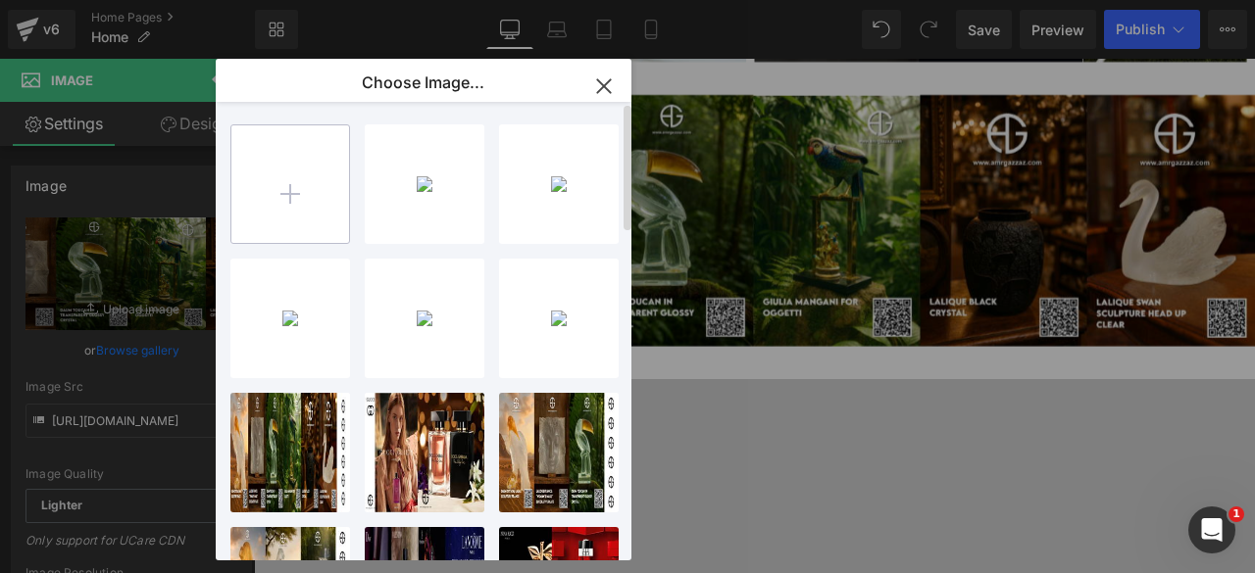
click at [290, 164] on input "file" at bounding box center [290, 184] width 118 height 118
type input "C:\fakepath\Artboard – 414.png"
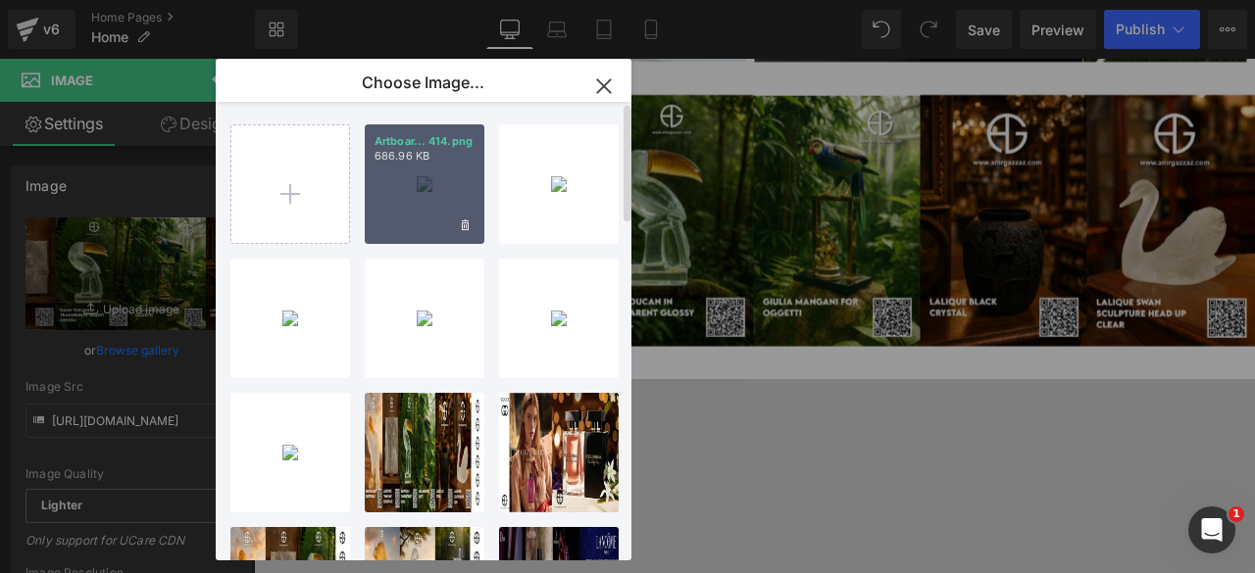
click at [415, 198] on div "Artboar... 414.png 686.96 KB" at bounding box center [425, 185] width 120 height 120
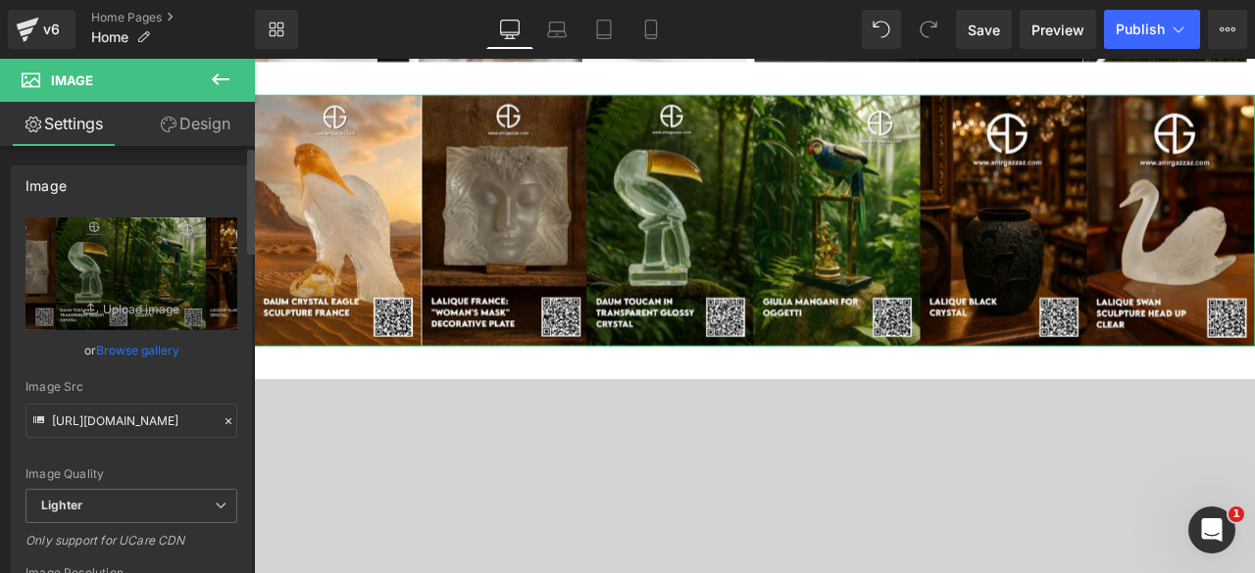
click at [143, 346] on link "Browse gallery" at bounding box center [137, 350] width 83 height 34
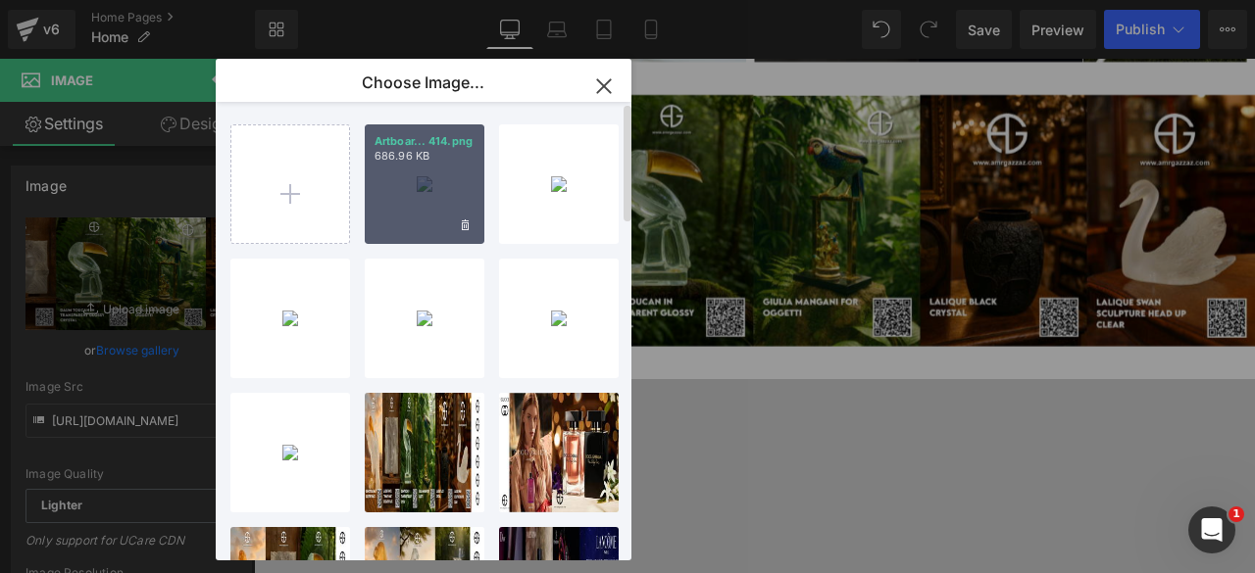
click at [399, 193] on div "Artboar... 414.png 686.96 KB" at bounding box center [425, 185] width 120 height 120
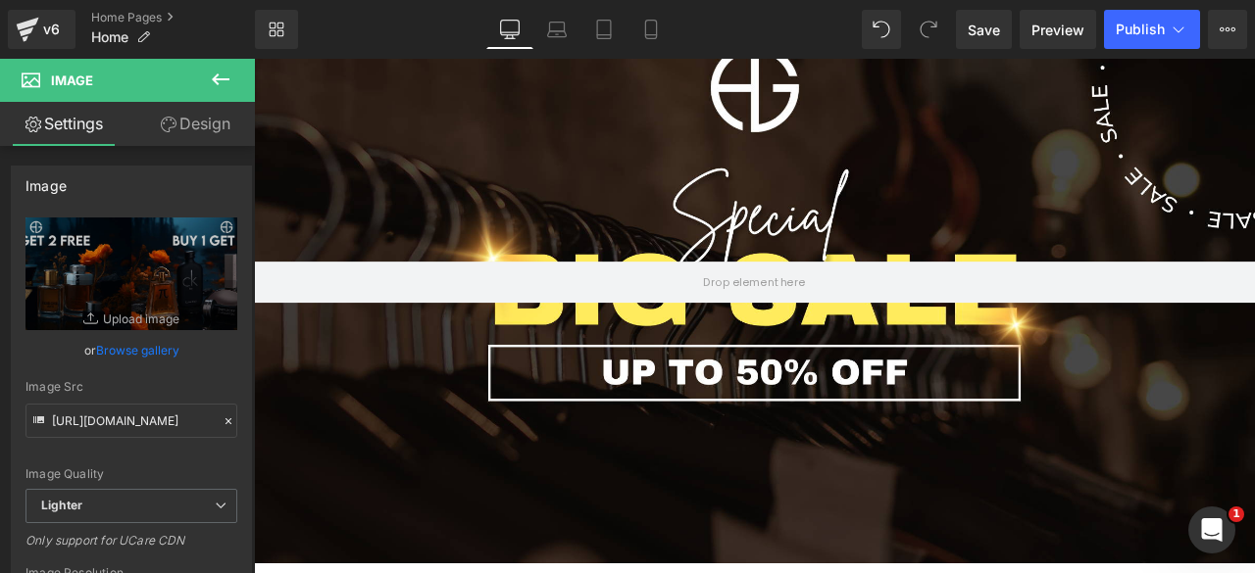
scroll to position [253, 0]
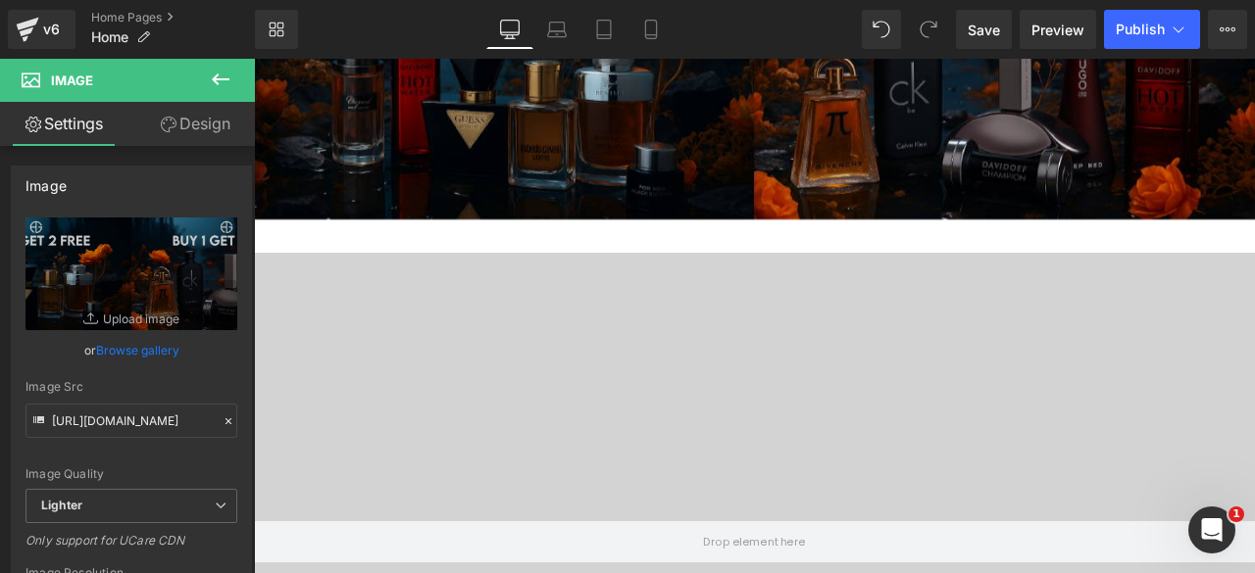
scroll to position [2648, 0]
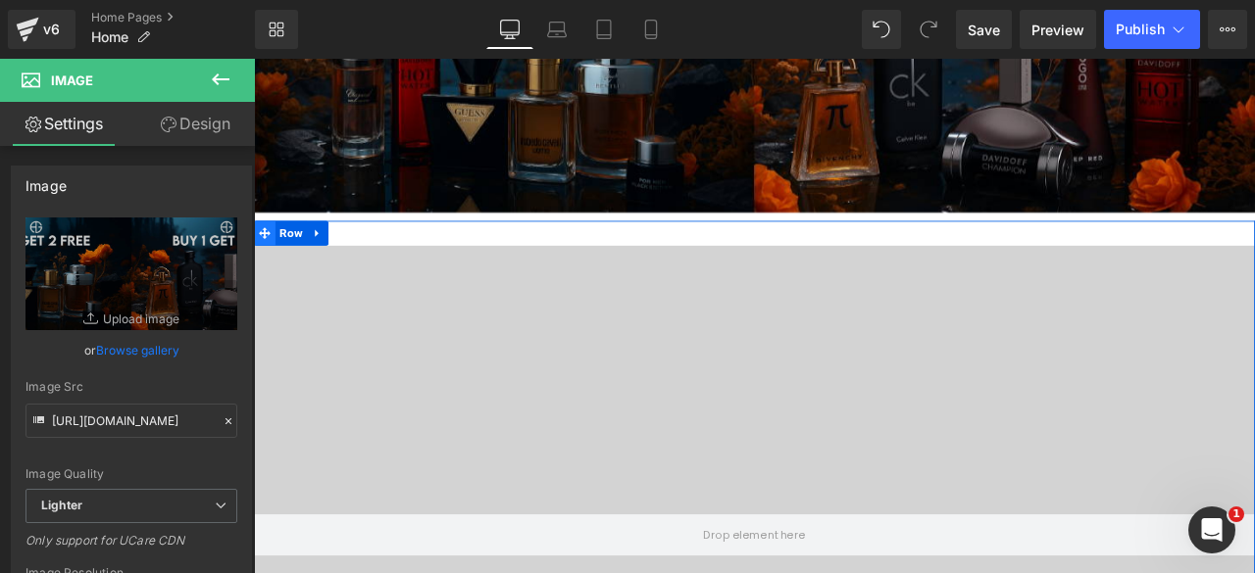
click at [264, 269] on icon at bounding box center [267, 266] width 14 height 15
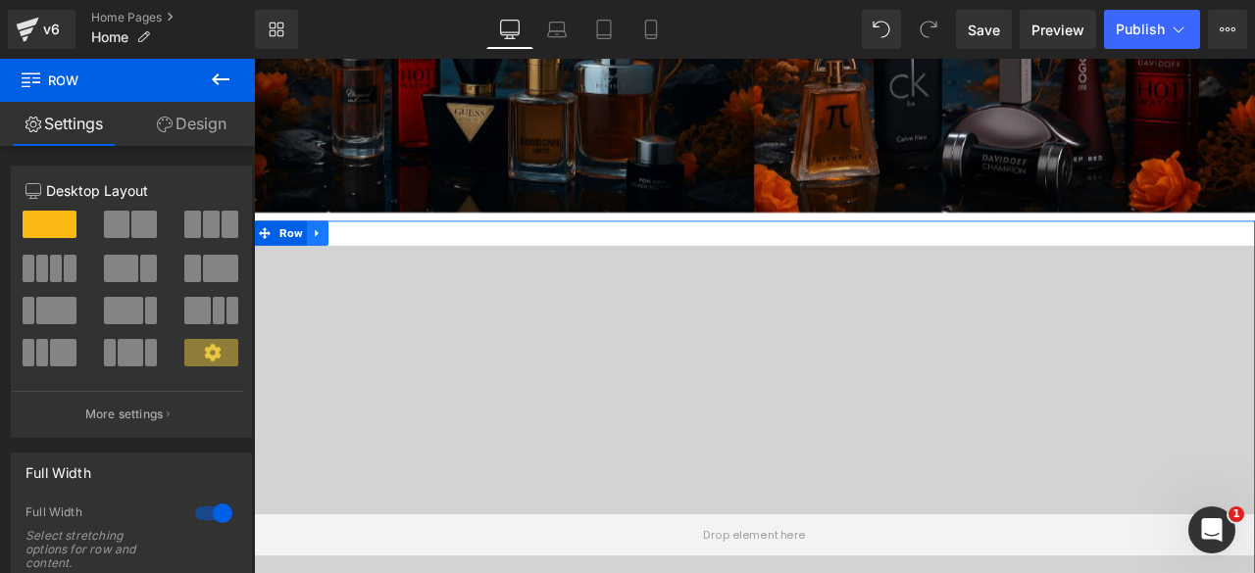
click at [323, 267] on icon at bounding box center [330, 266] width 14 height 15
click at [350, 265] on icon at bounding box center [355, 266] width 14 height 14
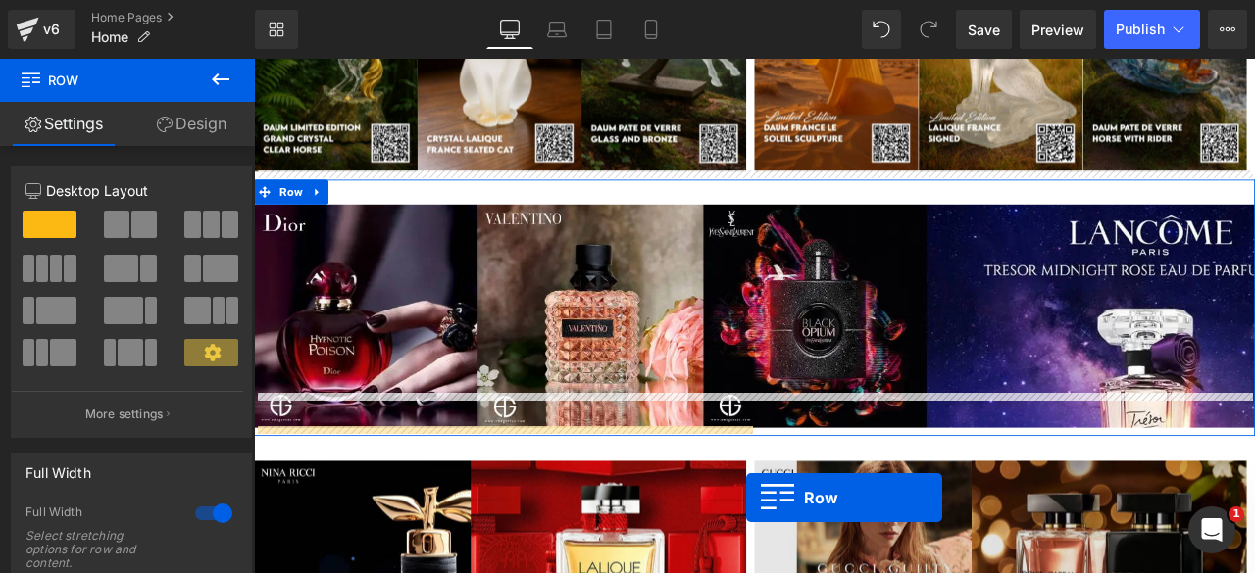
scroll to position [1099, 0]
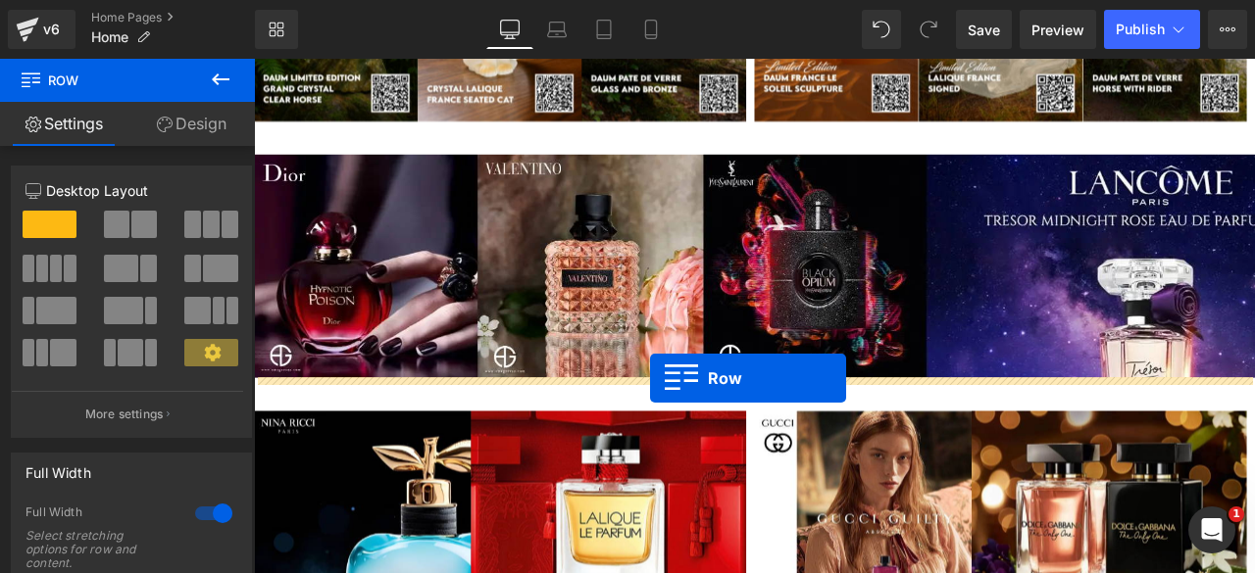
drag, startPoint x: 255, startPoint y: 244, endPoint x: 723, endPoint y: 437, distance: 506.8
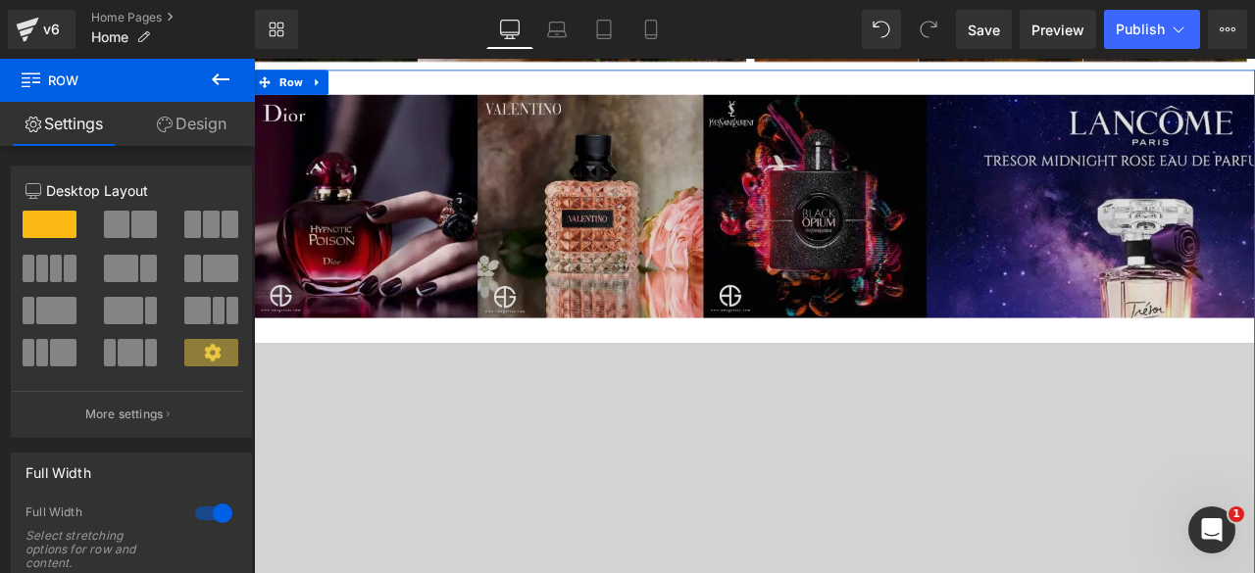
scroll to position [1174, 0]
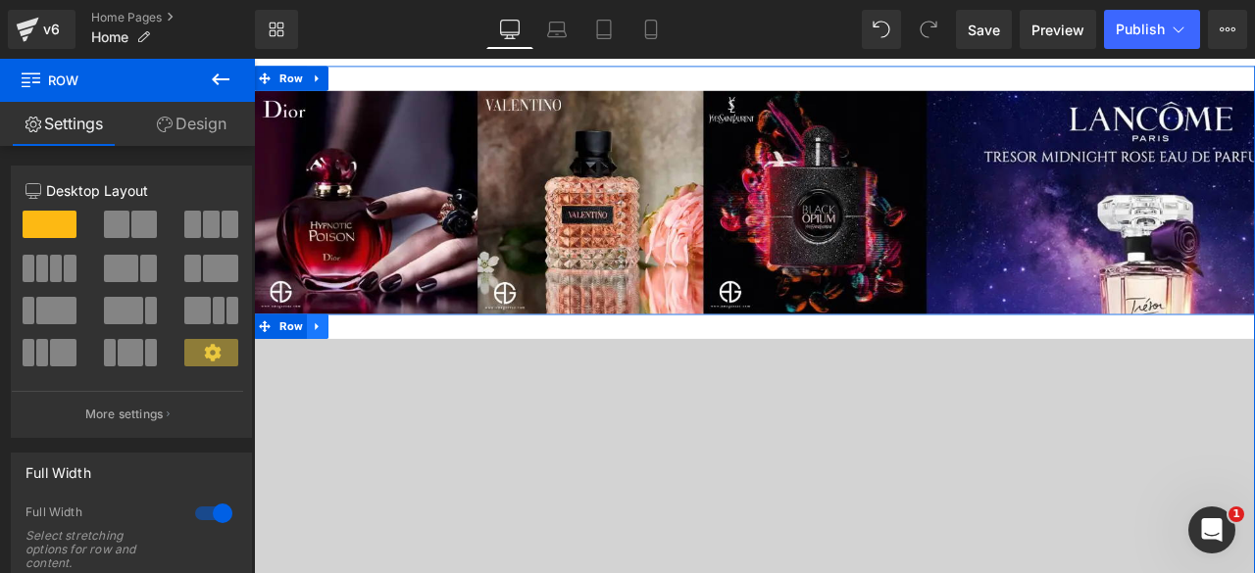
click at [318, 382] on link at bounding box center [329, 376] width 25 height 29
click at [348, 377] on icon at bounding box center [355, 377] width 14 height 14
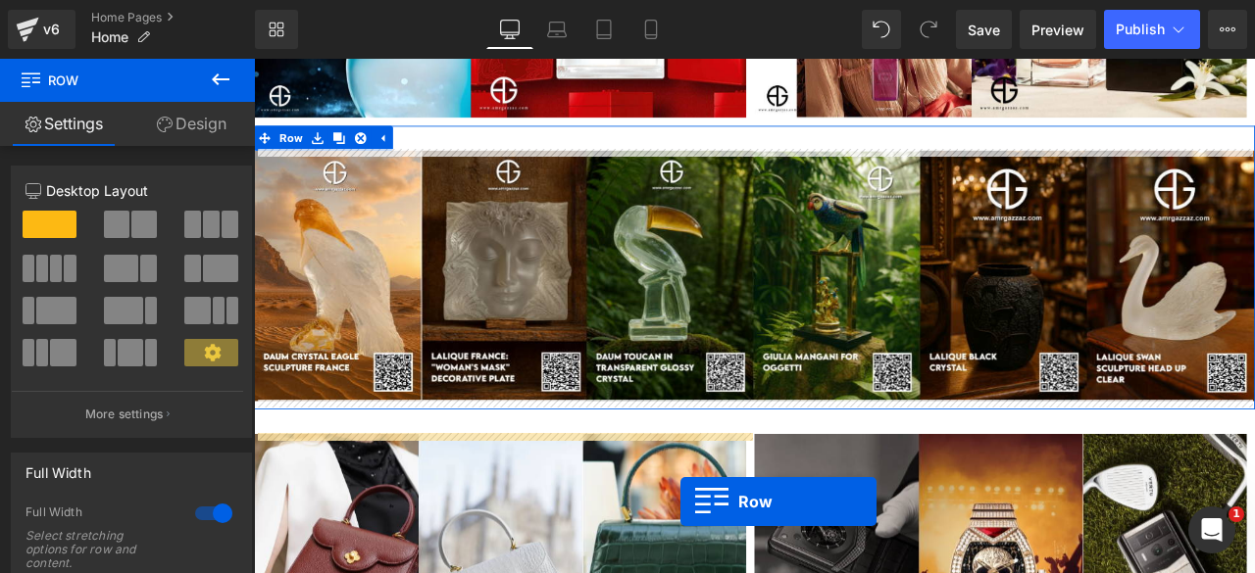
scroll to position [2498, 0]
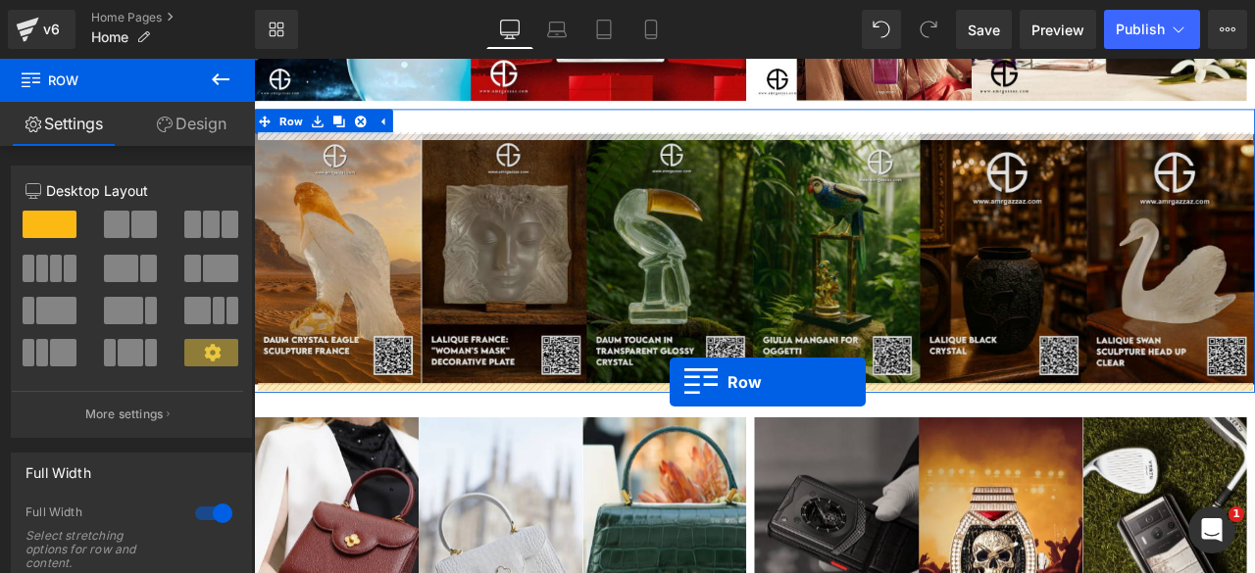
drag, startPoint x: 259, startPoint y: 274, endPoint x: 746, endPoint y: 443, distance: 515.6
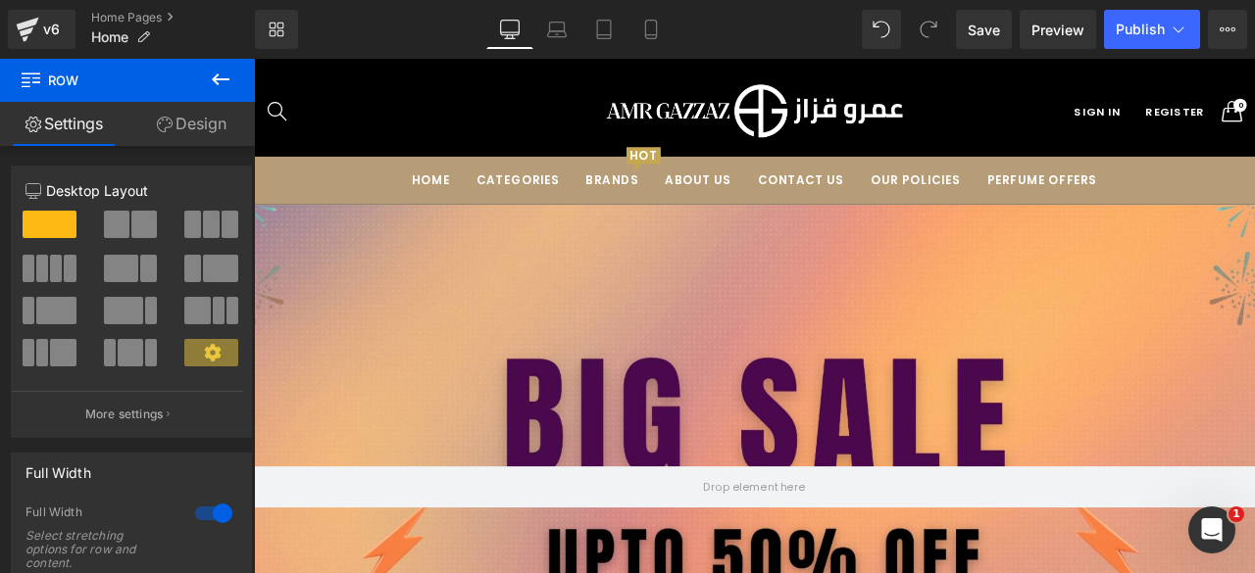
scroll to position [0, 0]
